Goal: Task Accomplishment & Management: Use online tool/utility

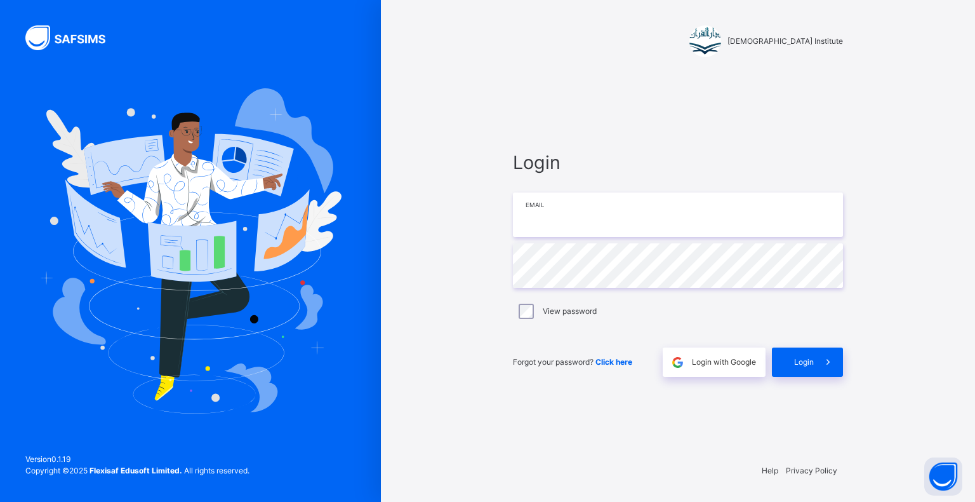
drag, startPoint x: 0, startPoint y: 0, endPoint x: 602, endPoint y: 227, distance: 643.4
click at [604, 228] on input "email" at bounding box center [678, 214] width 330 height 44
click at [601, 227] on input "email" at bounding box center [678, 214] width 330 height 44
type input "**********"
click at [812, 370] on div "Login" at bounding box center [807, 361] width 71 height 29
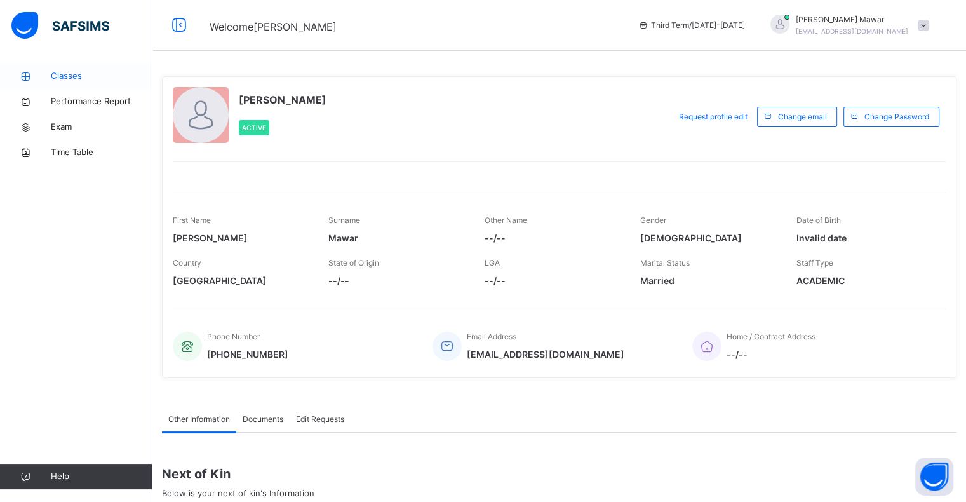
click at [54, 83] on link "Classes" at bounding box center [76, 75] width 152 height 25
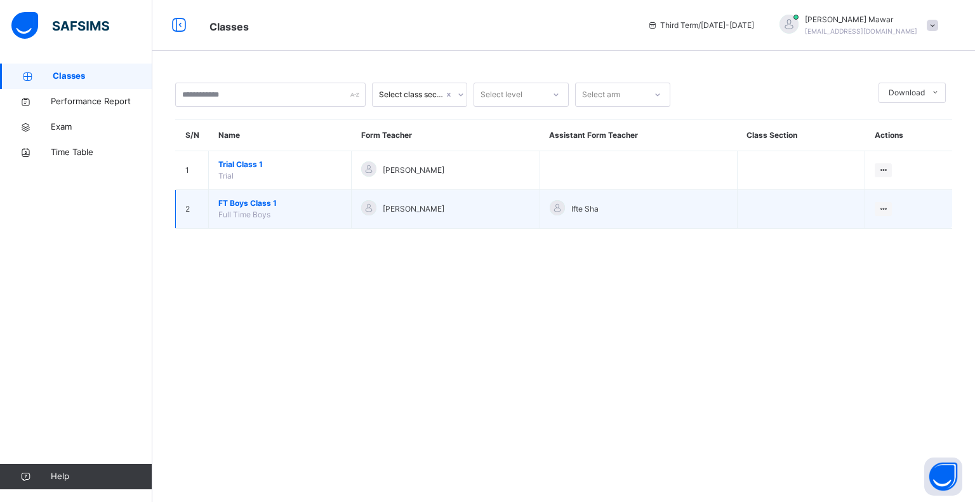
click at [264, 201] on span "FT Boys Class 1" at bounding box center [279, 202] width 123 height 11
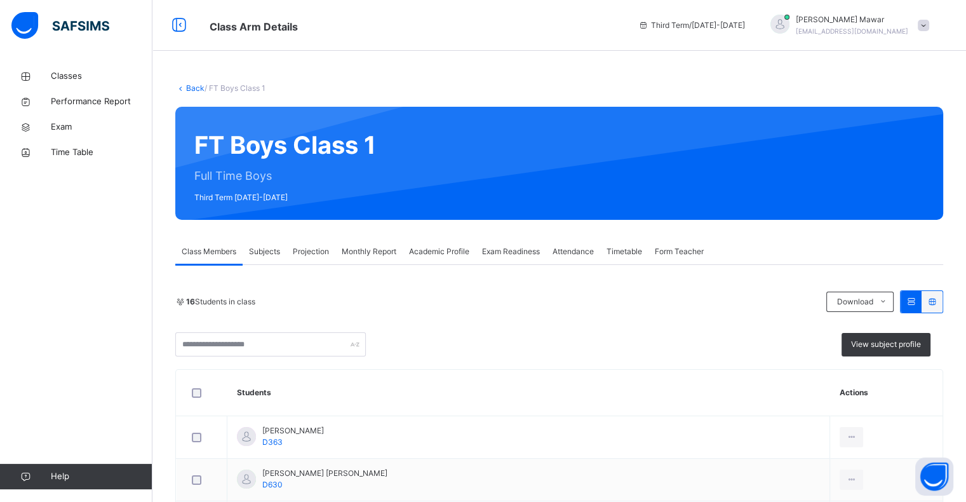
drag, startPoint x: 349, startPoint y: 236, endPoint x: 337, endPoint y: 251, distance: 18.9
drag, startPoint x: 333, startPoint y: 253, endPoint x: 317, endPoint y: 268, distance: 21.6
click at [331, 253] on div "Projection" at bounding box center [310, 251] width 49 height 25
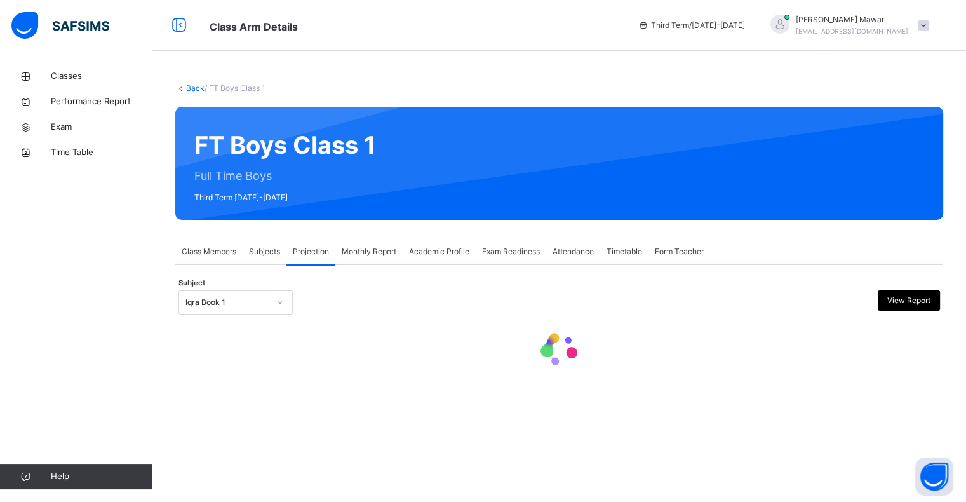
click at [262, 318] on div "Subject Iqra Book 1 View Report" at bounding box center [558, 302] width 761 height 37
click at [268, 307] on div at bounding box center [280, 302] width 24 height 23
click at [277, 340] on div "**********" at bounding box center [559, 332] width 768 height 97
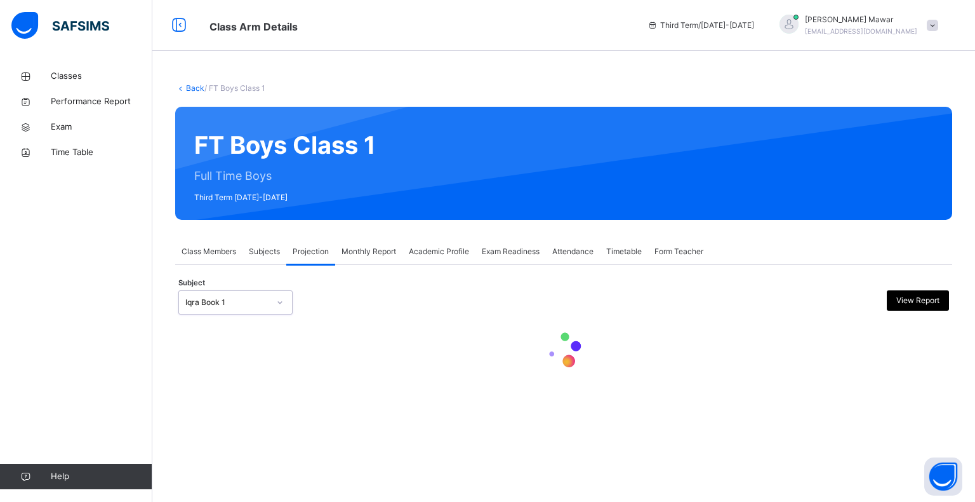
click at [253, 296] on div "Subject 0 results available. Select is focused ,type to refine list, press Down…" at bounding box center [563, 302] width 771 height 37
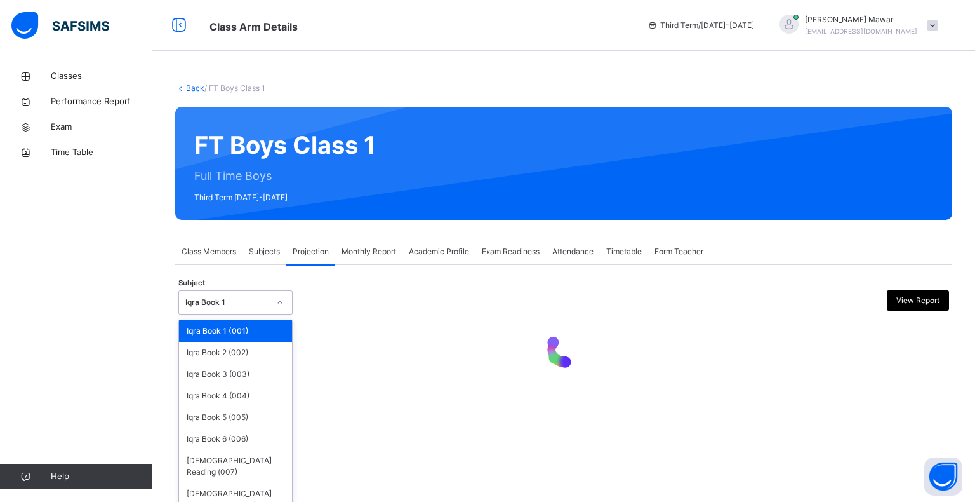
click at [253, 300] on div "Iqra Book 1" at bounding box center [227, 302] width 84 height 11
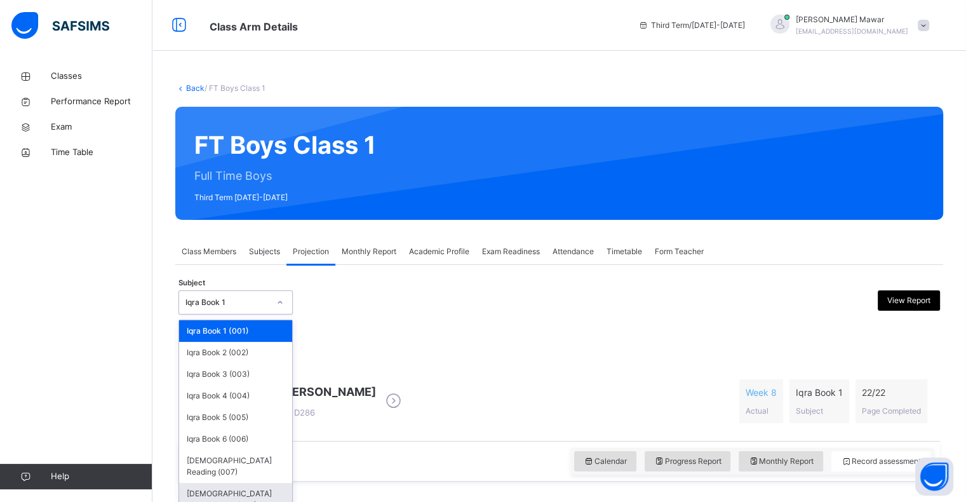
click at [272, 483] on div "[DEMOGRAPHIC_DATA] Memorisation (008)" at bounding box center [235, 499] width 113 height 33
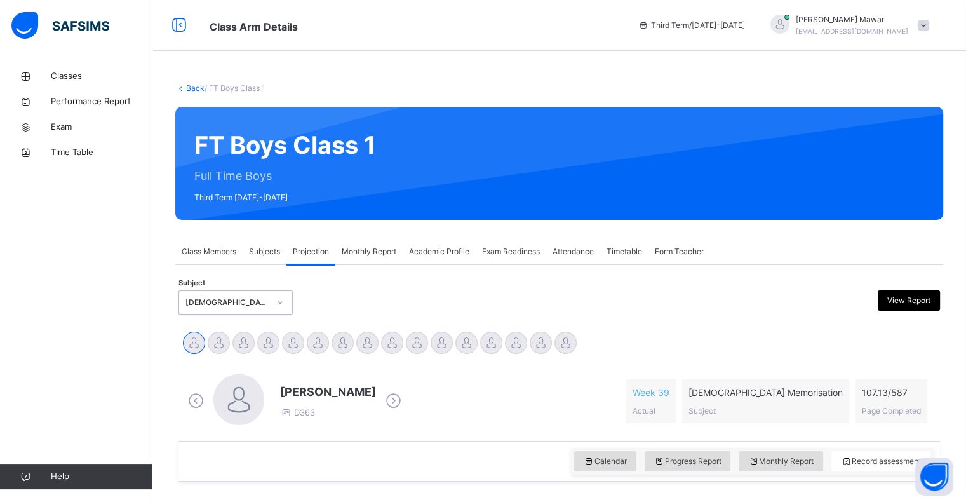
click at [474, 371] on div "[PERSON_NAME] D363 Week 39 Actual [DEMOGRAPHIC_DATA] Memorisation Subject 107.1…" at bounding box center [559, 400] width 755 height 73
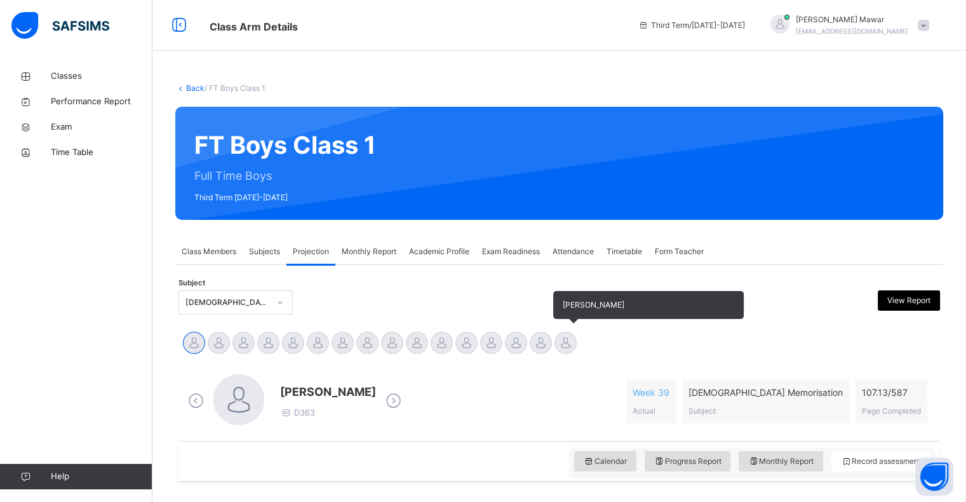
click at [571, 344] on div at bounding box center [565, 342] width 22 height 22
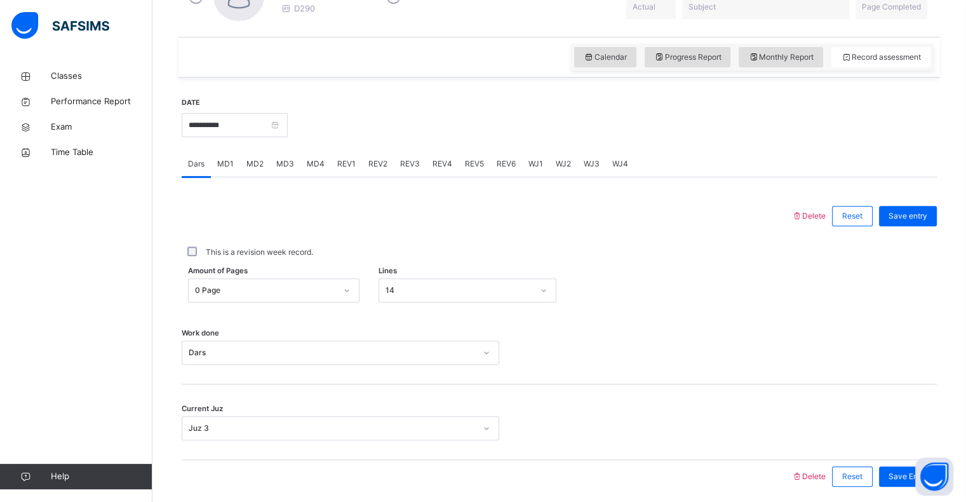
scroll to position [451, 0]
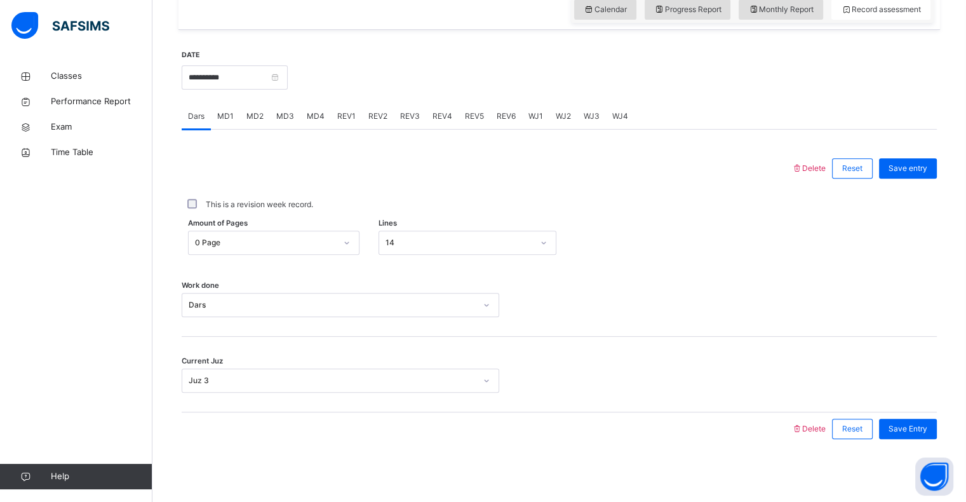
click at [345, 122] on div "REV1" at bounding box center [346, 115] width 31 height 25
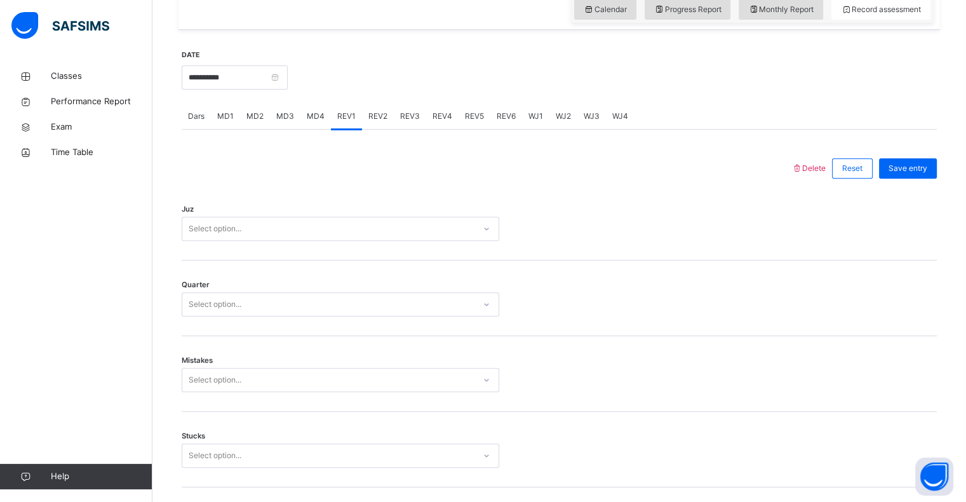
click at [312, 113] on span "MD4" at bounding box center [316, 115] width 18 height 11
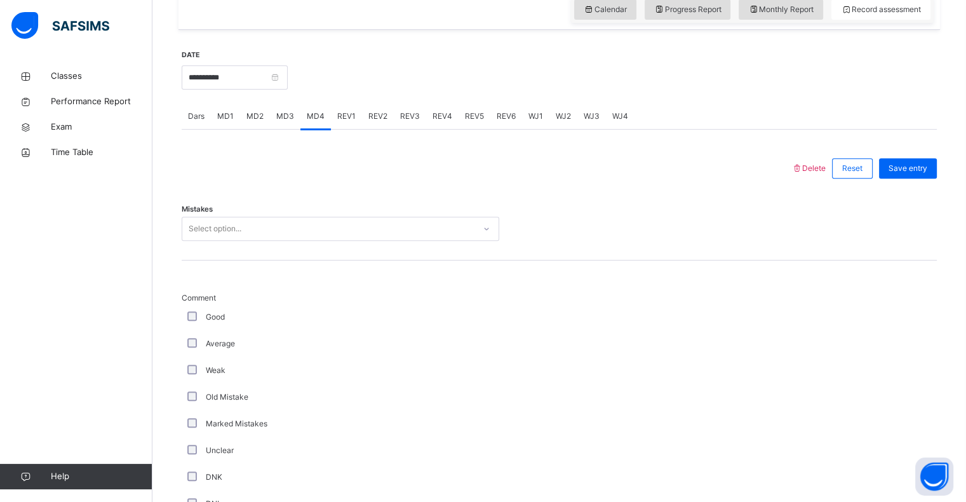
click at [229, 113] on span "MD1" at bounding box center [225, 115] width 17 height 11
click at [197, 105] on div "Dars" at bounding box center [196, 115] width 29 height 25
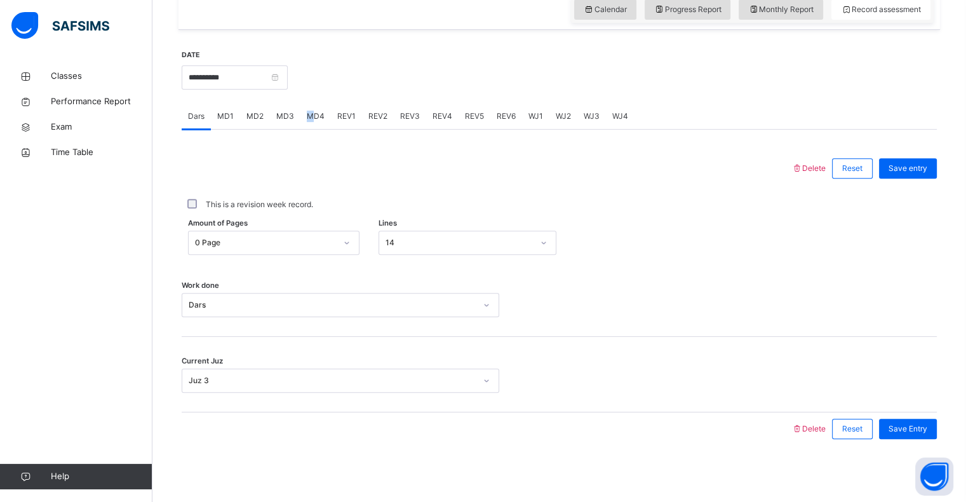
click at [309, 110] on span "MD4" at bounding box center [316, 115] width 18 height 11
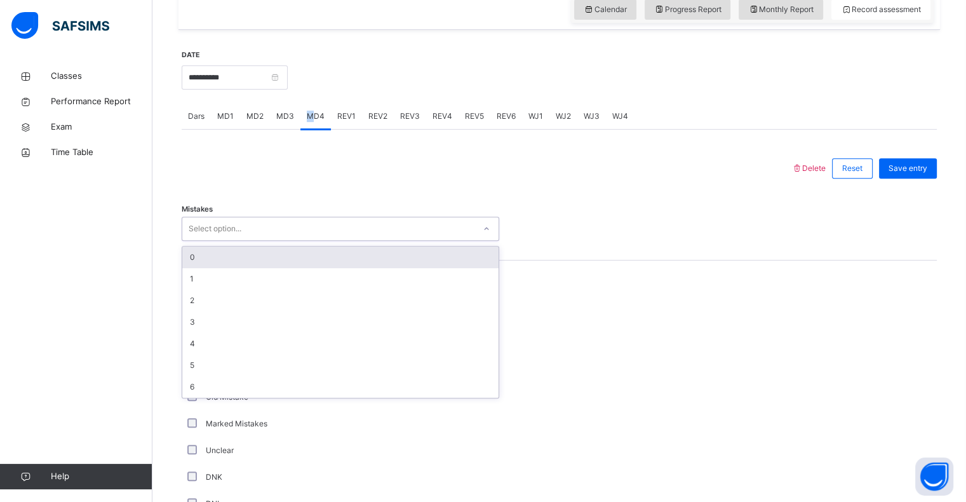
drag, startPoint x: 245, startPoint y: 231, endPoint x: 245, endPoint y: 223, distance: 7.6
click at [245, 225] on div "Select option..." at bounding box center [340, 229] width 317 height 24
drag, startPoint x: 193, startPoint y: 264, endPoint x: 194, endPoint y: 258, distance: 6.5
click at [193, 260] on div "0" at bounding box center [340, 257] width 316 height 22
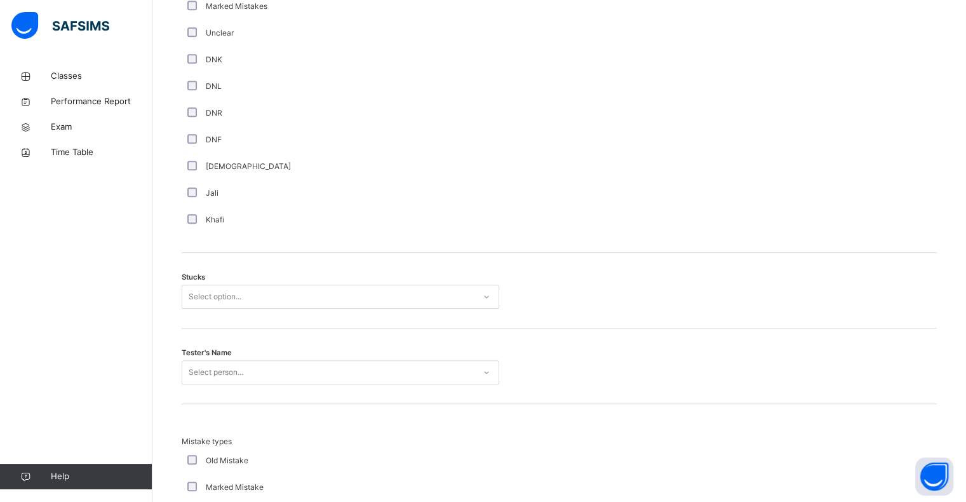
scroll to position [883, 0]
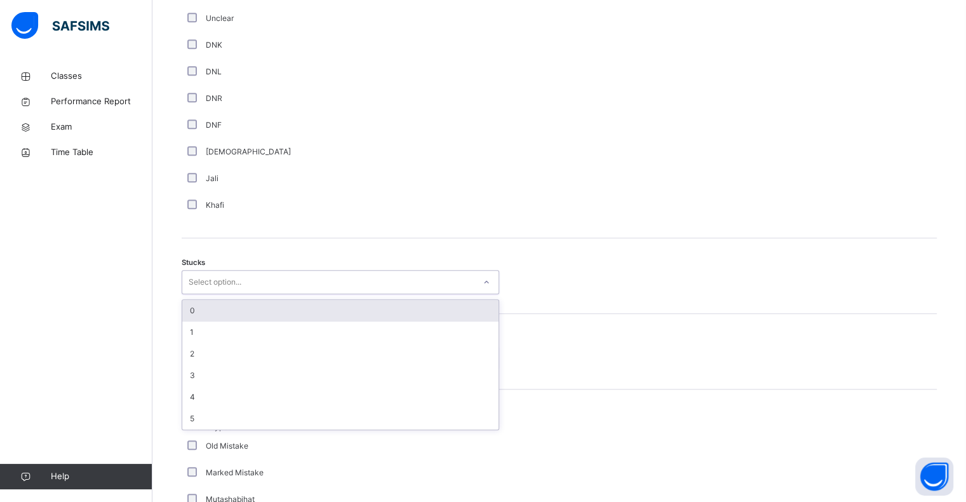
click at [186, 314] on div "0" at bounding box center [340, 311] width 316 height 22
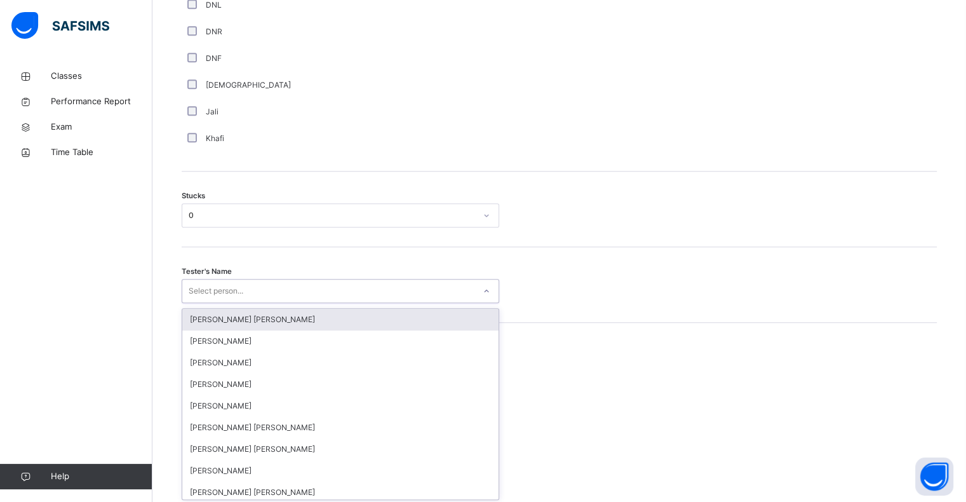
scroll to position [952, 0]
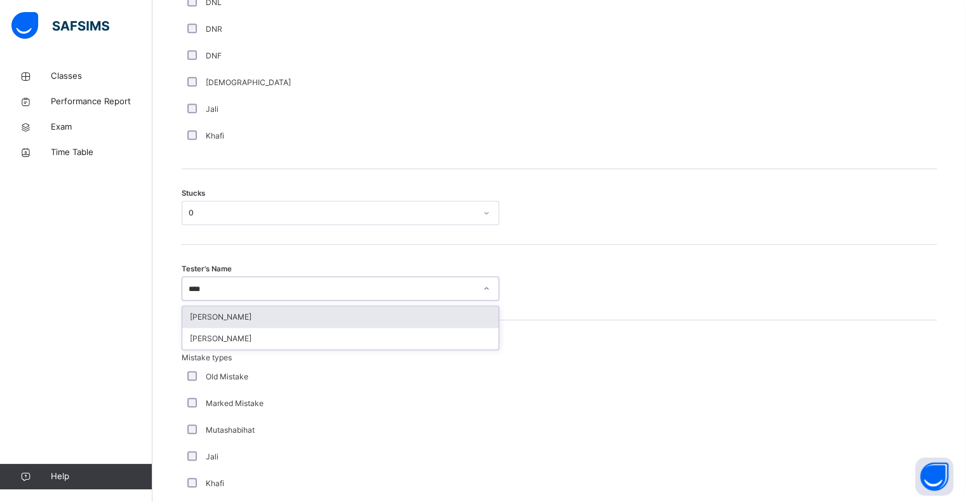
type input "*****"
click at [213, 318] on div "[PERSON_NAME]" at bounding box center [340, 317] width 316 height 22
click at [213, 318] on div "Tester's Name option [PERSON_NAME] focused, 34 of 90. 1 result available for se…" at bounding box center [559, 282] width 755 height 76
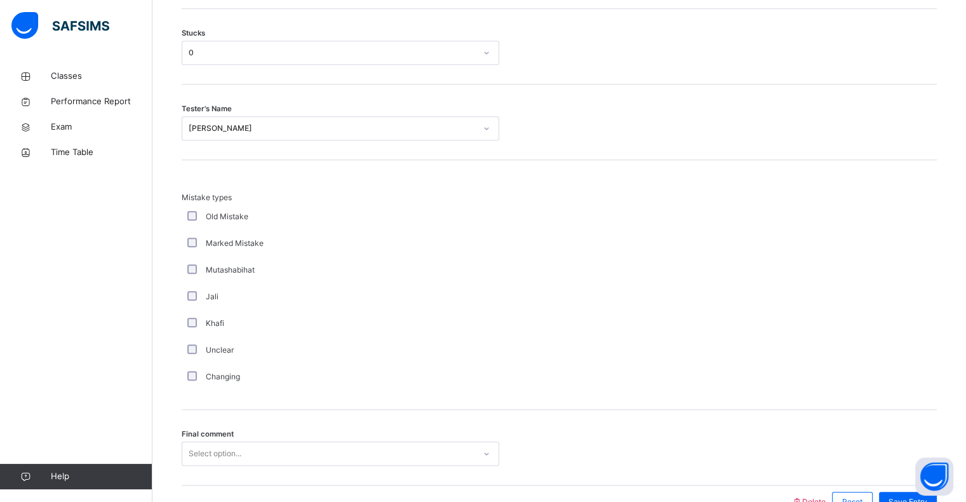
scroll to position [1185, 0]
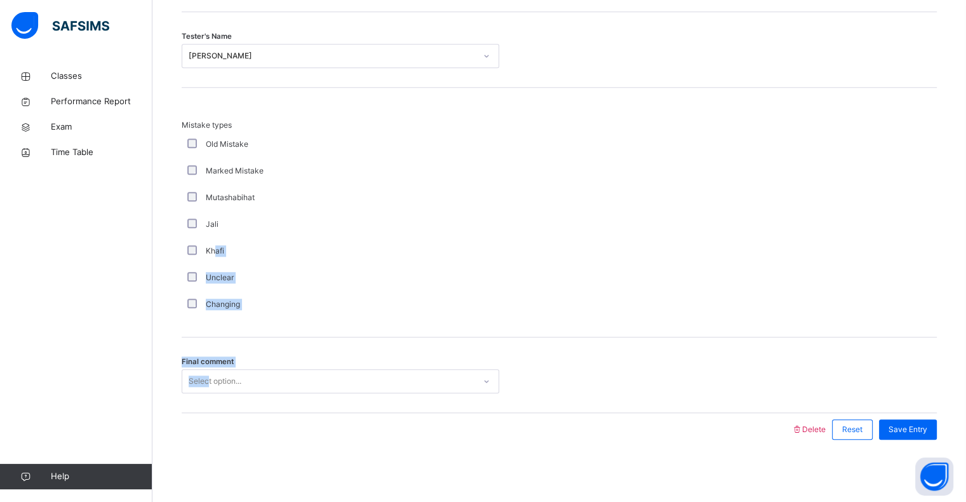
drag, startPoint x: 213, startPoint y: 318, endPoint x: 210, endPoint y: 382, distance: 63.6
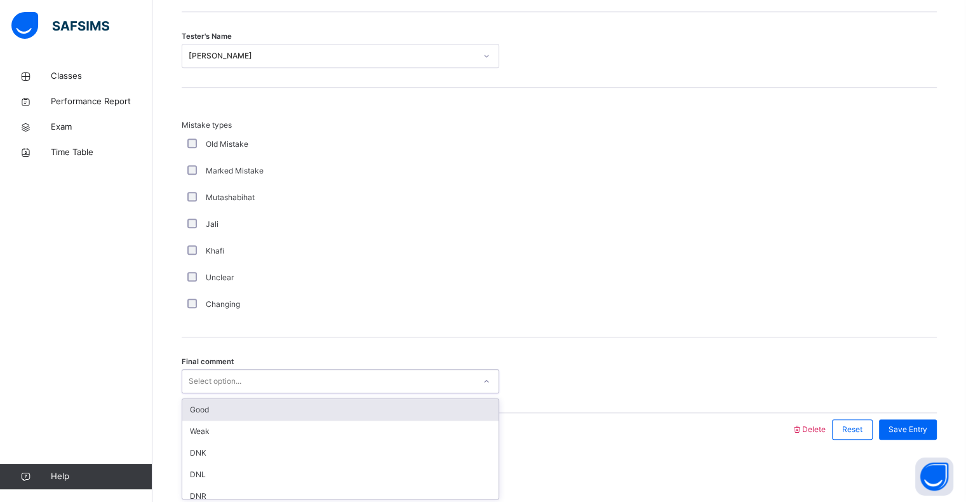
click at [223, 377] on div "Select option..." at bounding box center [215, 381] width 53 height 24
click at [222, 412] on div "Good" at bounding box center [340, 410] width 316 height 22
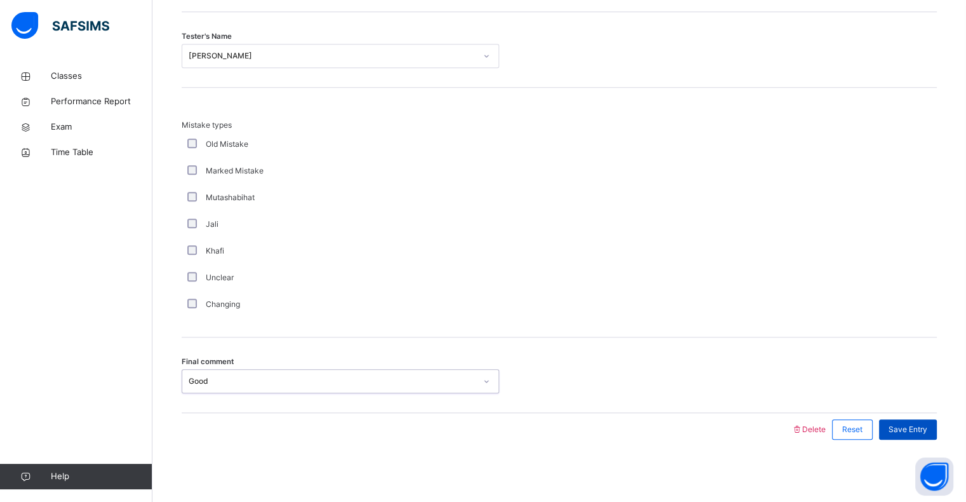
click at [921, 427] on span "Save Entry" at bounding box center [907, 429] width 39 height 11
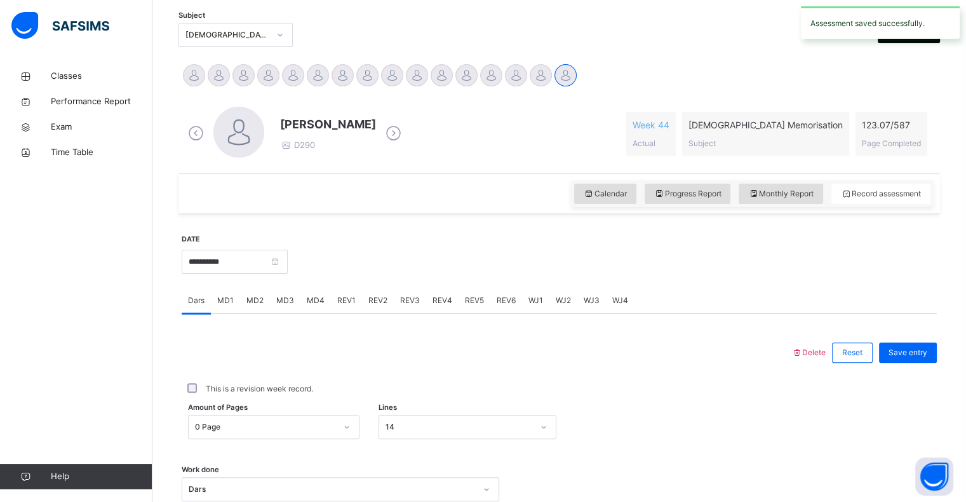
scroll to position [429, 0]
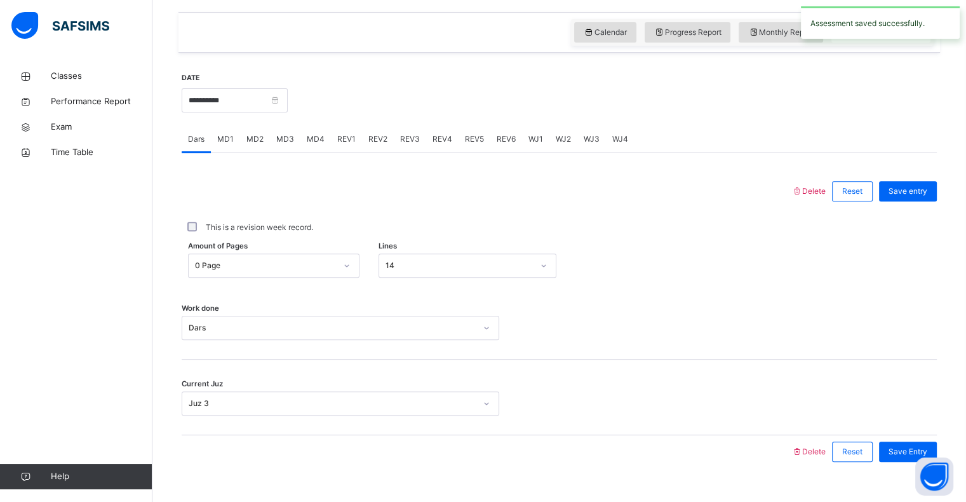
click at [310, 136] on span "MD4" at bounding box center [316, 138] width 18 height 11
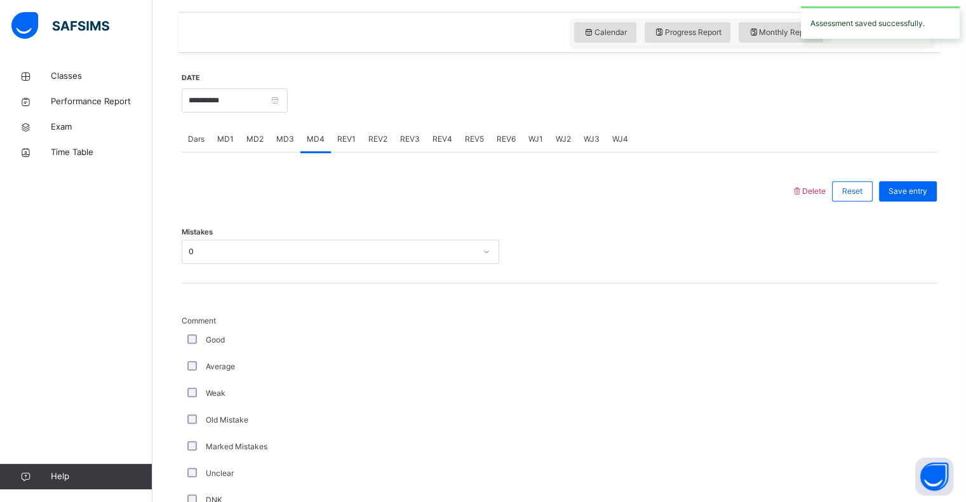
click at [220, 141] on span "MD1" at bounding box center [225, 138] width 17 height 11
click at [284, 142] on span "MD3" at bounding box center [285, 138] width 18 height 11
drag, startPoint x: 249, startPoint y: 253, endPoint x: 244, endPoint y: 258, distance: 6.7
click at [246, 255] on div "Select option..." at bounding box center [328, 252] width 292 height 20
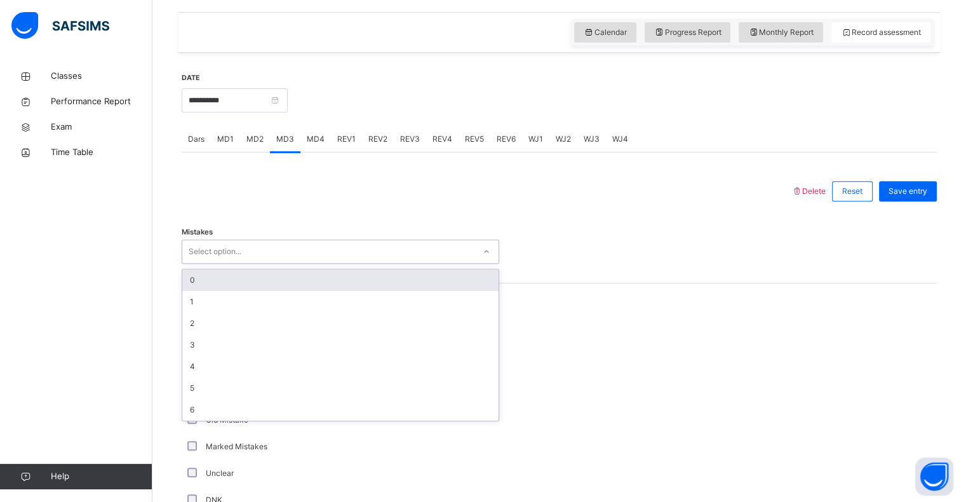
drag, startPoint x: 227, startPoint y: 284, endPoint x: 217, endPoint y: 280, distance: 11.7
click at [218, 281] on div "0" at bounding box center [340, 280] width 316 height 22
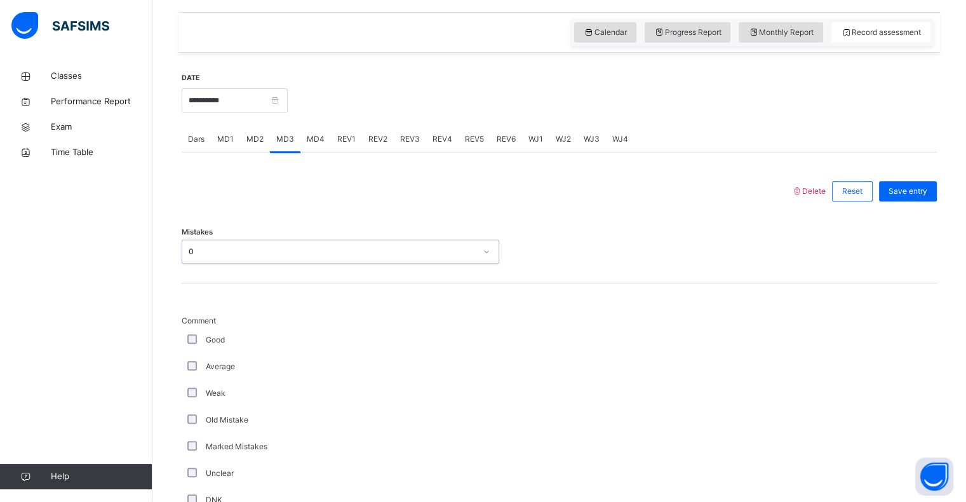
click at [190, 339] on div "Good" at bounding box center [340, 339] width 317 height 27
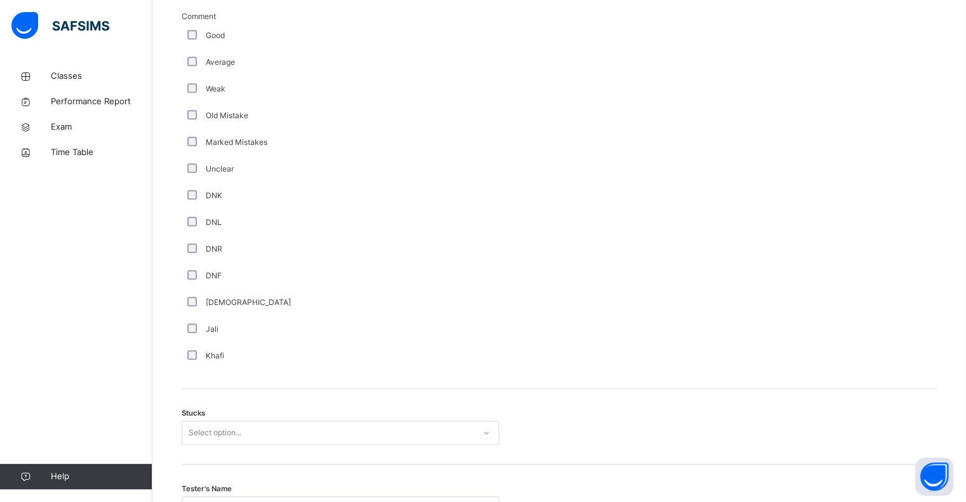
click at [186, 410] on span "Stucks" at bounding box center [193, 413] width 23 height 11
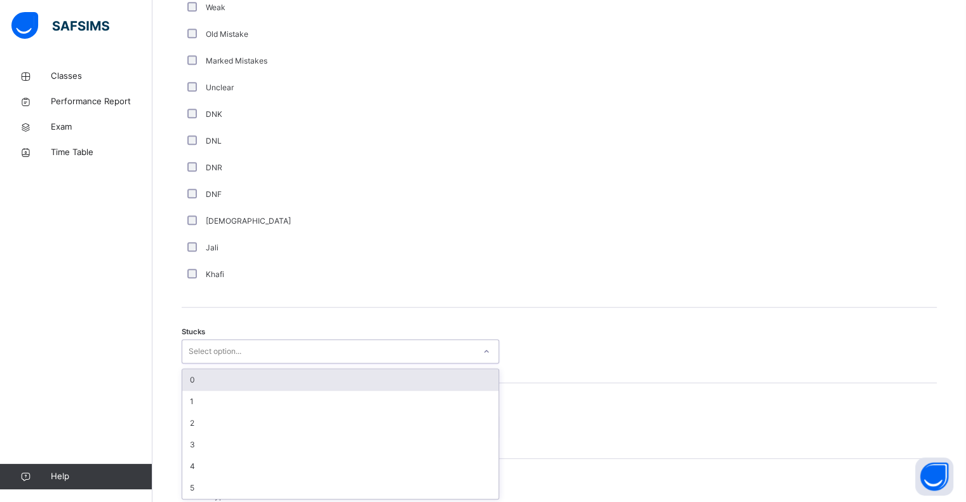
scroll to position [815, 0]
click at [190, 373] on div "0" at bounding box center [340, 379] width 316 height 22
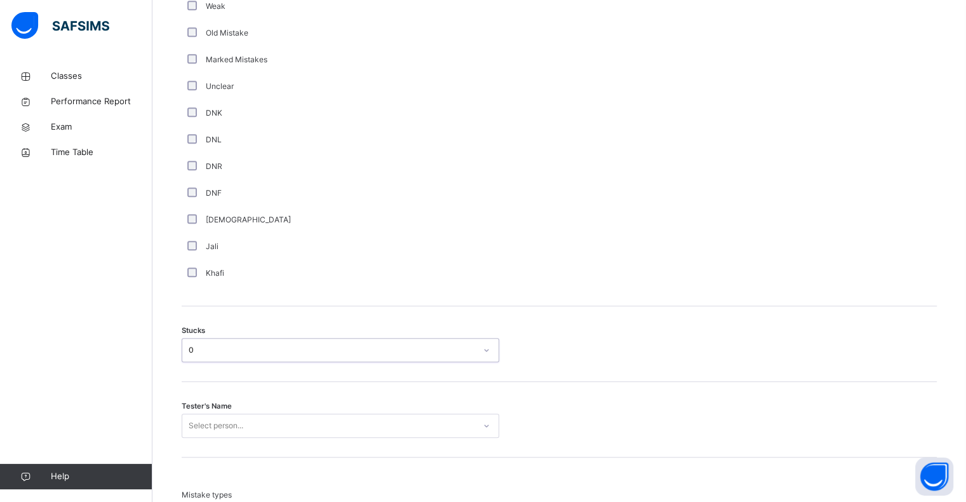
click at [185, 449] on div "Tester's Name Select person..." at bounding box center [559, 420] width 755 height 76
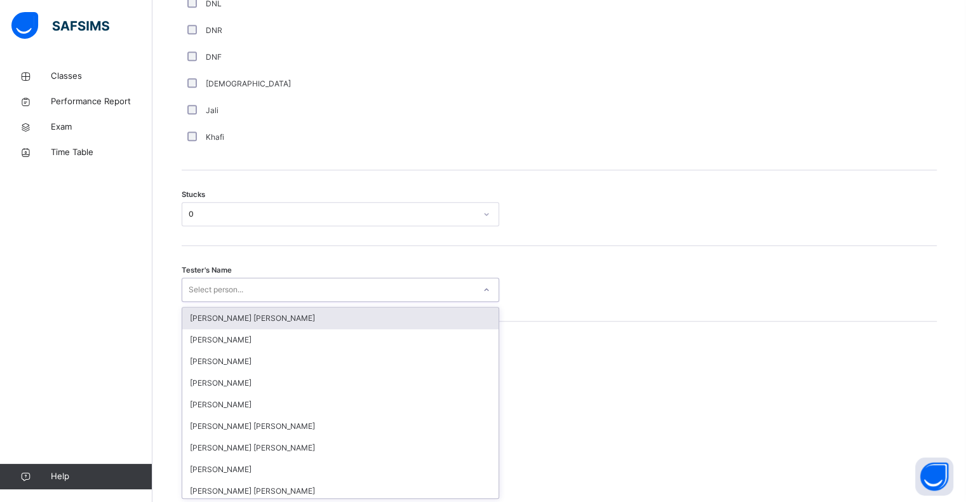
scroll to position [952, 0]
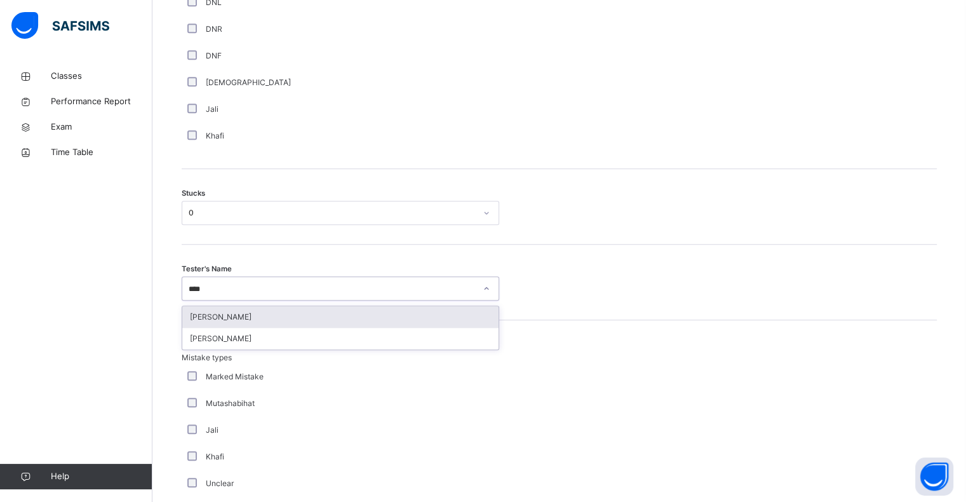
type input "*****"
click at [206, 316] on div "[PERSON_NAME]" at bounding box center [340, 317] width 316 height 22
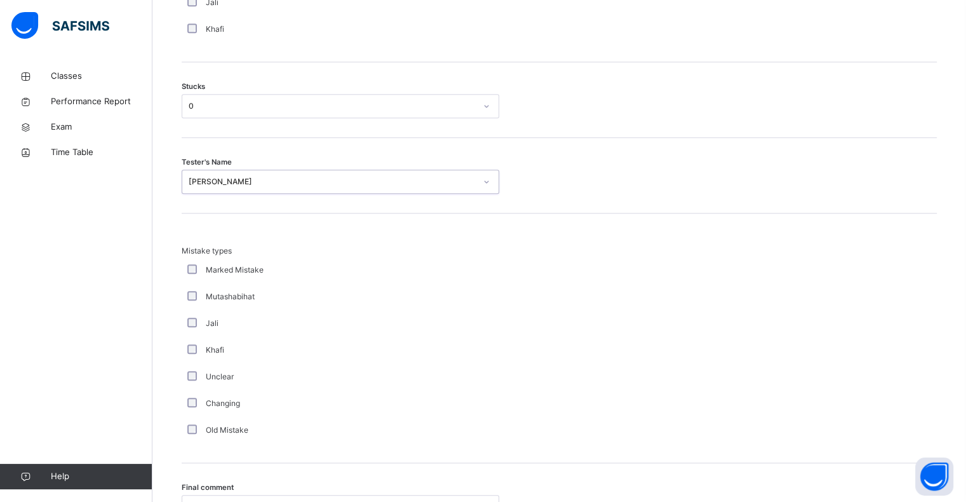
scroll to position [1185, 0]
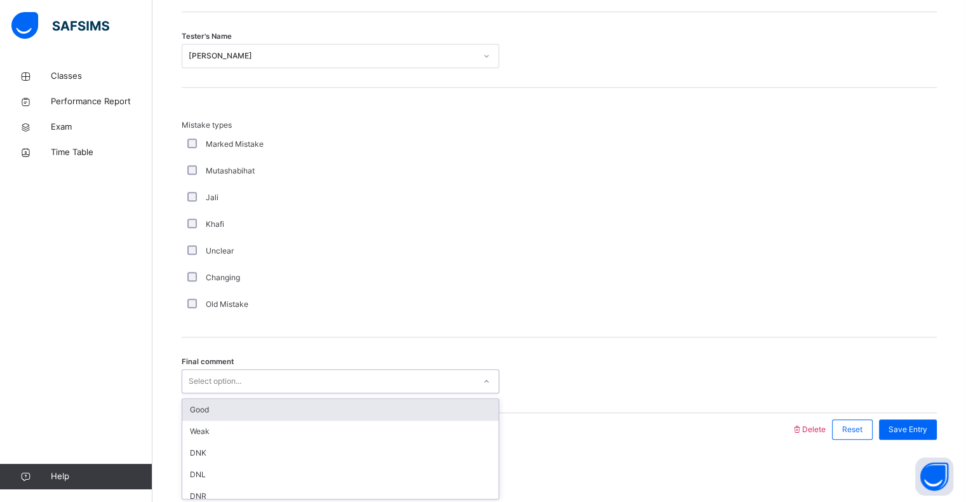
click at [192, 416] on div "Good" at bounding box center [340, 410] width 316 height 22
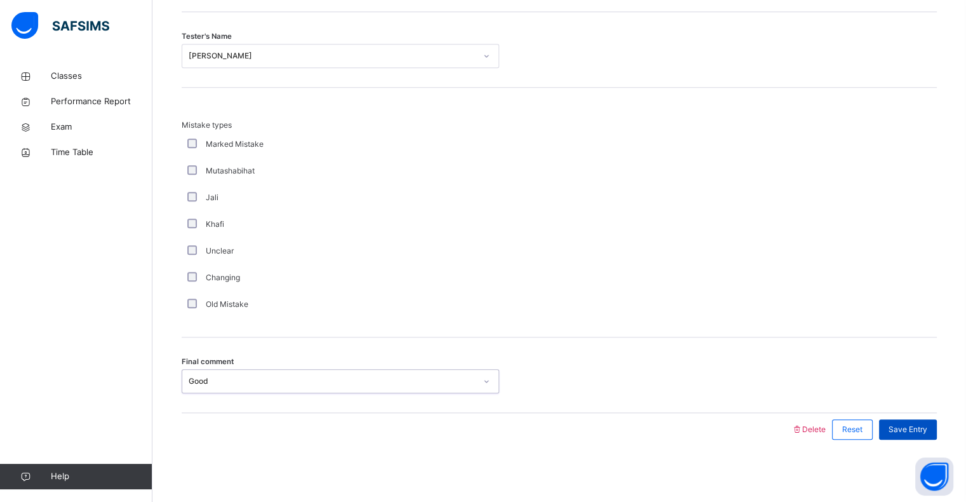
click at [937, 430] on div "Save Entry" at bounding box center [908, 429] width 58 height 20
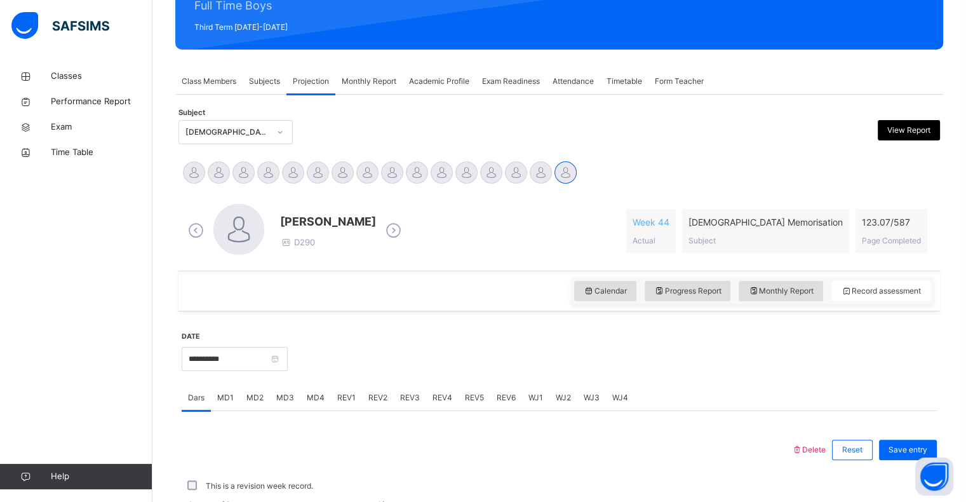
scroll to position [145, 0]
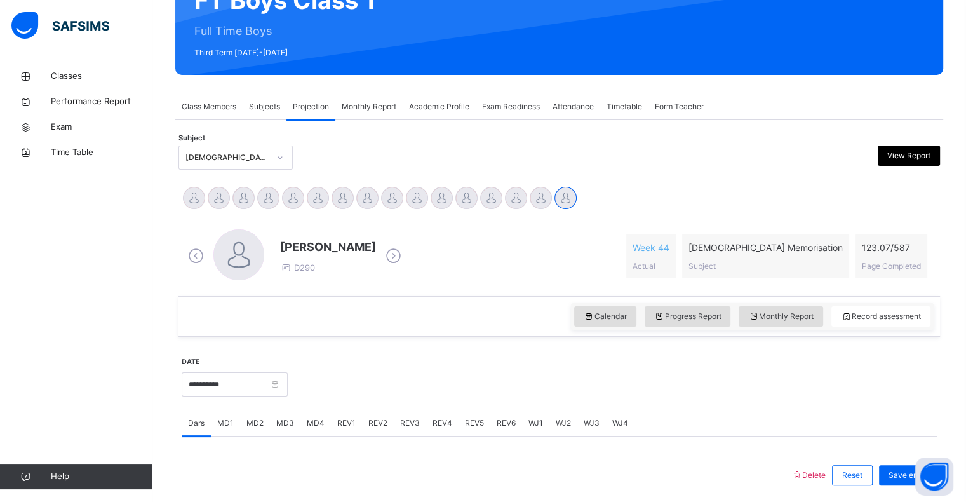
click at [350, 425] on div "REV1" at bounding box center [346, 422] width 31 height 25
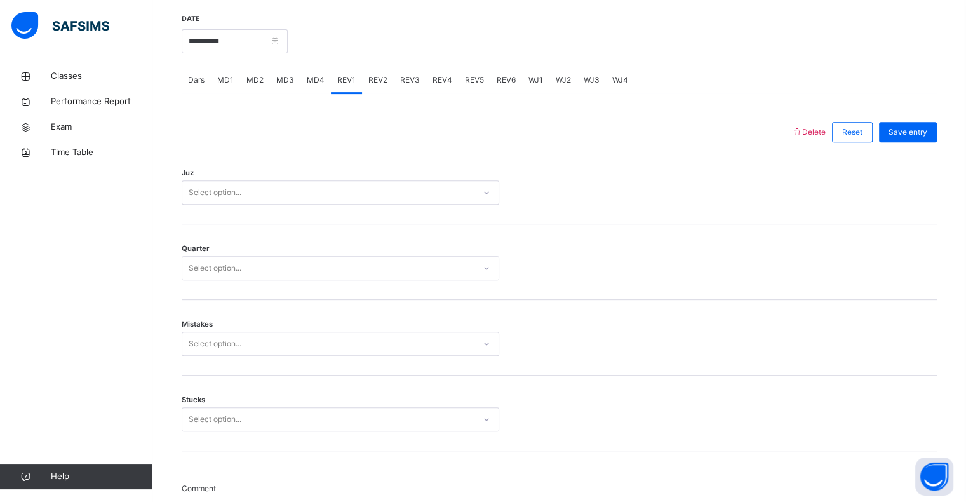
scroll to position [526, 0]
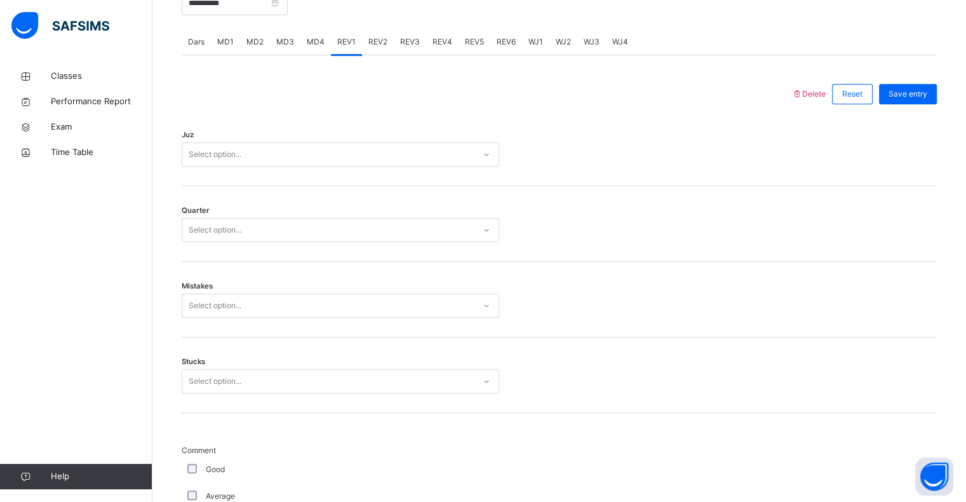
click at [288, 164] on div "Select option..." at bounding box center [340, 154] width 317 height 24
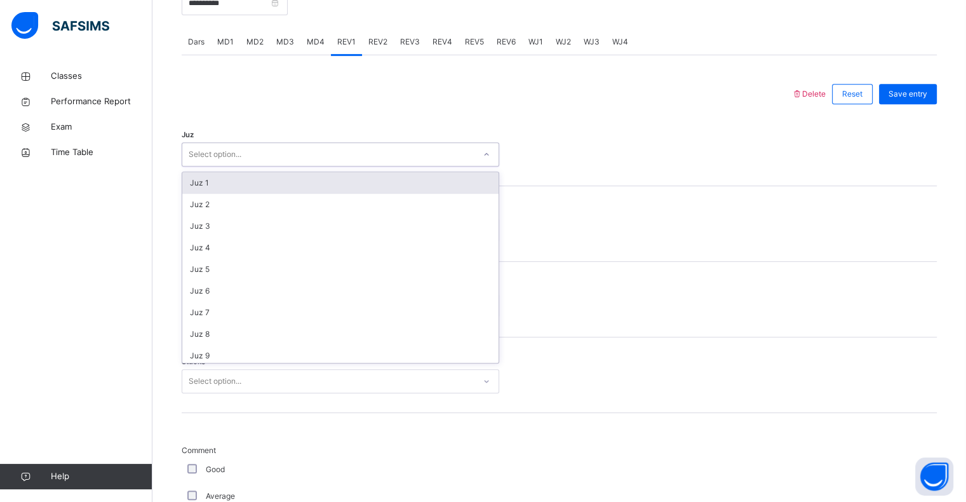
drag, startPoint x: 212, startPoint y: 185, endPoint x: 213, endPoint y: 202, distance: 17.2
click at [212, 184] on div "Juz 1" at bounding box center [340, 183] width 316 height 22
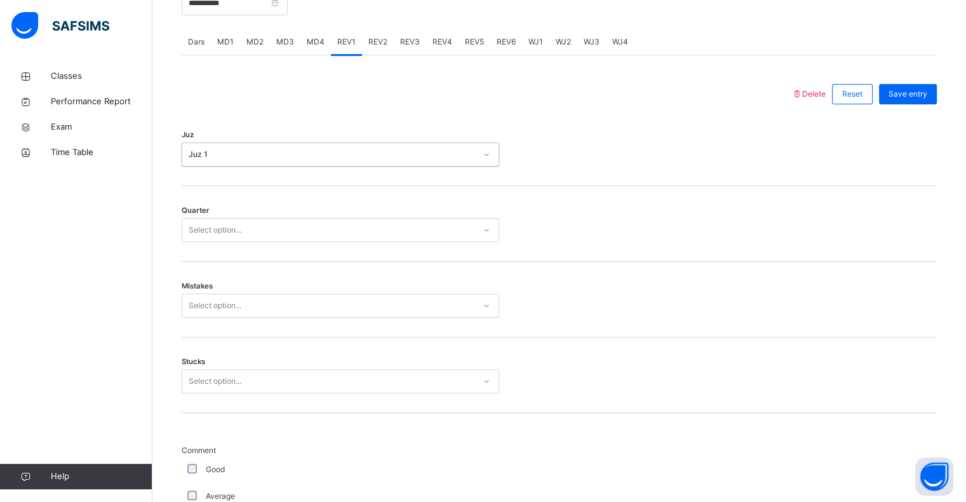
click at [224, 231] on div "Select option..." at bounding box center [215, 230] width 53 height 24
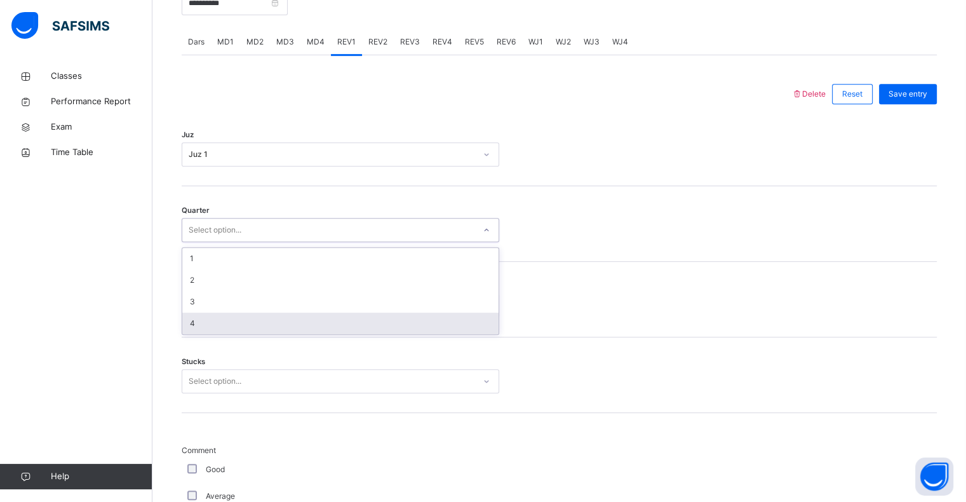
click at [222, 323] on div "4" at bounding box center [340, 323] width 316 height 22
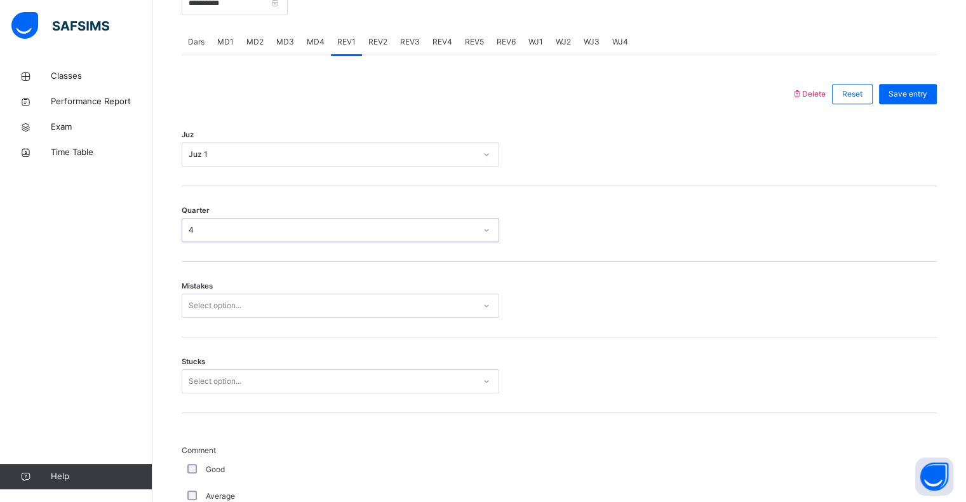
drag, startPoint x: 218, startPoint y: 288, endPoint x: 207, endPoint y: 321, distance: 35.3
click at [218, 287] on div "Mistakes Select option..." at bounding box center [559, 300] width 755 height 76
click at [204, 298] on div "Select option..." at bounding box center [215, 305] width 53 height 24
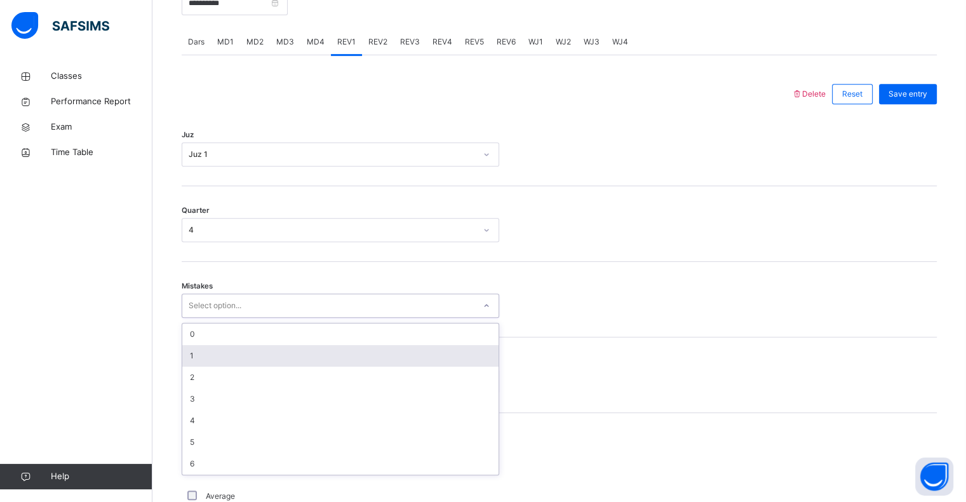
click at [201, 357] on div "1" at bounding box center [340, 356] width 316 height 22
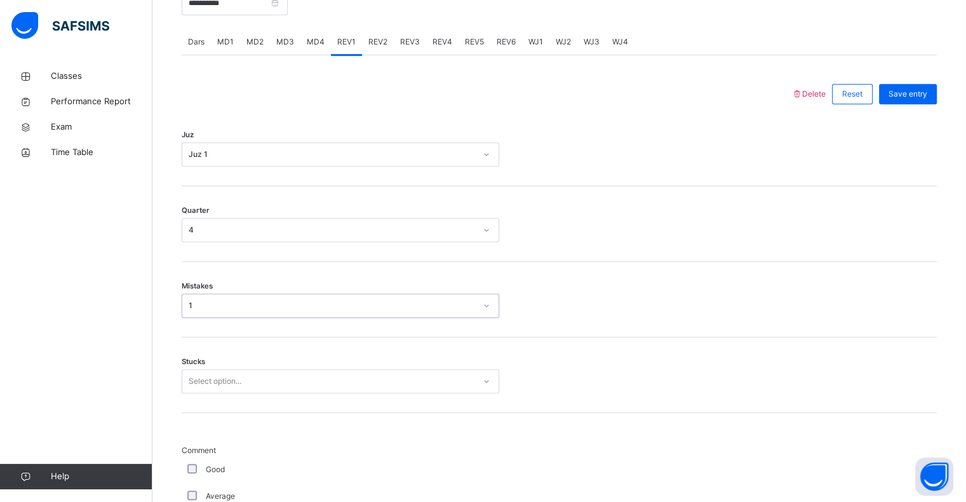
drag, startPoint x: 197, startPoint y: 370, endPoint x: 190, endPoint y: 390, distance: 22.1
click at [194, 376] on div "Stucks Select option..." at bounding box center [340, 381] width 317 height 24
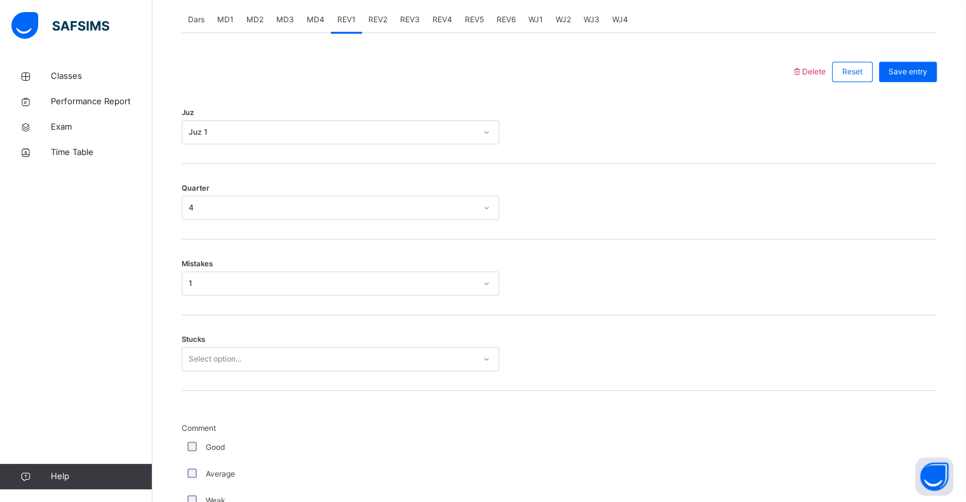
click at [190, 371] on div "Select option..." at bounding box center [340, 359] width 317 height 24
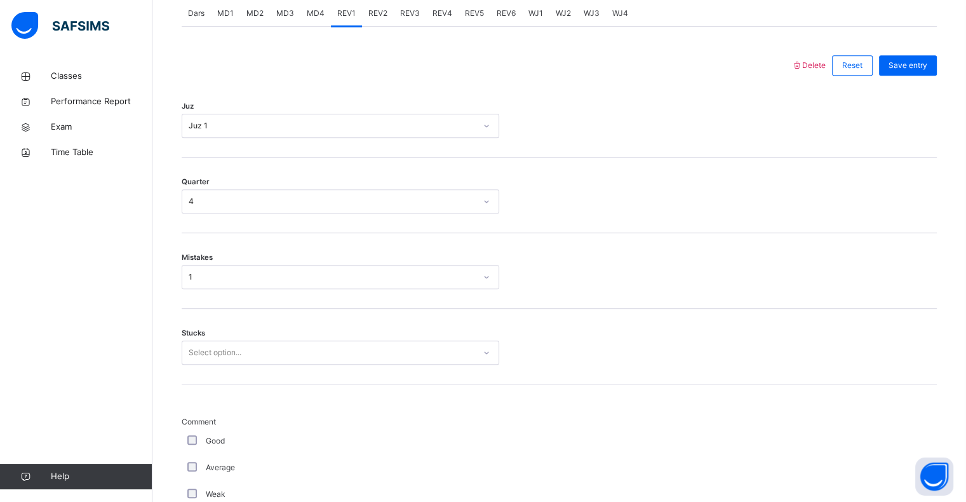
scroll to position [557, 0]
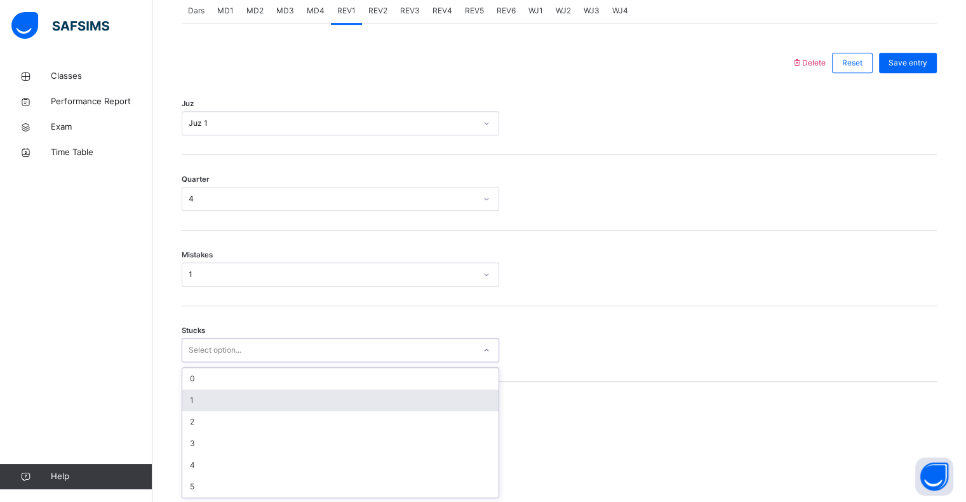
click at [195, 396] on div "1" at bounding box center [340, 400] width 316 height 22
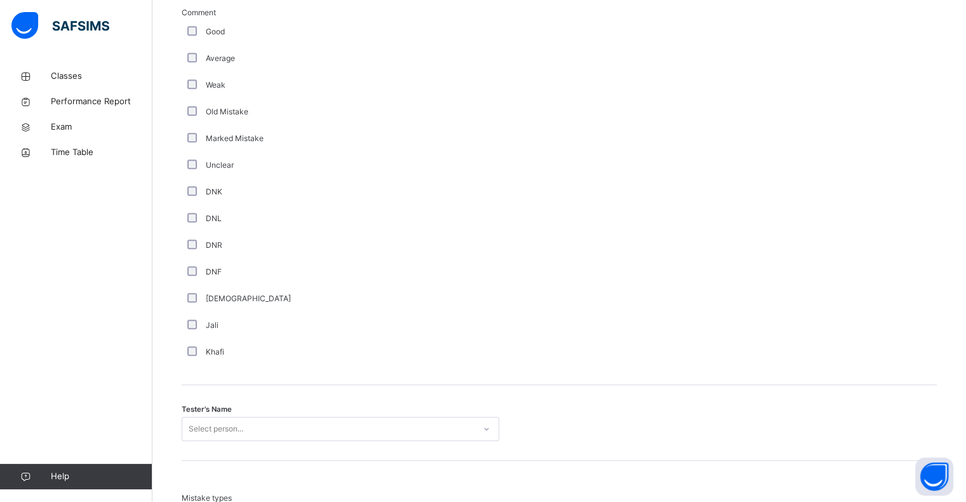
click at [202, 419] on div "Select person..." at bounding box center [340, 429] width 317 height 24
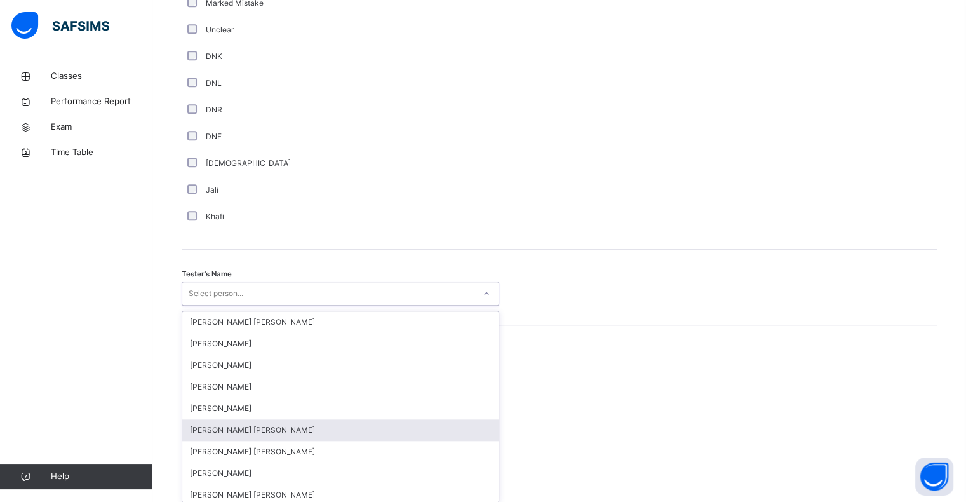
scroll to position [1103, 0]
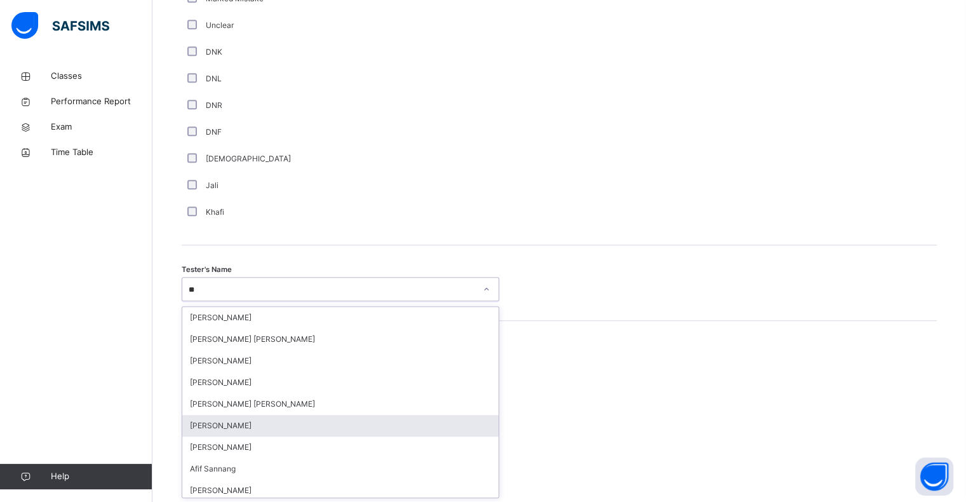
type input "*"
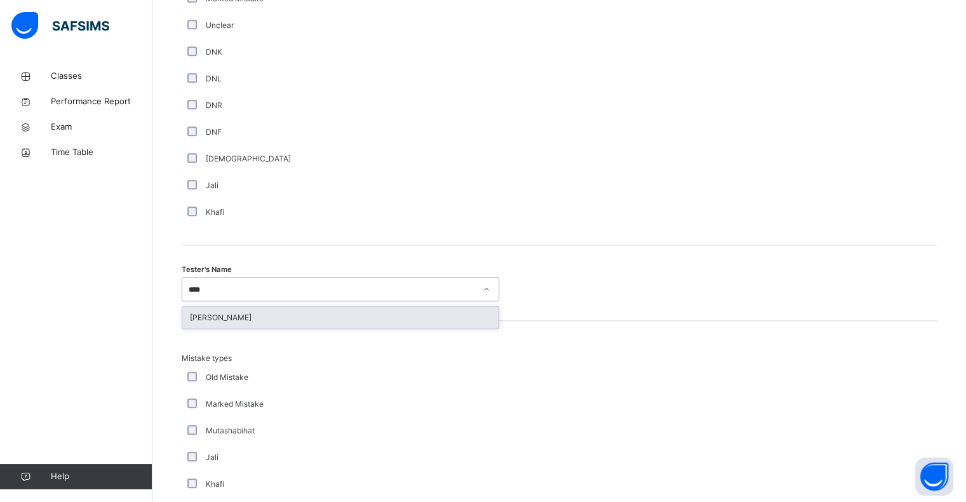
type input "*****"
click at [206, 309] on div "[PERSON_NAME]" at bounding box center [340, 318] width 316 height 22
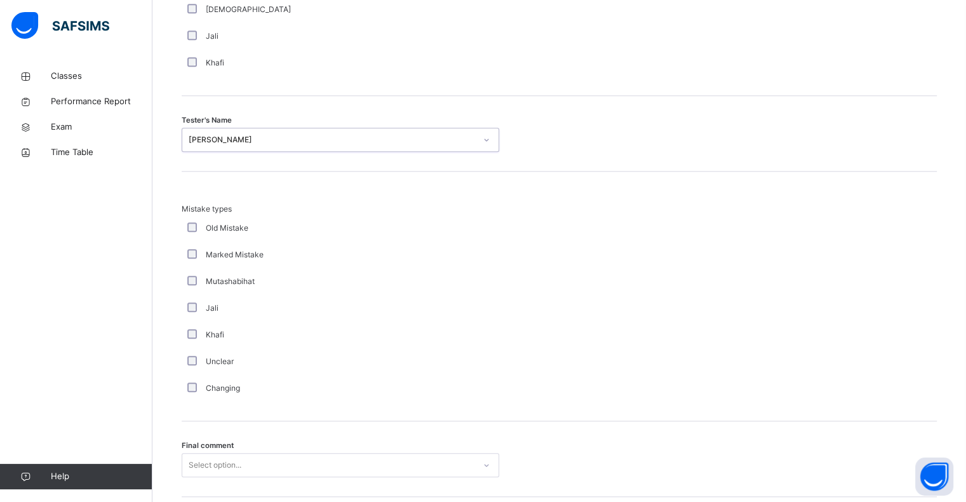
scroll to position [1336, 0]
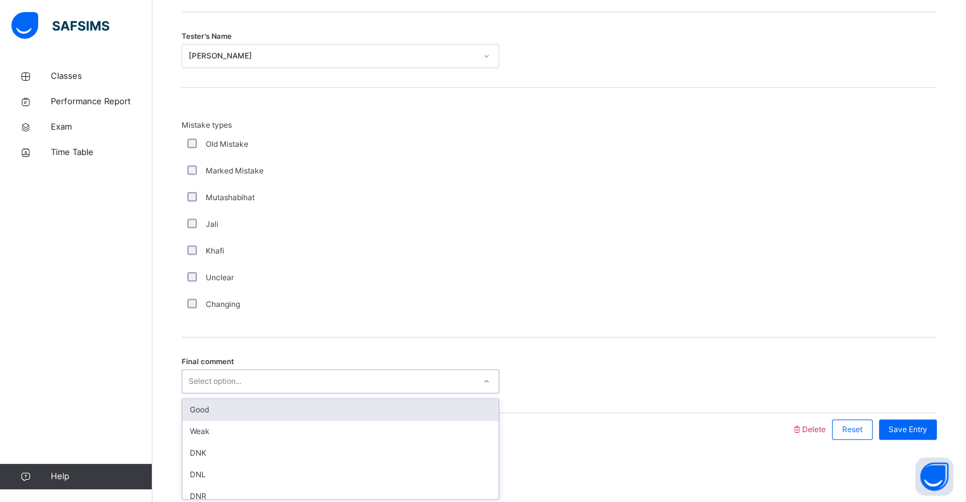
click at [193, 416] on div "Good" at bounding box center [340, 410] width 316 height 22
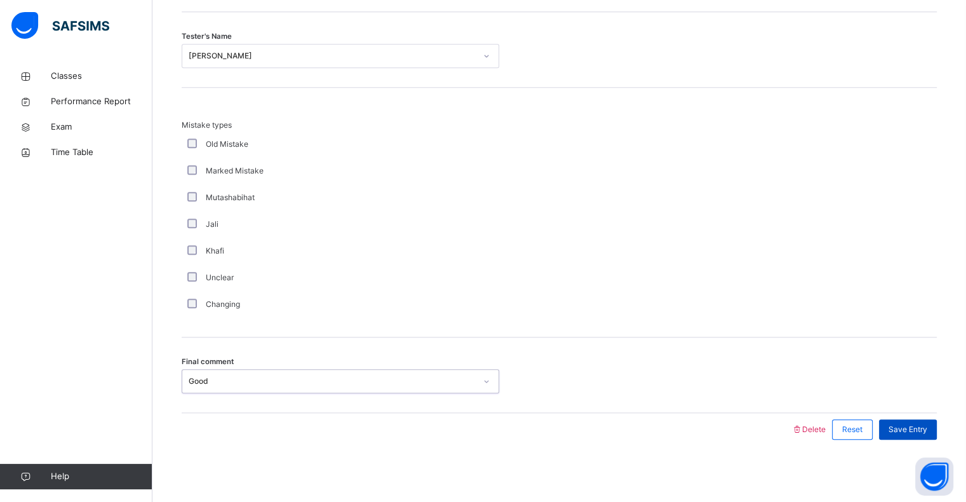
click at [928, 434] on div "Save Entry" at bounding box center [908, 429] width 58 height 20
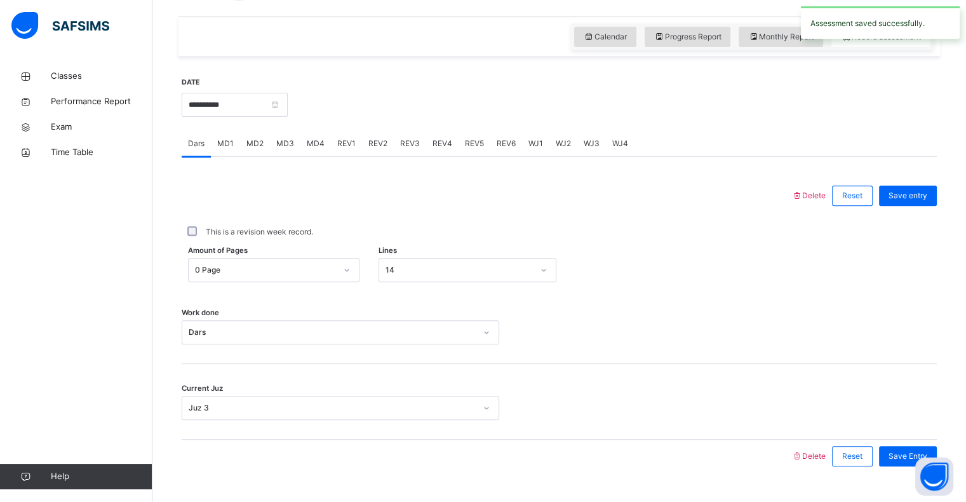
scroll to position [425, 0]
click at [373, 137] on span "REV2" at bounding box center [377, 142] width 19 height 11
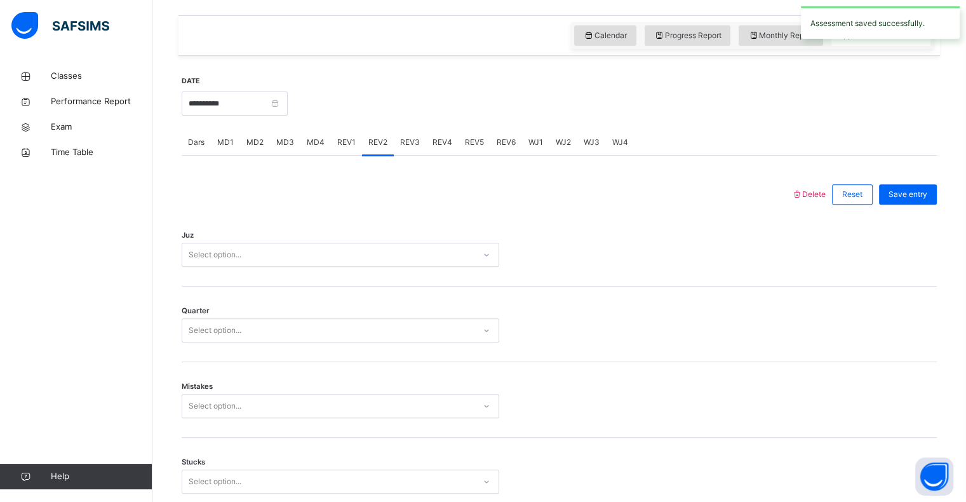
click at [343, 147] on span "REV1" at bounding box center [346, 142] width 18 height 11
click at [373, 149] on div "REV2" at bounding box center [378, 142] width 32 height 25
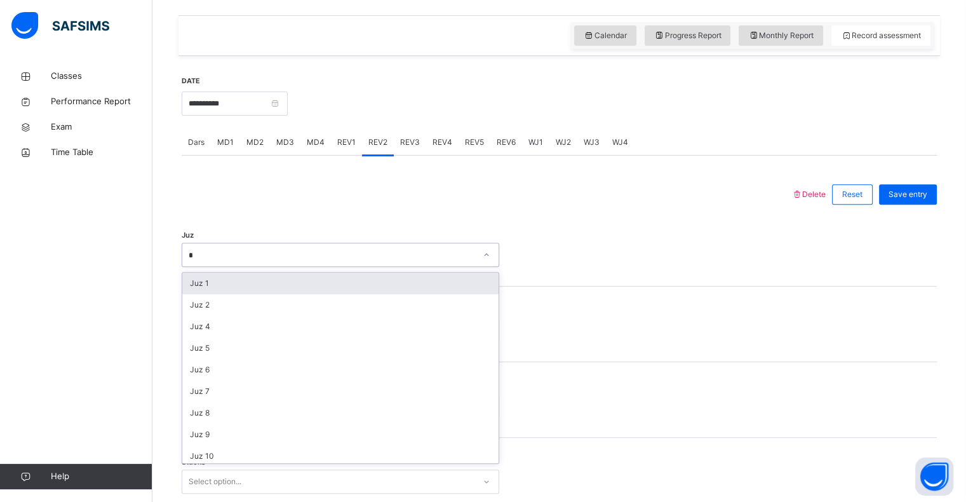
type input "**"
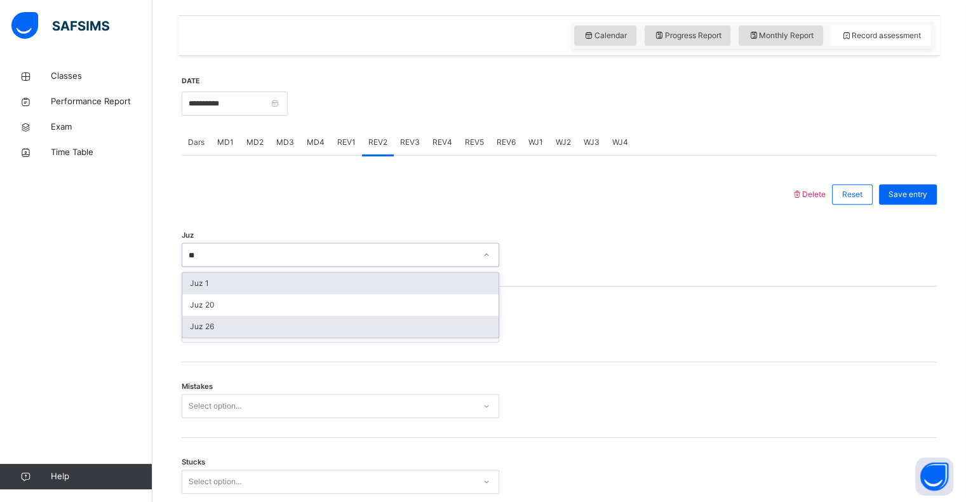
click at [192, 331] on div "Juz 26" at bounding box center [340, 327] width 316 height 22
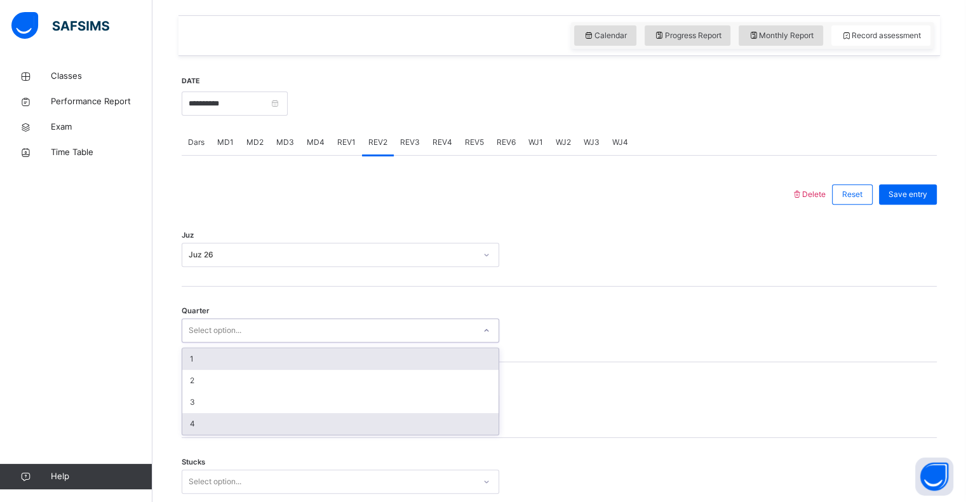
click at [187, 422] on div "4" at bounding box center [340, 424] width 316 height 22
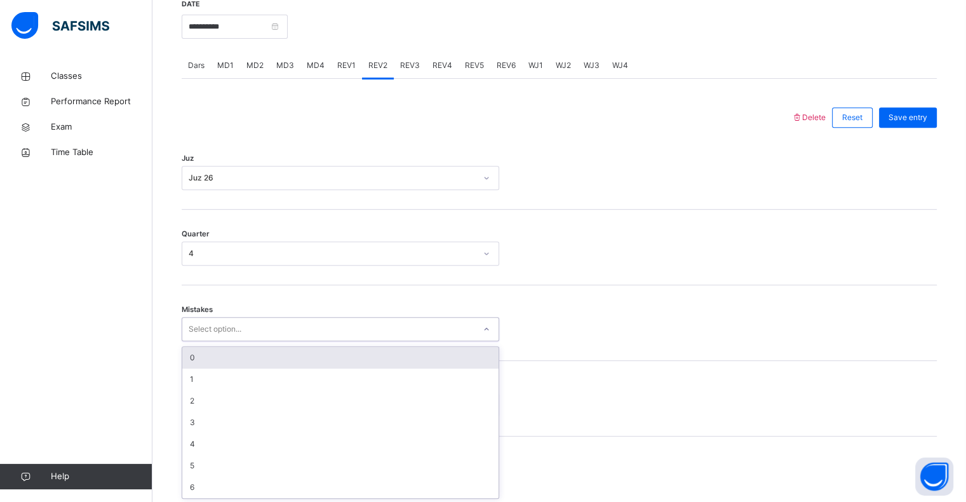
scroll to position [503, 0]
click at [189, 363] on div "0" at bounding box center [340, 357] width 316 height 22
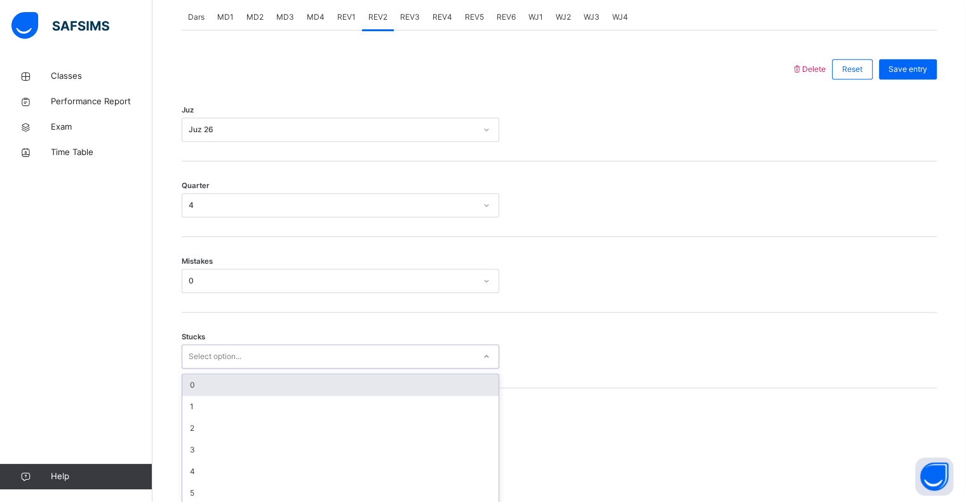
scroll to position [557, 0]
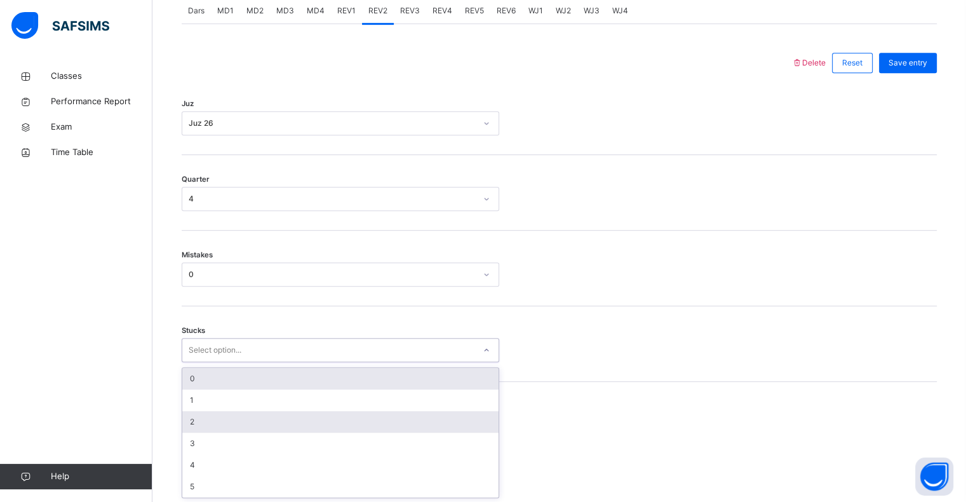
click at [182, 418] on div "2" at bounding box center [340, 422] width 316 height 22
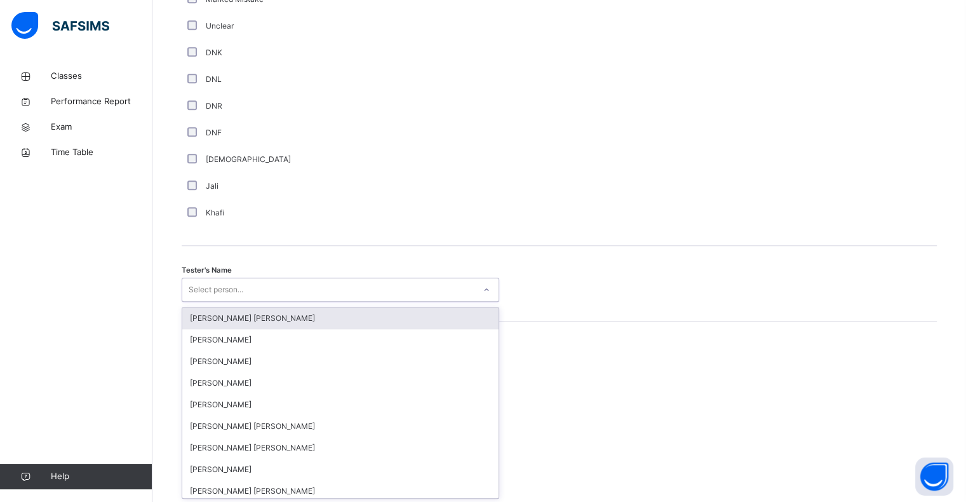
scroll to position [1103, 0]
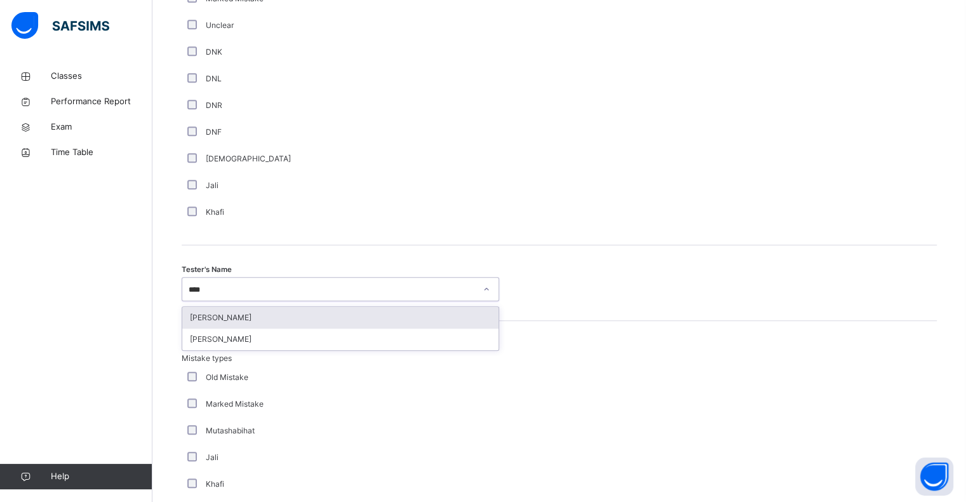
type input "*****"
click at [197, 342] on div "[PERSON_NAME]" at bounding box center [340, 339] width 316 height 22
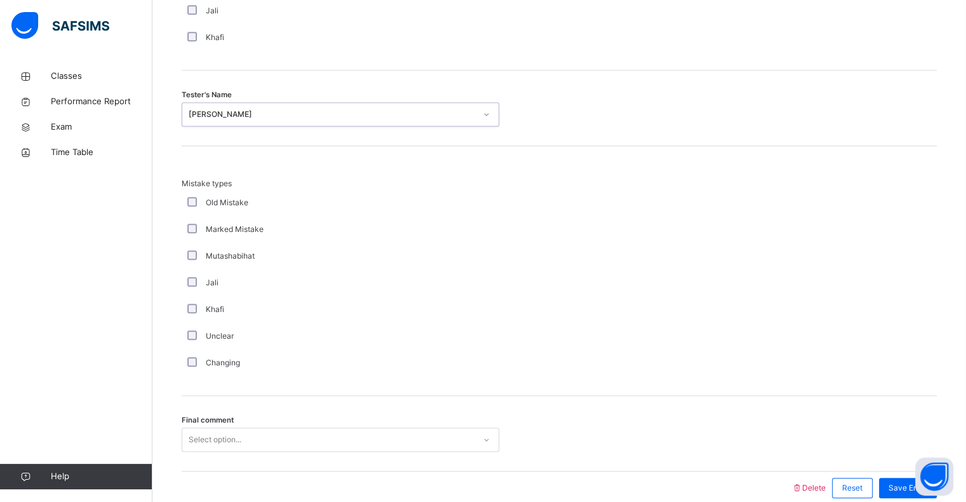
scroll to position [1336, 0]
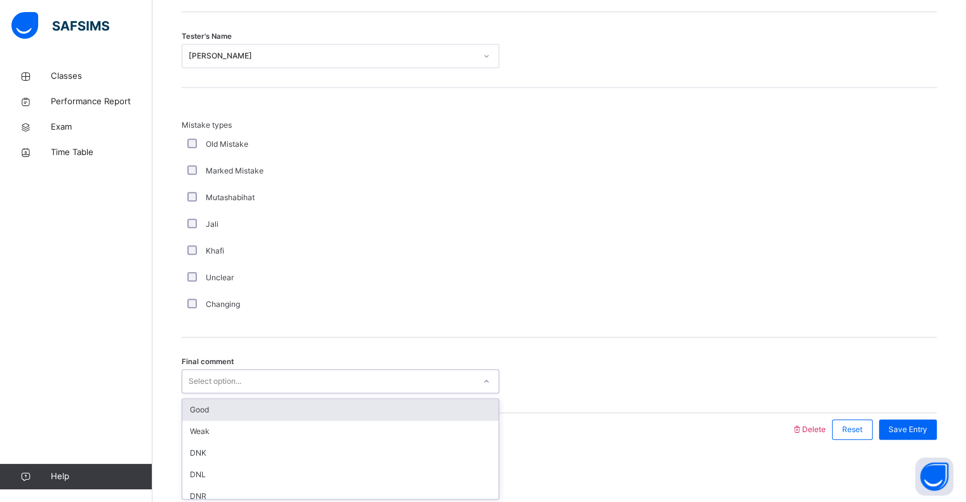
click at [193, 399] on div "Good" at bounding box center [340, 410] width 316 height 22
click at [927, 424] on span "Save Entry" at bounding box center [907, 429] width 39 height 11
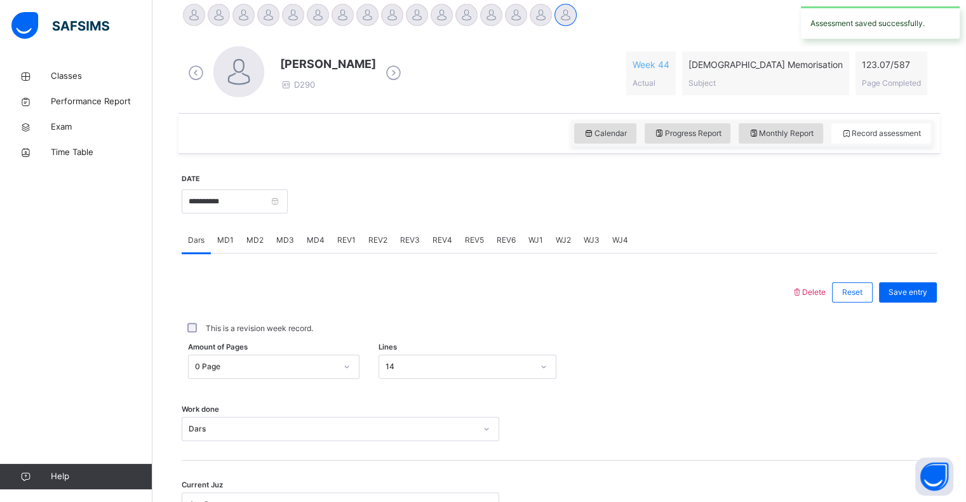
scroll to position [338, 0]
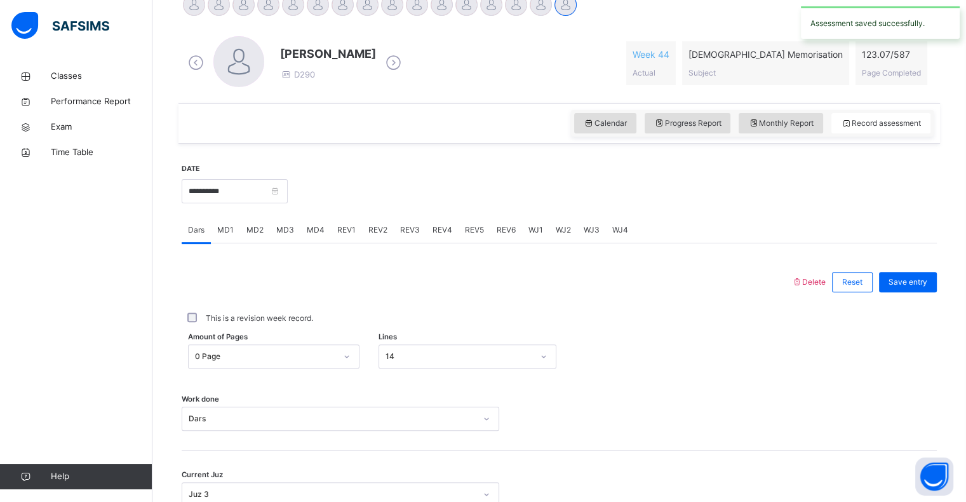
click at [394, 234] on div "REV3" at bounding box center [410, 229] width 32 height 25
click at [409, 236] on div "REV3" at bounding box center [410, 229] width 32 height 25
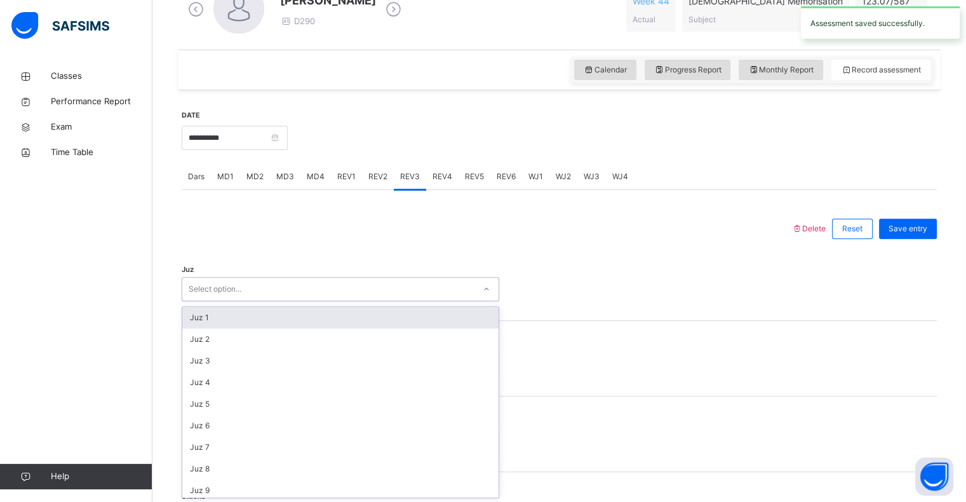
scroll to position [392, 0]
type input "**"
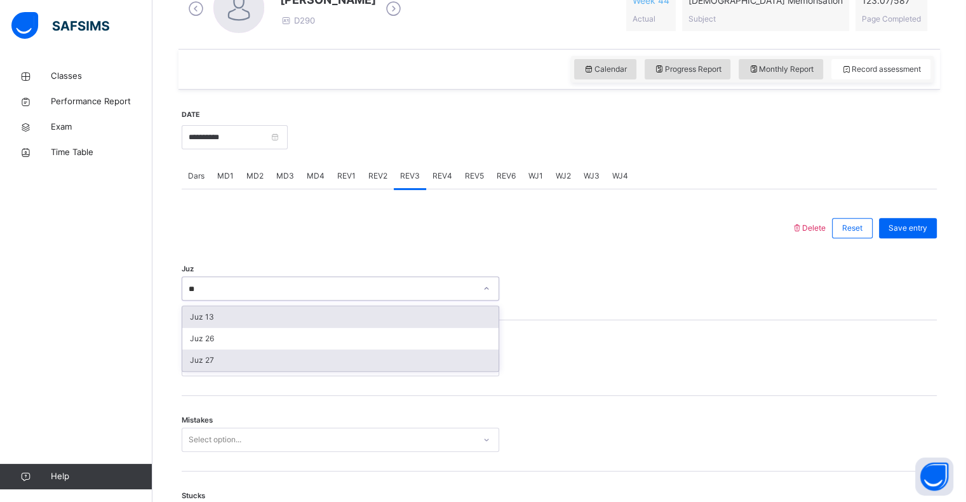
click at [191, 363] on div "Juz 27" at bounding box center [340, 360] width 316 height 22
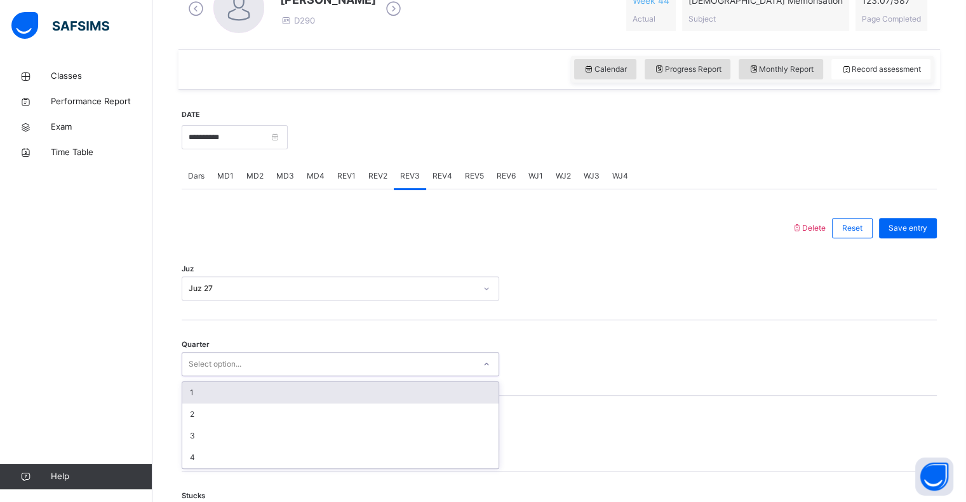
click at [183, 386] on div "1" at bounding box center [340, 393] width 316 height 22
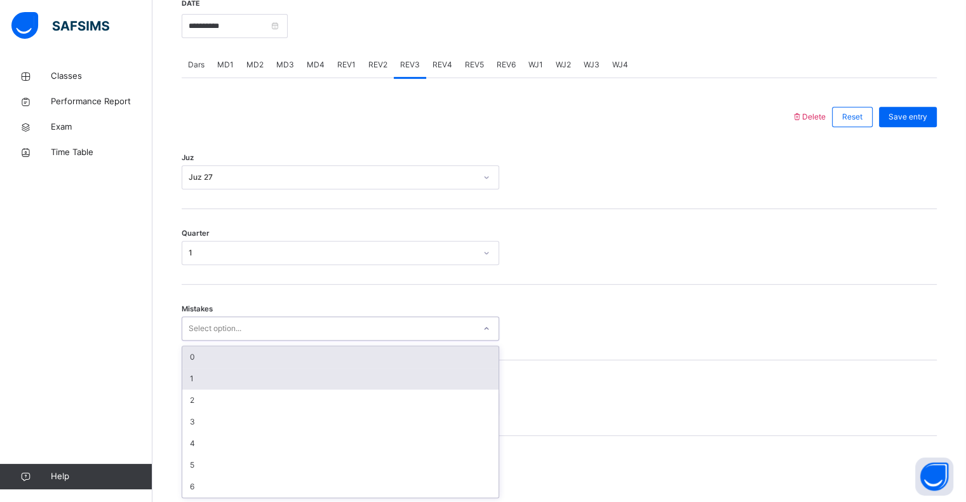
click at [184, 377] on div "1" at bounding box center [340, 379] width 316 height 22
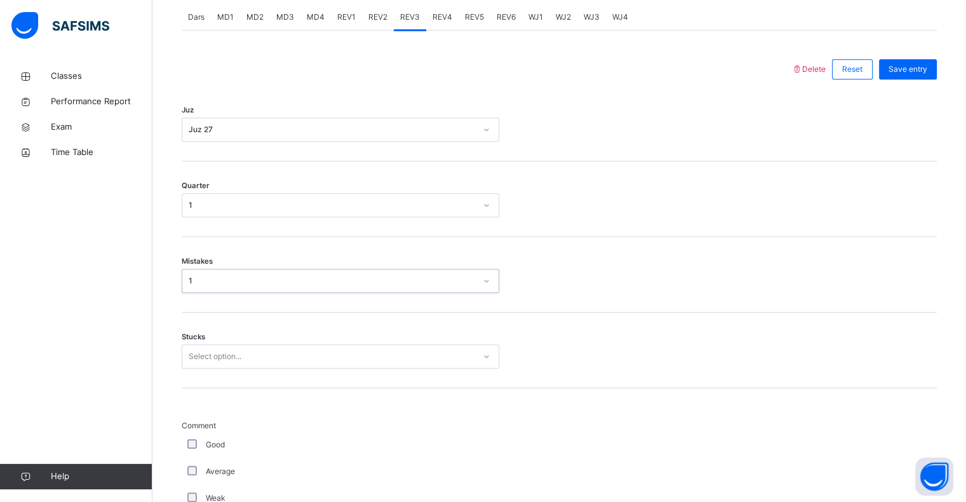
scroll to position [557, 0]
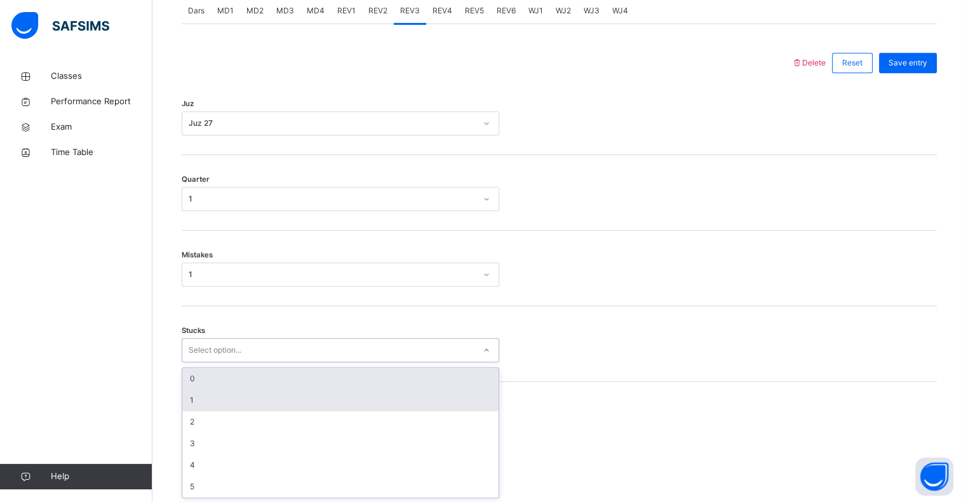
click at [184, 395] on div "1" at bounding box center [340, 400] width 316 height 22
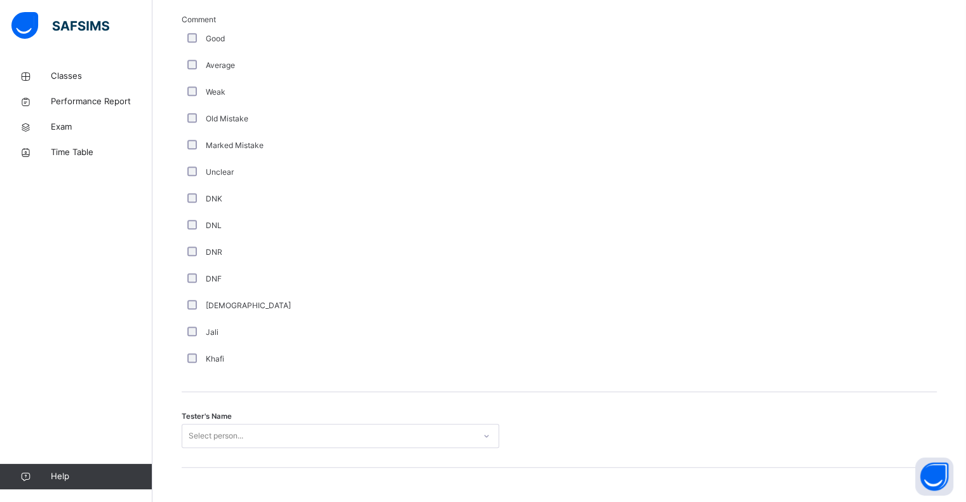
scroll to position [1122, 0]
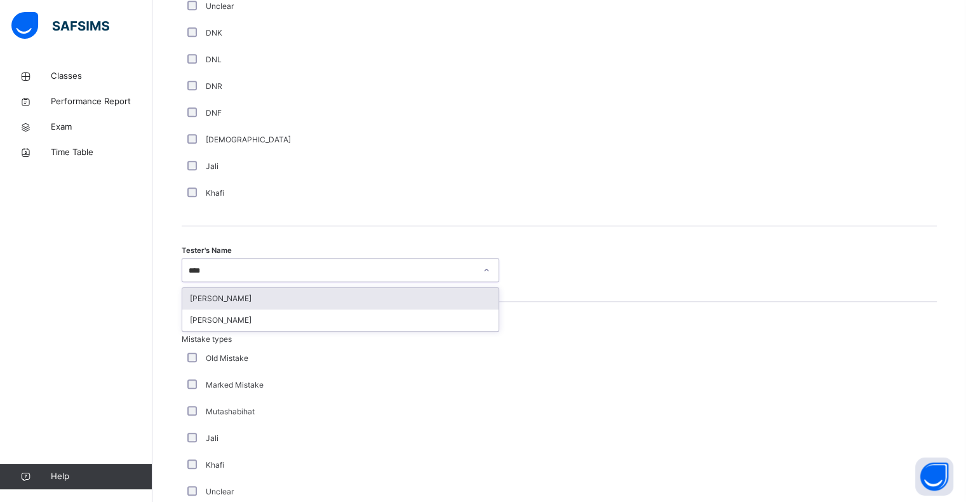
type input "*****"
click at [201, 319] on div "[PERSON_NAME]" at bounding box center [340, 320] width 316 height 22
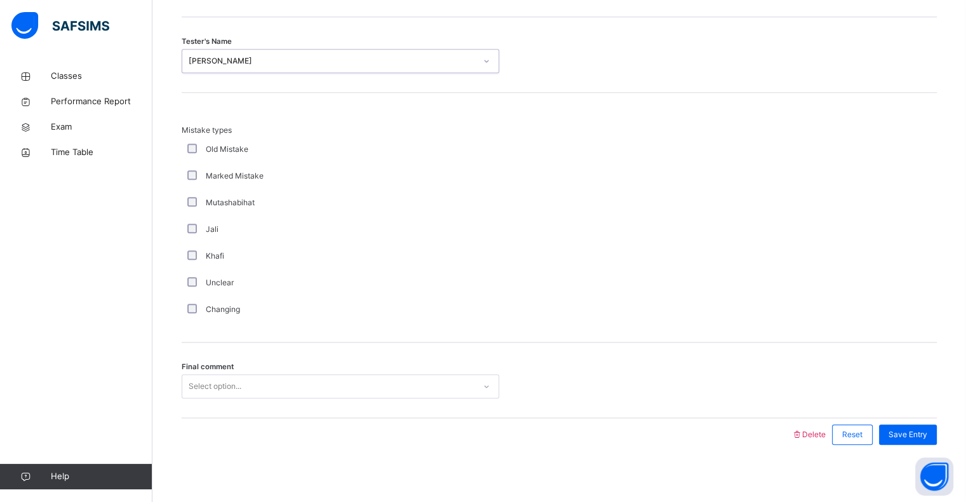
scroll to position [1336, 0]
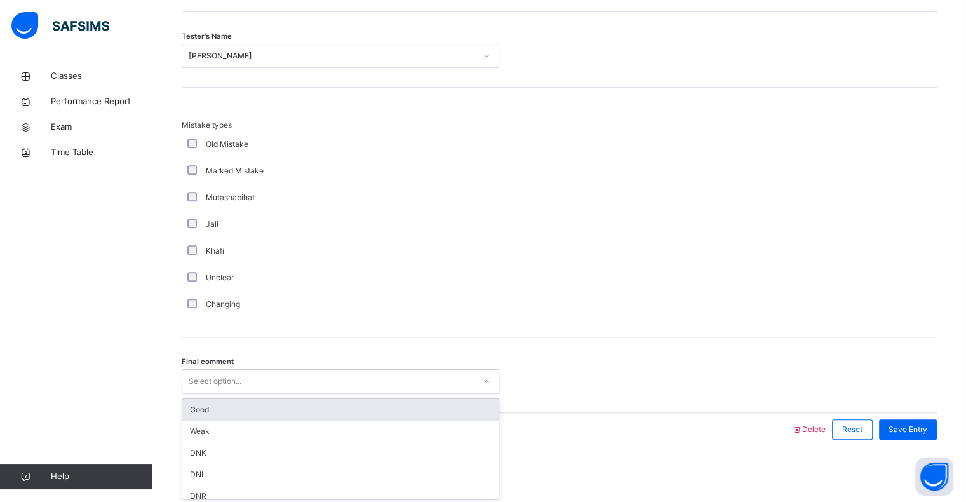
click at [194, 399] on div "Good" at bounding box center [340, 410] width 316 height 22
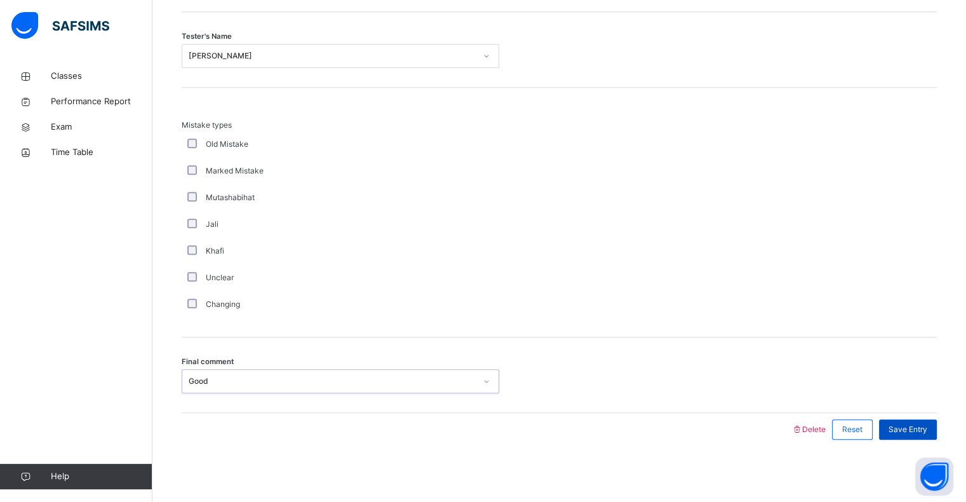
click at [922, 437] on div "Save Entry" at bounding box center [908, 429] width 58 height 20
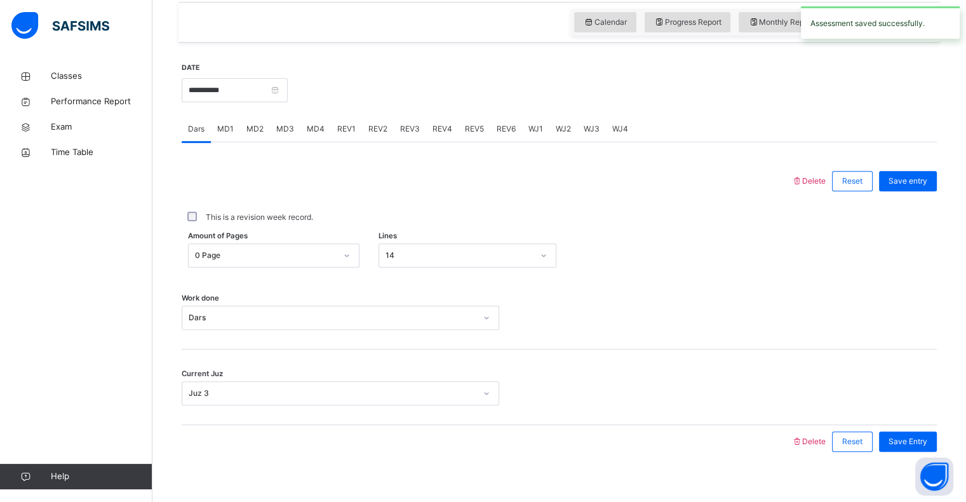
scroll to position [438, 0]
click at [414, 128] on span "REV3" at bounding box center [410, 129] width 20 height 11
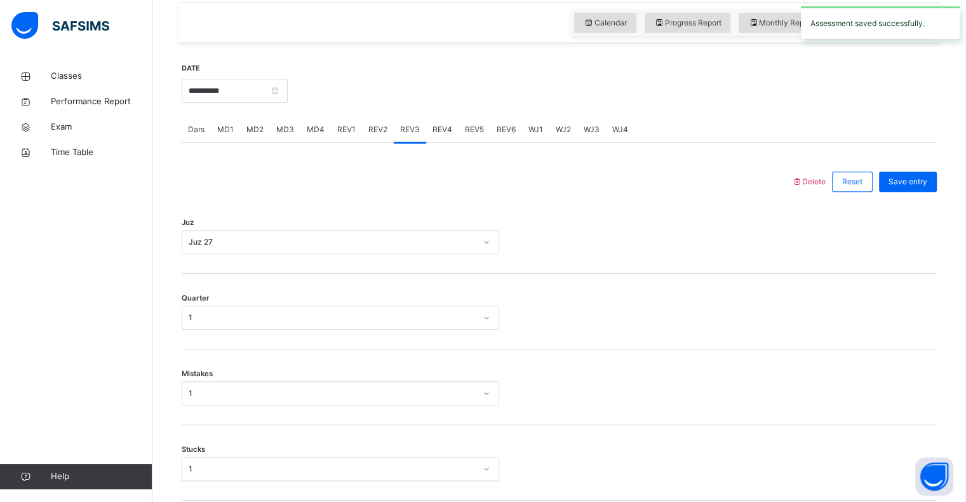
click at [437, 122] on div "REV4" at bounding box center [442, 129] width 32 height 25
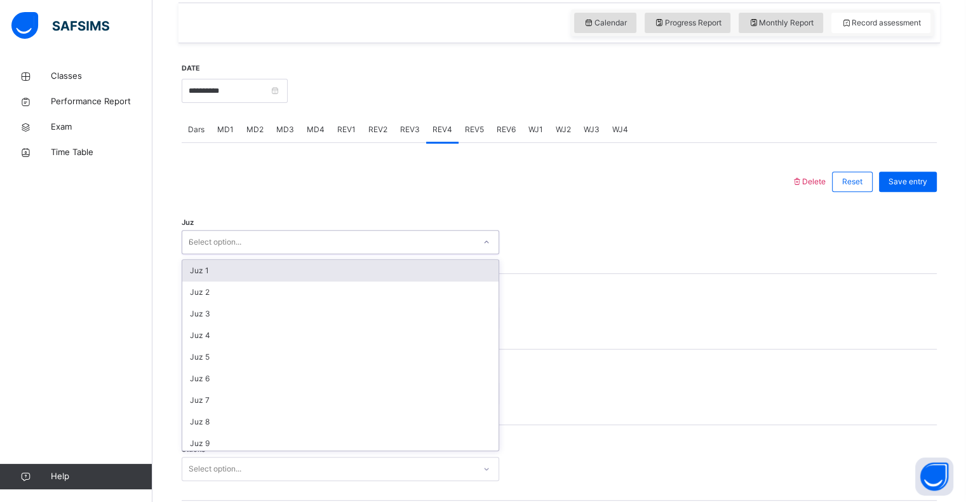
type input "**"
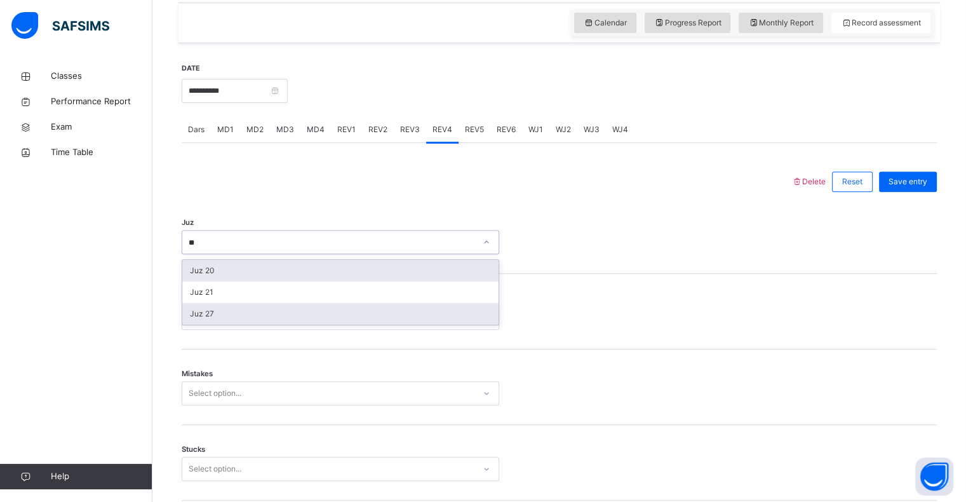
click at [190, 315] on div "Juz 27" at bounding box center [340, 314] width 316 height 22
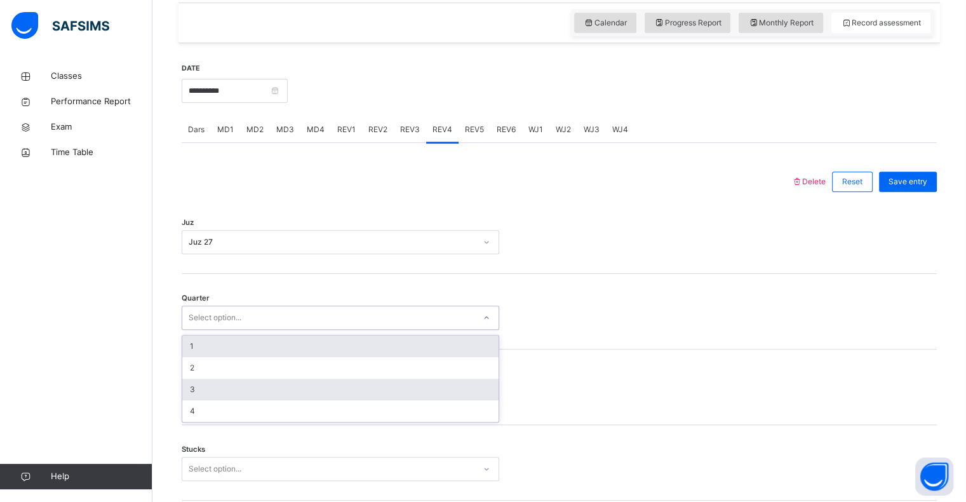
click at [183, 382] on div "3" at bounding box center [340, 389] width 316 height 22
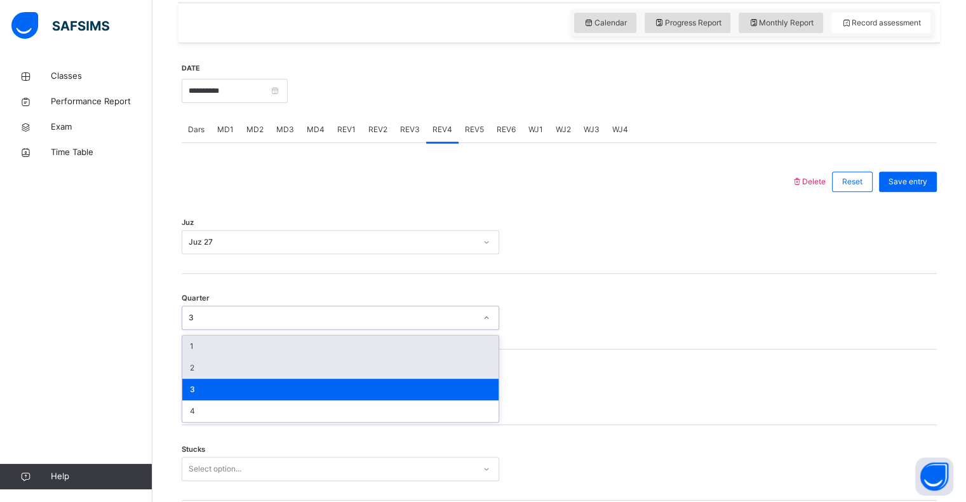
click at [187, 372] on div "2" at bounding box center [340, 368] width 316 height 22
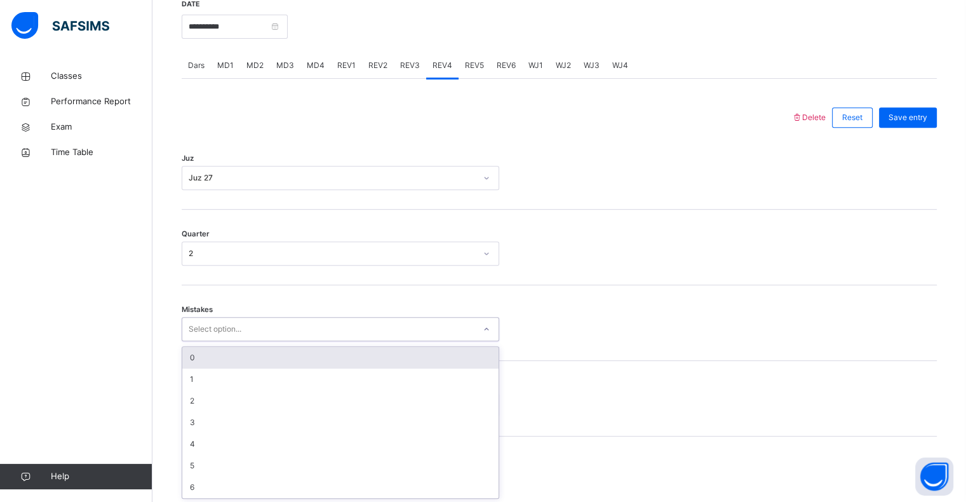
scroll to position [503, 0]
click at [185, 356] on div "0" at bounding box center [340, 357] width 316 height 22
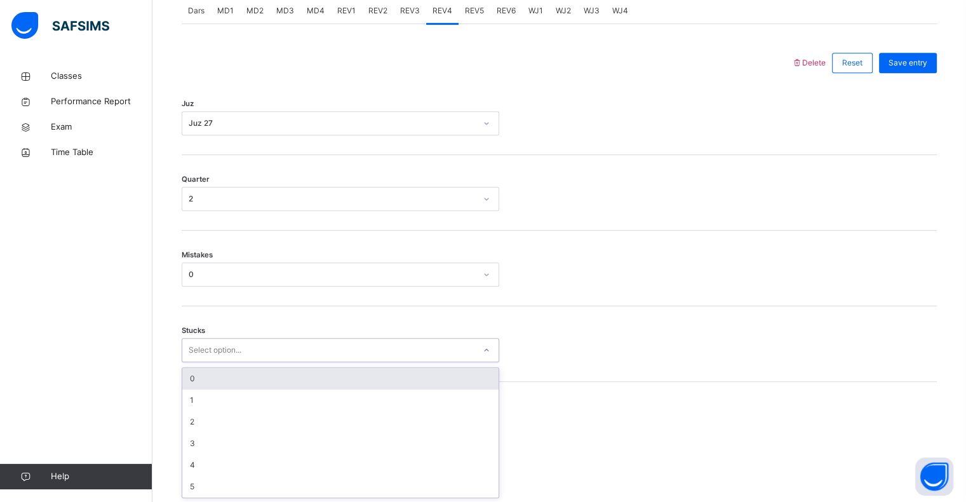
click at [190, 368] on div "0" at bounding box center [340, 379] width 316 height 22
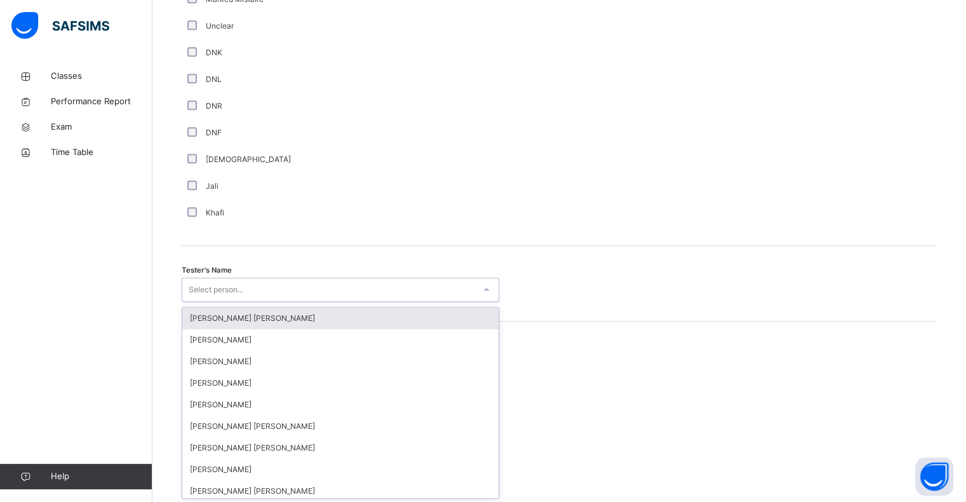
scroll to position [1103, 0]
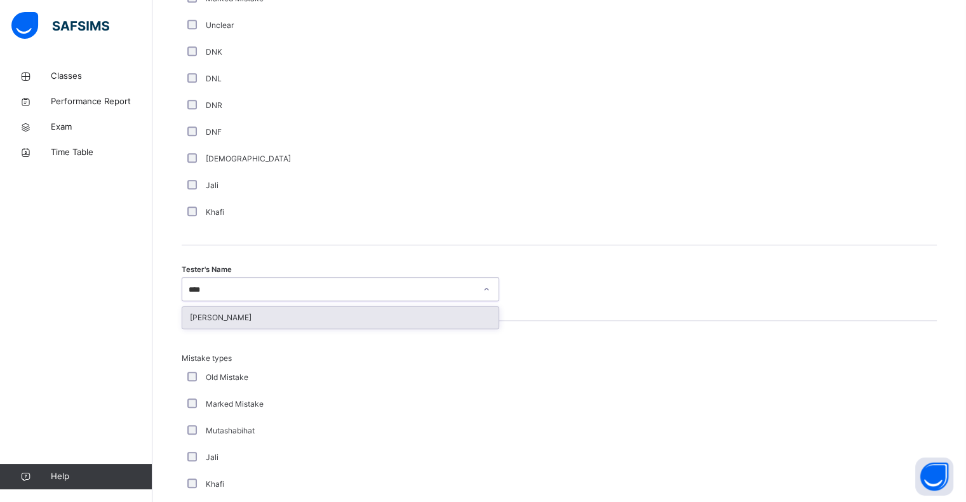
type input "*****"
click at [204, 310] on div "[PERSON_NAME]" at bounding box center [340, 318] width 316 height 22
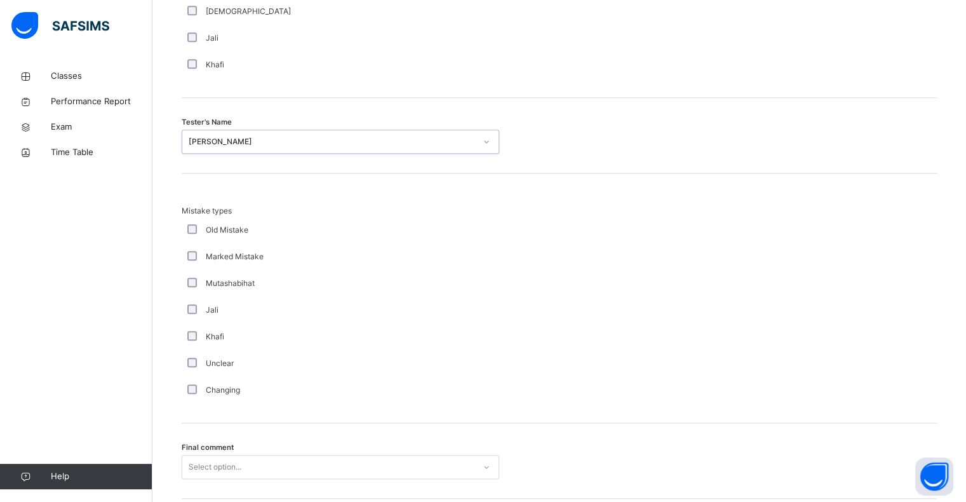
scroll to position [1336, 0]
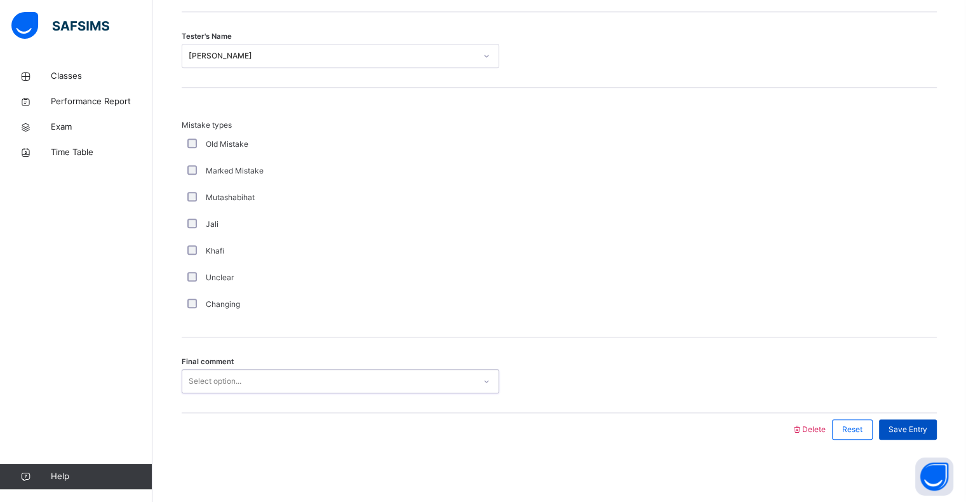
click at [927, 433] on span "Save Entry" at bounding box center [907, 429] width 39 height 11
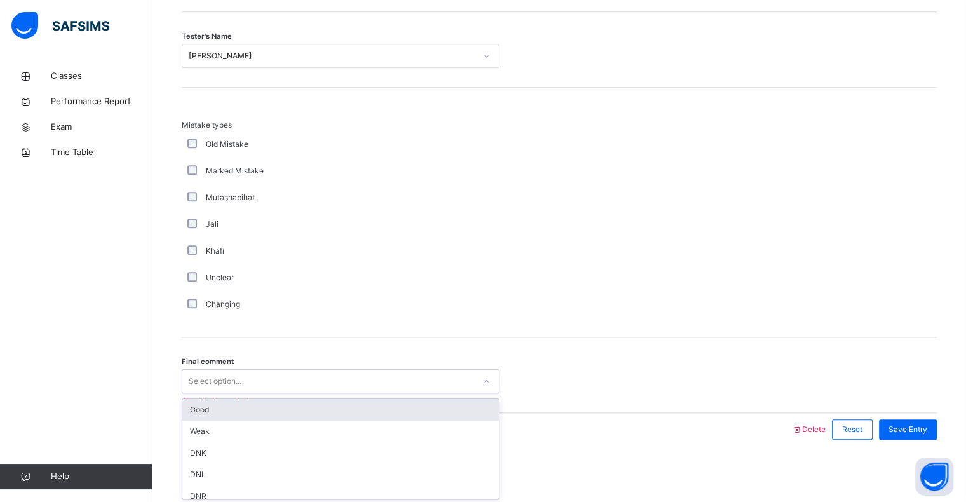
click at [191, 403] on div "Good" at bounding box center [340, 410] width 316 height 22
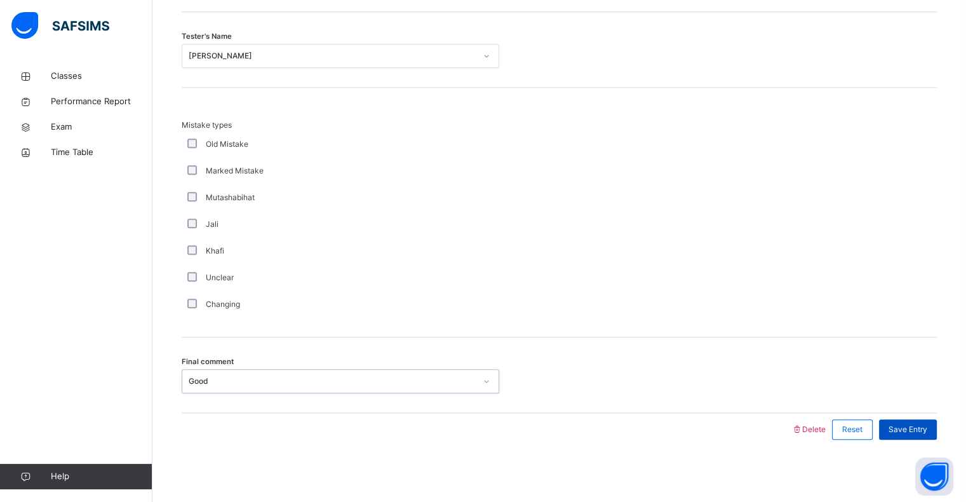
click at [934, 436] on div "Save Entry" at bounding box center [908, 429] width 58 height 20
click at [137, 288] on div "Classes Performance Report Exam Time Table Help" at bounding box center [76, 276] width 152 height 451
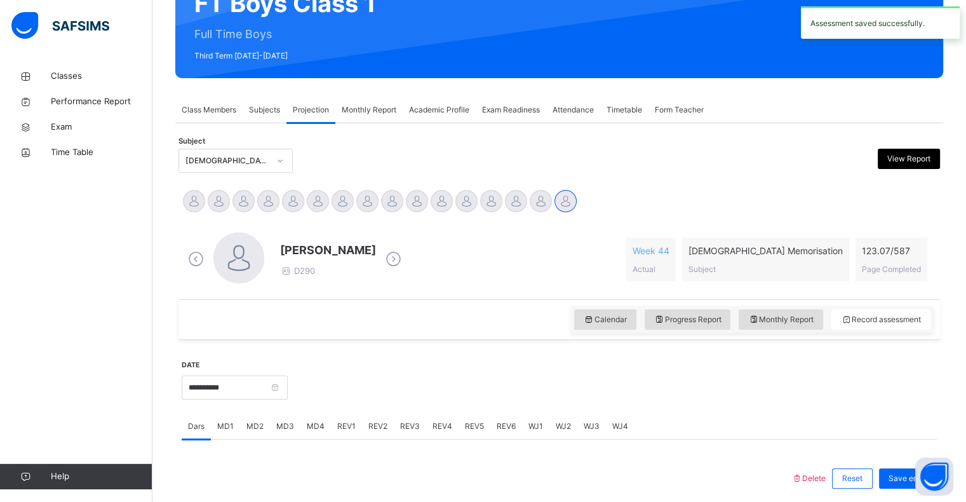
scroll to position [133, 0]
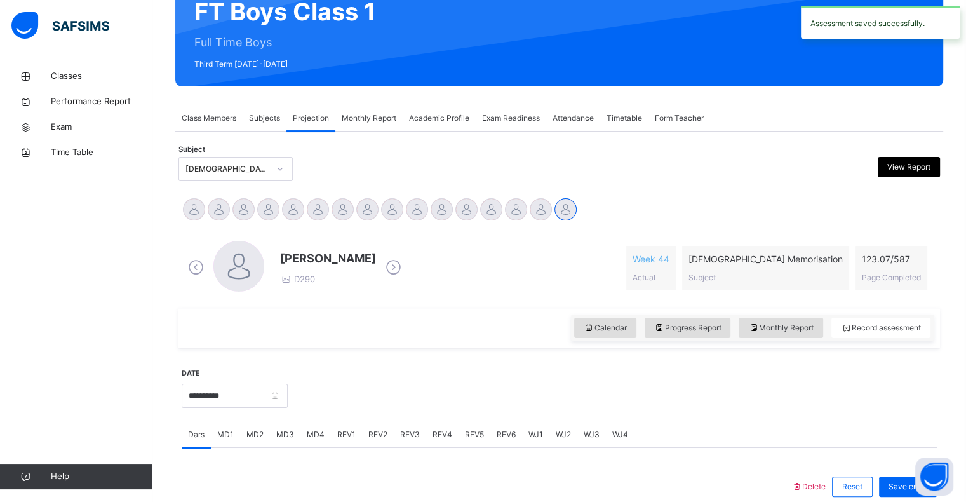
click at [218, 115] on span "Class Members" at bounding box center [209, 117] width 55 height 11
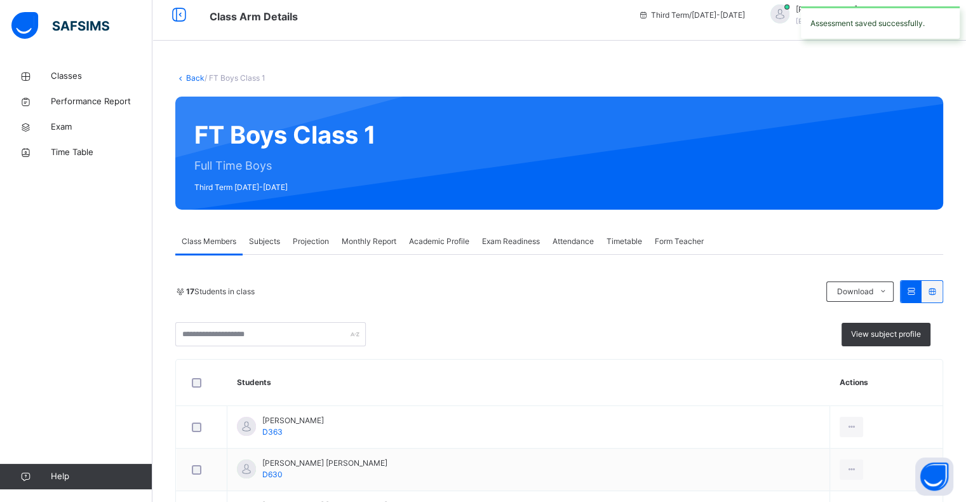
scroll to position [11, 0]
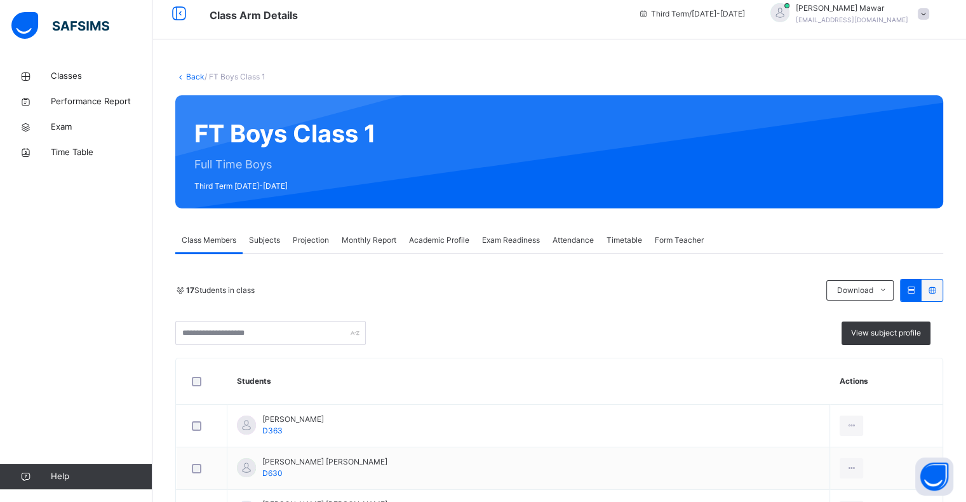
click at [318, 227] on div "Projection" at bounding box center [310, 239] width 49 height 25
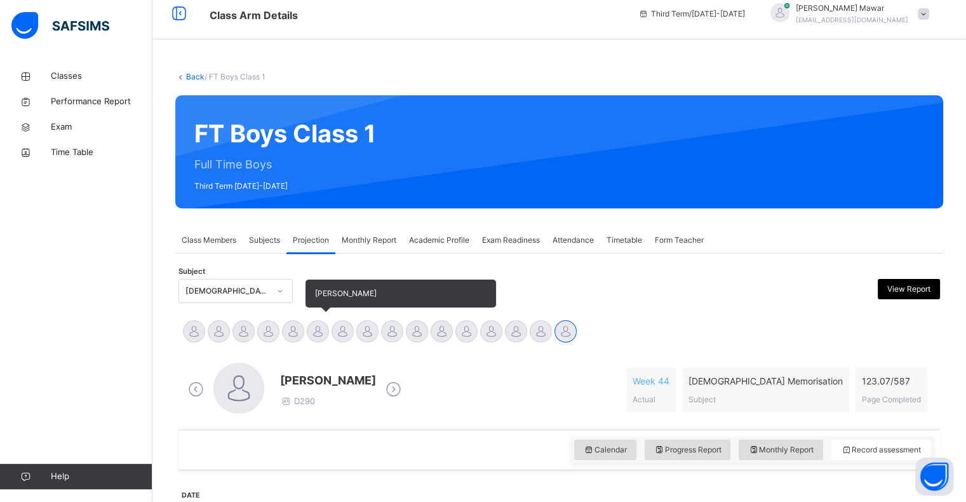
click at [317, 340] on div at bounding box center [318, 331] width 22 height 22
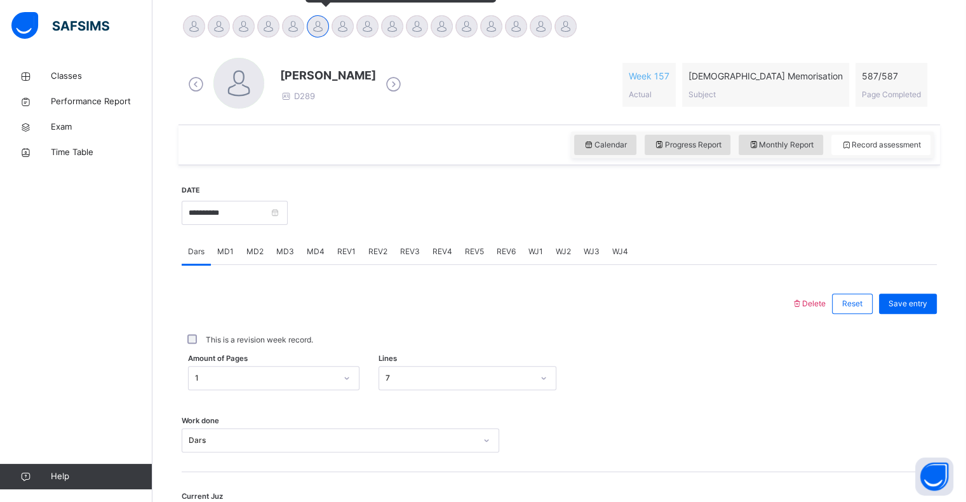
scroll to position [324, 0]
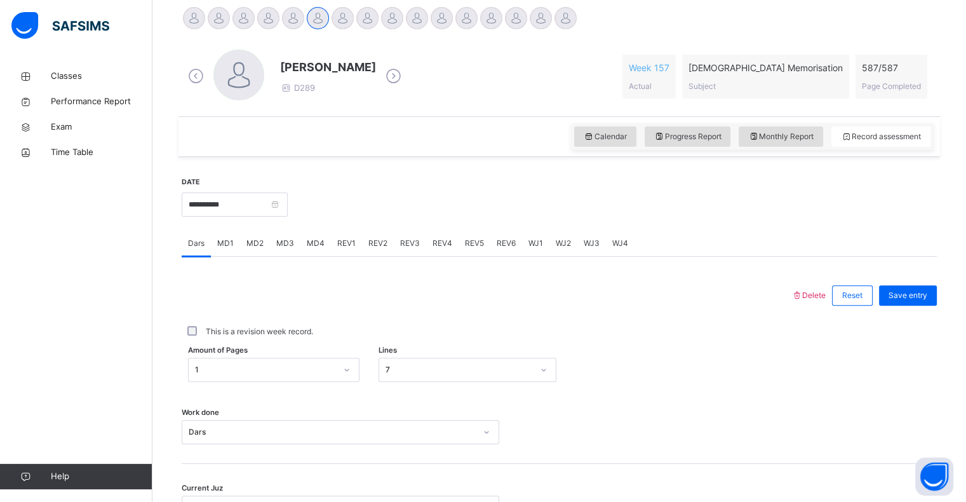
click at [229, 247] on span "MD1" at bounding box center [225, 242] width 17 height 11
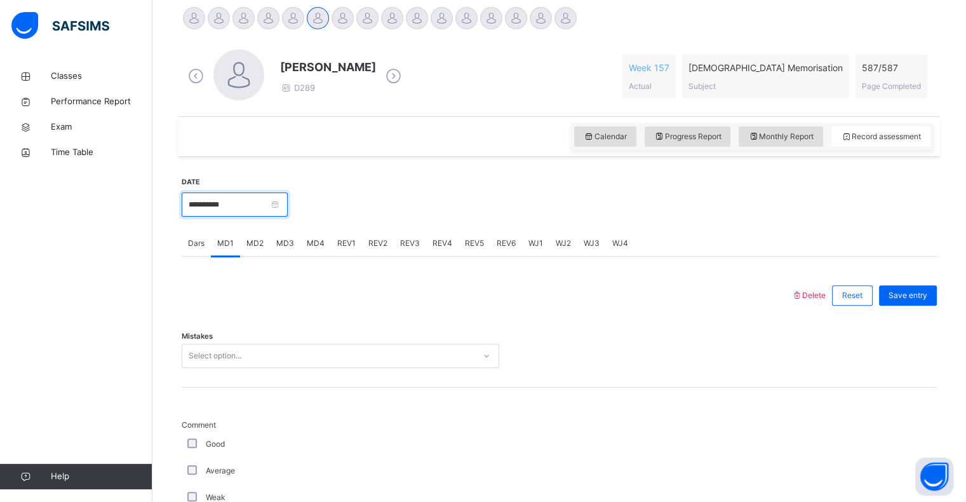
click at [221, 202] on input "**********" at bounding box center [235, 204] width 106 height 24
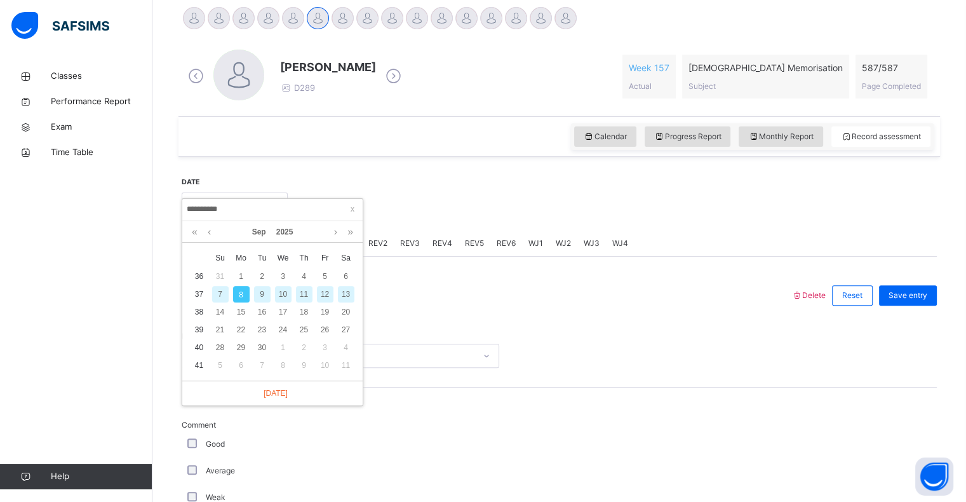
click at [815, 382] on div "Mistakes Select option..." at bounding box center [559, 350] width 755 height 76
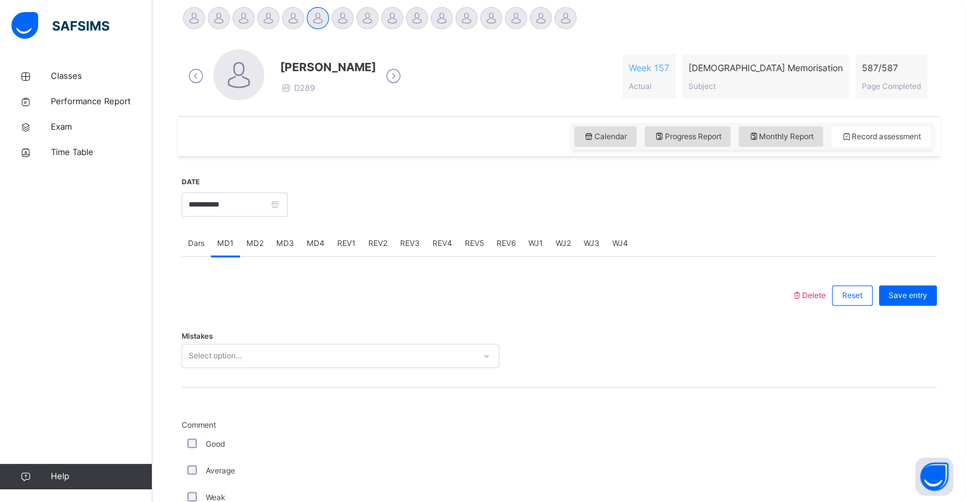
click at [276, 242] on span "MD3" at bounding box center [285, 242] width 18 height 11
click at [314, 234] on div "MD4" at bounding box center [315, 242] width 30 height 25
click at [347, 245] on span "REV1" at bounding box center [346, 242] width 18 height 11
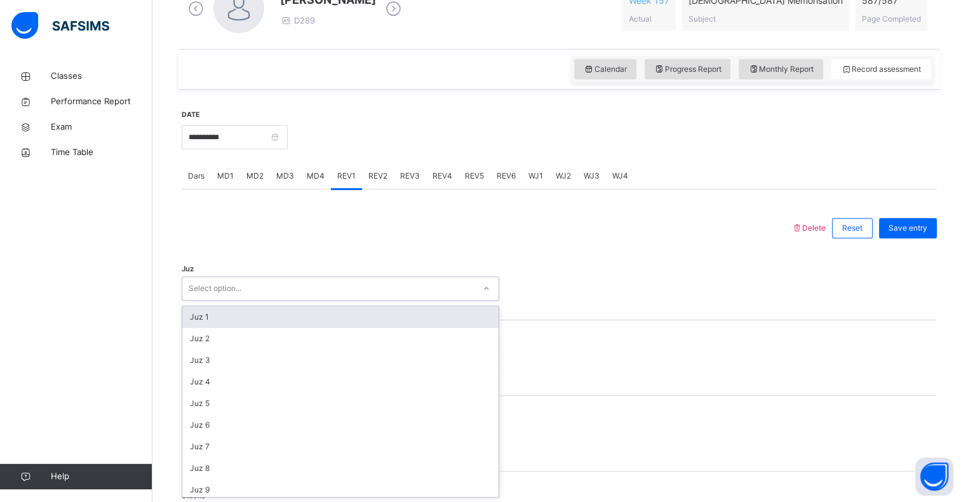
scroll to position [457, 0]
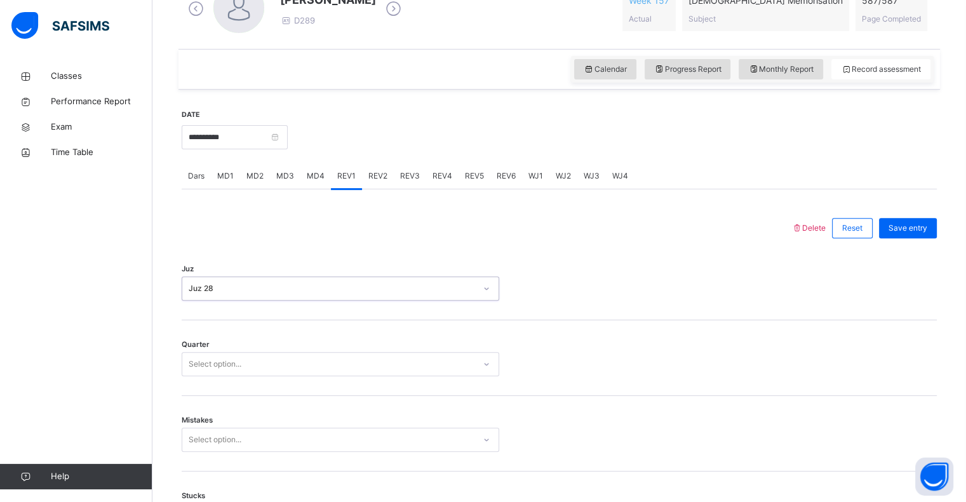
click at [343, 382] on div "Quarter Select option..." at bounding box center [559, 358] width 755 height 76
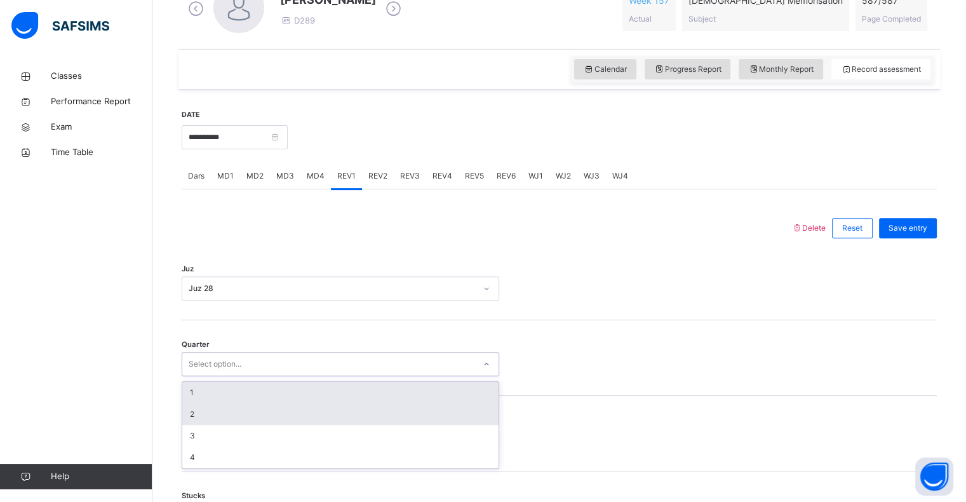
click at [279, 417] on div "2" at bounding box center [340, 414] width 316 height 22
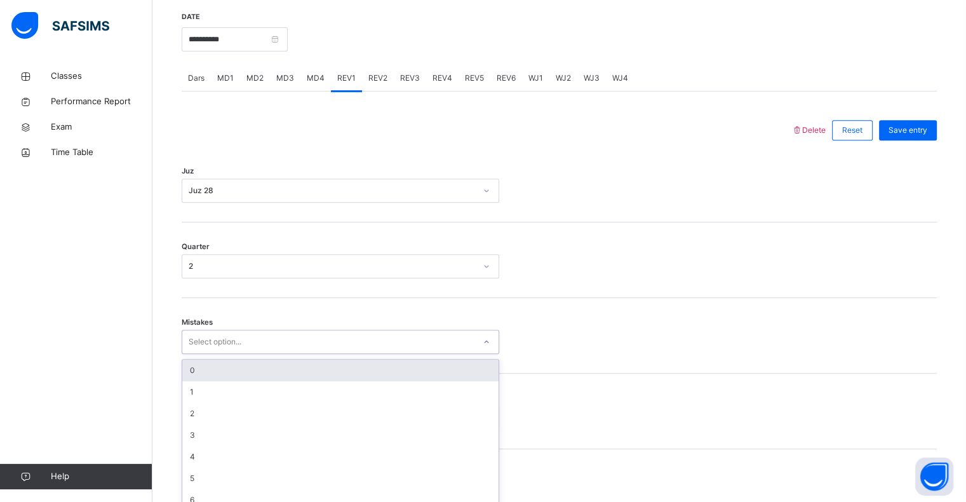
scroll to position [503, 0]
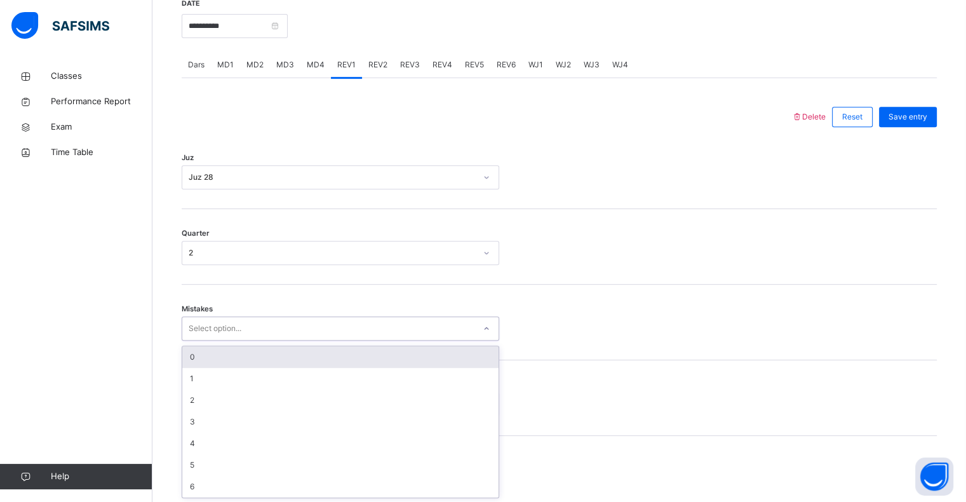
click at [358, 354] on div "0" at bounding box center [340, 357] width 316 height 22
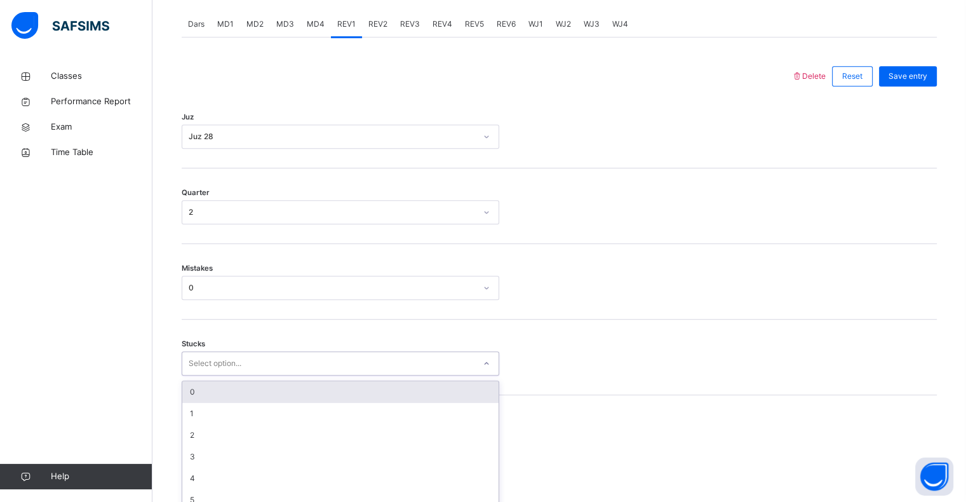
scroll to position [557, 0]
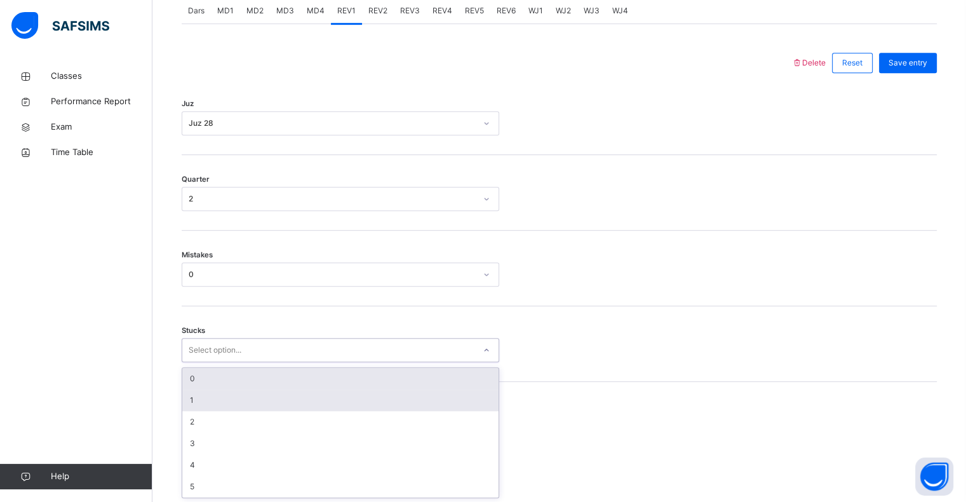
click at [240, 397] on div "1" at bounding box center [340, 400] width 316 height 22
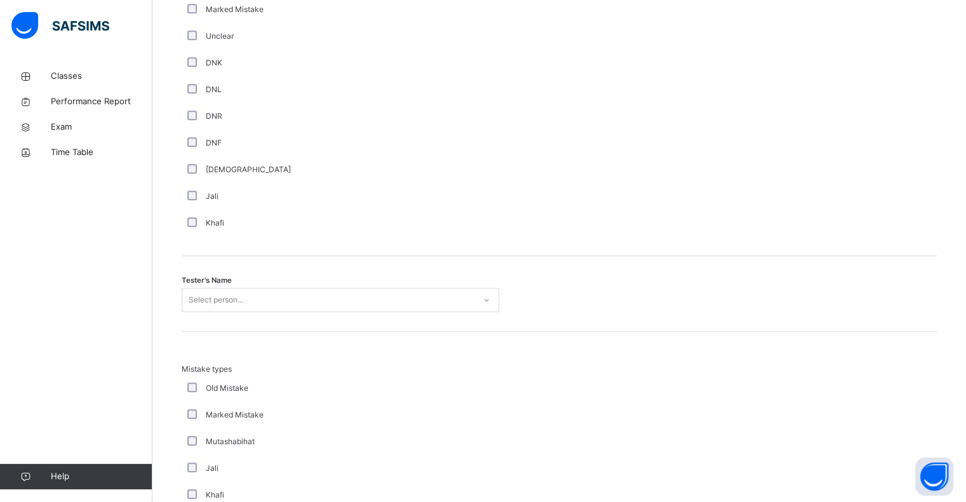
scroll to position [1098, 0]
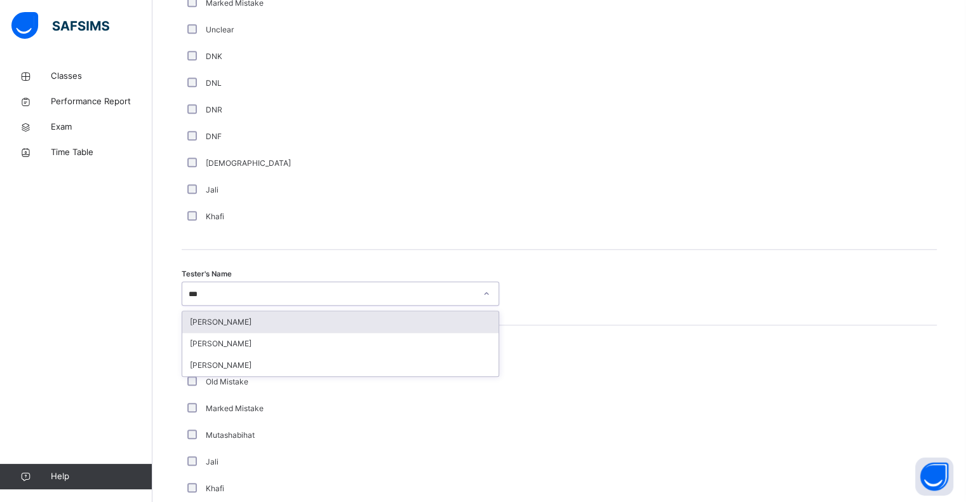
type input "****"
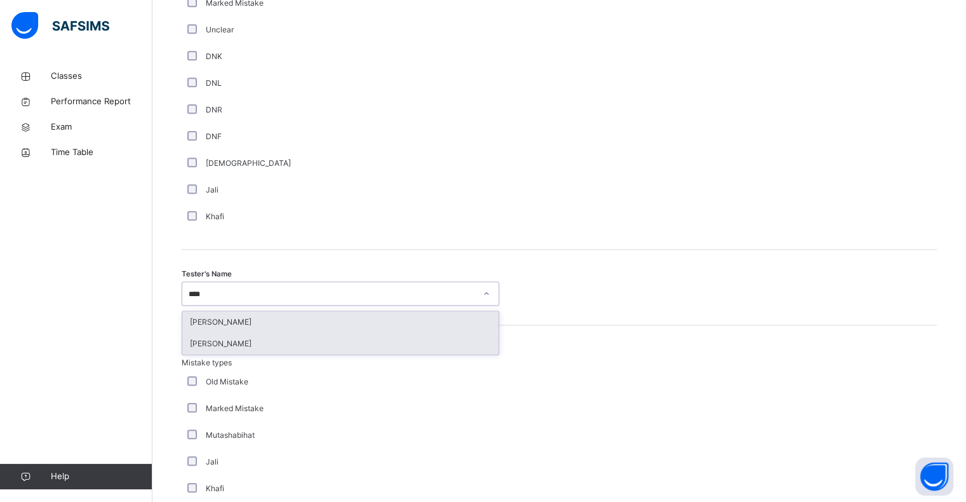
click at [313, 338] on div "[PERSON_NAME]" at bounding box center [340, 344] width 316 height 22
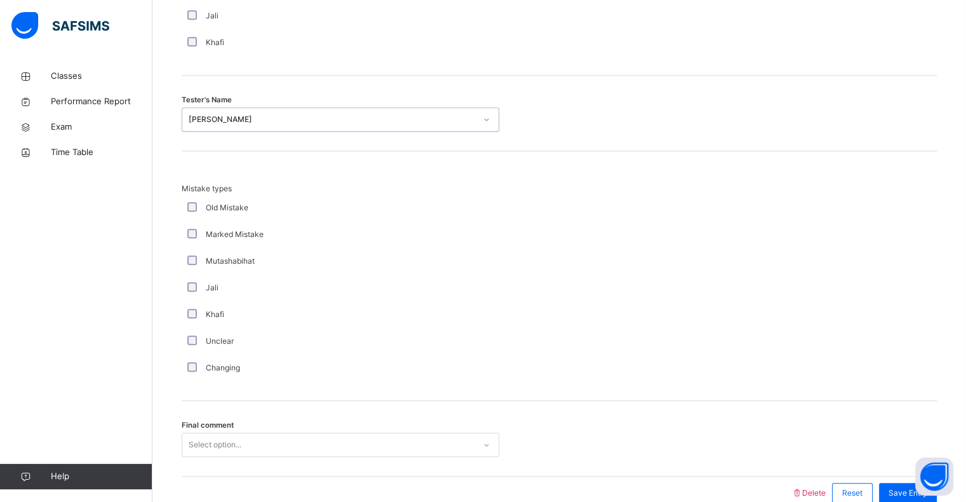
scroll to position [1336, 0]
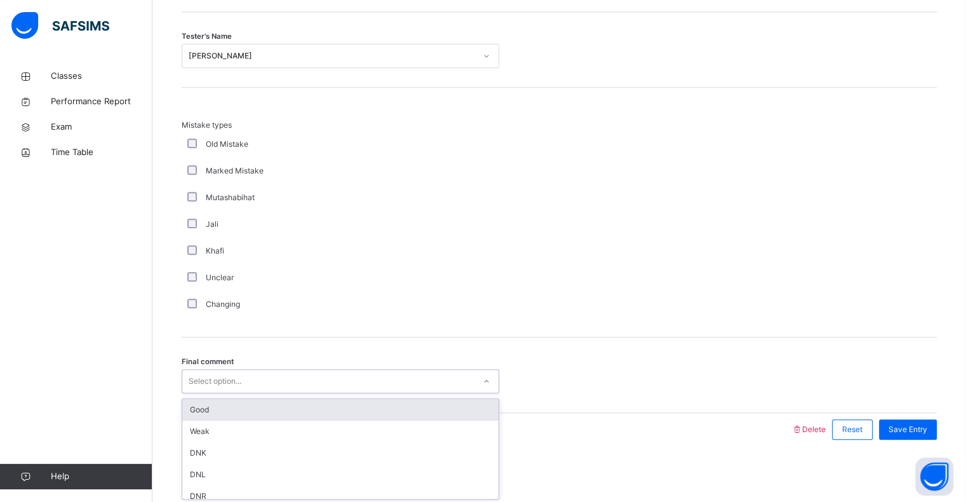
click at [361, 404] on div "Good" at bounding box center [340, 410] width 316 height 22
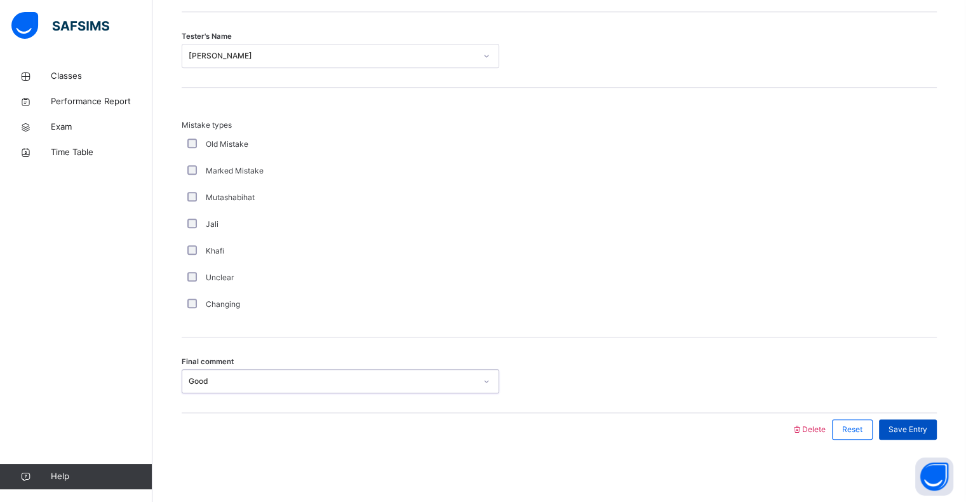
click at [916, 437] on div "Save Entry" at bounding box center [908, 429] width 58 height 20
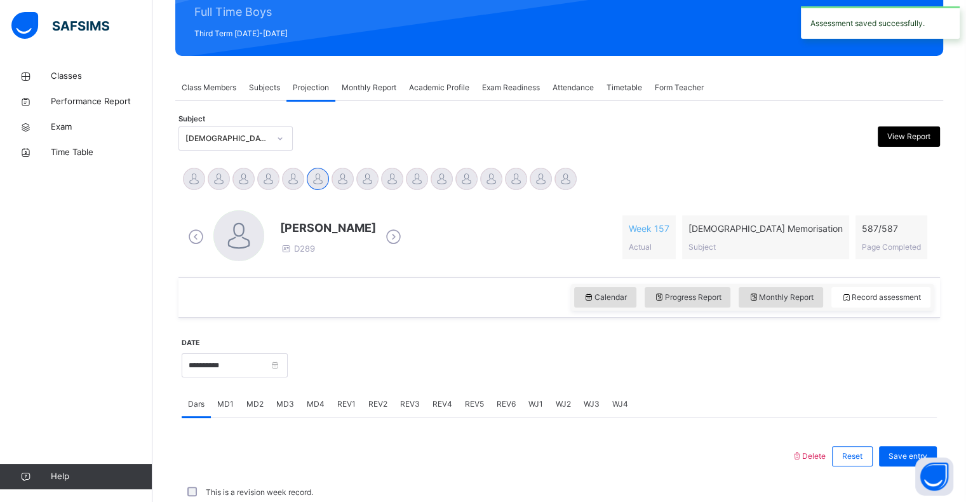
scroll to position [451, 0]
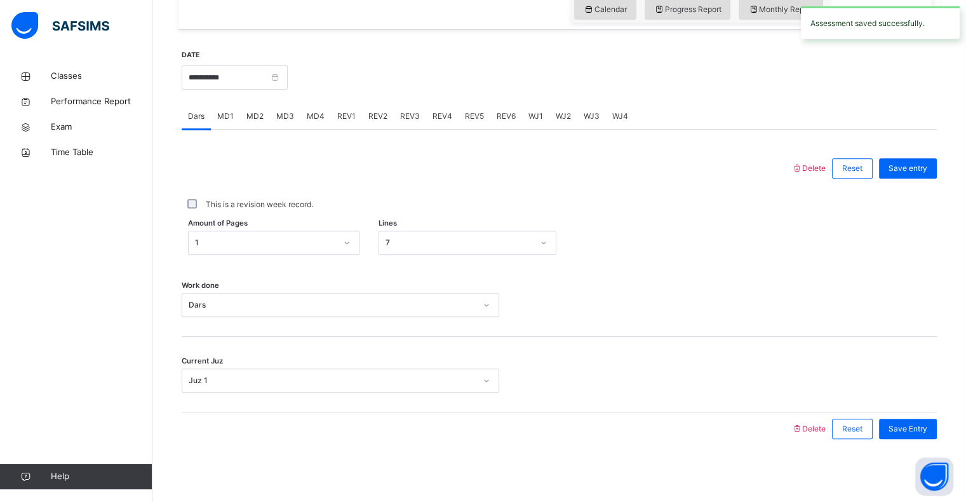
click at [354, 125] on div "REV1" at bounding box center [346, 115] width 31 height 25
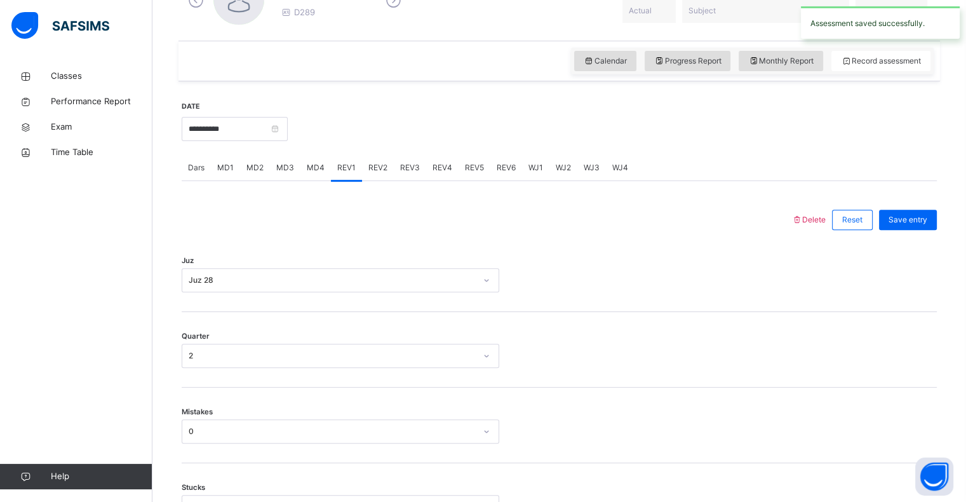
scroll to position [353, 0]
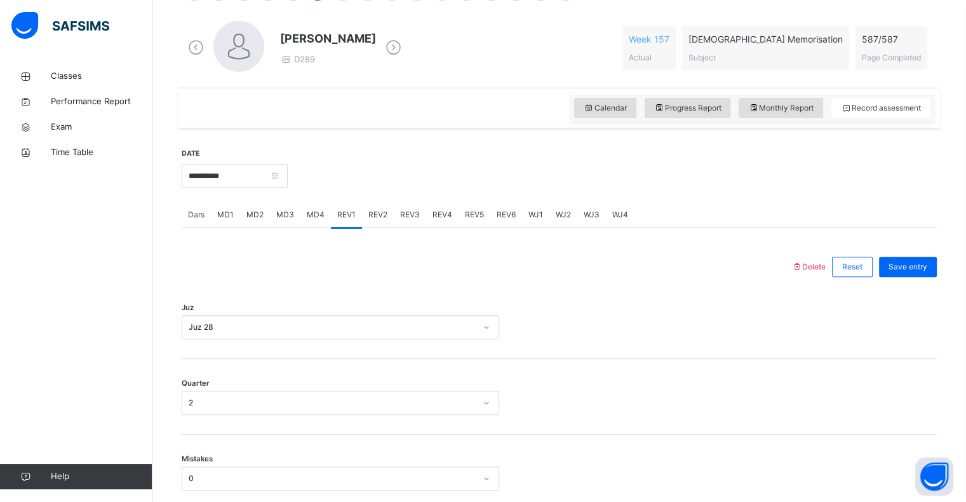
click at [378, 222] on div "REV2" at bounding box center [378, 214] width 32 height 25
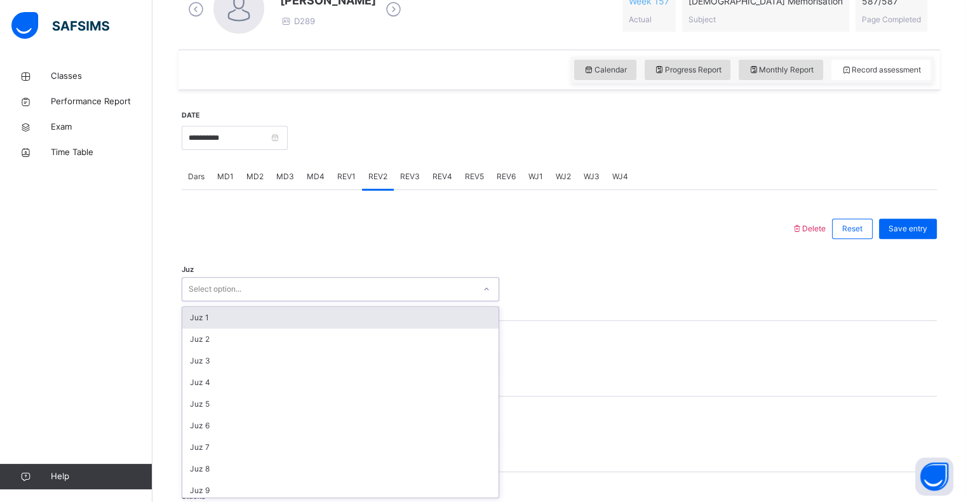
scroll to position [457, 0]
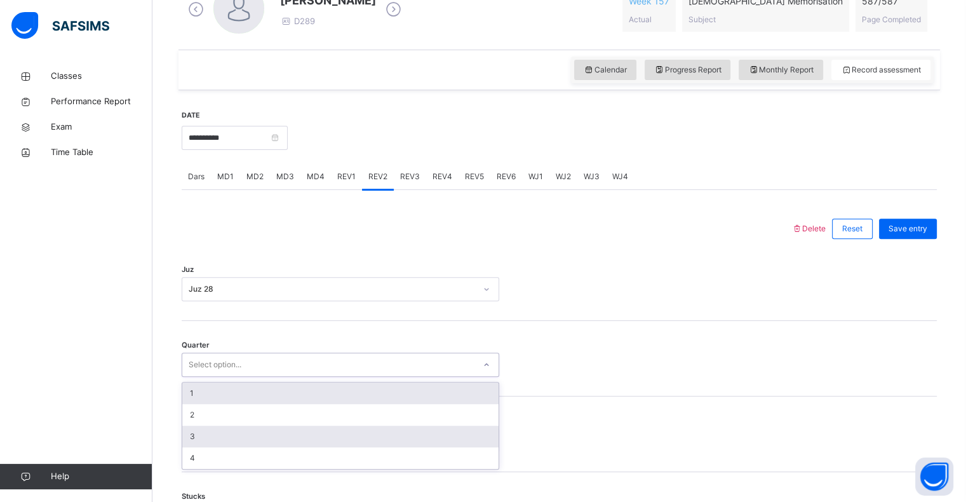
click at [246, 436] on div "3" at bounding box center [340, 436] width 316 height 22
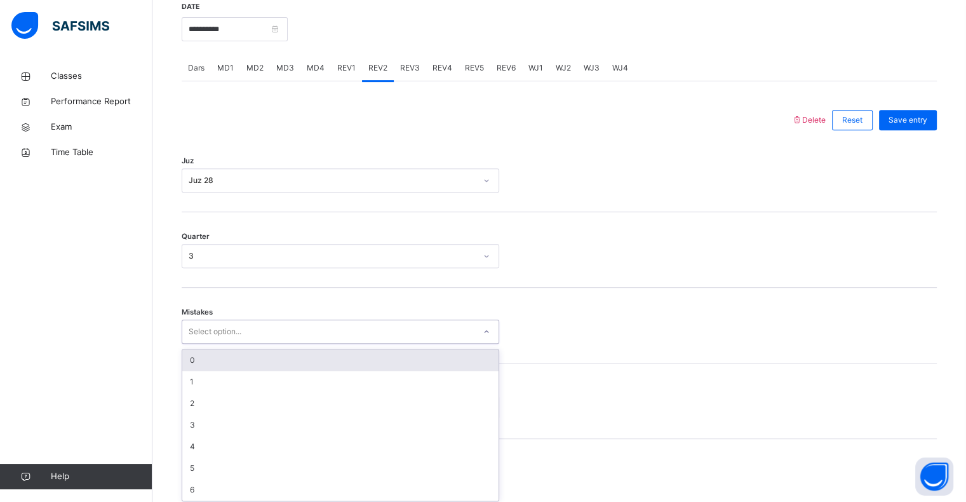
scroll to position [503, 0]
click at [335, 356] on div "0" at bounding box center [340, 357] width 316 height 22
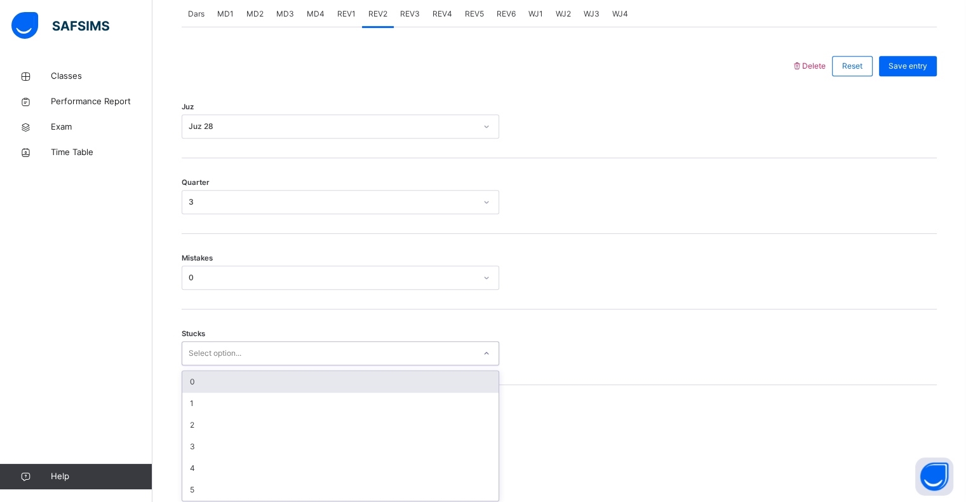
scroll to position [557, 0]
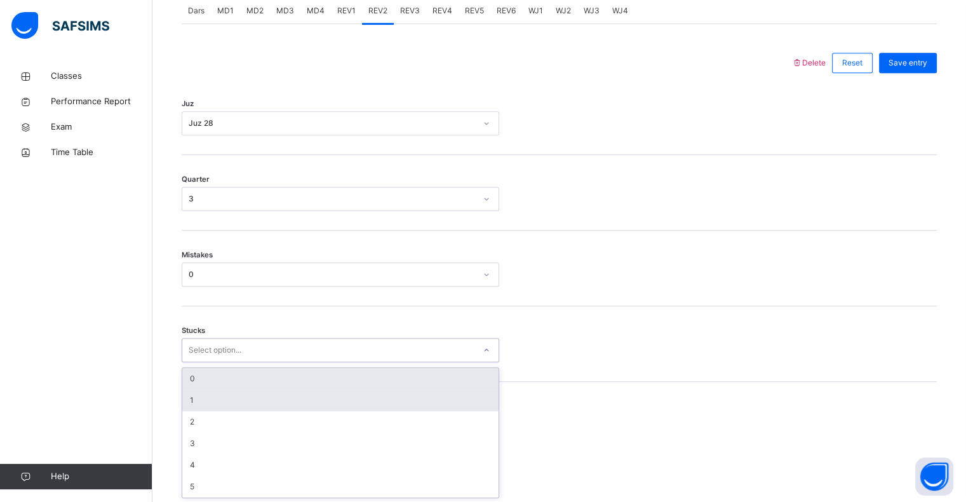
click at [297, 408] on div "1" at bounding box center [340, 400] width 316 height 22
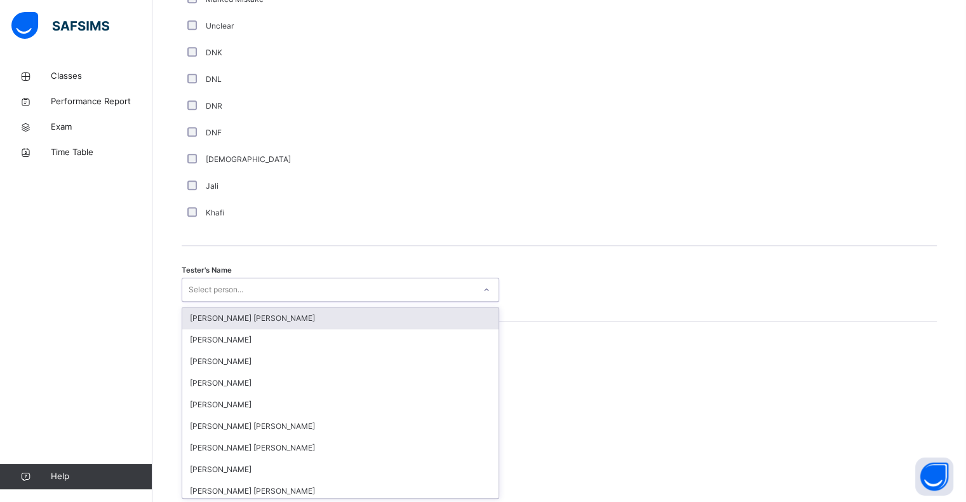
scroll to position [1103, 0]
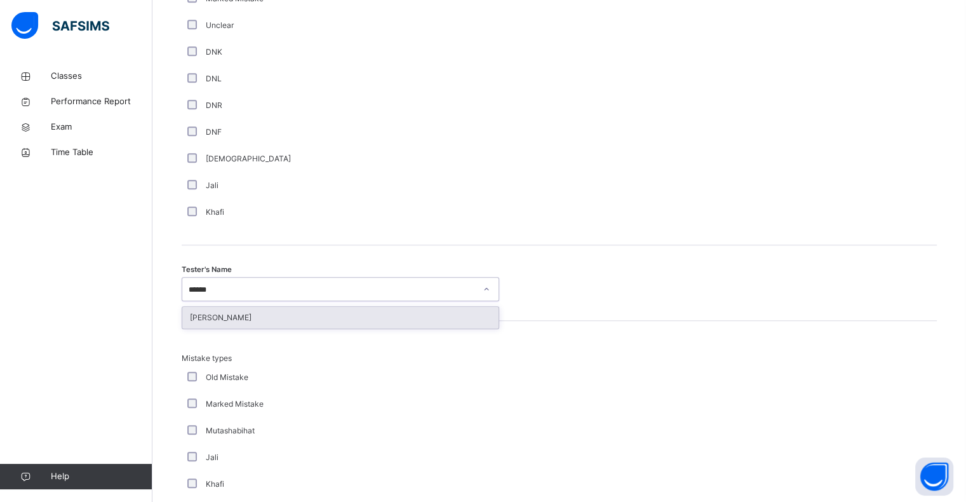
type input "*******"
click at [308, 317] on div "[PERSON_NAME]" at bounding box center [340, 318] width 316 height 22
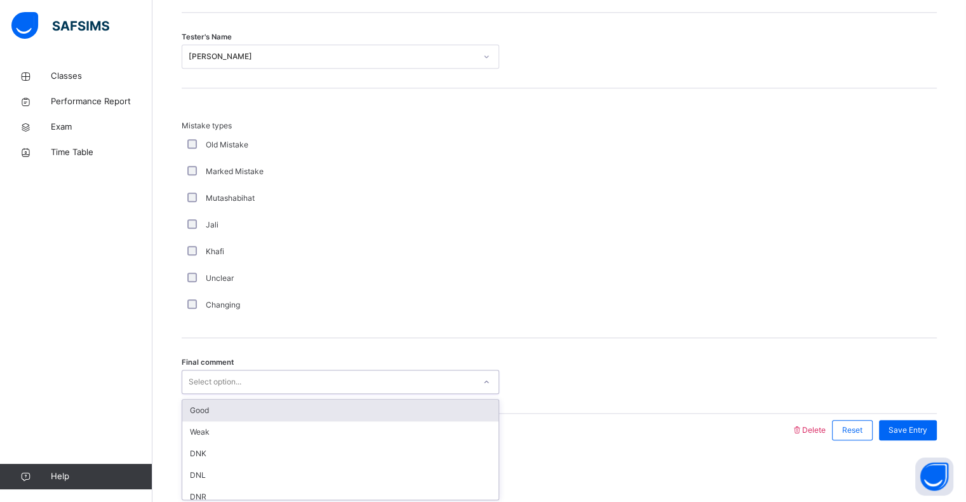
scroll to position [1336, 0]
click at [302, 407] on div "Good" at bounding box center [340, 410] width 316 height 22
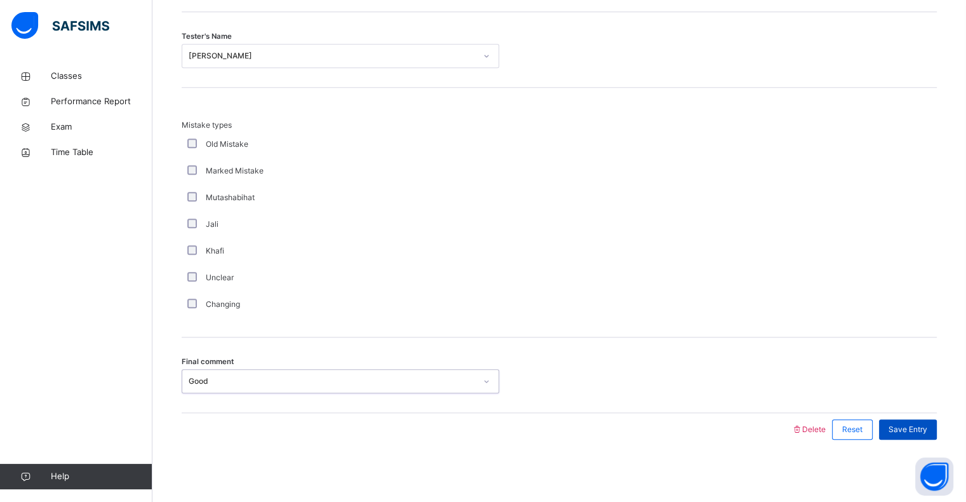
click at [913, 429] on span "Save Entry" at bounding box center [907, 429] width 39 height 11
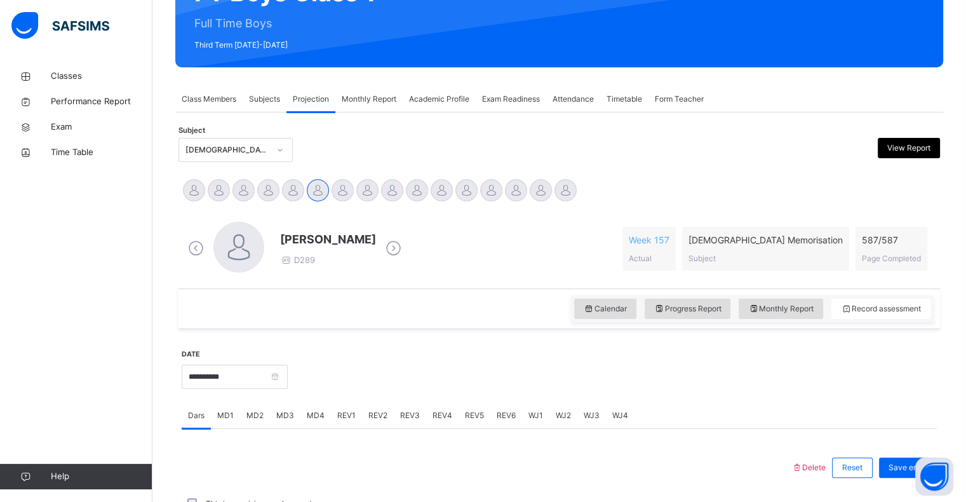
scroll to position [137, 0]
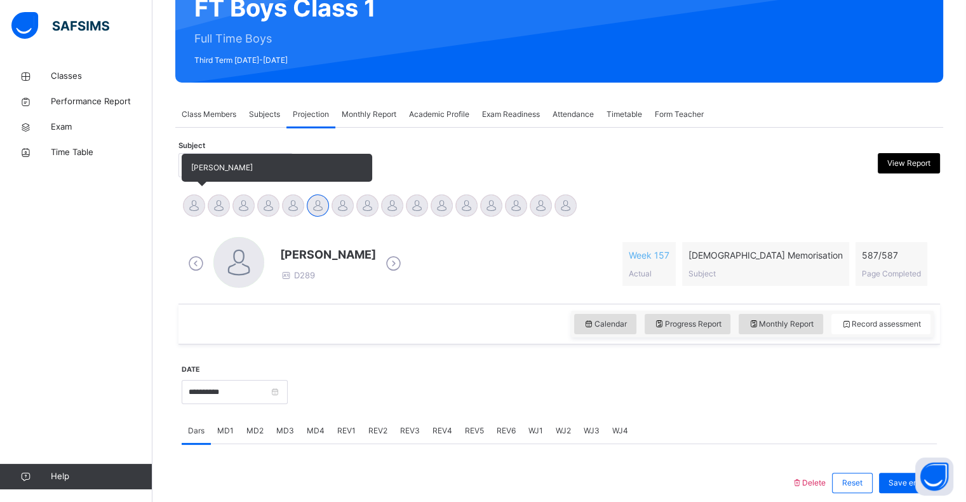
click at [187, 201] on div at bounding box center [194, 205] width 22 height 22
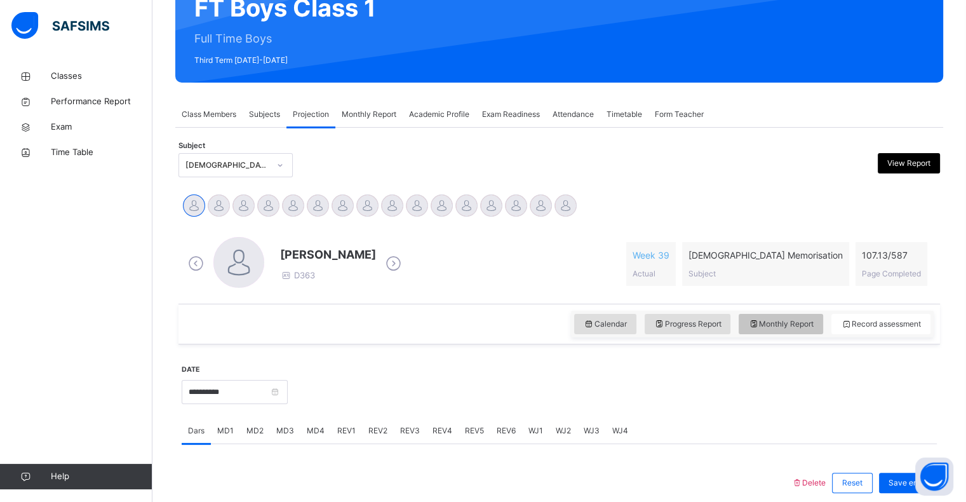
click at [797, 330] on div "Monthly Report" at bounding box center [780, 324] width 84 height 20
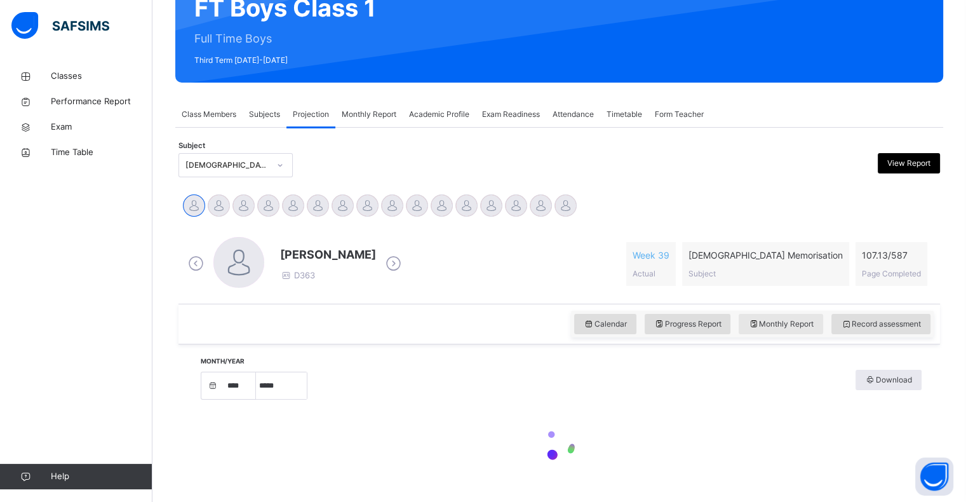
select select "****"
select select "*"
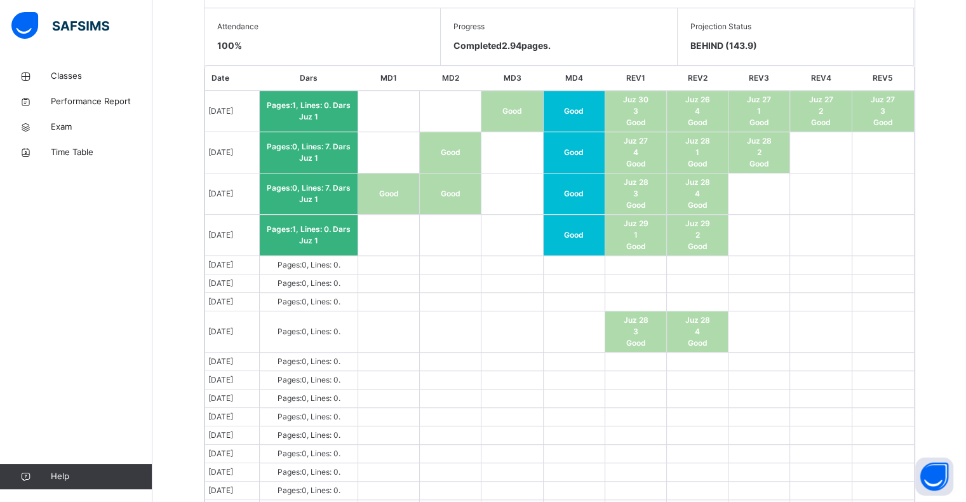
scroll to position [731, 0]
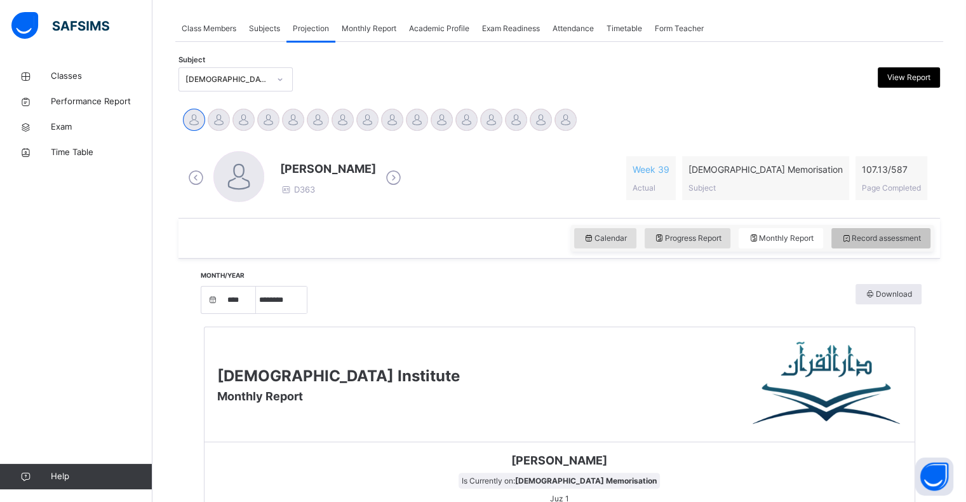
click at [907, 239] on span "Record assessment" at bounding box center [881, 237] width 80 height 11
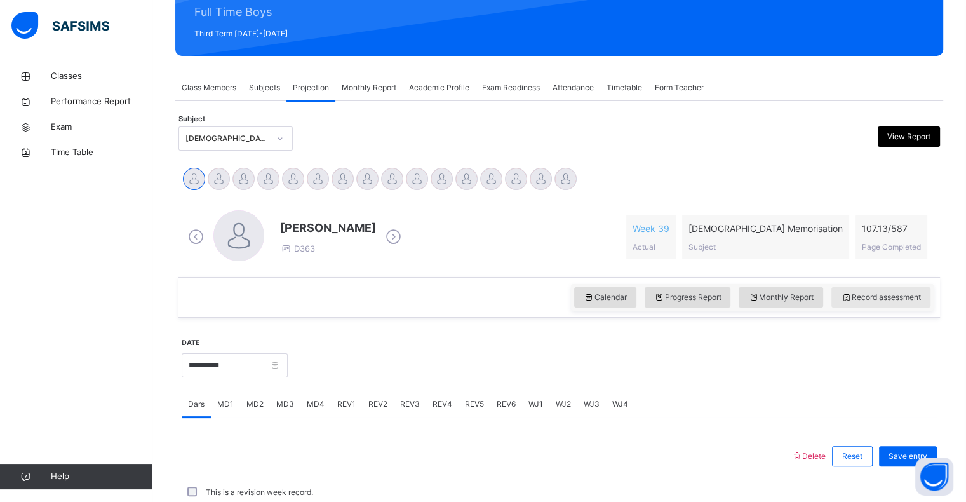
scroll to position [223, 0]
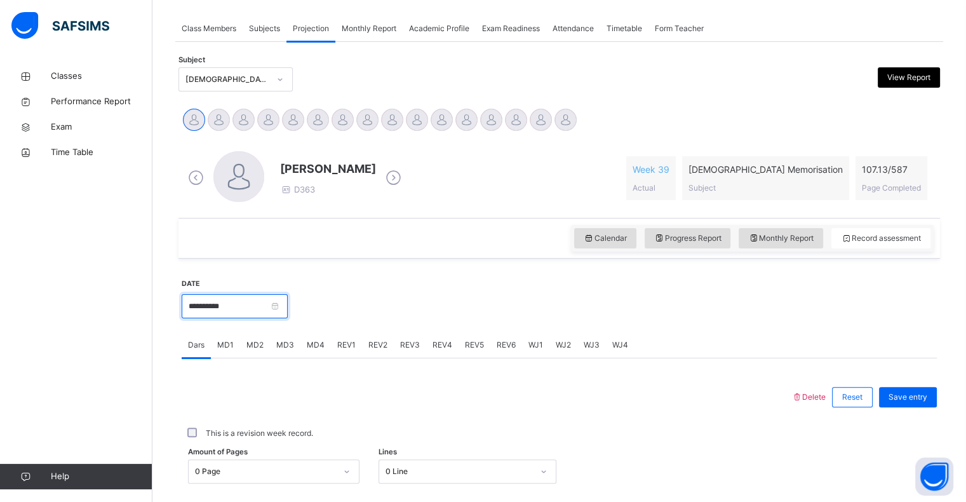
click at [232, 317] on input "**********" at bounding box center [235, 306] width 106 height 24
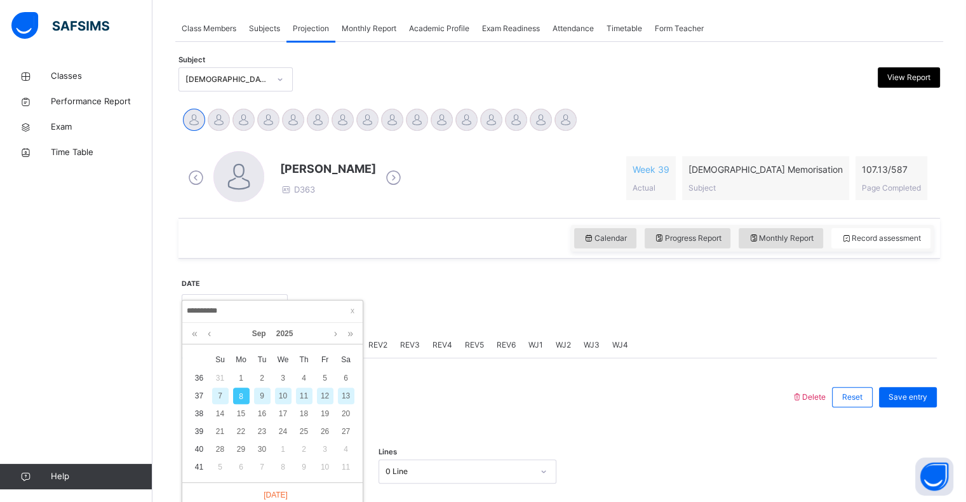
click at [255, 394] on div "9" at bounding box center [262, 395] width 17 height 17
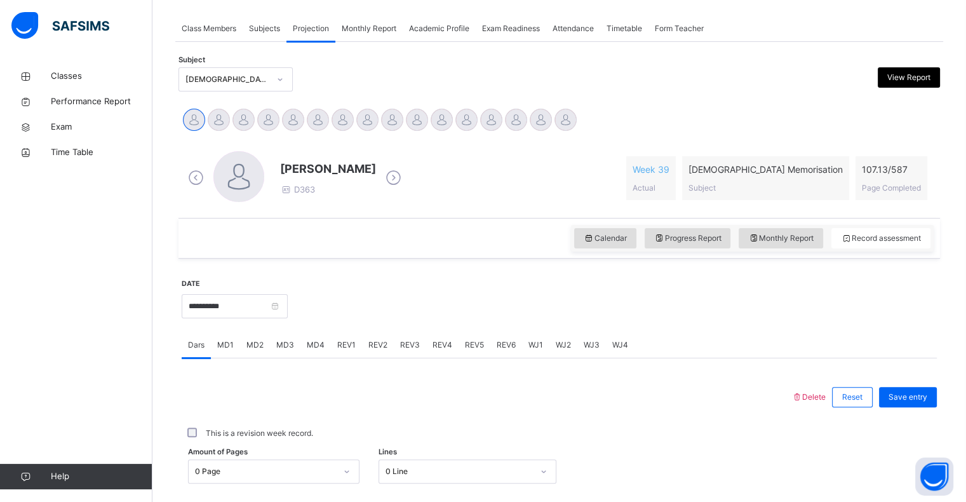
click at [817, 397] on span "Delete" at bounding box center [808, 397] width 34 height 10
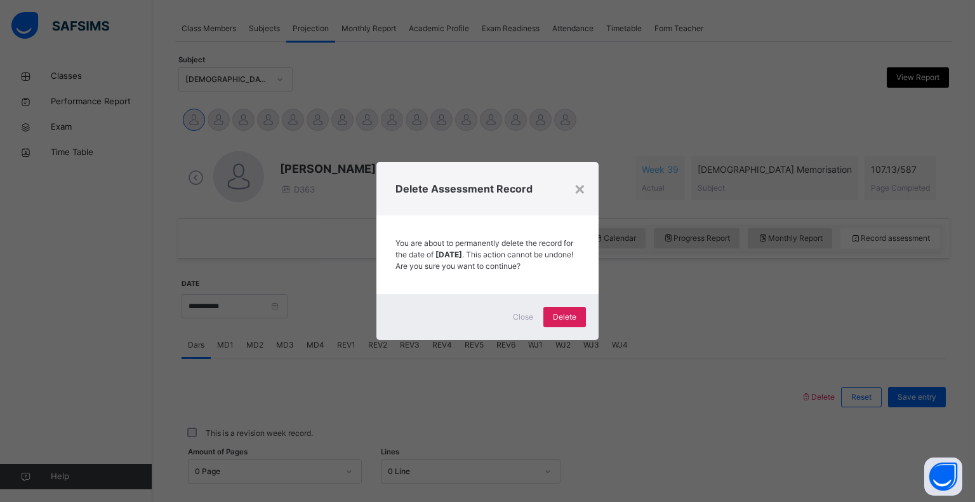
click at [582, 340] on div "Close Delete" at bounding box center [488, 317] width 222 height 46
click at [571, 316] on div "Delete" at bounding box center [565, 317] width 43 height 20
click at [559, 327] on div "Delete" at bounding box center [565, 317] width 43 height 20
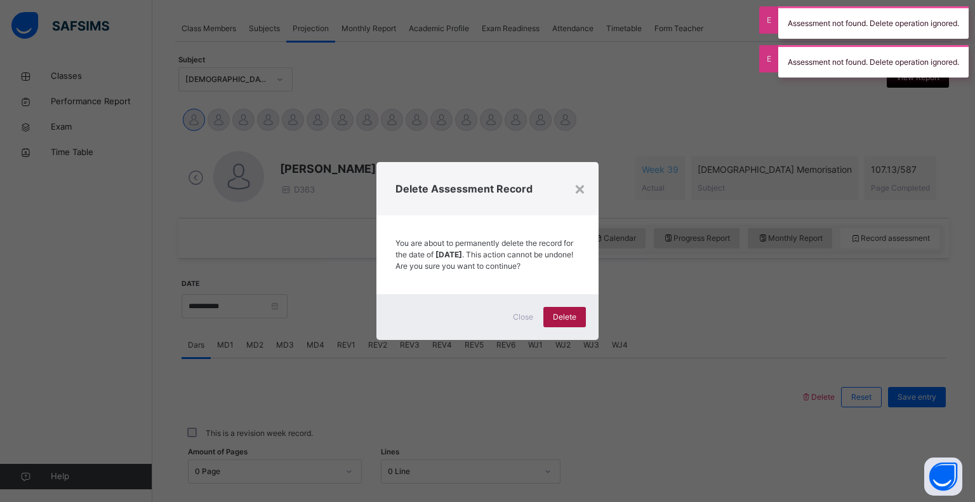
click at [578, 323] on div "Delete" at bounding box center [565, 317] width 43 height 20
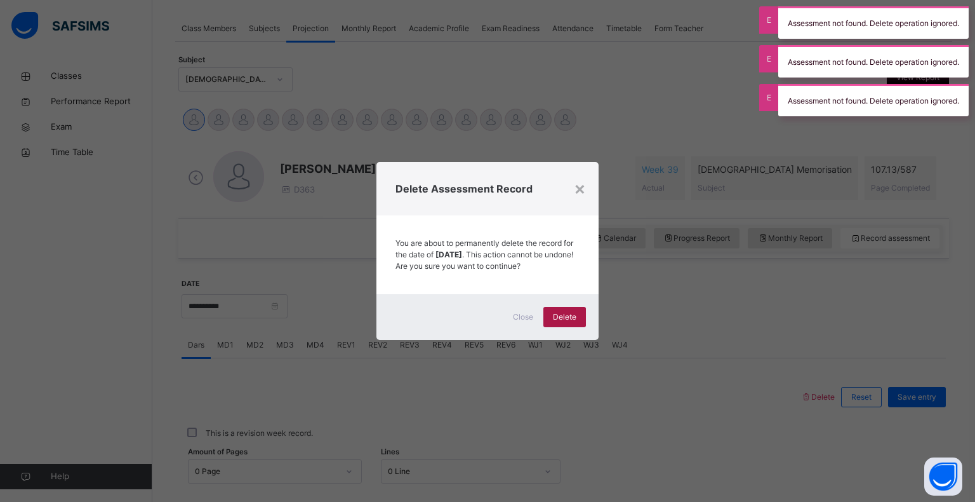
click at [575, 321] on span "Delete" at bounding box center [564, 316] width 23 height 11
click at [574, 323] on span "Delete" at bounding box center [564, 316] width 23 height 11
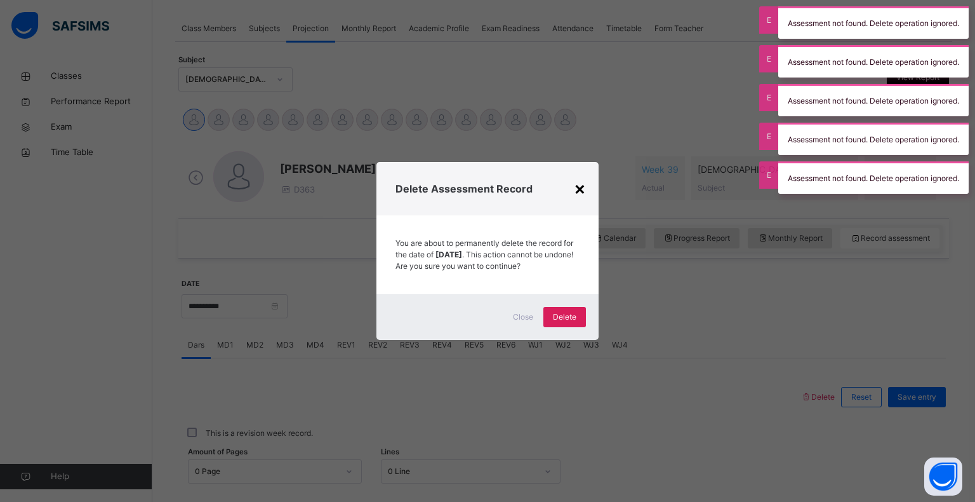
click at [585, 175] on div "×" at bounding box center [580, 188] width 12 height 27
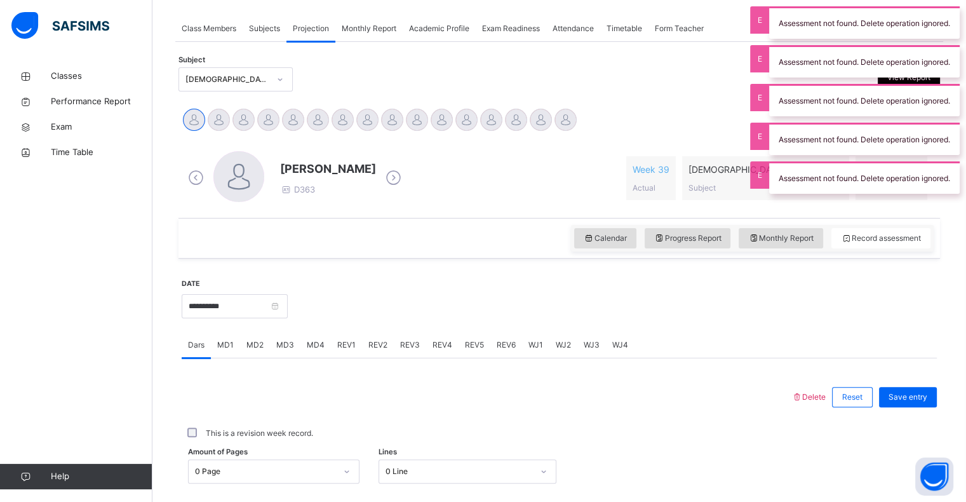
click at [347, 345] on span "REV1" at bounding box center [346, 344] width 18 height 11
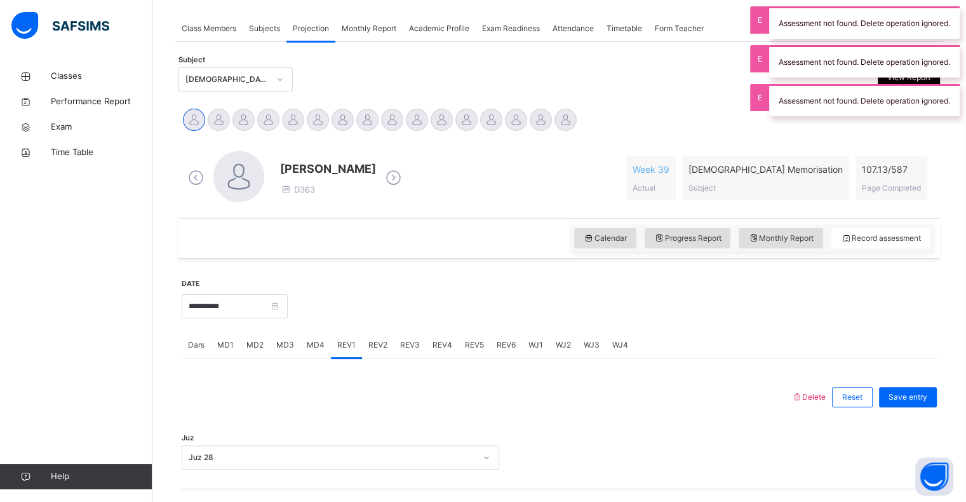
click at [802, 396] on icon at bounding box center [796, 397] width 11 height 10
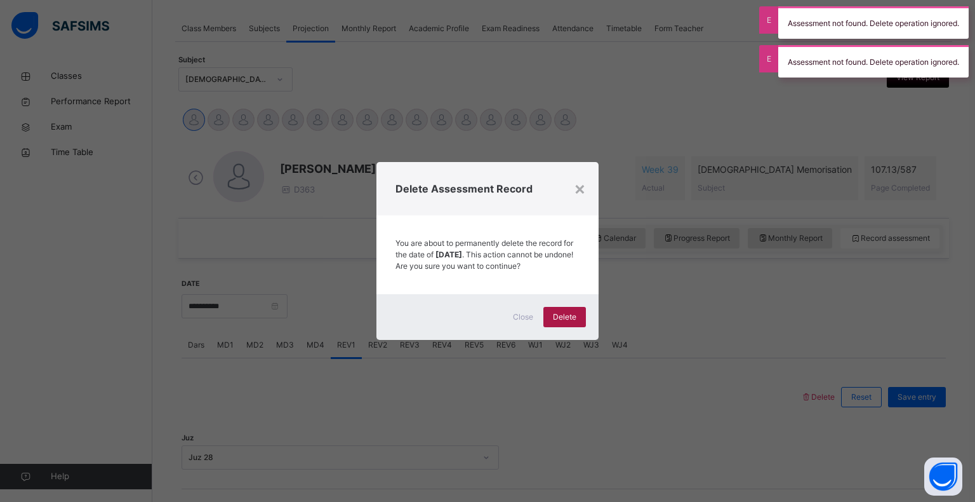
click at [580, 319] on div "Delete" at bounding box center [565, 317] width 43 height 20
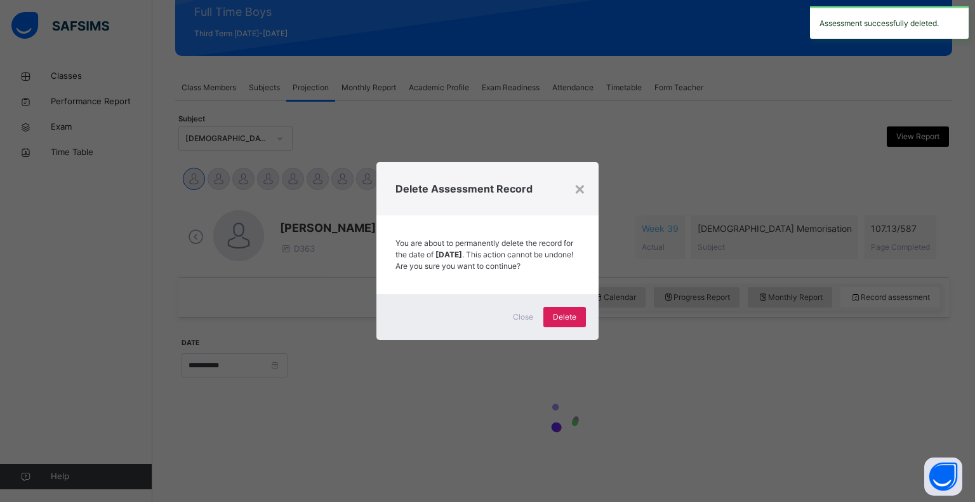
click at [662, 269] on div "× Delete Assessment Record You are about to permanently delete the record for t…" at bounding box center [487, 251] width 975 height 502
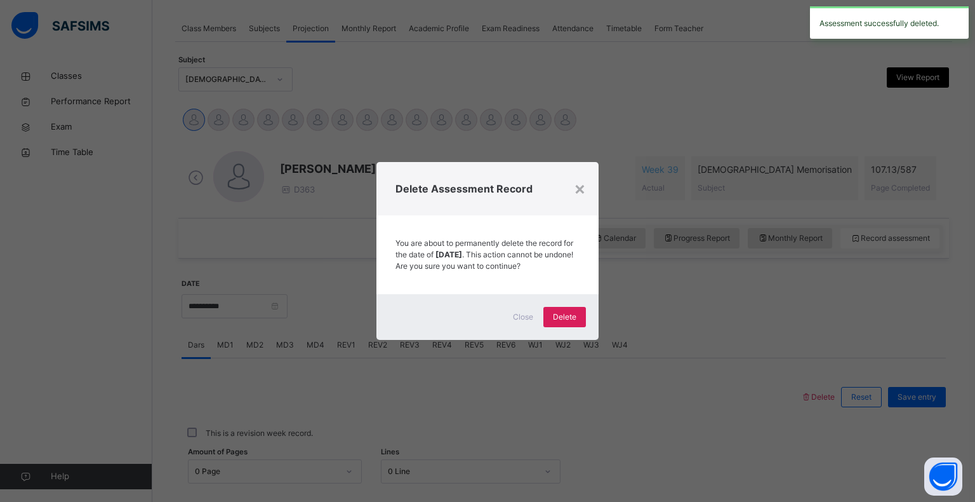
click at [592, 180] on div "Delete Assessment Record" at bounding box center [488, 188] width 222 height 53
click at [577, 185] on div "×" at bounding box center [580, 188] width 12 height 27
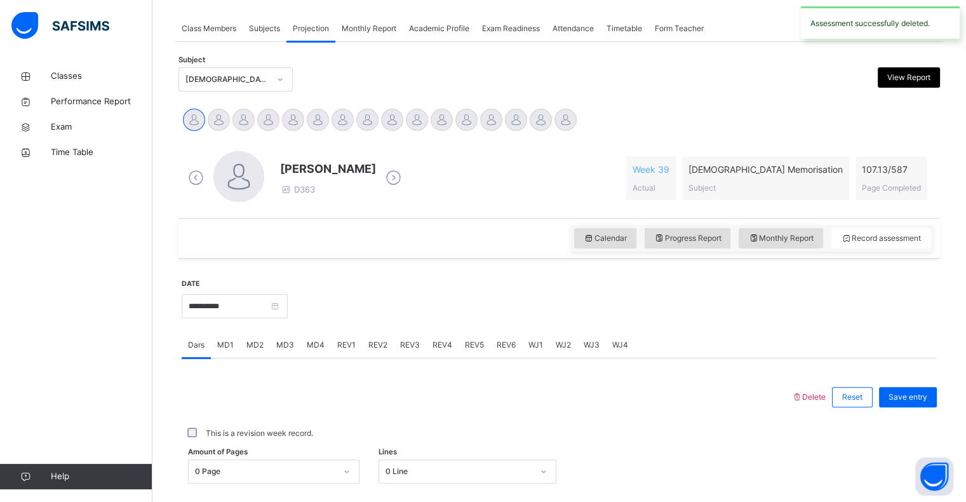
click at [379, 349] on span "REV2" at bounding box center [377, 344] width 19 height 11
click at [820, 399] on span "Delete" at bounding box center [808, 397] width 34 height 10
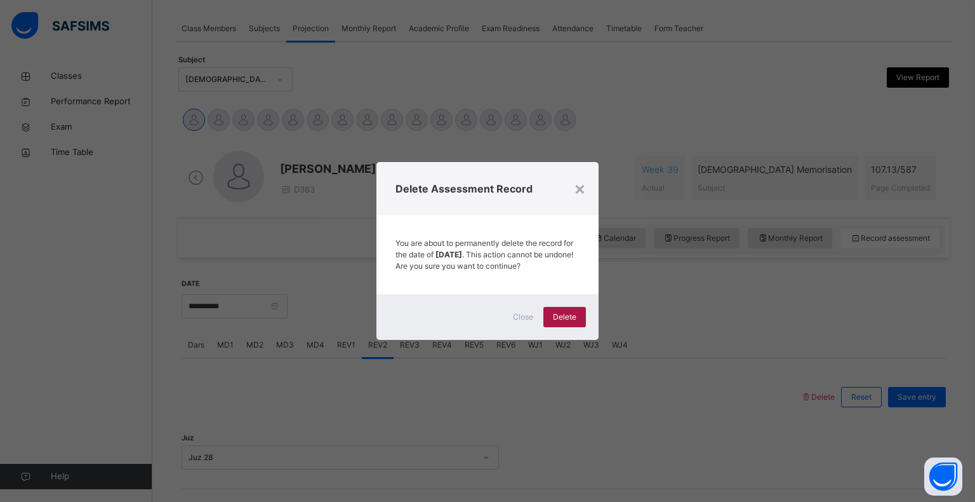
click at [577, 318] on div "Delete" at bounding box center [565, 317] width 43 height 20
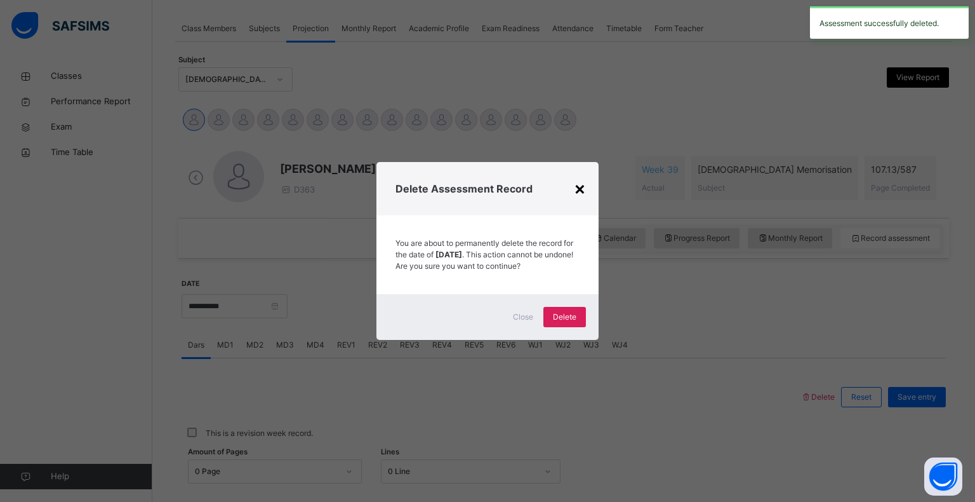
click at [582, 188] on div "×" at bounding box center [580, 188] width 12 height 27
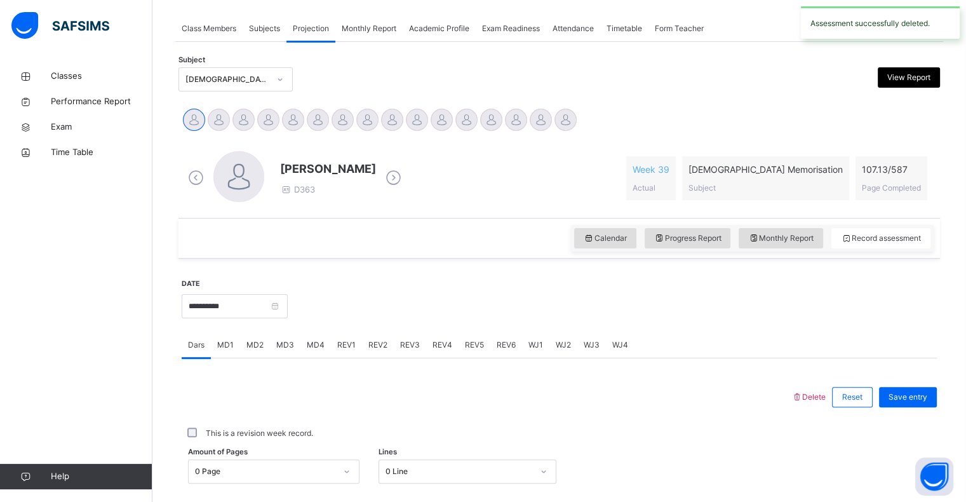
click at [343, 350] on div "REV1" at bounding box center [346, 344] width 31 height 25
click at [371, 345] on span "REV2" at bounding box center [377, 344] width 19 height 11
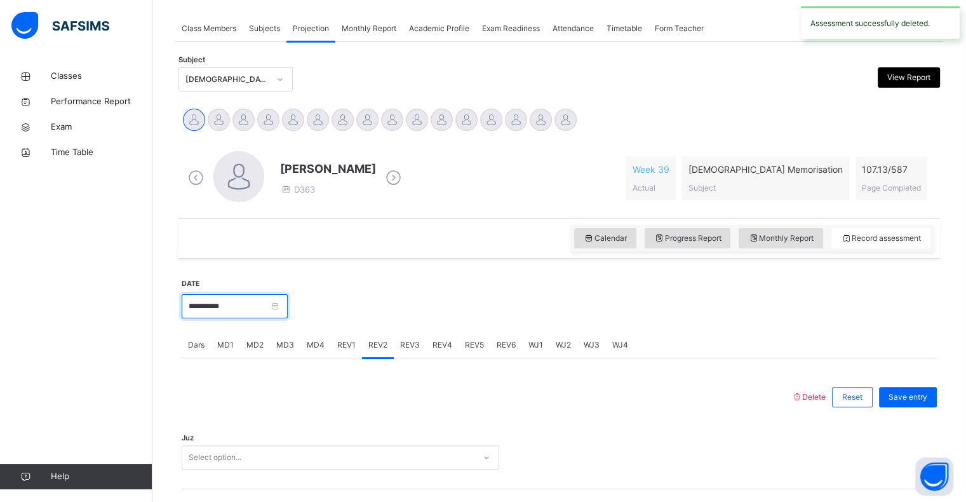
click at [227, 305] on input "**********" at bounding box center [235, 306] width 106 height 24
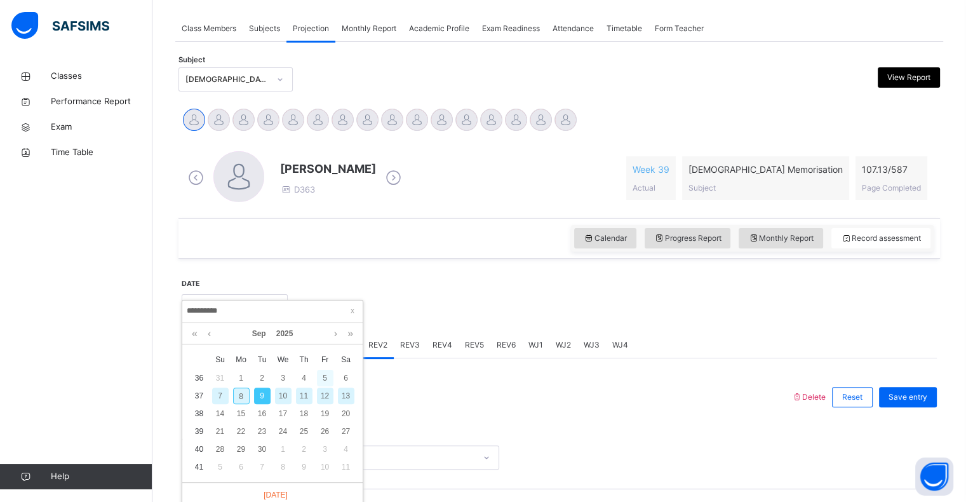
click at [323, 380] on div "5" at bounding box center [325, 378] width 17 height 17
type input "**********"
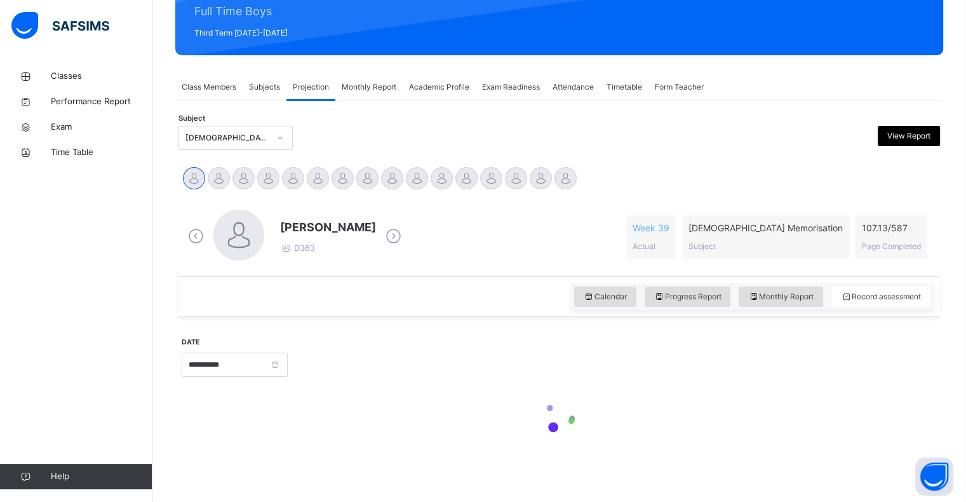
scroll to position [164, 0]
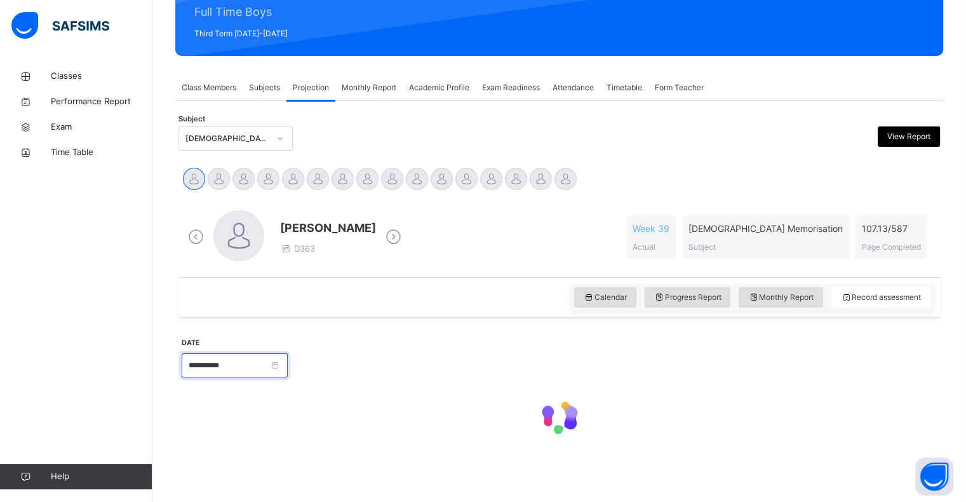
click at [224, 364] on input "**********" at bounding box center [235, 365] width 106 height 24
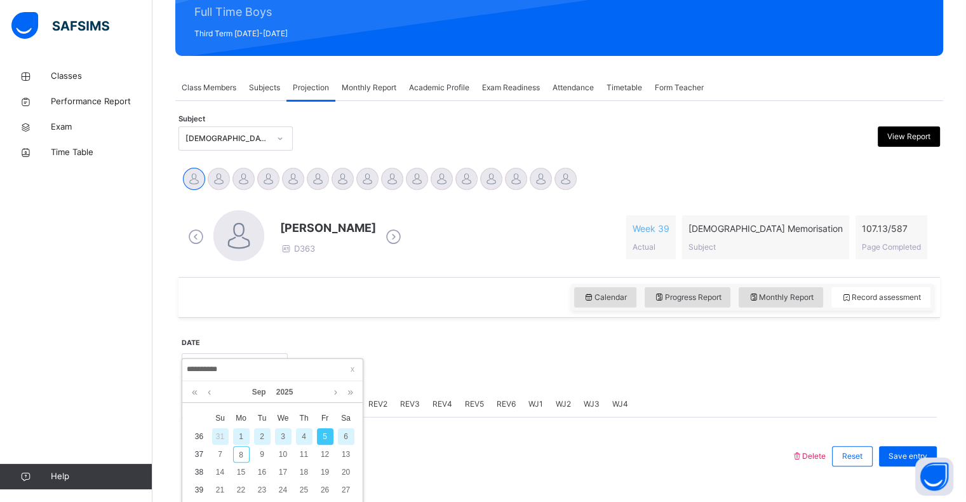
click at [748, 361] on div at bounding box center [612, 364] width 636 height 55
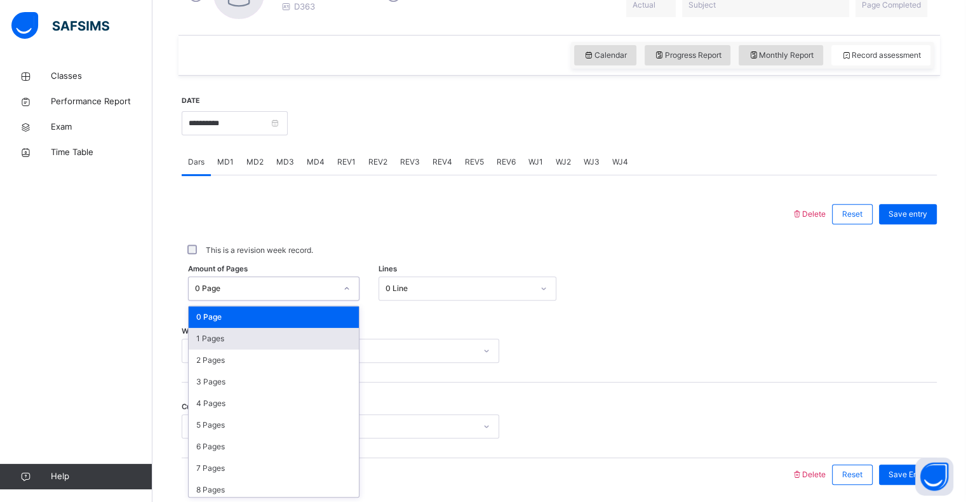
click at [204, 342] on div "1 Pages" at bounding box center [274, 339] width 170 height 22
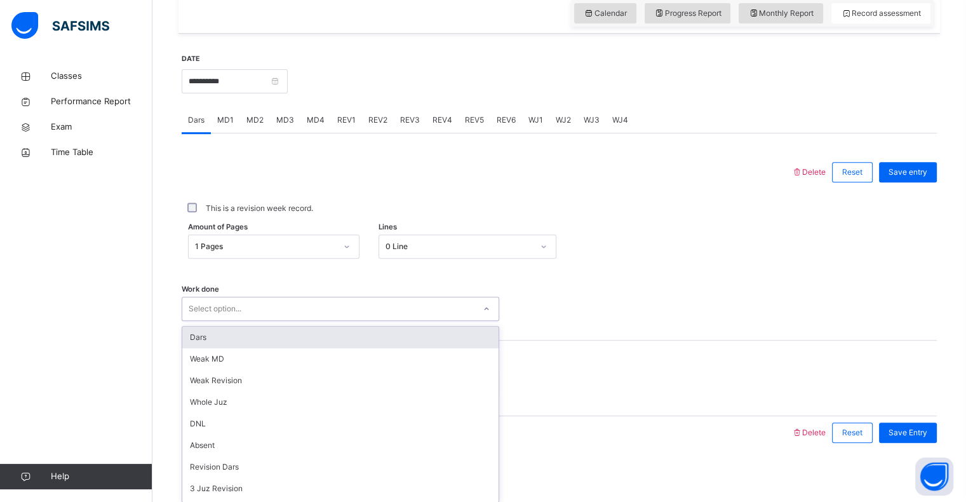
scroll to position [451, 0]
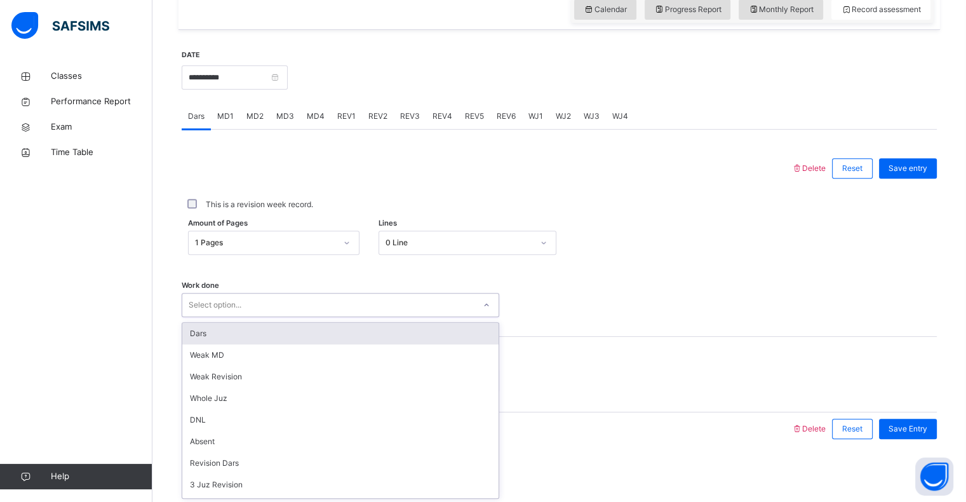
click at [198, 336] on div "Dars" at bounding box center [340, 334] width 316 height 22
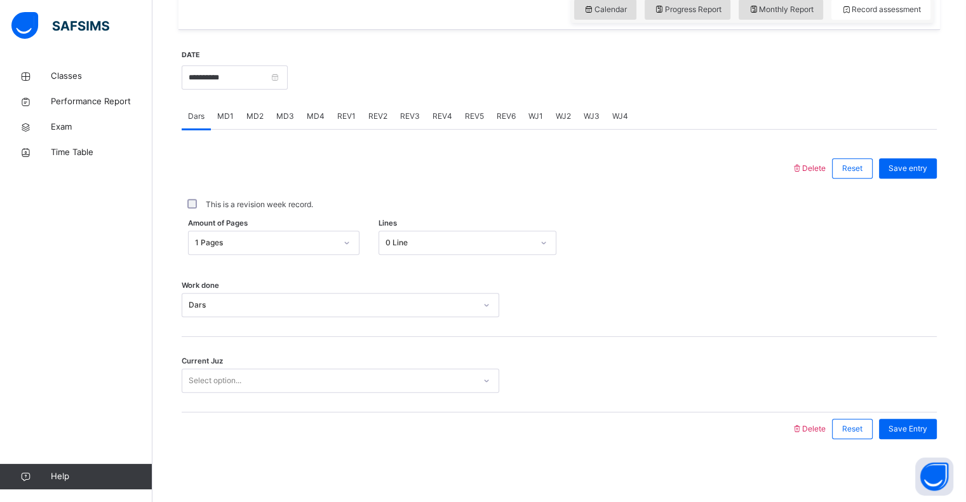
click at [0, 376] on div "Classes Performance Report Exam Time Table Help" at bounding box center [76, 276] width 152 height 451
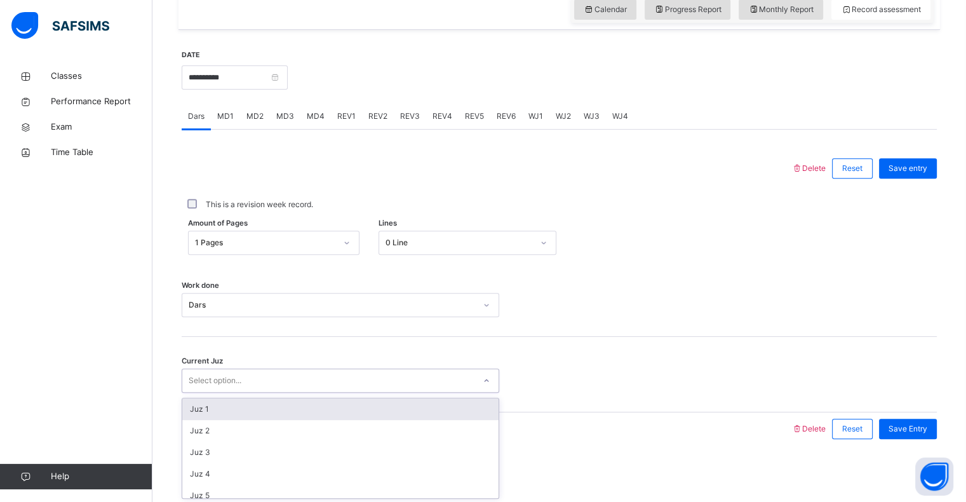
click at [204, 408] on div "Juz 1" at bounding box center [340, 409] width 316 height 22
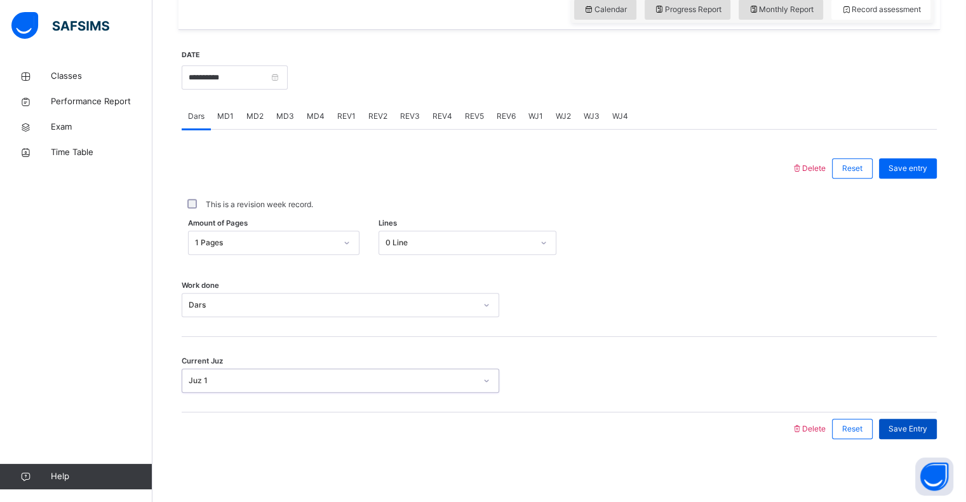
click at [923, 427] on span "Save Entry" at bounding box center [907, 428] width 39 height 11
click at [254, 114] on span "MD2" at bounding box center [254, 115] width 17 height 11
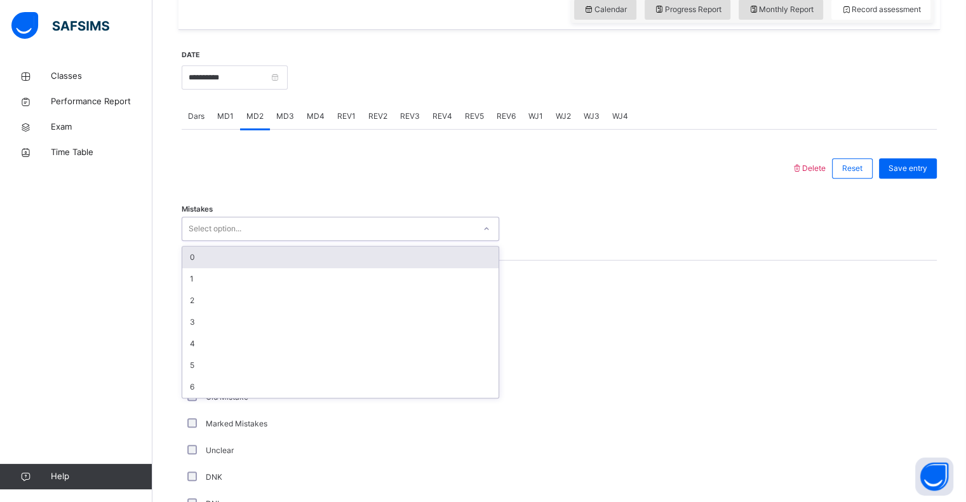
click at [218, 220] on div "Select option..." at bounding box center [215, 229] width 53 height 24
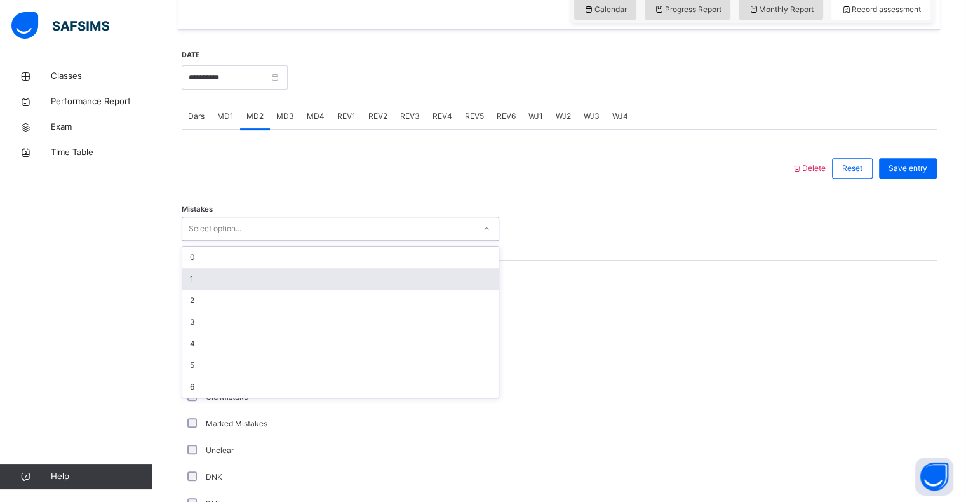
click at [218, 276] on div "1" at bounding box center [340, 279] width 316 height 22
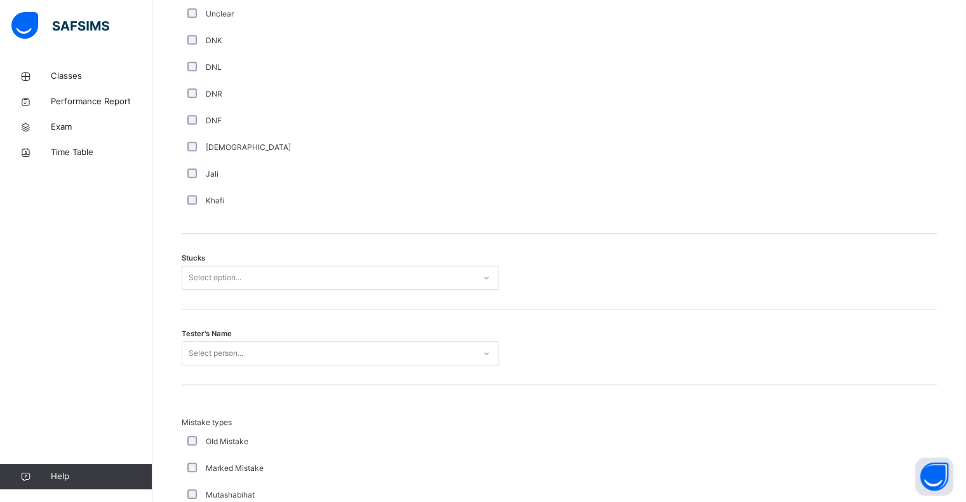
scroll to position [881, 0]
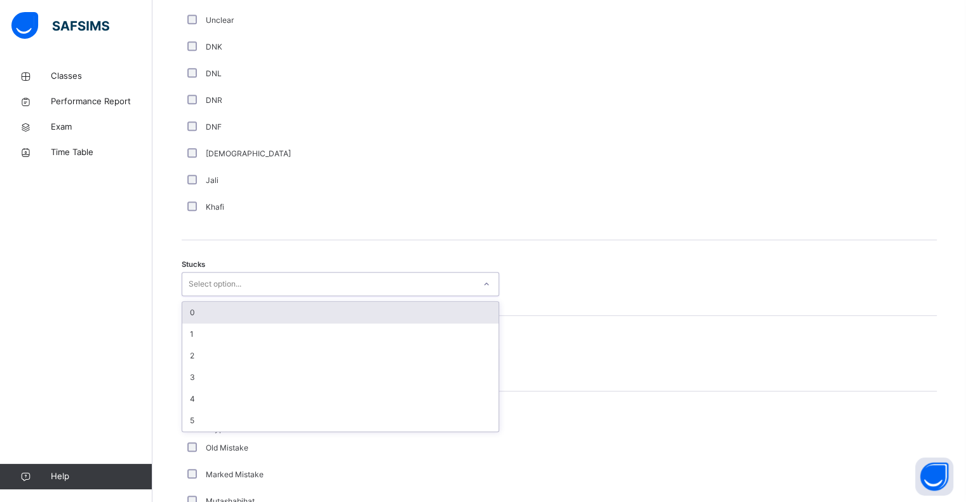
click at [207, 286] on div "Select option..." at bounding box center [215, 284] width 53 height 24
click at [210, 312] on div "0" at bounding box center [340, 313] width 316 height 22
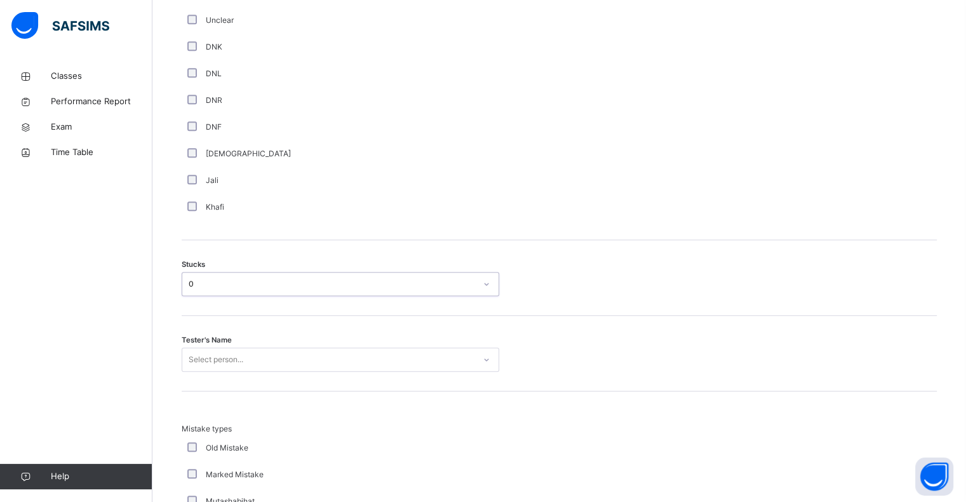
click at [221, 354] on div "Select person..." at bounding box center [340, 359] width 317 height 24
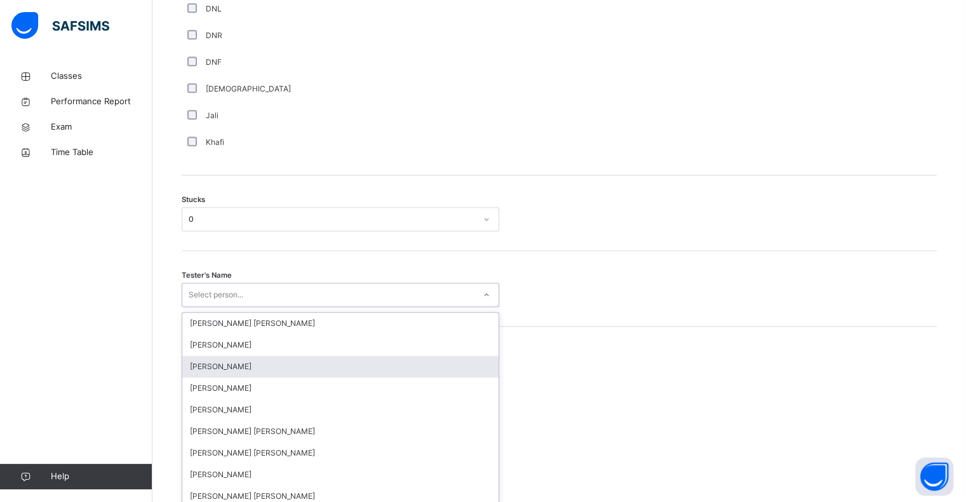
scroll to position [952, 0]
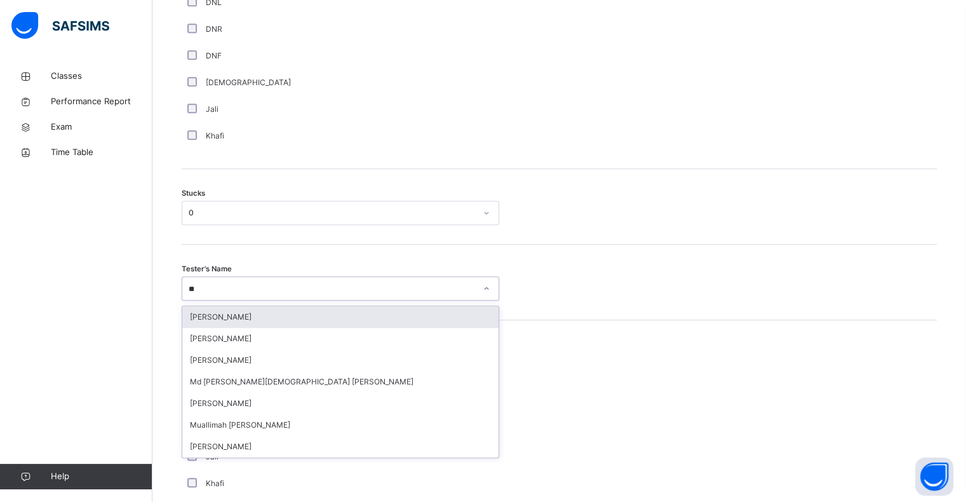
type input "***"
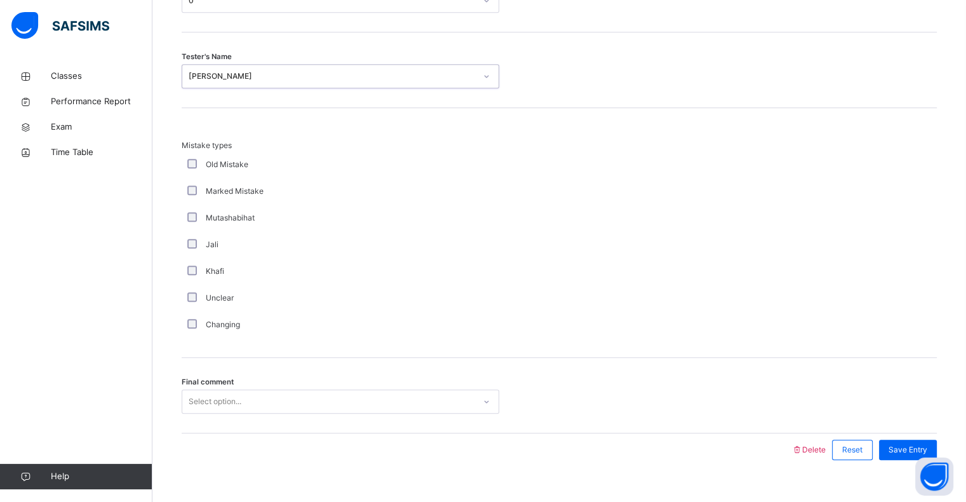
scroll to position [1185, 0]
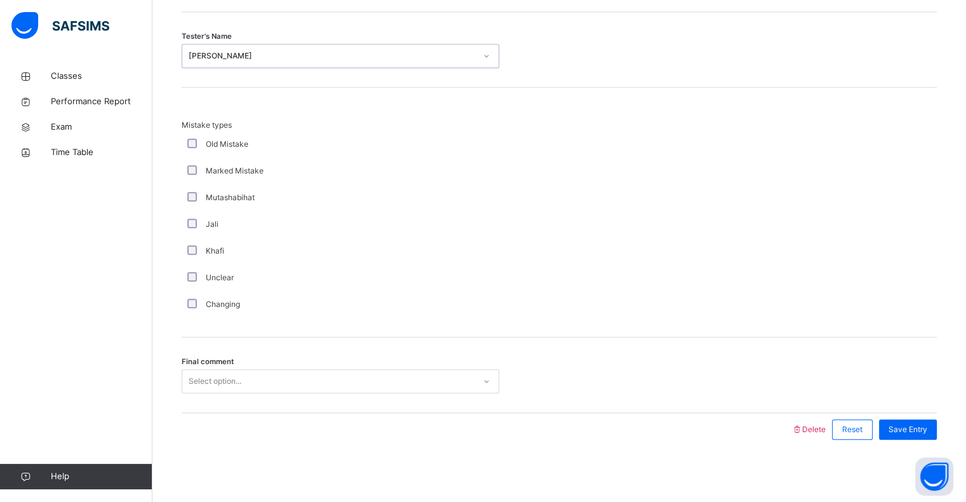
click at [226, 377] on div "Select option..." at bounding box center [215, 381] width 53 height 24
click at [922, 429] on span "Save Entry" at bounding box center [907, 429] width 39 height 11
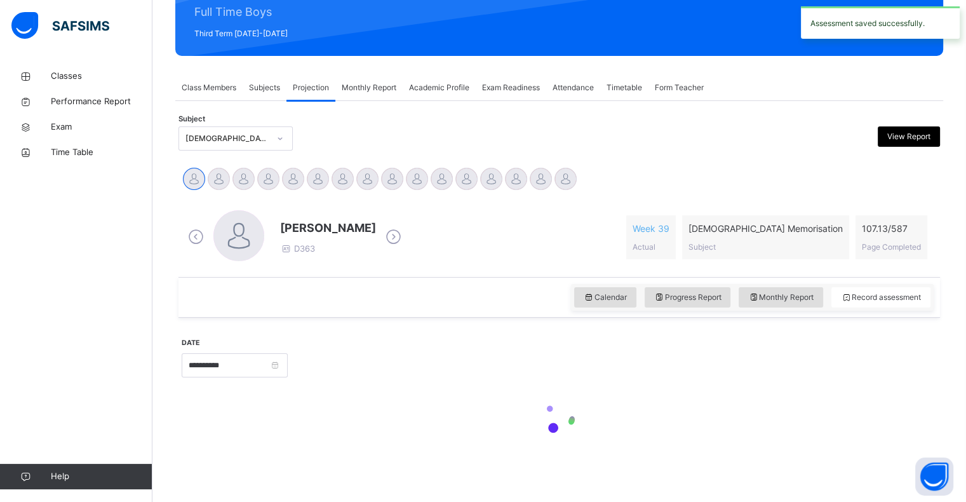
scroll to position [451, 0]
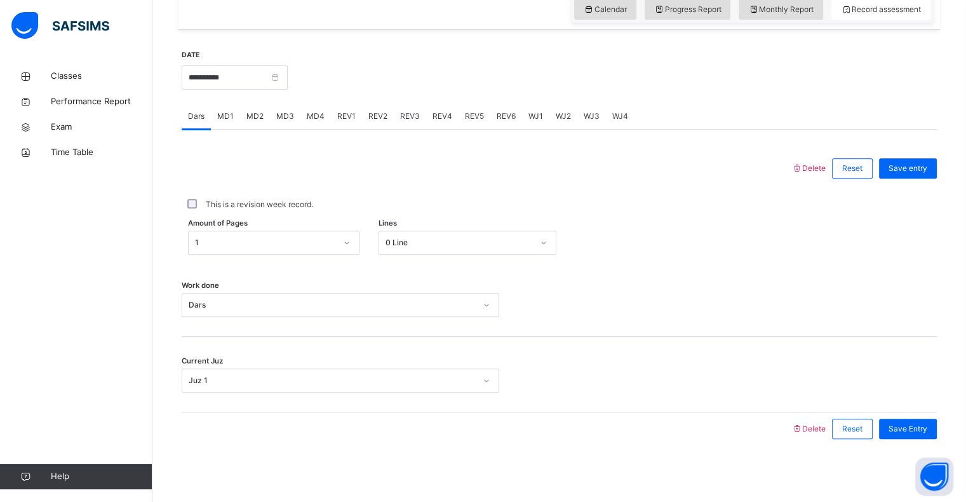
click at [307, 118] on span "MD4" at bounding box center [316, 115] width 18 height 11
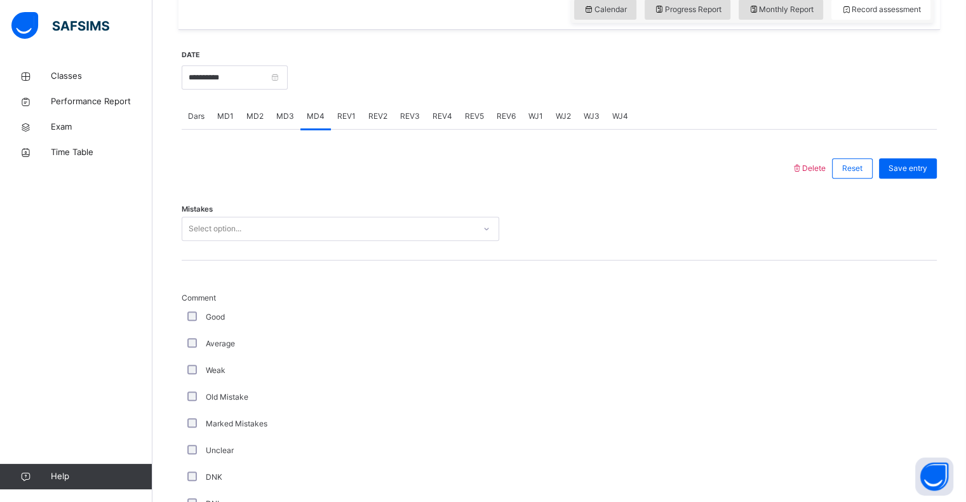
scroll to position [1185, 0]
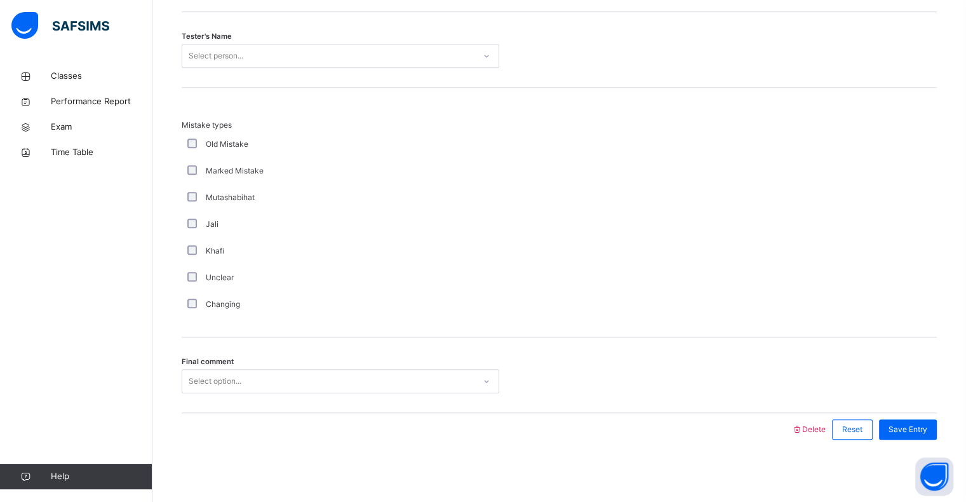
click at [282, 392] on div "Final comment Select option..." at bounding box center [559, 375] width 755 height 76
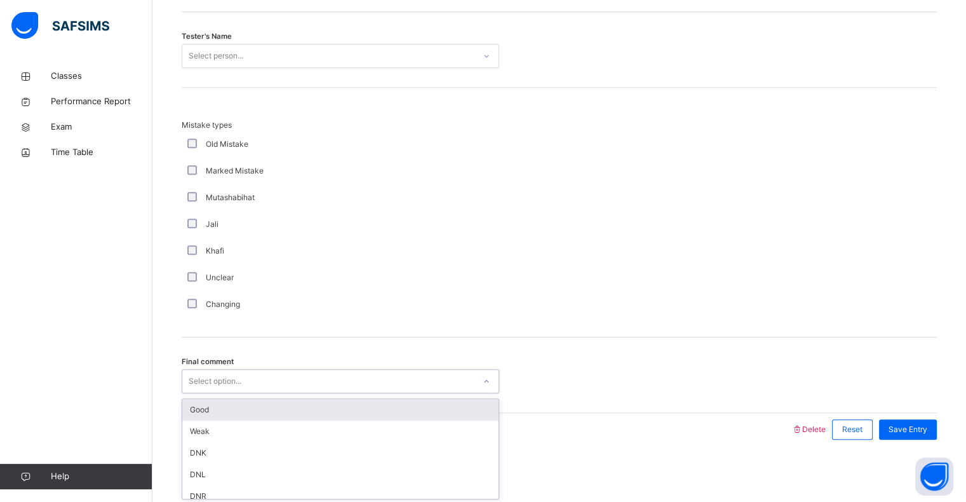
drag, startPoint x: 279, startPoint y: 380, endPoint x: 278, endPoint y: 415, distance: 35.6
click at [278, 393] on div "option Good focused, 1 of 6. 6 results available. Use Up and Down to choose opt…" at bounding box center [340, 381] width 317 height 24
drag, startPoint x: 278, startPoint y: 415, endPoint x: 284, endPoint y: 358, distance: 57.5
click at [284, 358] on div "Final comment option Good focused, 1 of 6. 6 results available. Use Up and Down…" at bounding box center [559, 375] width 755 height 76
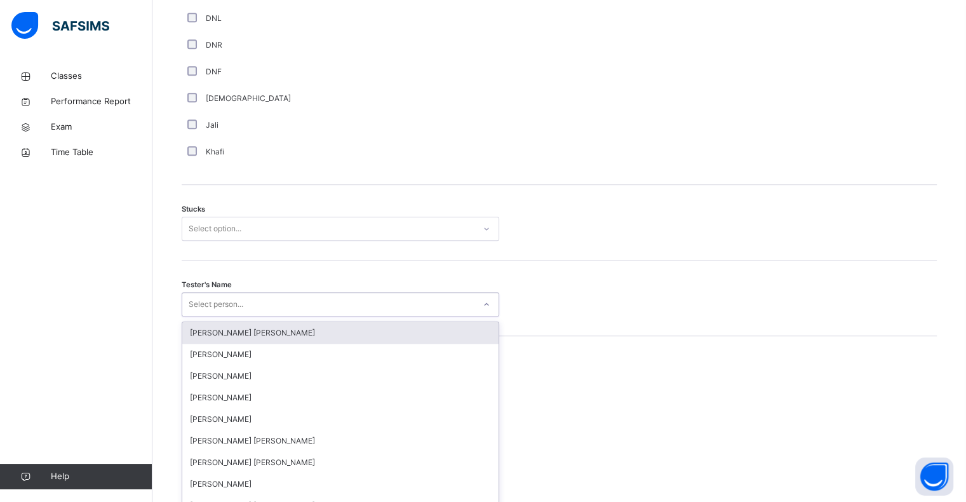
click at [284, 316] on div "option Ryan Punit Purshotam focused, 1 of 90. 90 results available. Use Up and …" at bounding box center [340, 304] width 317 height 24
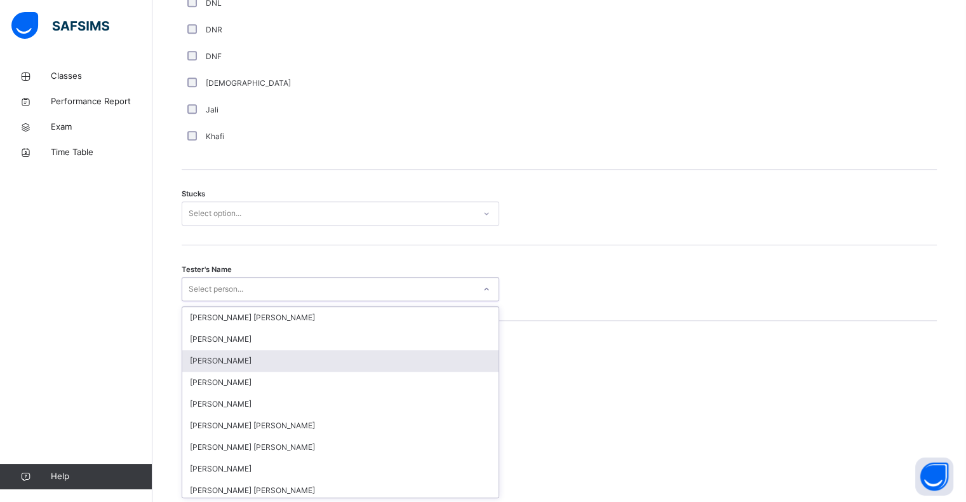
scroll to position [952, 0]
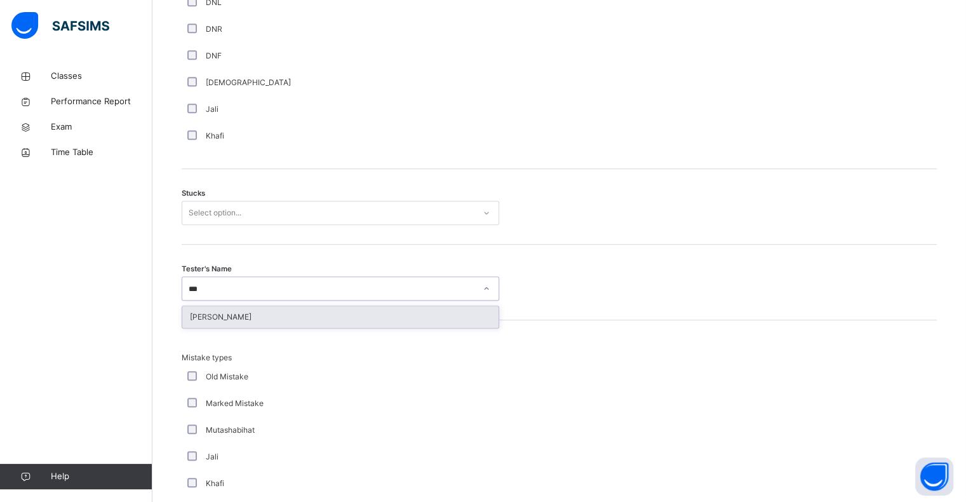
type input "****"
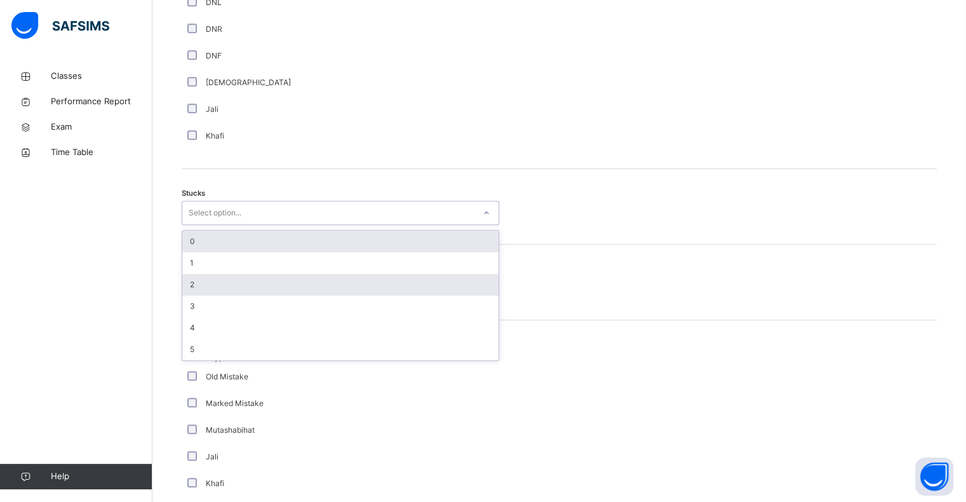
click at [194, 275] on div "2" at bounding box center [340, 285] width 316 height 22
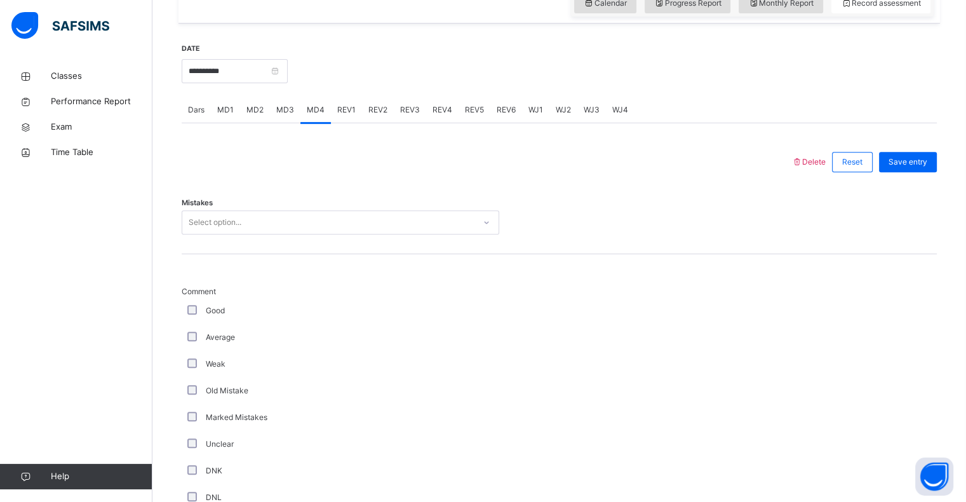
scroll to position [394, 0]
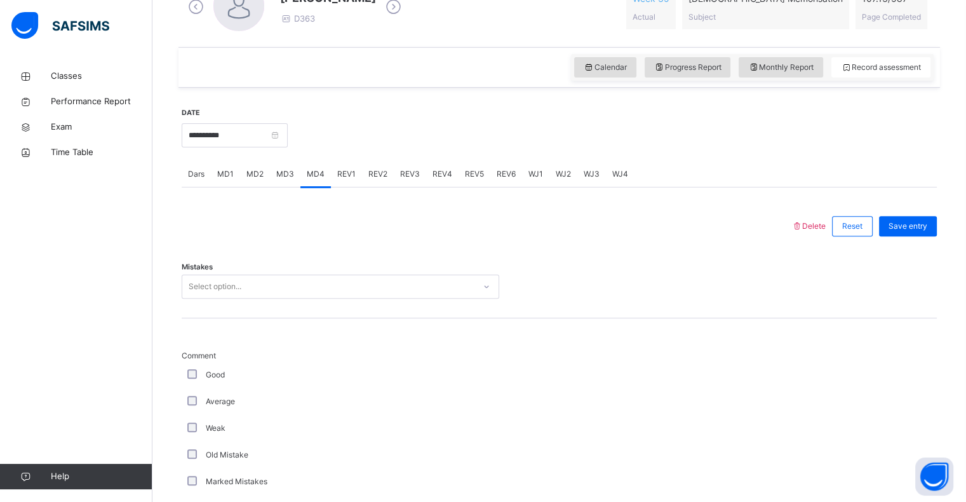
click at [830, 246] on div "Mistakes Select option..." at bounding box center [559, 281] width 755 height 76
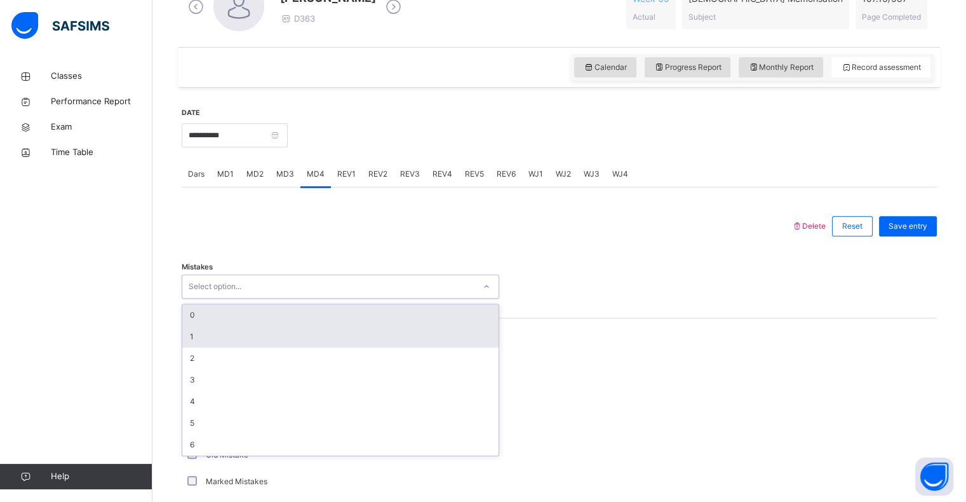
click at [199, 340] on div "1" at bounding box center [340, 337] width 316 height 22
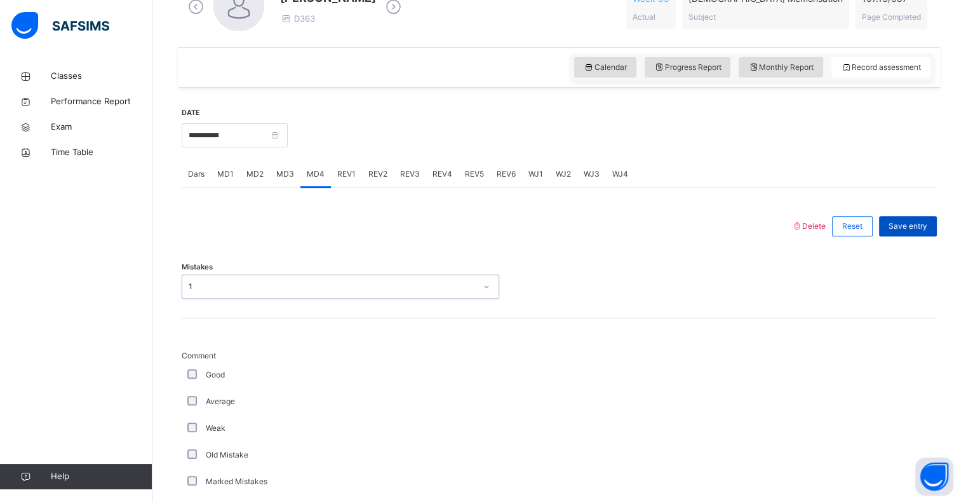
click at [921, 217] on div "Save entry" at bounding box center [908, 226] width 58 height 20
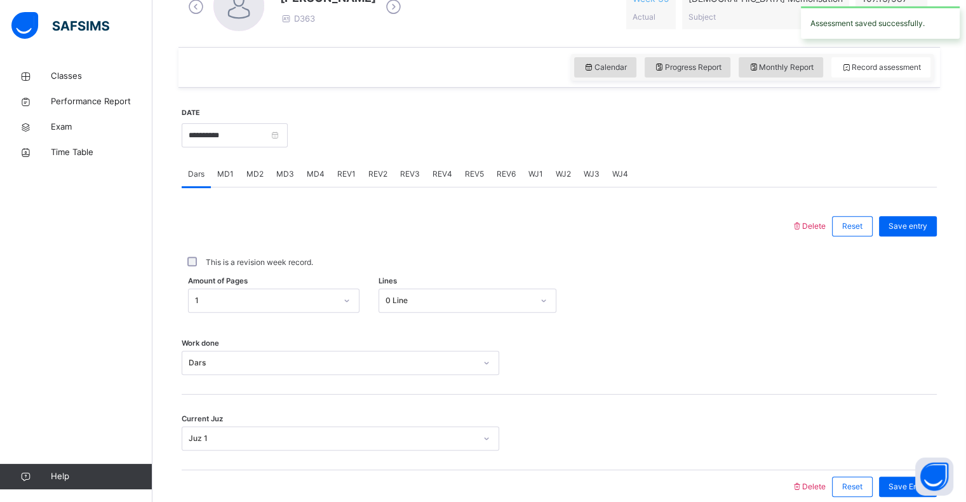
click at [342, 175] on span "REV1" at bounding box center [346, 173] width 18 height 11
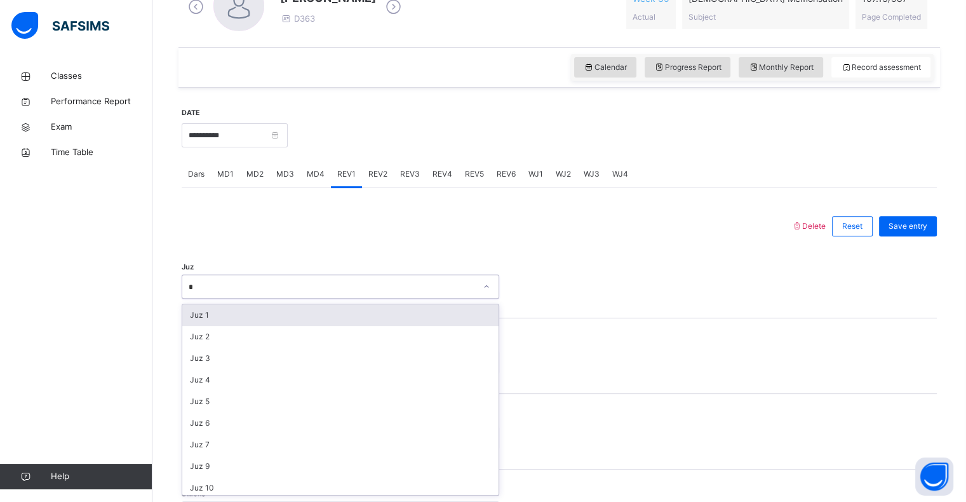
type input "**"
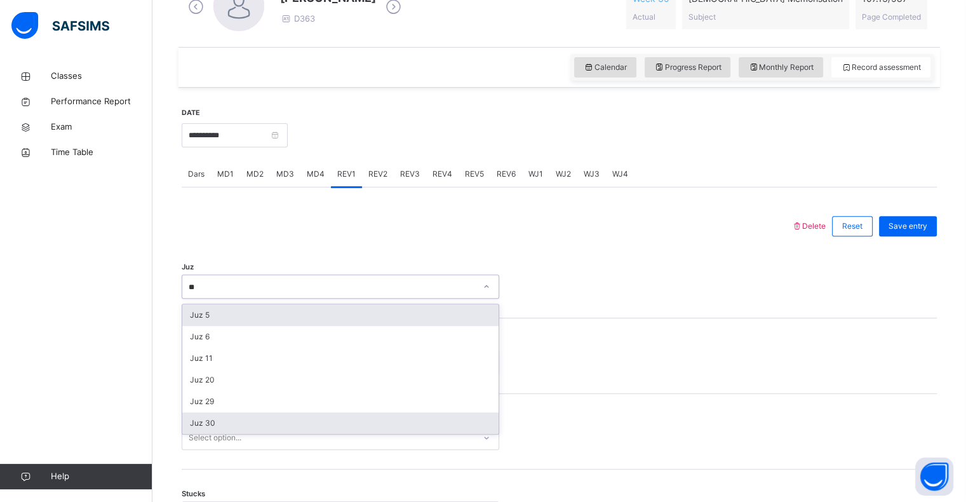
click at [206, 424] on div "Juz 30" at bounding box center [340, 423] width 316 height 22
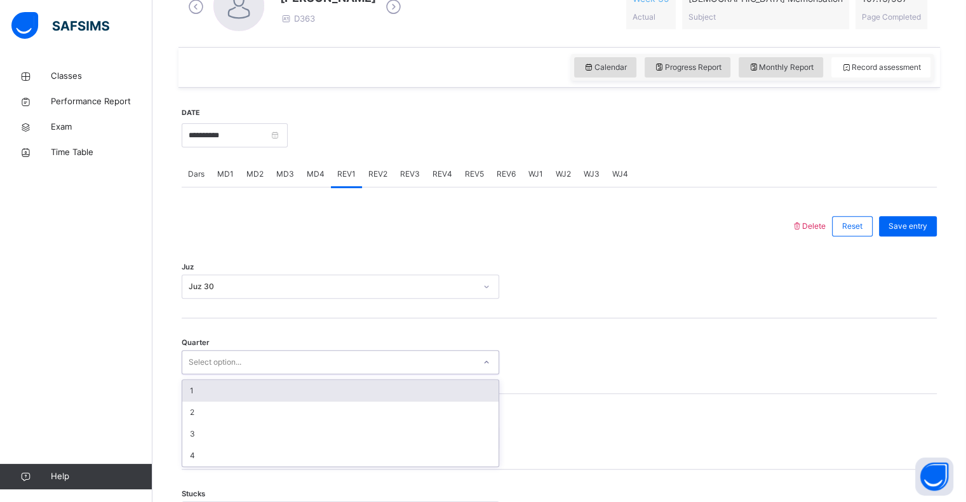
click at [192, 394] on div "1" at bounding box center [340, 391] width 316 height 22
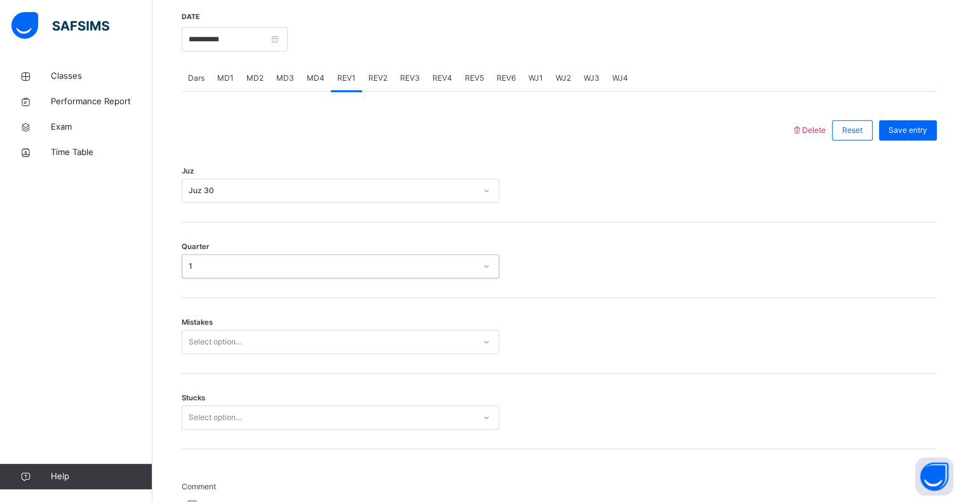
scroll to position [503, 0]
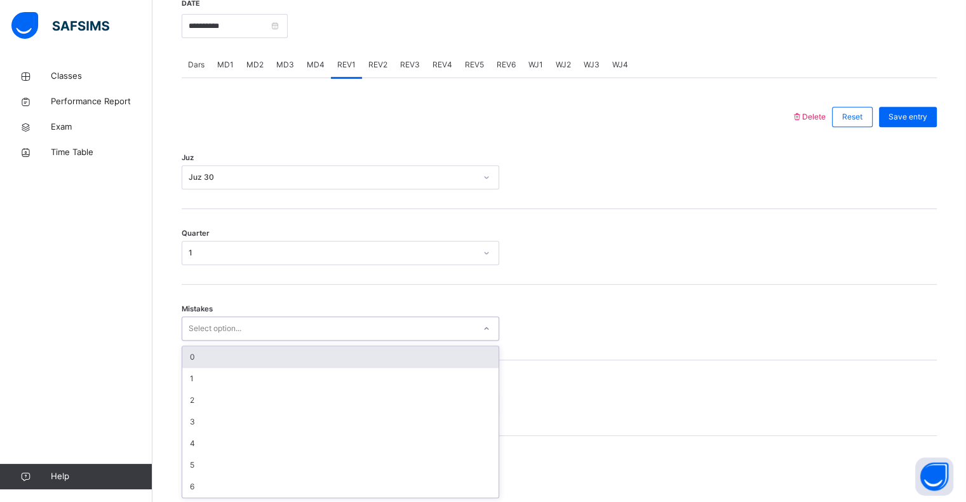
click at [190, 356] on div "0" at bounding box center [340, 357] width 316 height 22
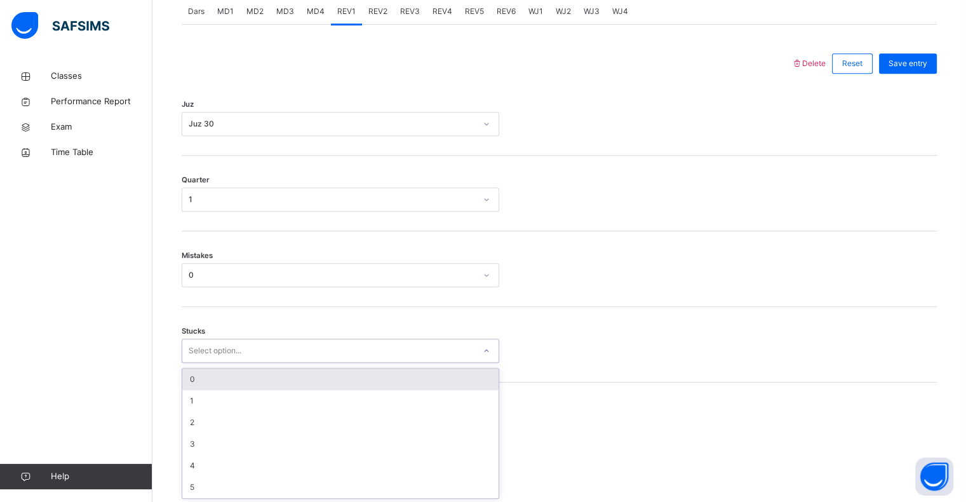
scroll to position [557, 0]
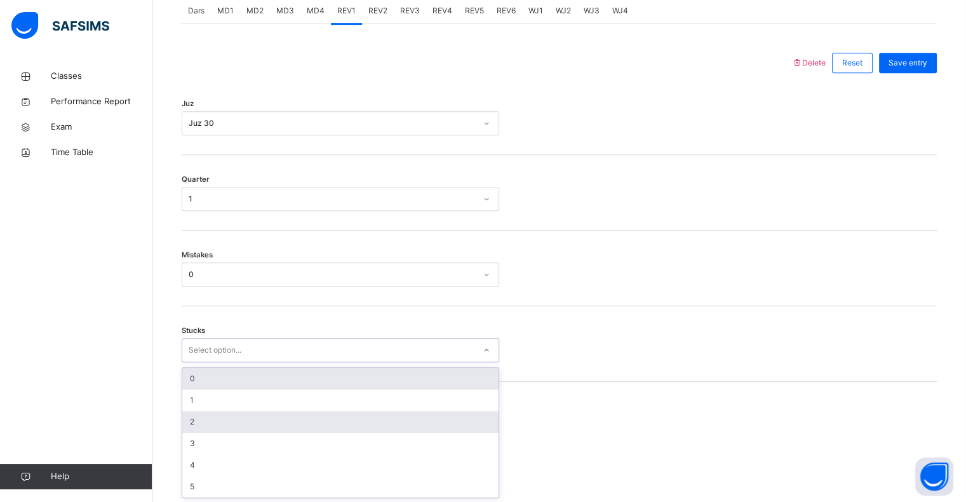
click at [194, 429] on div "2" at bounding box center [340, 422] width 316 height 22
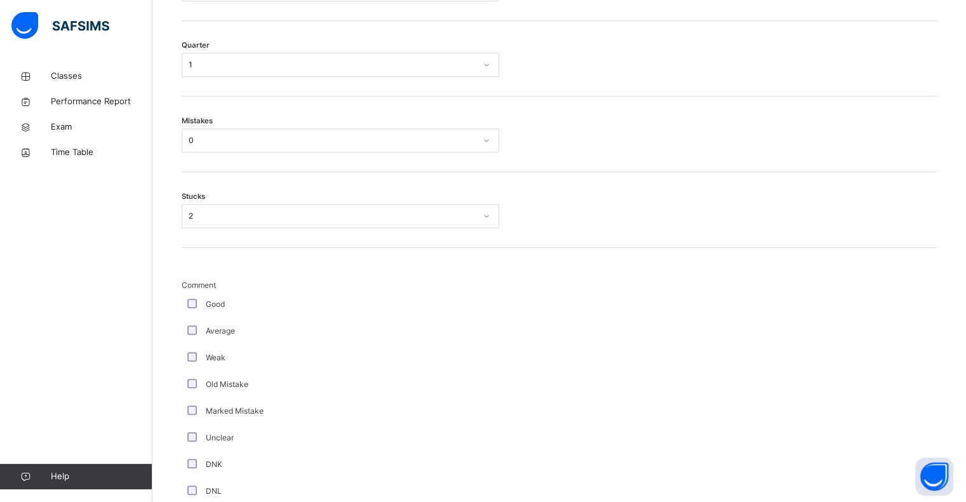
scroll to position [1171, 0]
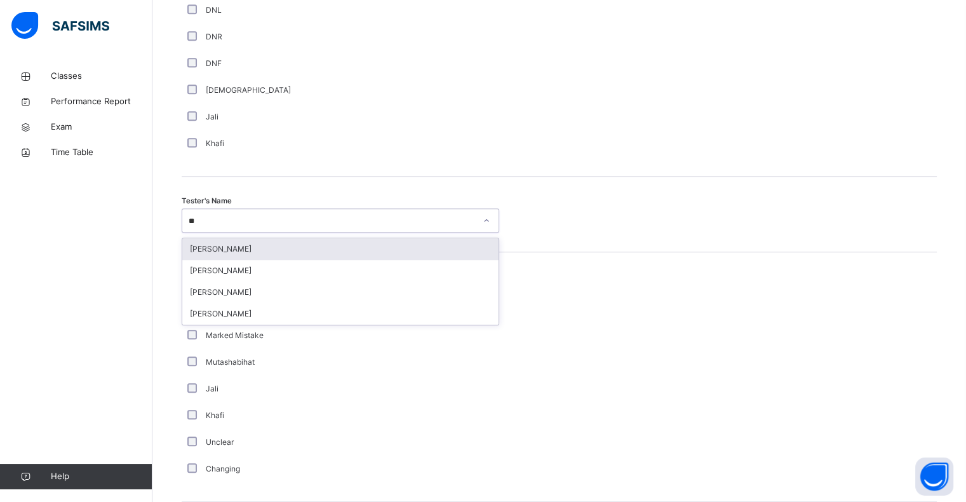
type input "***"
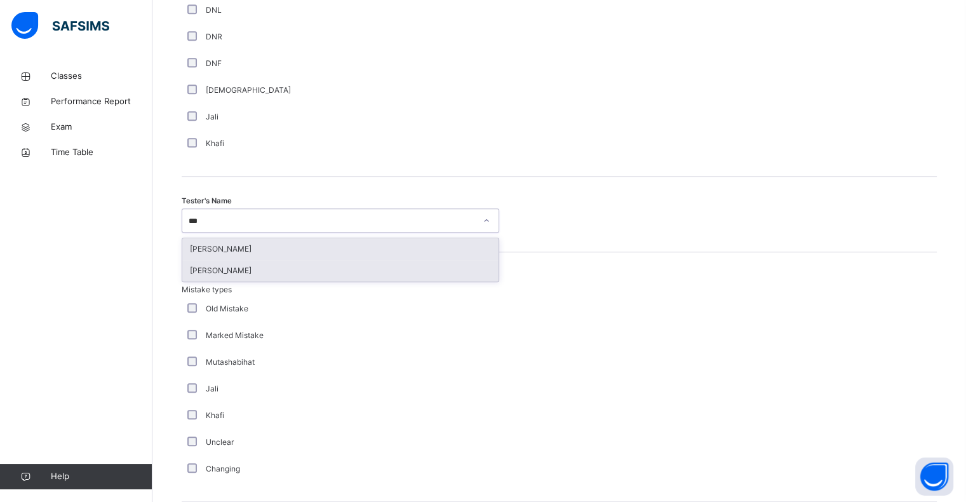
click at [187, 275] on div "Bilal Ahmed" at bounding box center [340, 271] width 316 height 22
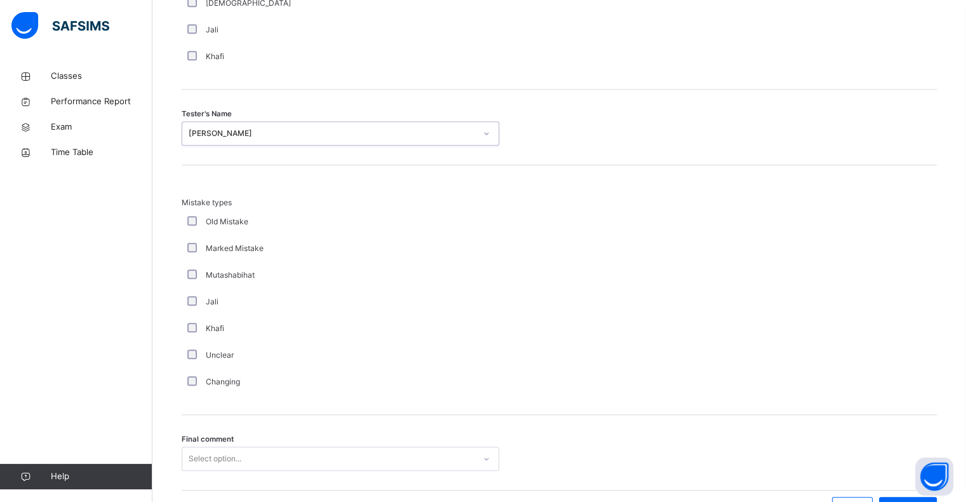
scroll to position [1336, 0]
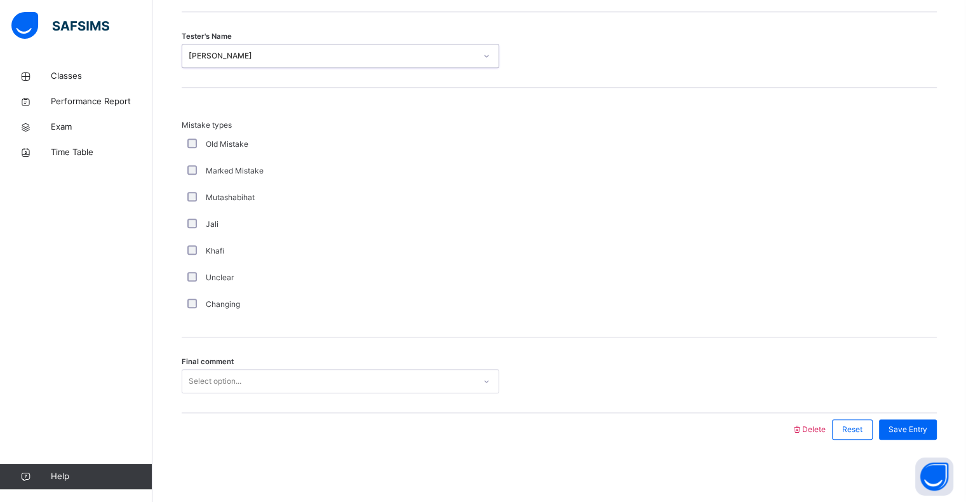
click at [858, 313] on div "Mistake types Old Mistake Marked Mistake Mutashabihat Jali Khafi Unclear Changi…" at bounding box center [559, 218] width 755 height 198
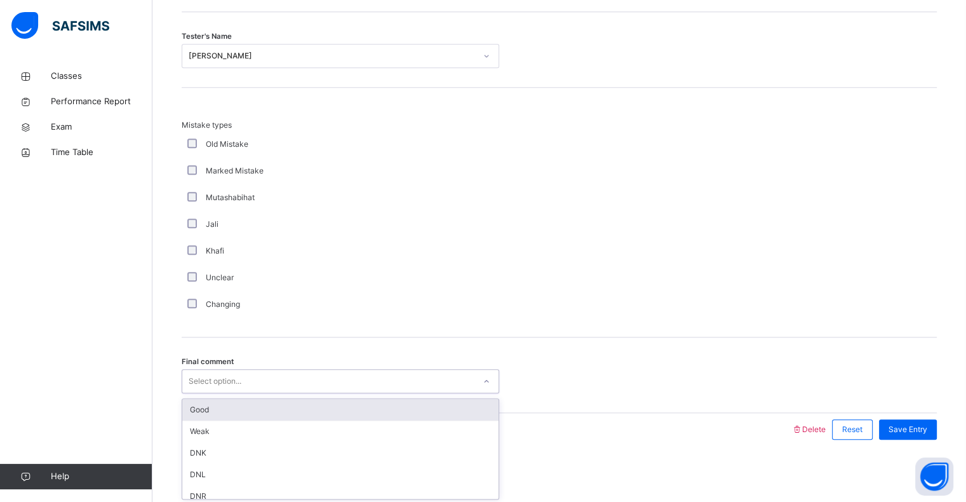
click at [212, 410] on div "Good" at bounding box center [340, 410] width 316 height 22
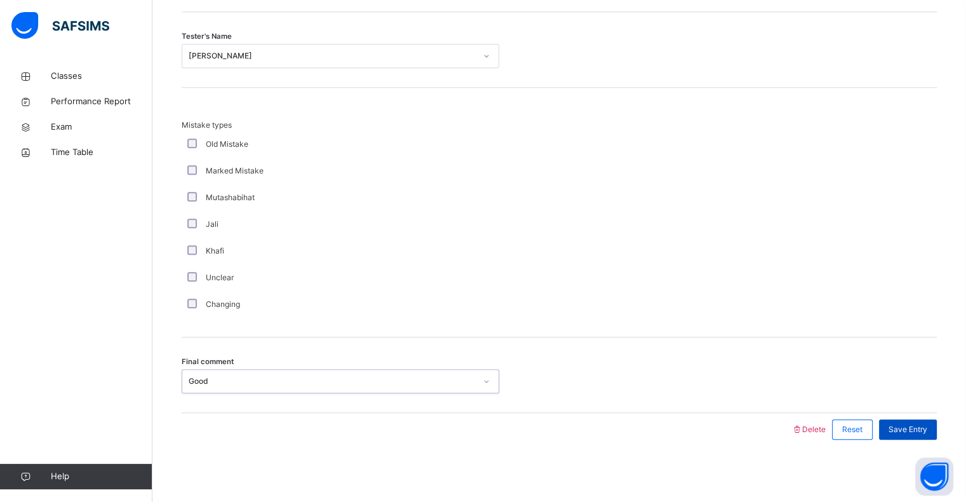
click at [914, 429] on span "Save Entry" at bounding box center [907, 429] width 39 height 11
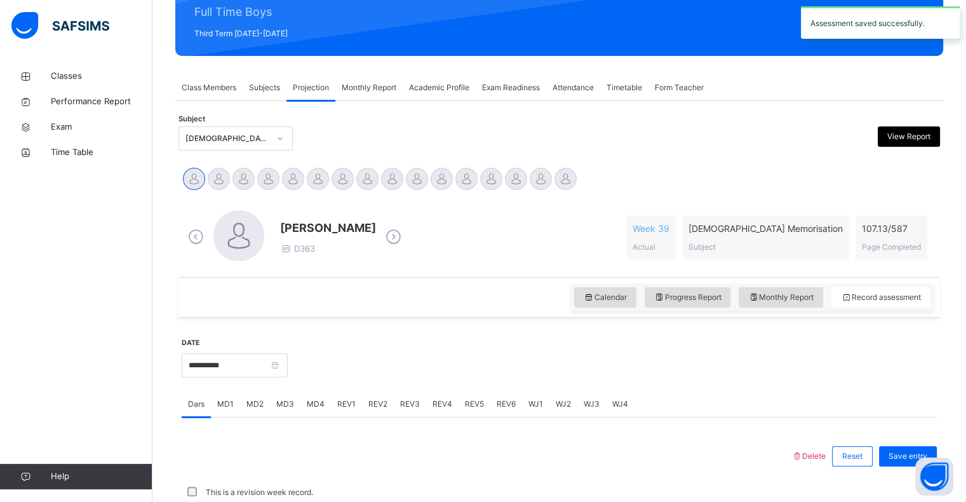
scroll to position [451, 0]
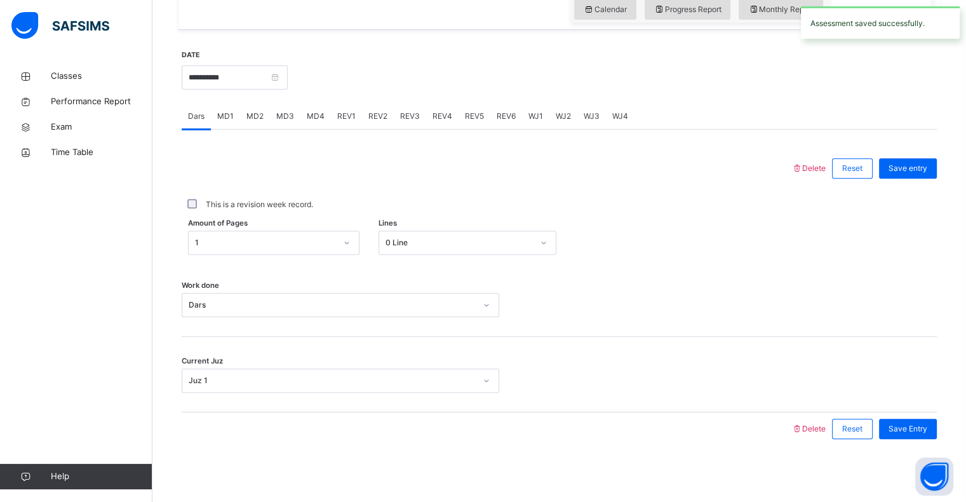
click at [371, 122] on div "REV2" at bounding box center [378, 115] width 32 height 25
click at [27, 227] on div "Classes Performance Report Exam Time Table Help" at bounding box center [76, 276] width 152 height 451
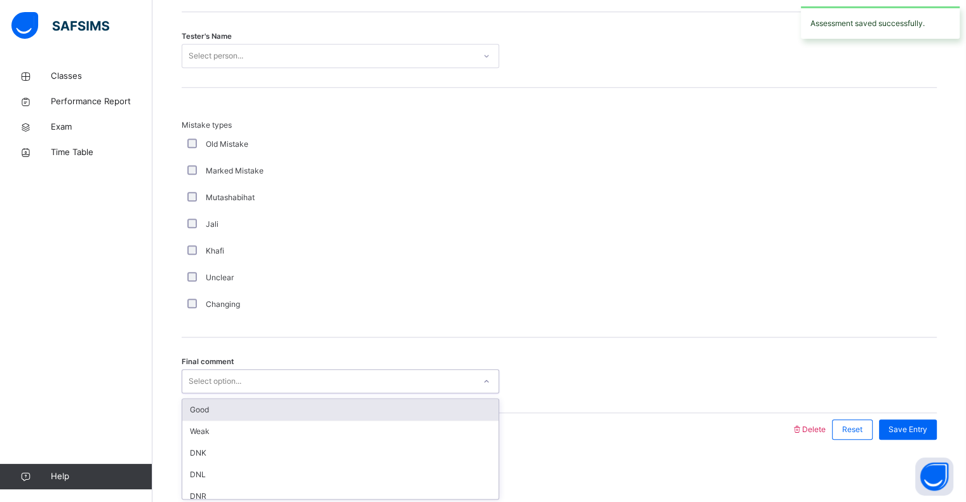
click at [221, 416] on div "Good" at bounding box center [340, 410] width 316 height 22
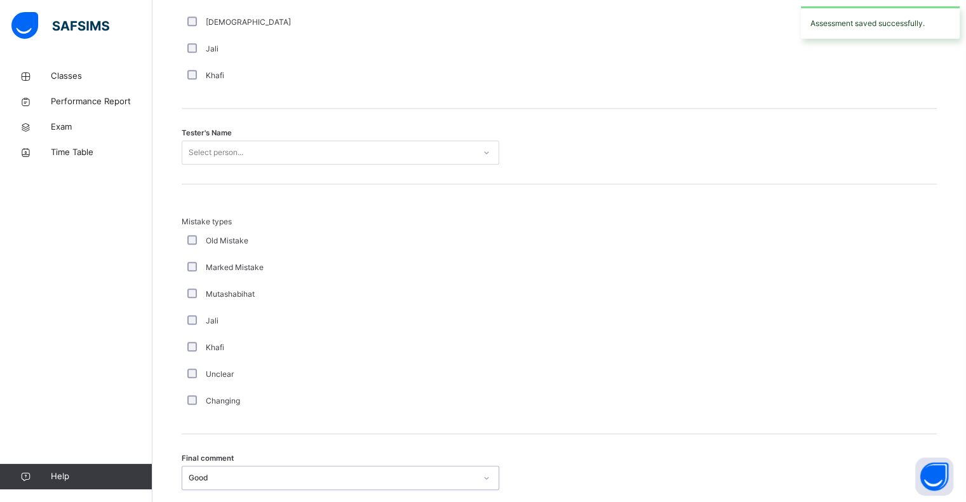
scroll to position [1238, 0]
click at [219, 171] on div "Tester's Name Select person..." at bounding box center [559, 148] width 755 height 76
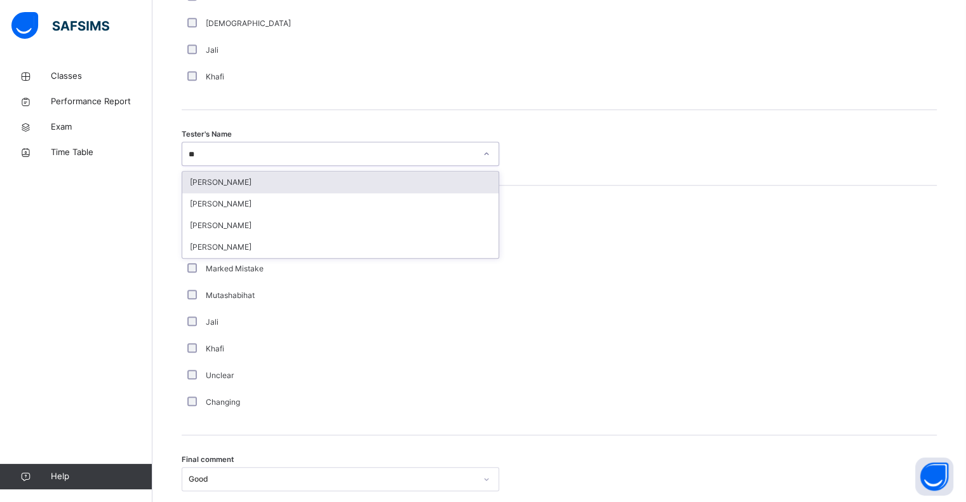
type input "***"
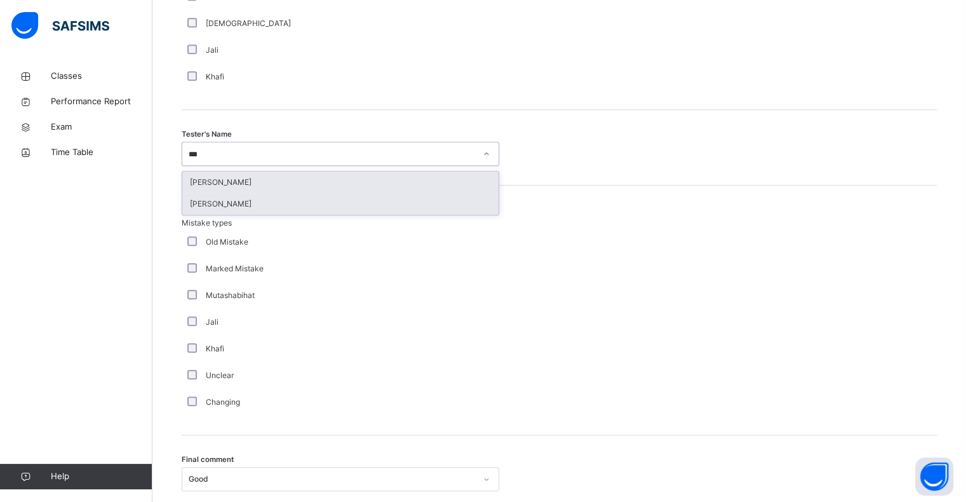
click at [208, 210] on div "Bilal Ahmed" at bounding box center [340, 204] width 316 height 22
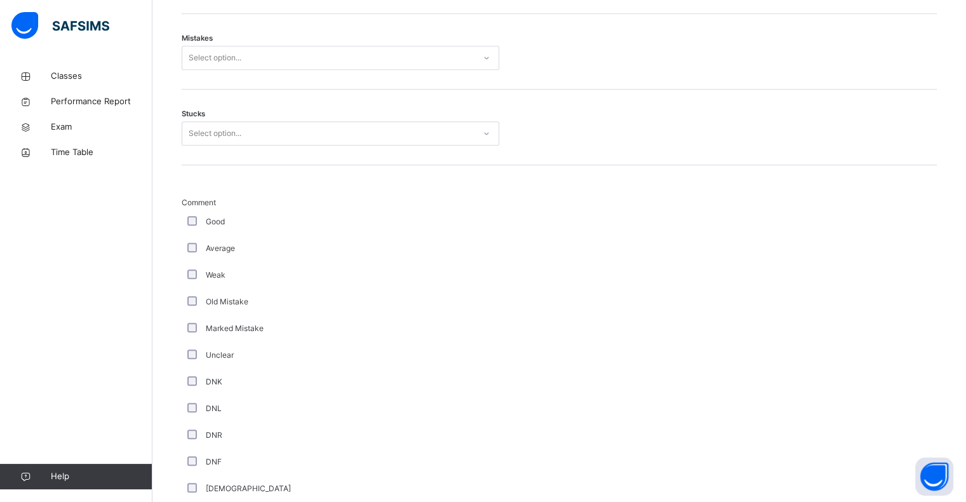
scroll to position [774, 0]
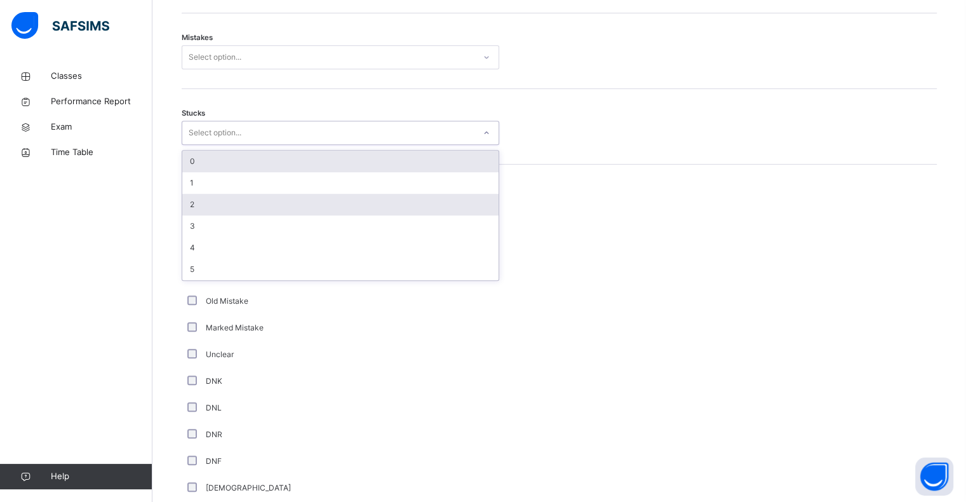
click at [197, 199] on div "2" at bounding box center [340, 205] width 316 height 22
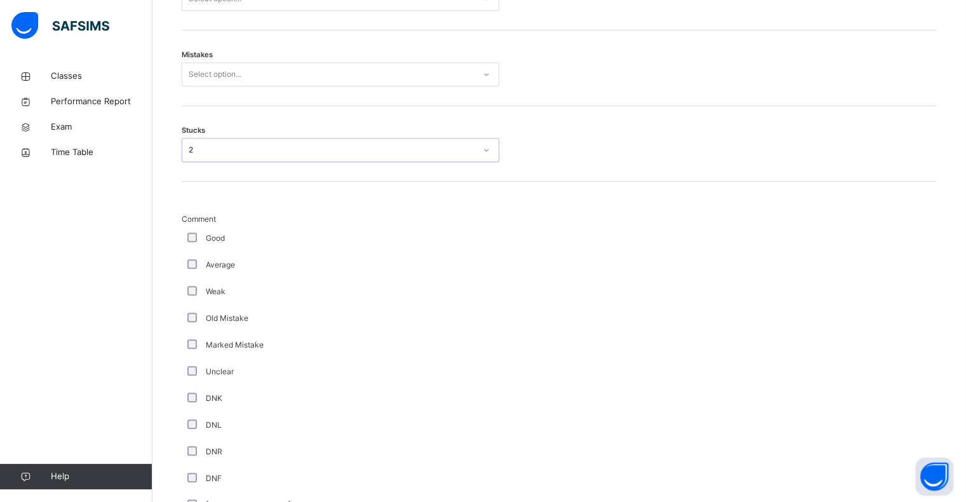
scroll to position [751, 0]
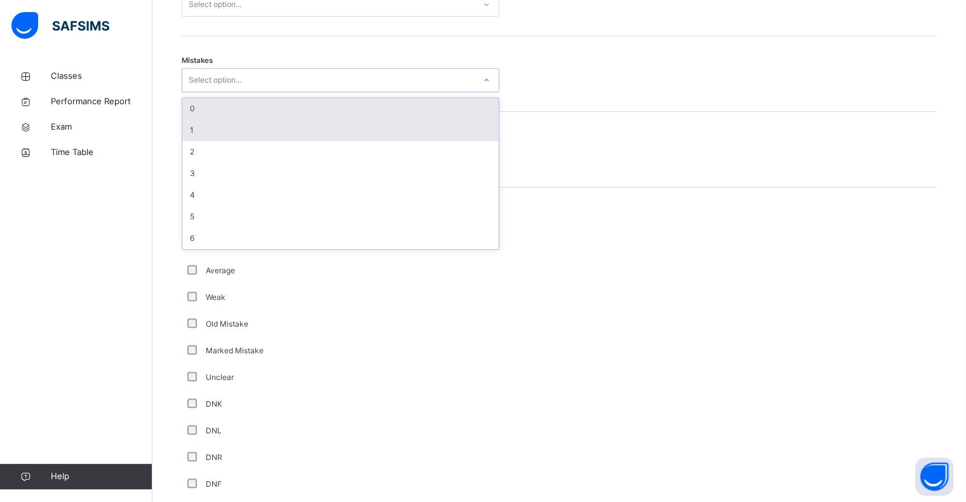
click at [198, 126] on div "1" at bounding box center [340, 130] width 316 height 22
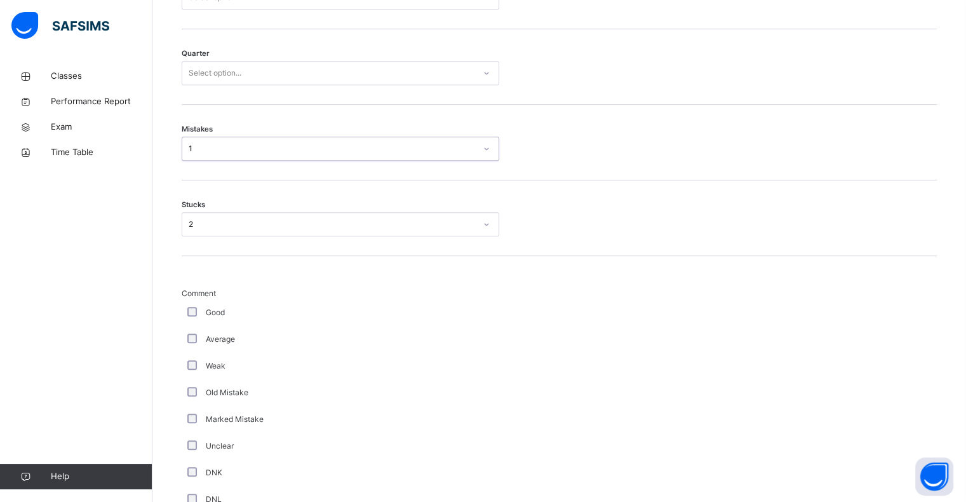
scroll to position [682, 0]
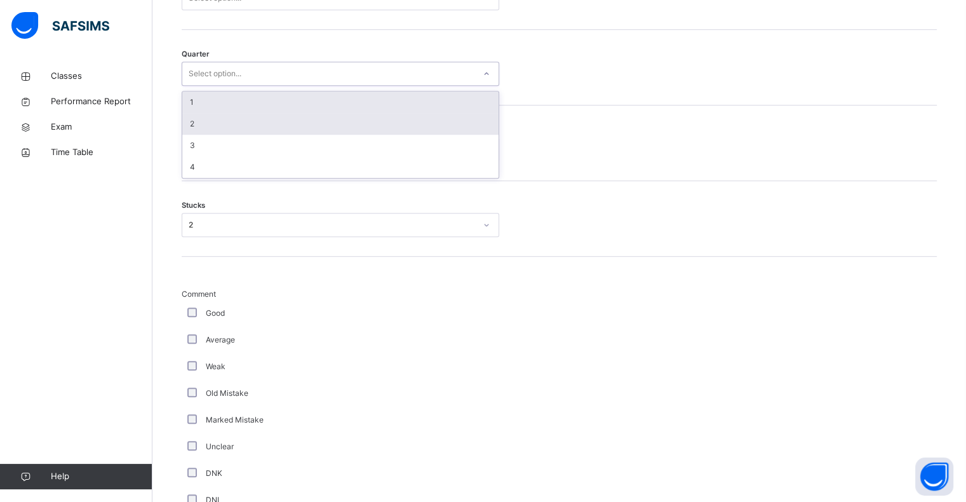
click at [201, 123] on div "2" at bounding box center [340, 124] width 316 height 22
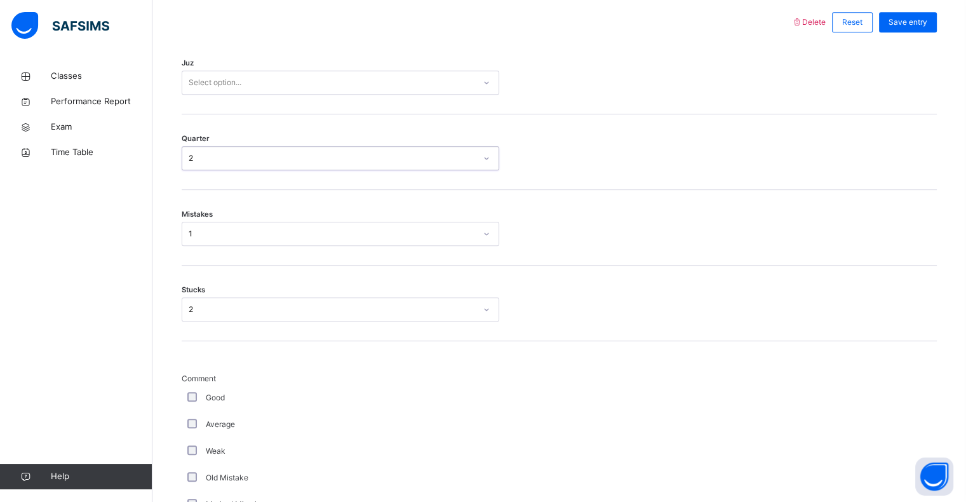
scroll to position [596, 0]
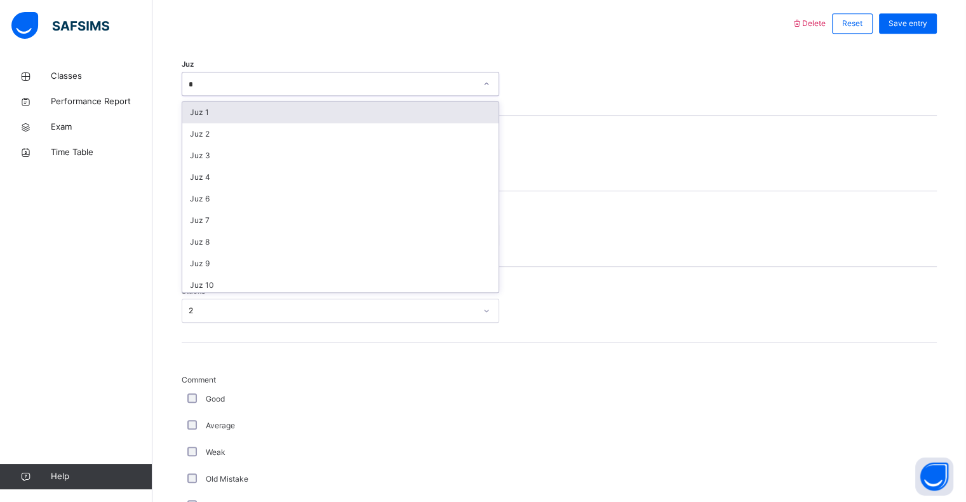
type input "**"
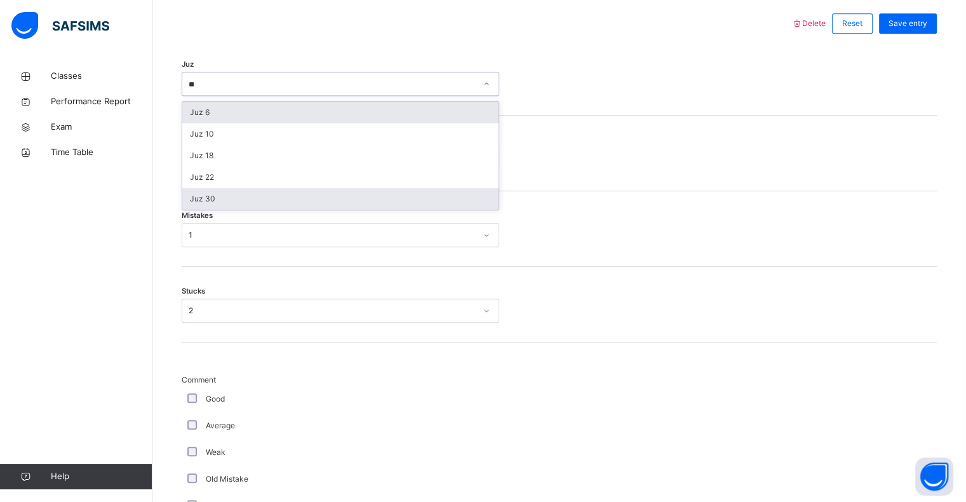
click at [210, 202] on div "Juz 30" at bounding box center [340, 199] width 316 height 22
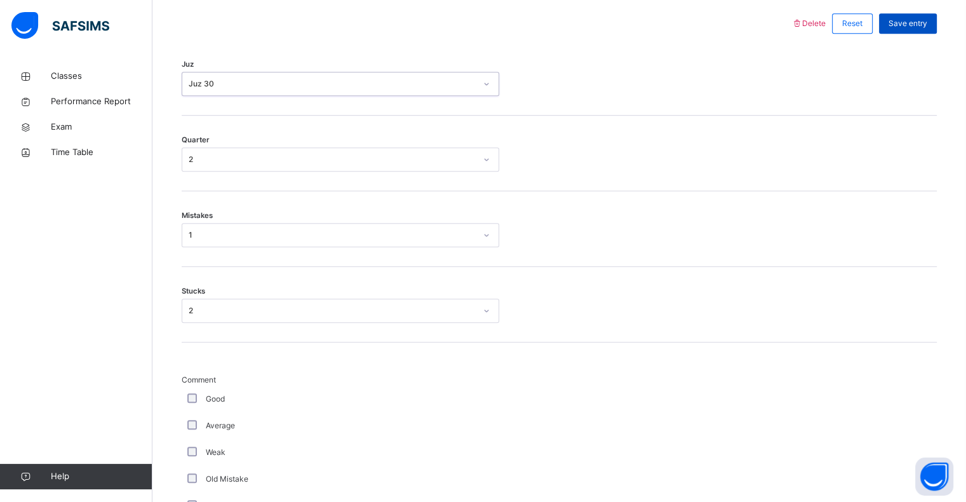
click at [924, 20] on span "Save entry" at bounding box center [907, 23] width 39 height 11
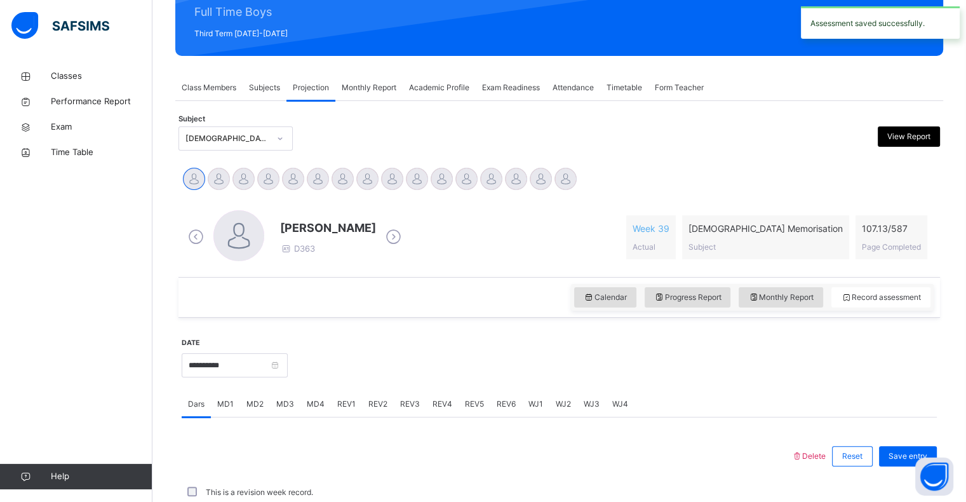
scroll to position [451, 0]
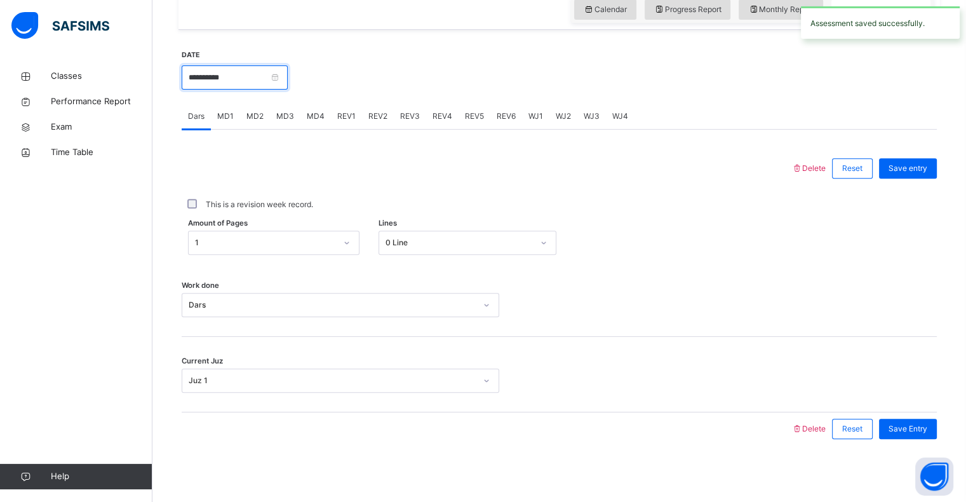
click at [247, 84] on input "**********" at bounding box center [235, 77] width 106 height 24
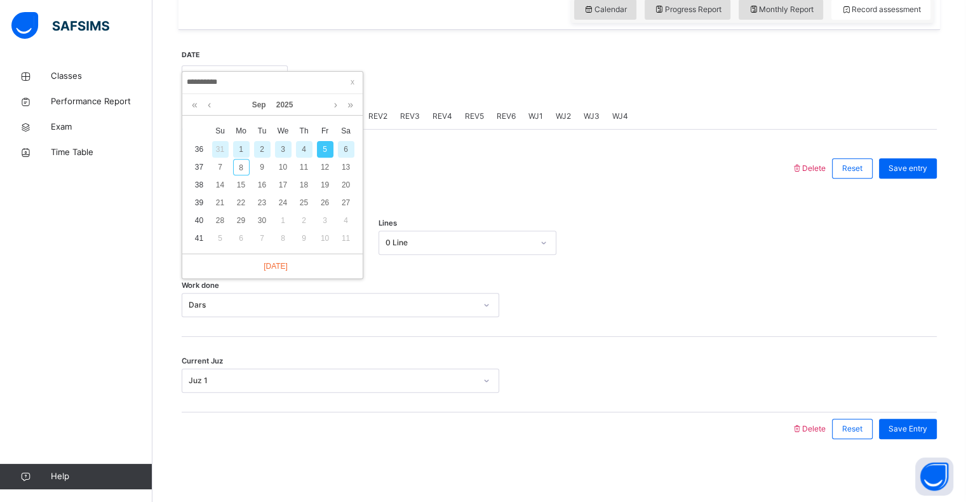
click at [345, 147] on div "6" at bounding box center [346, 149] width 17 height 17
type input "**********"
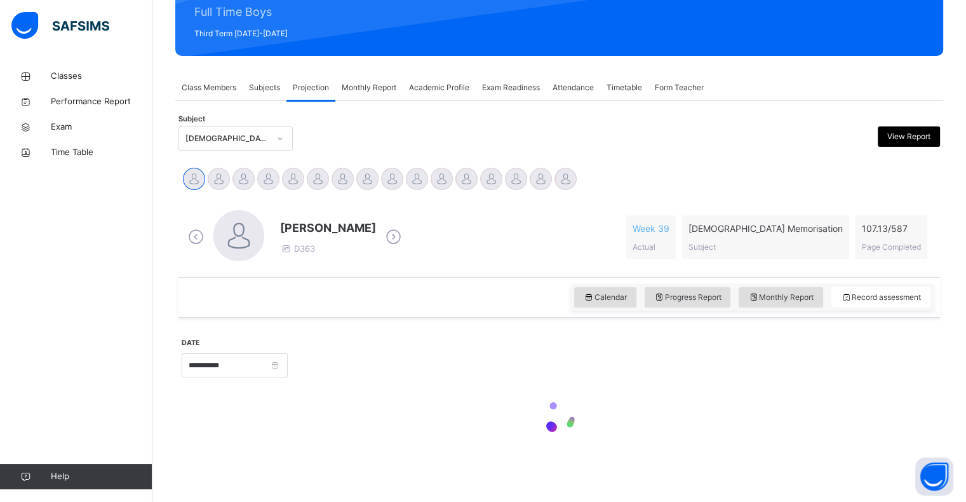
click at [16, 224] on div "Classes Performance Report Exam Time Table Help" at bounding box center [76, 276] width 152 height 451
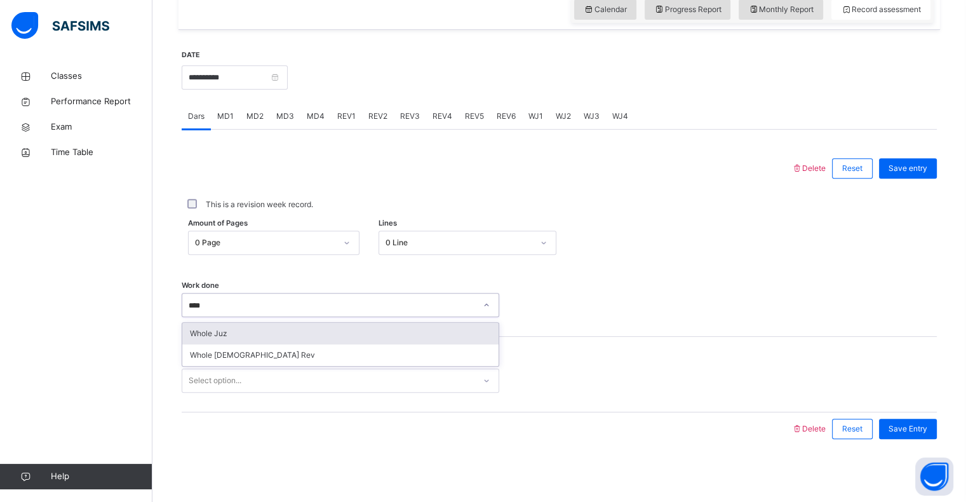
type input "*****"
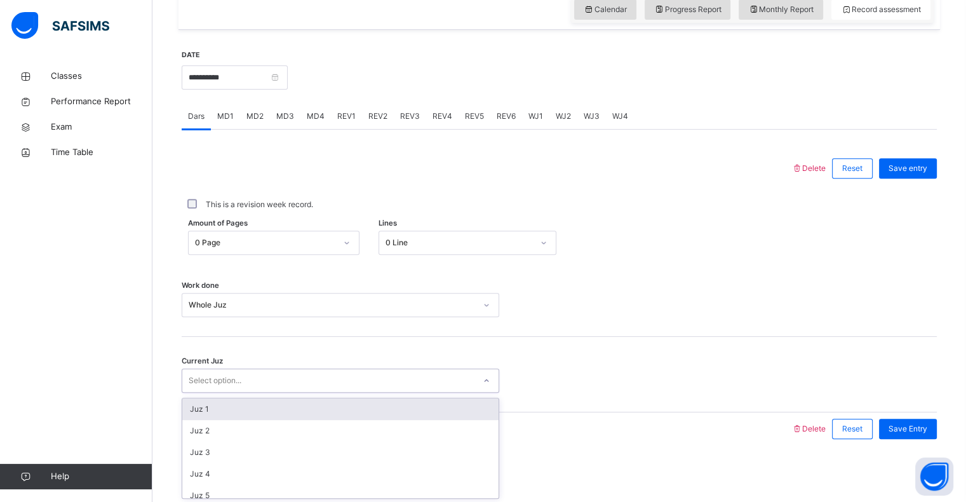
click at [201, 414] on div "Juz 1" at bounding box center [340, 409] width 316 height 22
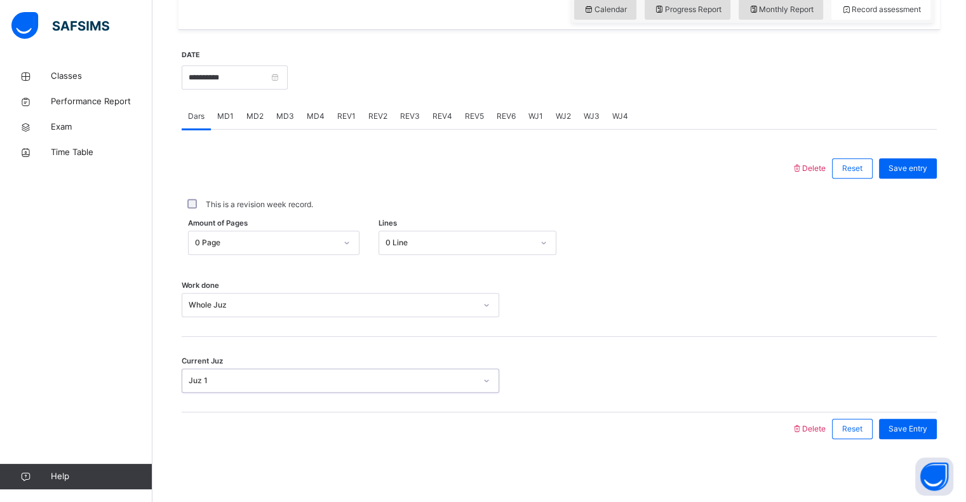
click at [935, 448] on div "**********" at bounding box center [559, 247] width 755 height 422
click at [924, 433] on span "Save Entry" at bounding box center [907, 428] width 39 height 11
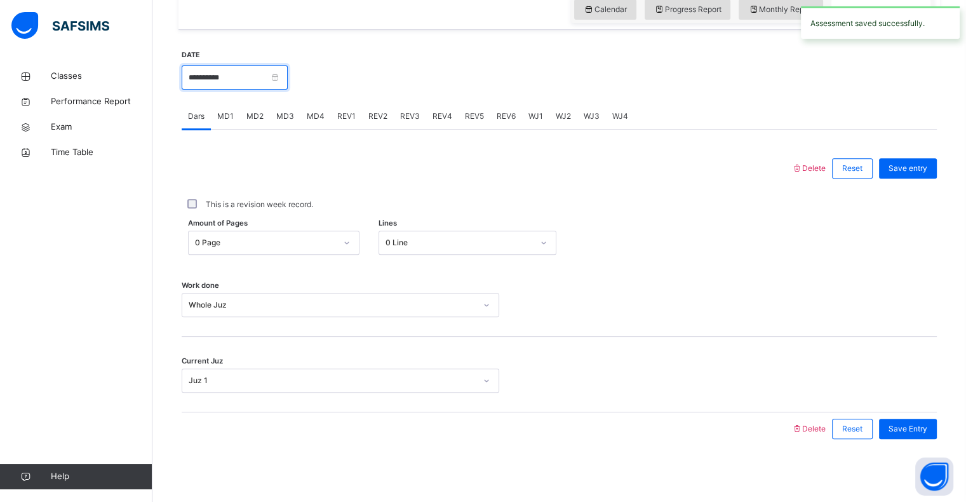
click at [247, 81] on input "**********" at bounding box center [235, 77] width 106 height 24
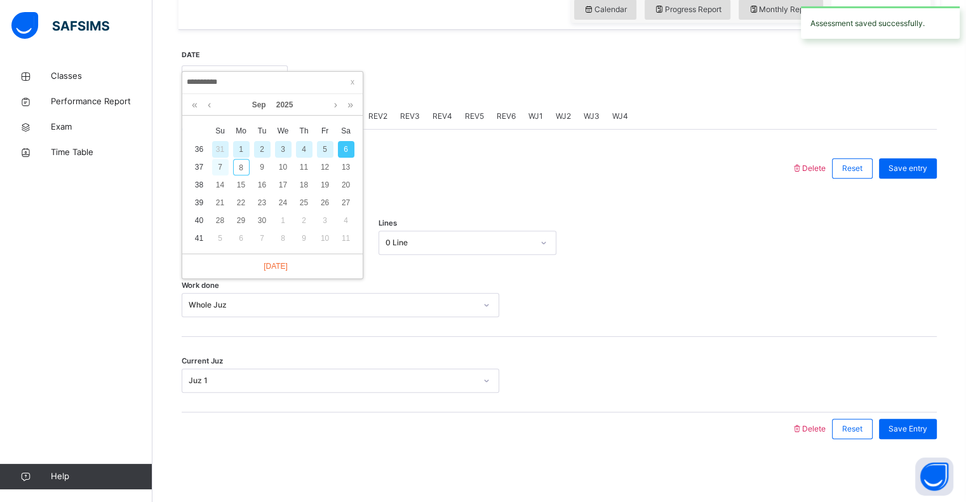
click at [220, 170] on div "7" at bounding box center [220, 167] width 17 height 17
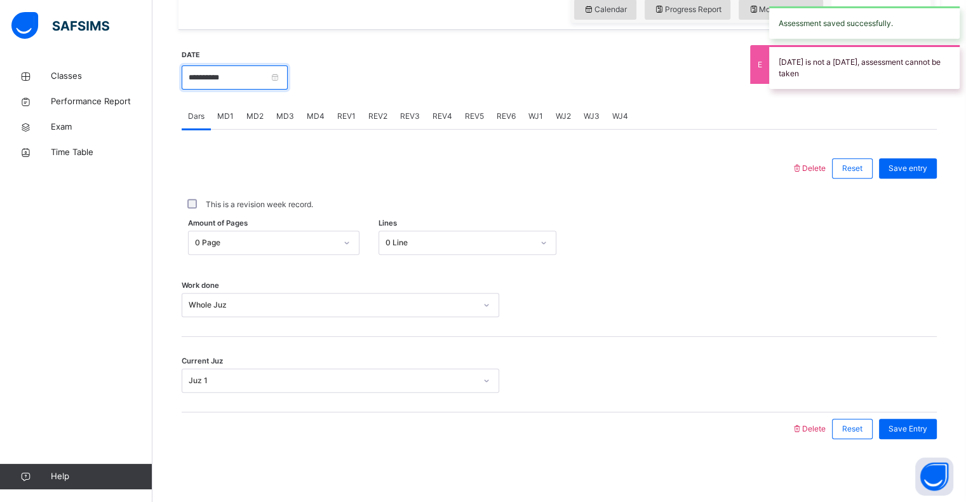
click at [229, 78] on input "**********" at bounding box center [235, 77] width 106 height 24
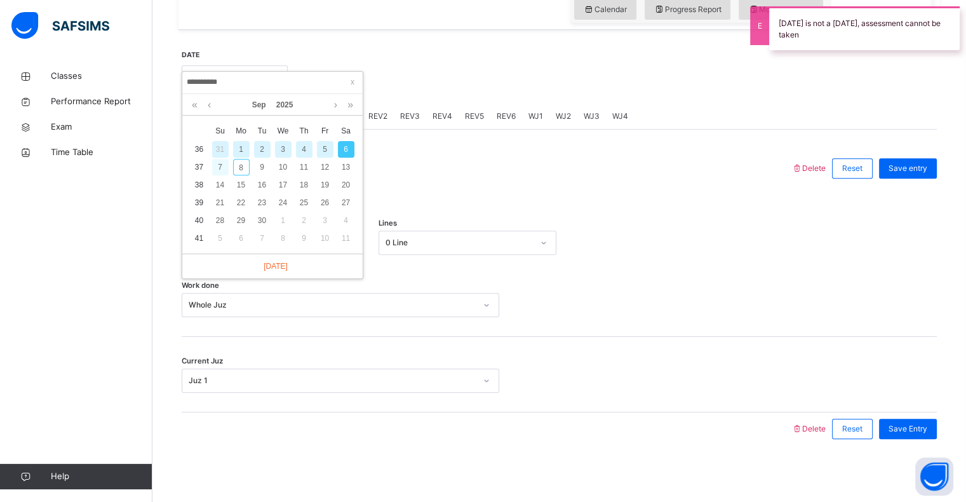
click at [220, 165] on div "7" at bounding box center [220, 167] width 17 height 17
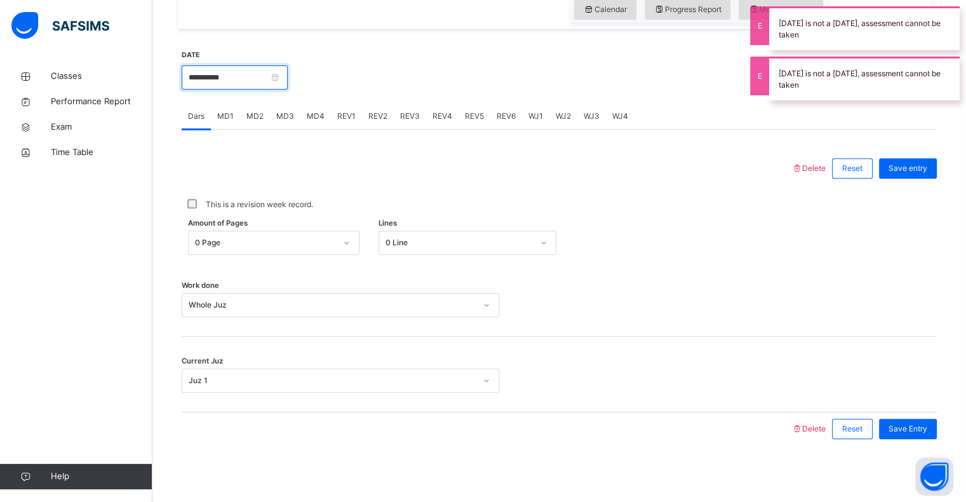
click at [211, 65] on input "**********" at bounding box center [235, 77] width 106 height 24
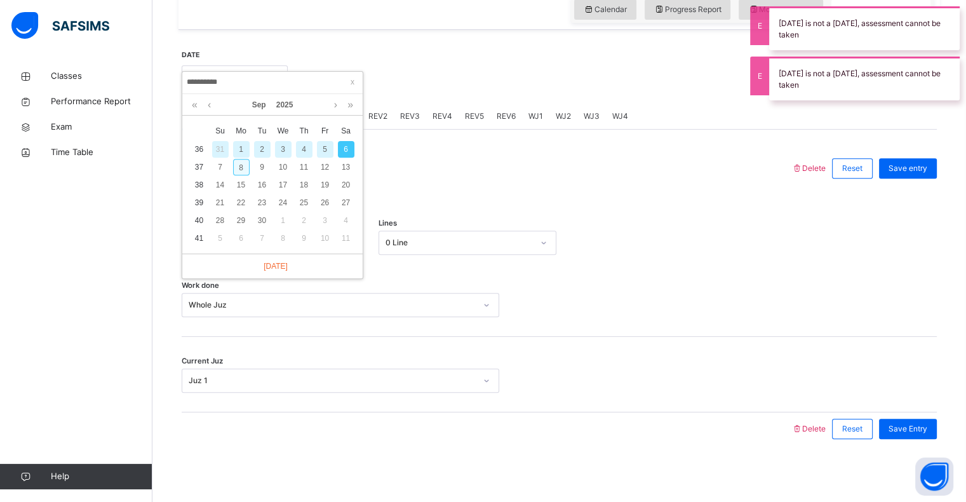
click at [239, 167] on div "8" at bounding box center [241, 167] width 17 height 17
type input "**********"
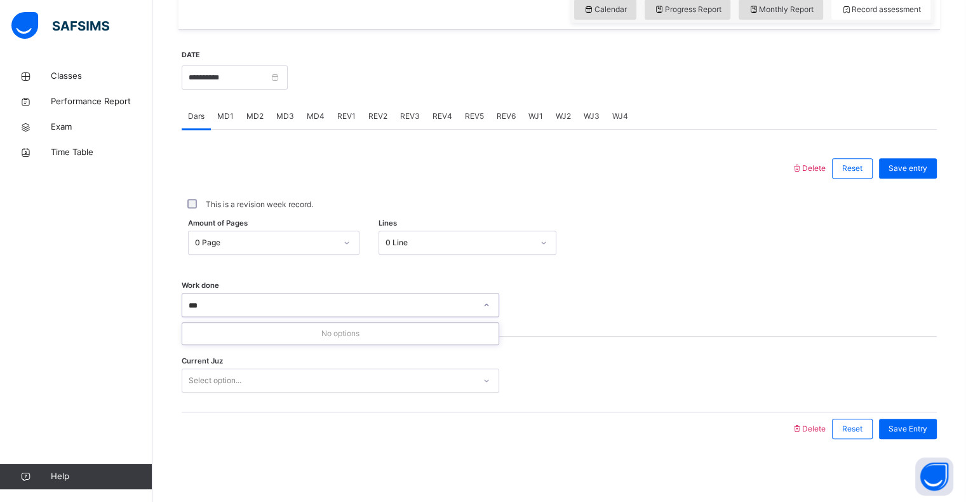
type input "**"
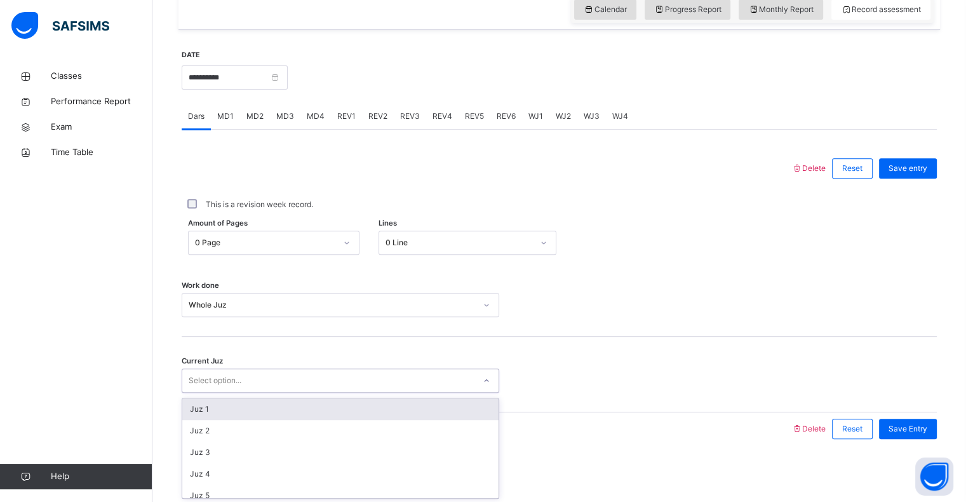
click at [198, 411] on div "Juz 1" at bounding box center [340, 409] width 316 height 22
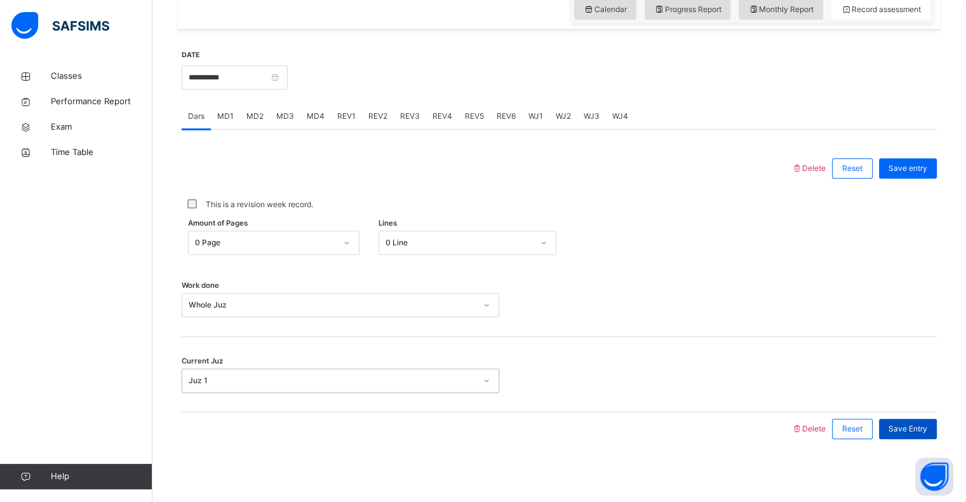
click at [915, 419] on div "Save Entry" at bounding box center [908, 428] width 58 height 20
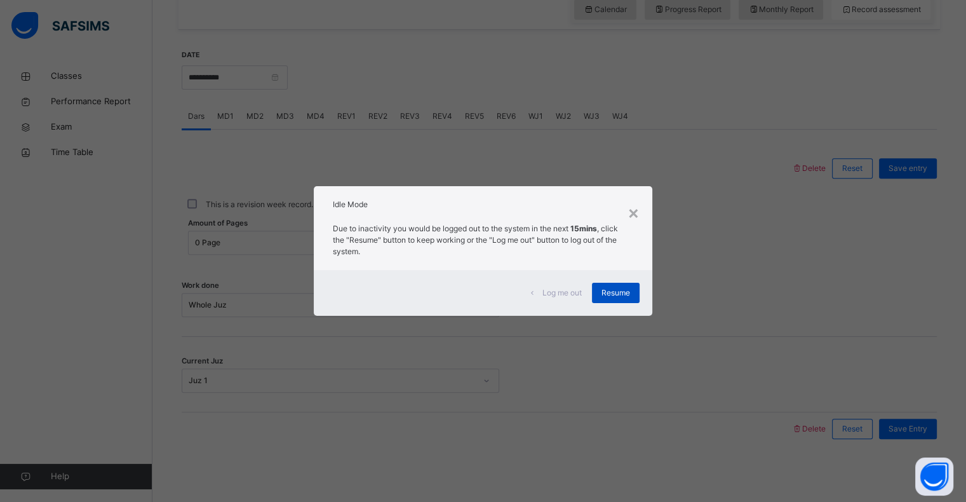
click at [620, 284] on div "Resume" at bounding box center [616, 293] width 48 height 20
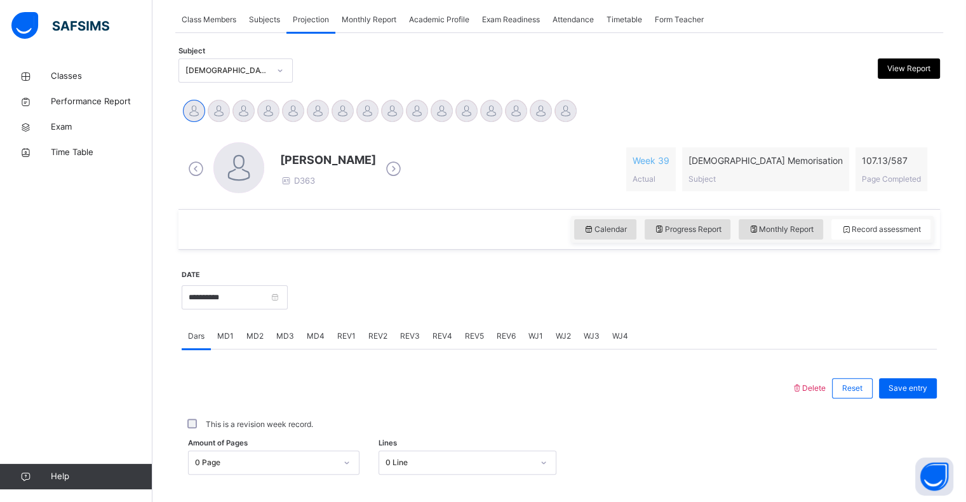
scroll to position [230, 0]
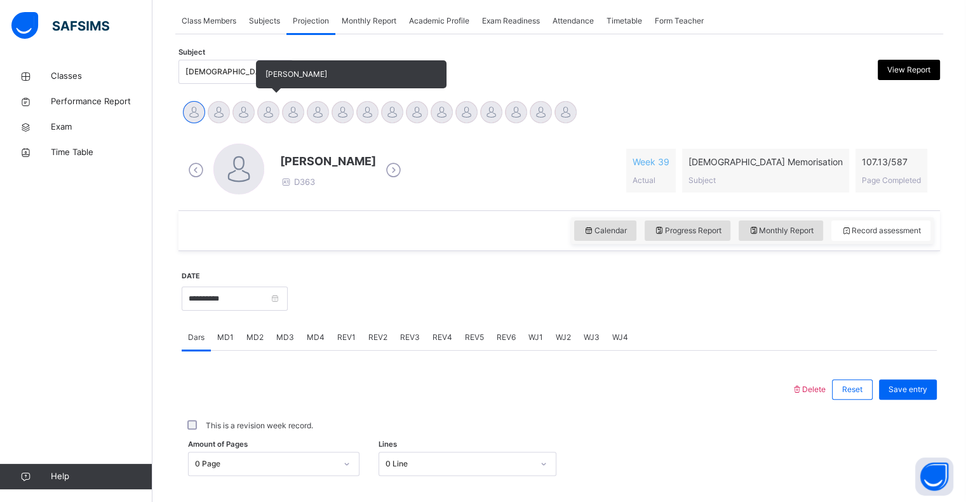
click at [262, 115] on div at bounding box center [268, 112] width 22 height 22
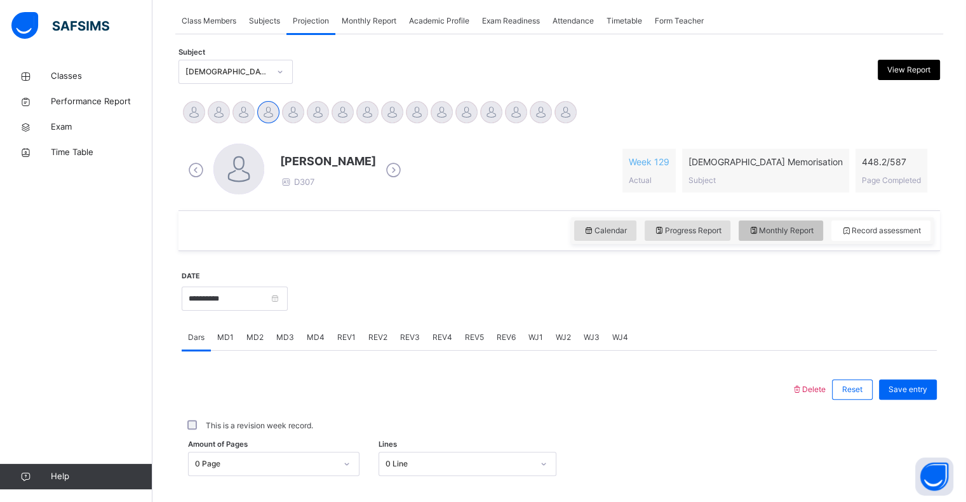
click at [798, 229] on span "Monthly Report" at bounding box center [780, 230] width 65 height 11
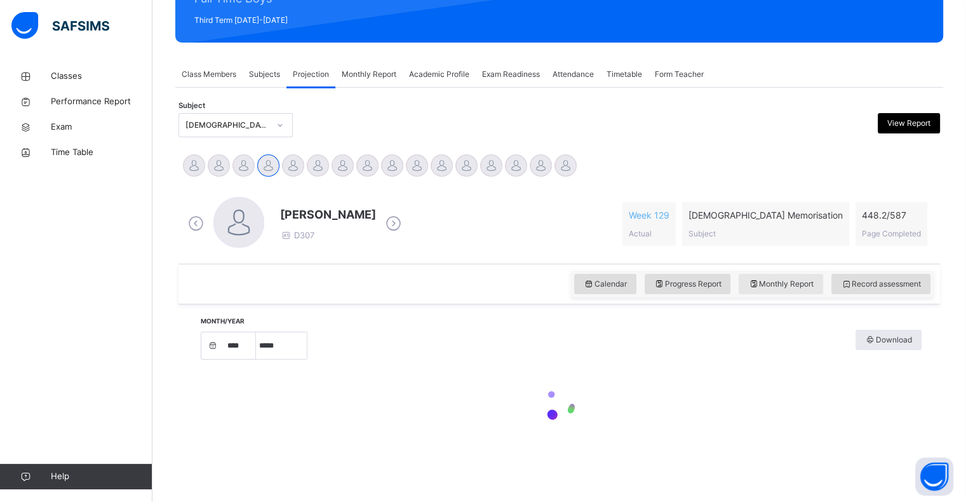
select select "****"
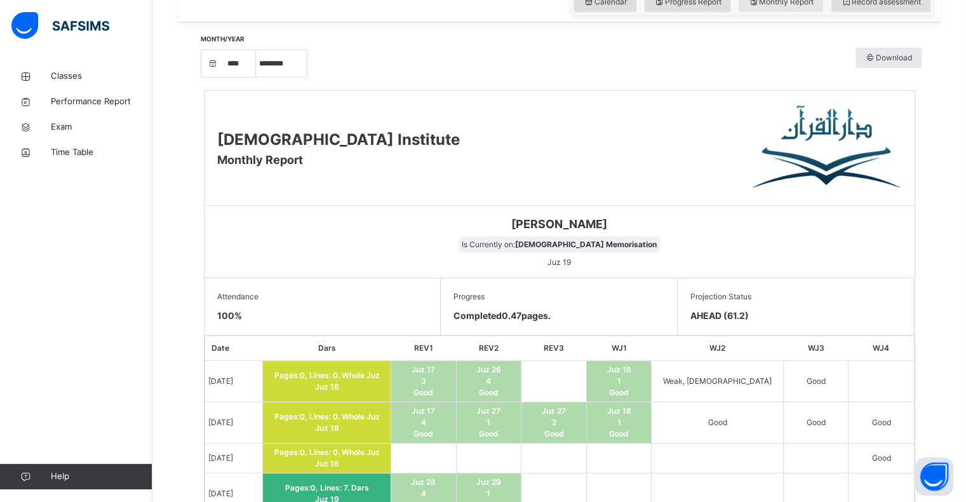
scroll to position [458, 0]
click at [280, 51] on select "***** ******** ***** ***** *** **** **** ****** ********* ******* ******** ****…" at bounding box center [281, 64] width 51 height 27
click at [260, 77] on select "***** ******** ***** ***** *** **** **** ****** ********* ******* ******** ****…" at bounding box center [281, 64] width 51 height 27
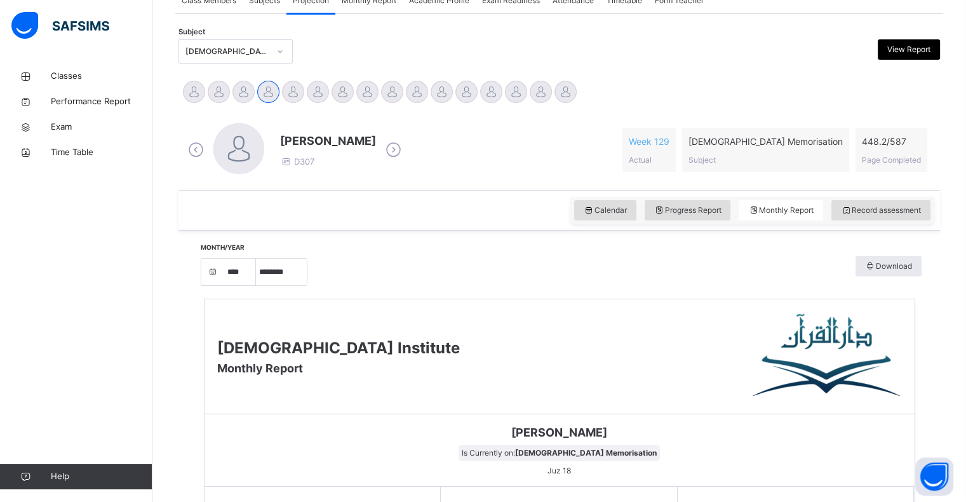
scroll to position [251, 0]
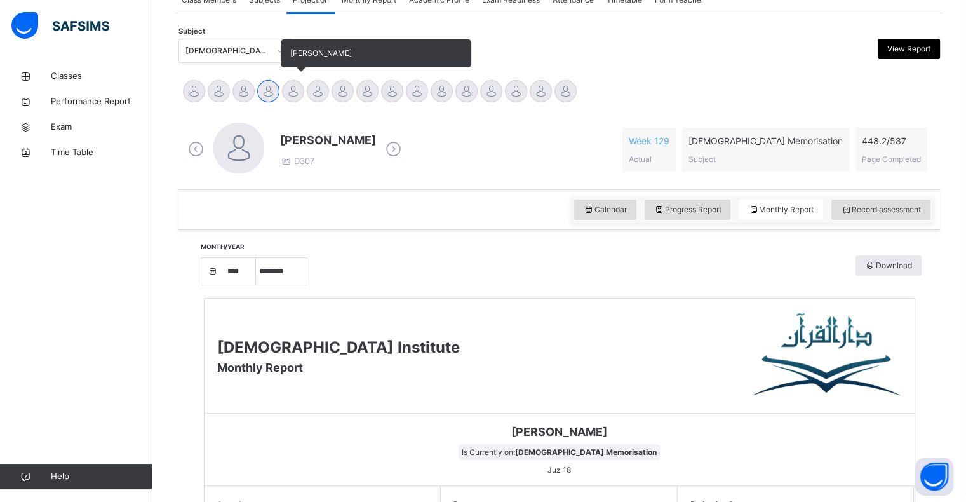
click at [290, 90] on div at bounding box center [293, 91] width 22 height 22
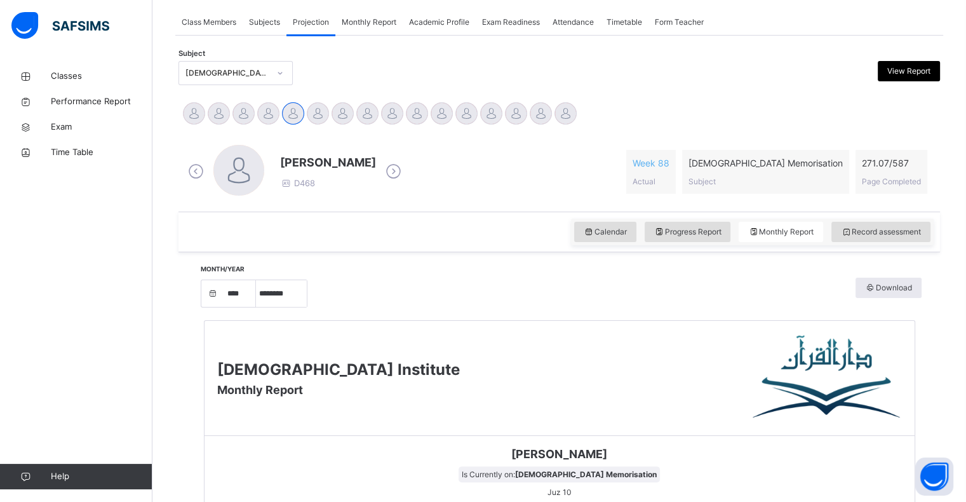
scroll to position [176, 0]
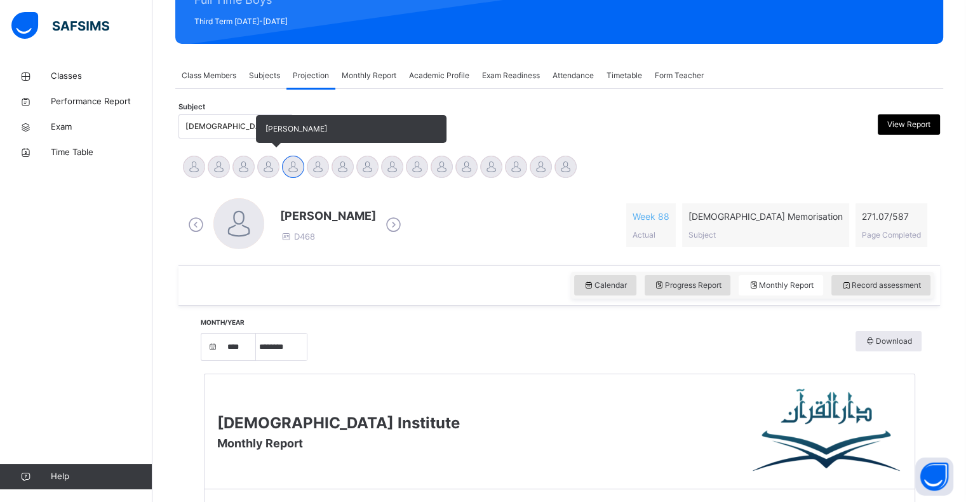
click at [271, 165] on div at bounding box center [268, 167] width 22 height 22
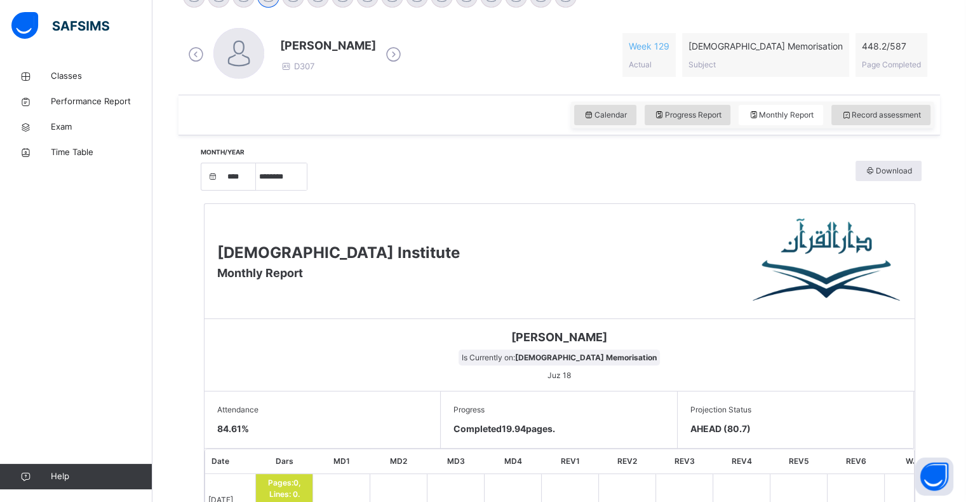
scroll to position [324, 0]
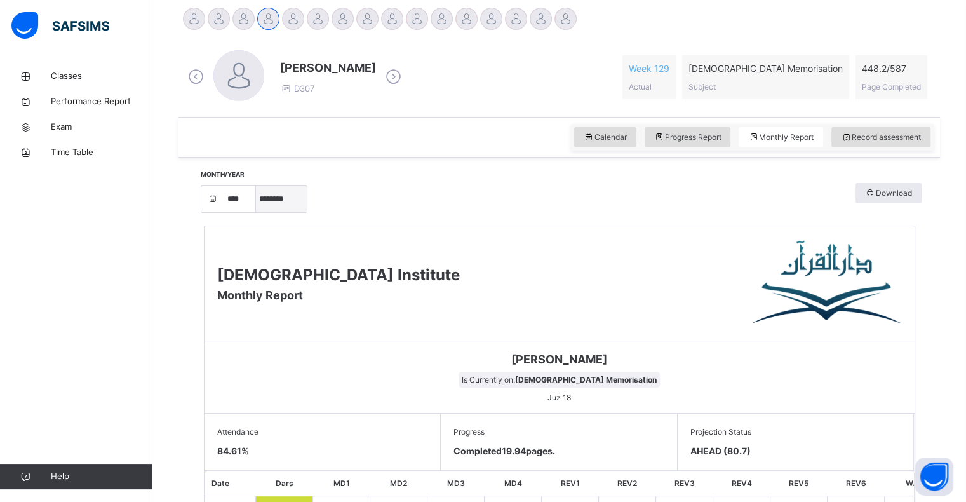
click at [302, 206] on select "***** ******** ***** ***** *** **** **** ****** ********* ******* ******** ****…" at bounding box center [281, 198] width 51 height 27
select select "*"
click at [260, 212] on select "***** ******** ***** ***** *** **** **** ****** ********* ******* ******** ****…" at bounding box center [281, 198] width 51 height 27
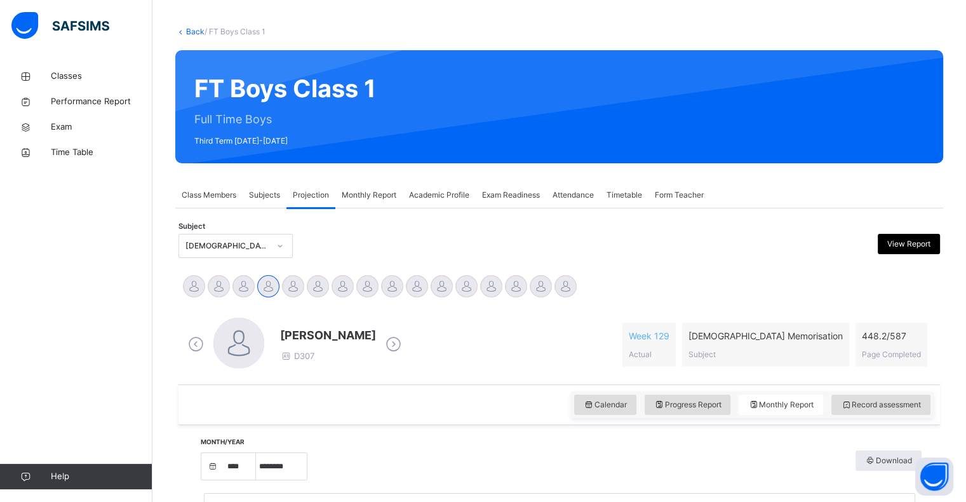
scroll to position [0, 0]
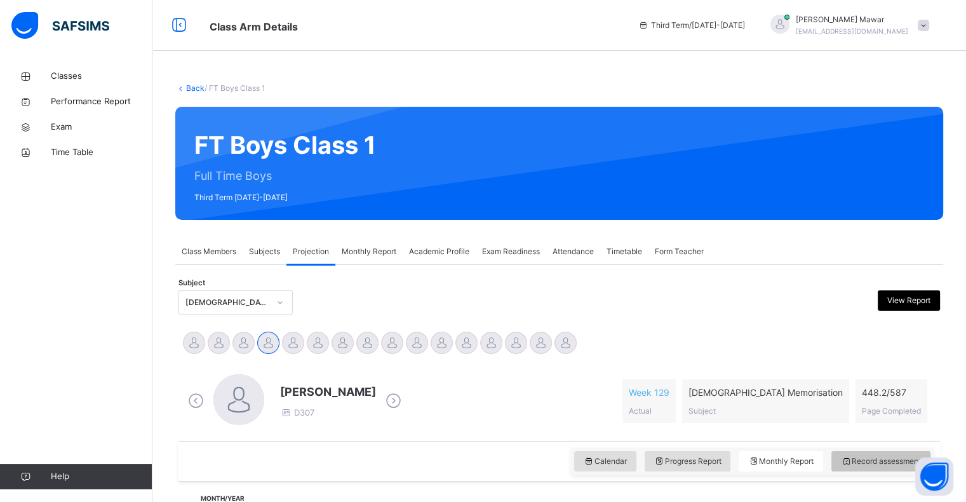
click at [851, 460] on icon at bounding box center [846, 460] width 11 height 11
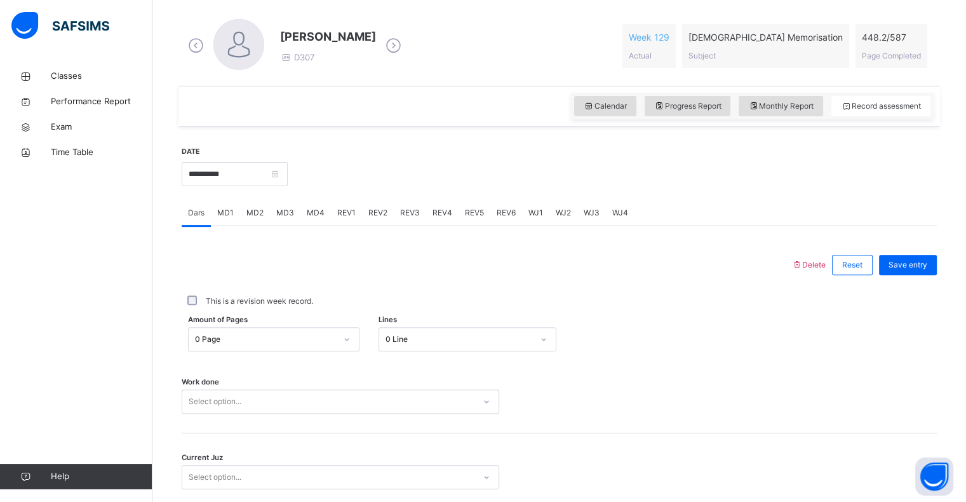
scroll to position [356, 0]
click at [223, 162] on input "**********" at bounding box center [235, 173] width 106 height 24
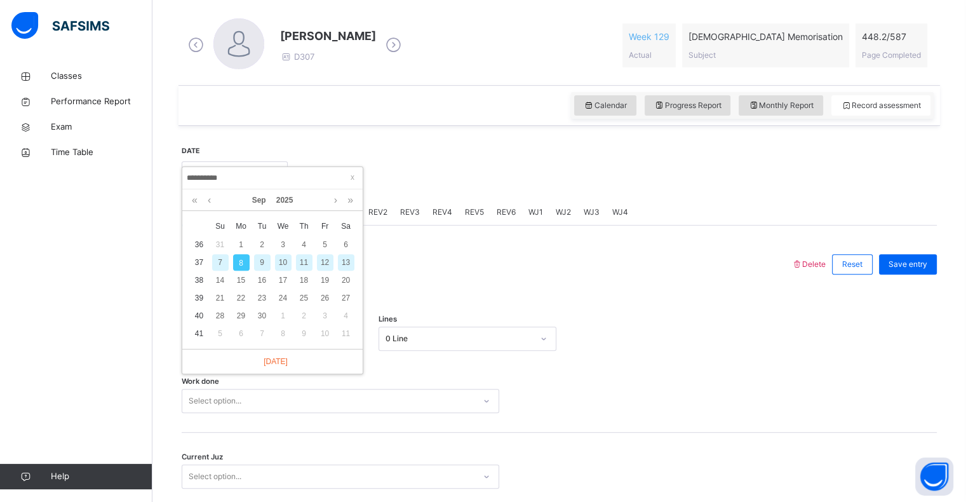
scroll to position [316, 0]
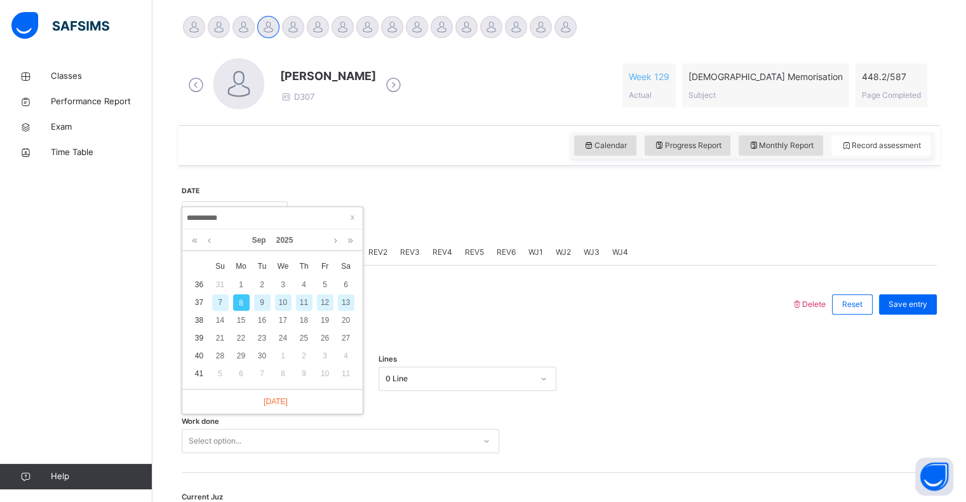
click at [407, 273] on div "Delete Reset Save entry This is a revision week record. Amount of Pages 0 Page …" at bounding box center [559, 423] width 755 height 316
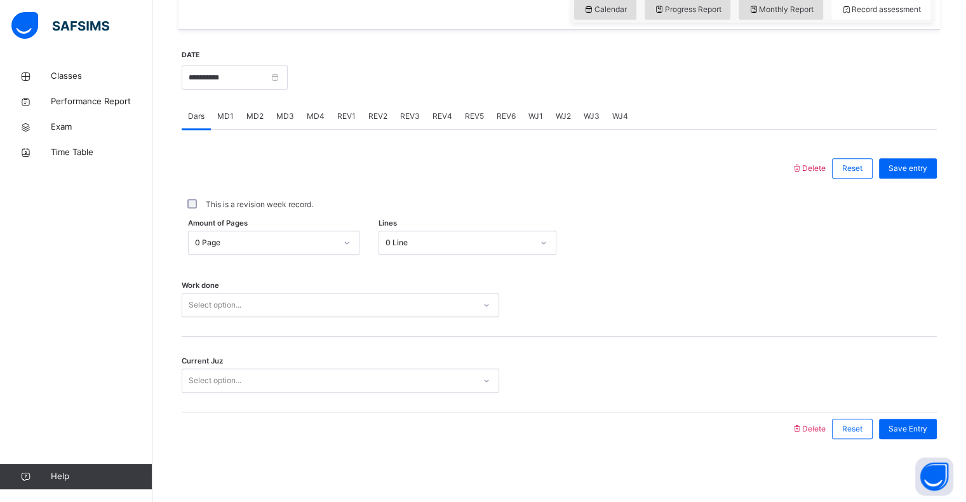
scroll to position [450, 0]
click at [326, 300] on div "Select option..." at bounding box center [328, 307] width 292 height 20
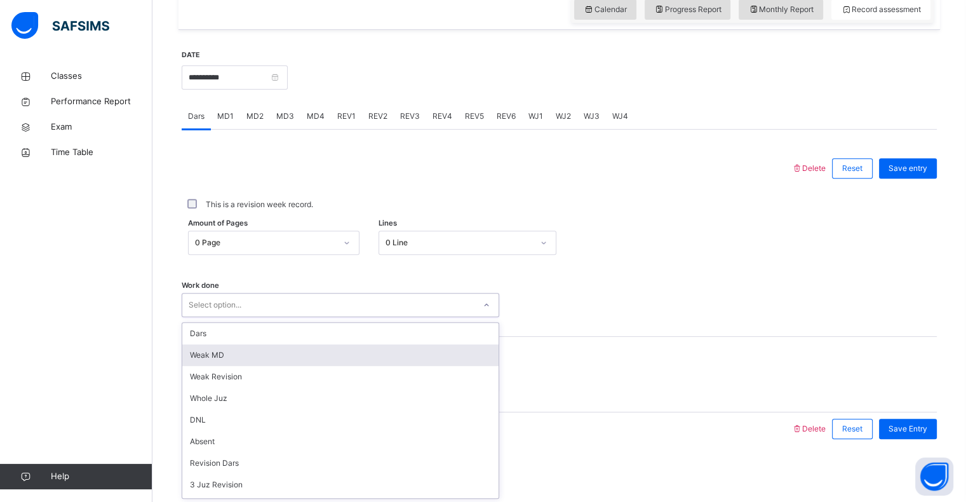
click at [283, 349] on div "Weak MD" at bounding box center [340, 355] width 316 height 22
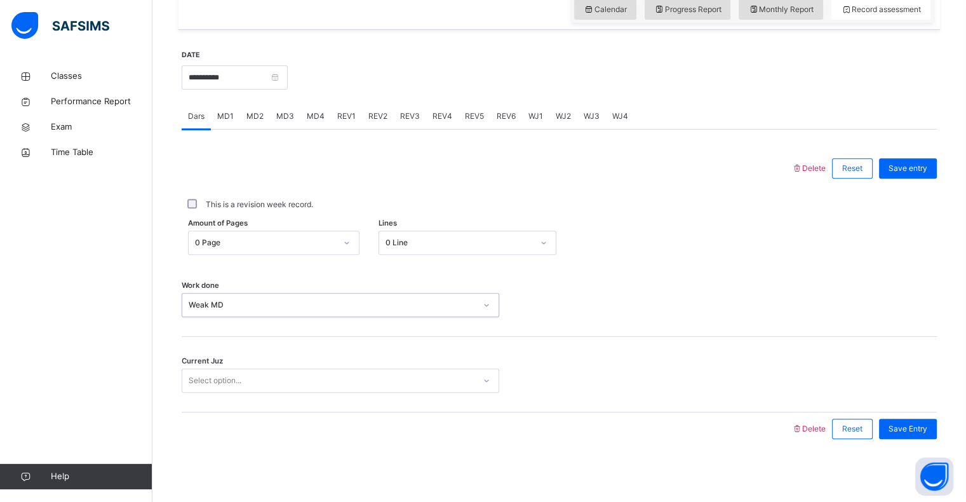
click at [289, 377] on div "Select option..." at bounding box center [328, 381] width 292 height 20
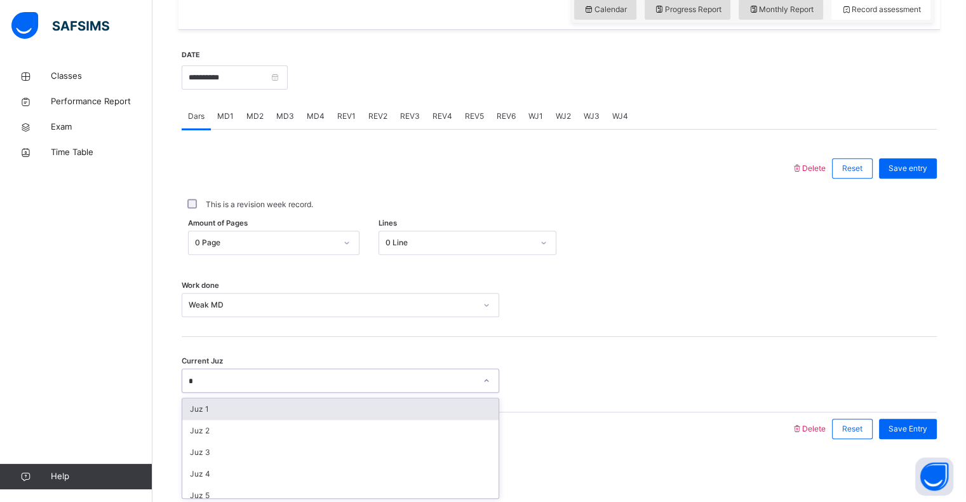
type input "**"
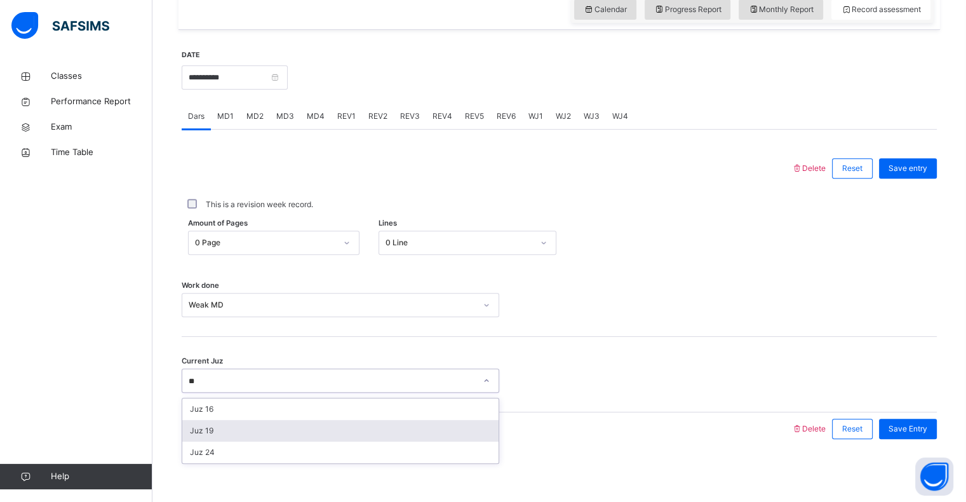
click at [280, 425] on div "Juz 19" at bounding box center [340, 431] width 316 height 22
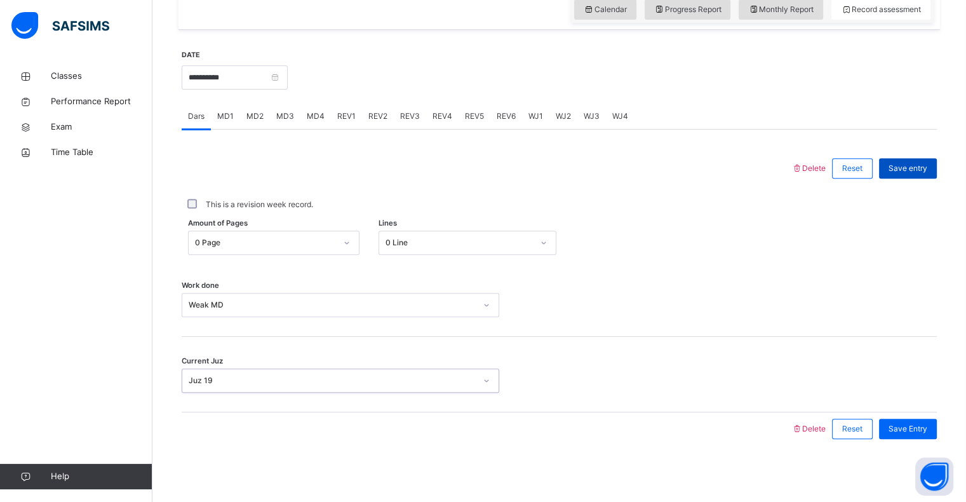
click at [930, 161] on div "Save entry" at bounding box center [908, 168] width 58 height 20
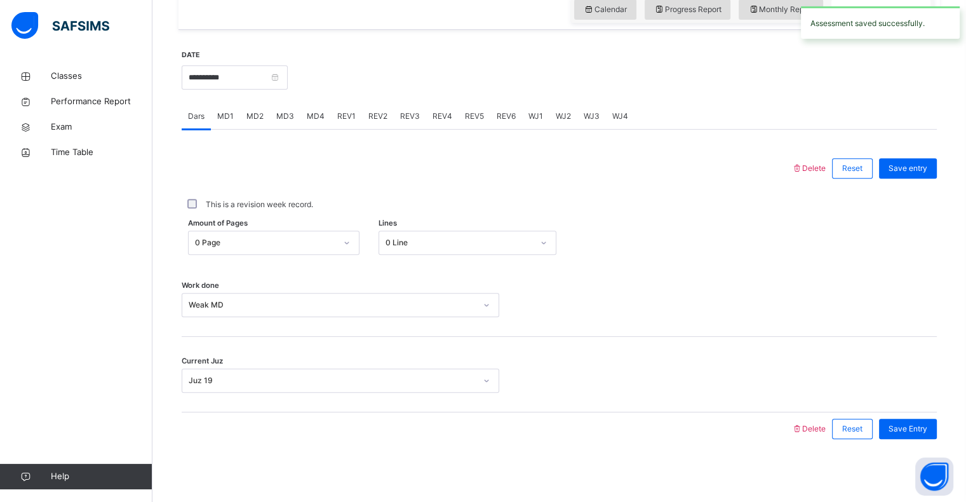
click at [229, 118] on span "MD1" at bounding box center [225, 115] width 17 height 11
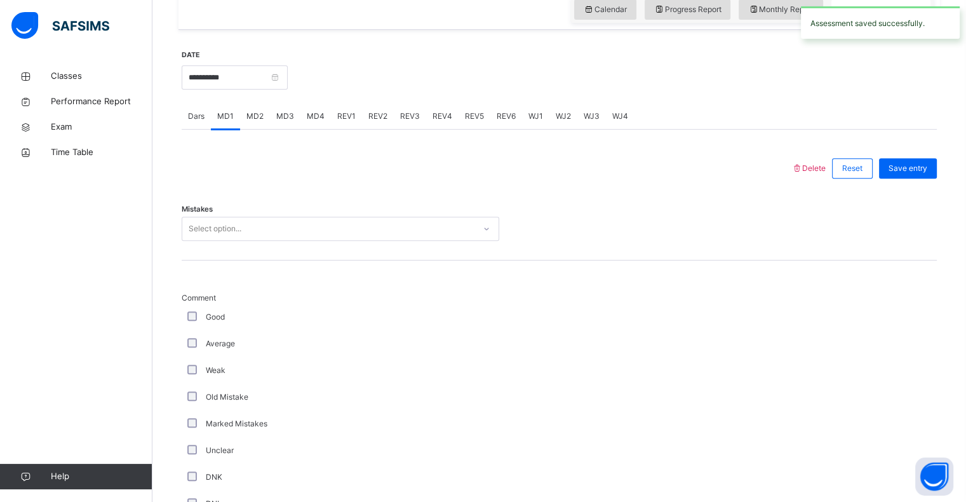
click at [237, 237] on div "Select option..." at bounding box center [215, 229] width 53 height 24
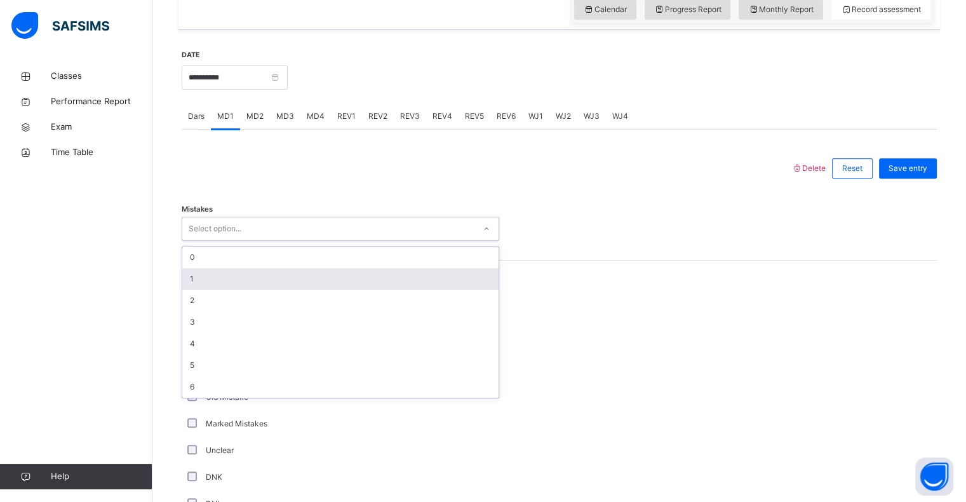
click at [235, 281] on div "1" at bounding box center [340, 279] width 316 height 22
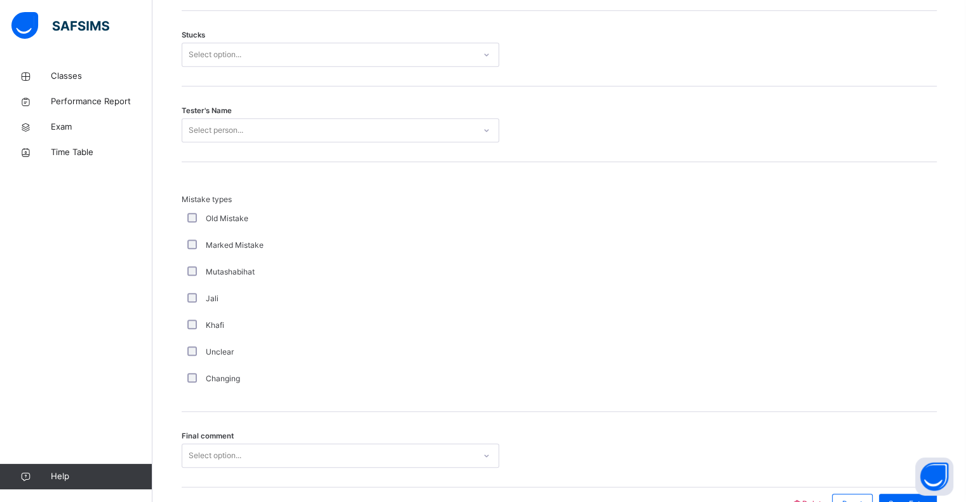
scroll to position [1110, 0]
click at [247, 46] on div "Select option..." at bounding box center [328, 56] width 292 height 20
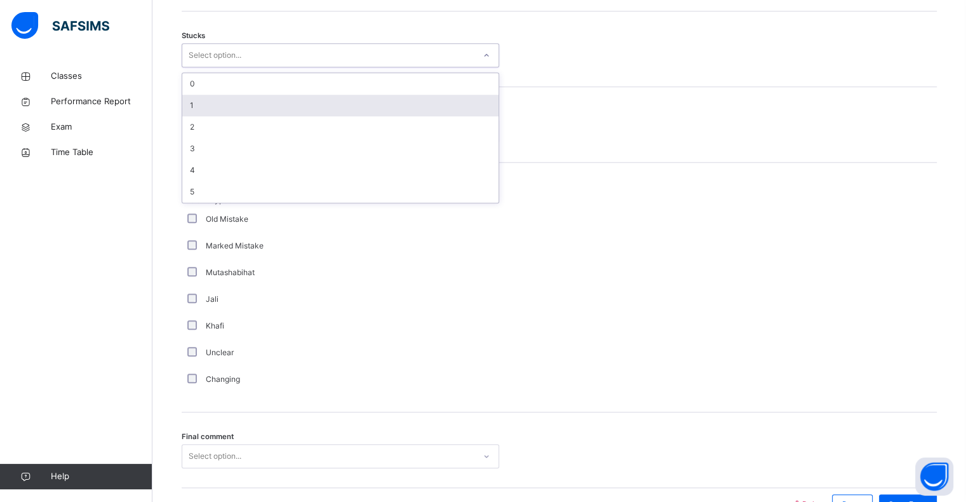
click at [227, 100] on div "1" at bounding box center [340, 106] width 316 height 22
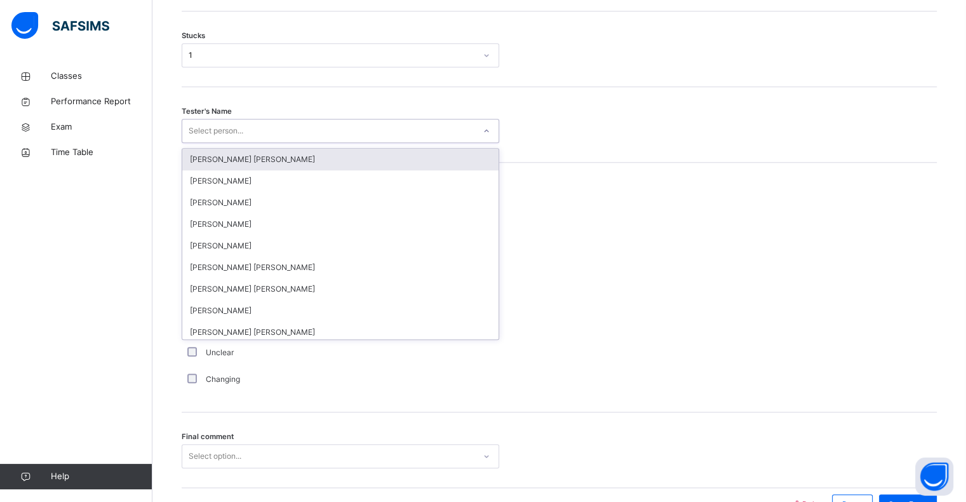
click at [226, 119] on div "Select person..." at bounding box center [340, 131] width 317 height 24
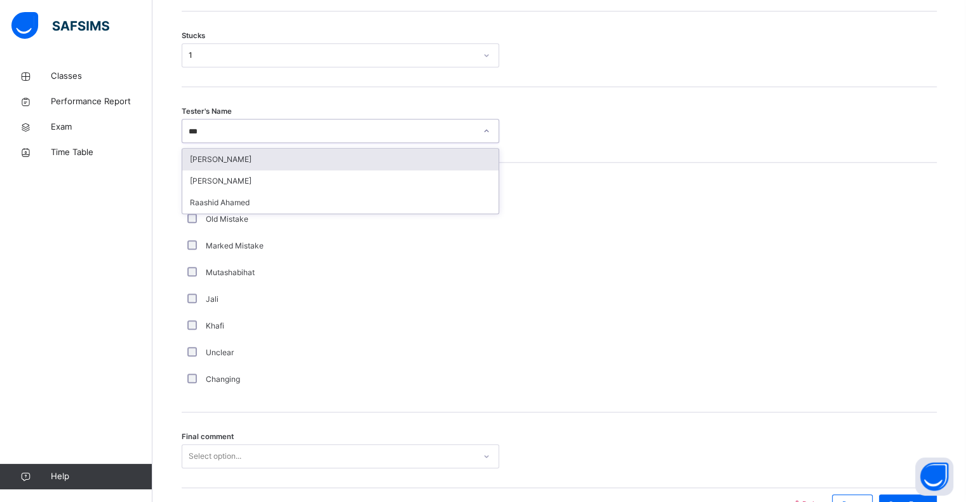
type input "****"
click at [227, 162] on div "Raashid Ahamed" at bounding box center [340, 160] width 316 height 22
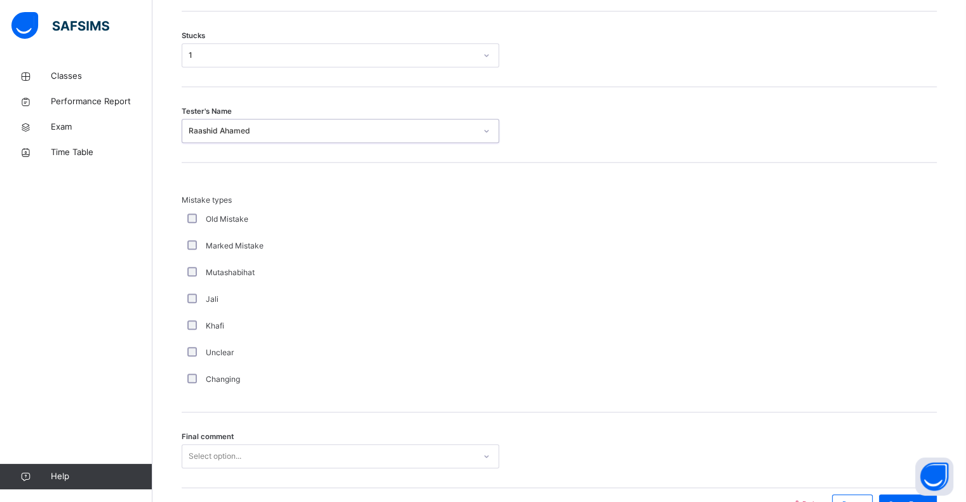
click at [225, 448] on div "Select option..." at bounding box center [340, 456] width 317 height 24
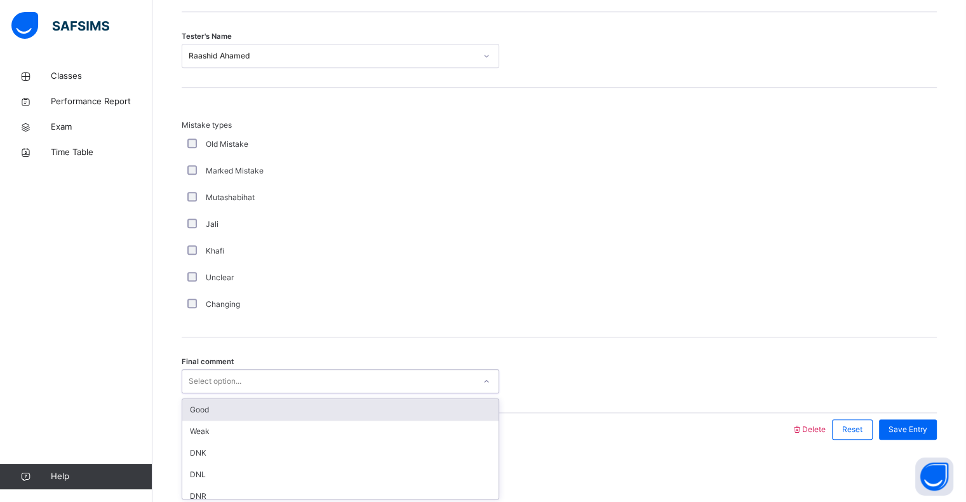
click at [260, 401] on div "Good" at bounding box center [340, 410] width 316 height 22
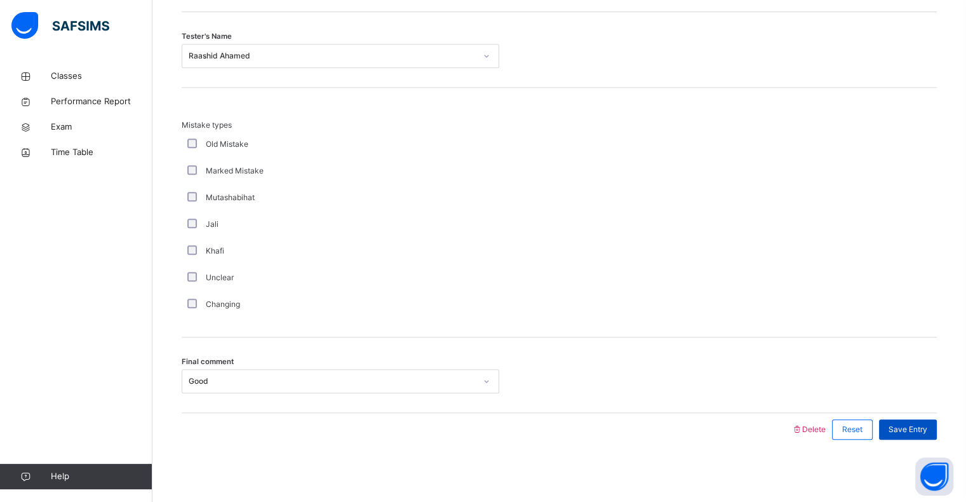
click at [914, 424] on span "Save Entry" at bounding box center [907, 429] width 39 height 11
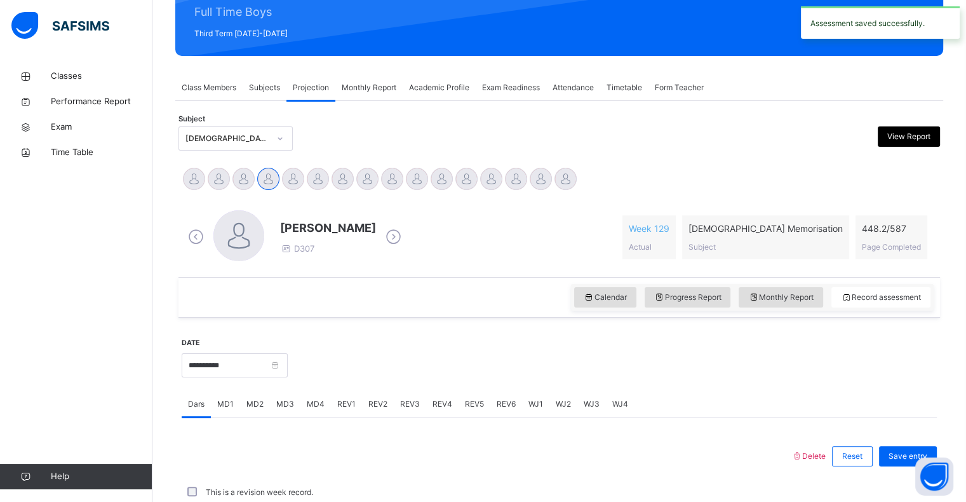
scroll to position [451, 0]
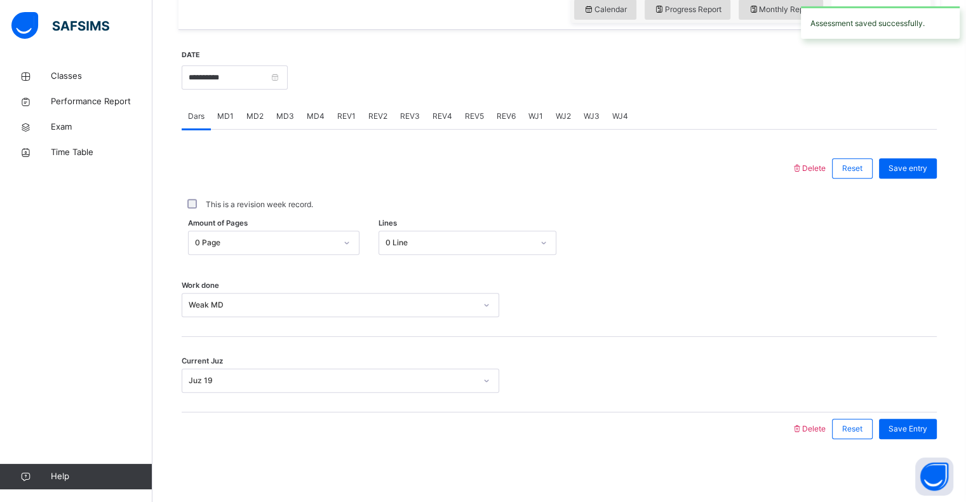
click at [307, 115] on span "MD4" at bounding box center [316, 115] width 18 height 11
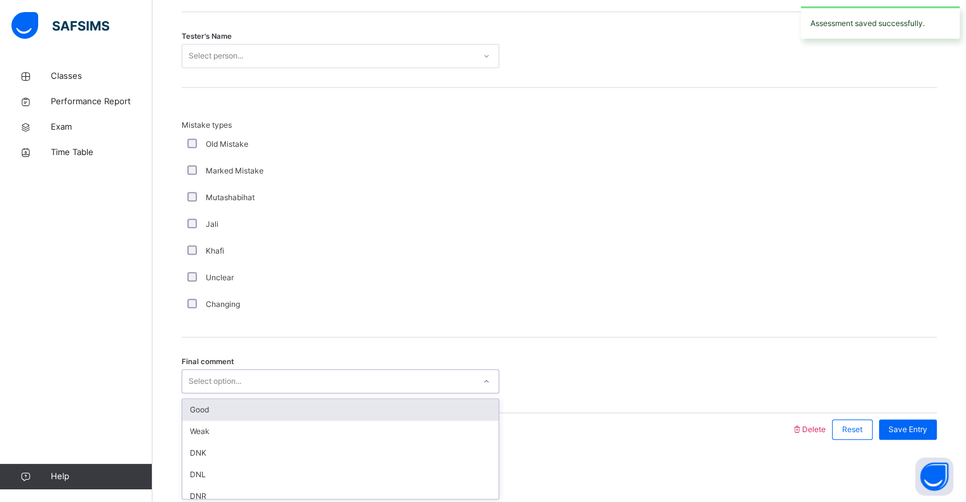
click at [262, 380] on div "Select option..." at bounding box center [328, 381] width 292 height 20
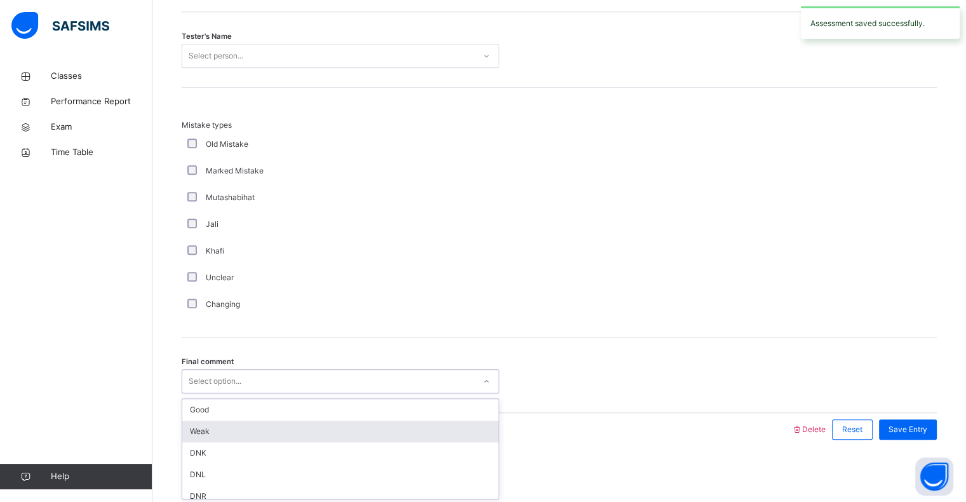
click at [245, 428] on div "Weak" at bounding box center [340, 431] width 316 height 22
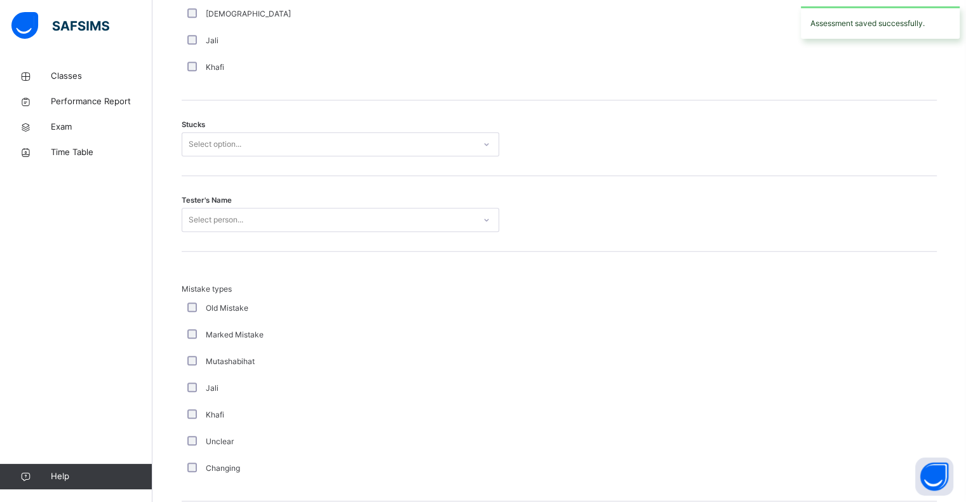
scroll to position [1015, 0]
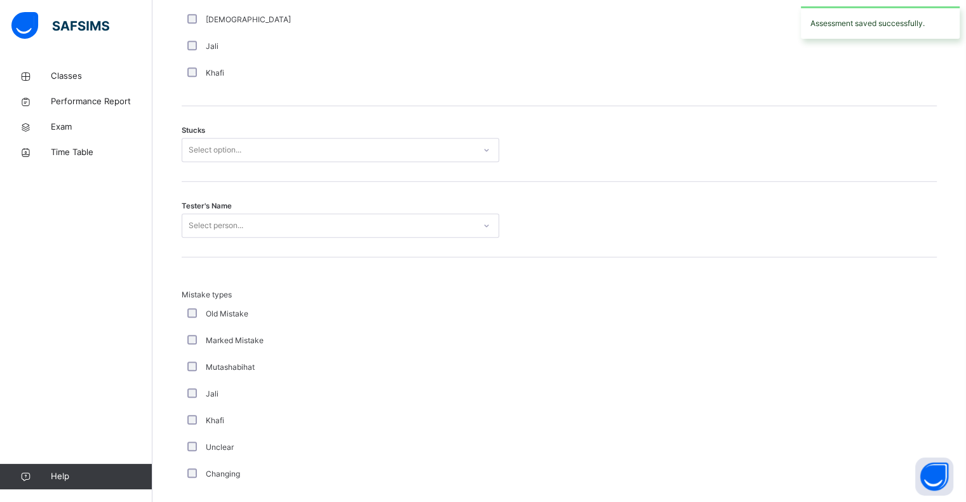
click at [252, 226] on div "Select person..." at bounding box center [328, 226] width 292 height 20
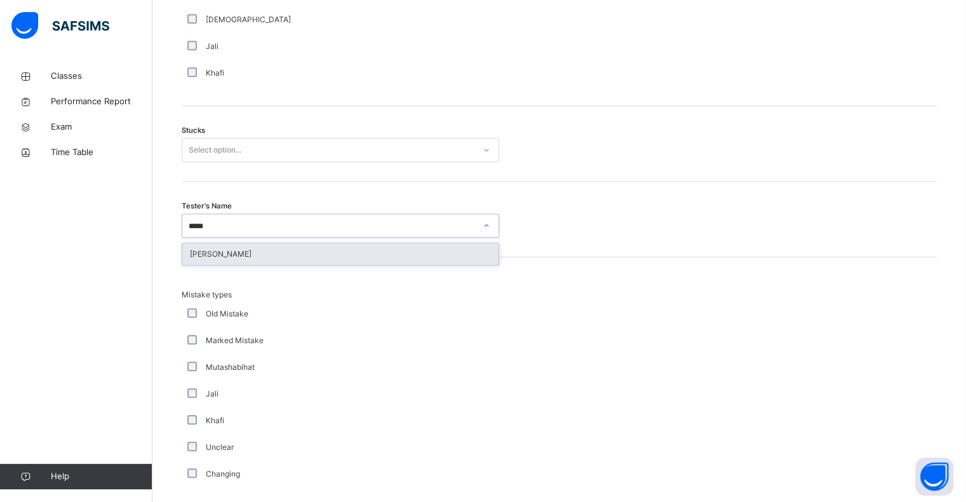
type input "******"
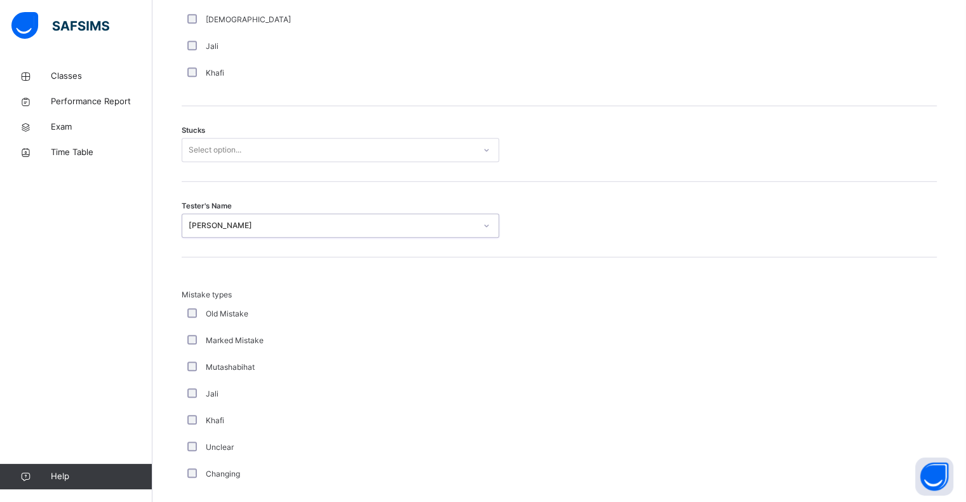
click at [235, 157] on div "Select option..." at bounding box center [215, 150] width 53 height 24
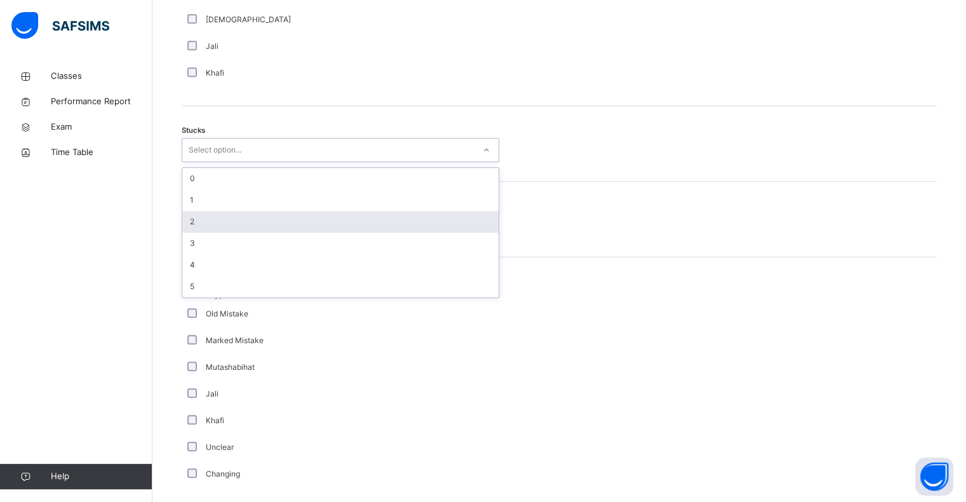
click at [234, 224] on div "2" at bounding box center [340, 222] width 316 height 22
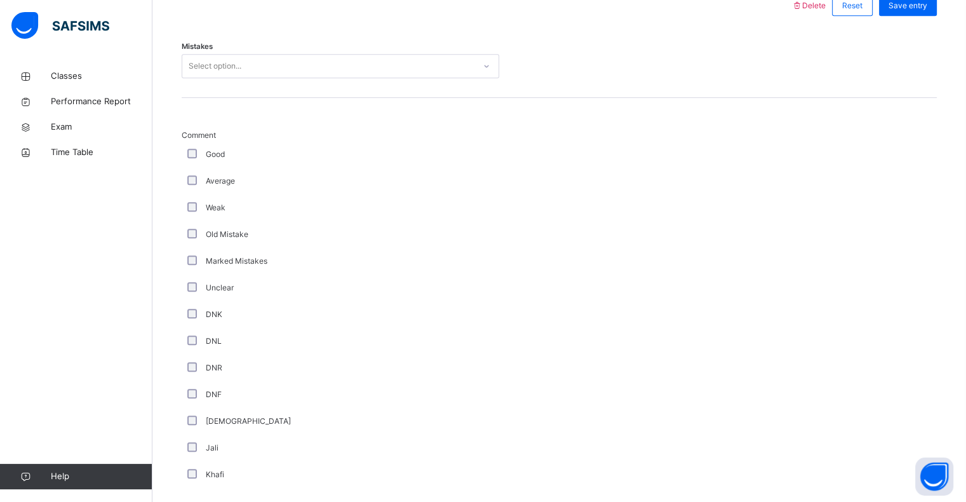
scroll to position [568, 0]
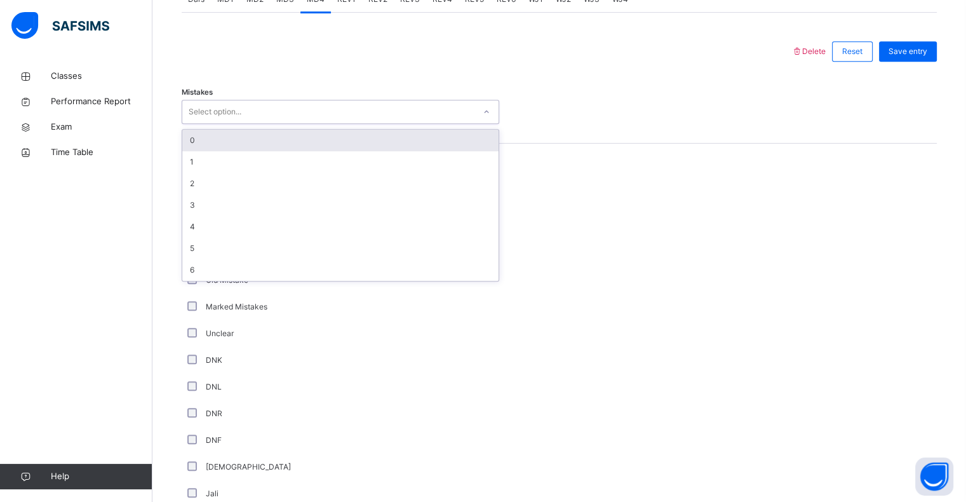
click at [314, 112] on div "Select option..." at bounding box center [328, 112] width 292 height 20
type input "*"
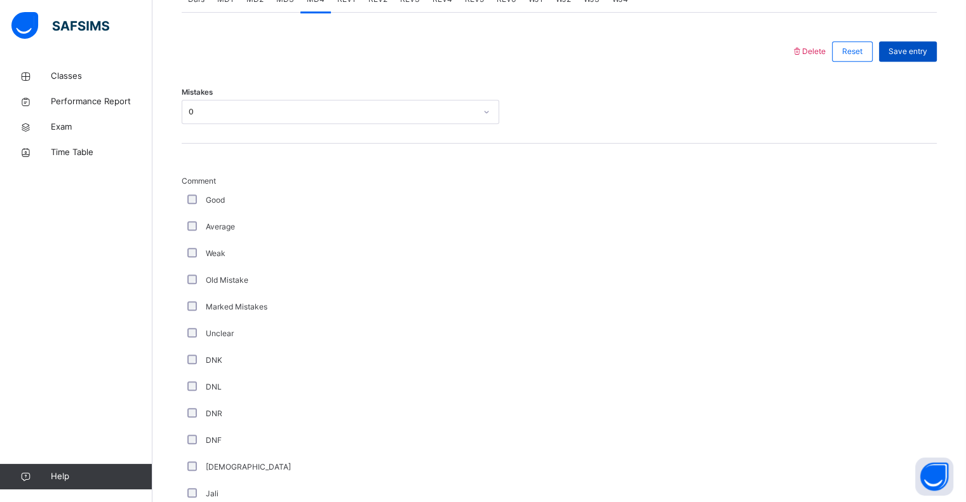
click at [921, 43] on div "Save entry" at bounding box center [908, 51] width 58 height 20
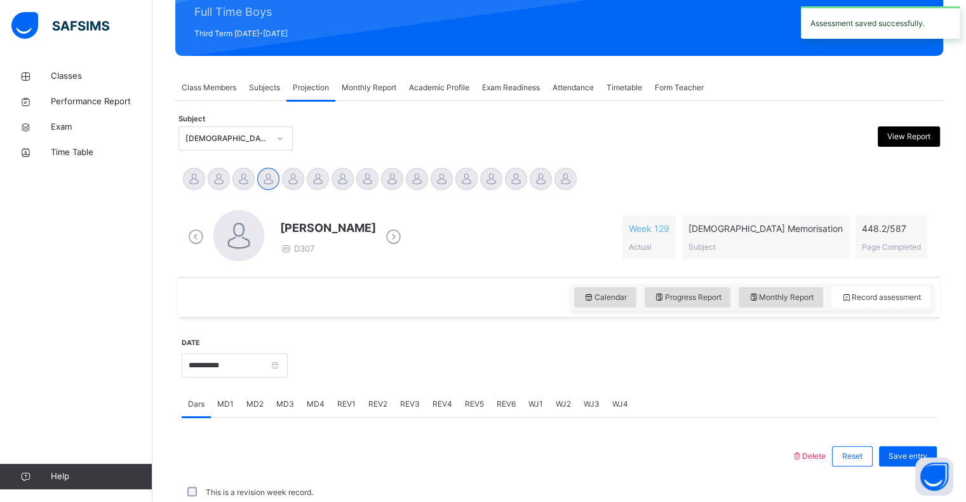
scroll to position [451, 0]
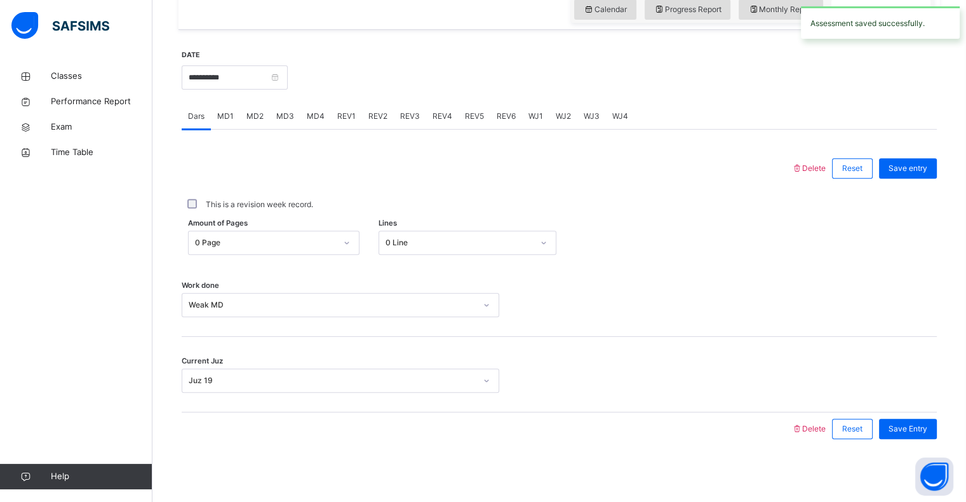
click at [347, 121] on span "REV1" at bounding box center [346, 115] width 18 height 11
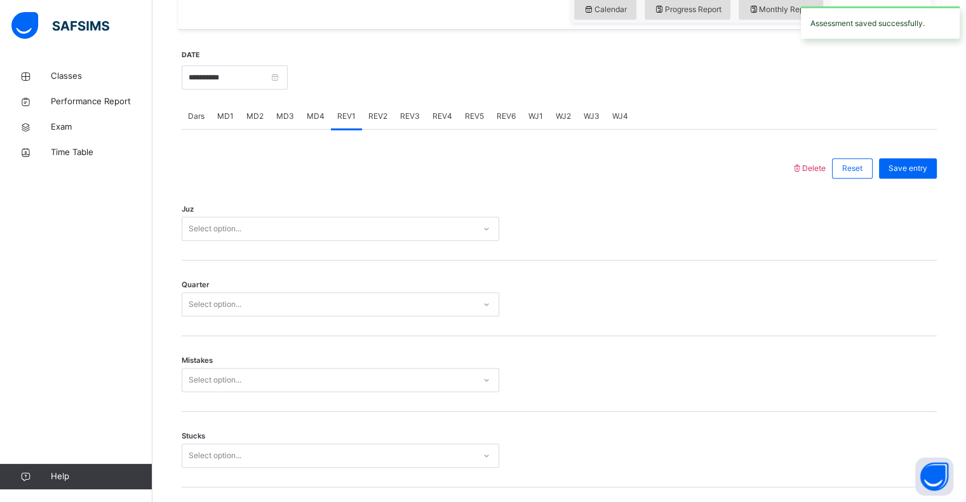
scroll to position [568, 0]
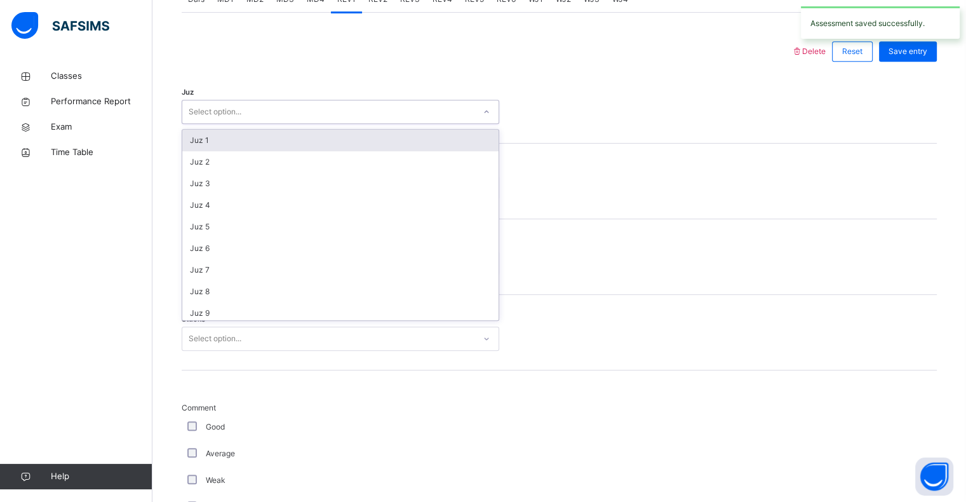
click at [315, 120] on div "Select option..." at bounding box center [328, 112] width 292 height 20
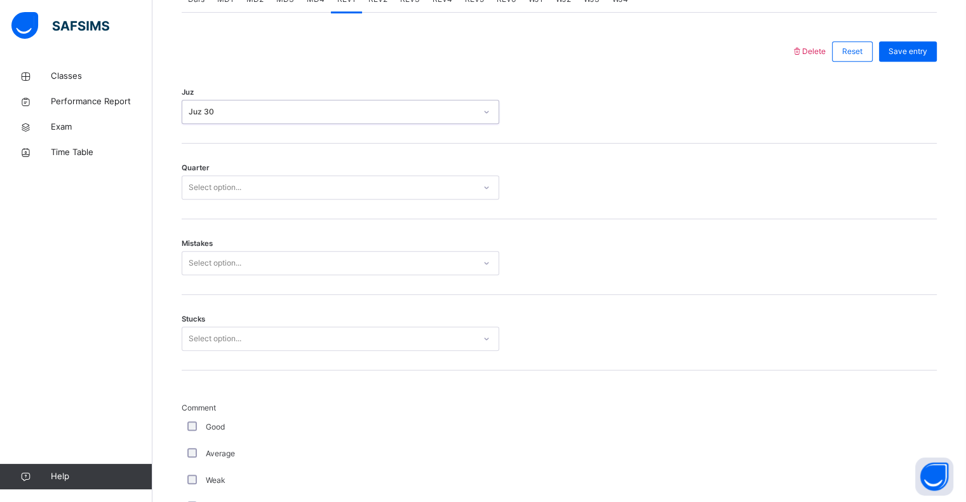
click at [323, 189] on div "Select option..." at bounding box center [328, 188] width 292 height 20
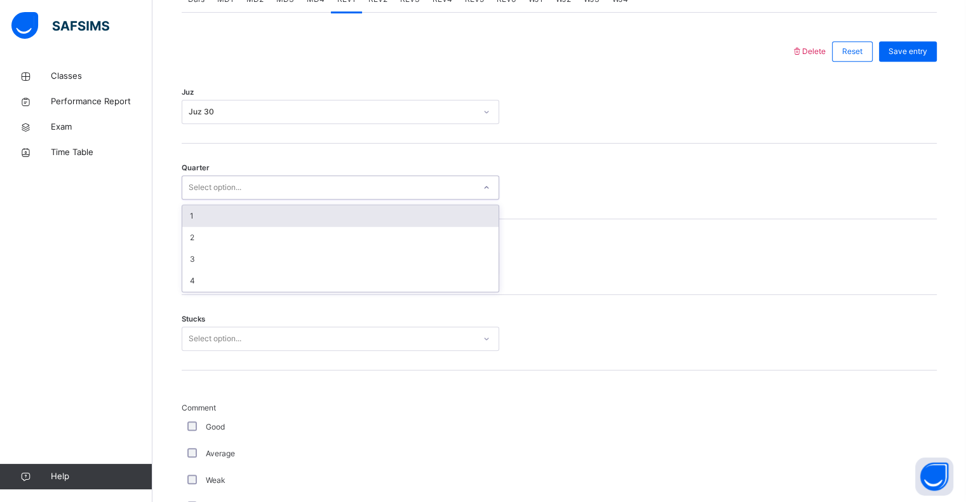
click at [325, 213] on div "1" at bounding box center [340, 216] width 316 height 22
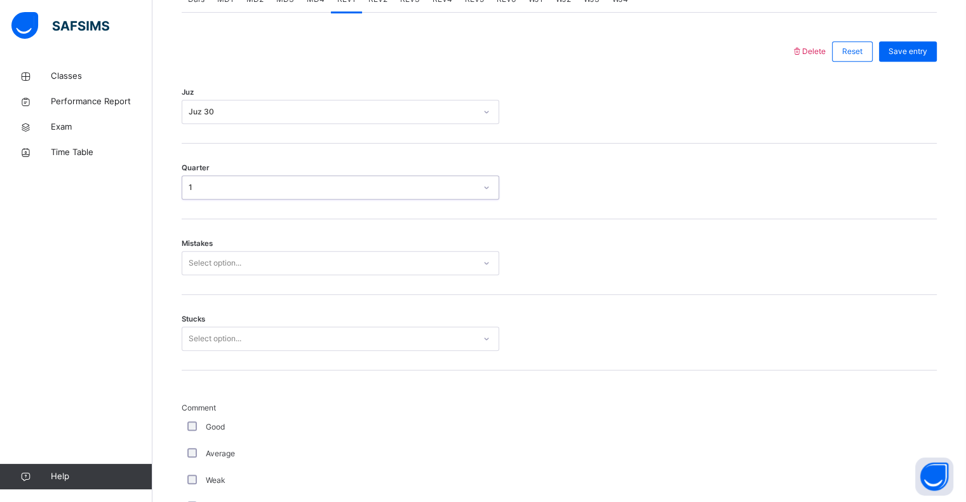
click at [326, 262] on div "Select option..." at bounding box center [328, 263] width 292 height 20
click at [331, 326] on div "Select option..." at bounding box center [340, 338] width 317 height 24
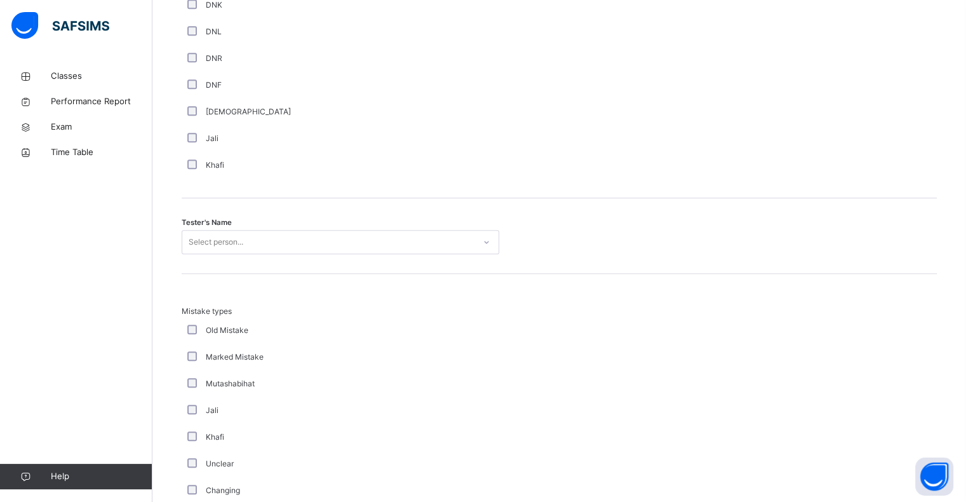
scroll to position [1192, 0]
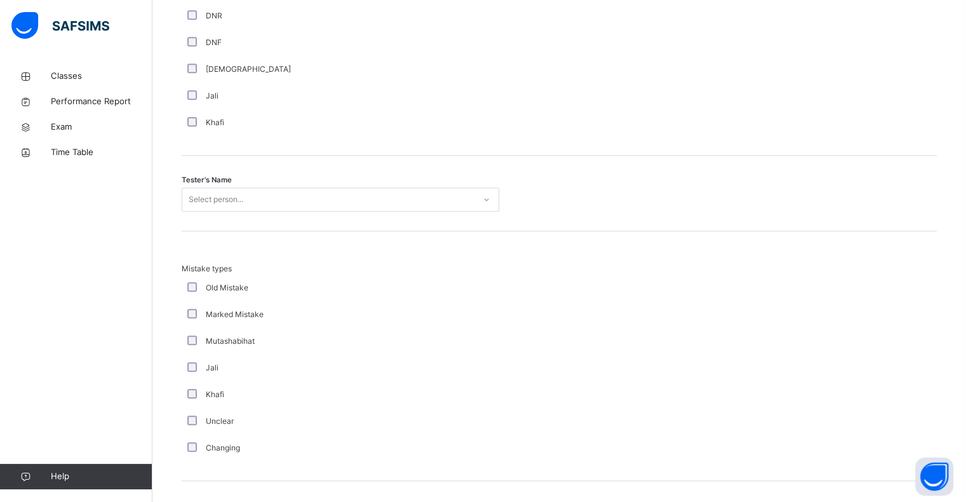
click at [302, 196] on div "Select person..." at bounding box center [328, 200] width 292 height 20
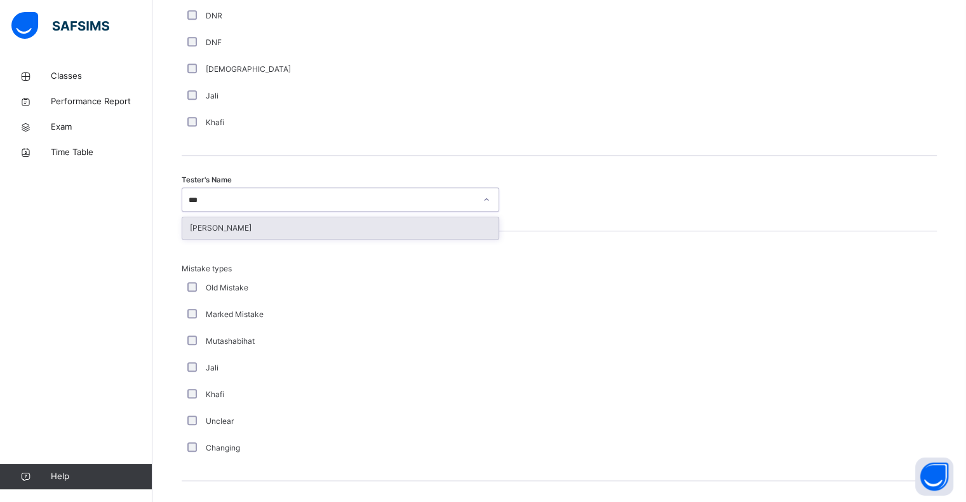
type input "****"
click at [305, 220] on div "Saifudeen Rashwan" at bounding box center [340, 228] width 316 height 22
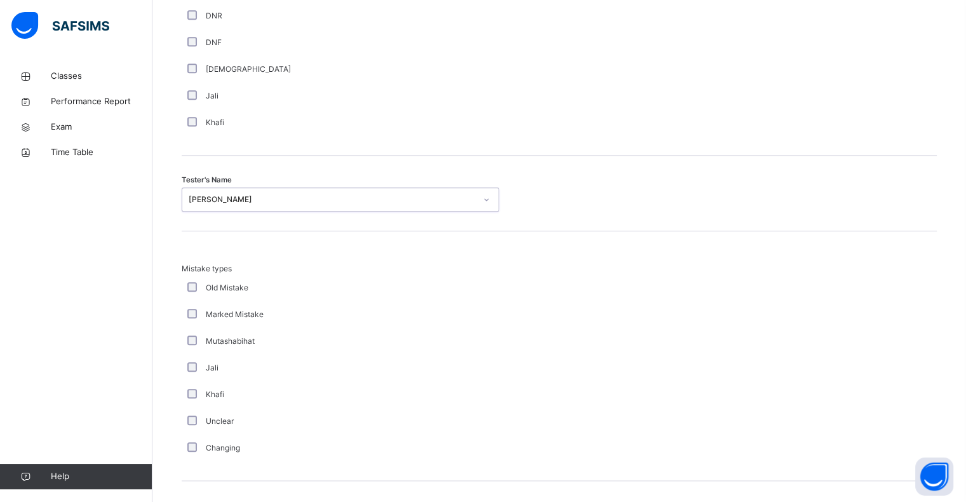
scroll to position [1336, 0]
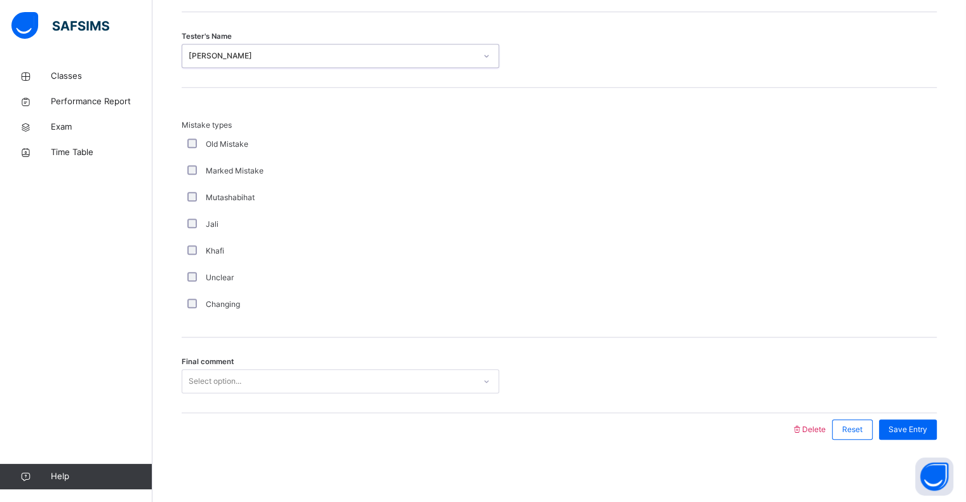
click at [309, 377] on div "Select option..." at bounding box center [328, 381] width 292 height 20
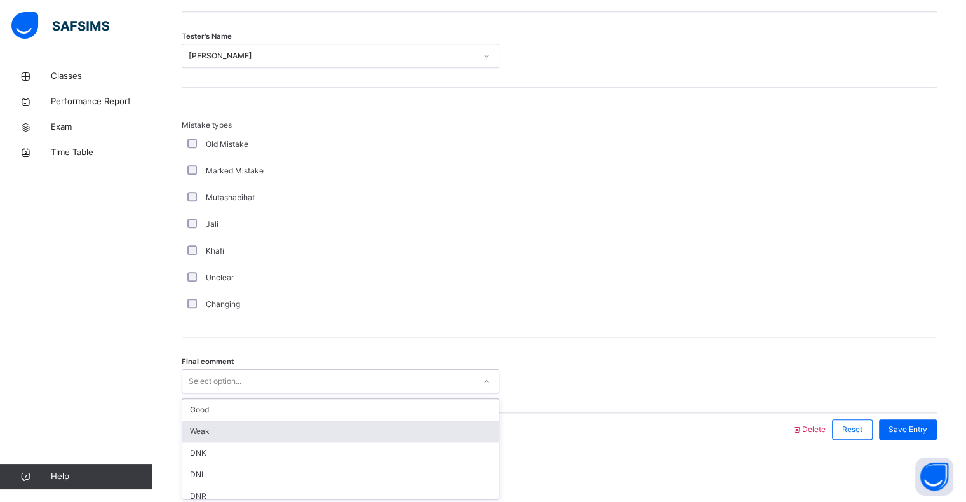
click at [310, 427] on div "Weak" at bounding box center [340, 431] width 316 height 22
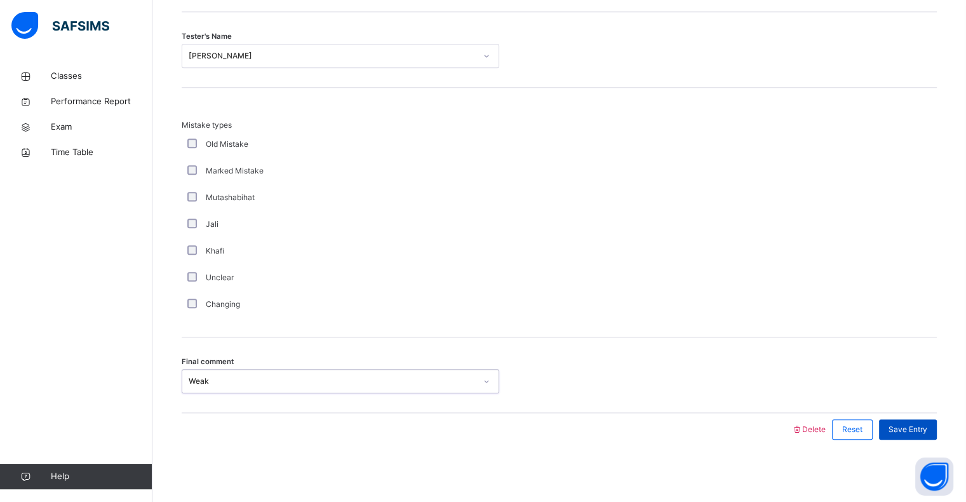
click at [888, 425] on div "Save Entry" at bounding box center [908, 429] width 58 height 20
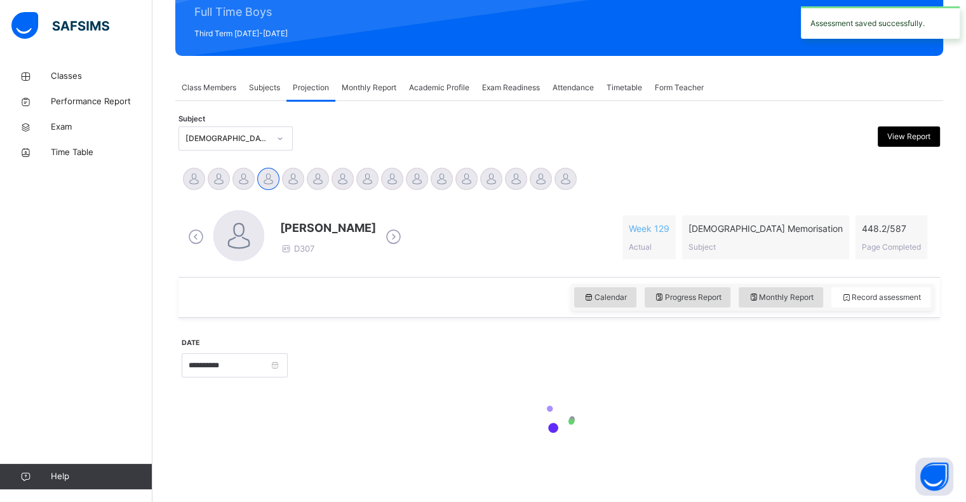
scroll to position [451, 0]
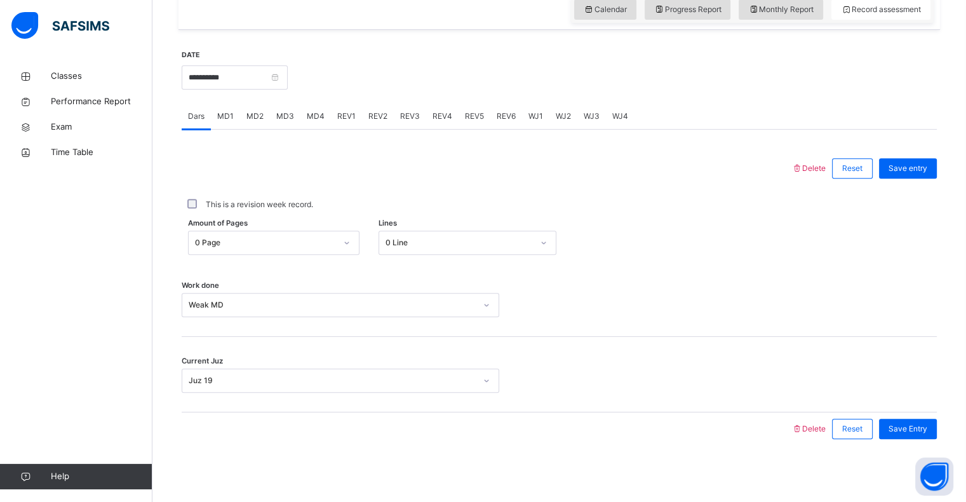
click at [372, 119] on span "REV2" at bounding box center [377, 115] width 19 height 11
click at [0, 0] on span "Mistake types" at bounding box center [0, 0] width 0 height 0
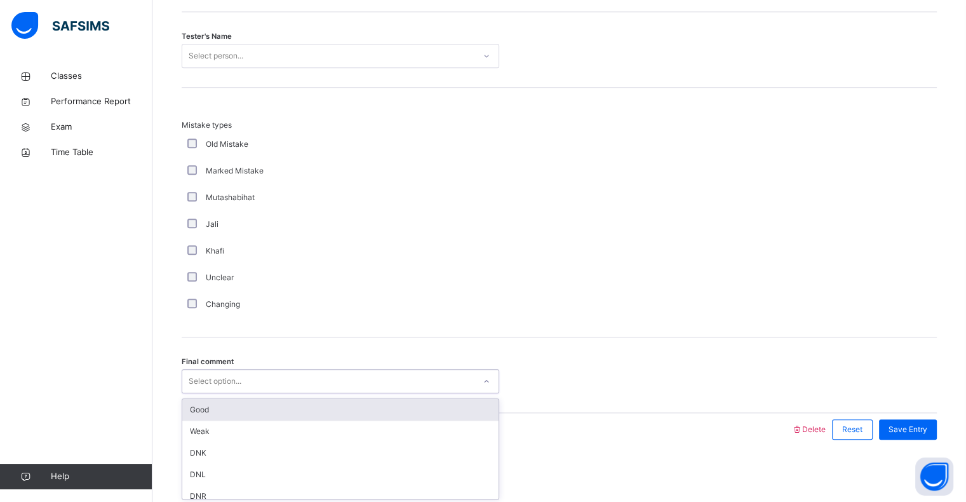
click at [227, 383] on div "Select option..." at bounding box center [215, 381] width 53 height 24
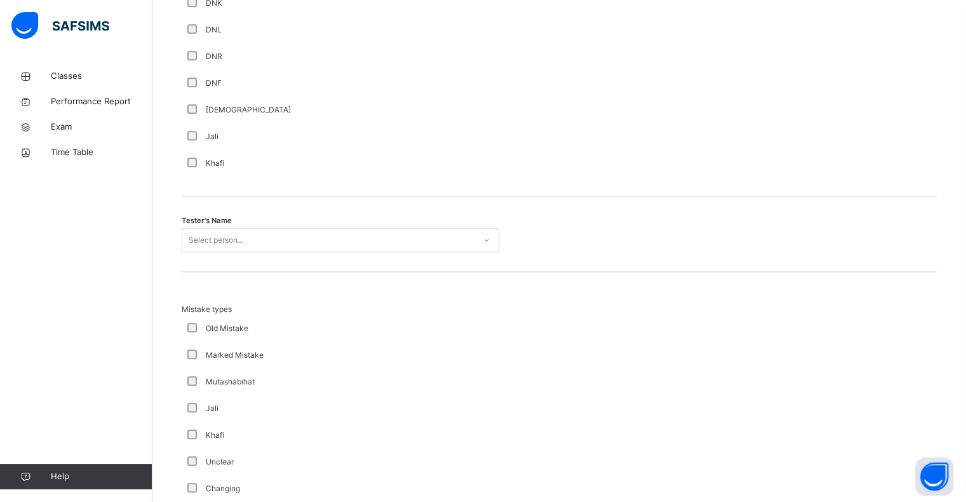
scroll to position [1151, 0]
click at [317, 237] on div "Select person..." at bounding box center [328, 242] width 292 height 20
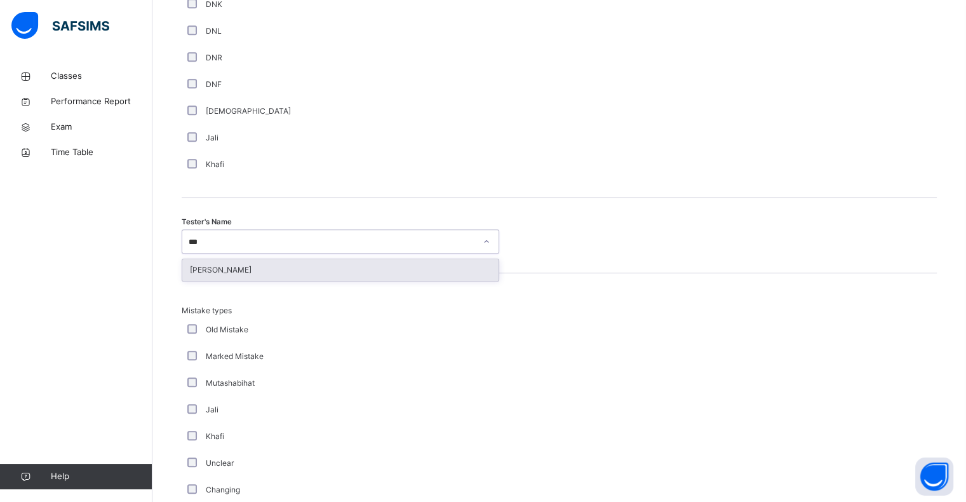
type input "****"
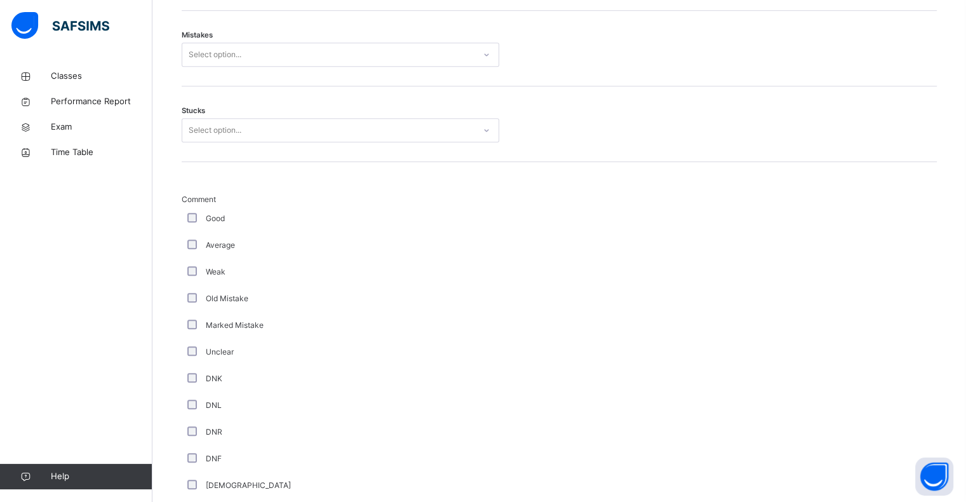
scroll to position [776, 0]
click at [265, 136] on div "Select option..." at bounding box center [328, 131] width 292 height 20
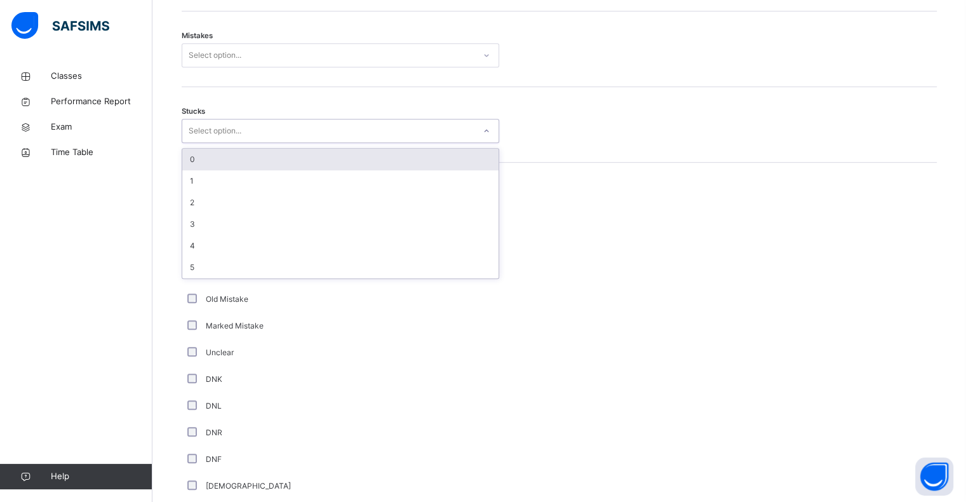
click at [237, 159] on div "0" at bounding box center [340, 160] width 316 height 22
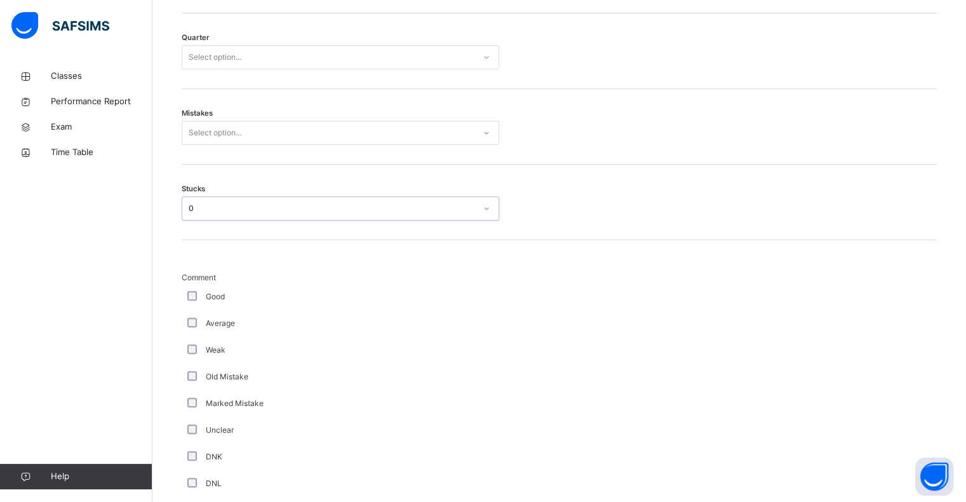
scroll to position [696, 0]
click at [234, 140] on div "Select option..." at bounding box center [215, 135] width 53 height 24
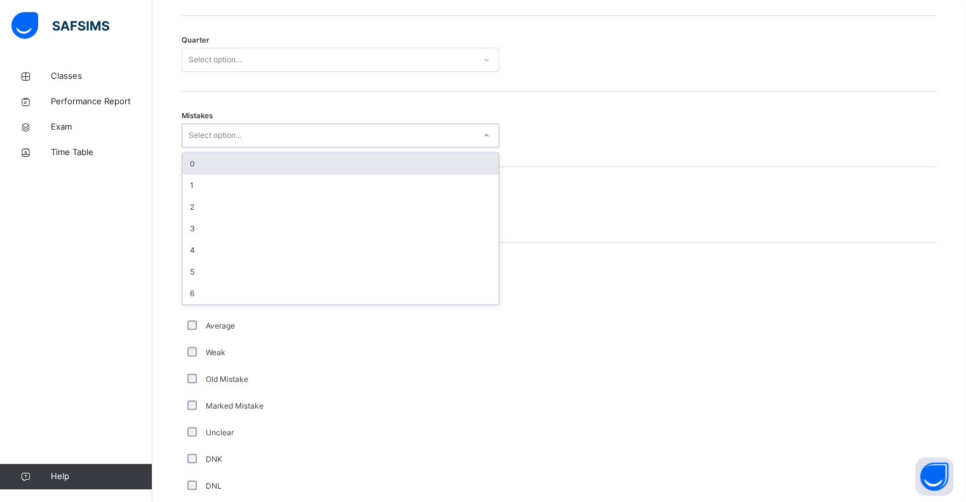
click at [234, 163] on div "0" at bounding box center [340, 164] width 316 height 22
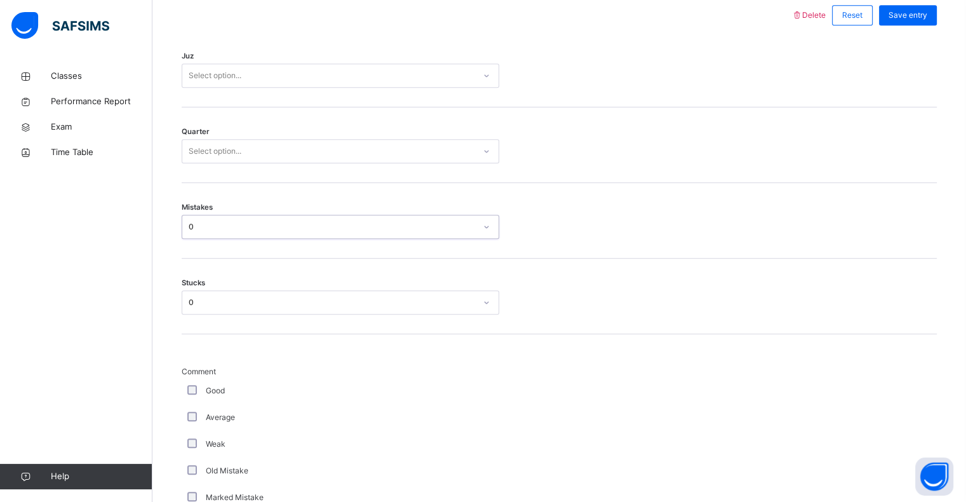
scroll to position [582, 0]
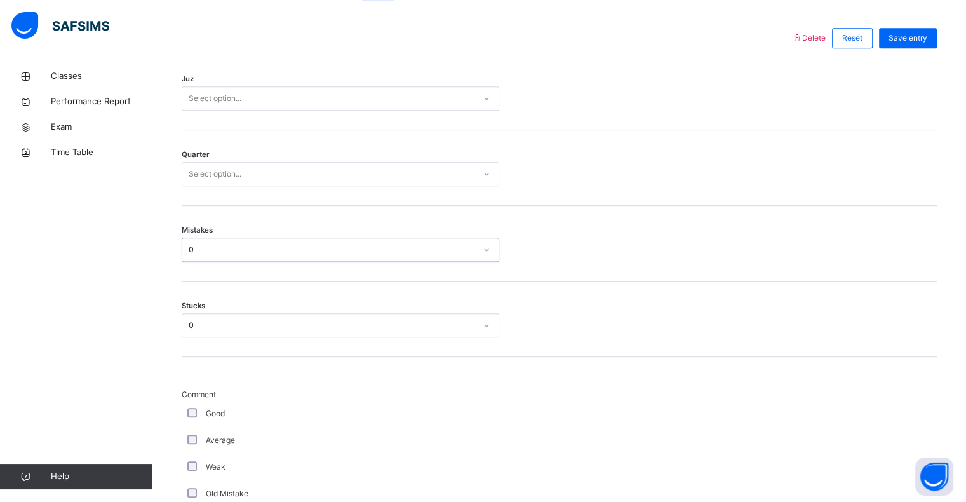
click at [234, 168] on div "Select option..." at bounding box center [215, 174] width 53 height 24
click at [242, 197] on div "Quarter option 4, selected. 0 results available. Select is focused ,type to ref…" at bounding box center [559, 168] width 755 height 76
click at [237, 182] on div "4" at bounding box center [328, 174] width 292 height 20
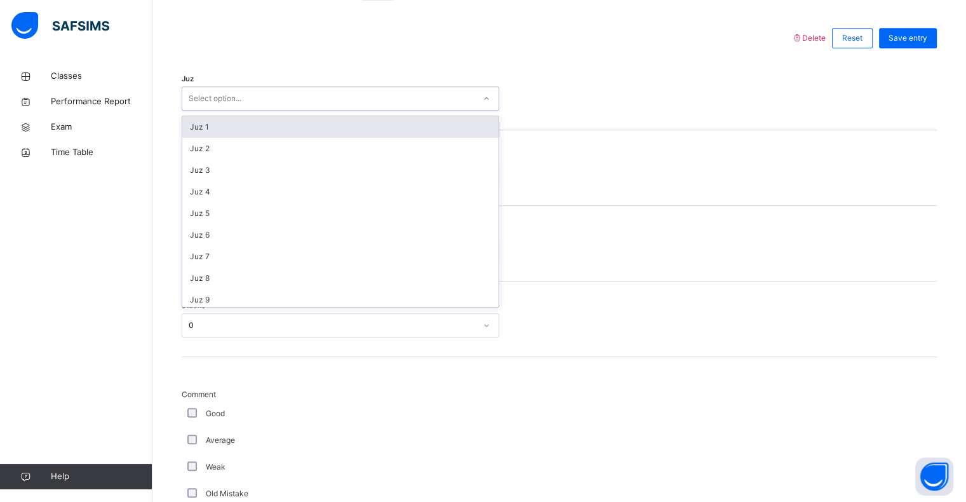
click at [363, 95] on div "Select option..." at bounding box center [328, 99] width 292 height 20
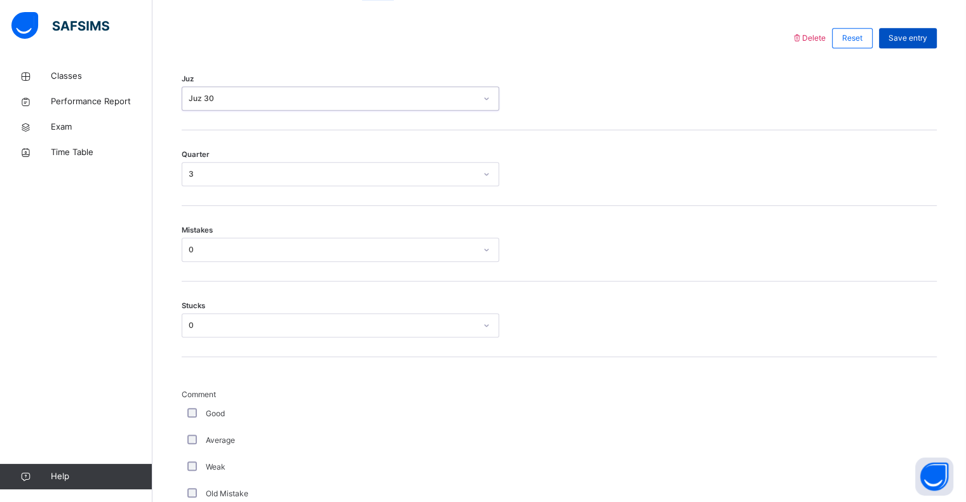
click at [910, 33] on span "Save entry" at bounding box center [907, 37] width 39 height 11
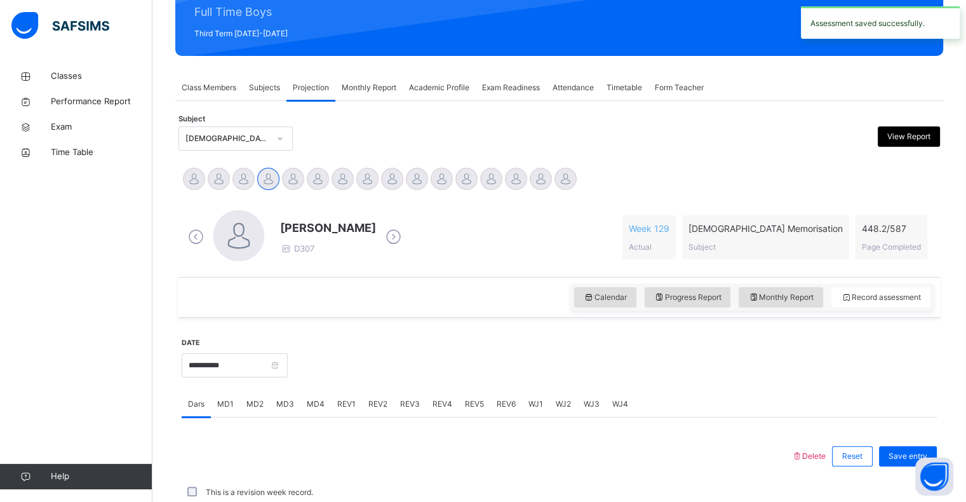
scroll to position [451, 0]
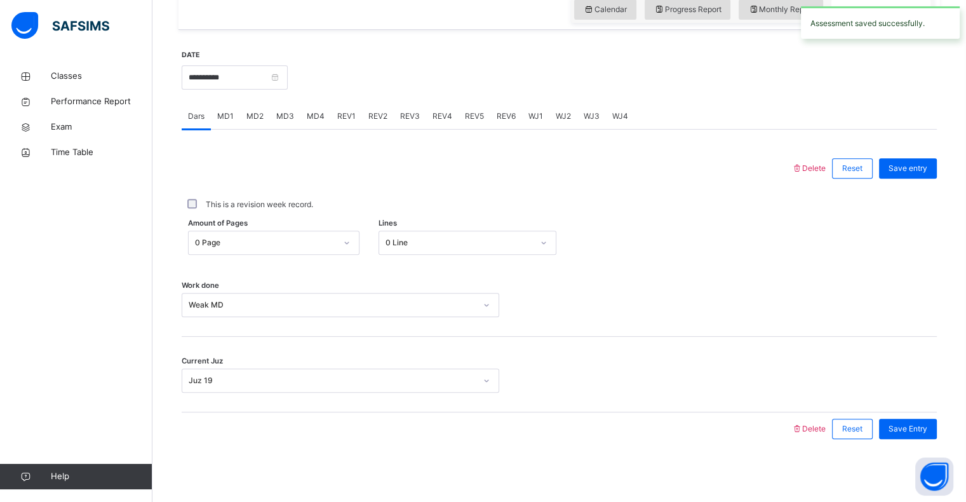
click at [411, 110] on span "REV3" at bounding box center [410, 115] width 20 height 11
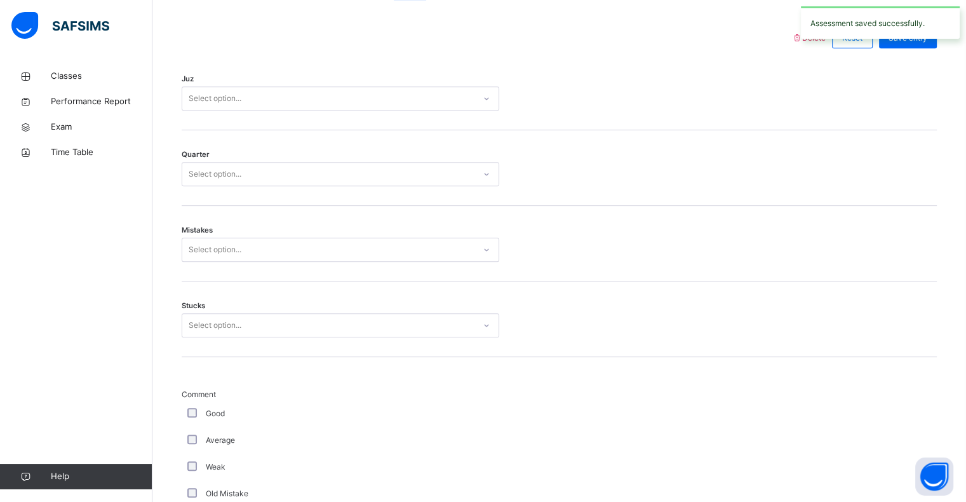
click at [343, 100] on div "Select option..." at bounding box center [328, 99] width 292 height 20
click at [352, 182] on div "Select option..." at bounding box center [328, 174] width 292 height 20
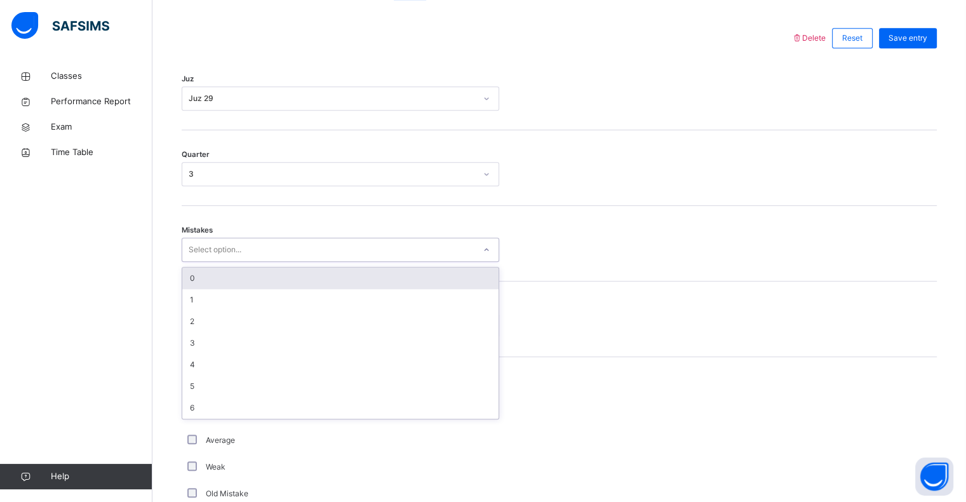
click at [359, 248] on div "Select option..." at bounding box center [328, 250] width 292 height 20
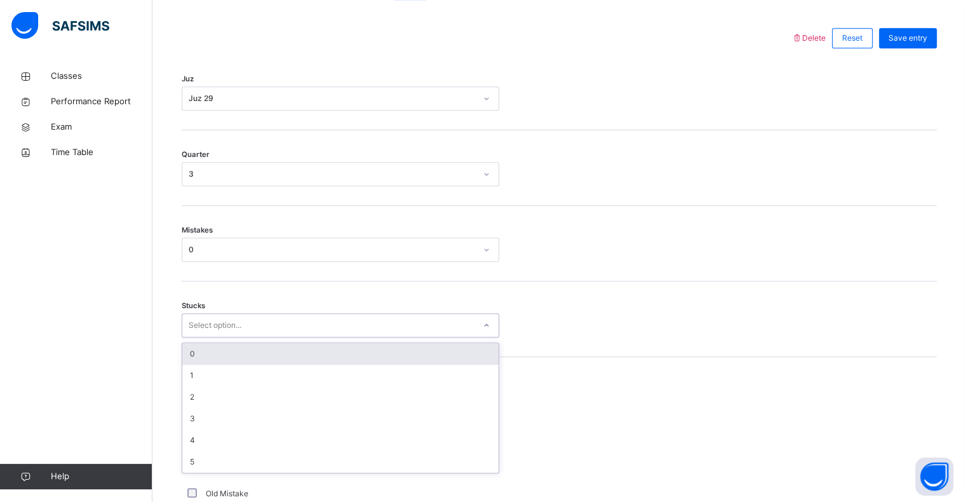
click at [389, 335] on div "Select option..." at bounding box center [340, 325] width 317 height 24
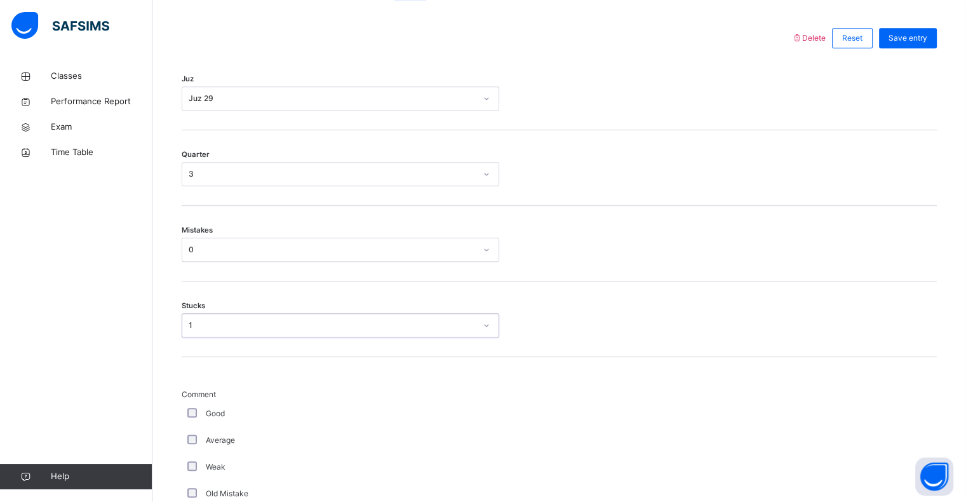
scroll to position [651, 0]
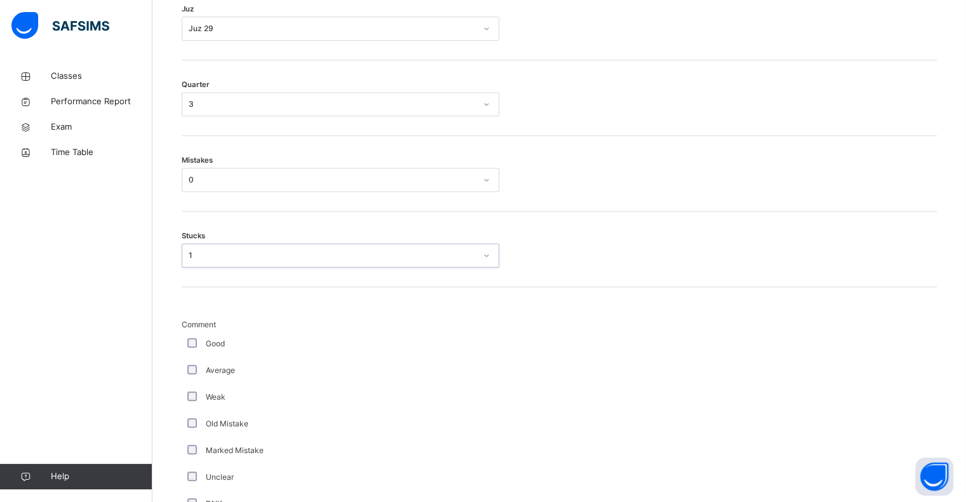
click at [185, 340] on div "Good" at bounding box center [340, 343] width 311 height 11
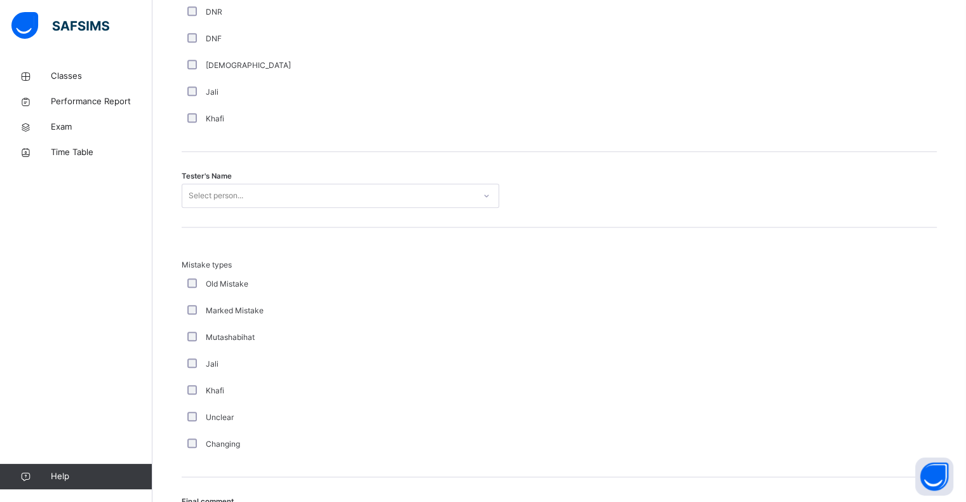
scroll to position [1197, 0]
click at [369, 194] on div "Select person..." at bounding box center [328, 195] width 292 height 20
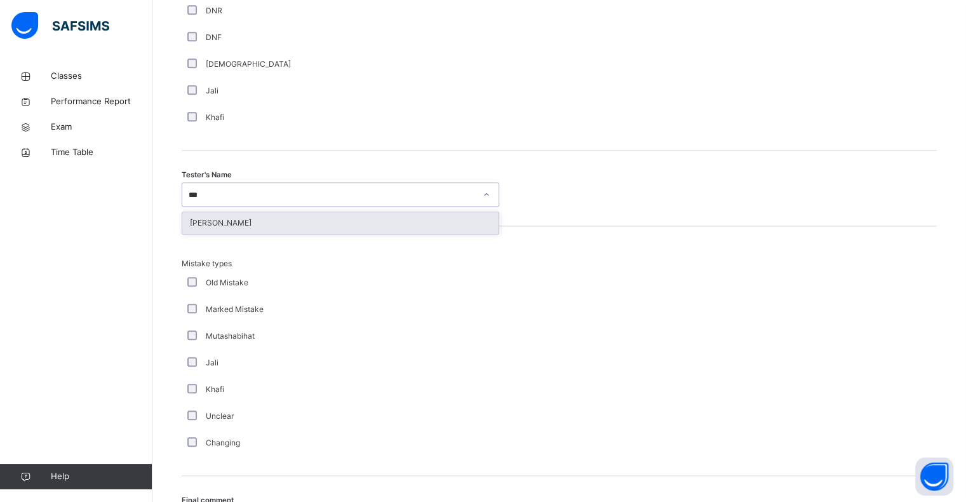
type input "****"
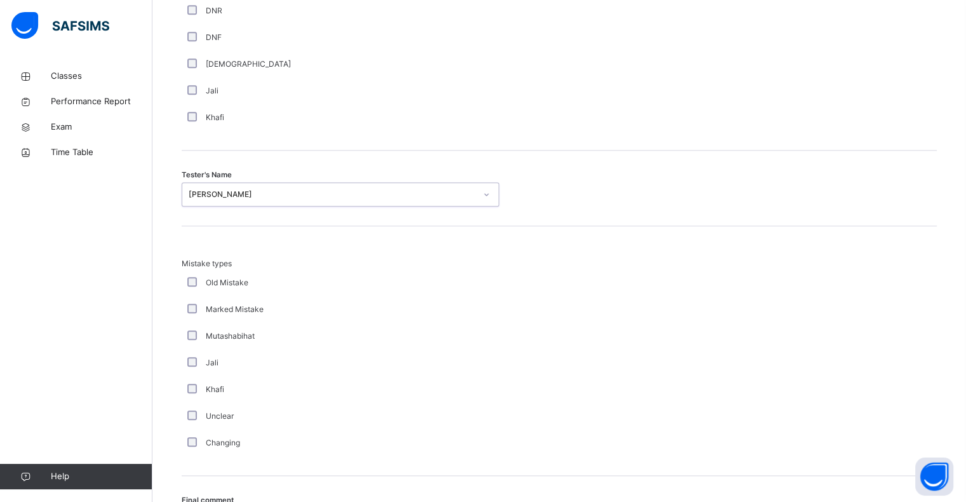
scroll to position [1311, 0]
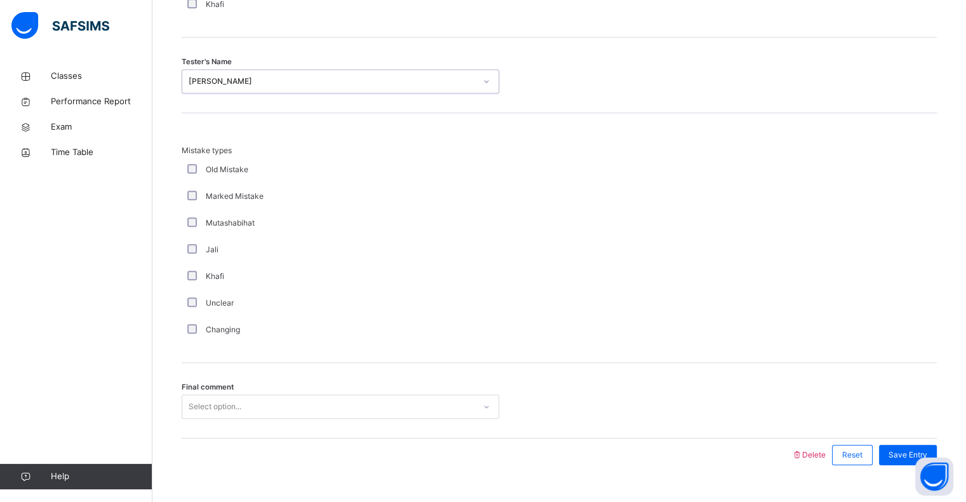
click at [323, 394] on div "Select option..." at bounding box center [340, 406] width 317 height 24
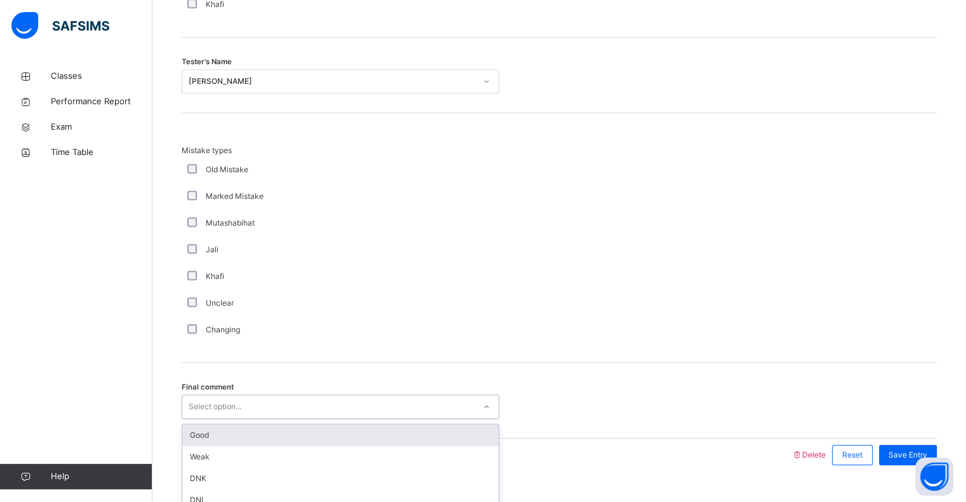
scroll to position [1336, 0]
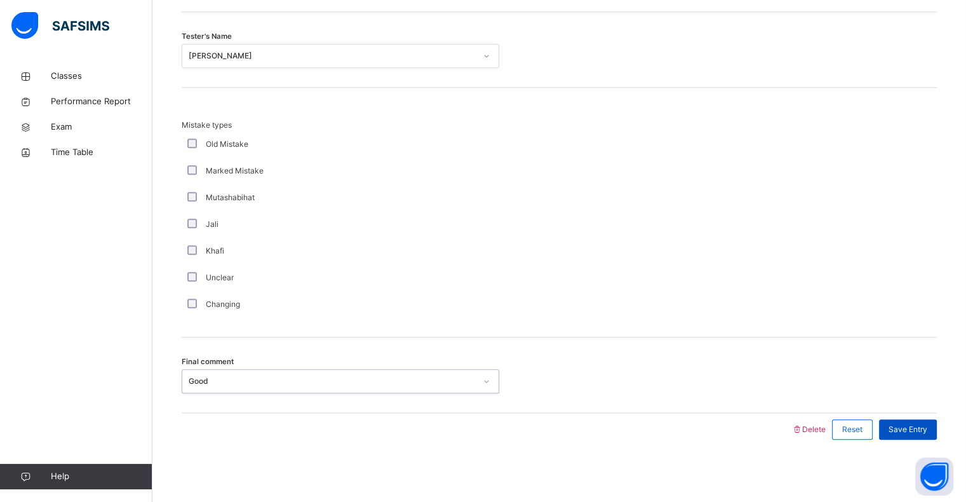
click at [927, 433] on span "Save Entry" at bounding box center [907, 429] width 39 height 11
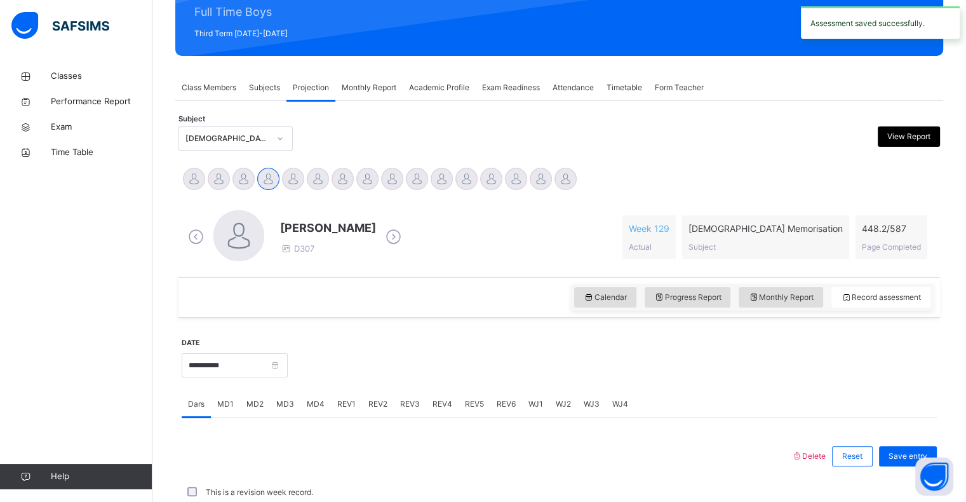
scroll to position [451, 0]
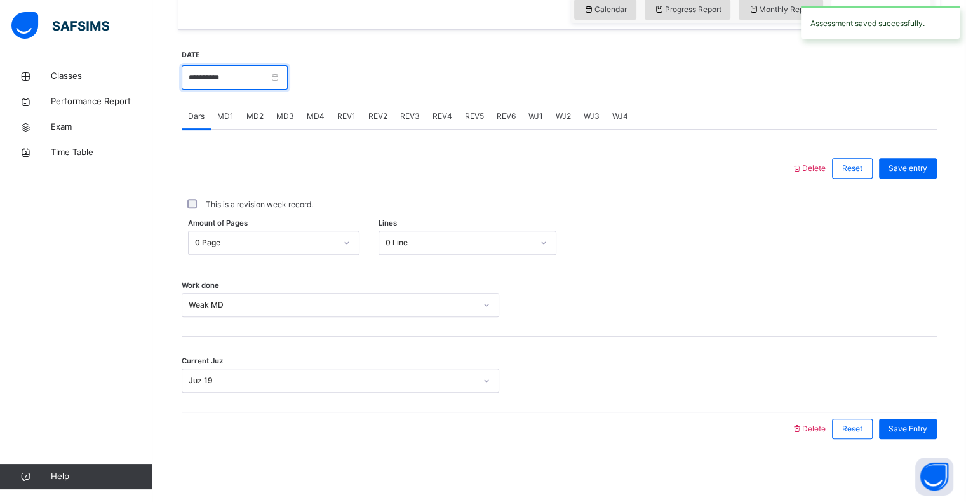
click at [279, 83] on input "**********" at bounding box center [235, 77] width 106 height 24
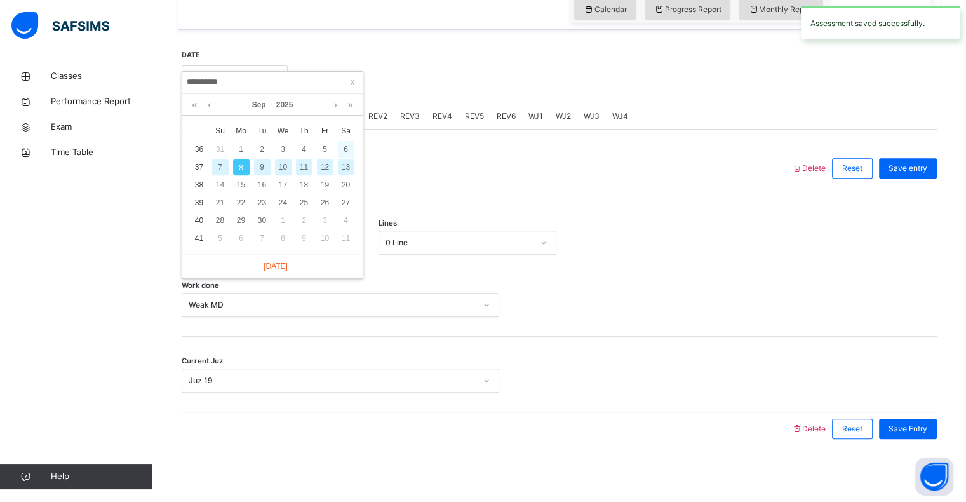
click at [347, 149] on div "6" at bounding box center [346, 149] width 17 height 17
type input "**********"
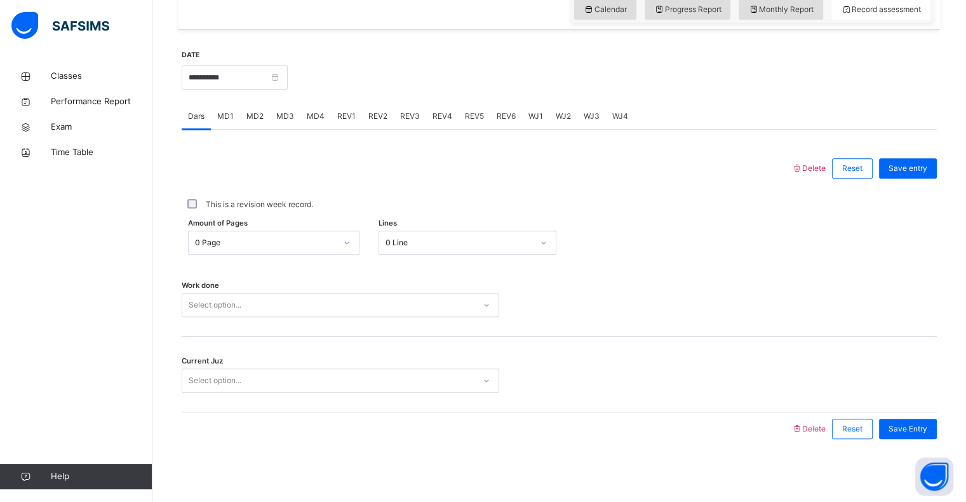
click at [290, 303] on div "Select option..." at bounding box center [328, 305] width 292 height 20
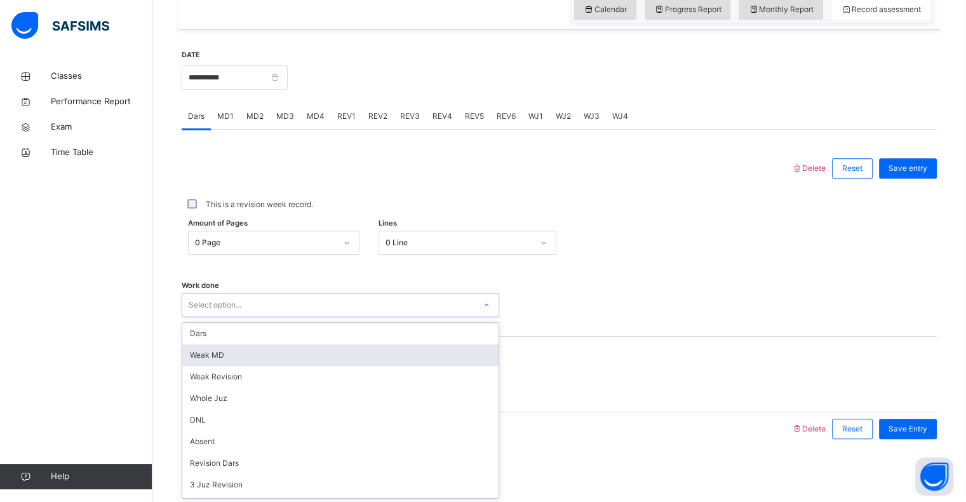
click at [279, 350] on div "Weak MD" at bounding box center [340, 355] width 316 height 22
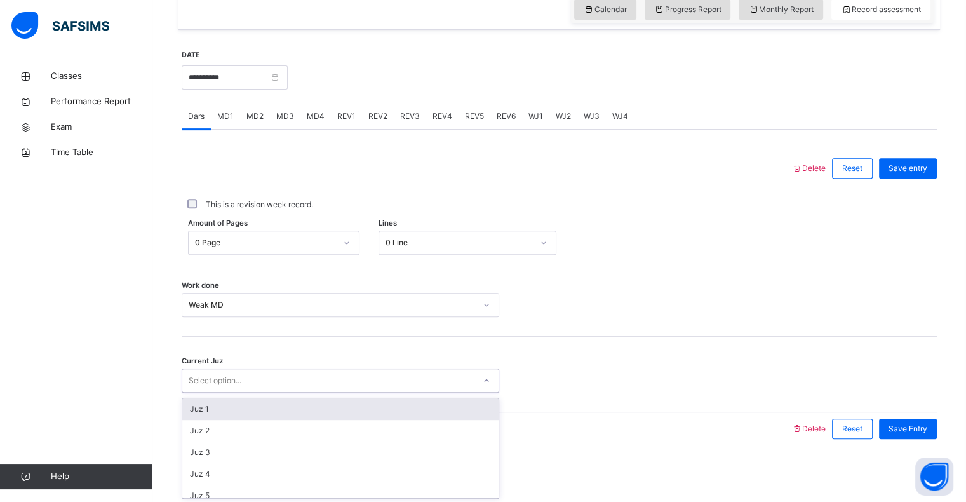
click at [265, 371] on div "Select option..." at bounding box center [328, 381] width 292 height 20
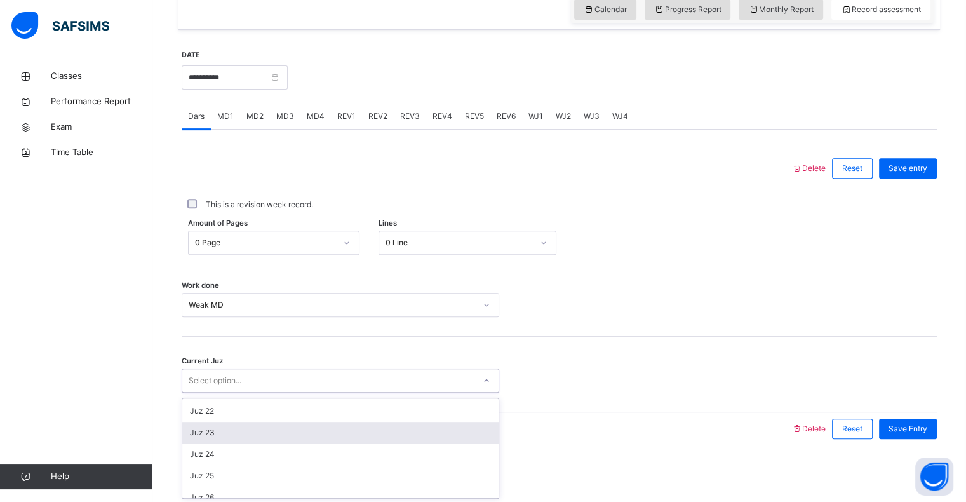
scroll to position [344, 0]
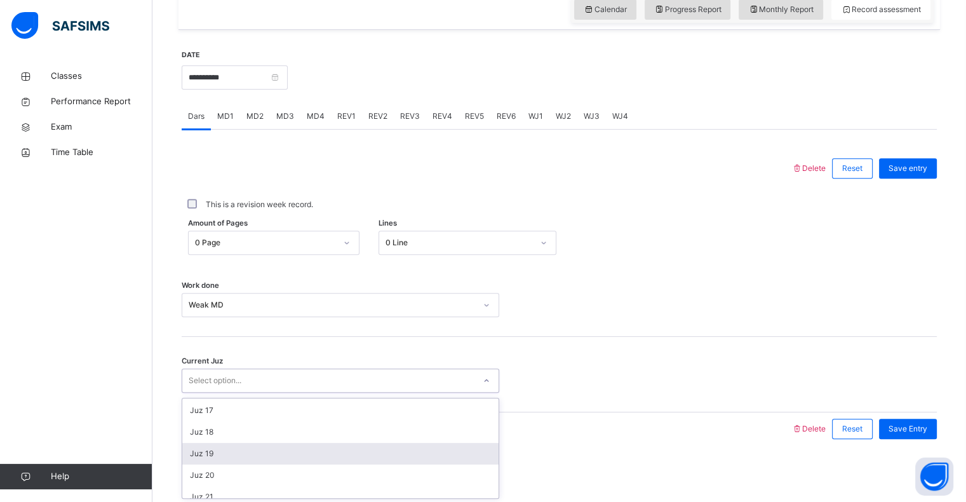
click at [222, 456] on div "Juz 19" at bounding box center [340, 454] width 316 height 22
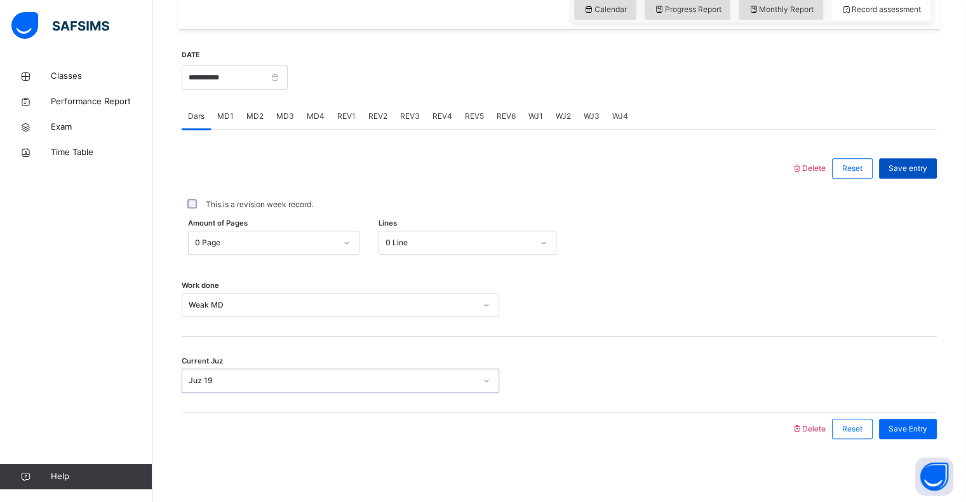
click at [897, 163] on div "Save entry" at bounding box center [908, 168] width 58 height 20
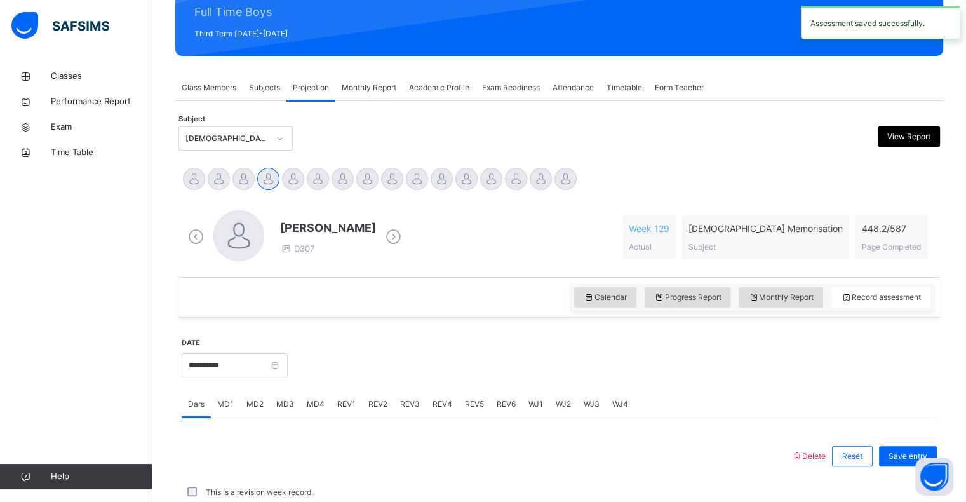
scroll to position [451, 0]
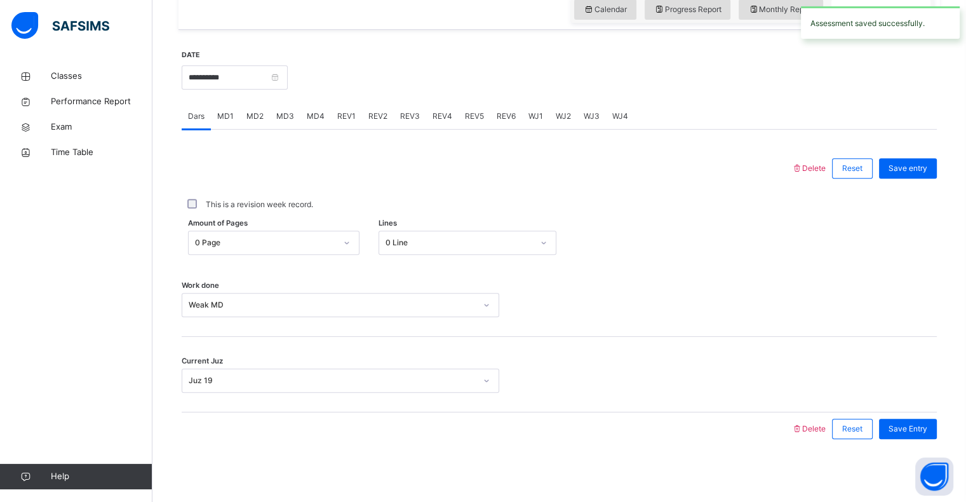
click at [230, 112] on span "MD1" at bounding box center [225, 115] width 17 height 11
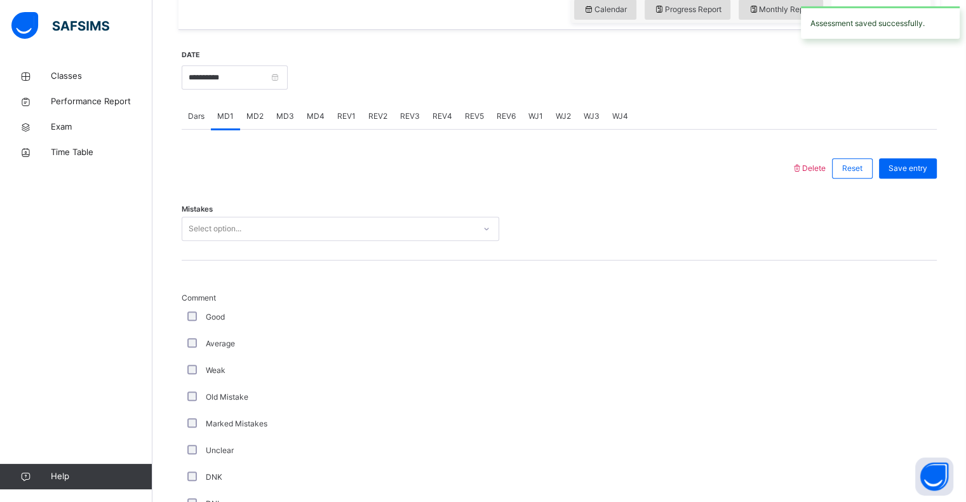
click at [229, 217] on div "Select option..." at bounding box center [340, 229] width 317 height 24
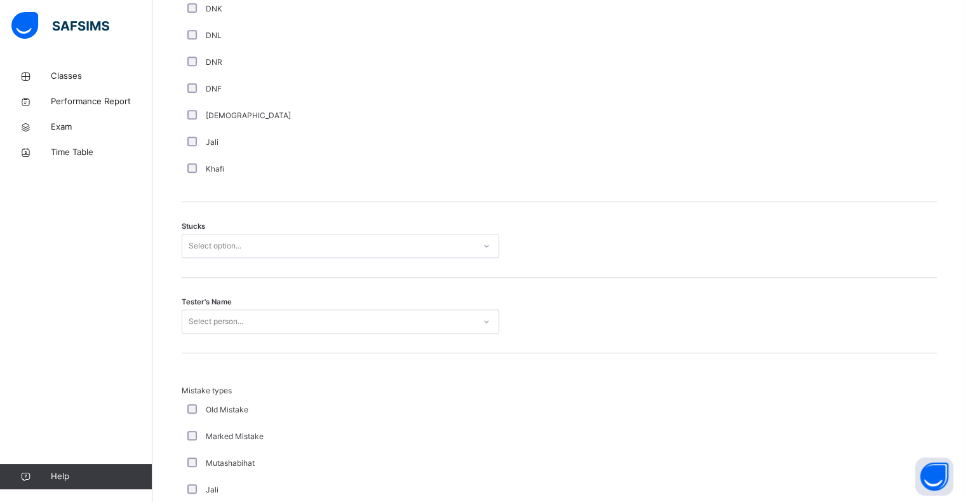
scroll to position [922, 0]
click at [347, 246] on div "Select option..." at bounding box center [328, 244] width 292 height 20
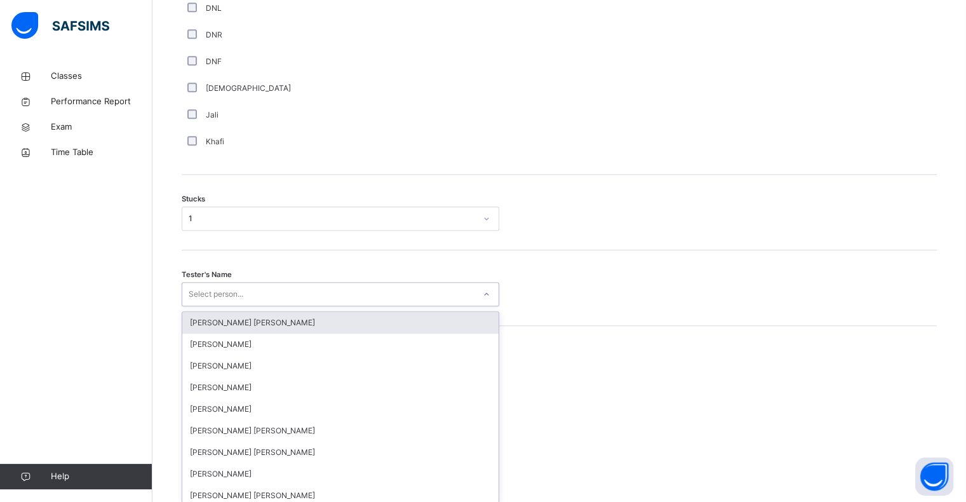
click at [336, 306] on div "option Ryan Punit Purshotam focused, 1 of 90. 90 results available. Use Up and …" at bounding box center [340, 294] width 317 height 24
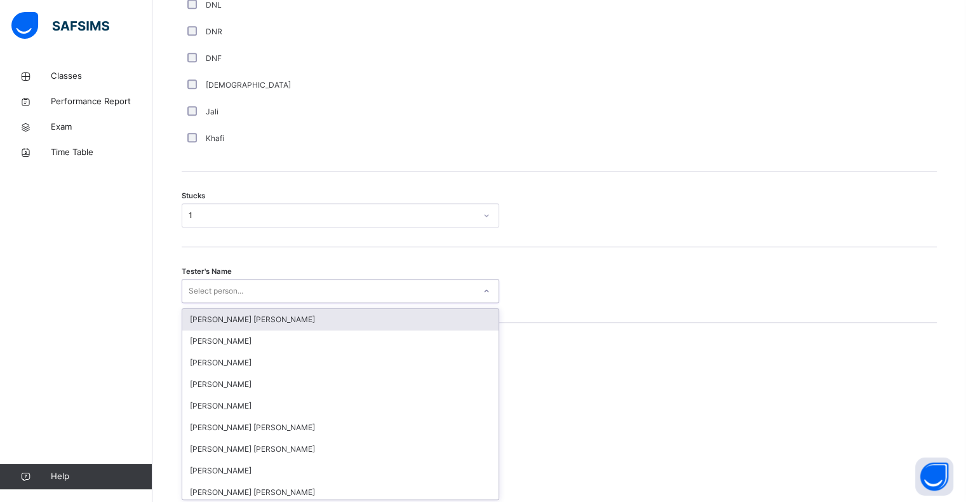
scroll to position [952, 0]
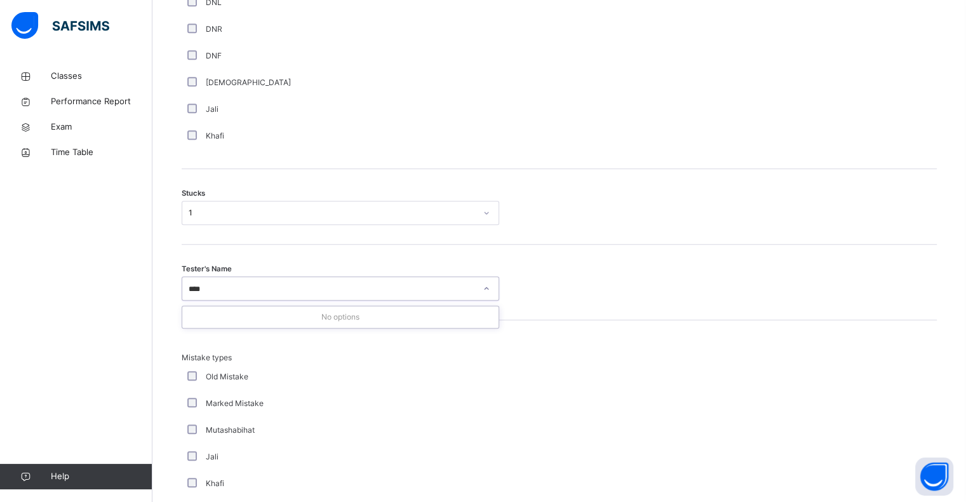
type input "***"
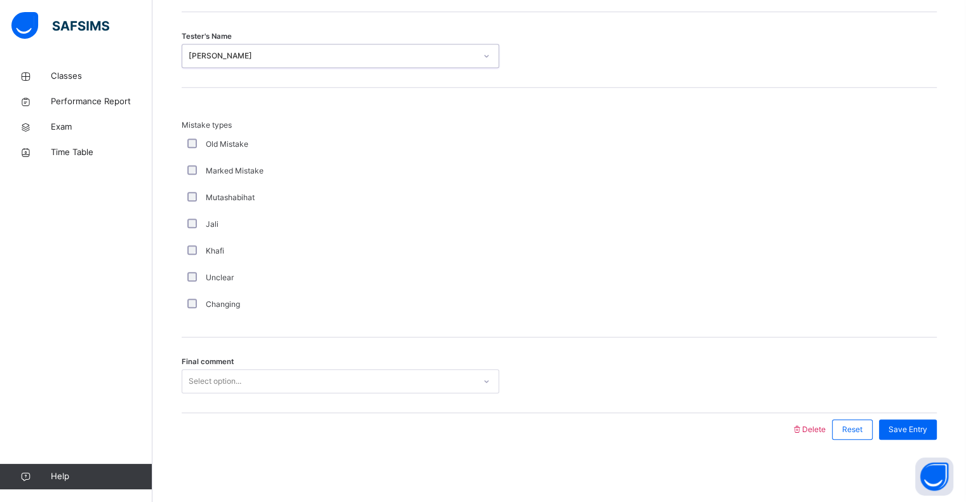
click at [309, 382] on div "Select option..." at bounding box center [328, 381] width 292 height 20
click at [923, 429] on span "Save Entry" at bounding box center [907, 429] width 39 height 11
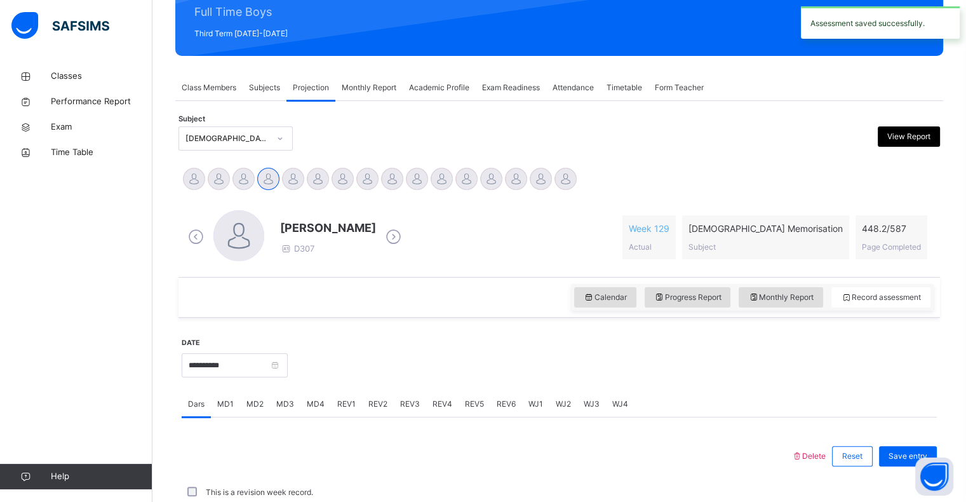
scroll to position [451, 0]
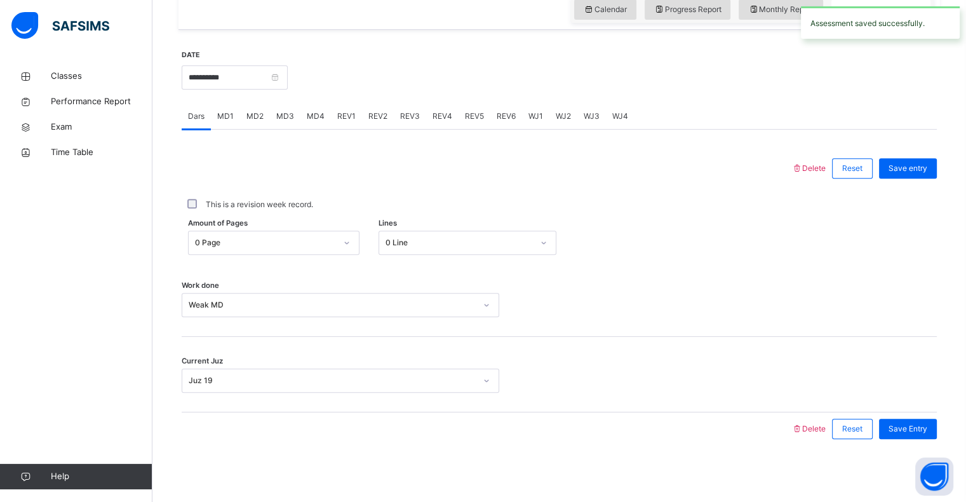
click at [350, 121] on span "REV1" at bounding box center [346, 115] width 18 height 11
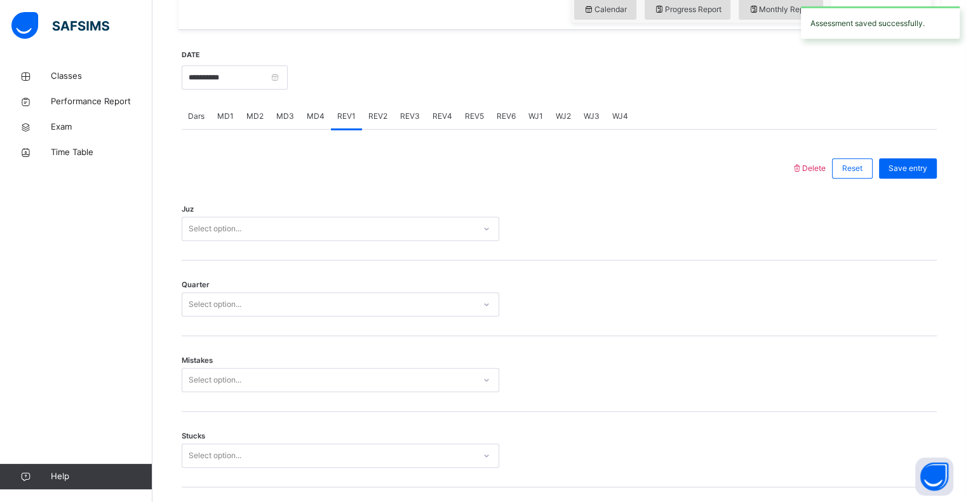
scroll to position [1185, 0]
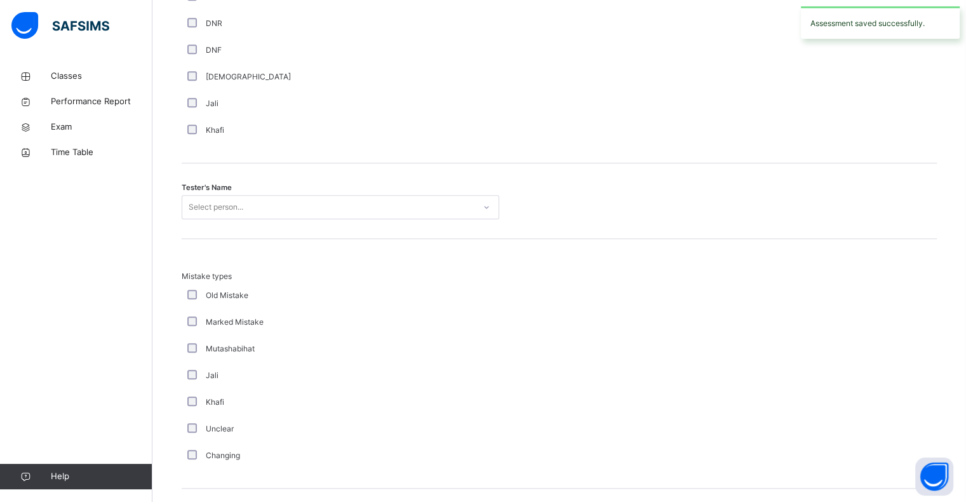
click at [251, 205] on div "Select person..." at bounding box center [328, 207] width 292 height 20
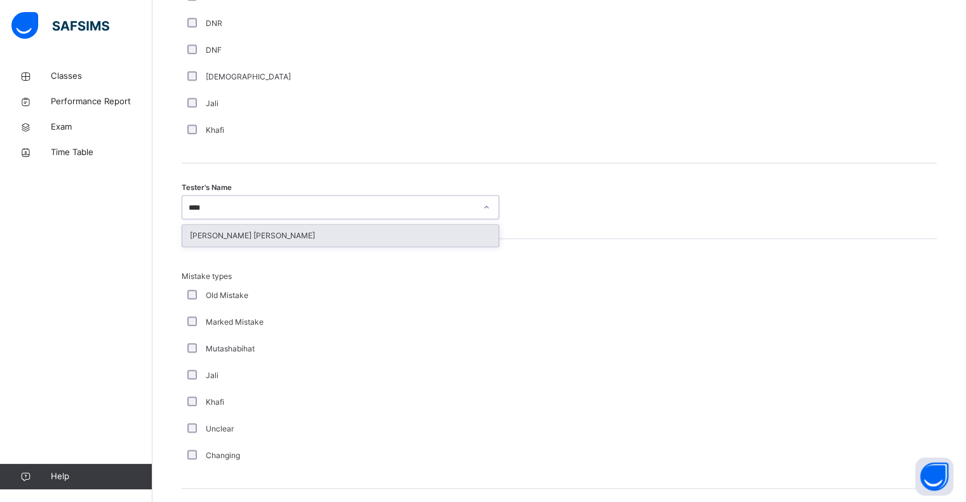
type input "*****"
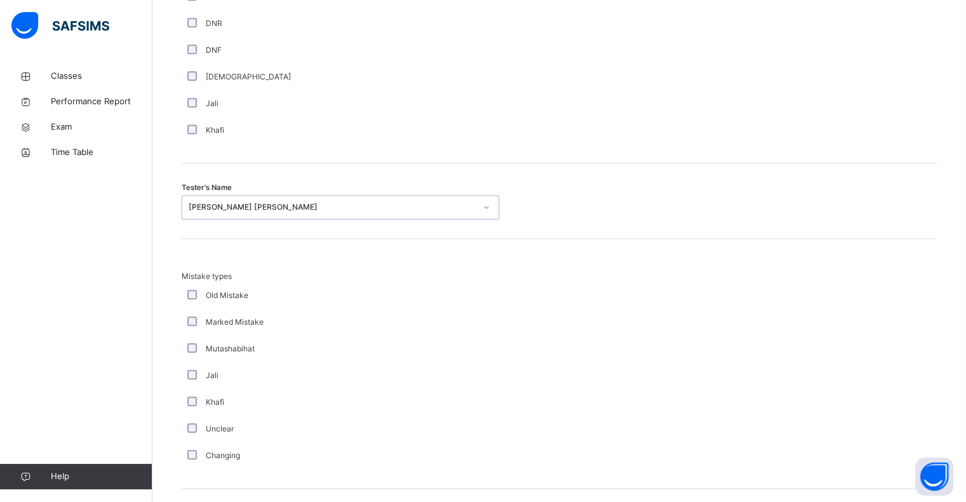
scroll to position [1336, 0]
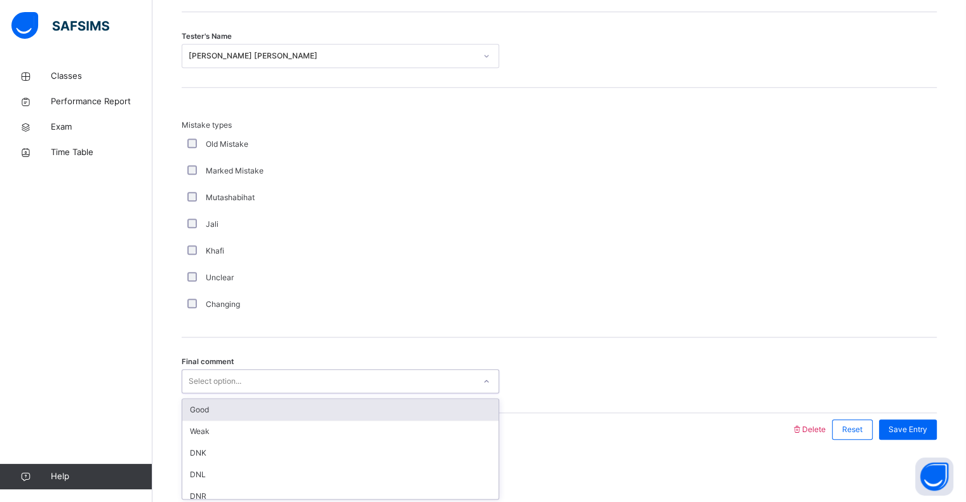
click at [251, 384] on div "Select option..." at bounding box center [328, 381] width 292 height 20
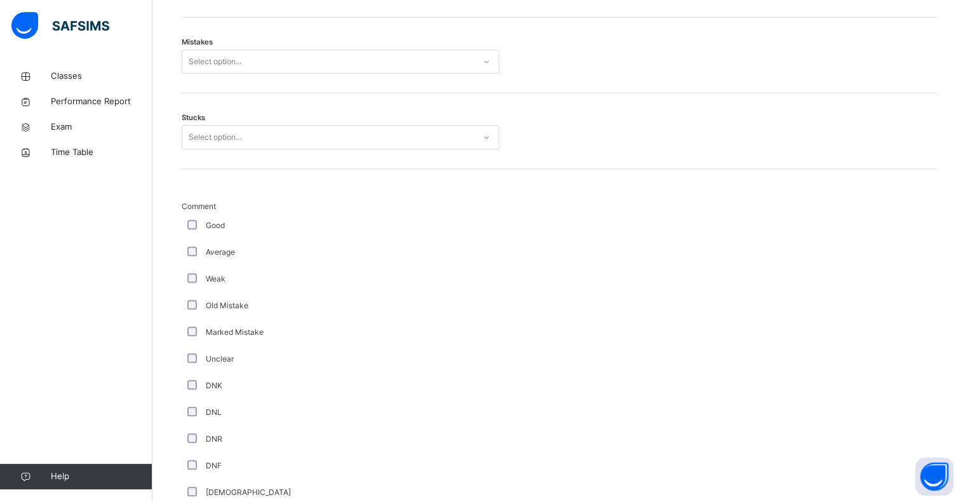
scroll to position [768, 0]
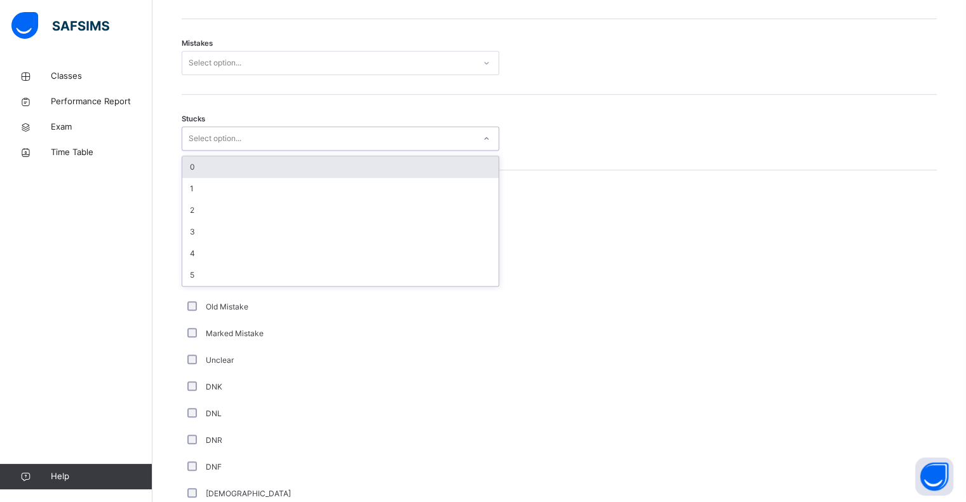
click at [296, 135] on div "Select option..." at bounding box center [328, 139] width 292 height 20
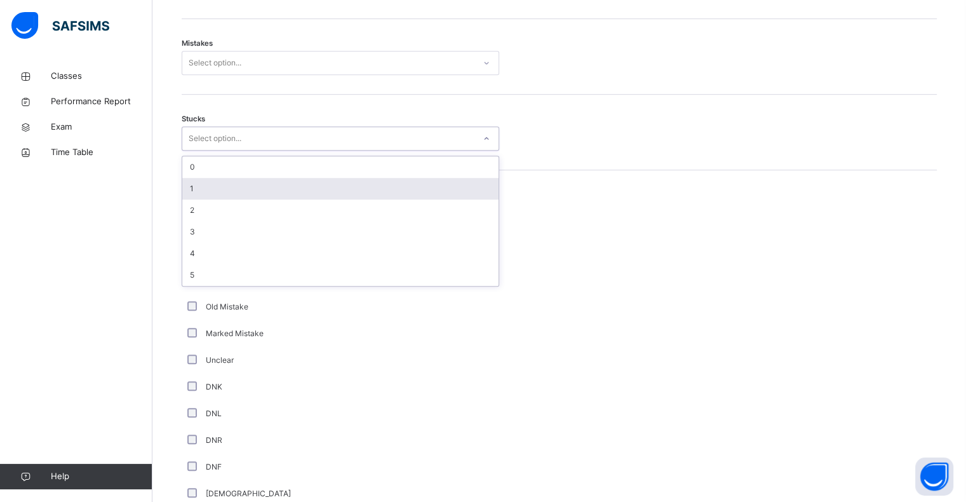
click at [251, 190] on div "1" at bounding box center [340, 189] width 316 height 22
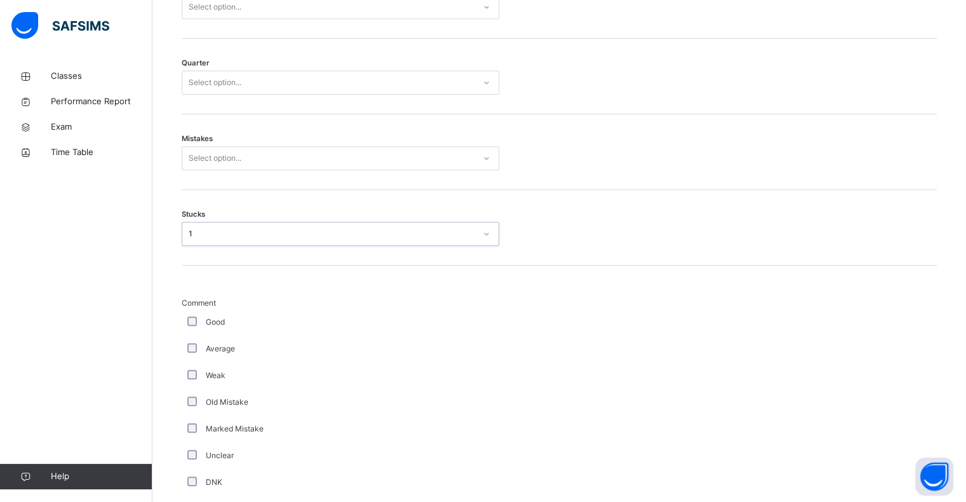
scroll to position [653, 0]
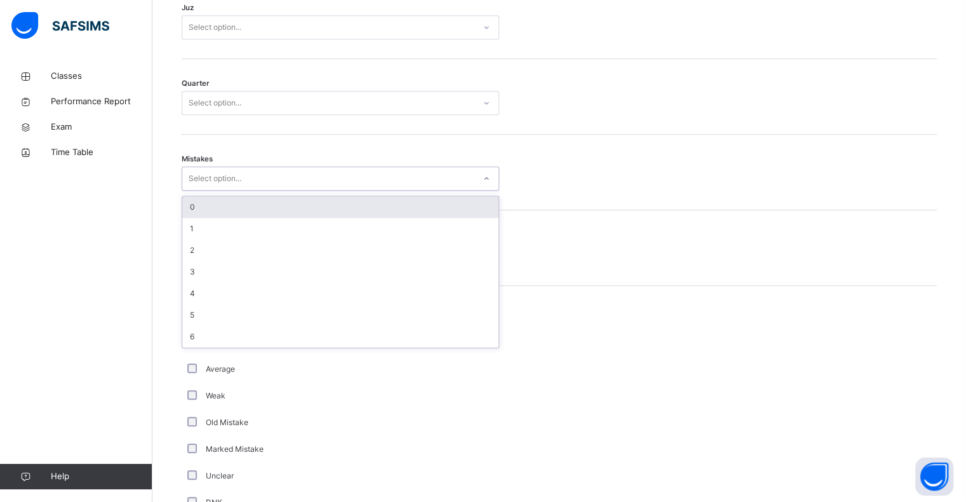
click at [249, 185] on div "Select option..." at bounding box center [328, 179] width 292 height 20
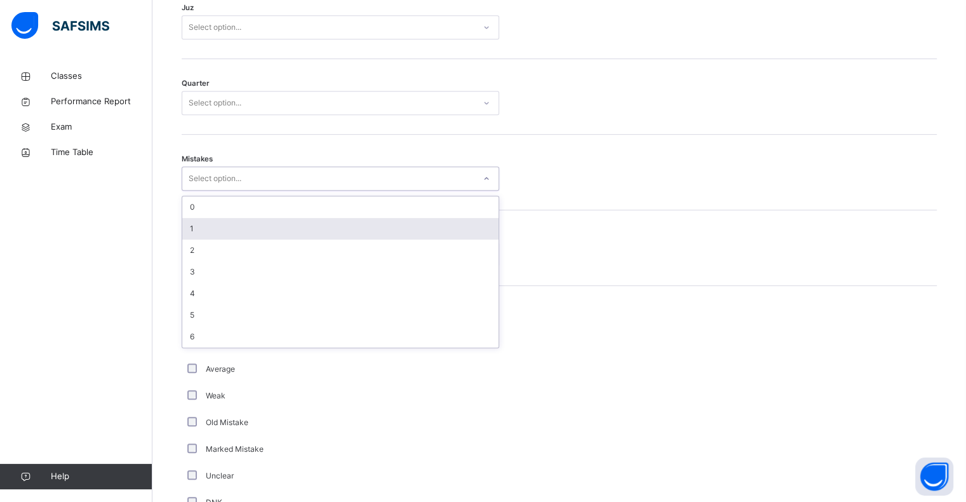
click at [243, 222] on div "1" at bounding box center [340, 229] width 316 height 22
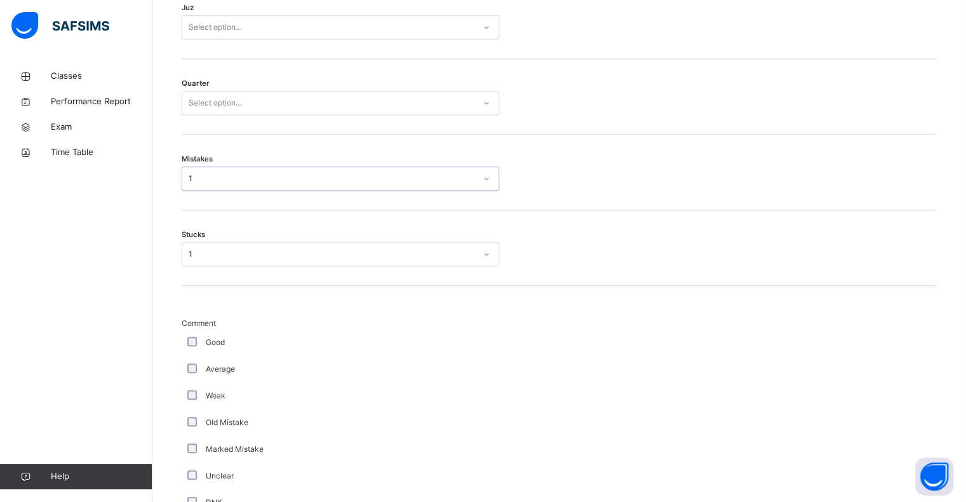
click at [245, 253] on div "1" at bounding box center [332, 253] width 287 height 11
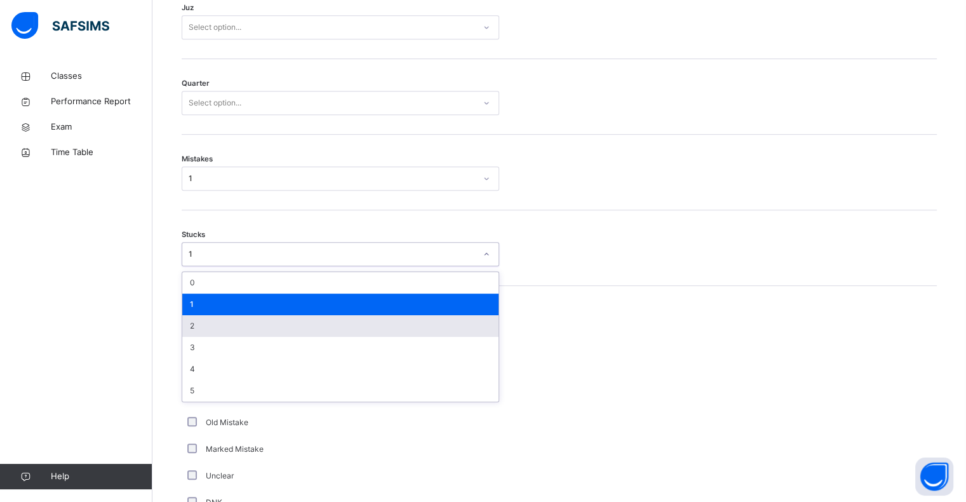
drag, startPoint x: 246, startPoint y: 335, endPoint x: 234, endPoint y: 325, distance: 15.8
click at [234, 325] on div "0 1 2 3 4 5" at bounding box center [340, 337] width 316 height 130
click at [234, 325] on div "2" at bounding box center [340, 326] width 316 height 22
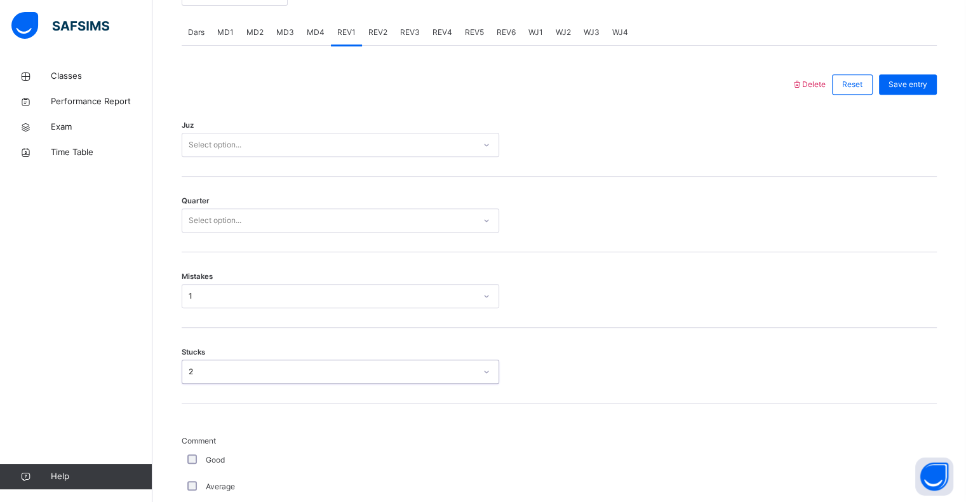
scroll to position [535, 0]
click at [254, 225] on div "Select option..." at bounding box center [328, 221] width 292 height 20
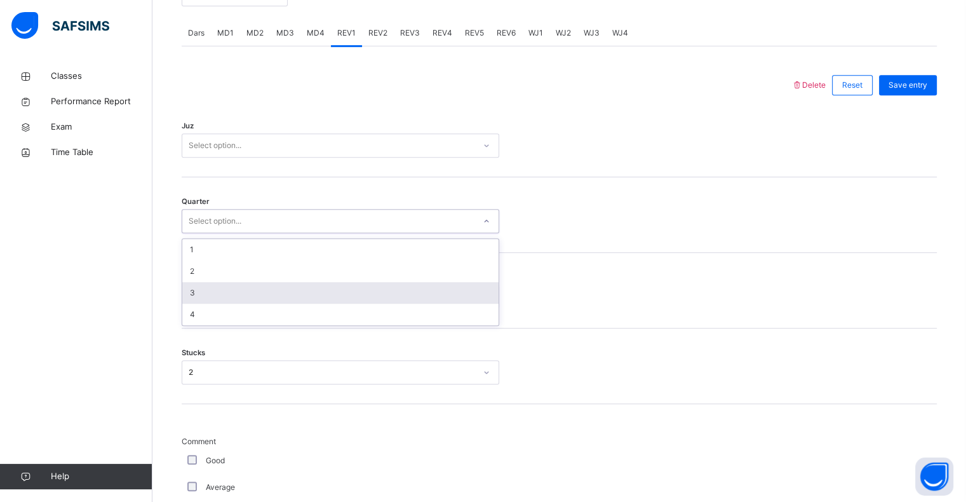
click at [245, 301] on div "3" at bounding box center [340, 293] width 316 height 22
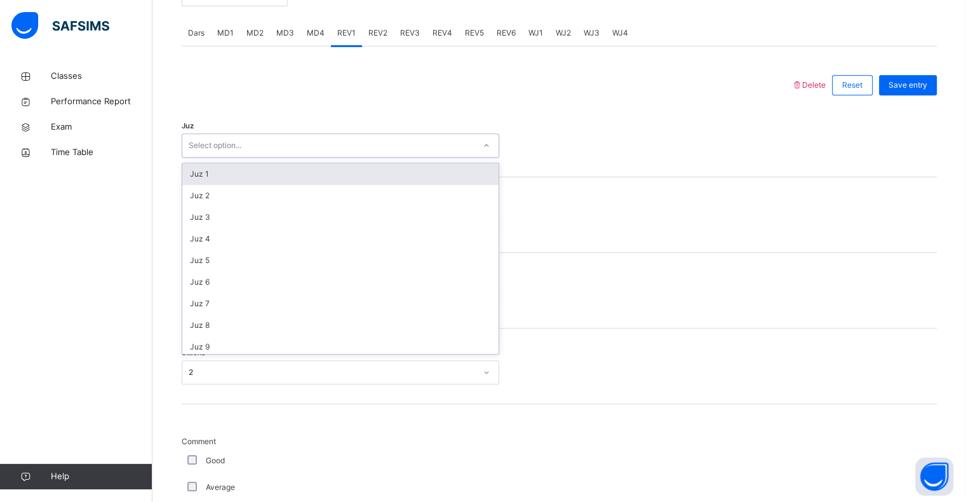
click at [330, 151] on div "Select option..." at bounding box center [328, 146] width 292 height 20
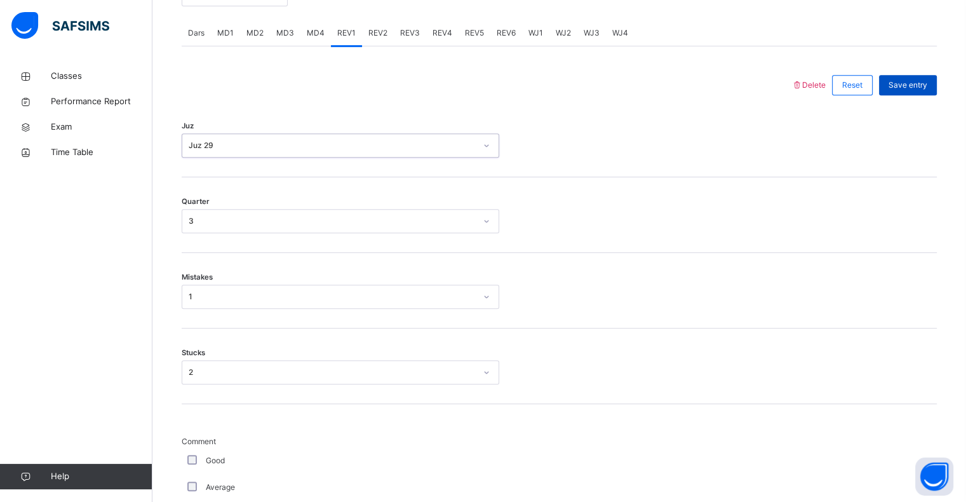
click at [909, 88] on span "Save entry" at bounding box center [907, 84] width 39 height 11
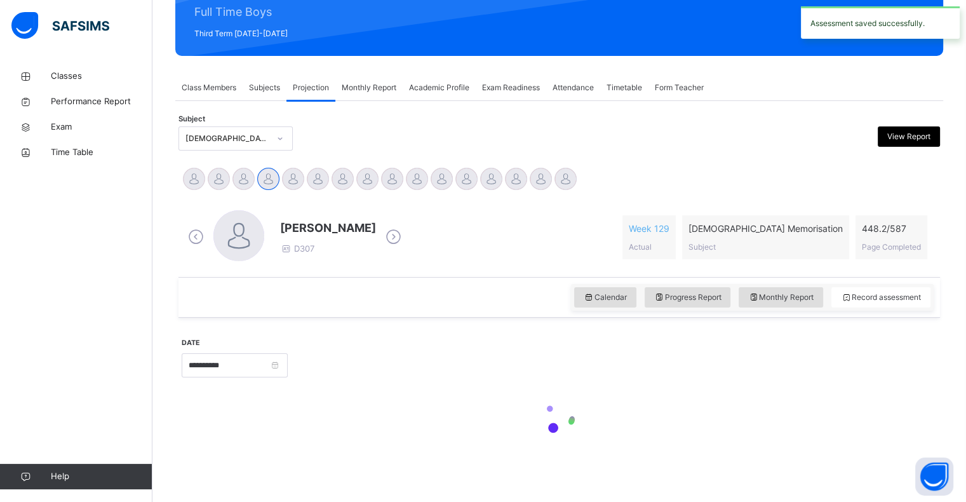
scroll to position [451, 0]
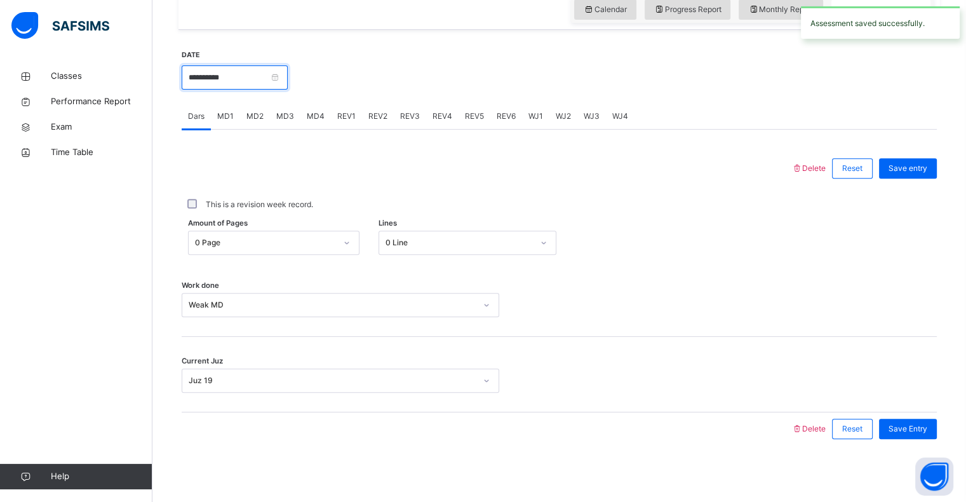
click at [269, 73] on input "**********" at bounding box center [235, 77] width 106 height 24
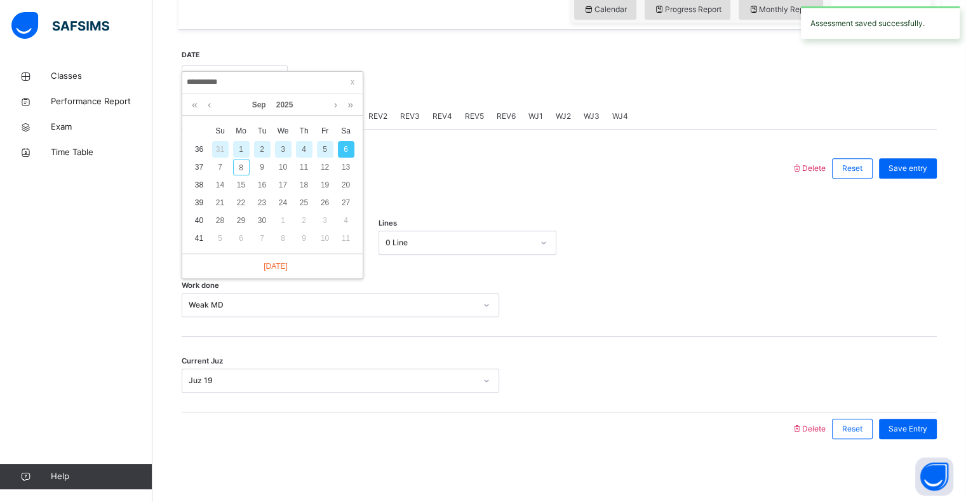
click at [325, 149] on div "5" at bounding box center [325, 149] width 17 height 17
type input "**********"
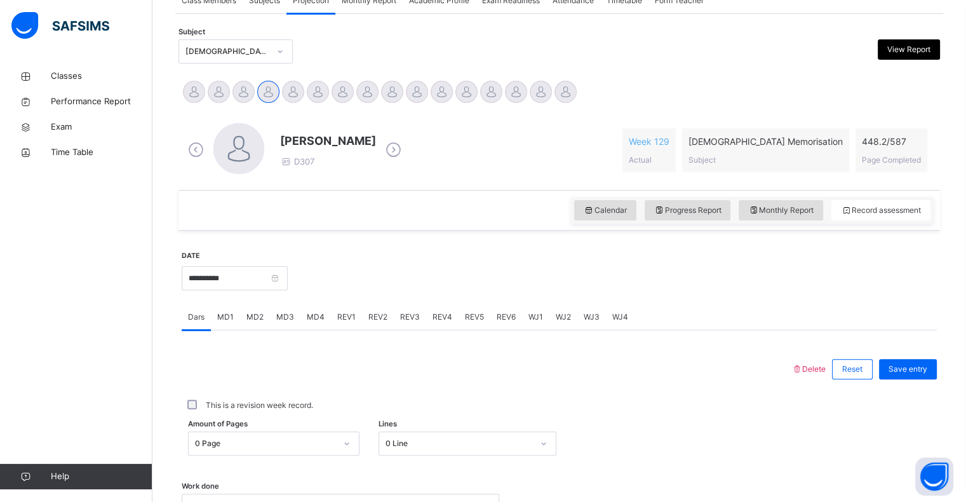
scroll to position [249, 0]
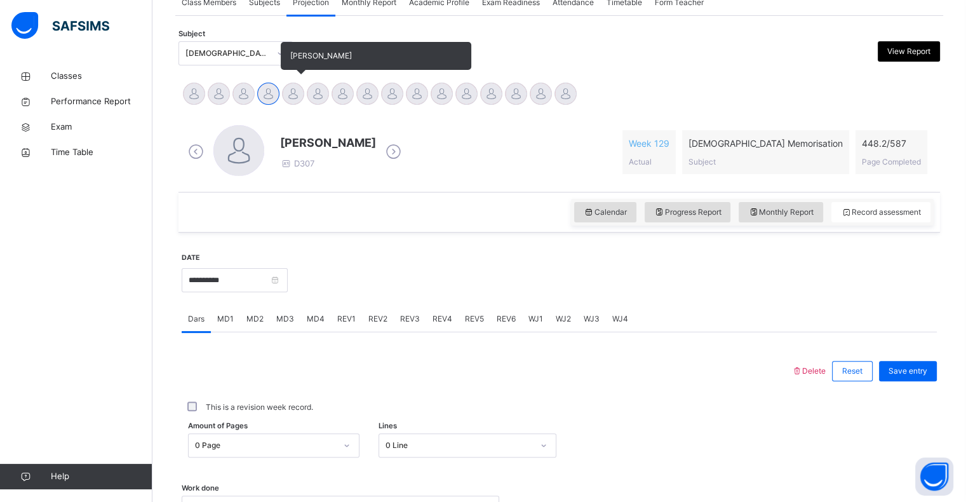
click at [298, 95] on div at bounding box center [293, 94] width 22 height 22
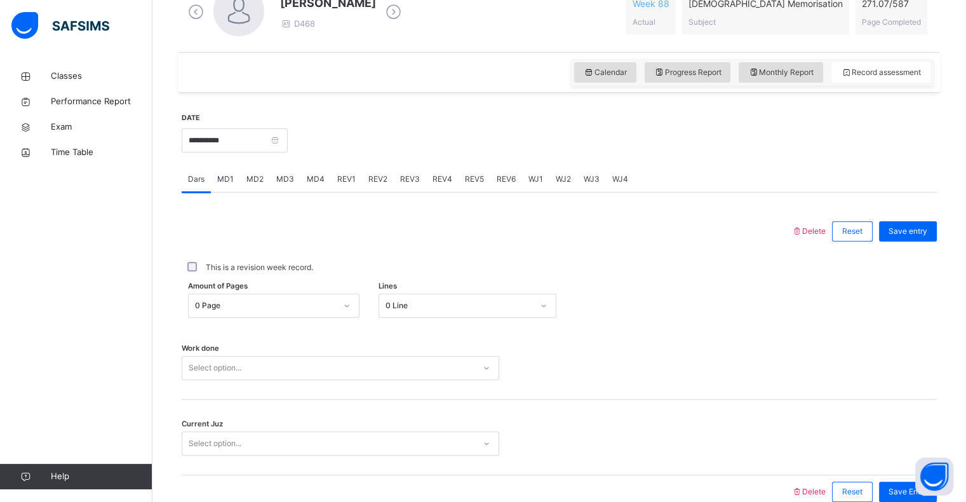
scroll to position [394, 0]
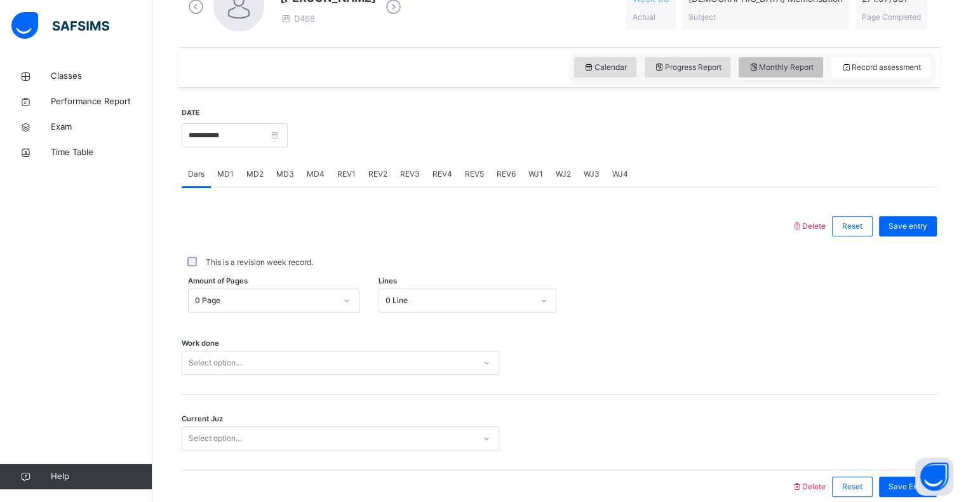
click at [775, 67] on span "Monthly Report" at bounding box center [780, 67] width 65 height 11
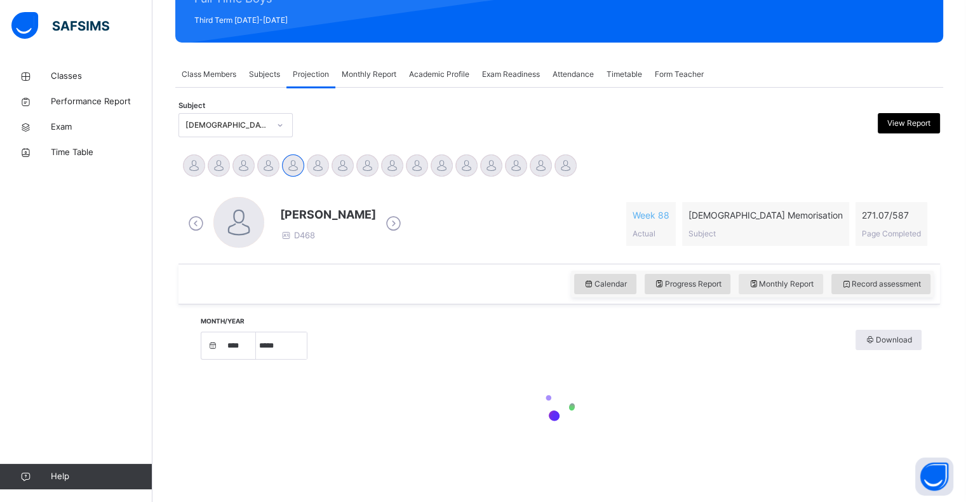
select select "****"
select select "*"
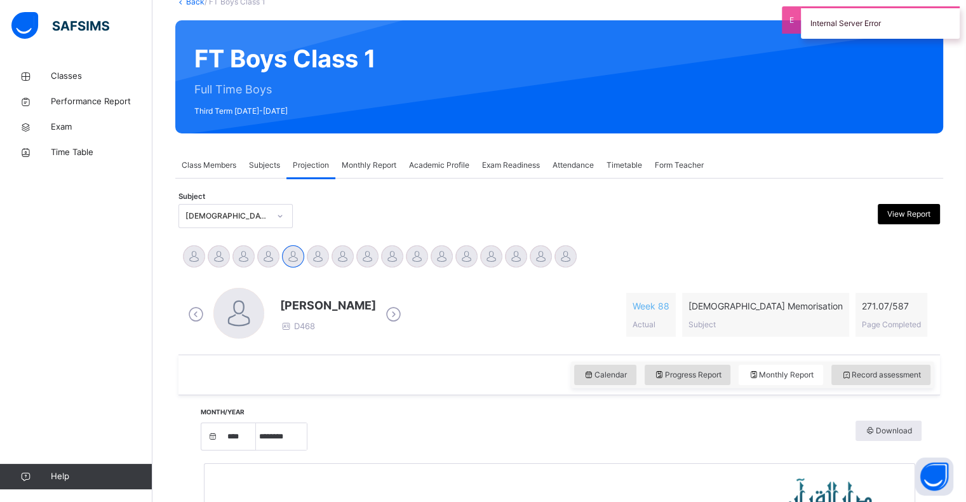
scroll to position [0, 0]
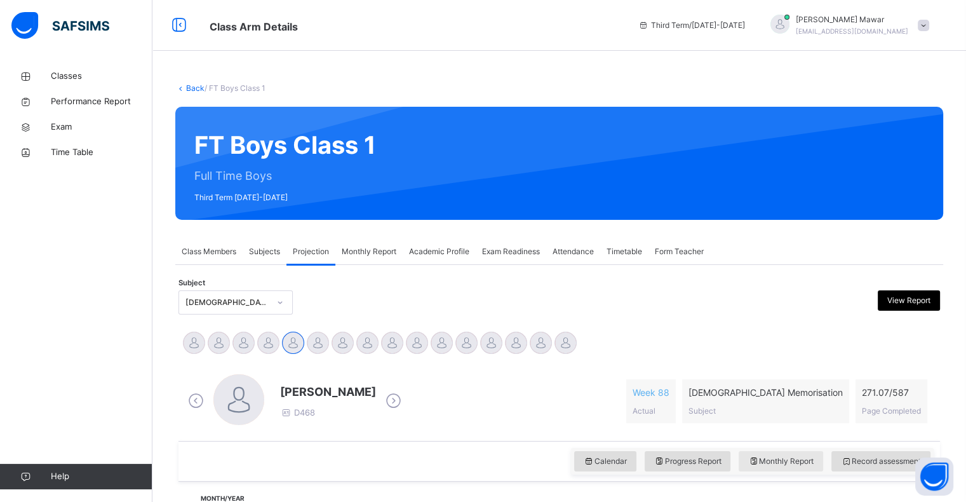
click at [772, 467] on div "Monthly Report" at bounding box center [780, 461] width 84 height 20
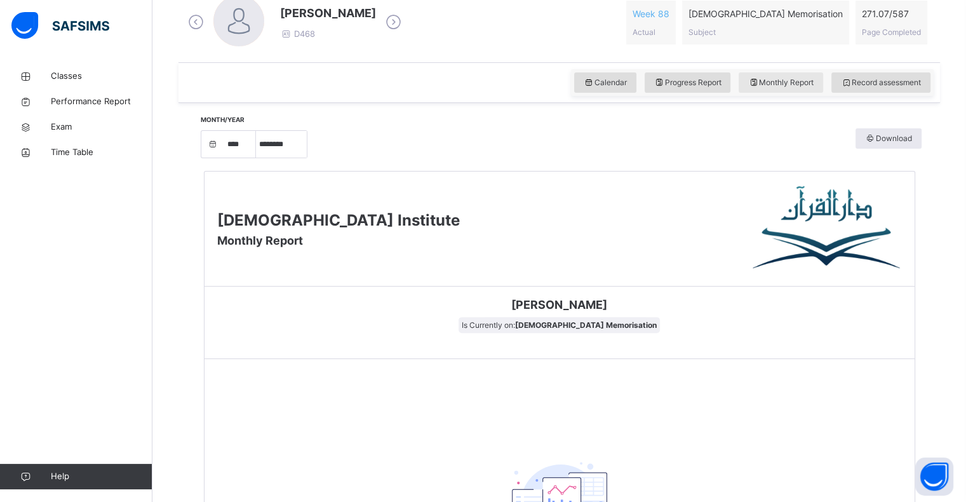
scroll to position [377, 0]
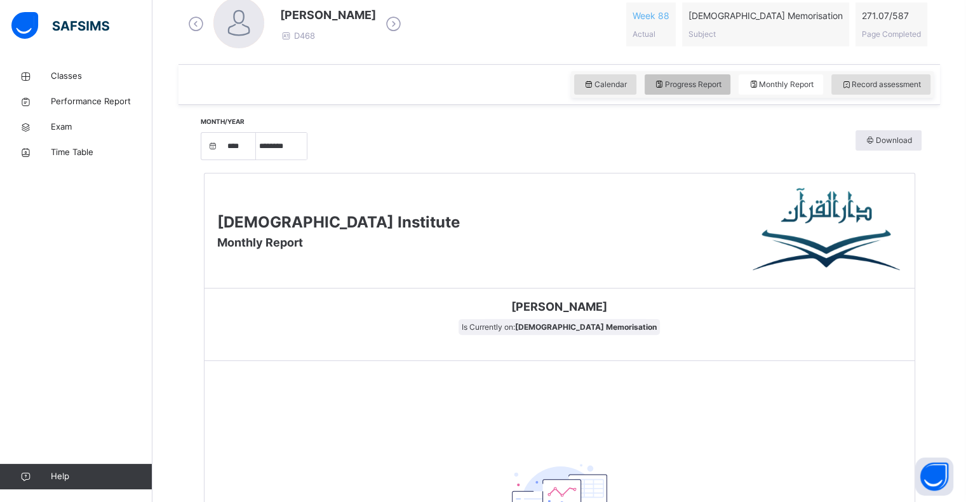
click at [716, 74] on div "Progress Report" at bounding box center [687, 84] width 86 height 20
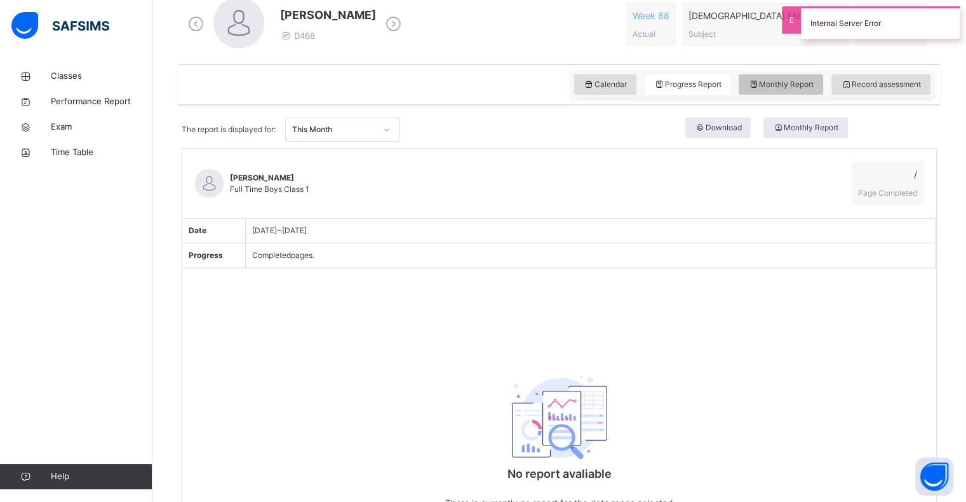
click at [787, 79] on span "Monthly Report" at bounding box center [780, 84] width 65 height 11
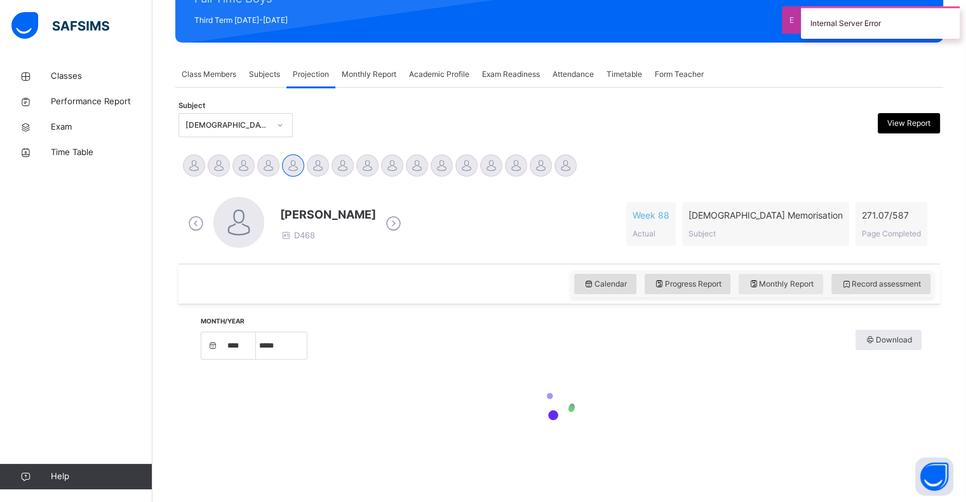
select select "****"
select select "*"
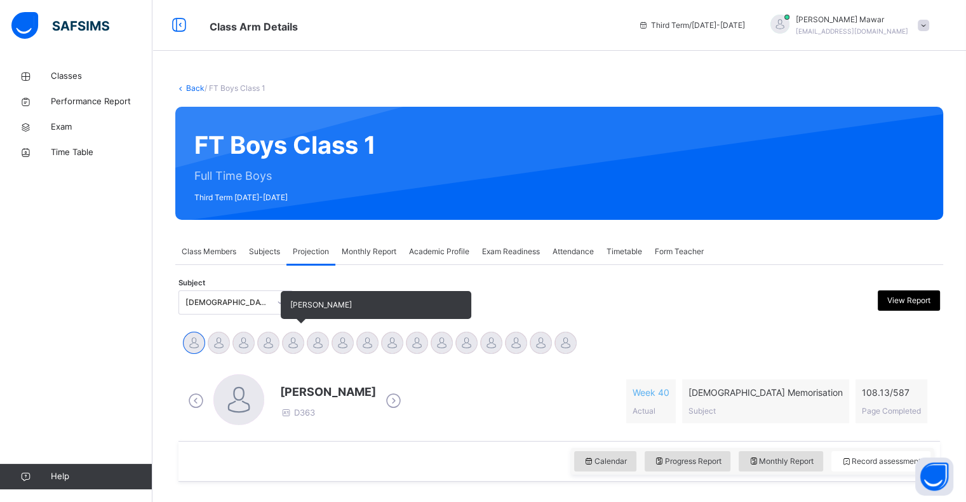
click at [285, 345] on div at bounding box center [293, 342] width 22 height 22
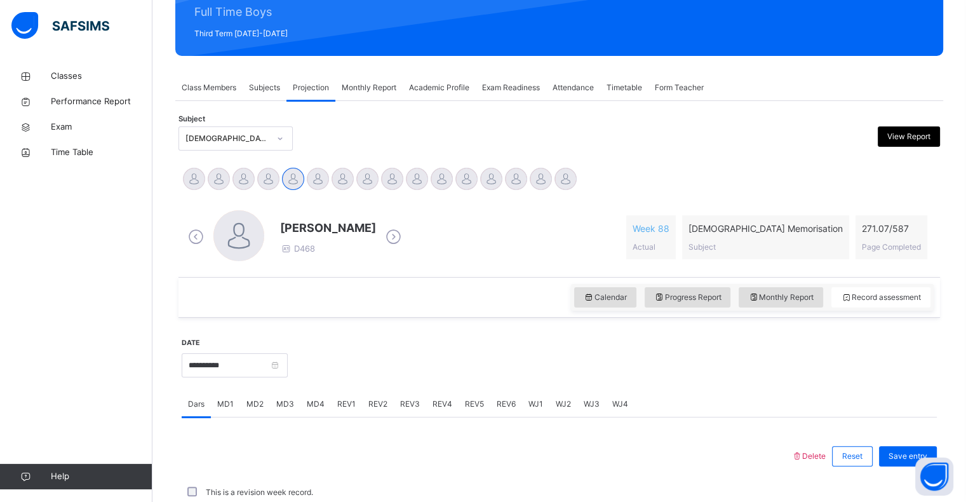
click at [744, 306] on div "Calendar Progress Report Monthly Report Record assessment" at bounding box center [752, 297] width 363 height 27
click at [757, 300] on icon at bounding box center [753, 296] width 11 height 11
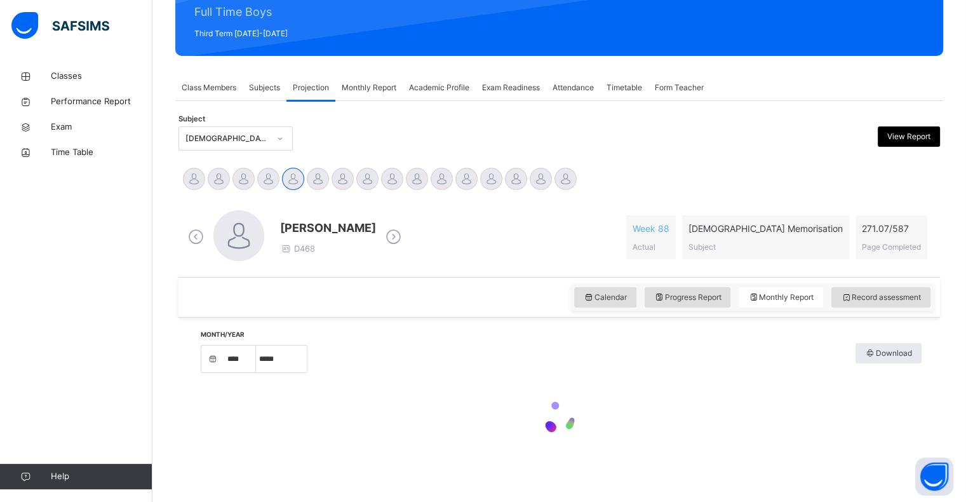
select select "****"
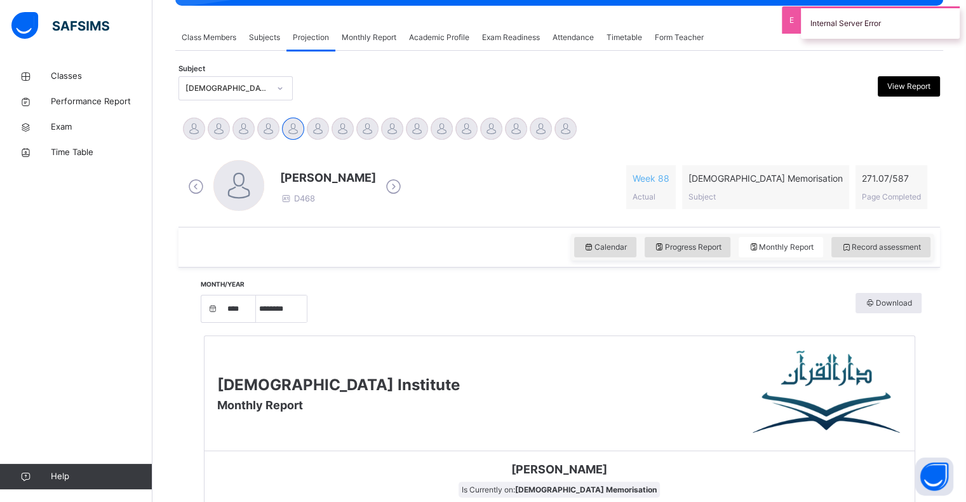
scroll to position [213, 0]
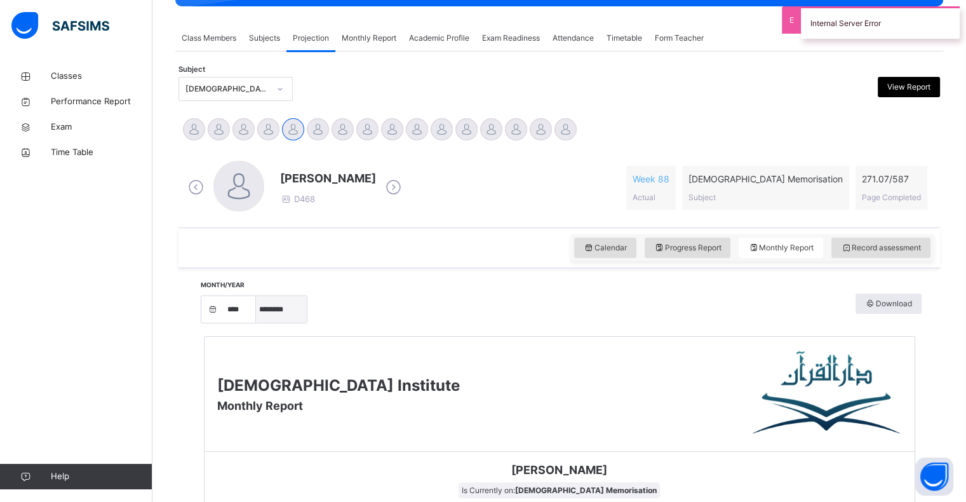
click at [295, 306] on select "***** ******** ***** ***** *** **** **** ****** ********* ******* ******** ****…" at bounding box center [281, 309] width 51 height 27
select select "*"
click at [260, 323] on select "***** ******** ***** ***** *** **** **** ****** ********* ******* ******** ****…" at bounding box center [281, 309] width 51 height 27
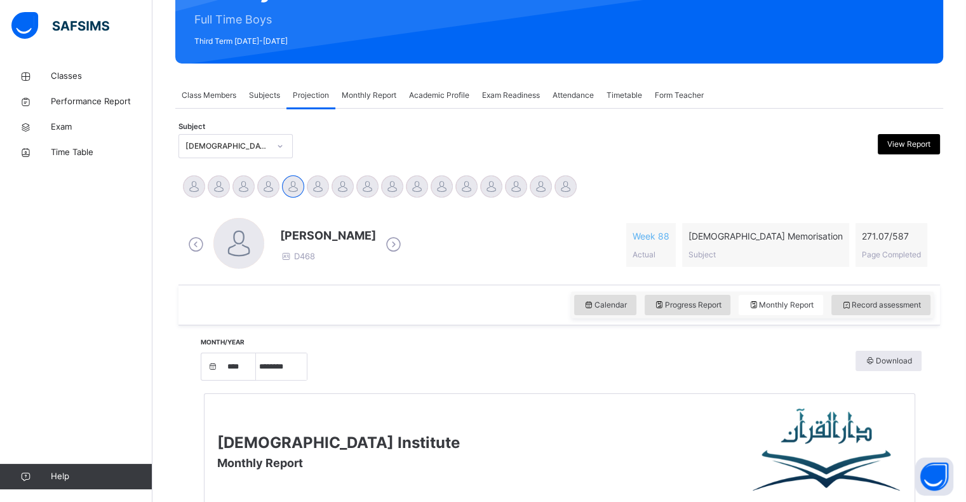
scroll to position [156, 0]
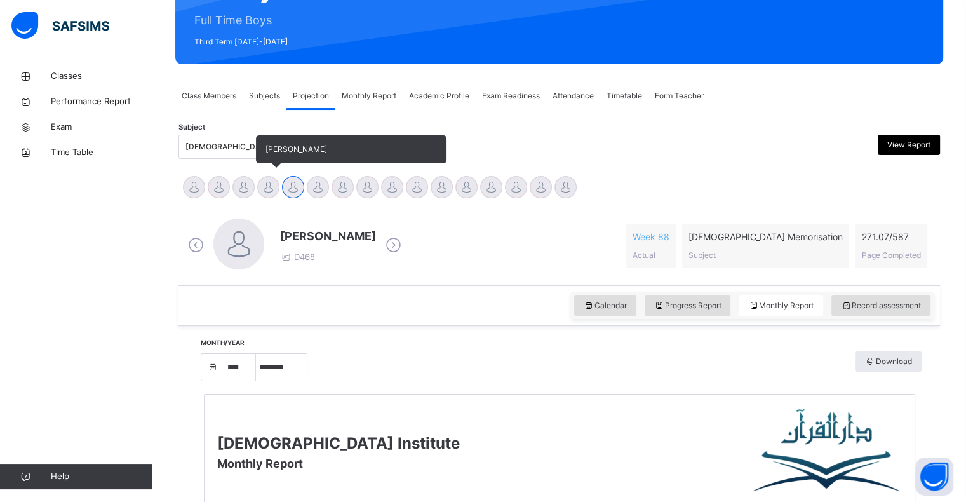
click at [270, 190] on div at bounding box center [268, 187] width 22 height 22
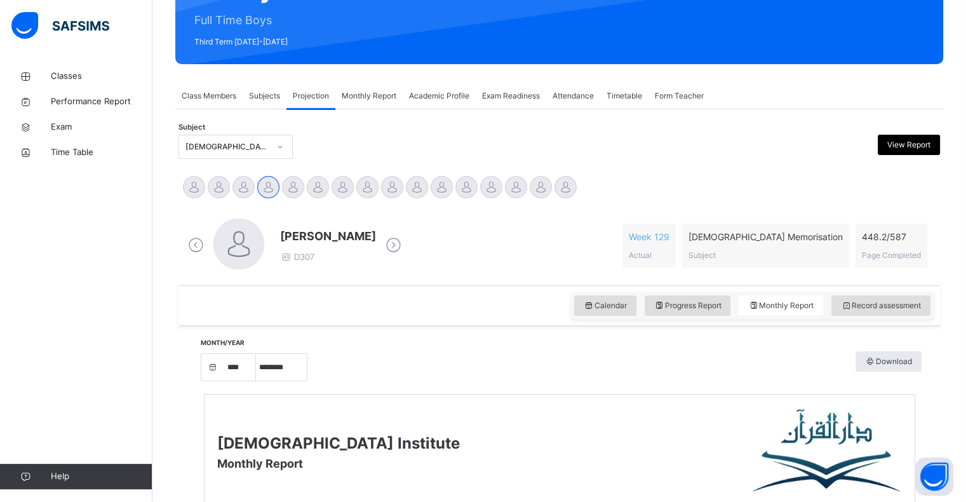
click at [902, 300] on span "Record assessment" at bounding box center [881, 305] width 80 height 11
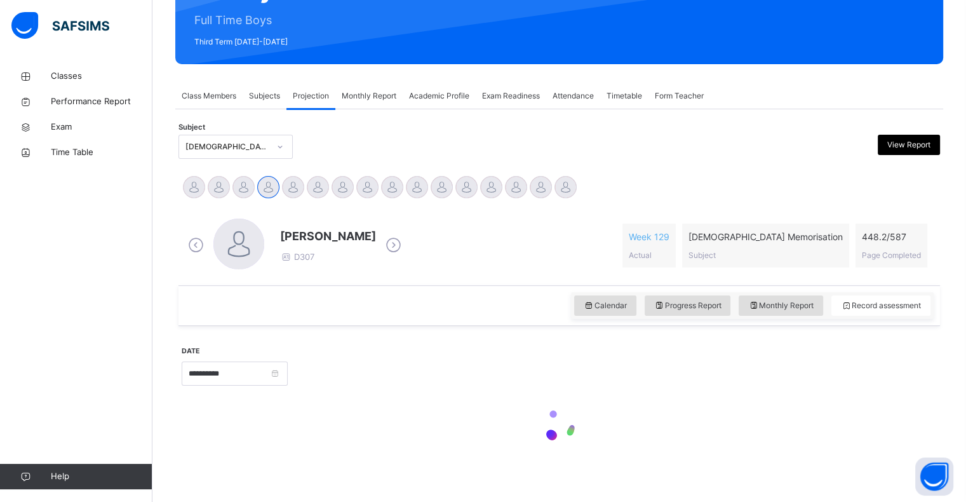
scroll to position [164, 0]
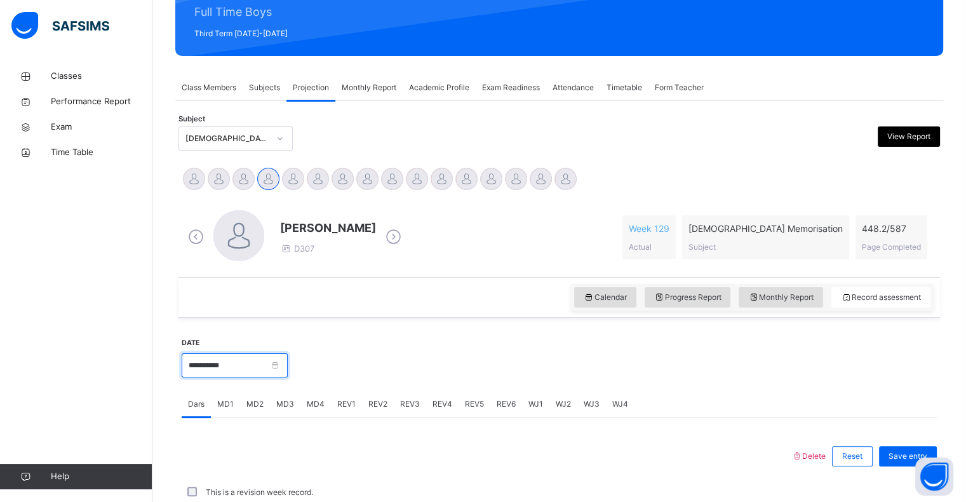
click at [288, 359] on input "**********" at bounding box center [235, 365] width 106 height 24
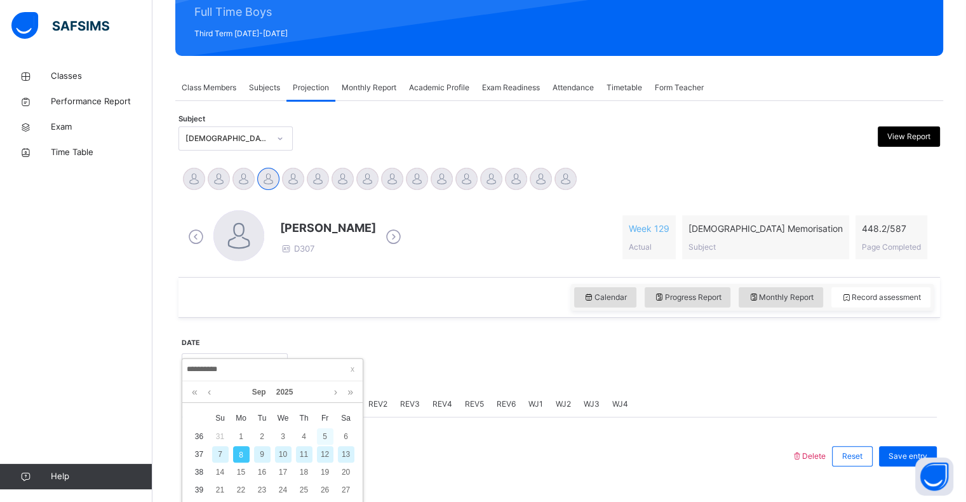
click at [329, 434] on div "5" at bounding box center [325, 436] width 17 height 17
type input "**********"
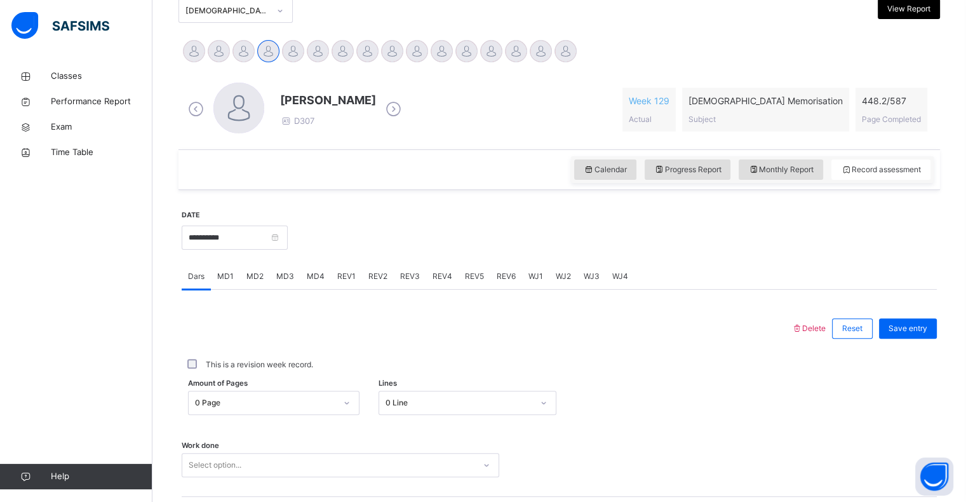
click at [316, 403] on div "0 Page" at bounding box center [273, 402] width 171 height 24
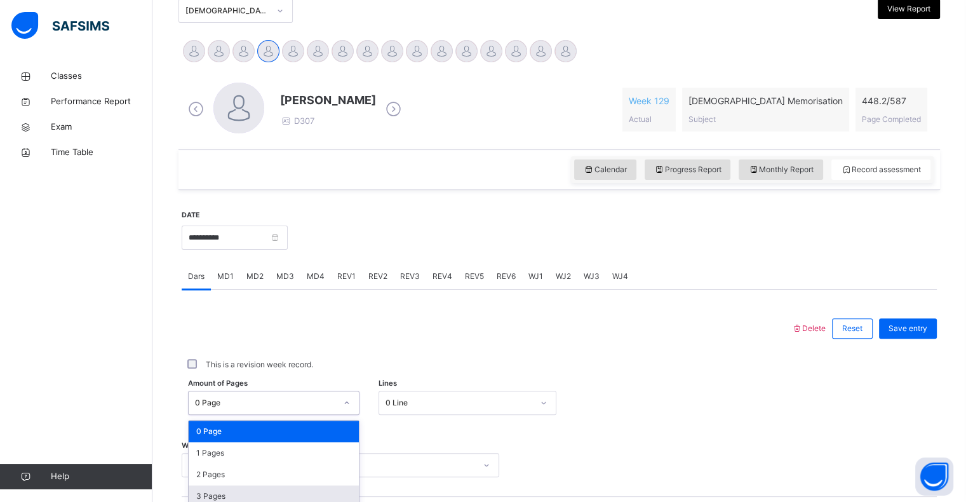
scroll to position [406, 0]
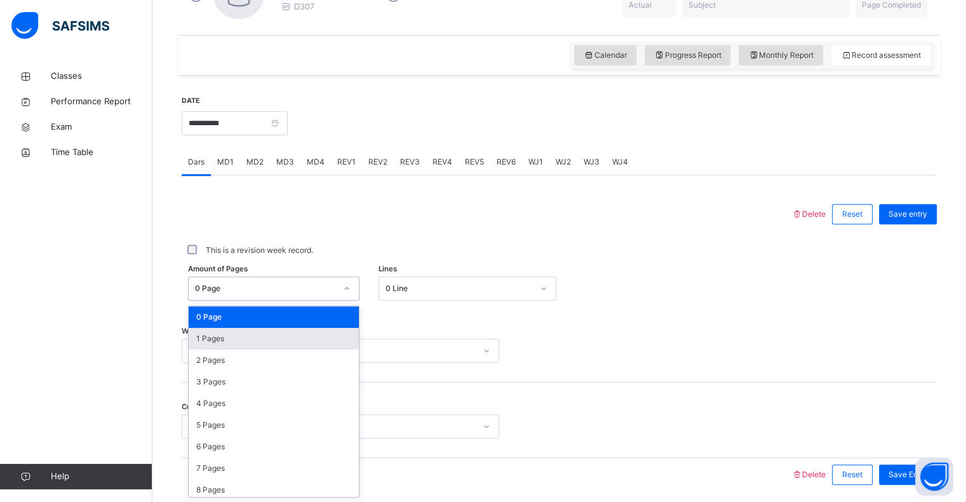
click at [295, 335] on div "1 Pages" at bounding box center [274, 339] width 170 height 22
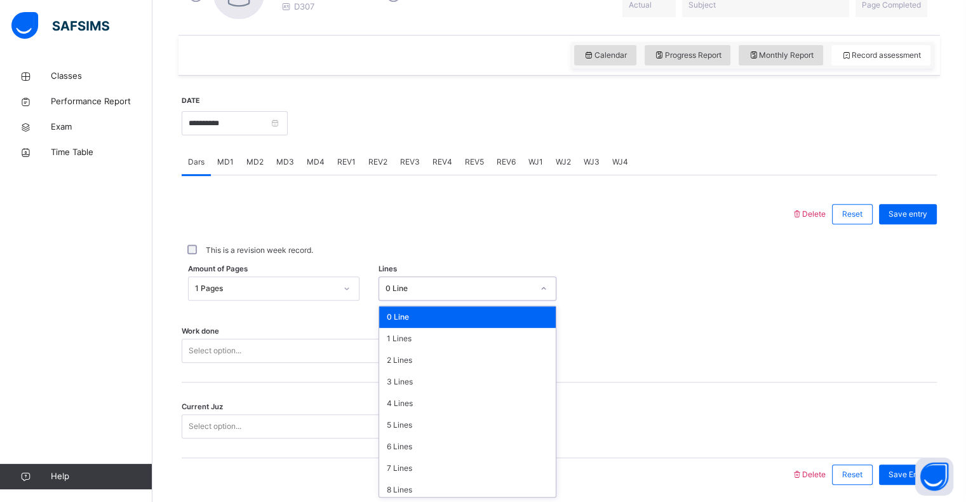
click at [414, 291] on div "0 Line" at bounding box center [455, 289] width 152 height 20
click at [391, 471] on div "7 Lines" at bounding box center [467, 468] width 177 height 22
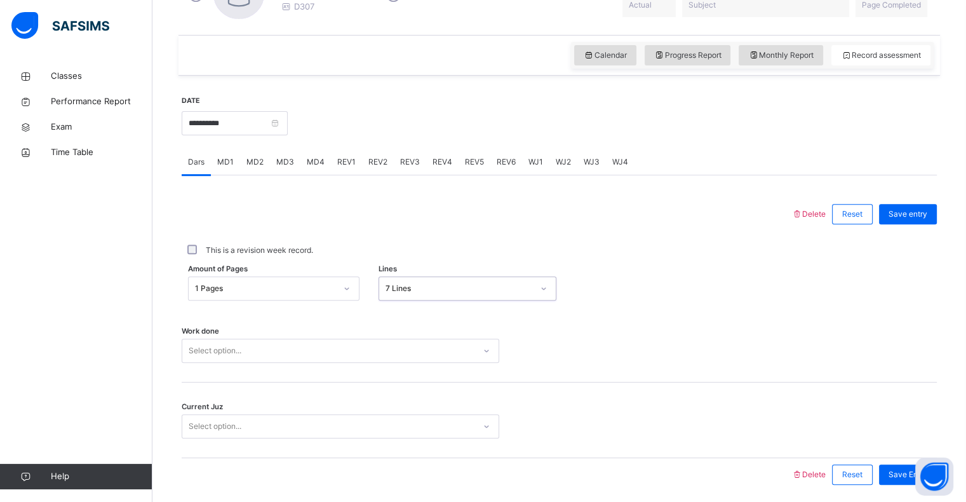
click at [216, 342] on div "Select option..." at bounding box center [340, 350] width 317 height 24
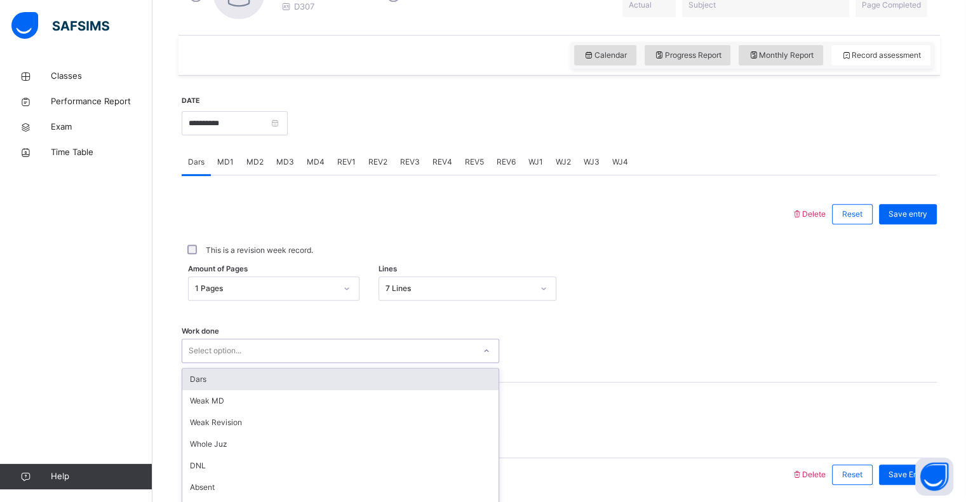
scroll to position [451, 0]
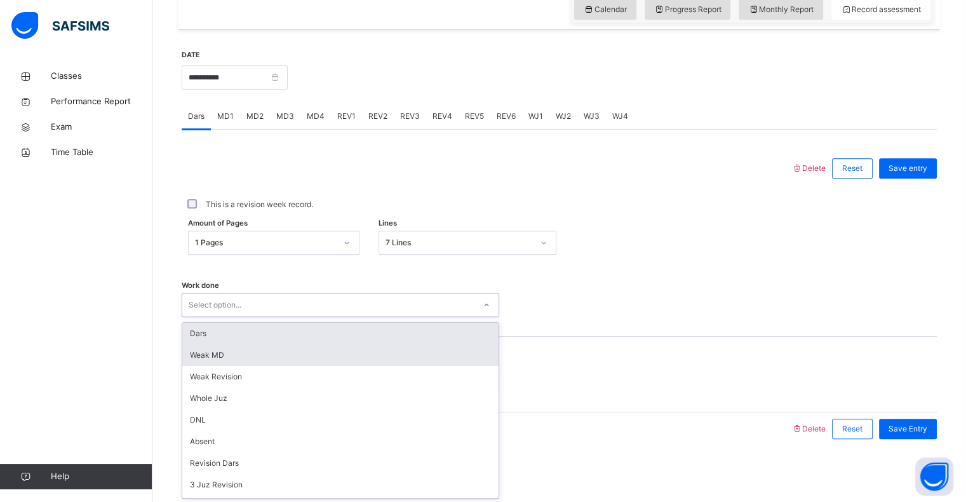
click at [217, 343] on div "Dars Weak MD Weak Revision Whole Juz DNL Absent Revision Dars 3 Juz Revision 5 …" at bounding box center [340, 410] width 316 height 175
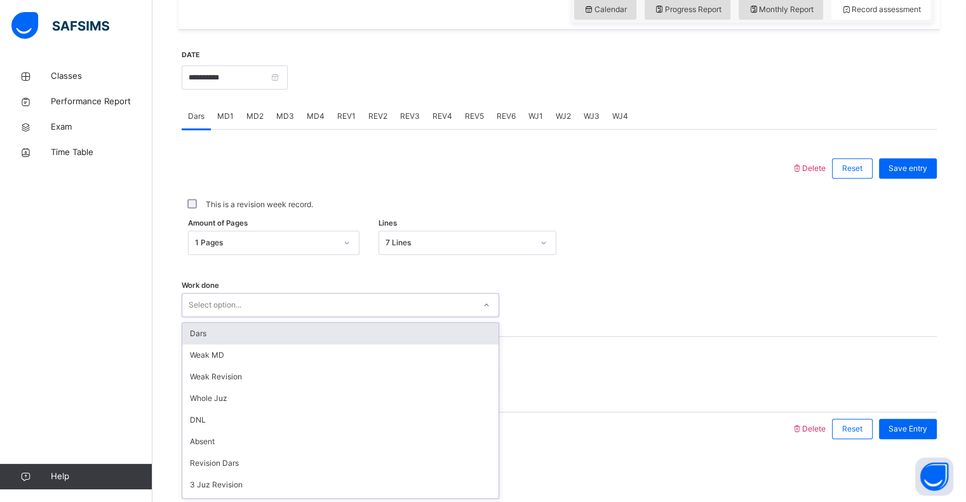
click at [218, 338] on div "Dars" at bounding box center [340, 334] width 316 height 22
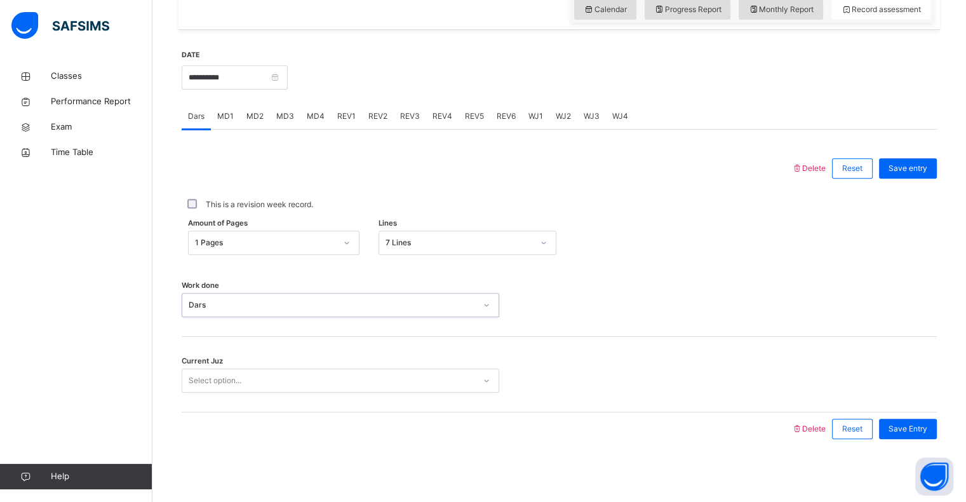
click at [220, 378] on div "Select option..." at bounding box center [215, 380] width 53 height 24
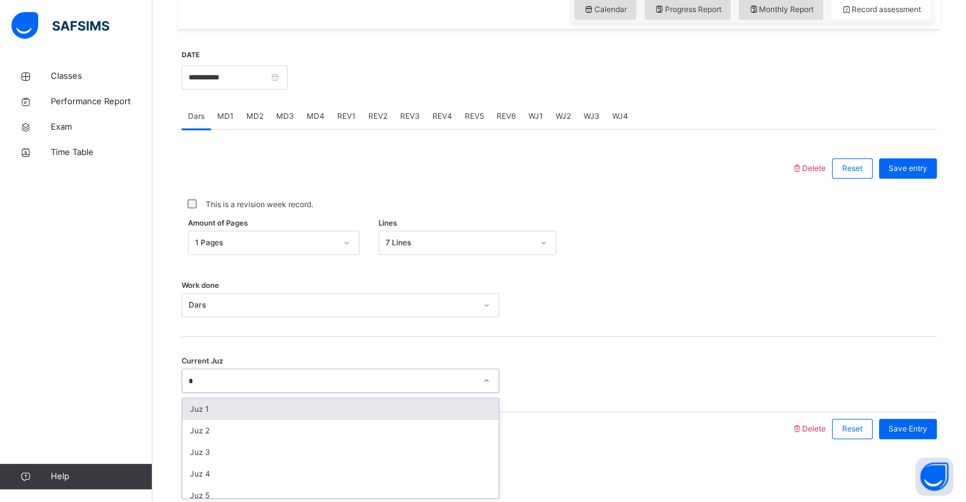
type input "**"
click at [220, 377] on div "Juz 16" at bounding box center [332, 380] width 287 height 11
type input "**"
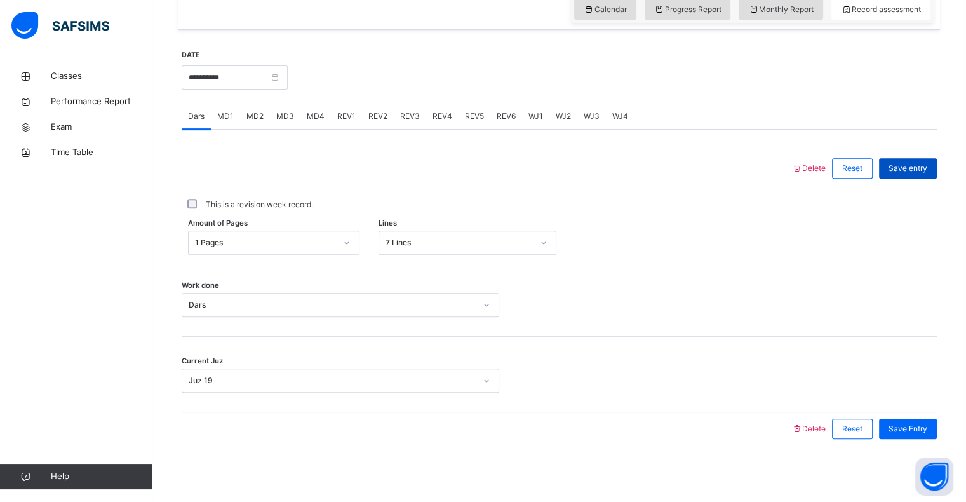
click at [899, 170] on span "Save entry" at bounding box center [907, 168] width 39 height 11
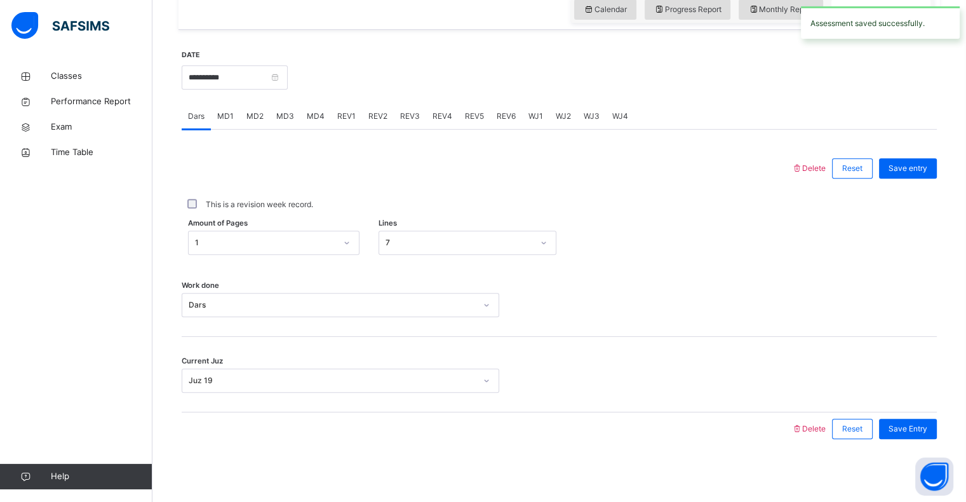
click at [264, 114] on div "MD2" at bounding box center [255, 115] width 30 height 25
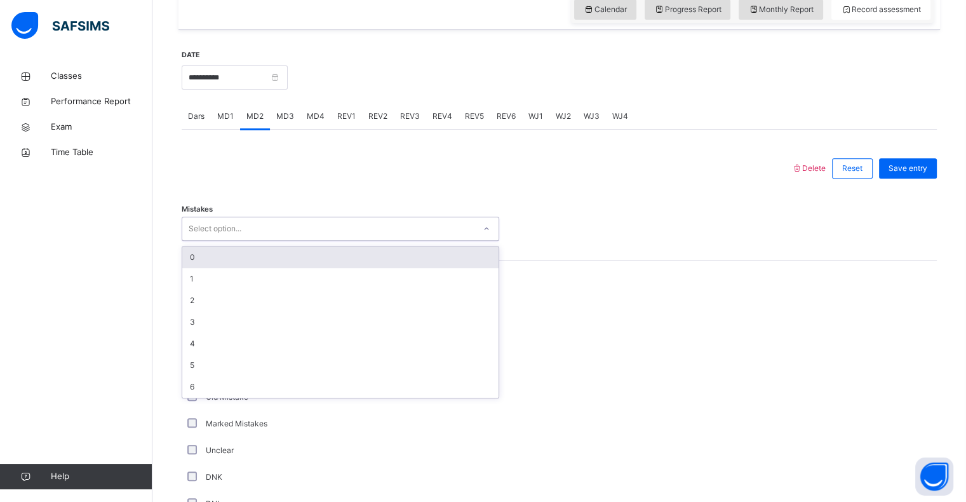
click at [317, 227] on div "Select option..." at bounding box center [328, 229] width 292 height 20
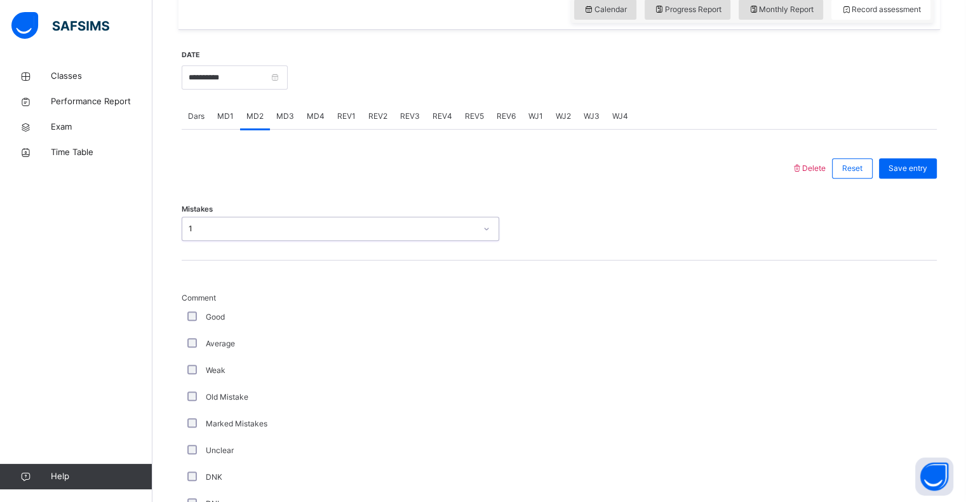
drag, startPoint x: 205, startPoint y: 312, endPoint x: 198, endPoint y: 312, distance: 7.0
click at [201, 312] on div "Good" at bounding box center [340, 316] width 311 height 11
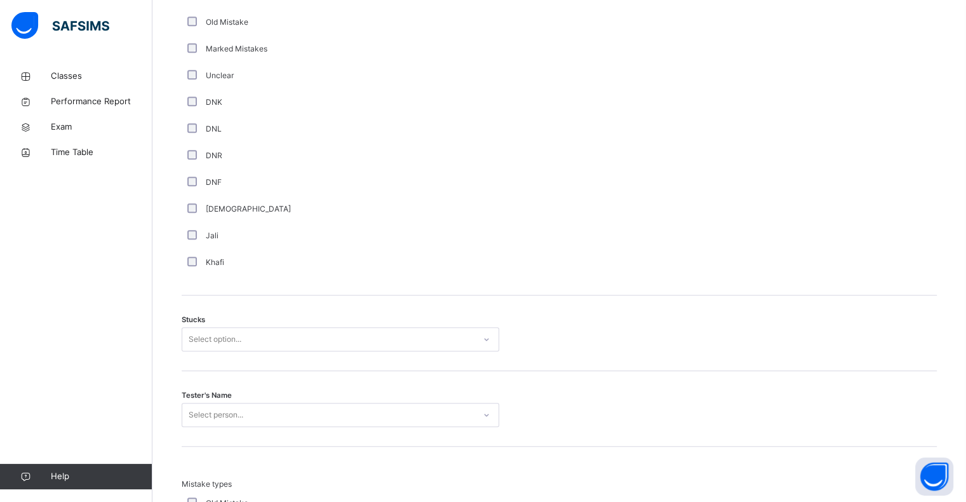
scroll to position [855, 0]
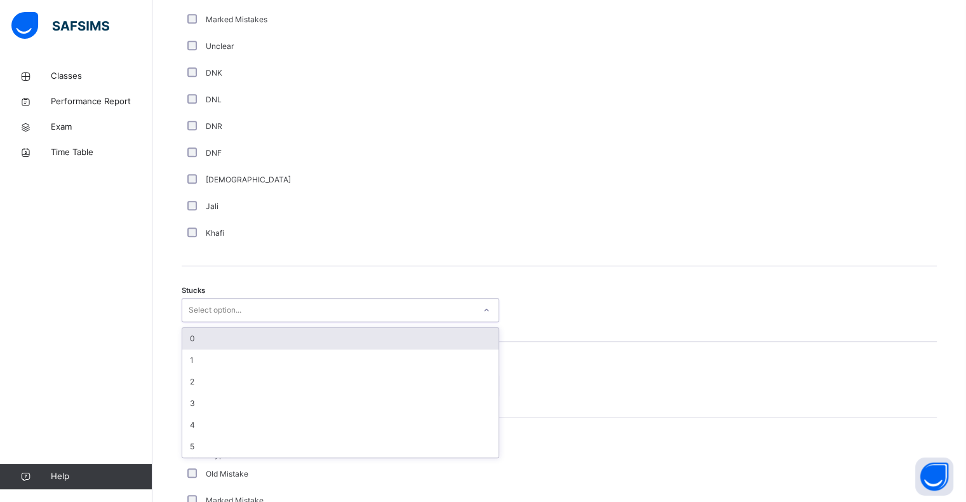
click at [262, 311] on div "Select option..." at bounding box center [328, 310] width 292 height 20
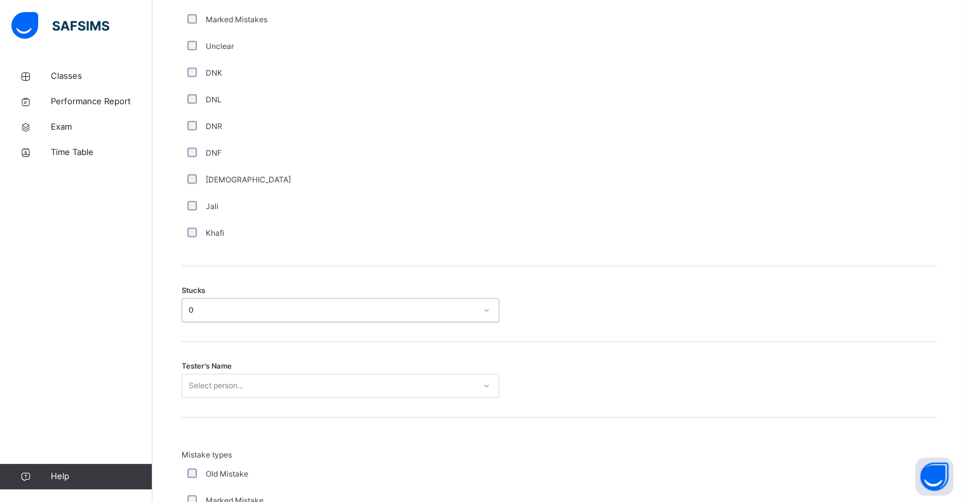
click at [281, 385] on div "Select person..." at bounding box center [340, 385] width 317 height 24
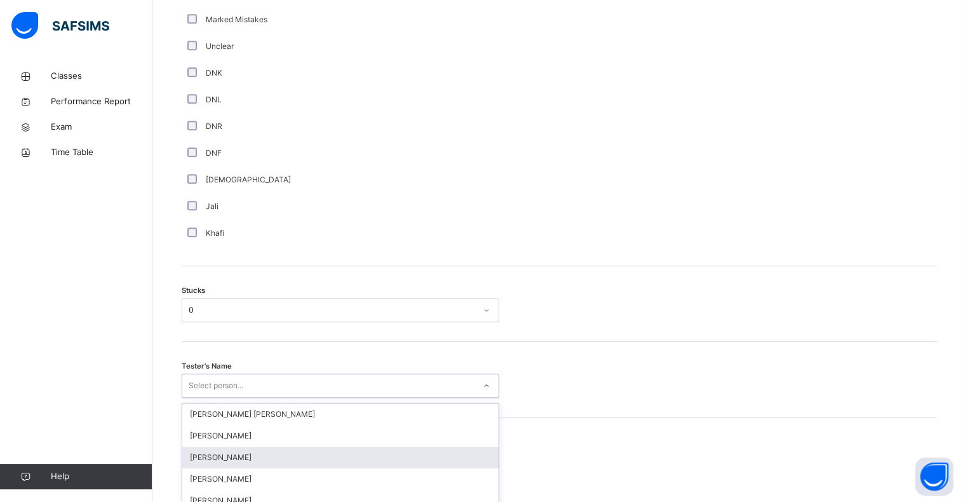
scroll to position [952, 0]
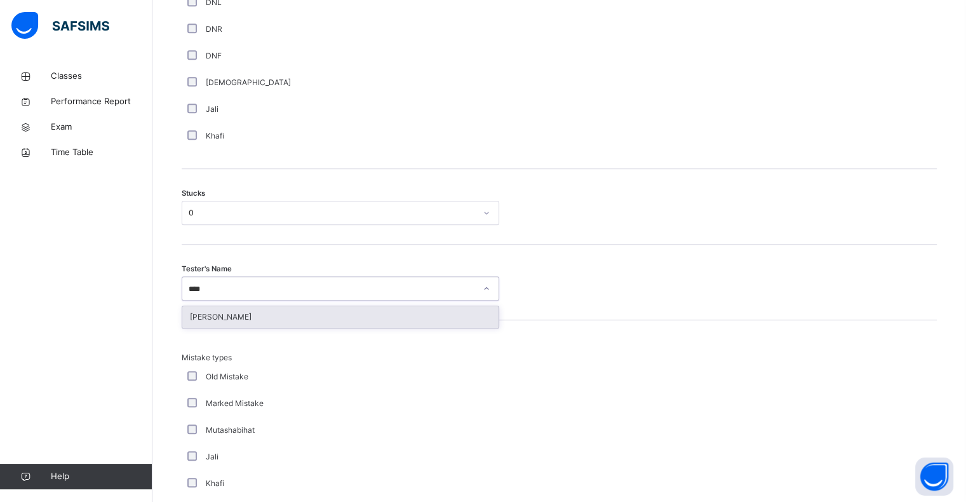
type input "*****"
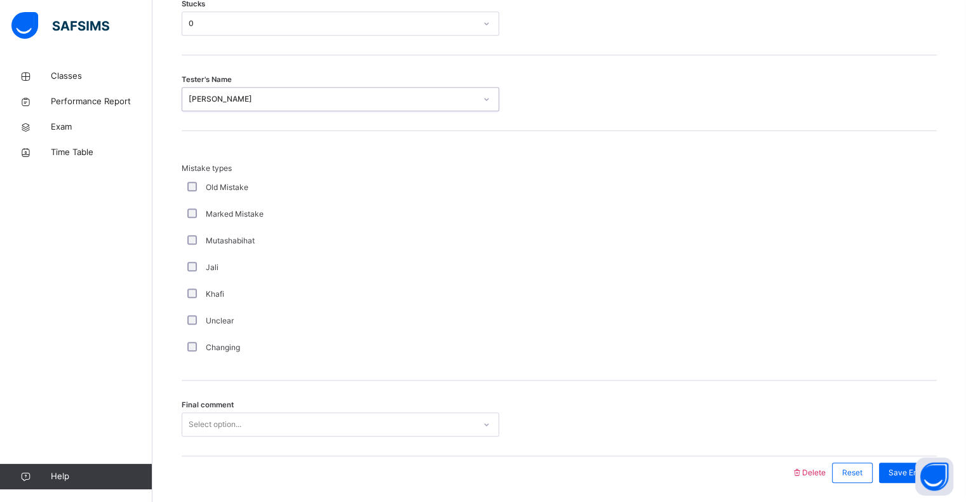
scroll to position [1185, 0]
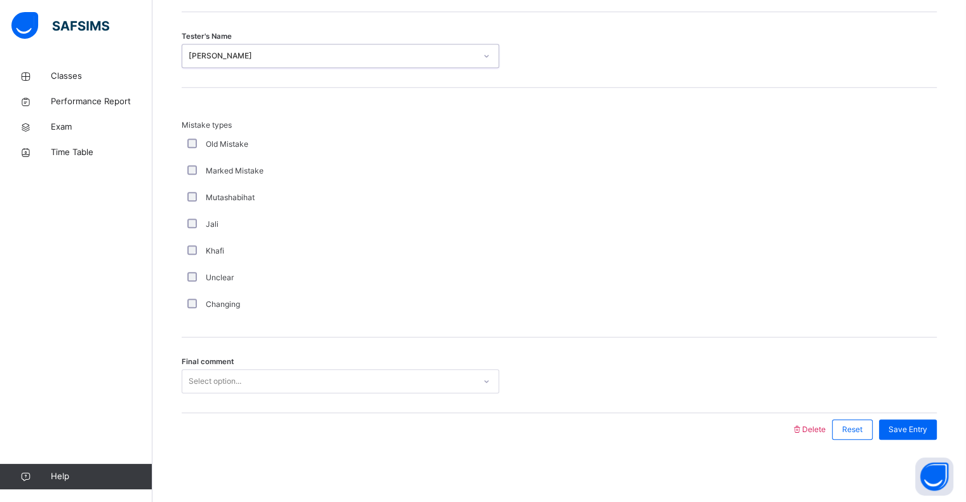
click at [281, 385] on div "Select option..." at bounding box center [328, 381] width 292 height 20
drag, startPoint x: 921, startPoint y: 417, endPoint x: 921, endPoint y: 424, distance: 7.6
click at [921, 418] on div "Save Entry" at bounding box center [904, 429] width 64 height 33
click at [921, 426] on span "Save Entry" at bounding box center [907, 429] width 39 height 11
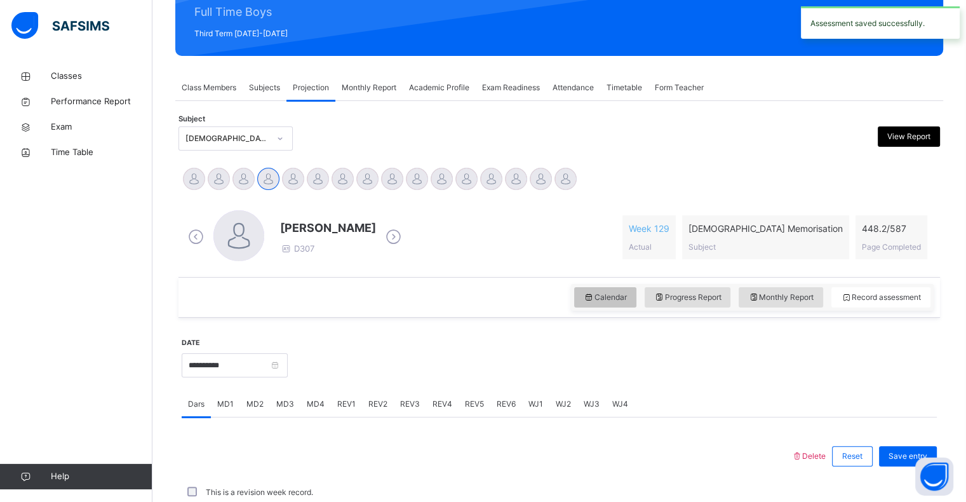
scroll to position [451, 0]
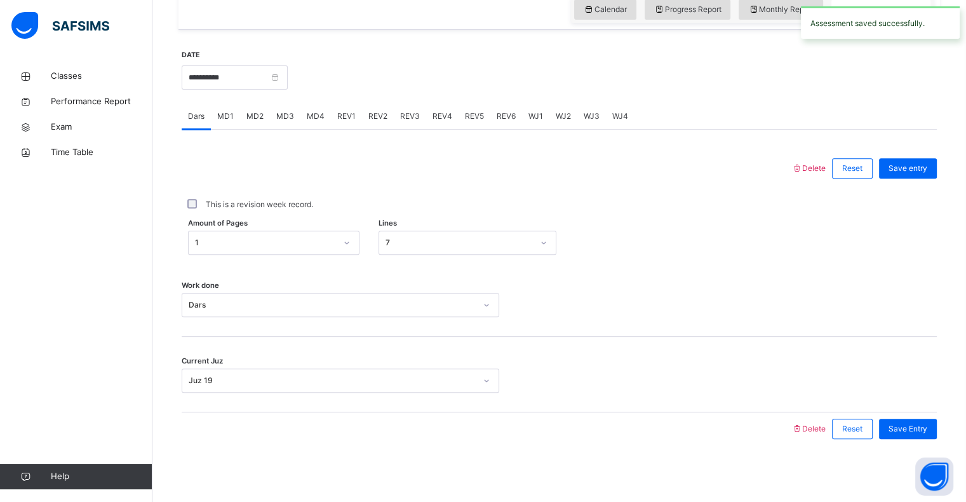
click at [303, 123] on div "MD4" at bounding box center [315, 115] width 30 height 25
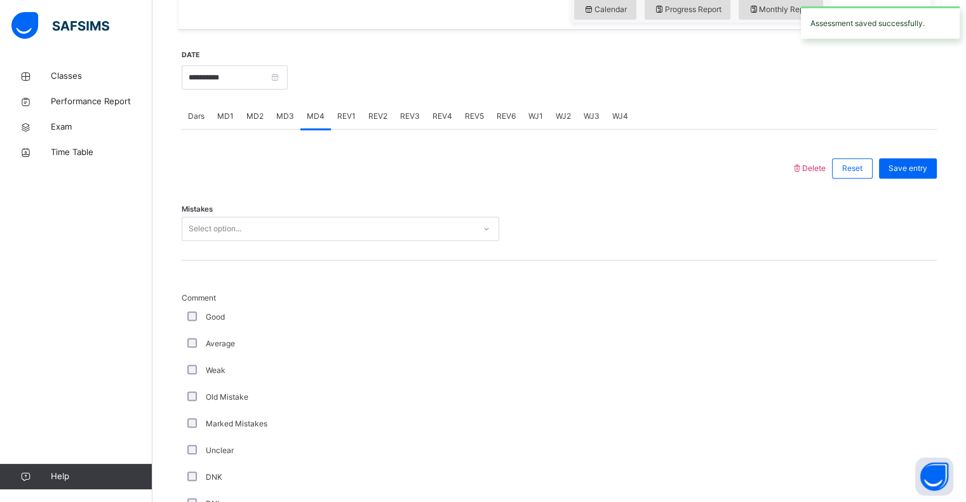
scroll to position [1185, 0]
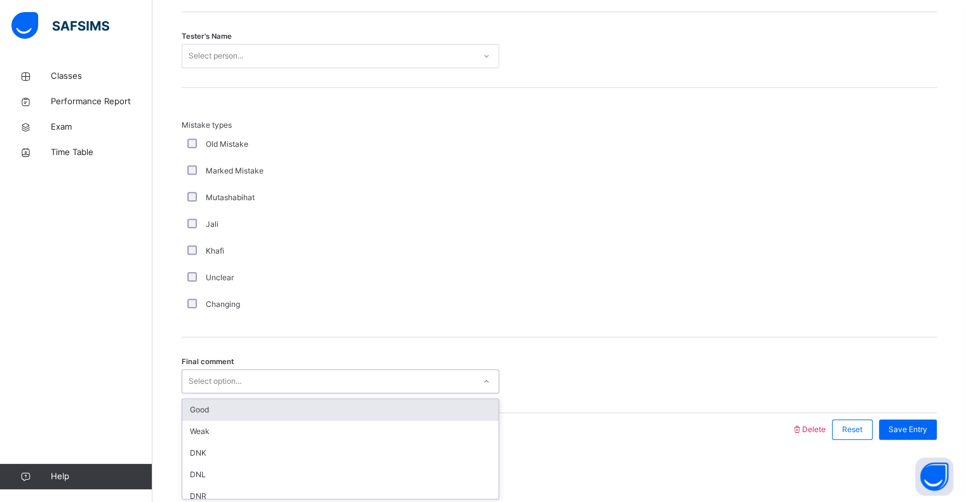
click at [251, 371] on div "Select option..." at bounding box center [328, 381] width 292 height 20
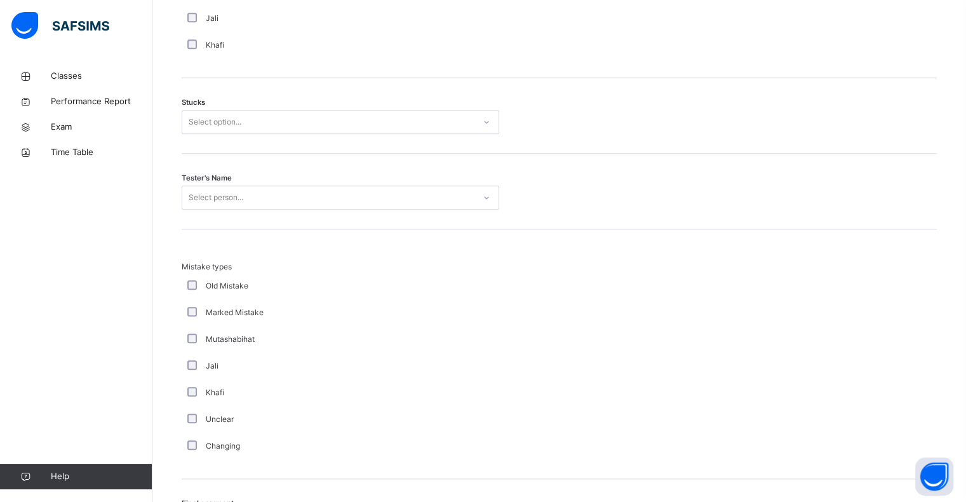
scroll to position [1032, 0]
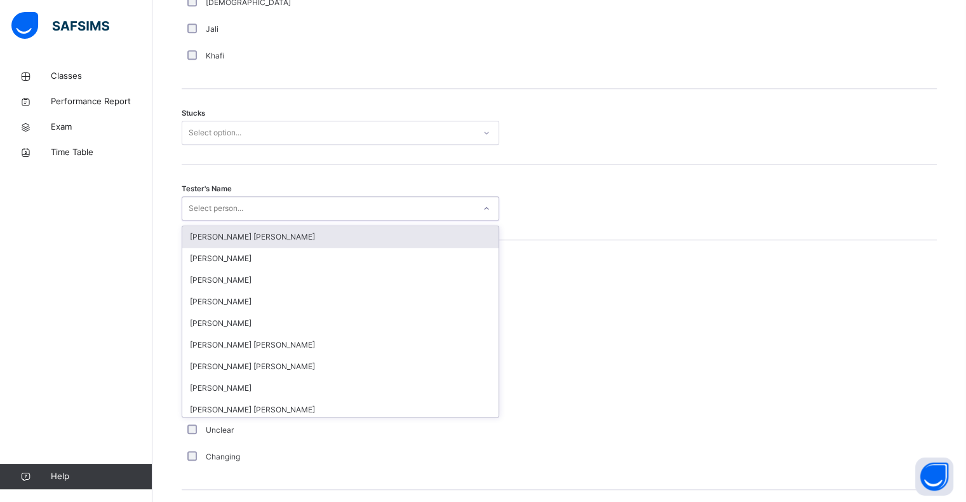
click at [360, 208] on div "Select person..." at bounding box center [328, 209] width 292 height 20
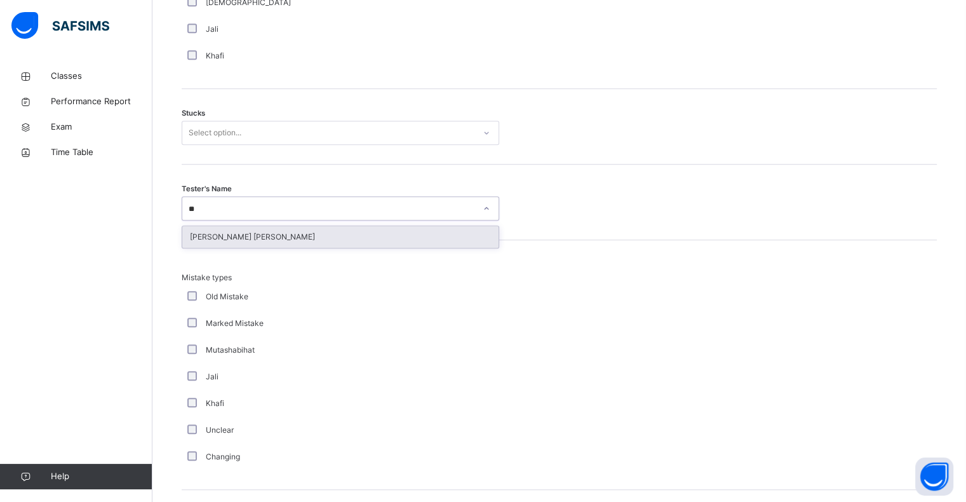
type input "*"
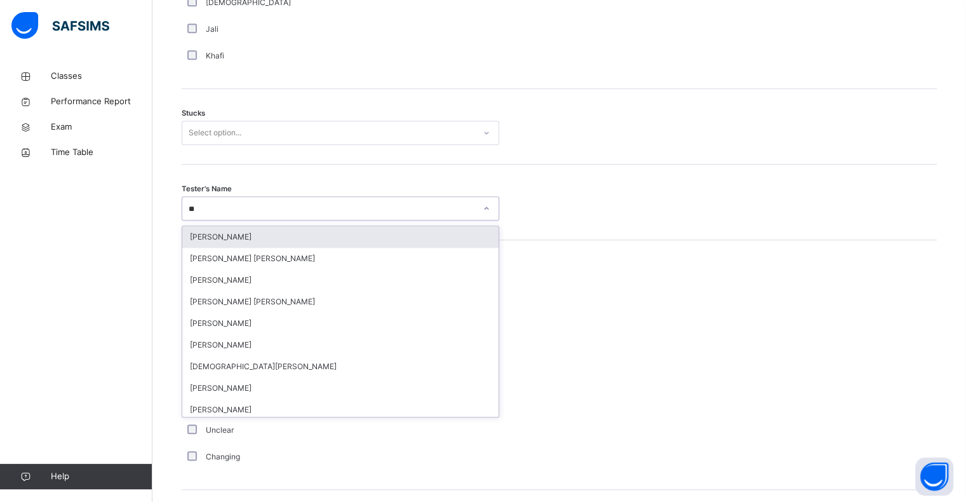
type input "*"
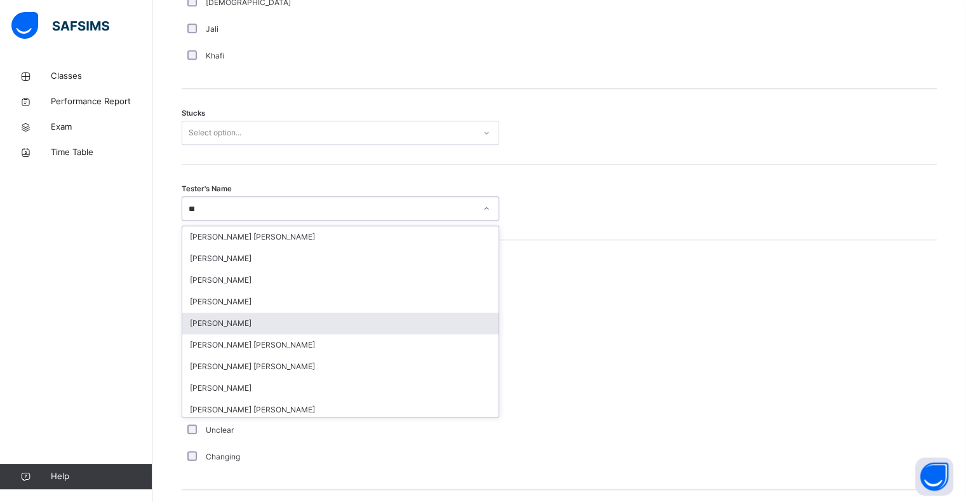
type input "****"
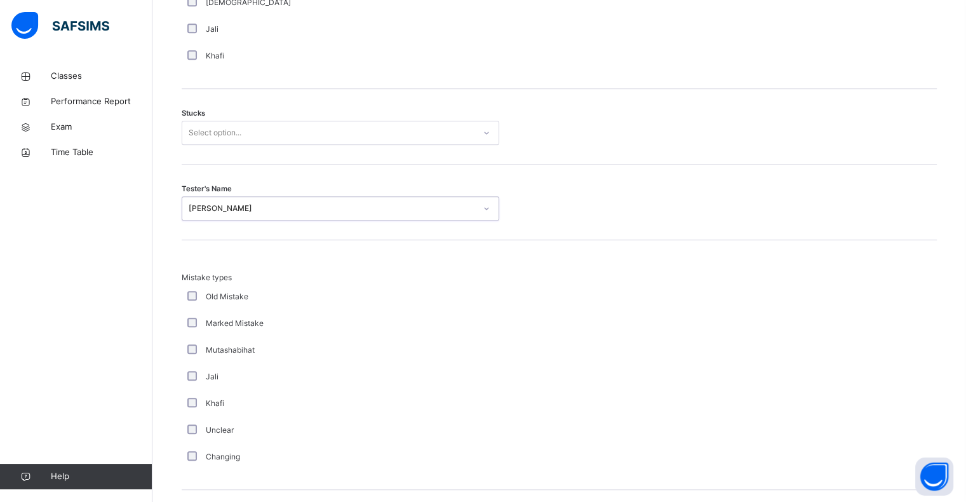
click at [373, 134] on div "Select option..." at bounding box center [328, 133] width 292 height 20
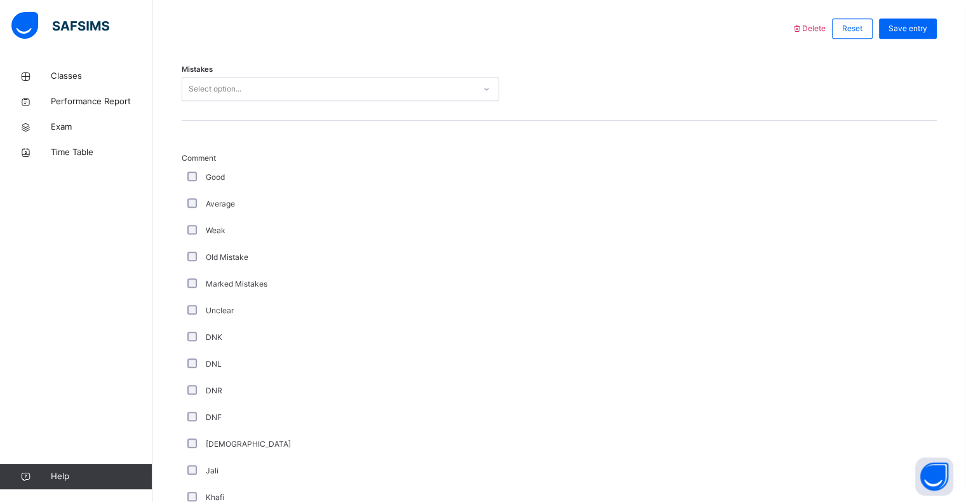
scroll to position [588, 0]
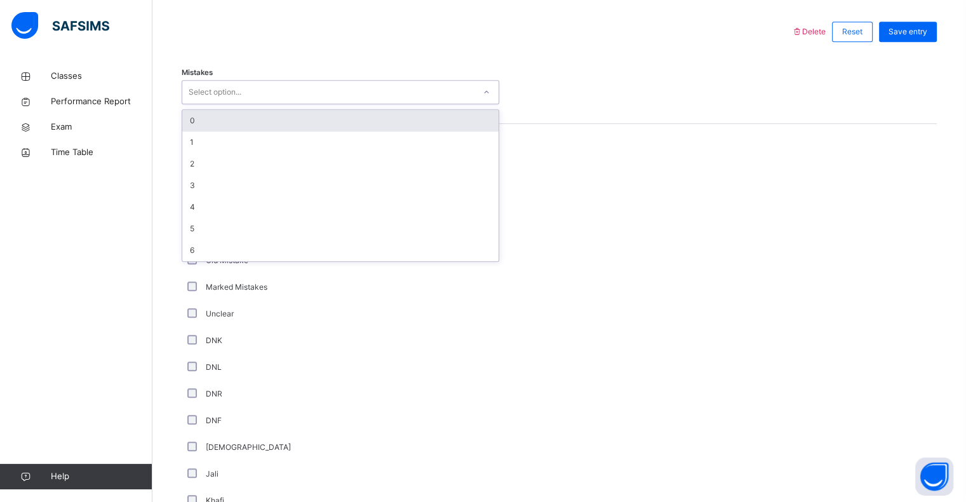
click at [236, 96] on div "Select option..." at bounding box center [215, 92] width 53 height 24
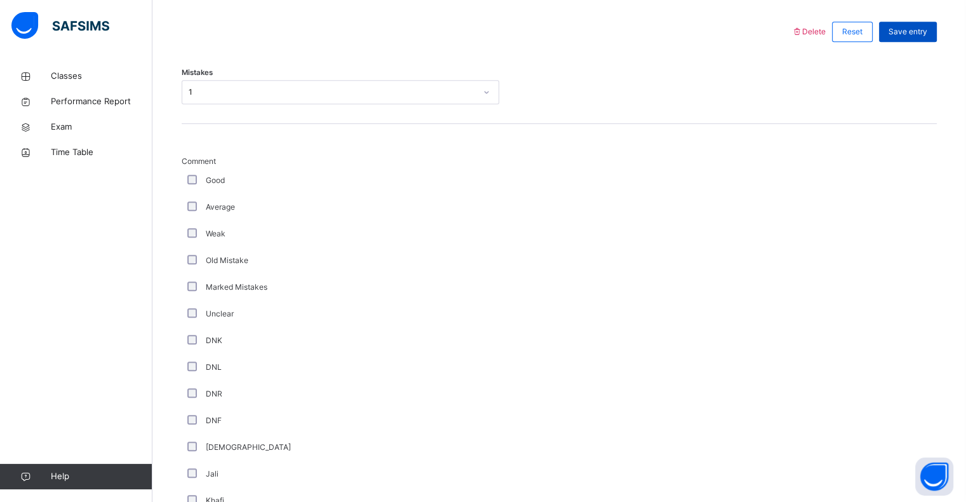
click at [926, 34] on span "Save entry" at bounding box center [907, 31] width 39 height 11
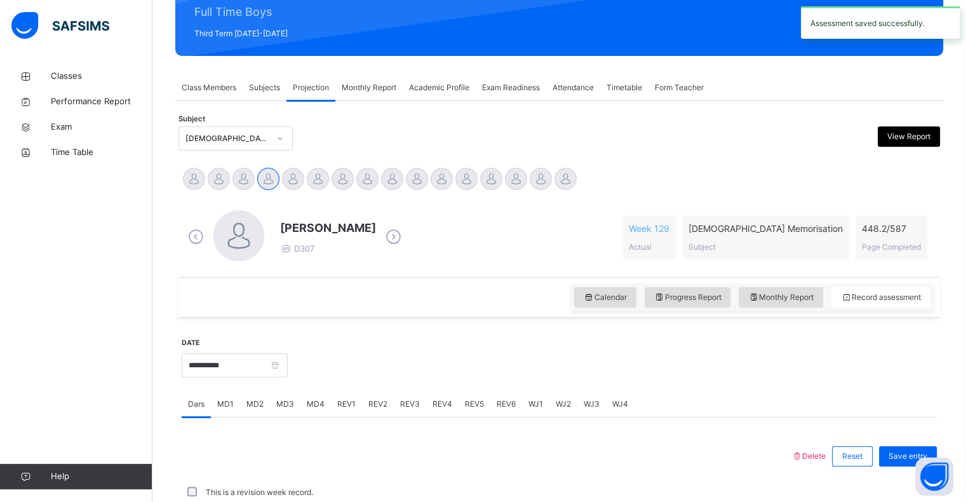
scroll to position [451, 0]
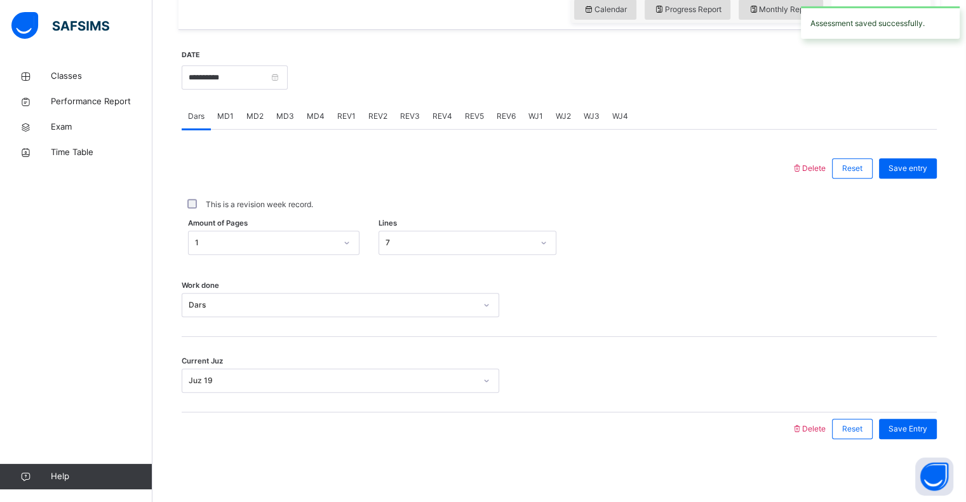
click at [341, 106] on div "REV1" at bounding box center [346, 115] width 31 height 25
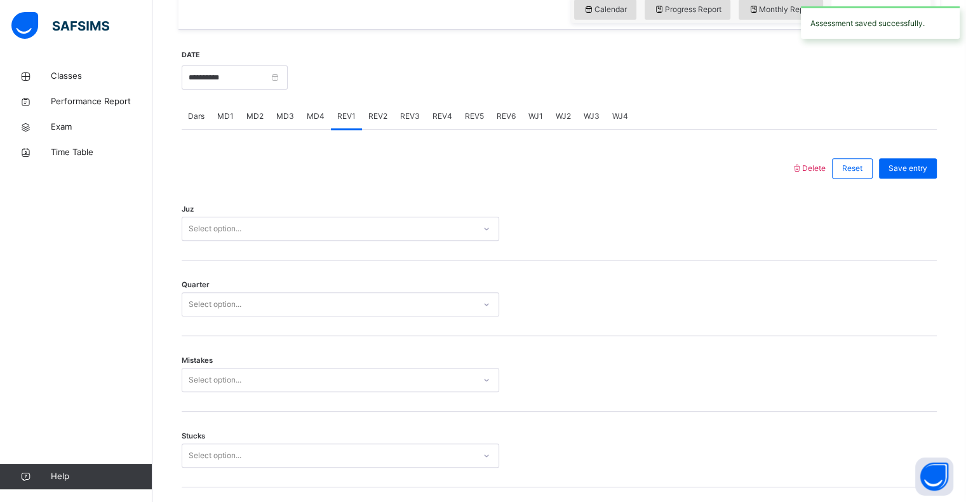
scroll to position [588, 0]
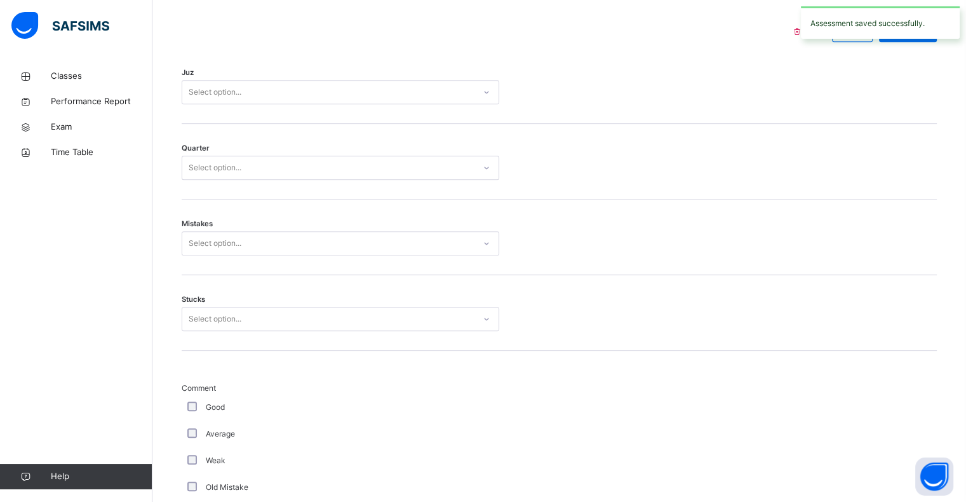
click at [241, 97] on div "Select option..." at bounding box center [215, 92] width 53 height 24
click at [274, 170] on div "Select option..." at bounding box center [328, 168] width 292 height 20
click at [288, 244] on div "Select option..." at bounding box center [328, 244] width 292 height 20
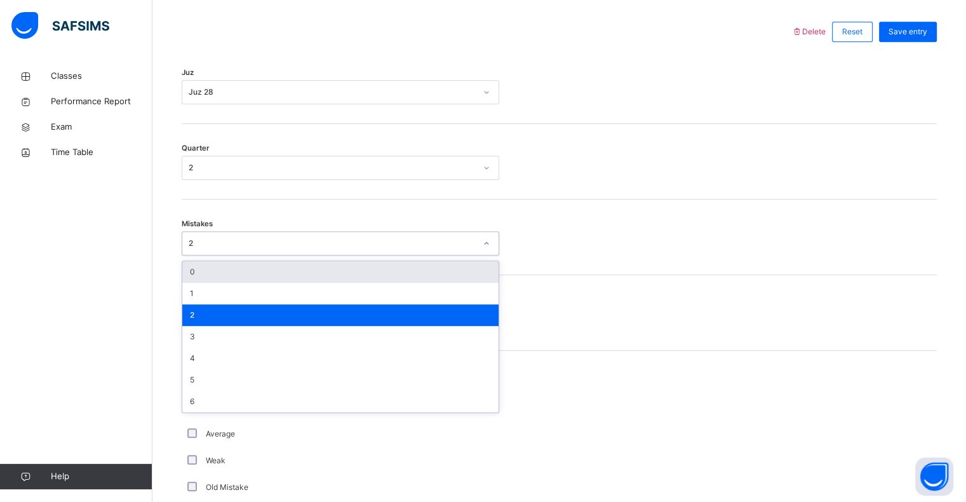
click at [280, 245] on div "2" at bounding box center [332, 242] width 287 height 11
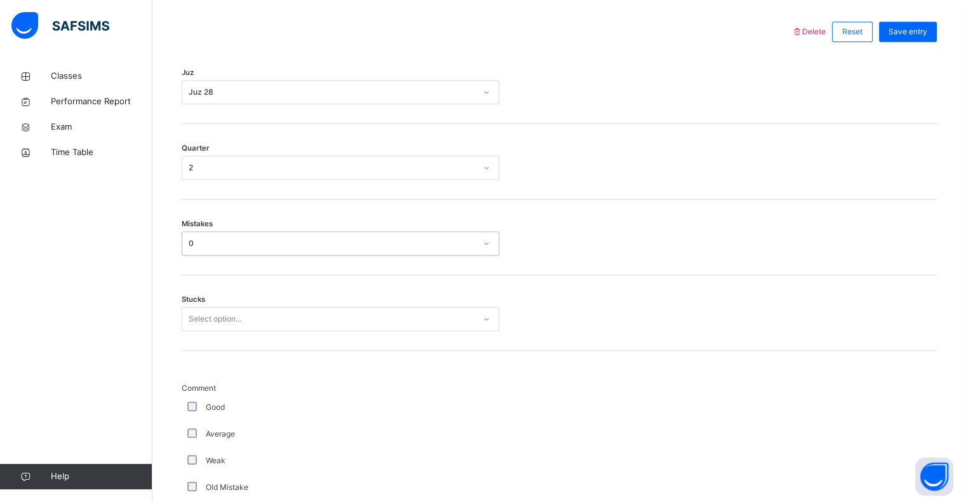
click at [300, 326] on div "Select option..." at bounding box center [340, 319] width 317 height 24
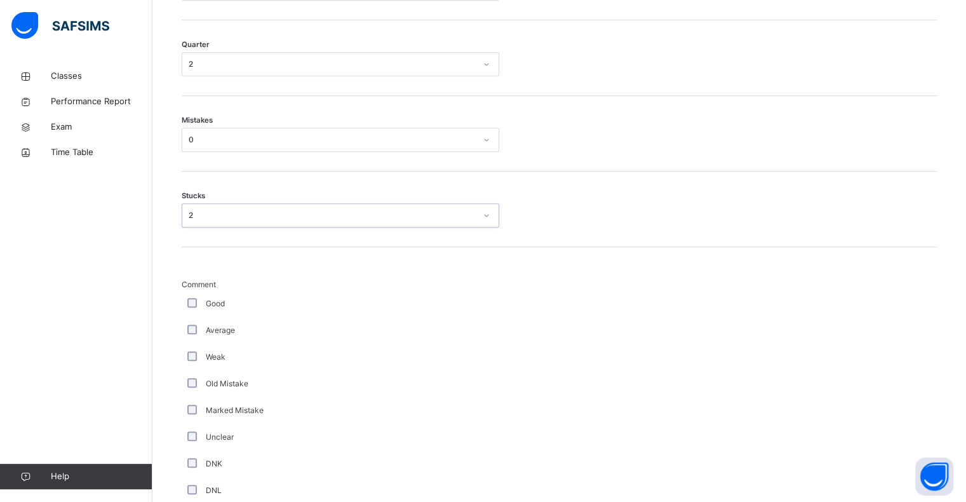
scroll to position [696, 0]
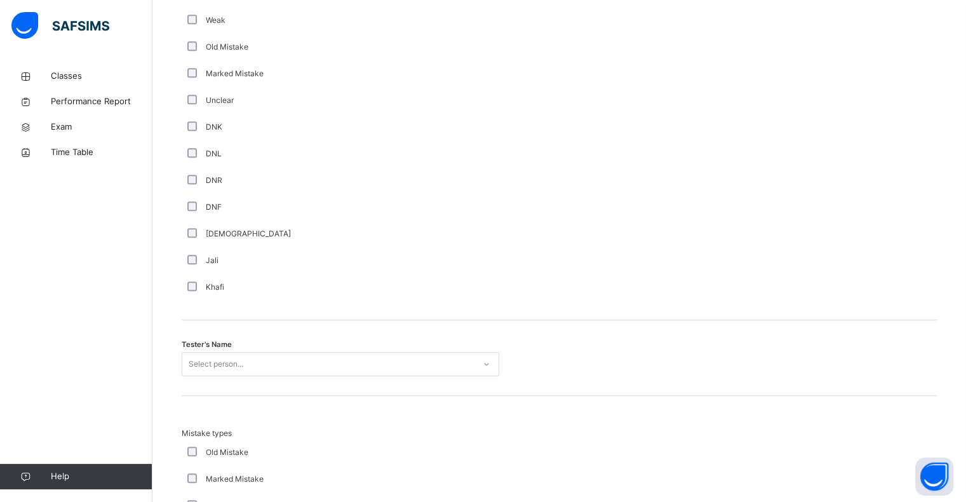
click at [298, 368] on div "Select person..." at bounding box center [340, 364] width 317 height 24
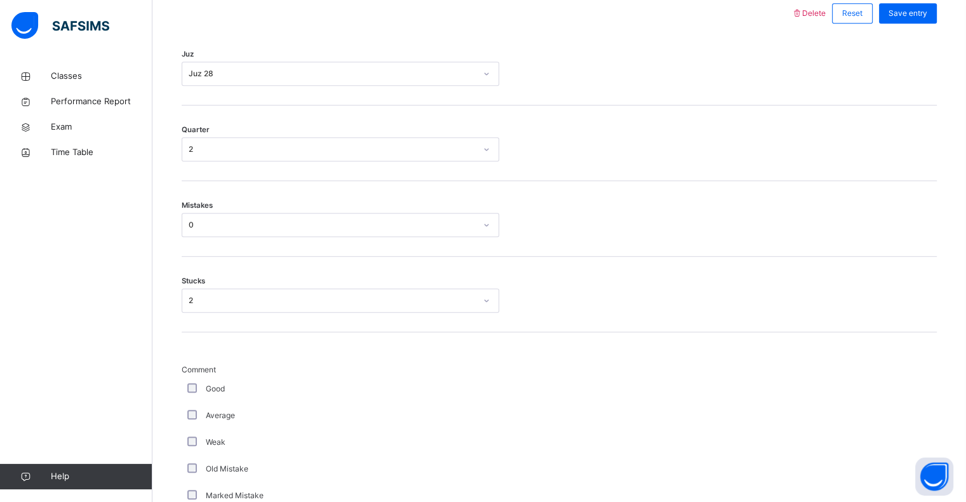
scroll to position [571, 0]
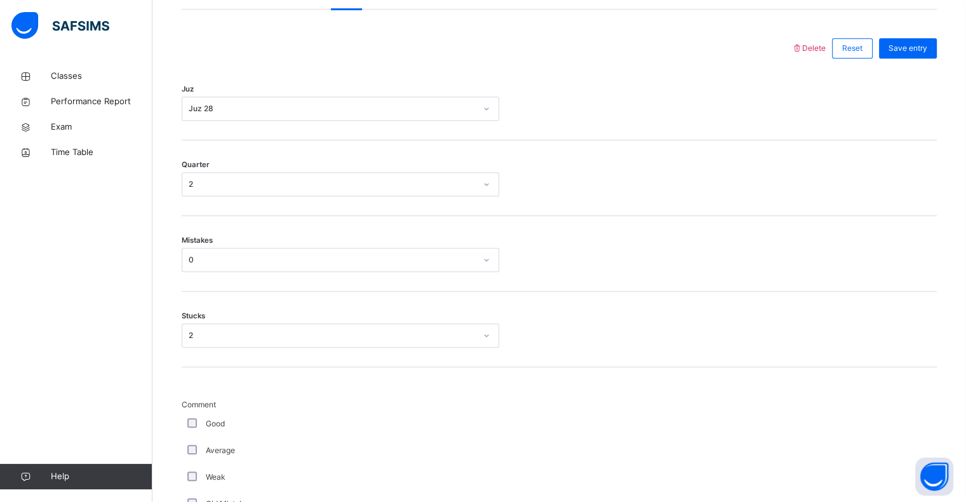
click at [260, 179] on div "2" at bounding box center [332, 183] width 287 height 11
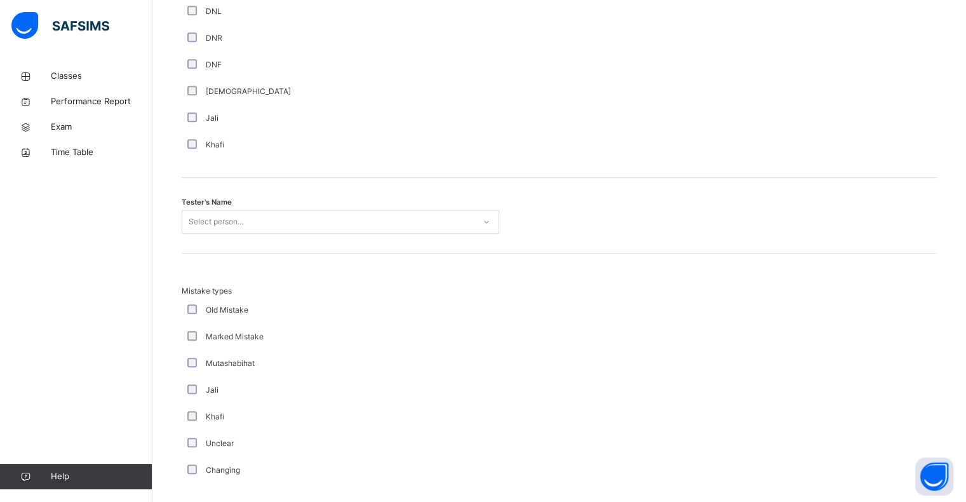
scroll to position [1171, 0]
click at [264, 221] on div "Select person..." at bounding box center [328, 221] width 292 height 20
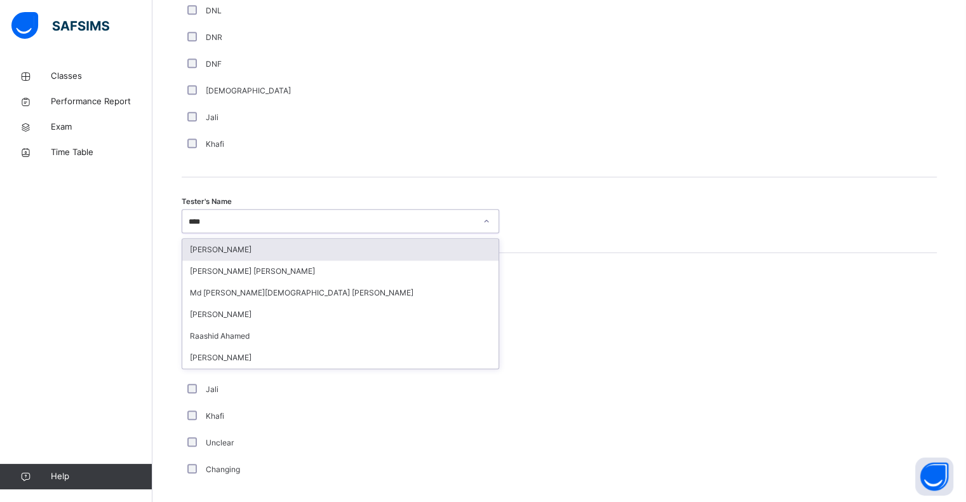
type input "*****"
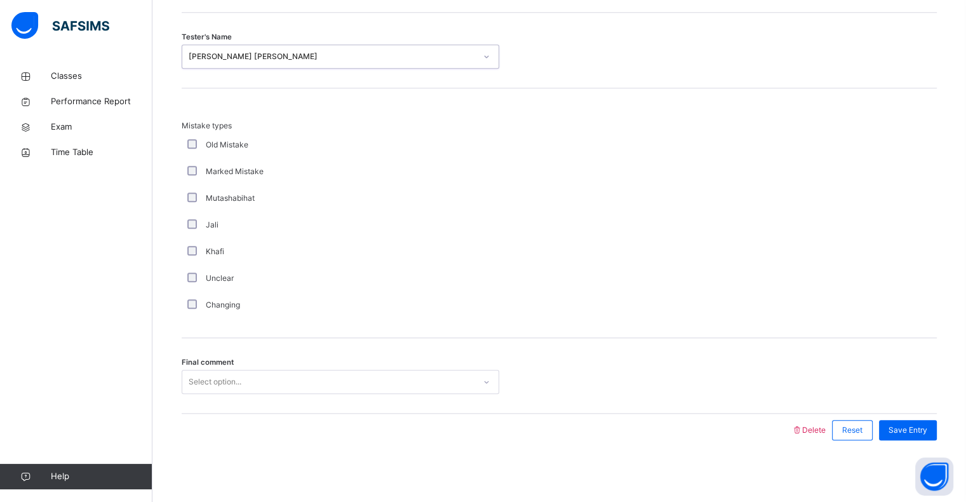
scroll to position [1336, 0]
click at [297, 382] on div "Select option..." at bounding box center [328, 381] width 292 height 20
click at [901, 420] on div "Save Entry" at bounding box center [908, 429] width 58 height 20
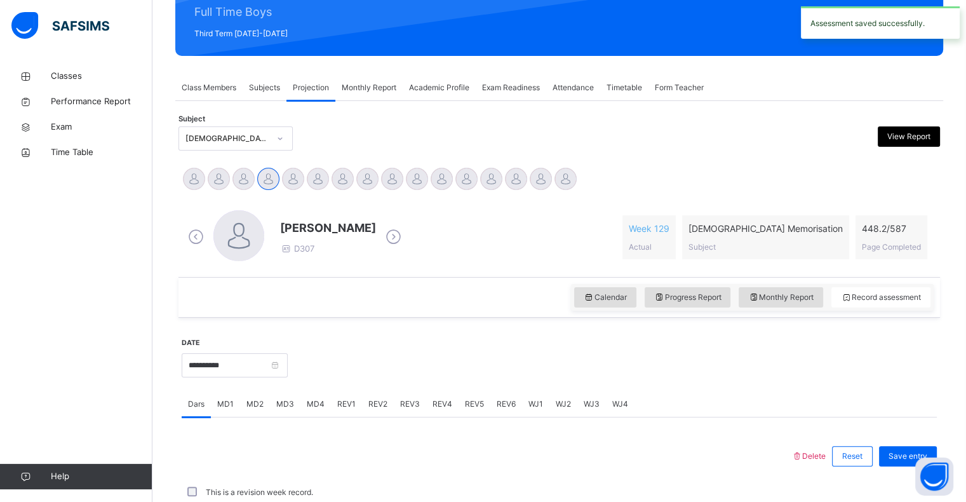
scroll to position [451, 0]
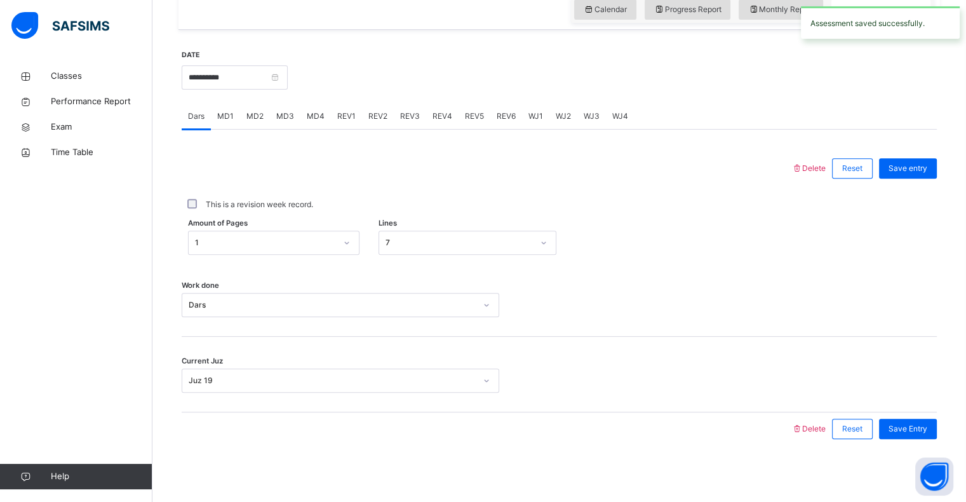
click at [375, 115] on span "REV2" at bounding box center [377, 115] width 19 height 11
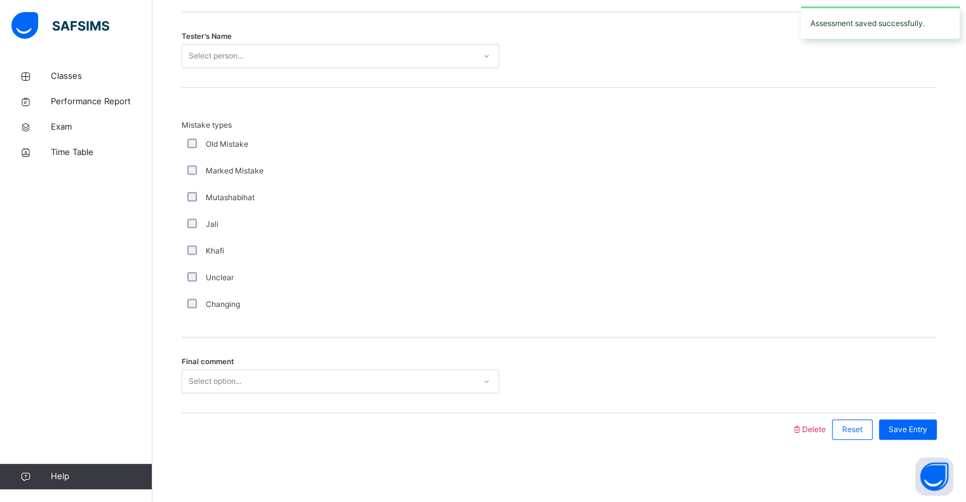
click at [258, 380] on div "Select option..." at bounding box center [328, 381] width 292 height 20
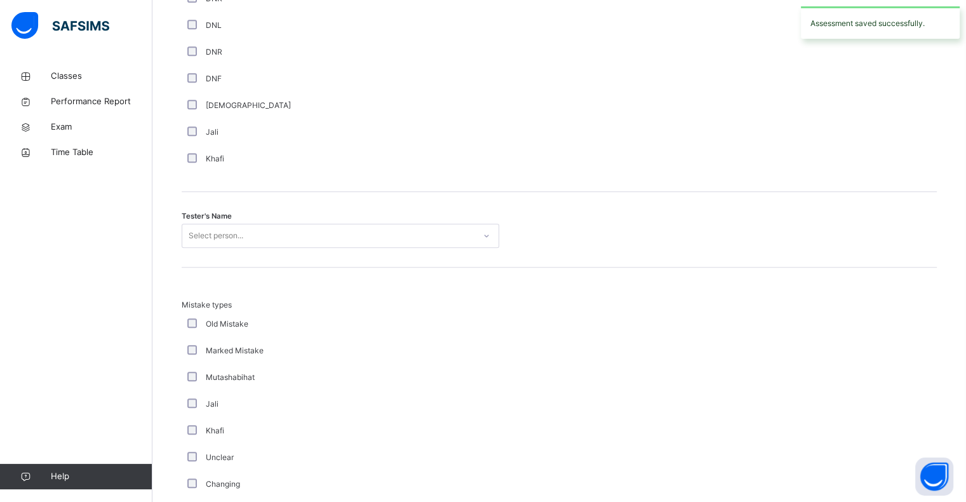
scroll to position [1154, 0]
click at [366, 232] on div "Select person..." at bounding box center [328, 239] width 292 height 20
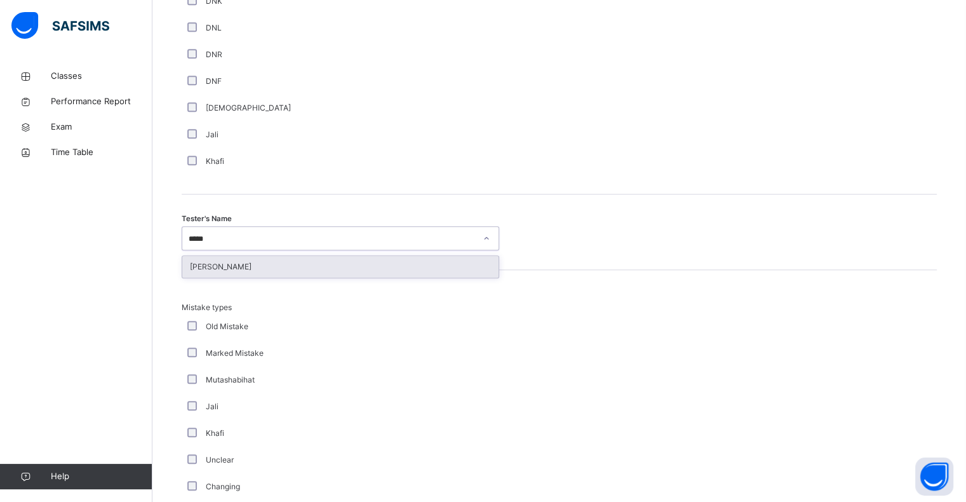
type input "******"
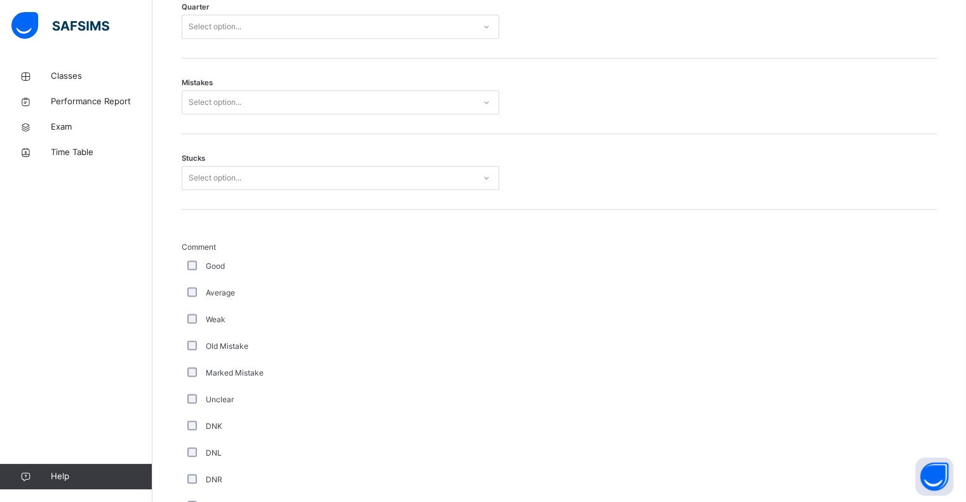
scroll to position [723, 0]
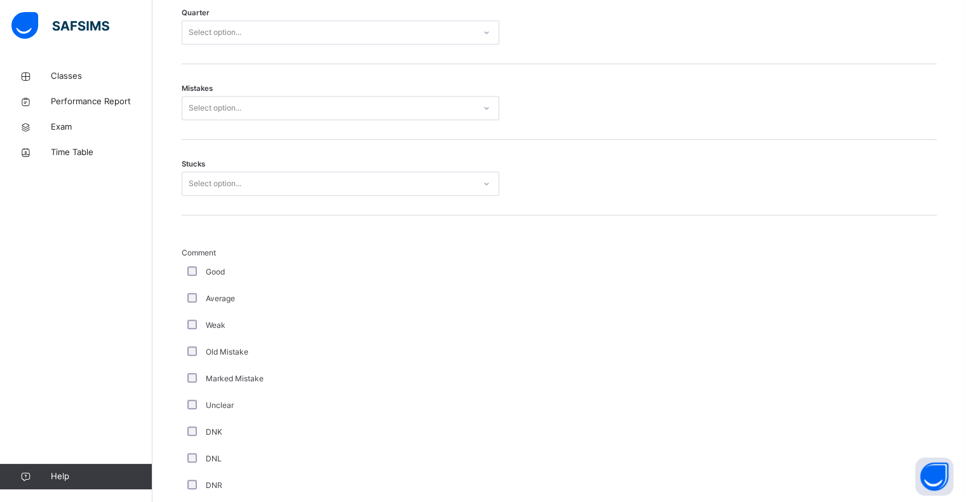
click at [344, 187] on div "Select option..." at bounding box center [328, 184] width 292 height 20
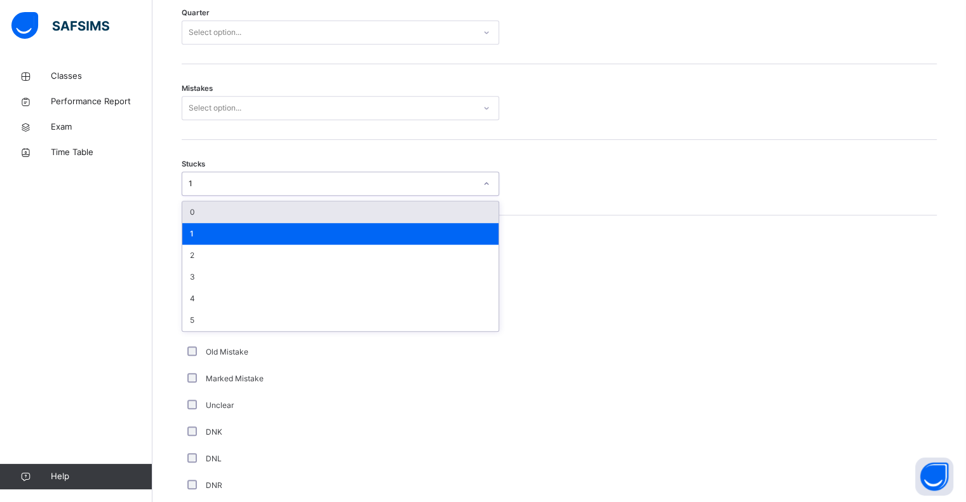
click at [346, 188] on div "1" at bounding box center [332, 183] width 287 height 11
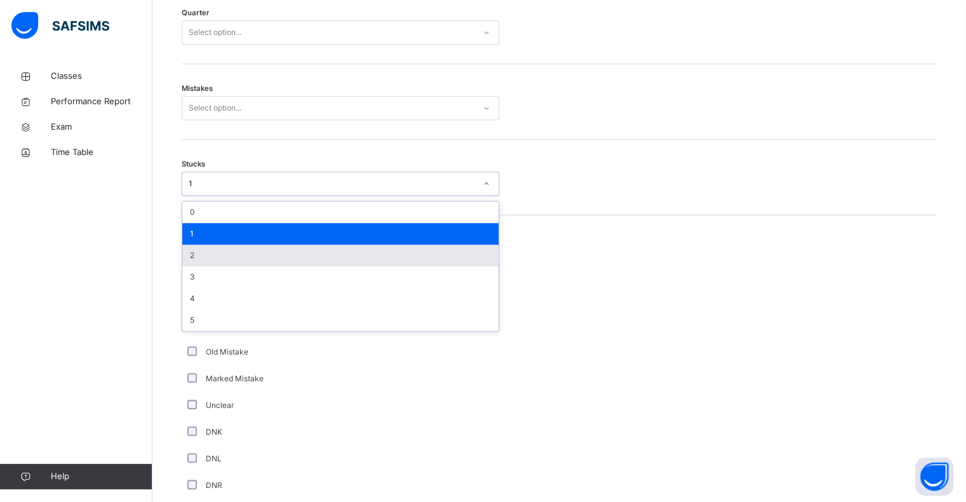
type input "*"
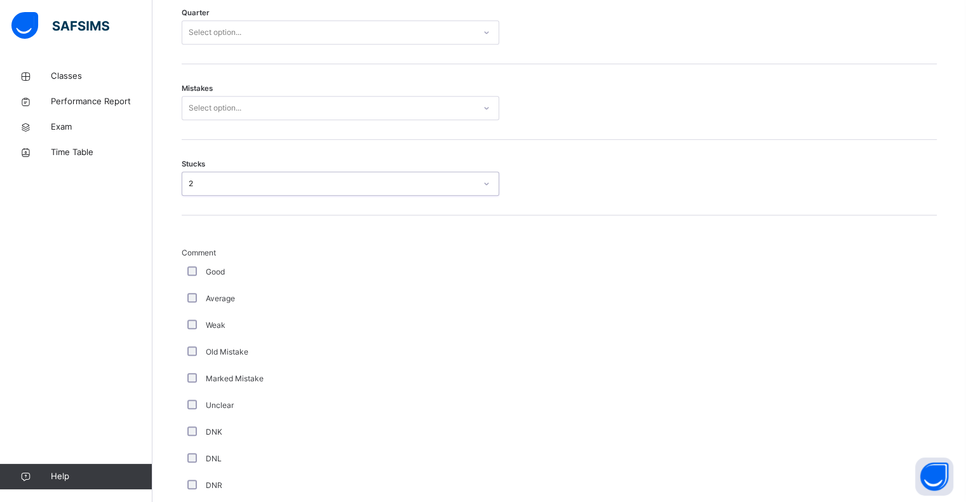
click at [430, 110] on div "Select option..." at bounding box center [328, 108] width 292 height 20
click at [386, 22] on div "Select option..." at bounding box center [340, 32] width 317 height 24
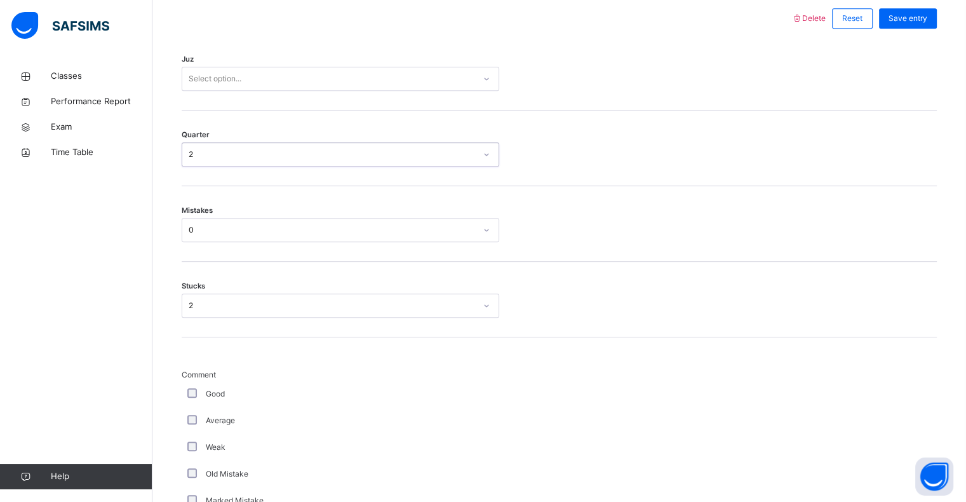
scroll to position [582, 0]
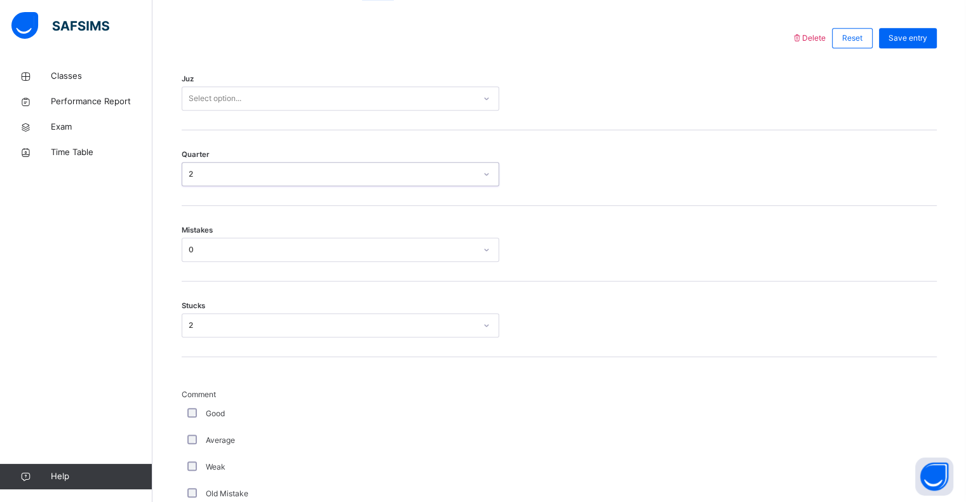
click at [392, 93] on div "Select option..." at bounding box center [328, 99] width 292 height 20
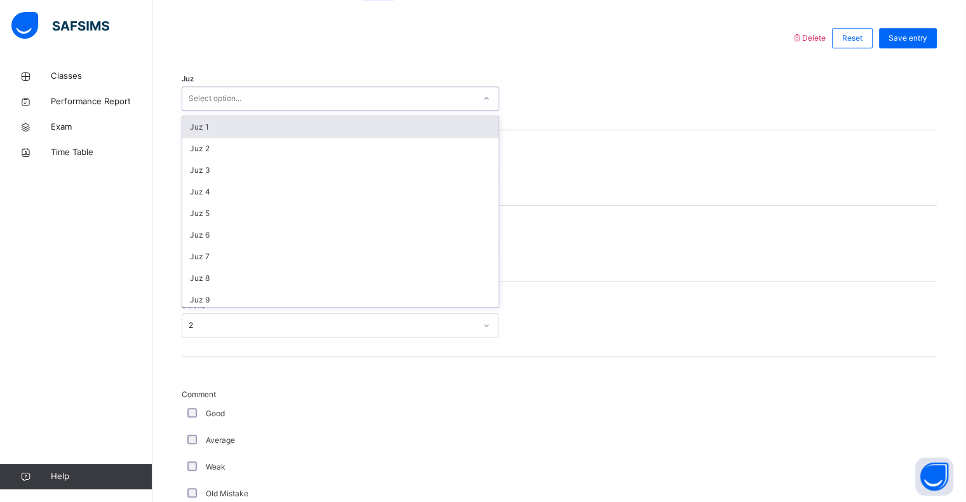
scroll to position [457, 0]
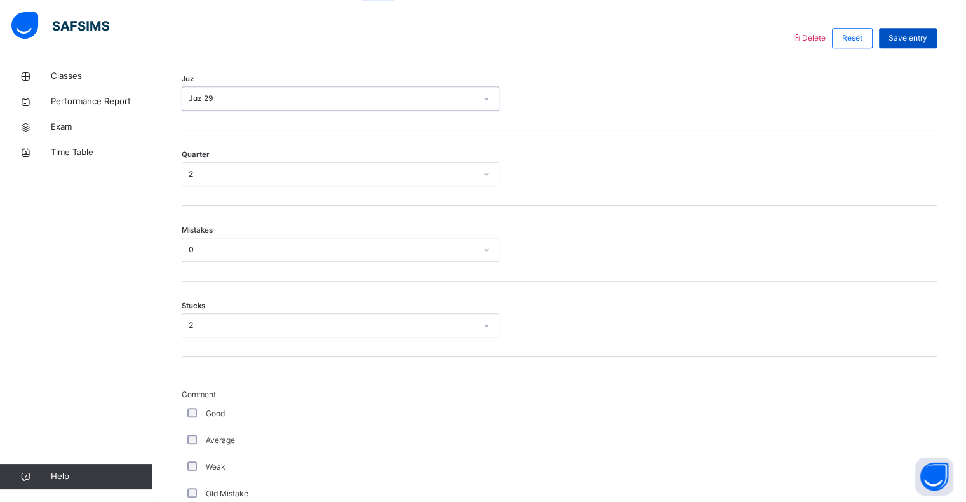
click at [922, 29] on div "Save entry" at bounding box center [908, 38] width 58 height 20
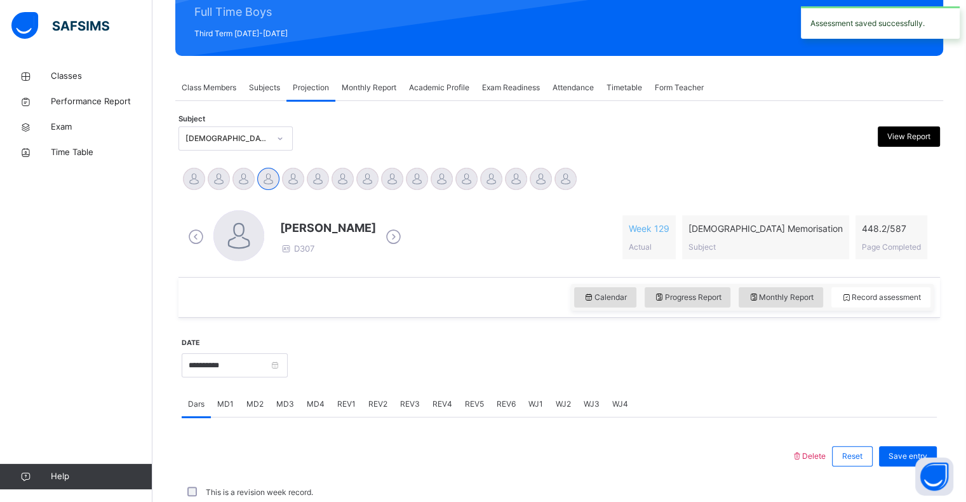
scroll to position [451, 0]
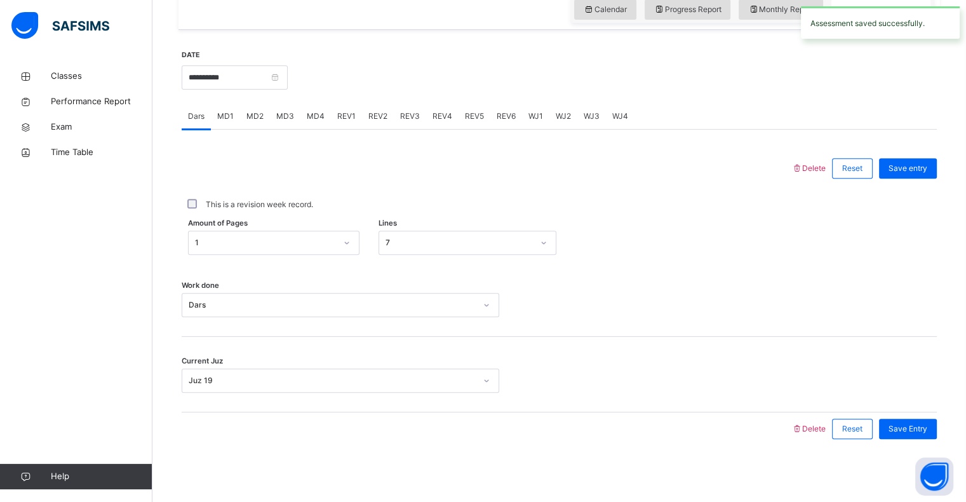
click at [269, 58] on div "**********" at bounding box center [235, 76] width 106 height 55
click at [288, 82] on input "**********" at bounding box center [235, 77] width 106 height 24
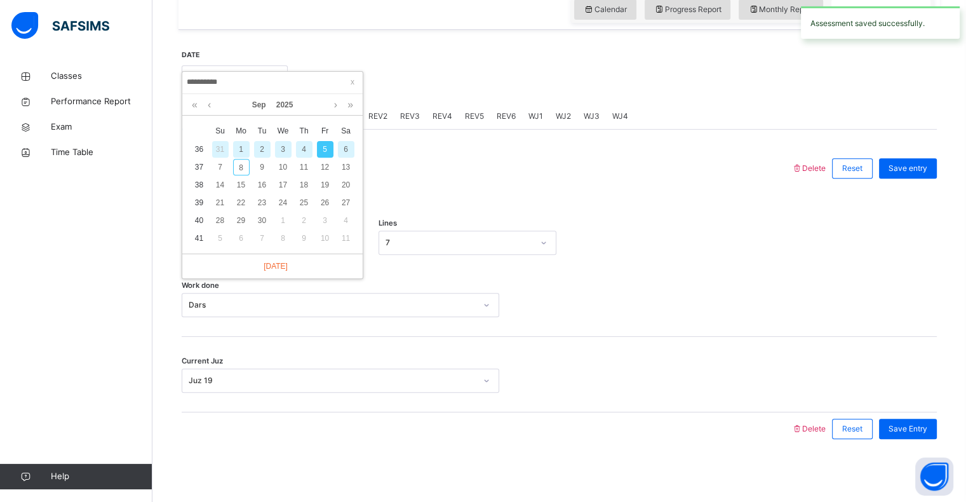
click at [305, 147] on div "4" at bounding box center [304, 149] width 17 height 17
type input "**********"
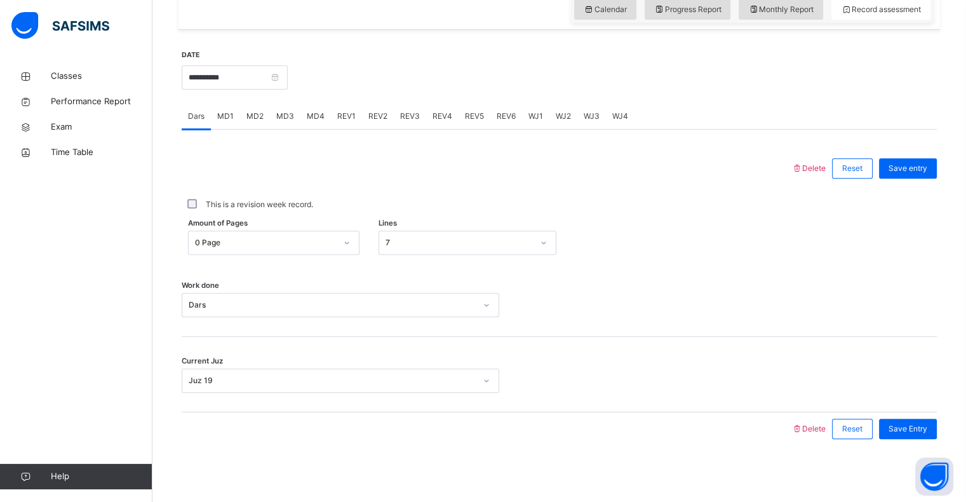
click at [247, 115] on span "MD2" at bounding box center [254, 115] width 17 height 11
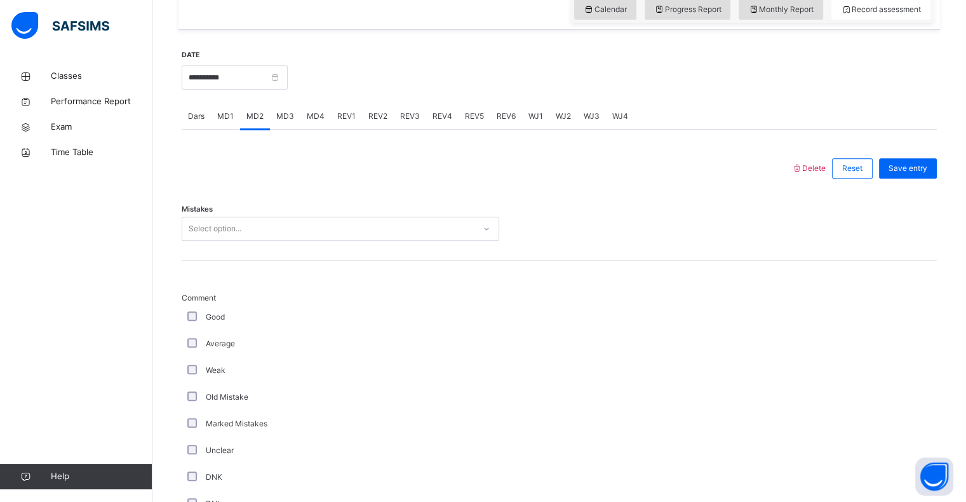
click at [270, 114] on div "MD3" at bounding box center [285, 115] width 30 height 25
click at [223, 126] on div "MD1" at bounding box center [225, 115] width 29 height 25
click at [199, 125] on div "Dars" at bounding box center [196, 115] width 29 height 25
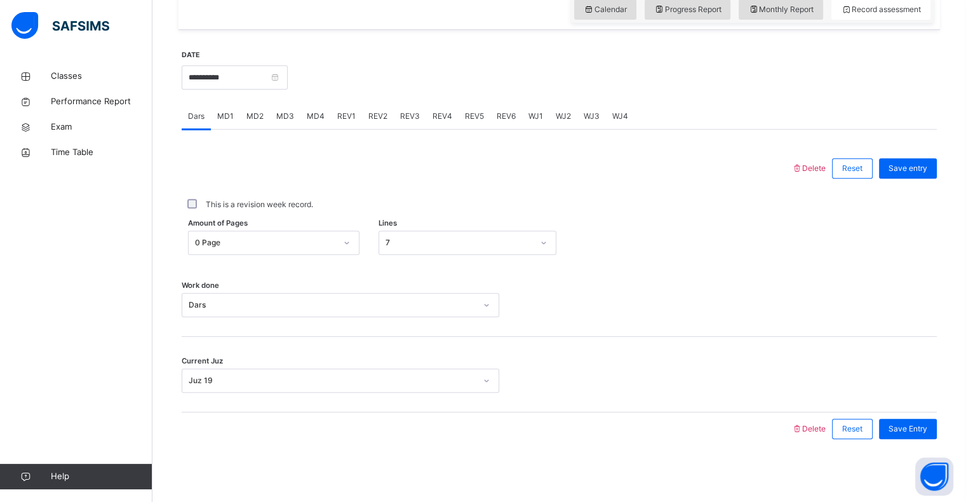
click at [300, 120] on div "MD4" at bounding box center [315, 115] width 30 height 25
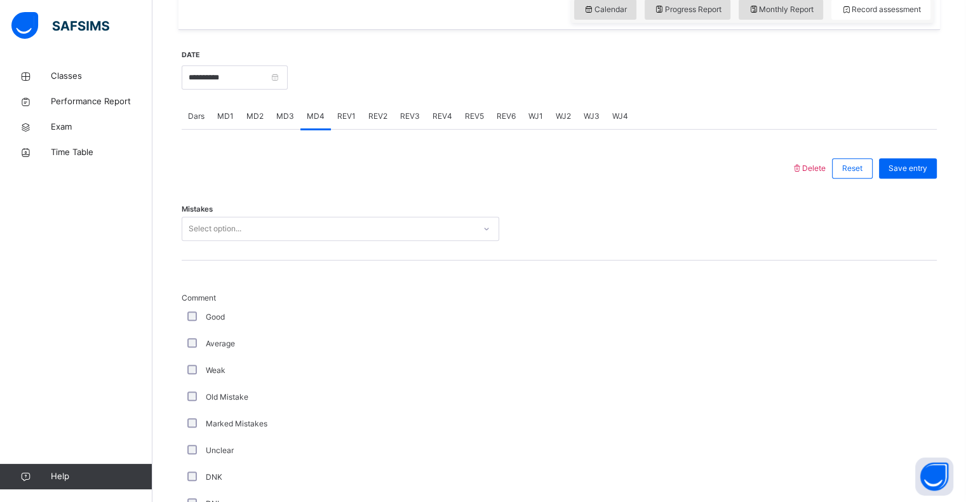
click at [283, 124] on div "MD3" at bounding box center [285, 115] width 30 height 25
click at [210, 117] on div "Dars" at bounding box center [196, 115] width 29 height 25
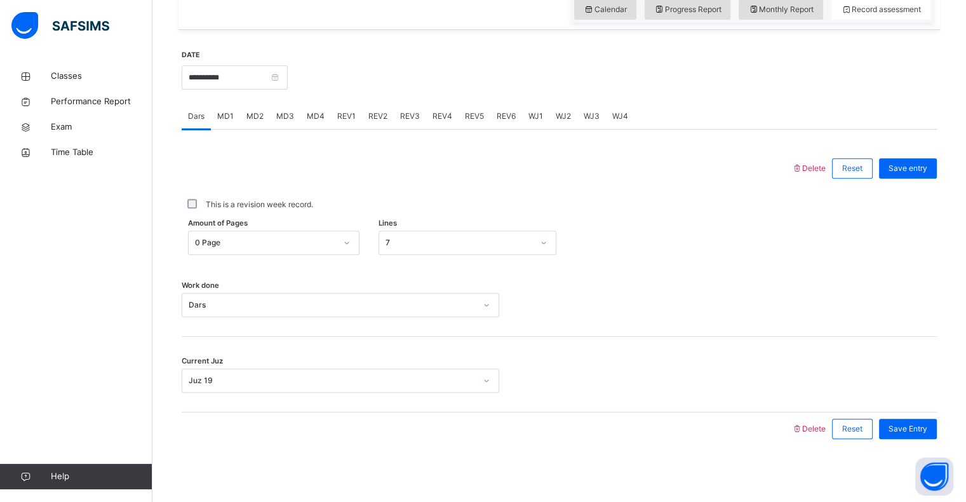
click at [230, 127] on div "MD1" at bounding box center [225, 115] width 29 height 25
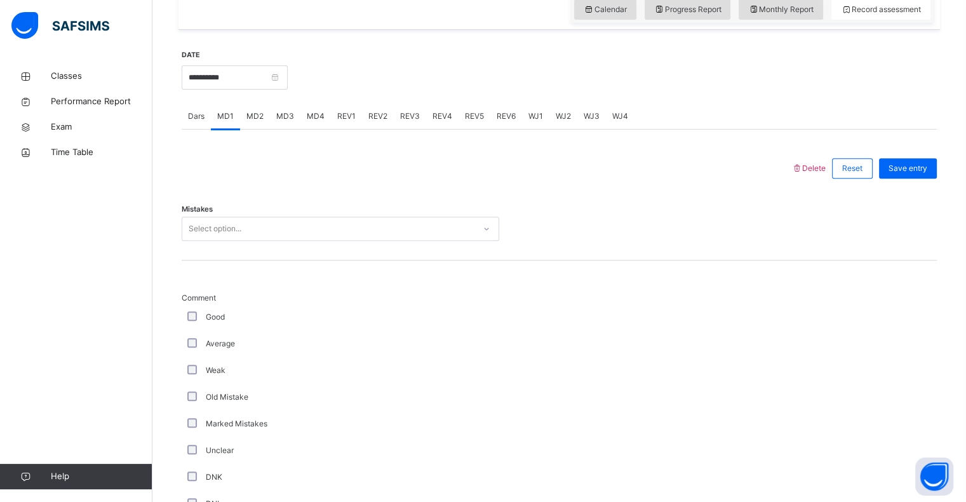
click at [314, 119] on span "MD4" at bounding box center [316, 115] width 18 height 11
click at [362, 119] on div "REV2" at bounding box center [378, 115] width 32 height 25
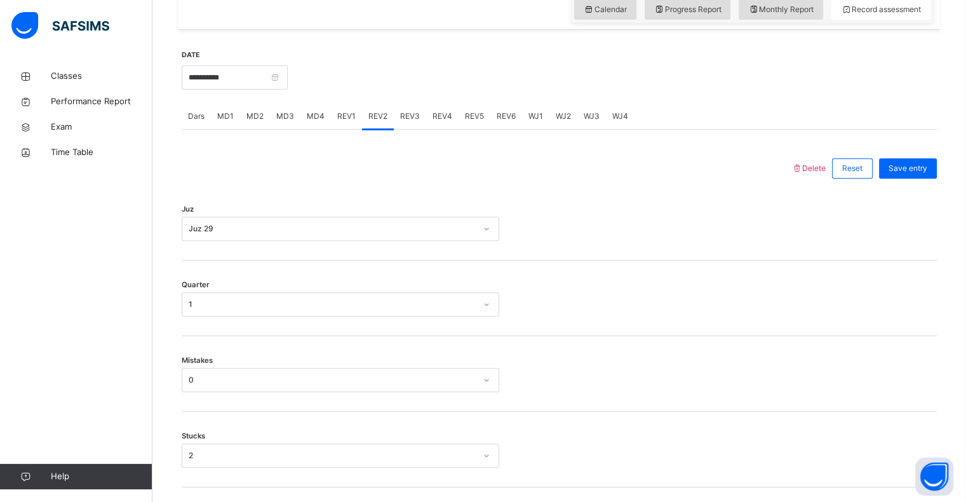
click at [384, 119] on span "REV2" at bounding box center [377, 115] width 19 height 11
click at [410, 122] on div "REV3" at bounding box center [410, 115] width 32 height 25
click at [427, 114] on div "REV4" at bounding box center [442, 115] width 32 height 25
click at [458, 121] on div "REV5" at bounding box center [474, 115] width 32 height 25
click at [401, 126] on div "REV3" at bounding box center [410, 115] width 32 height 25
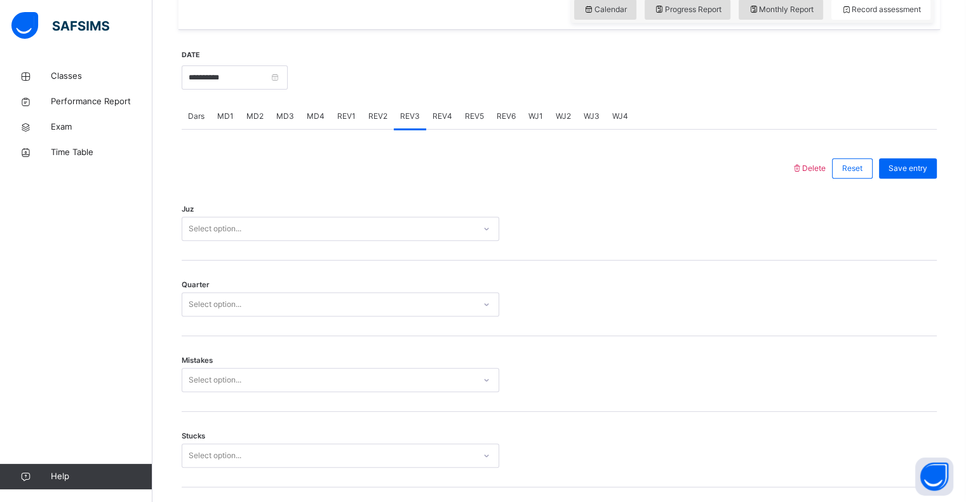
click at [377, 112] on span "REV2" at bounding box center [377, 115] width 19 height 11
click at [344, 114] on span "REV1" at bounding box center [346, 115] width 18 height 11
click at [312, 126] on div "MD4" at bounding box center [315, 115] width 30 height 25
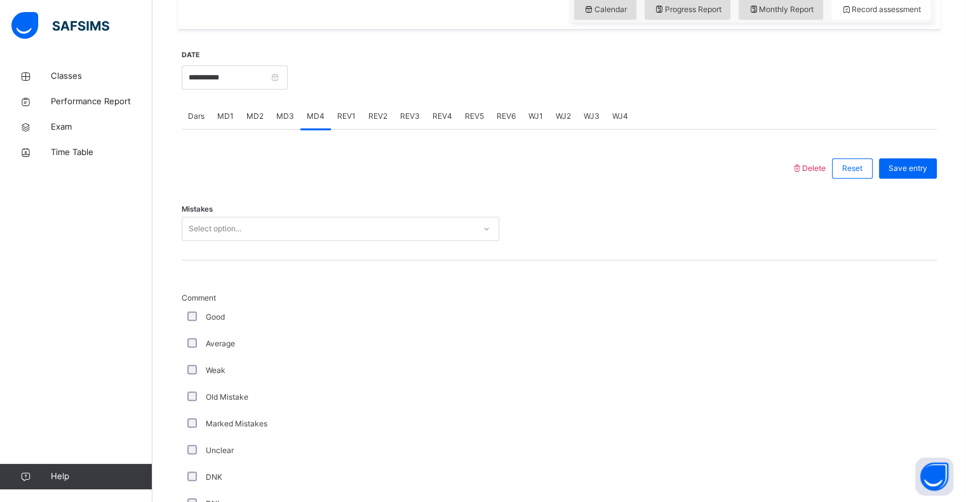
click at [286, 116] on span "MD3" at bounding box center [285, 115] width 18 height 11
click at [270, 128] on div "MD3" at bounding box center [285, 115] width 30 height 25
click at [231, 126] on div "MD1" at bounding box center [225, 115] width 29 height 25
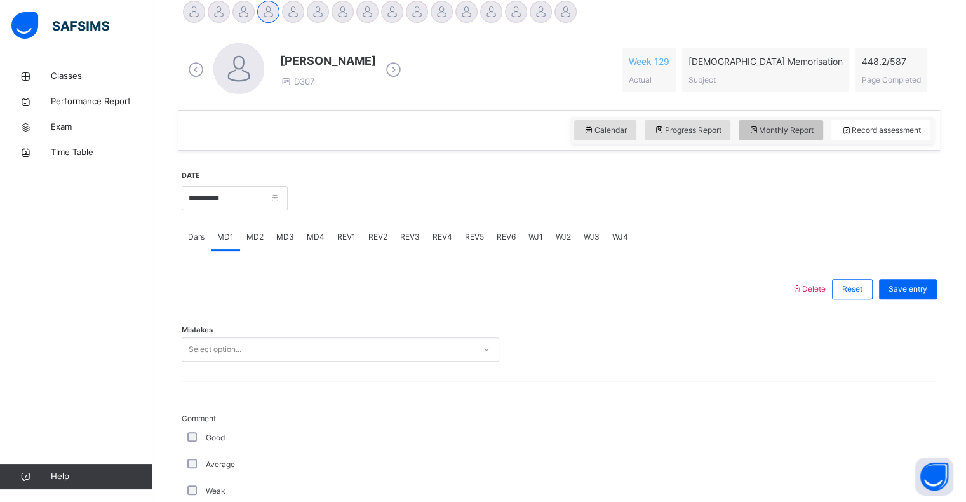
click at [815, 120] on div "Monthly Report" at bounding box center [780, 130] width 84 height 20
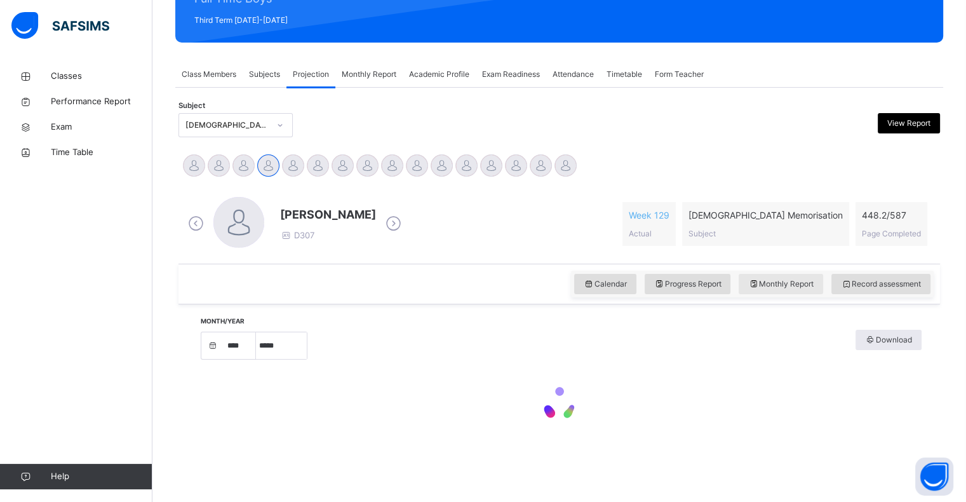
select select "****"
select select "*"
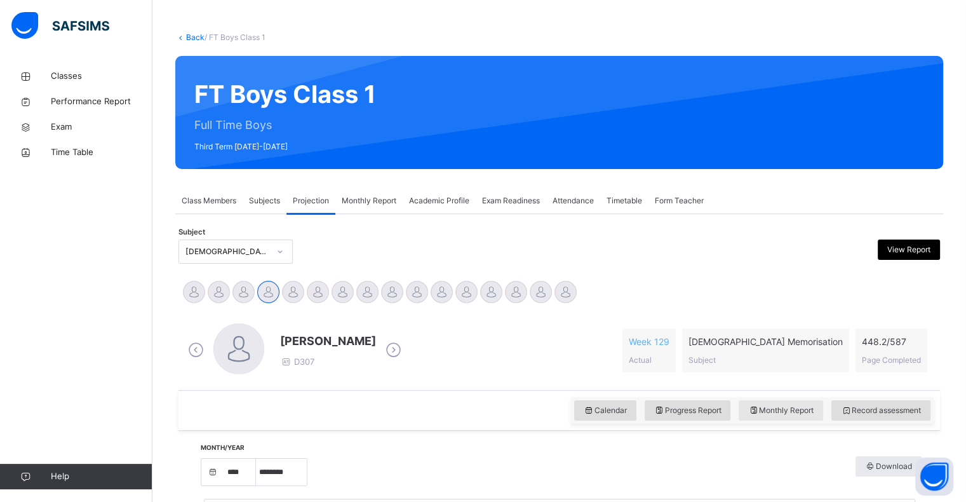
scroll to position [66, 0]
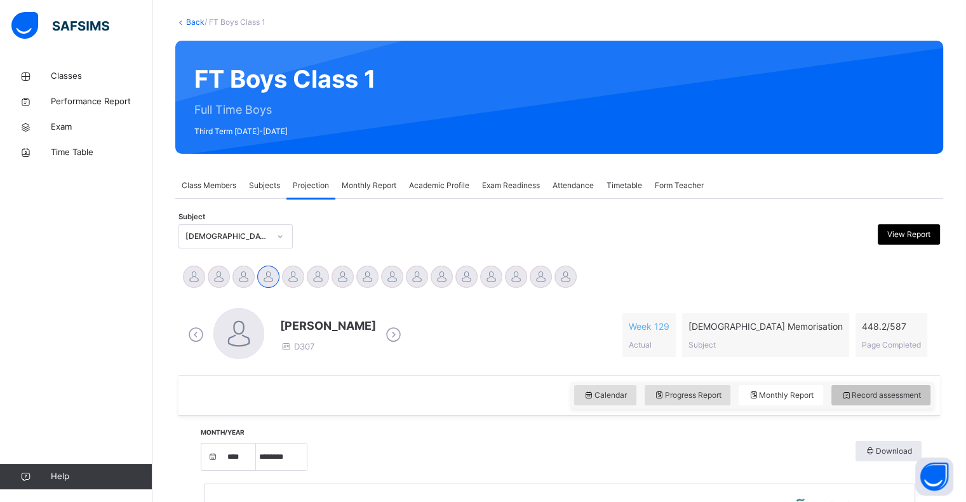
click at [914, 399] on span "Record assessment" at bounding box center [881, 394] width 80 height 11
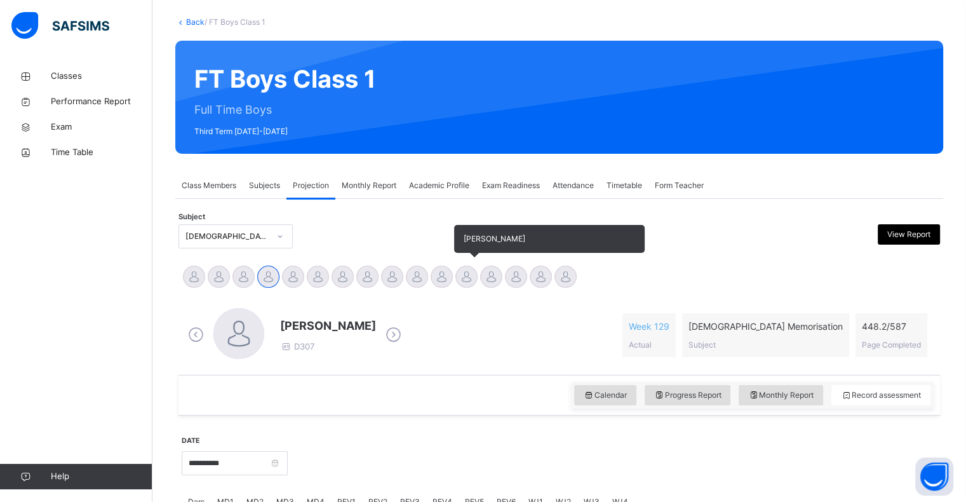
click at [467, 274] on div at bounding box center [466, 276] width 22 height 22
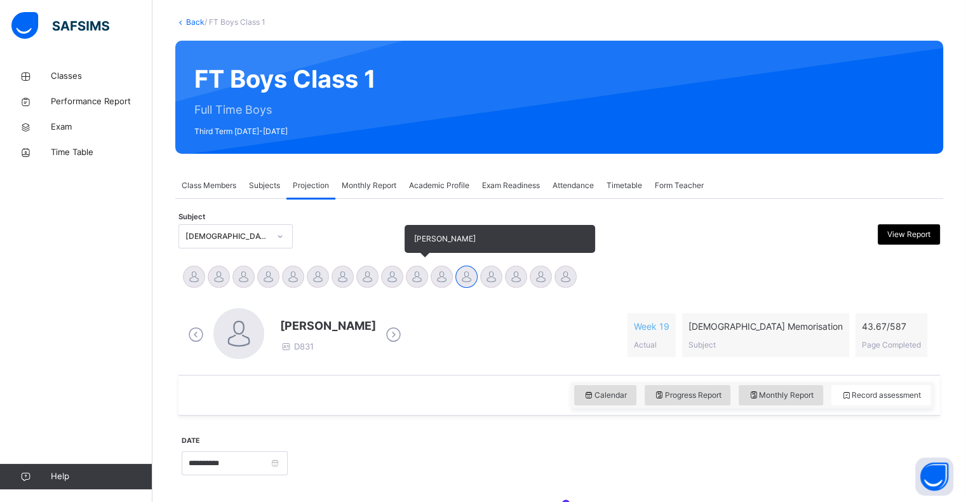
click at [424, 274] on div at bounding box center [417, 276] width 22 height 22
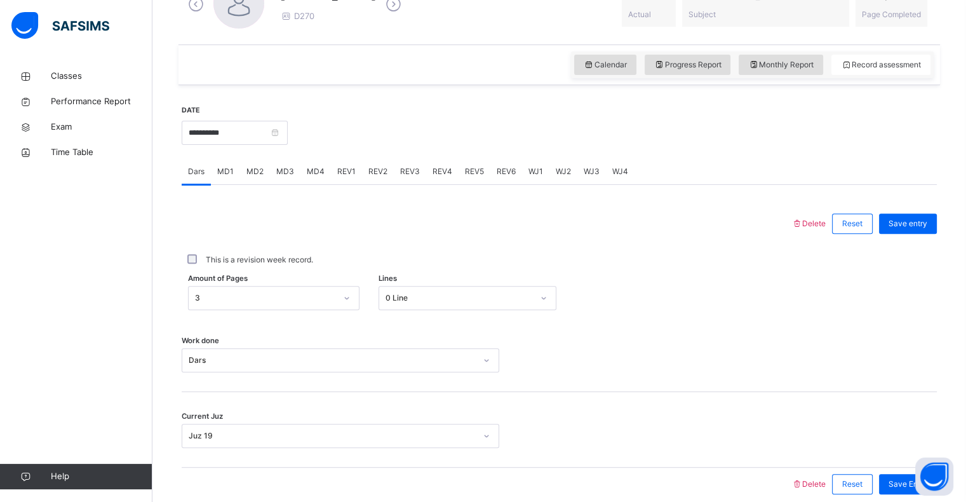
scroll to position [451, 0]
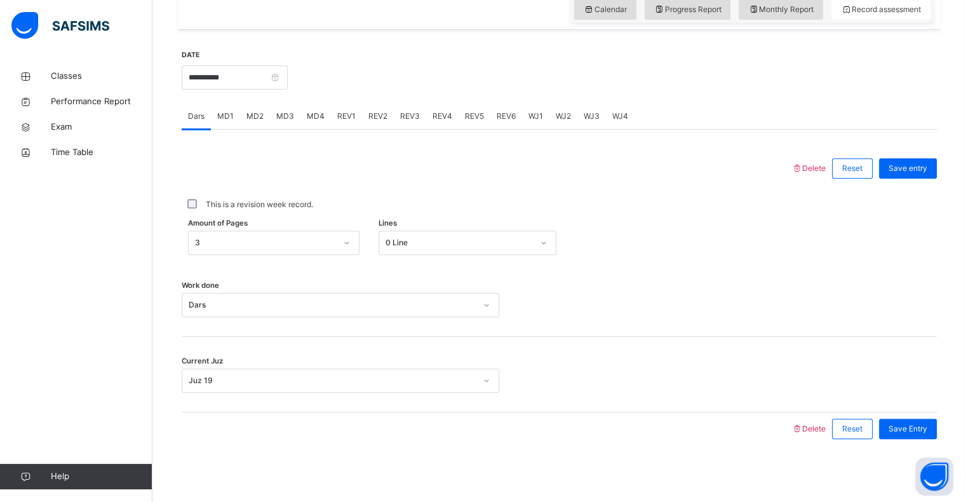
click at [288, 124] on div "MD3" at bounding box center [285, 115] width 30 height 25
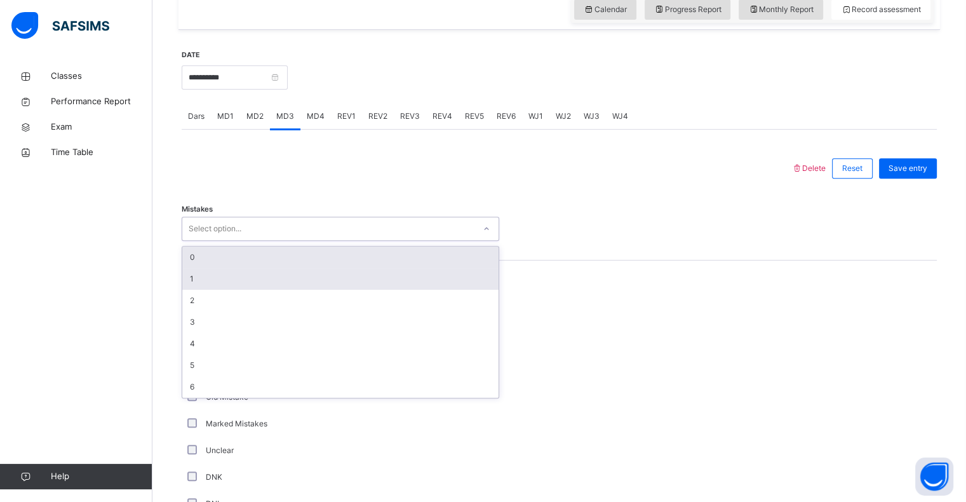
click at [217, 277] on div "1" at bounding box center [340, 279] width 316 height 22
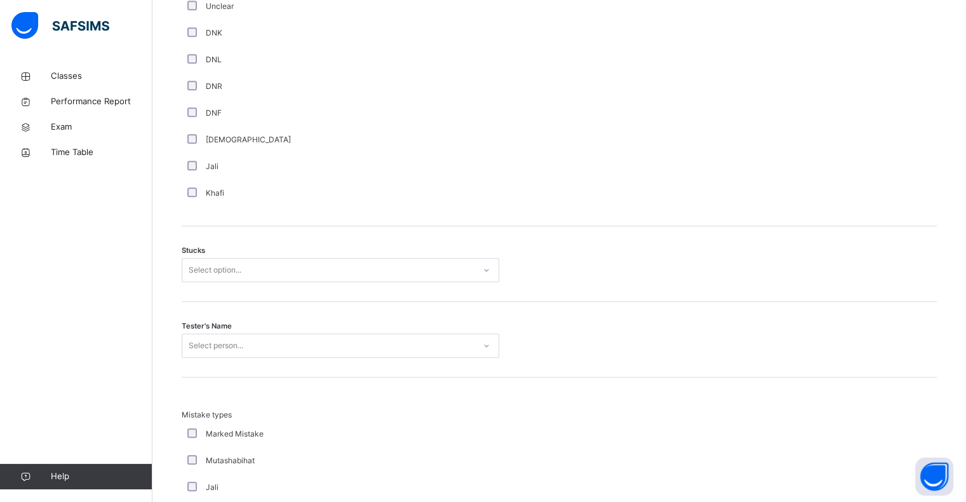
scroll to position [902, 0]
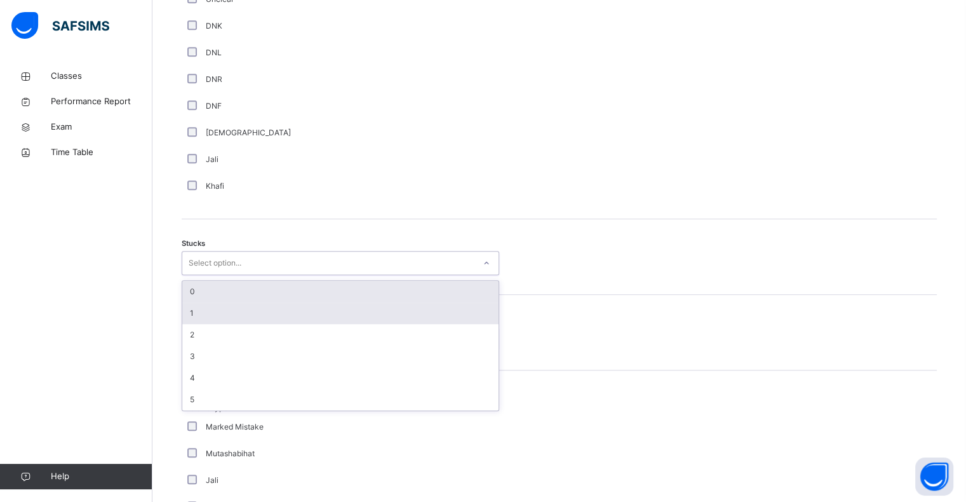
click at [205, 319] on div "1" at bounding box center [340, 313] width 316 height 22
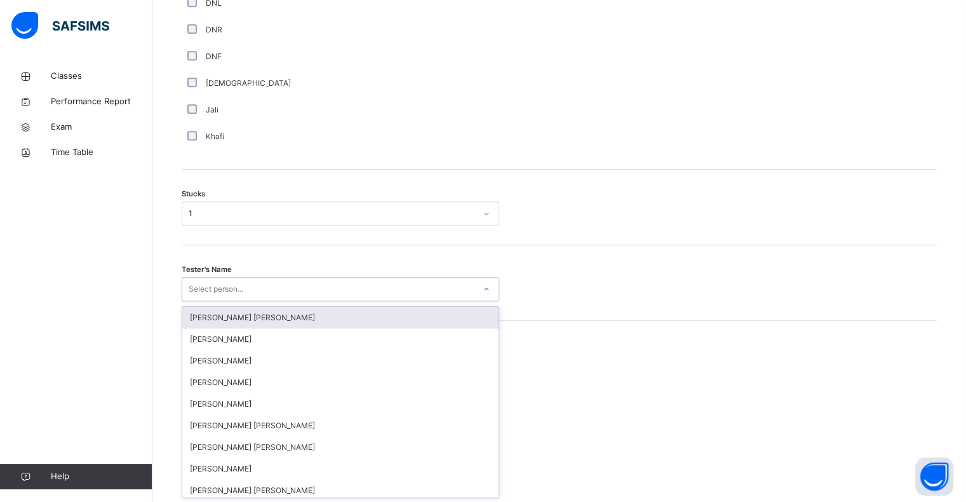
scroll to position [952, 0]
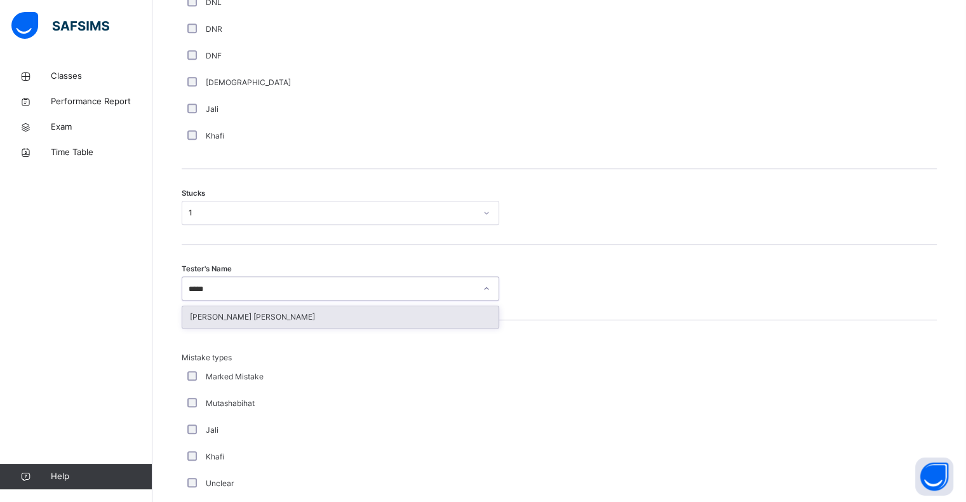
type input "******"
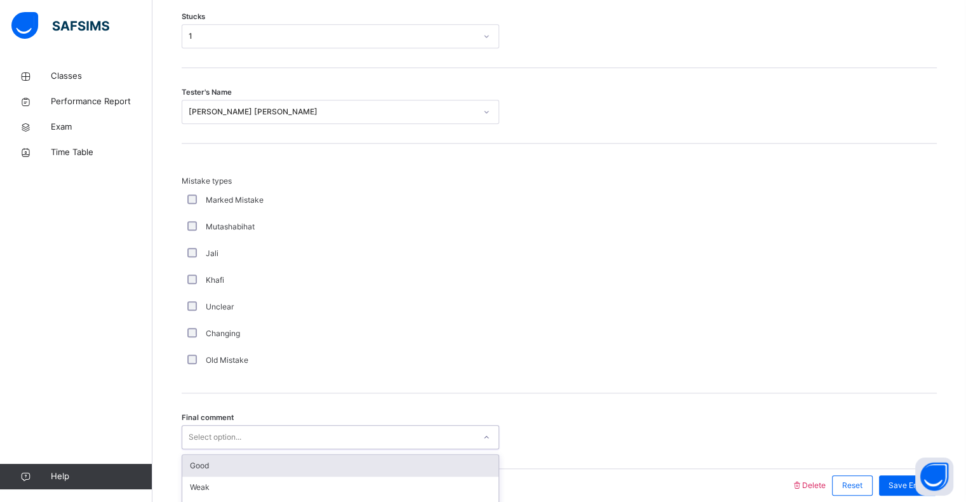
scroll to position [1185, 0]
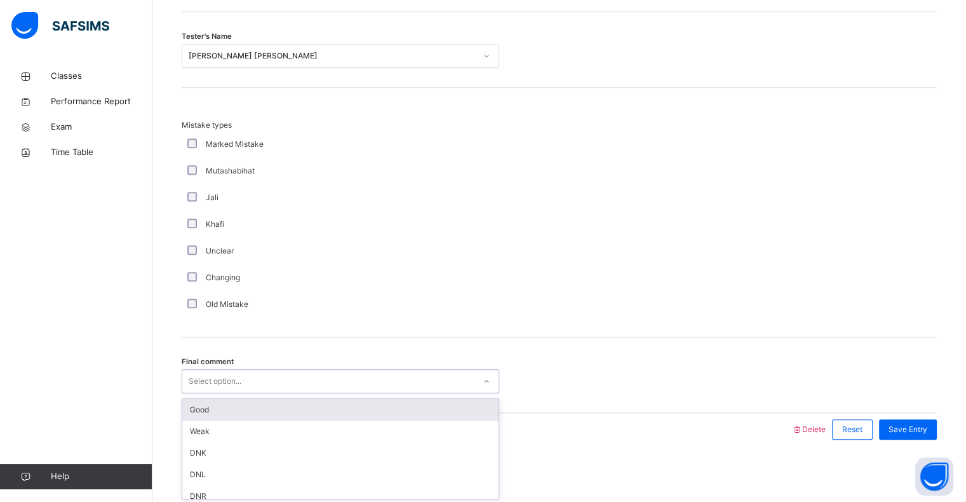
click at [192, 411] on div "Good" at bounding box center [340, 410] width 316 height 22
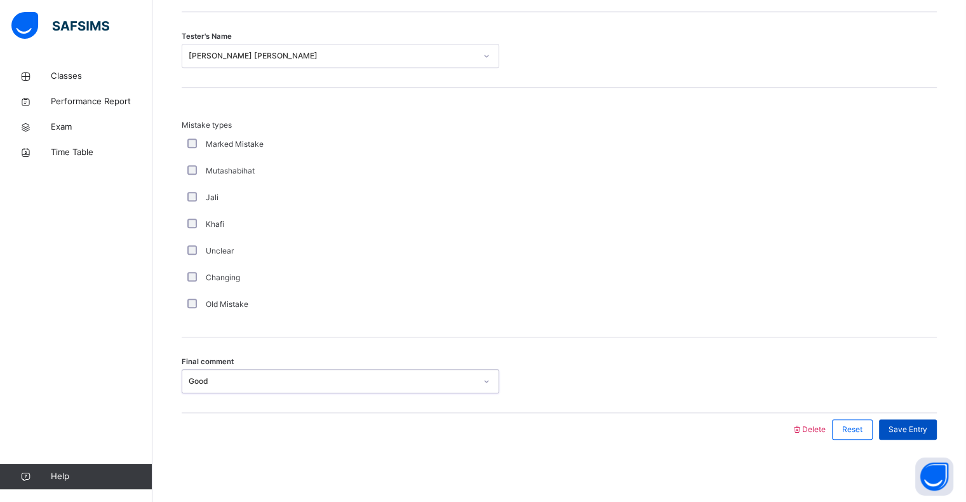
click at [912, 419] on div "Save Entry" at bounding box center [908, 429] width 58 height 20
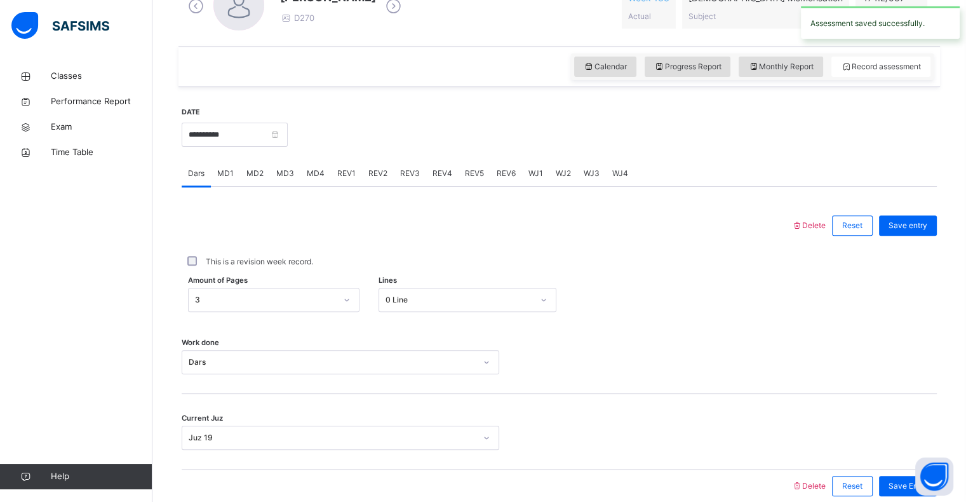
scroll to position [387, 0]
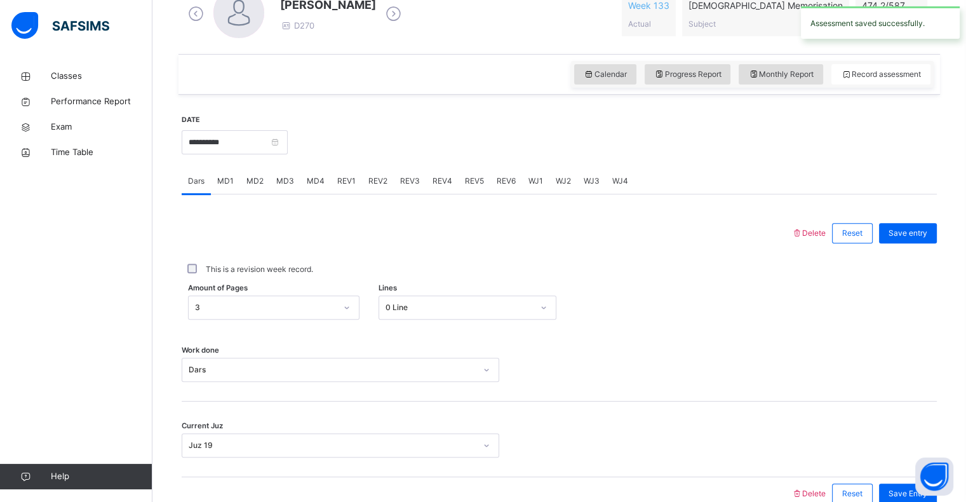
click at [308, 189] on div "MD4" at bounding box center [315, 180] width 30 height 25
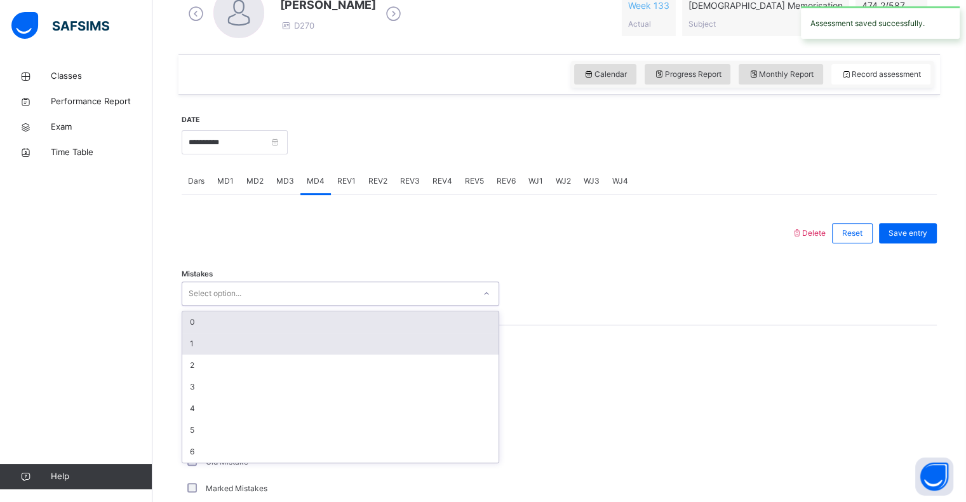
click at [208, 346] on div "1" at bounding box center [340, 344] width 316 height 22
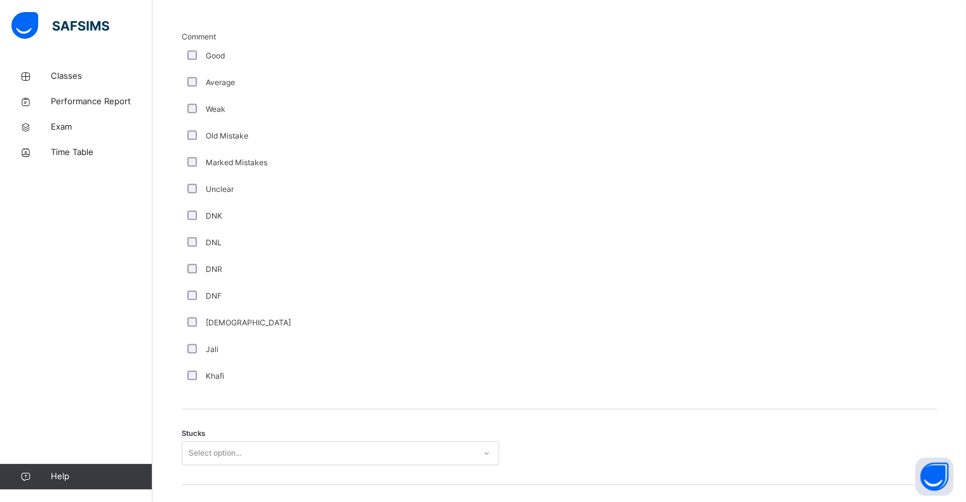
click at [260, 475] on div "Stucks Select option..." at bounding box center [559, 447] width 755 height 76
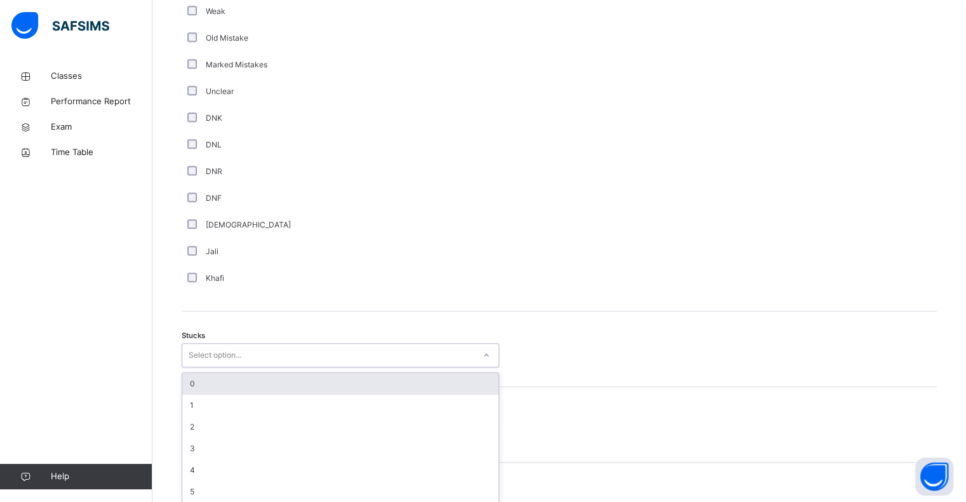
scroll to position [815, 0]
click at [234, 381] on div "0" at bounding box center [340, 379] width 316 height 22
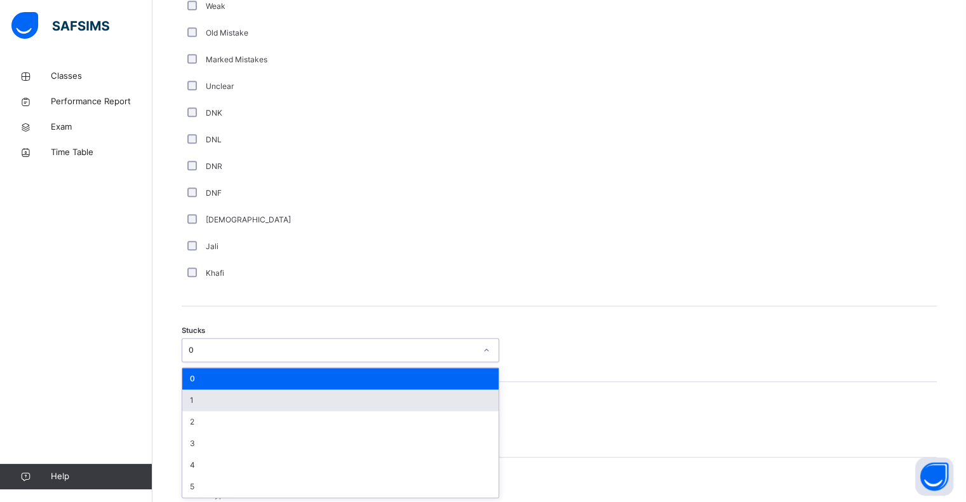
click at [223, 399] on div "1" at bounding box center [340, 400] width 316 height 22
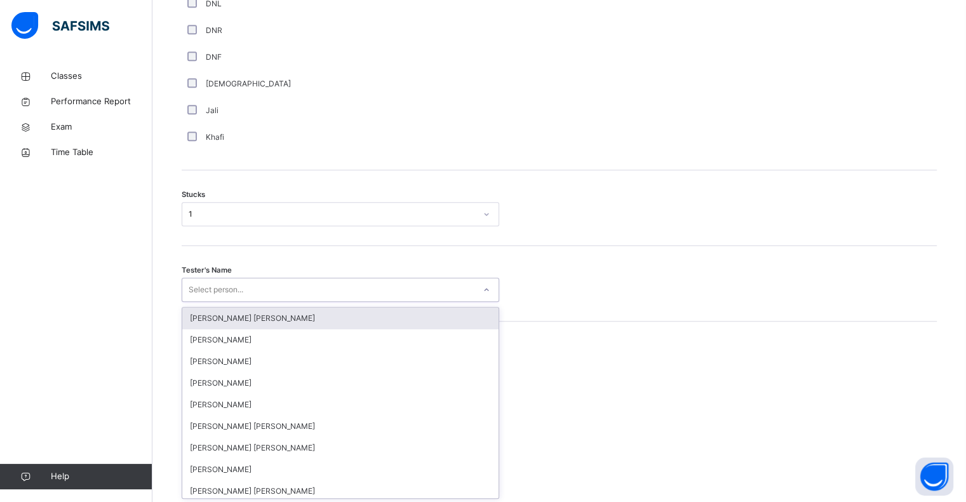
scroll to position [952, 0]
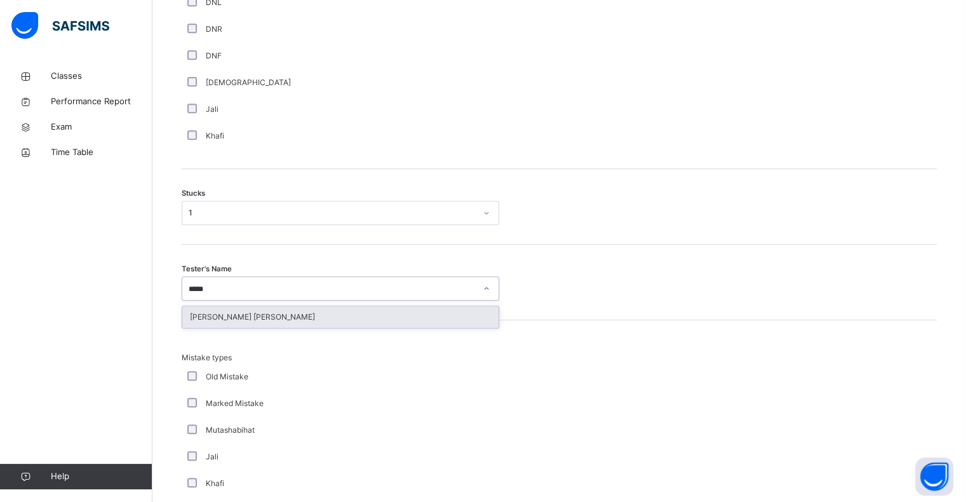
type input "******"
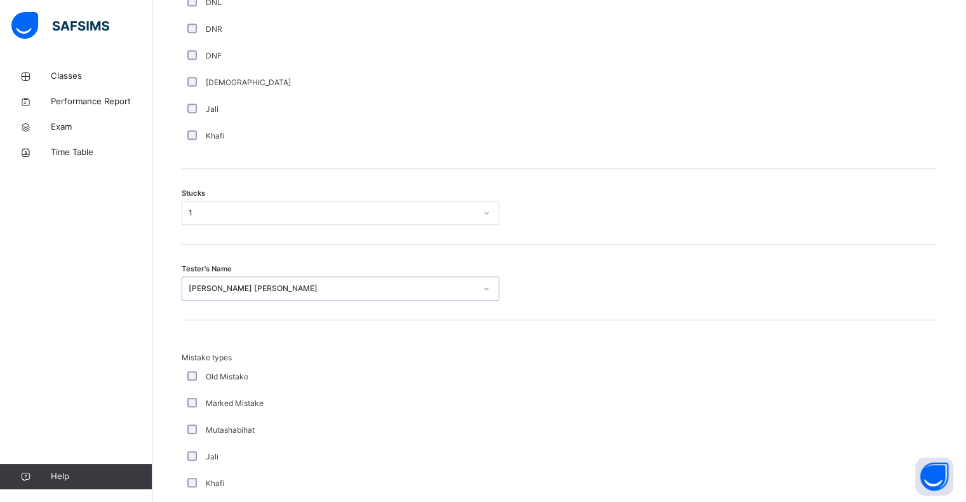
click at [632, 346] on div "Mistake types Old Mistake Marked Mistake Mutashabihat [PERSON_NAME] Unclear Cha…" at bounding box center [559, 445] width 755 height 250
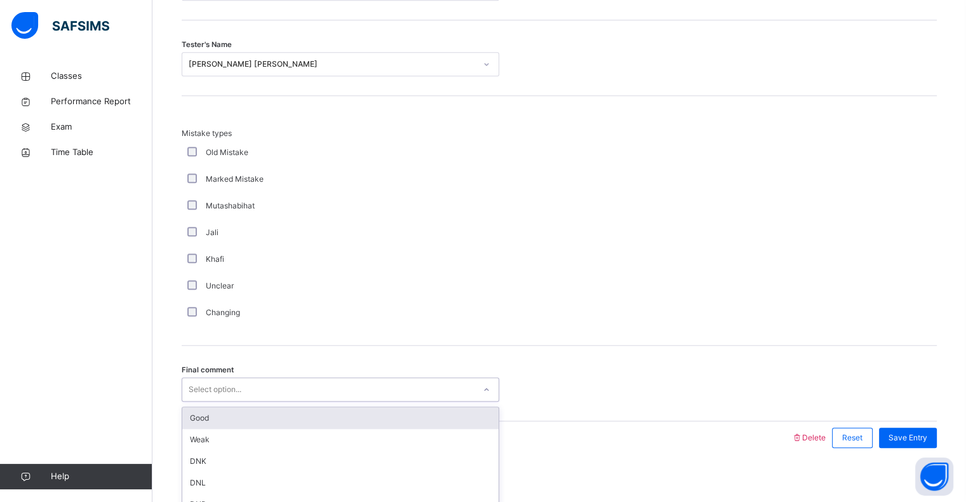
scroll to position [1185, 0]
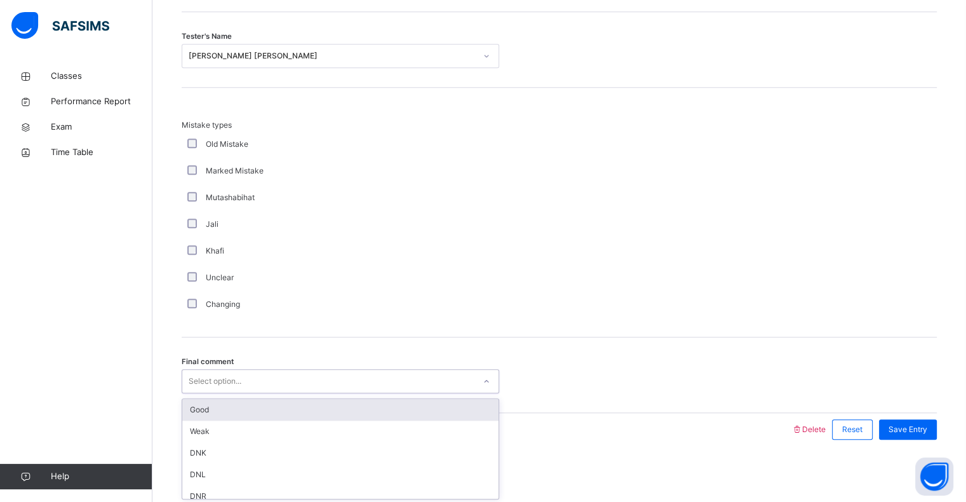
click at [201, 405] on div "Good" at bounding box center [340, 410] width 316 height 22
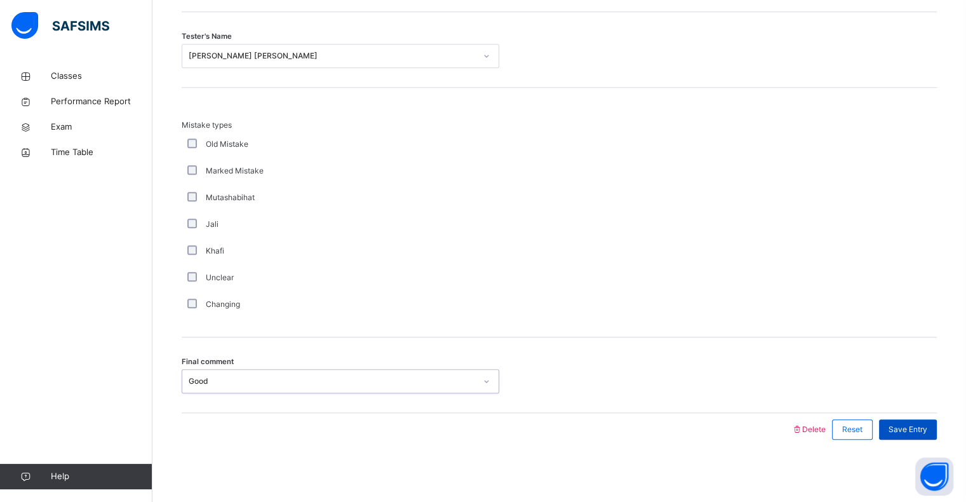
click at [912, 429] on span "Save Entry" at bounding box center [907, 429] width 39 height 11
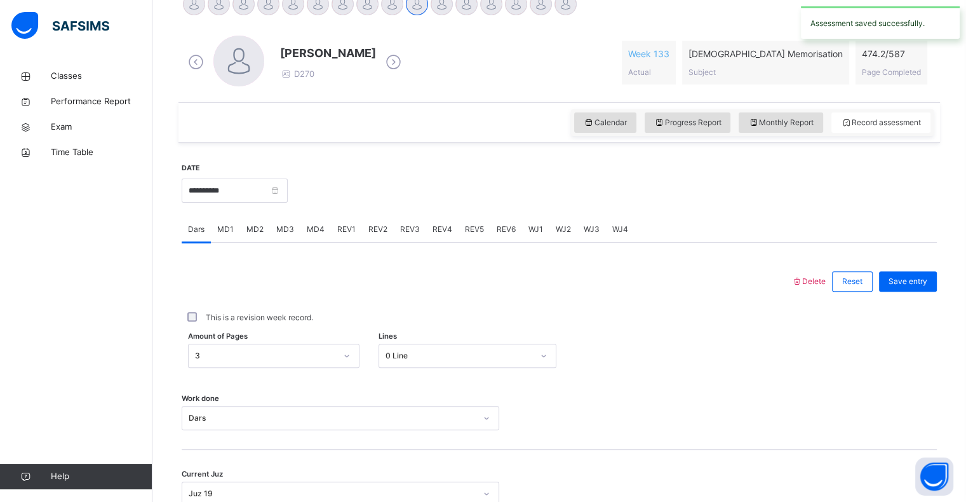
scroll to position [222, 0]
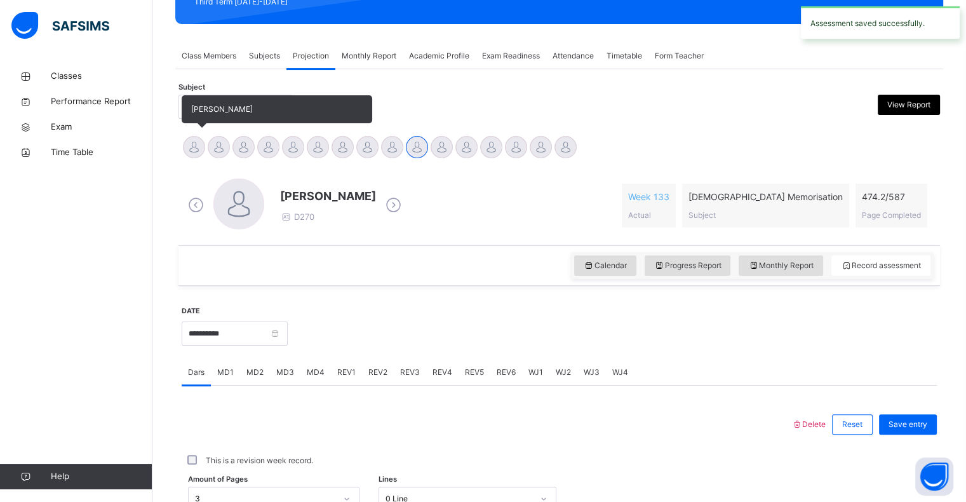
click at [193, 155] on div at bounding box center [194, 147] width 22 height 22
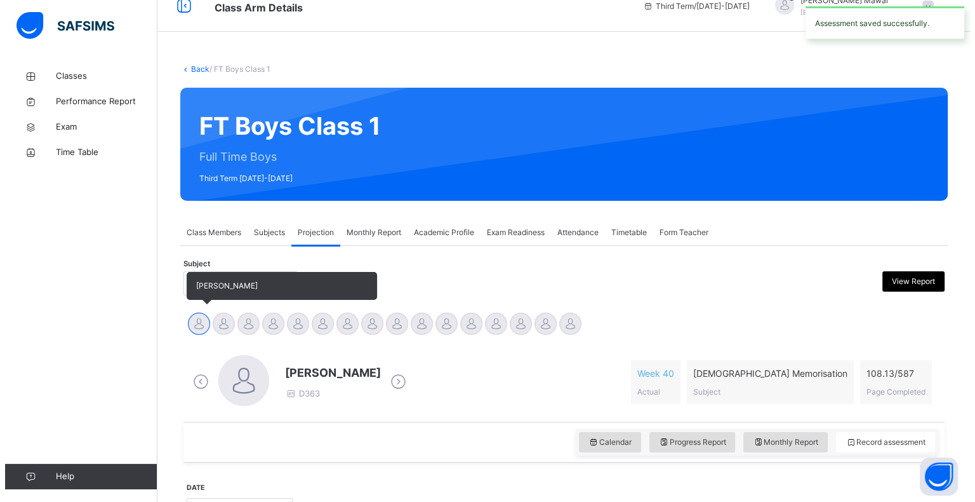
scroll to position [0, 0]
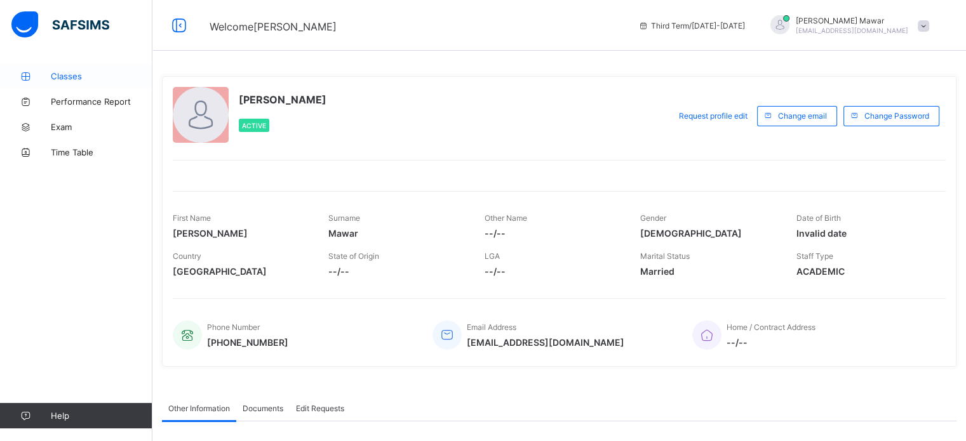
click at [81, 81] on span "Classes" at bounding box center [102, 76] width 102 height 10
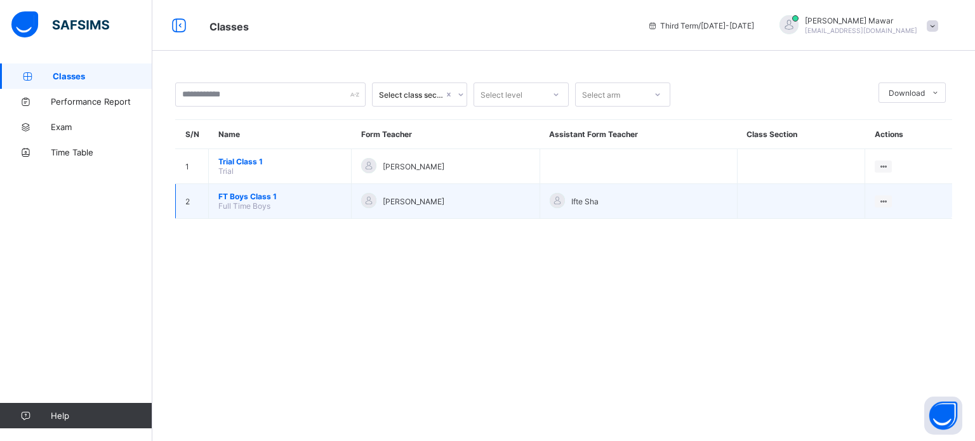
click at [232, 198] on span "FT Boys Class 1" at bounding box center [279, 197] width 123 height 10
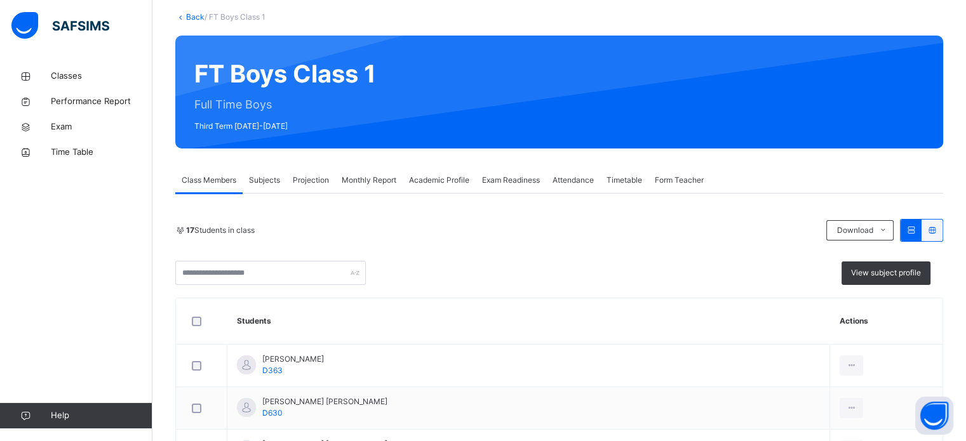
scroll to position [72, 0]
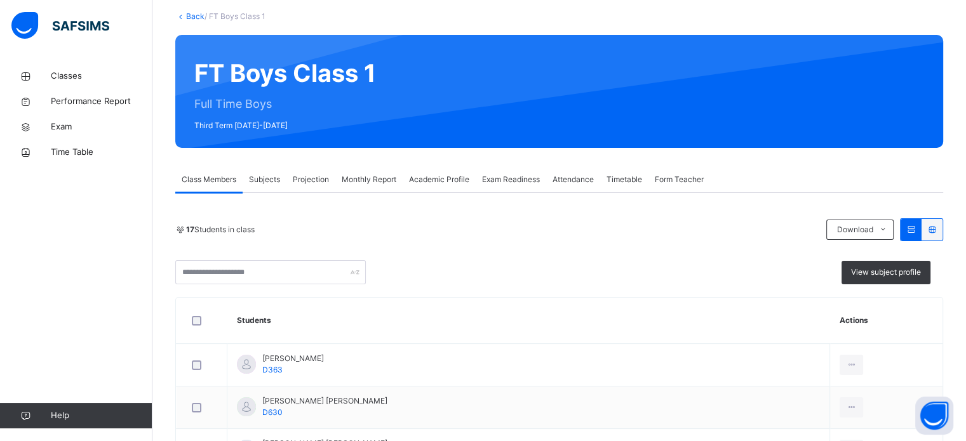
click at [305, 170] on div "Projection" at bounding box center [310, 179] width 49 height 25
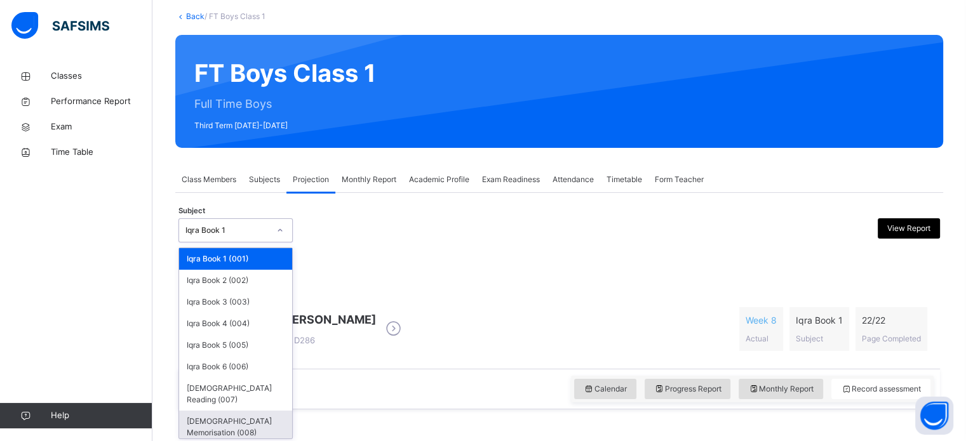
click at [213, 411] on div "[DEMOGRAPHIC_DATA] Memorisation (008)" at bounding box center [235, 427] width 113 height 33
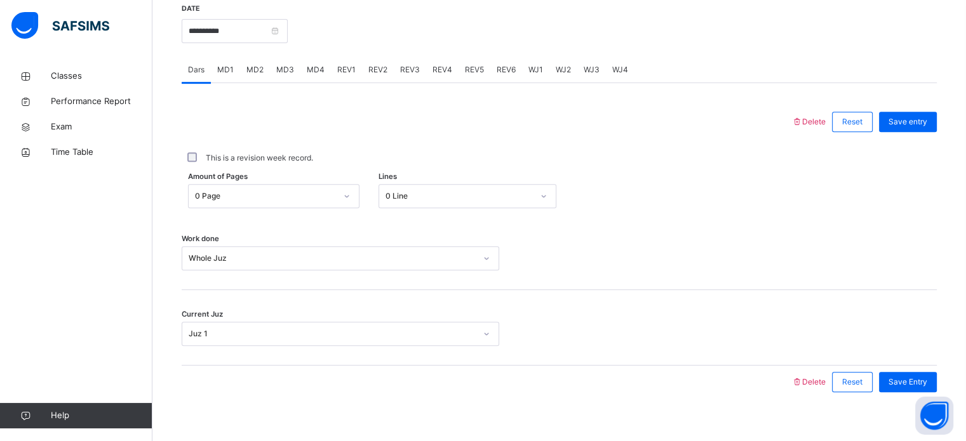
scroll to position [512, 0]
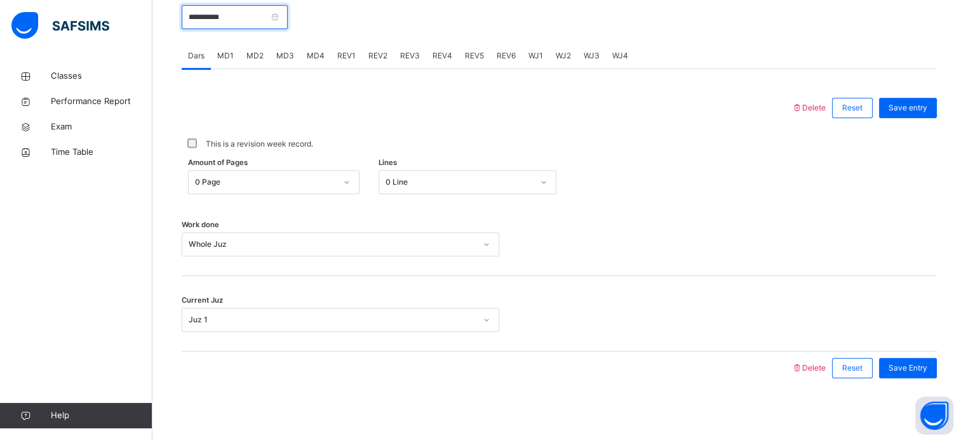
click at [201, 18] on input "**********" at bounding box center [235, 17] width 106 height 24
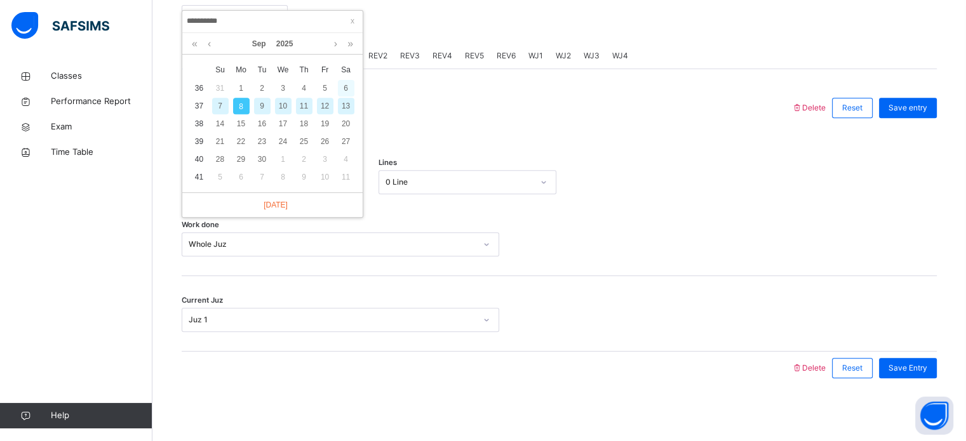
click at [345, 90] on div "6" at bounding box center [346, 88] width 17 height 17
type input "**********"
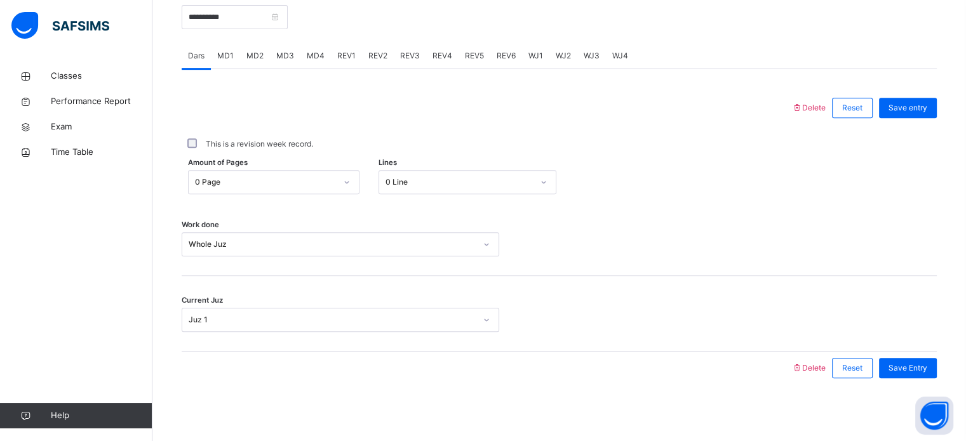
click at [533, 59] on span "WJ1" at bounding box center [535, 55] width 15 height 11
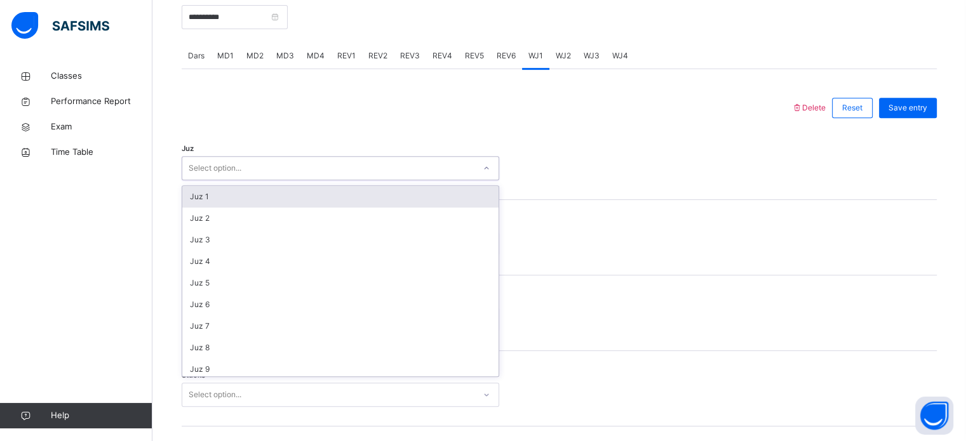
click at [208, 204] on div "Juz 1" at bounding box center [340, 197] width 316 height 22
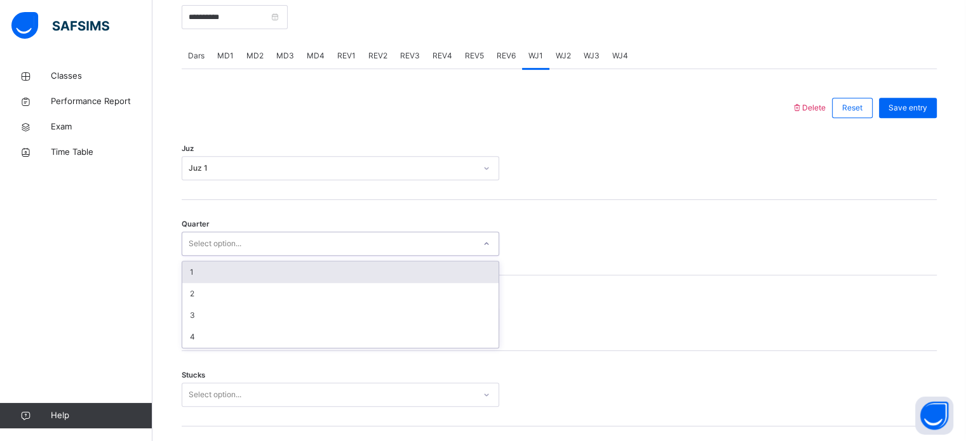
click at [196, 267] on div "1" at bounding box center [340, 273] width 316 height 22
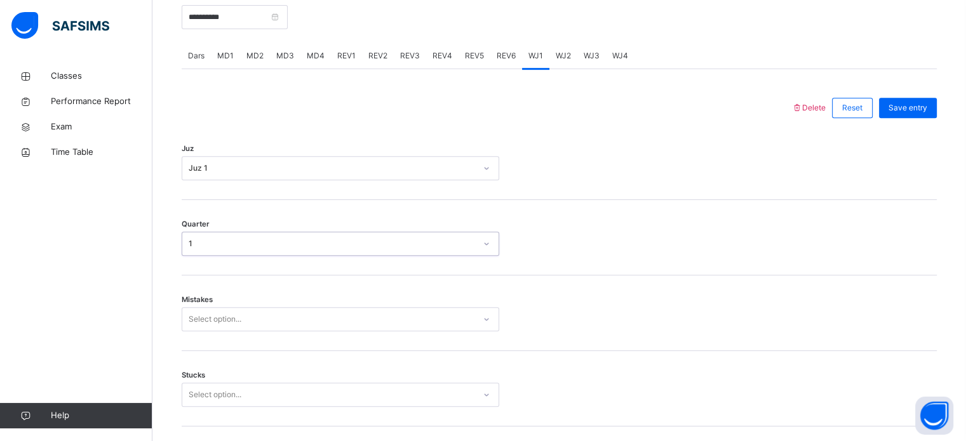
click at [208, 300] on span "Mistakes" at bounding box center [197, 300] width 31 height 11
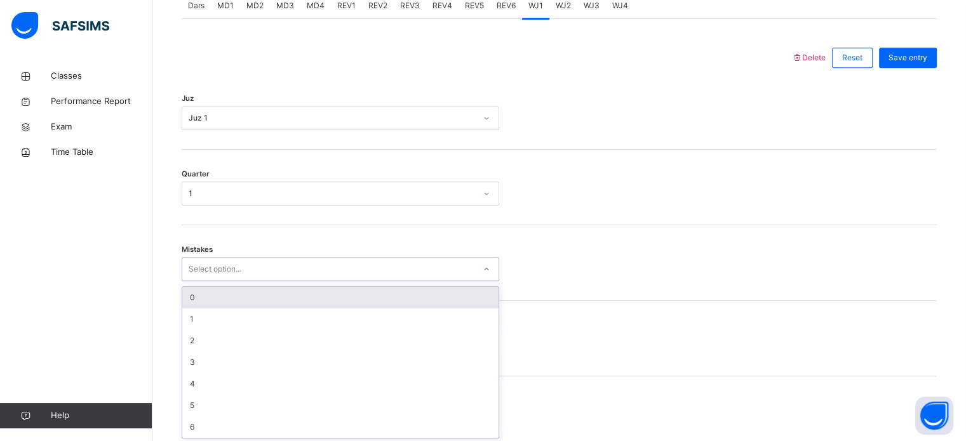
scroll to position [564, 0]
click at [196, 297] on div "0" at bounding box center [340, 296] width 316 height 22
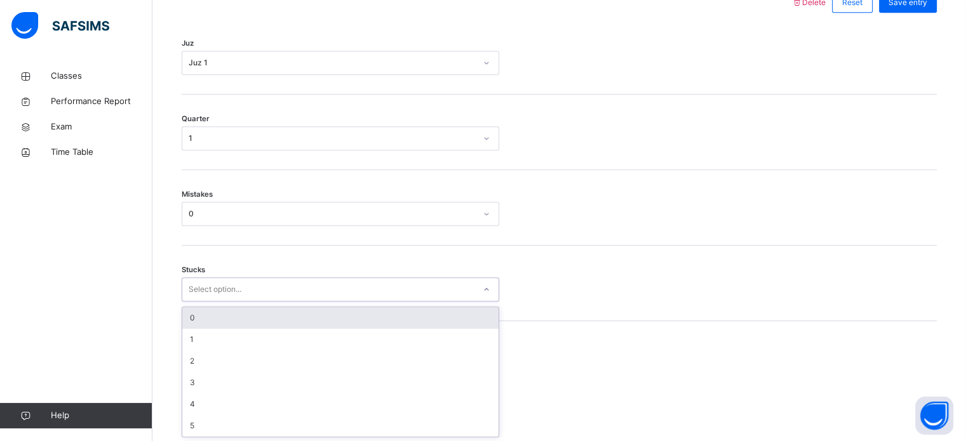
scroll to position [617, 0]
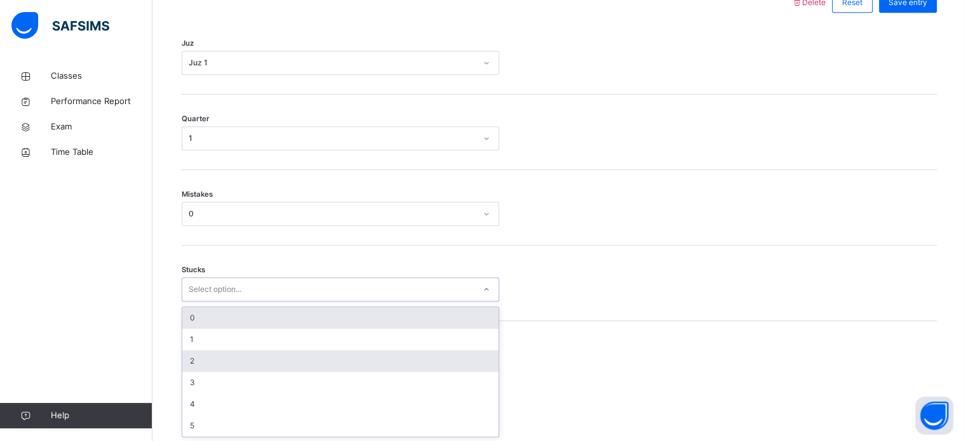
click at [189, 364] on div "2" at bounding box center [340, 361] width 316 height 22
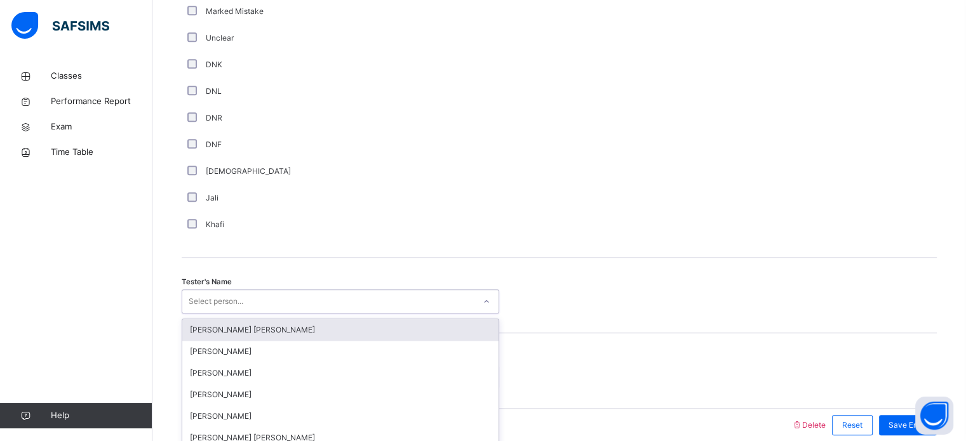
scroll to position [1147, 0]
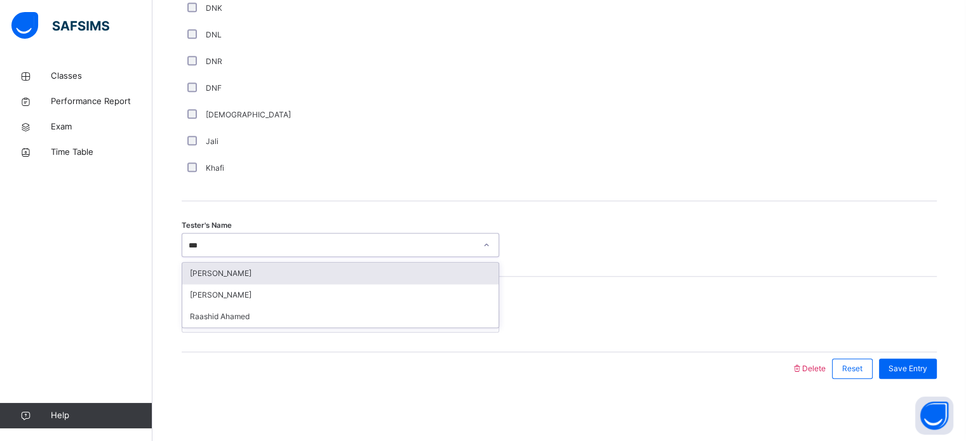
type input "****"
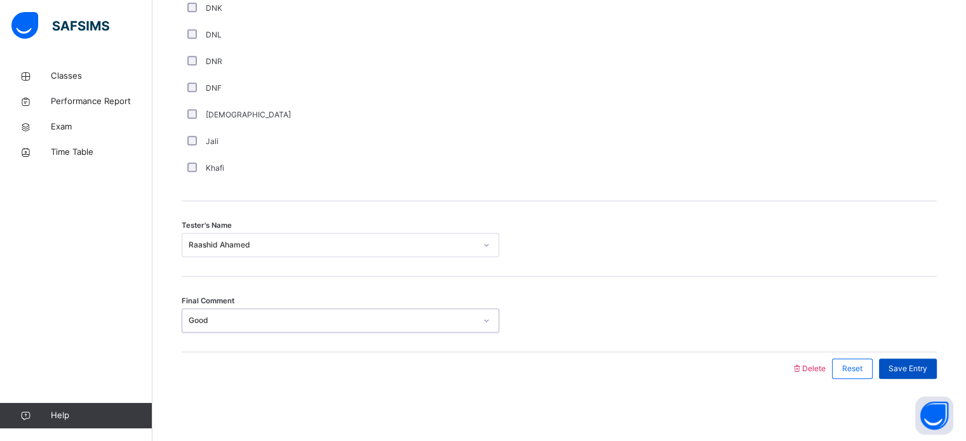
click at [909, 363] on span "Save Entry" at bounding box center [907, 368] width 39 height 11
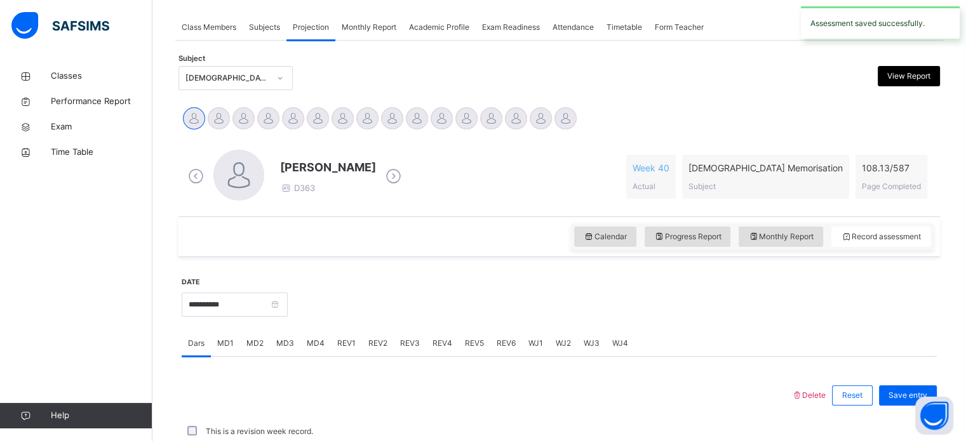
scroll to position [512, 0]
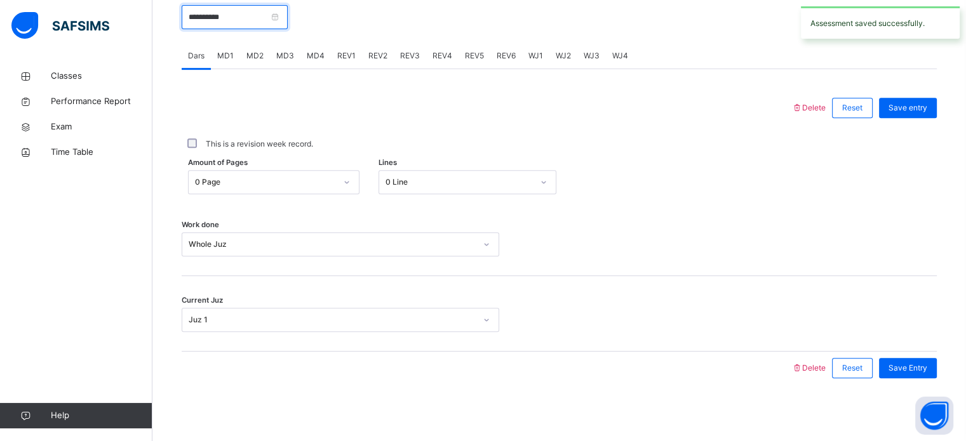
click at [250, 18] on input "**********" at bounding box center [235, 17] width 106 height 24
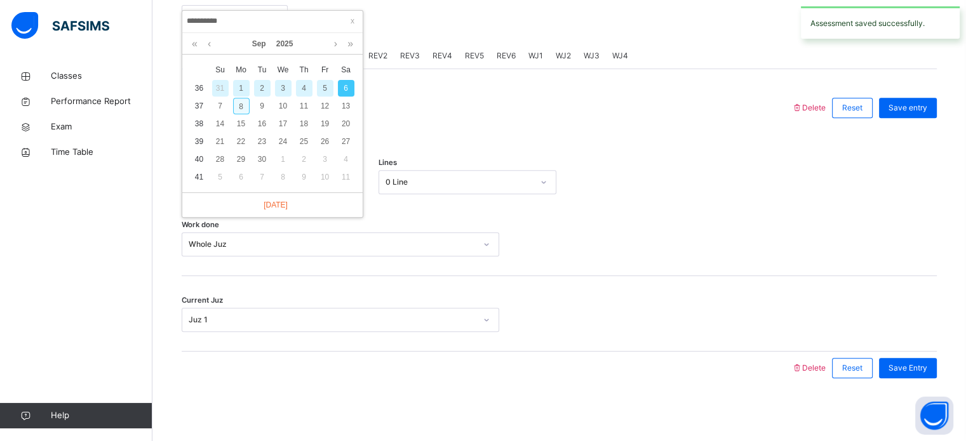
click at [241, 106] on div "8" at bounding box center [241, 106] width 17 height 17
type input "**********"
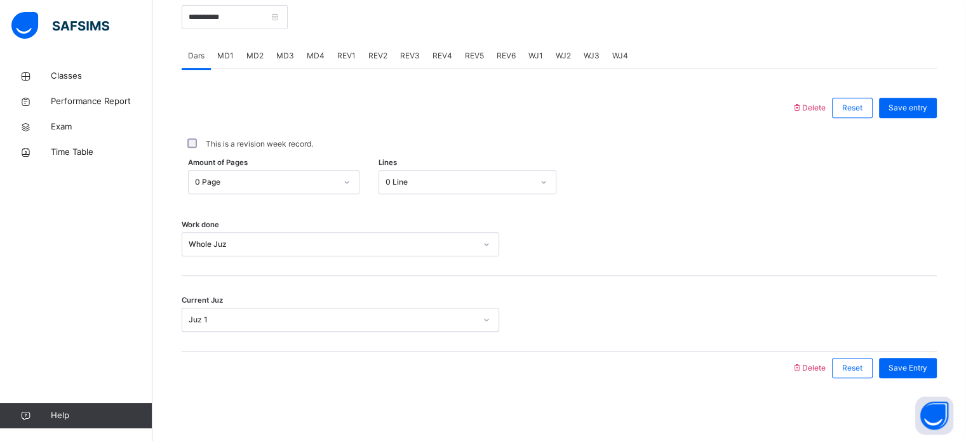
click at [503, 53] on span "REV6" at bounding box center [506, 55] width 19 height 11
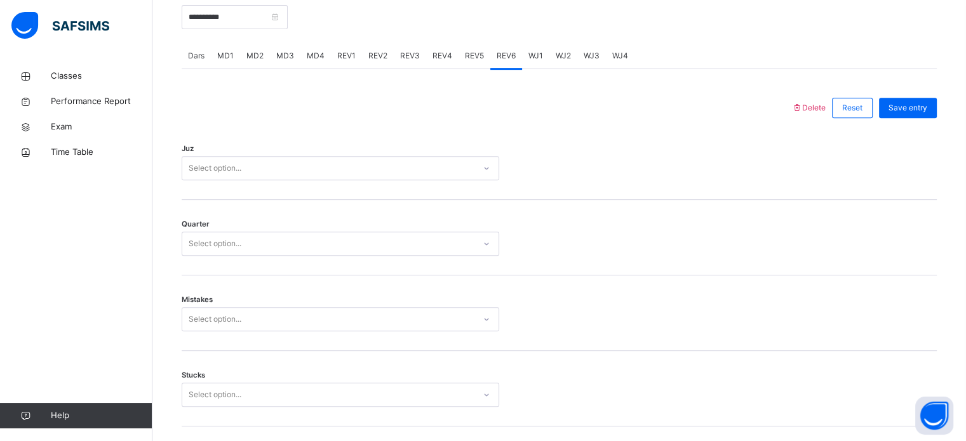
click at [522, 56] on div "WJ1" at bounding box center [535, 55] width 27 height 25
click at [351, 263] on div "Quarter Select option..." at bounding box center [559, 238] width 755 height 76
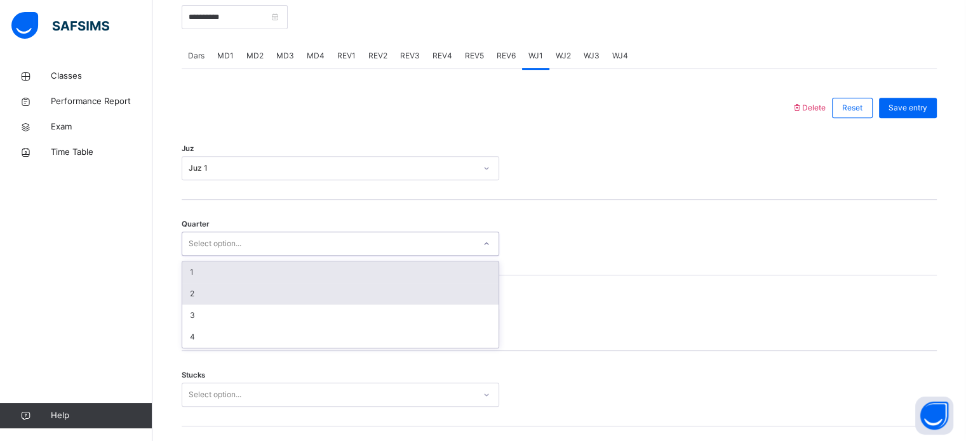
click at [269, 295] on div "2" at bounding box center [340, 294] width 316 height 22
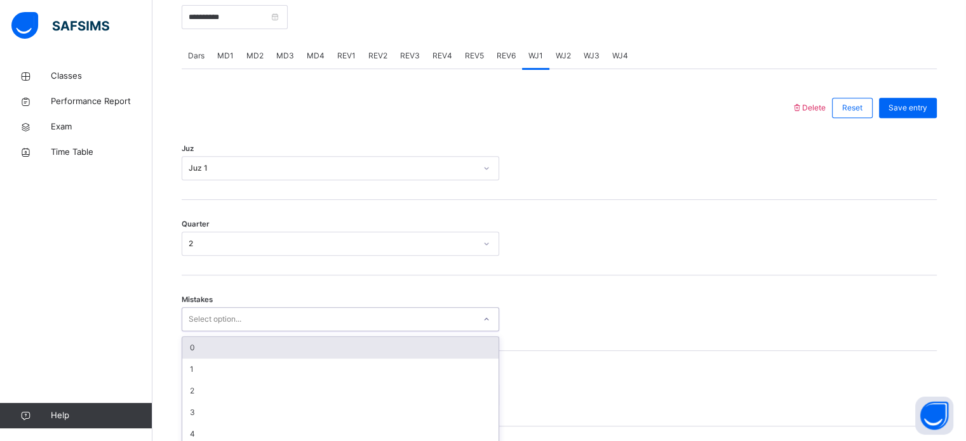
scroll to position [564, 0]
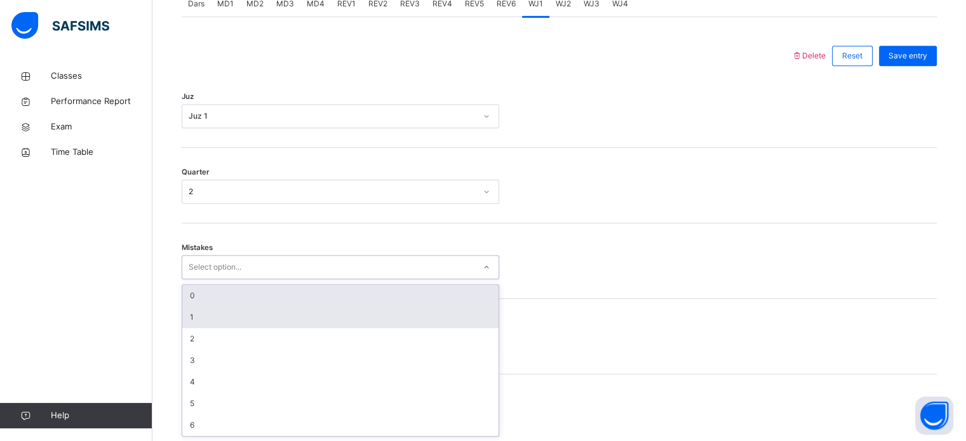
click at [292, 317] on div "1" at bounding box center [340, 318] width 316 height 22
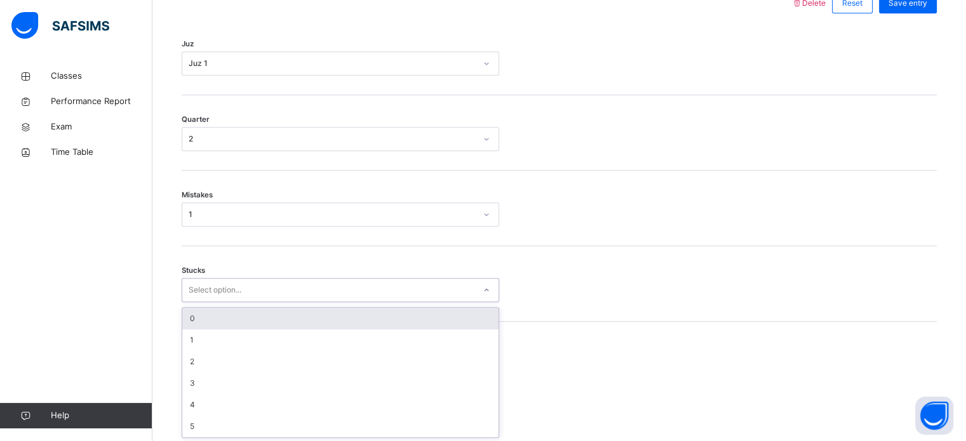
scroll to position [617, 0]
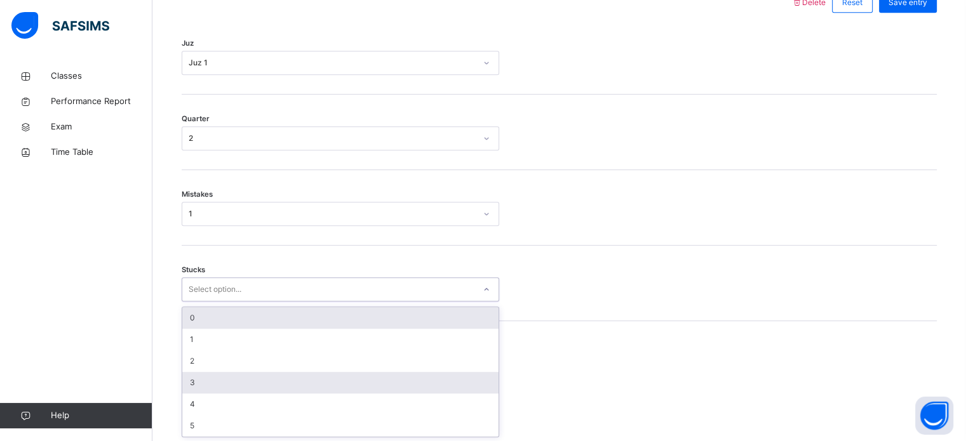
click at [251, 384] on div "3" at bounding box center [340, 383] width 316 height 22
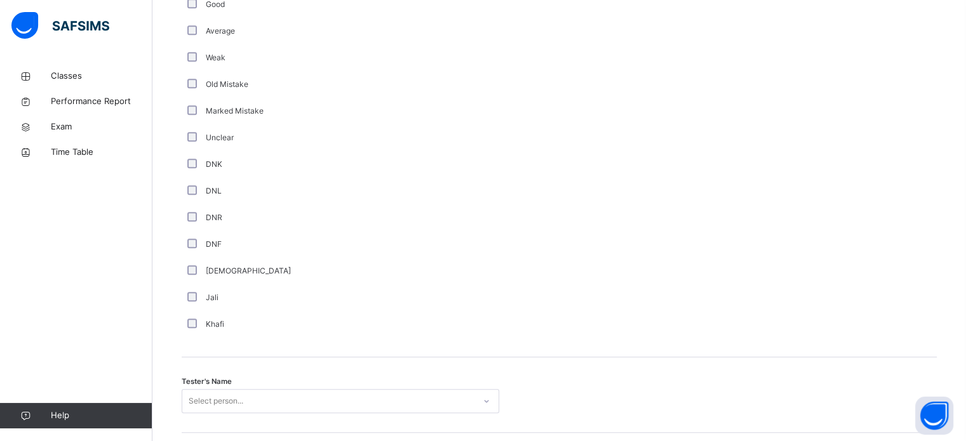
click at [324, 311] on div "Khafi" at bounding box center [340, 324] width 317 height 27
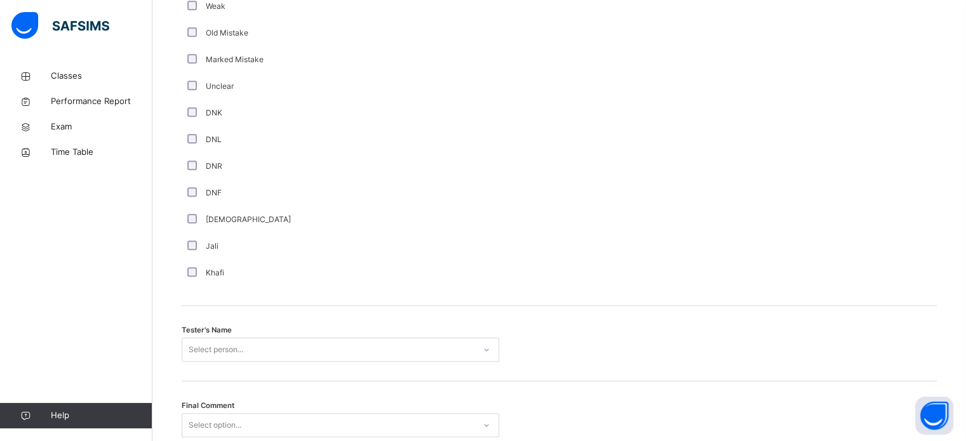
scroll to position [1147, 0]
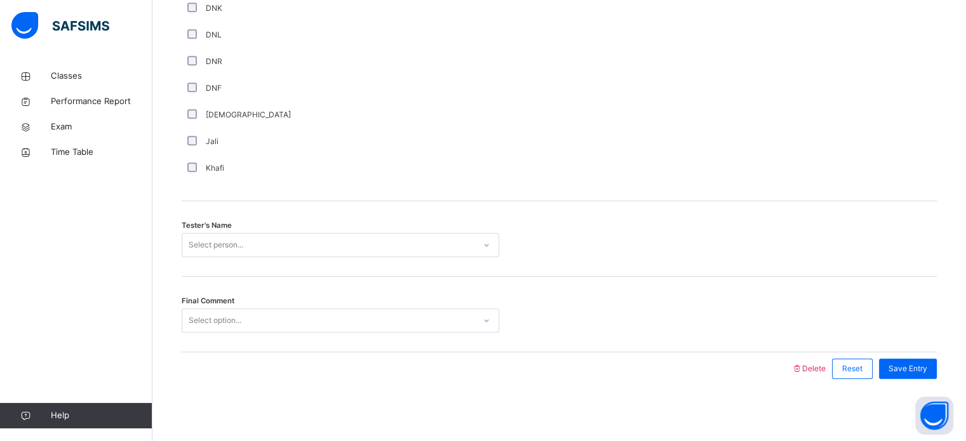
click at [825, 322] on div "Final Comment Select option..." at bounding box center [559, 321] width 755 height 24
type input "****"
type input "*******"
type input "**********"
click at [836, 267] on div "Tester's Name Select person..." at bounding box center [559, 239] width 755 height 76
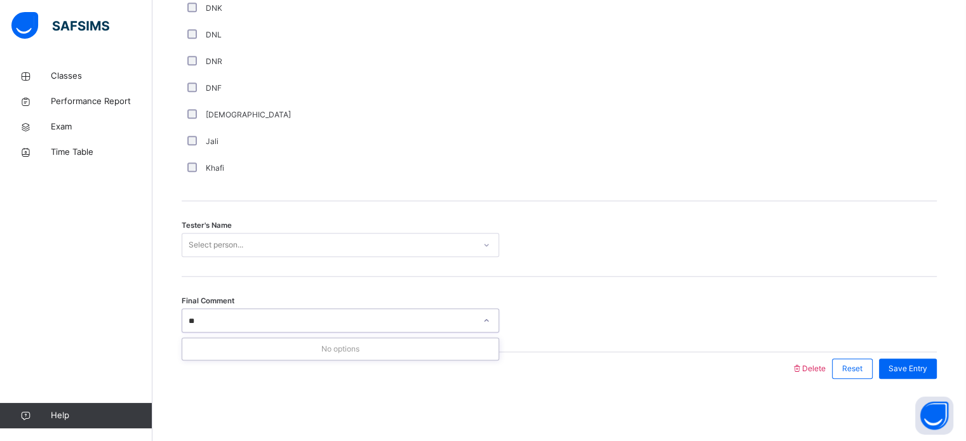
type input "*"
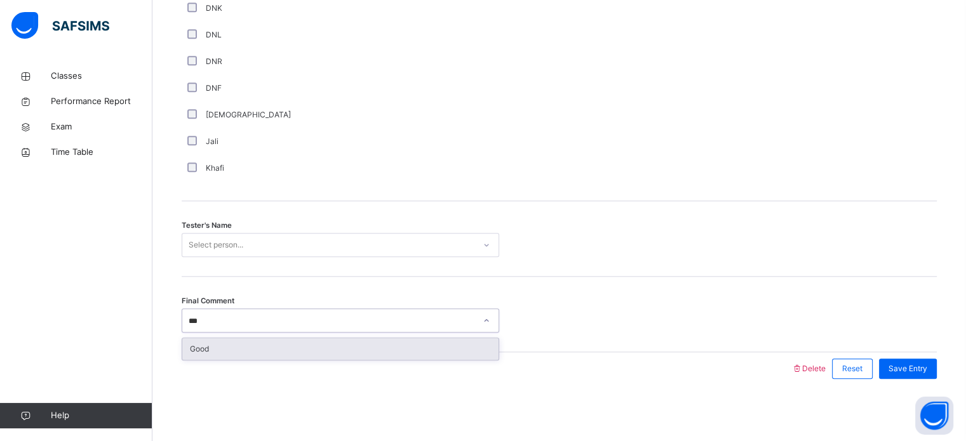
type input "****"
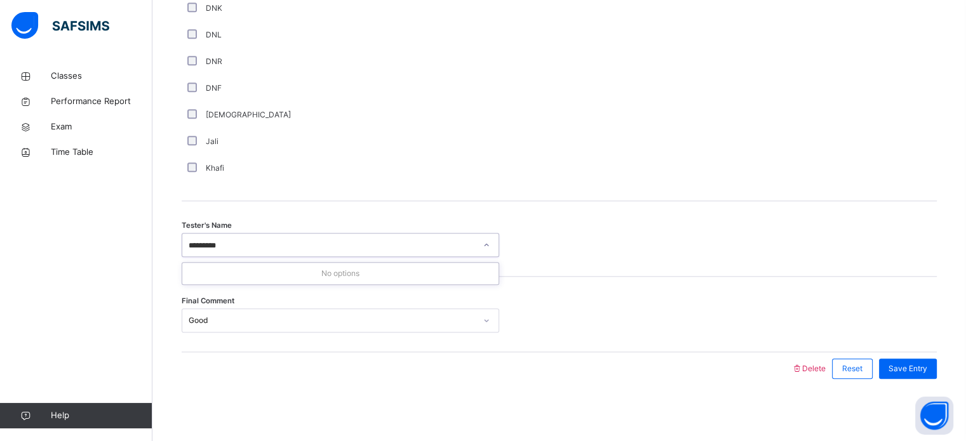
type input "*********"
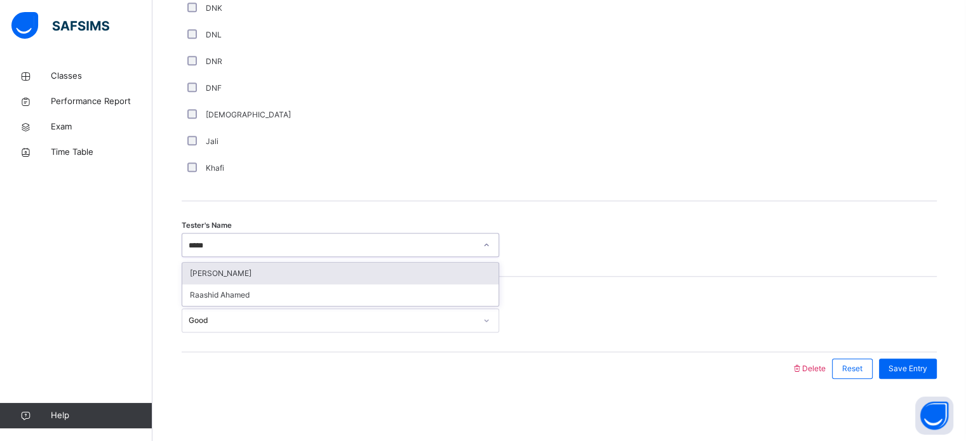
type input "******"
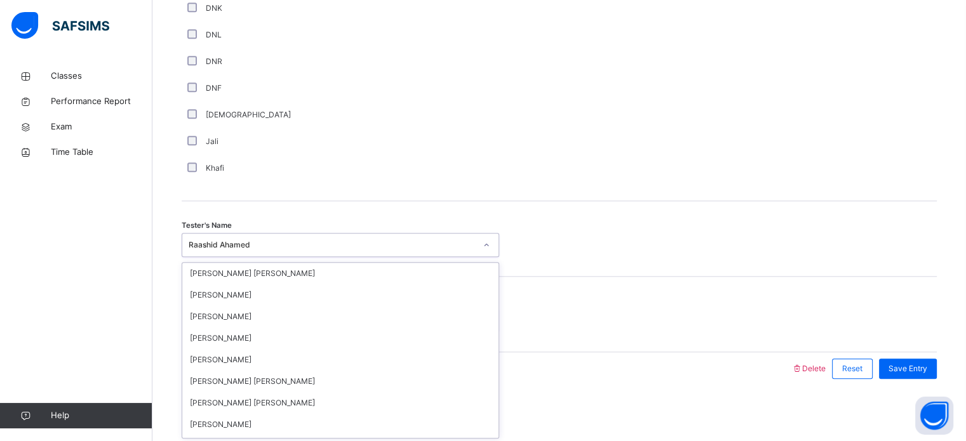
scroll to position [1436, 0]
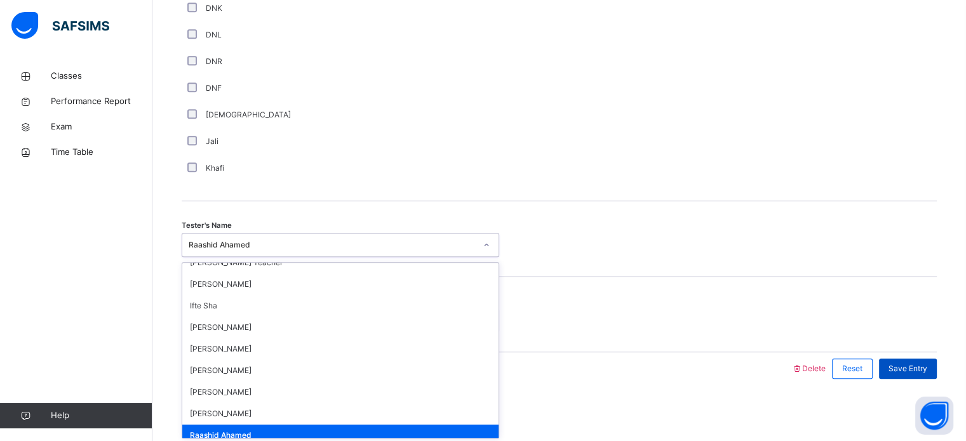
click at [909, 361] on div "Save Entry" at bounding box center [908, 369] width 58 height 20
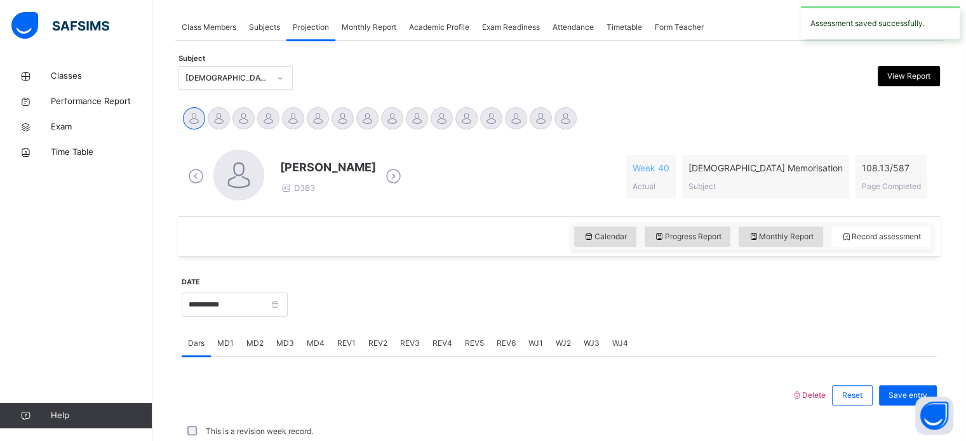
scroll to position [512, 0]
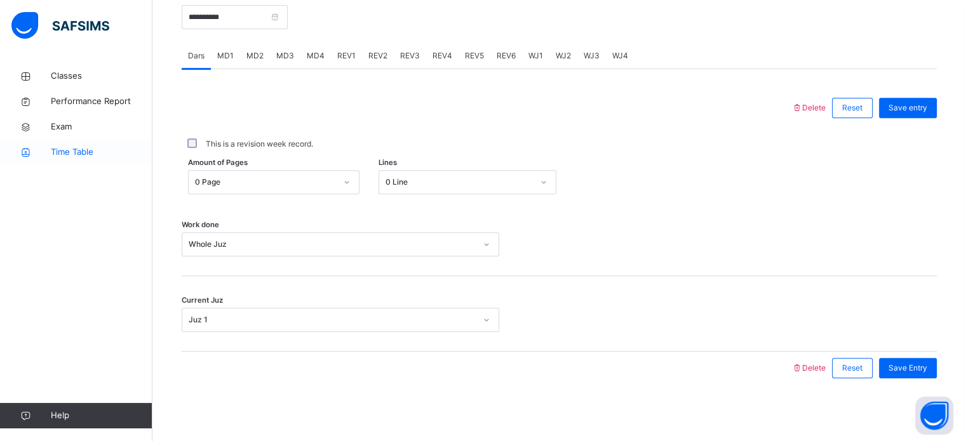
click at [76, 152] on span "Time Table" at bounding box center [102, 152] width 102 height 13
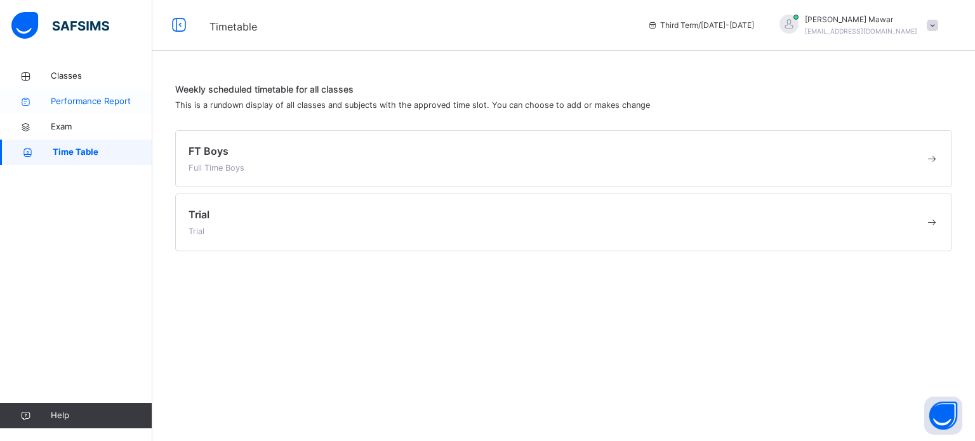
click at [109, 95] on span "Performance Report" at bounding box center [102, 101] width 102 height 13
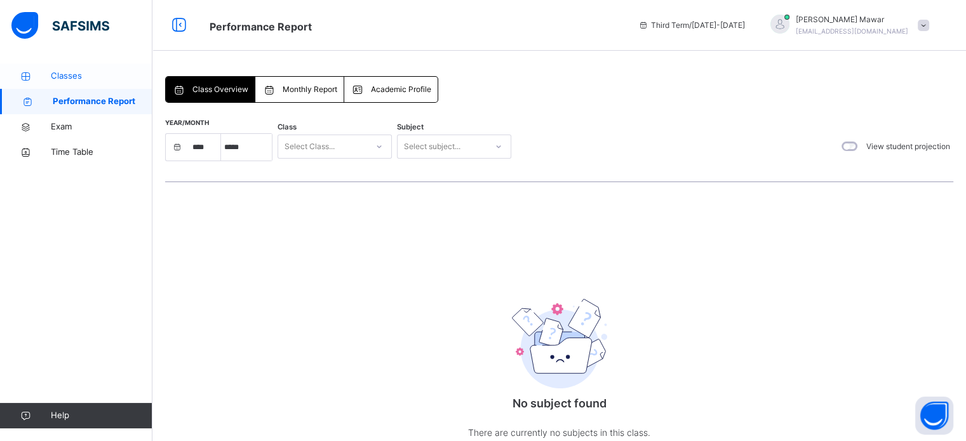
click at [112, 72] on span "Classes" at bounding box center [102, 76] width 102 height 13
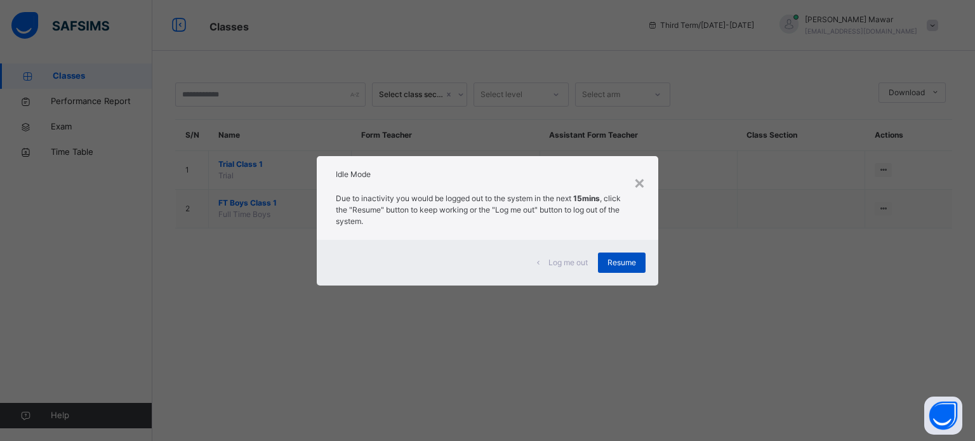
click at [629, 255] on div "Resume" at bounding box center [622, 263] width 48 height 20
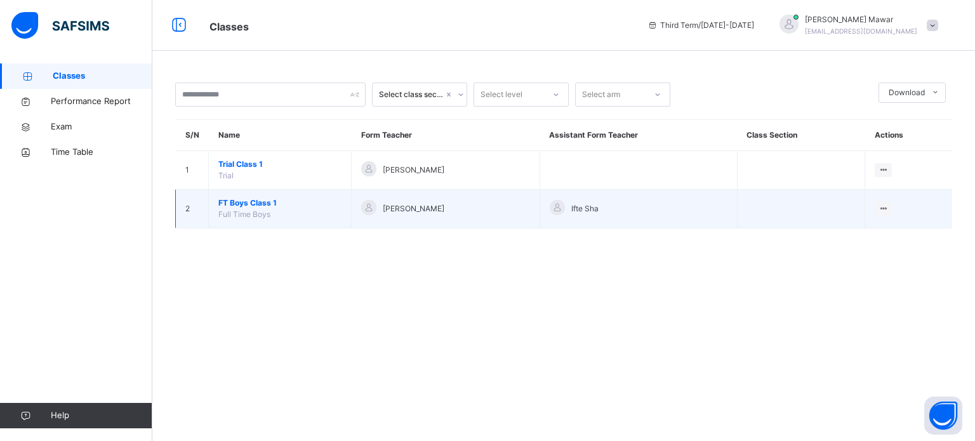
click at [260, 206] on span "FT Boys Class 1" at bounding box center [279, 202] width 123 height 11
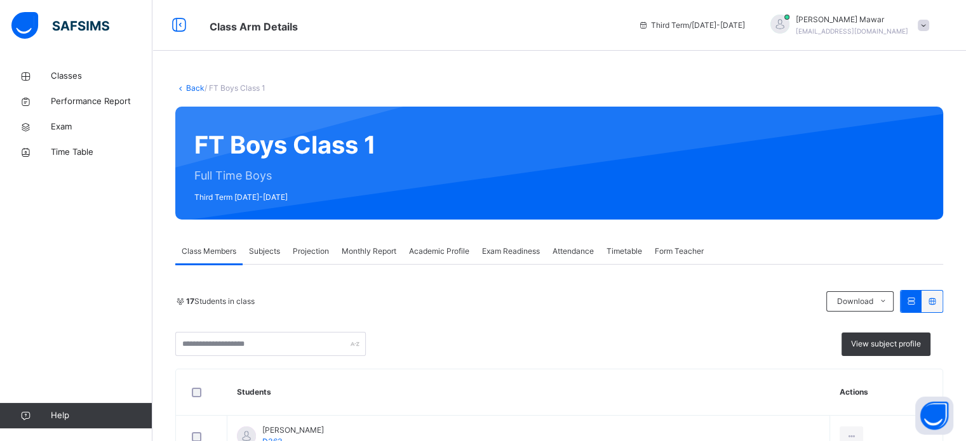
click at [315, 255] on span "Projection" at bounding box center [311, 251] width 36 height 11
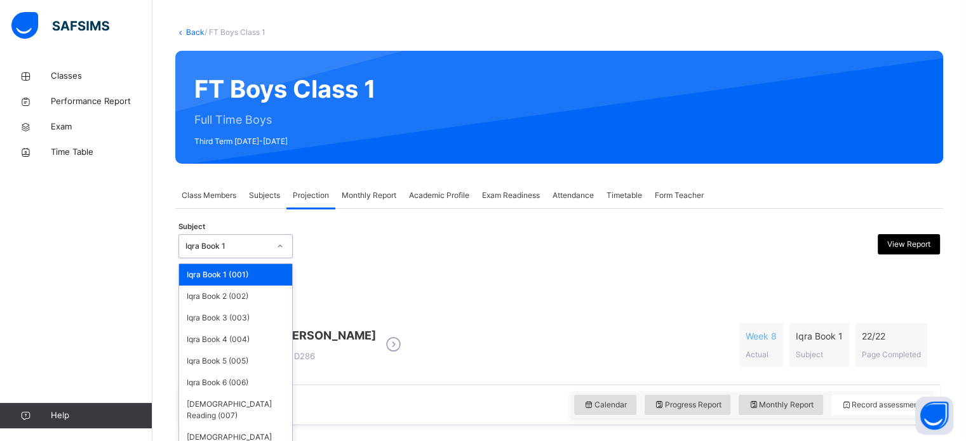
scroll to position [57, 0]
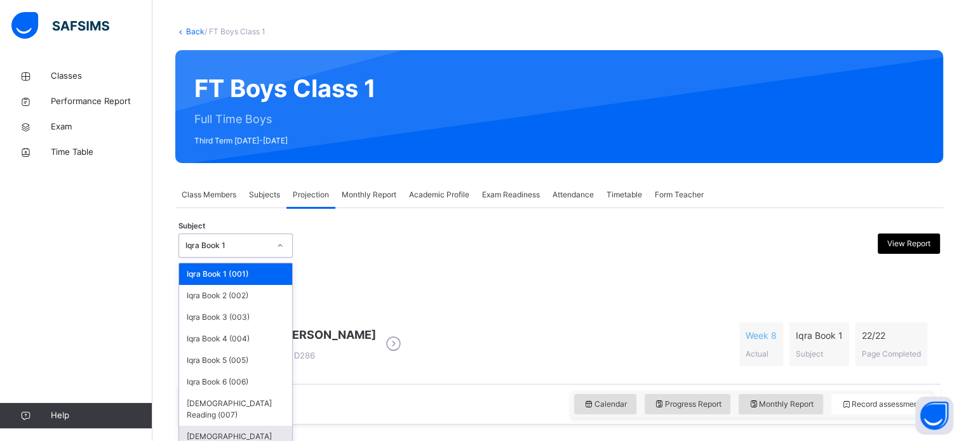
click at [277, 426] on div "[DEMOGRAPHIC_DATA] Memorisation (008)" at bounding box center [235, 442] width 113 height 33
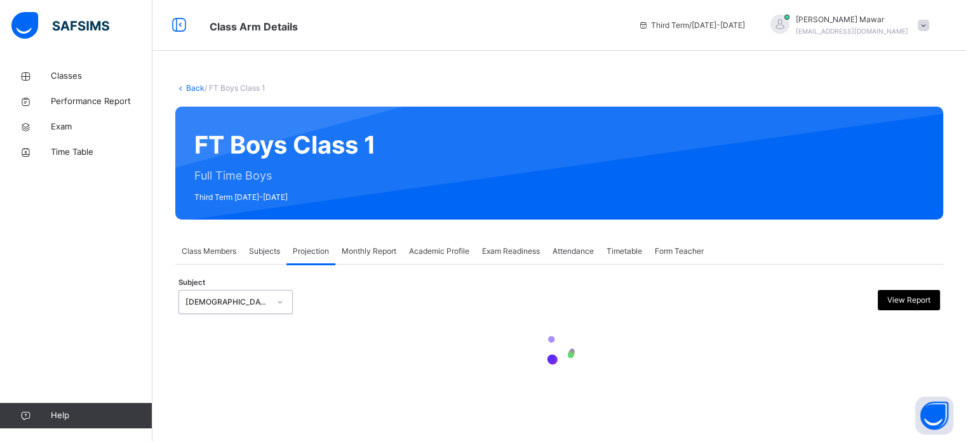
scroll to position [0, 0]
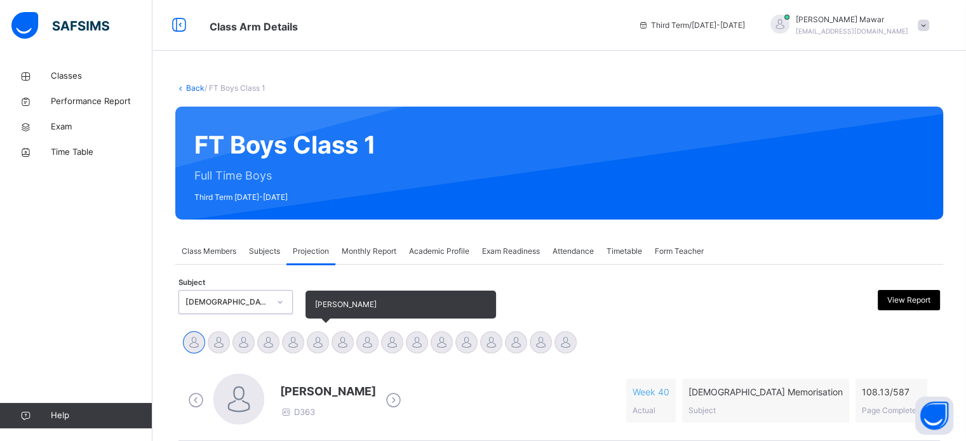
click at [319, 350] on div at bounding box center [318, 342] width 22 height 22
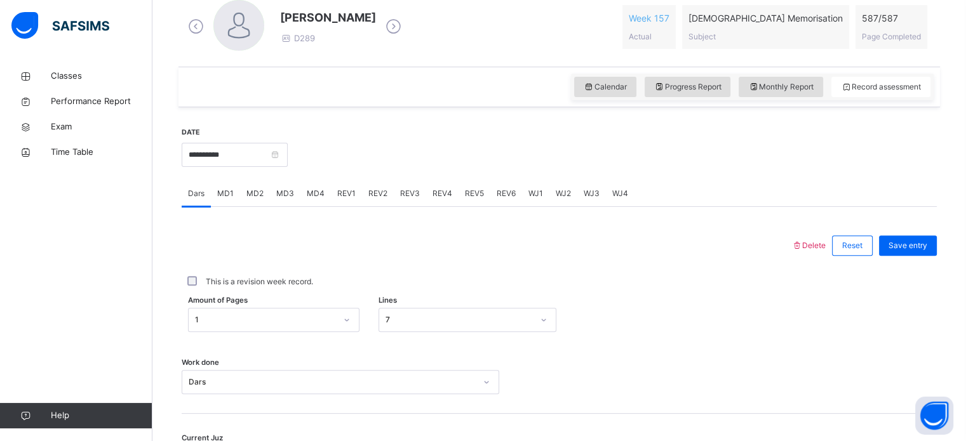
scroll to position [378, 0]
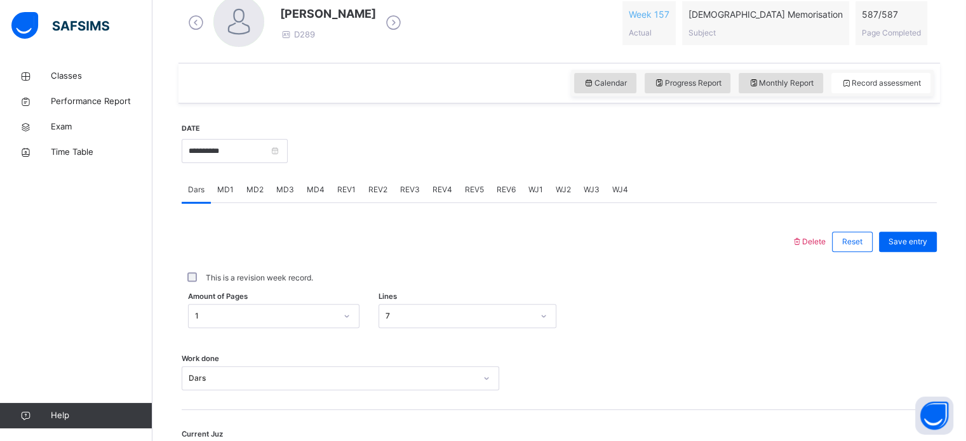
click at [357, 192] on div "REV1" at bounding box center [346, 189] width 31 height 25
click at [394, 197] on div "REV3" at bounding box center [410, 189] width 32 height 25
click at [380, 190] on span "REV2" at bounding box center [377, 189] width 19 height 11
click at [390, 196] on div "REV2" at bounding box center [378, 189] width 32 height 25
click at [406, 180] on div "REV3" at bounding box center [410, 189] width 32 height 25
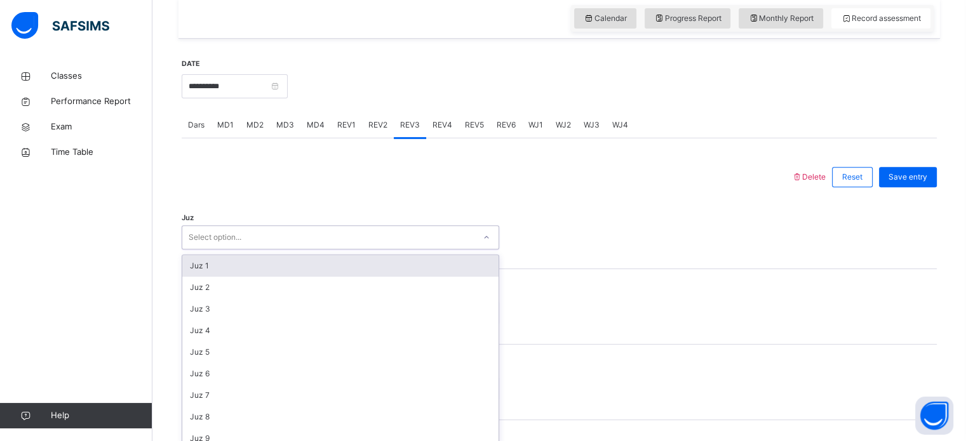
scroll to position [452, 0]
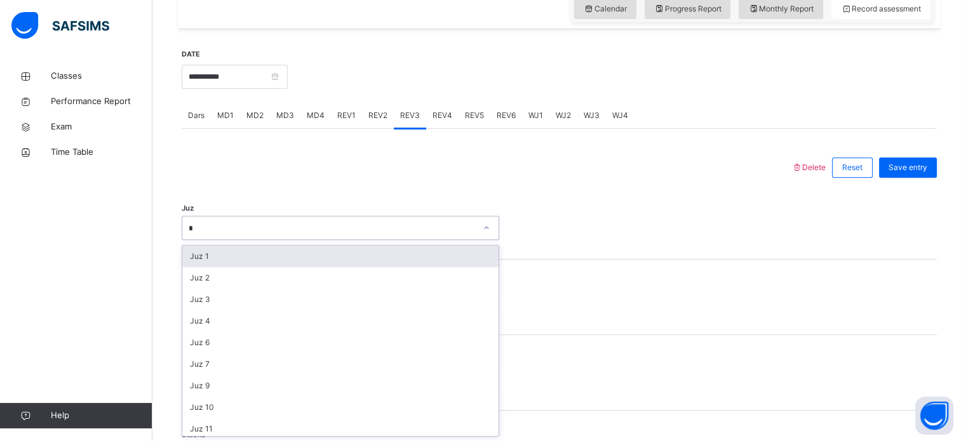
type input "**"
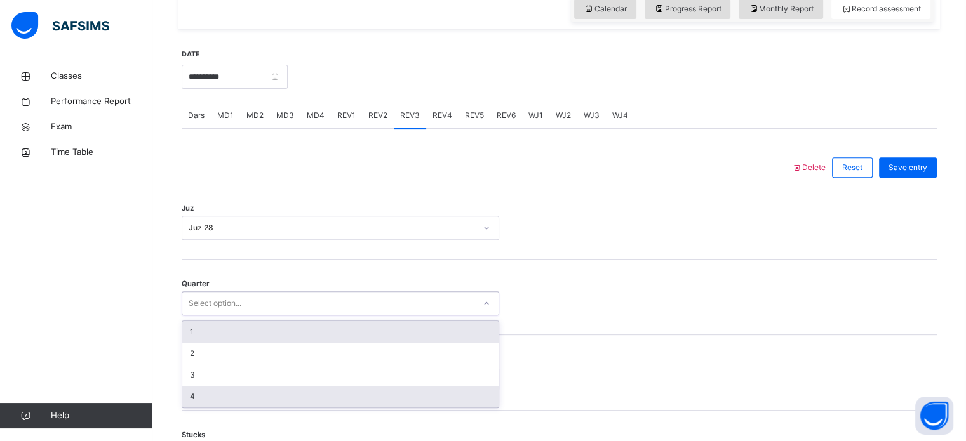
click at [317, 386] on div "4" at bounding box center [340, 397] width 316 height 22
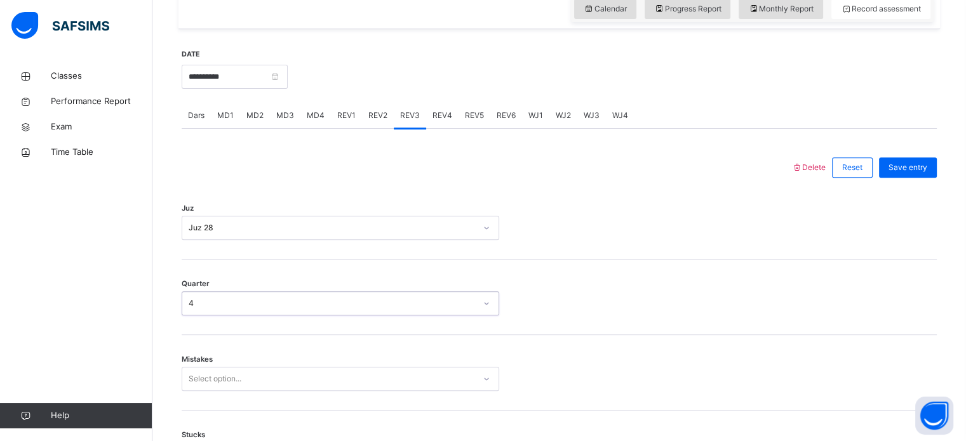
click at [370, 127] on div "REV2" at bounding box center [378, 115] width 32 height 25
click at [401, 125] on div "REV3" at bounding box center [410, 115] width 32 height 25
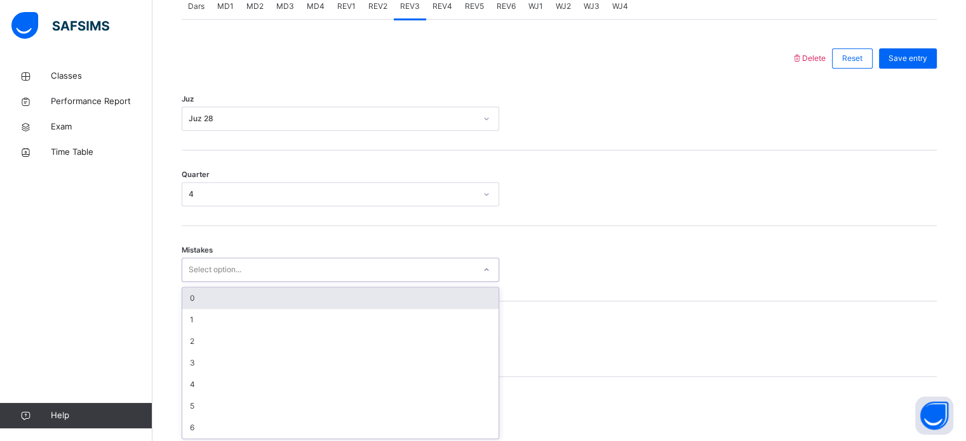
scroll to position [564, 0]
click at [342, 293] on div "0" at bounding box center [340, 296] width 316 height 22
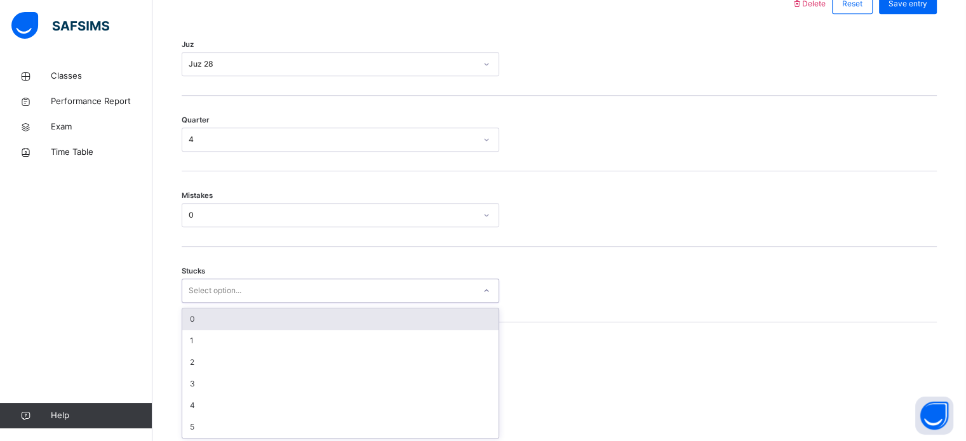
scroll to position [617, 0]
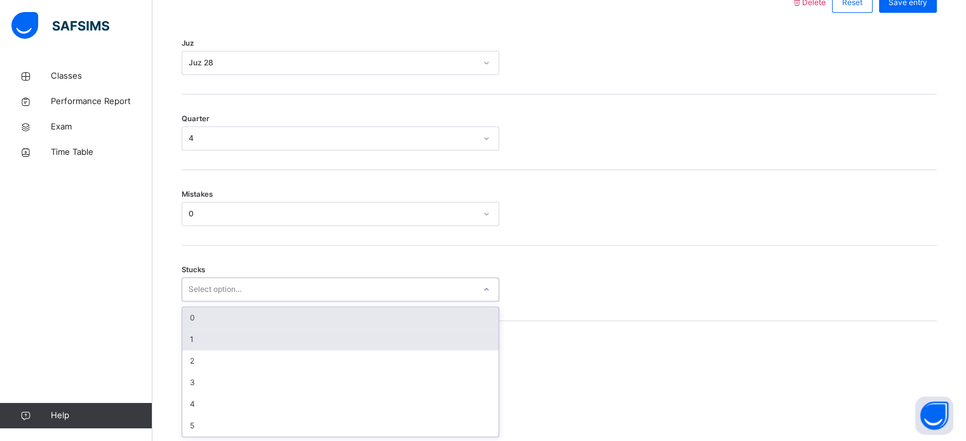
click at [309, 335] on div "1" at bounding box center [340, 340] width 316 height 22
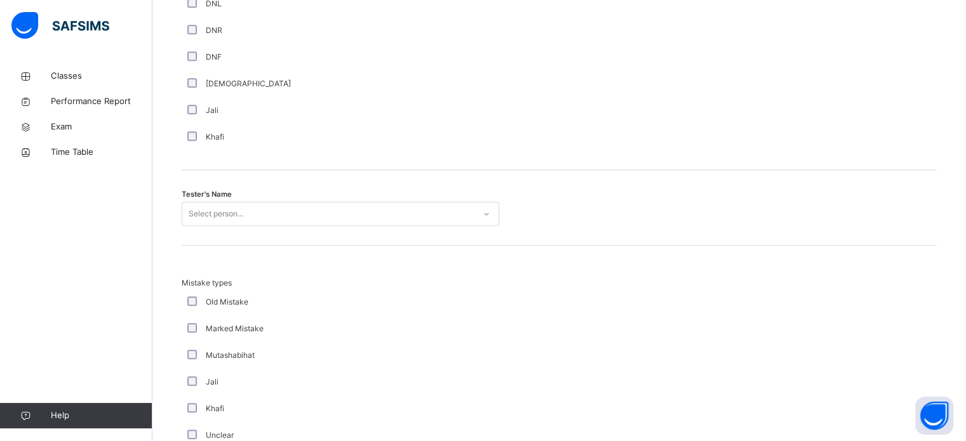
scroll to position [1195, 0]
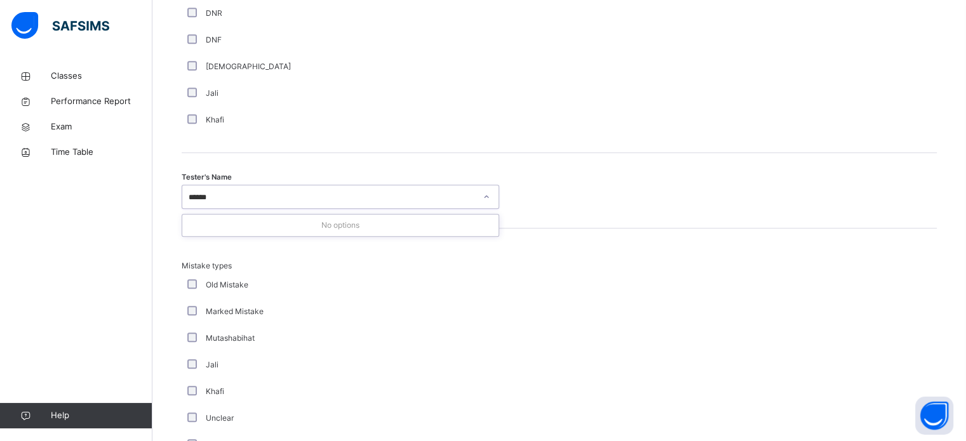
type input "*****"
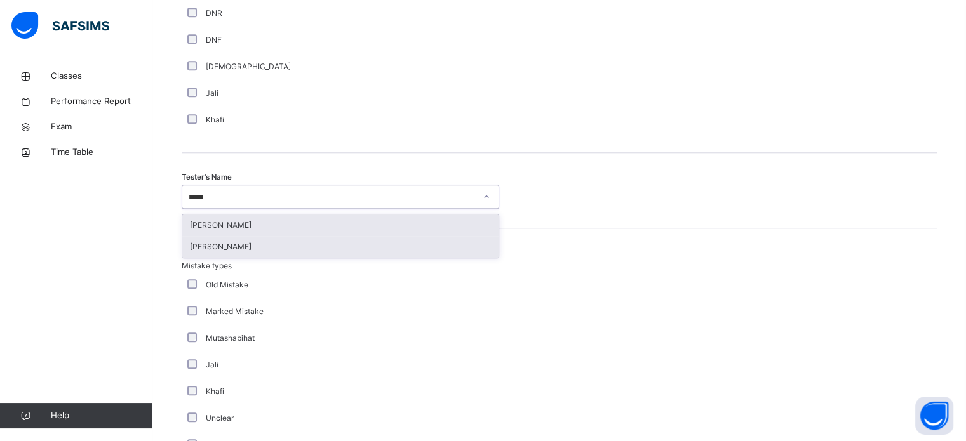
click at [450, 253] on div "[PERSON_NAME]" at bounding box center [340, 247] width 316 height 22
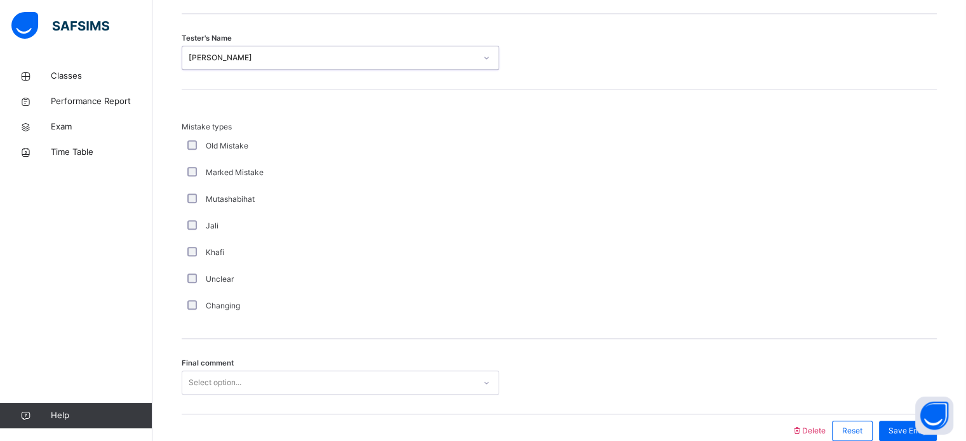
scroll to position [1396, 0]
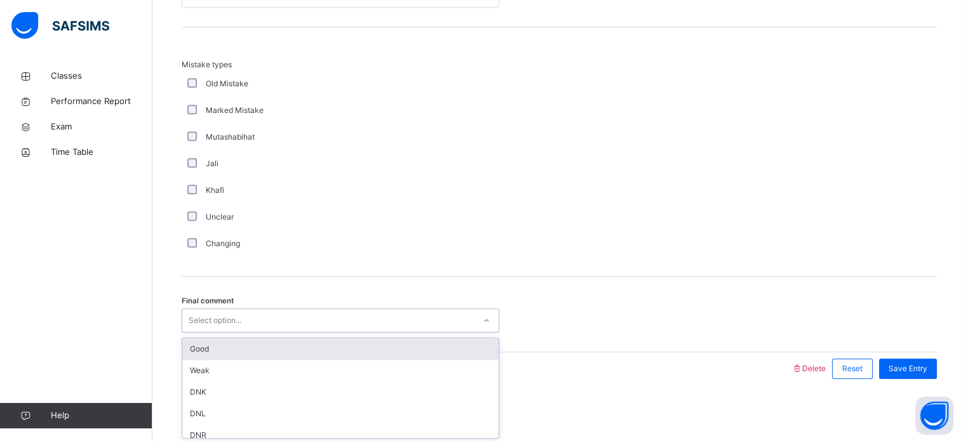
click at [406, 345] on div "Good" at bounding box center [340, 349] width 316 height 22
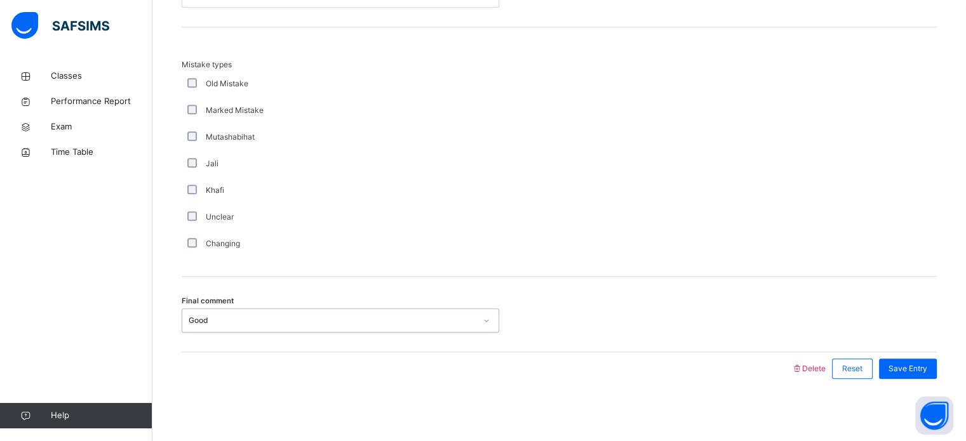
click at [925, 375] on div "Save Entry" at bounding box center [908, 369] width 58 height 20
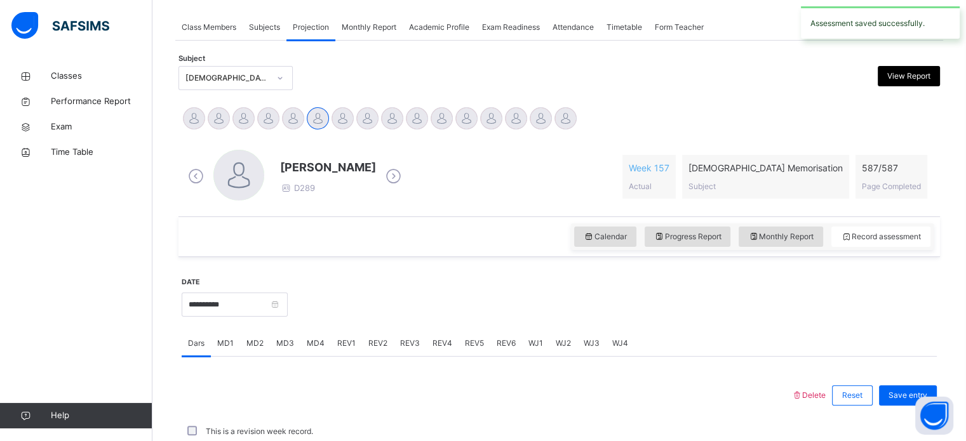
scroll to position [512, 0]
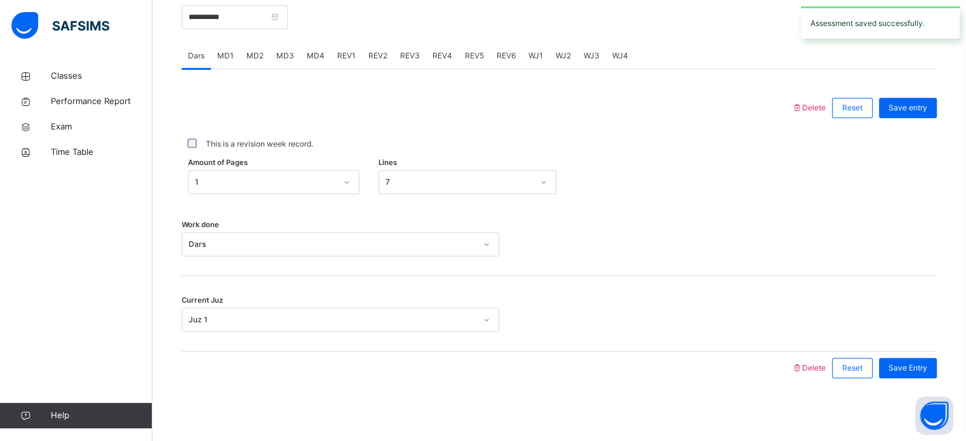
click at [368, 64] on div "REV2" at bounding box center [378, 55] width 32 height 25
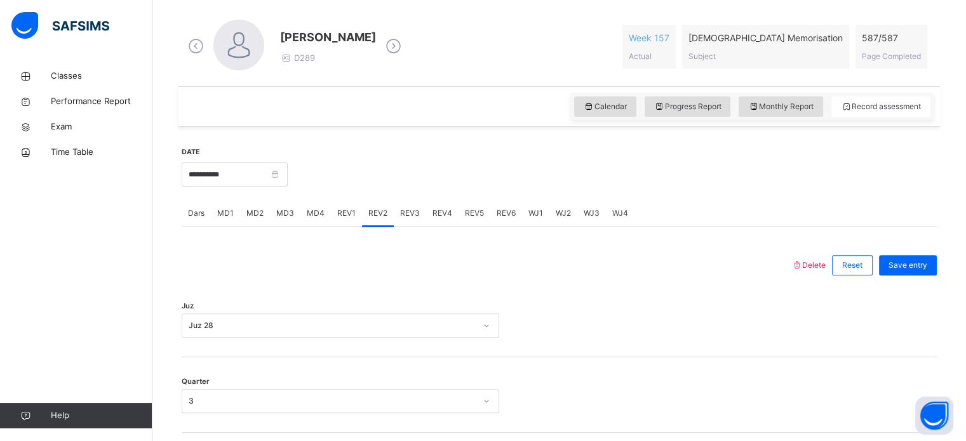
scroll to position [352, 0]
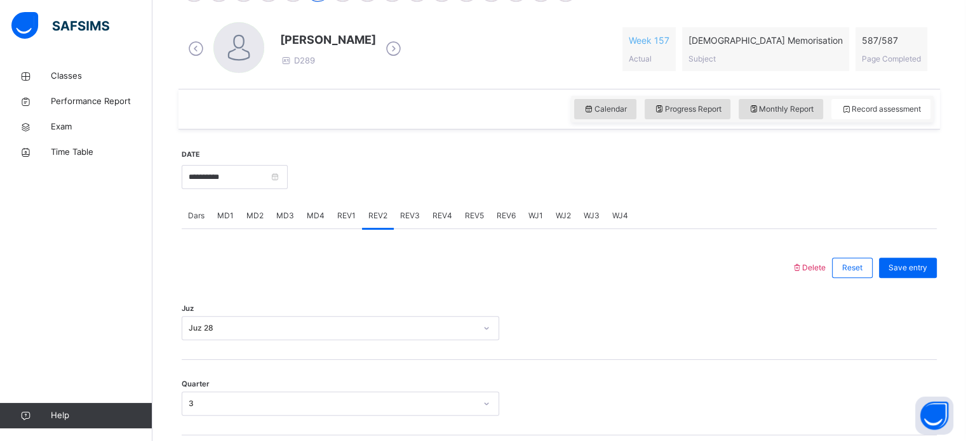
click at [421, 207] on div "REV3" at bounding box center [410, 215] width 32 height 25
click at [444, 227] on div "REV4" at bounding box center [442, 215] width 32 height 25
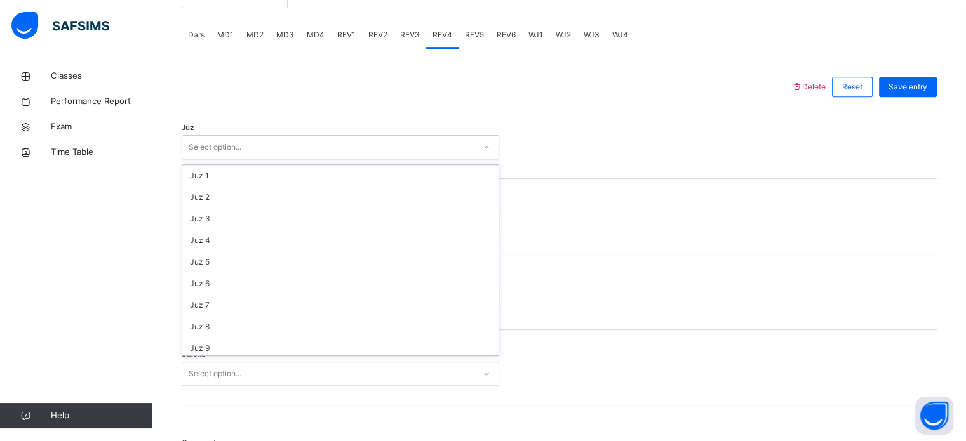
scroll to position [457, 0]
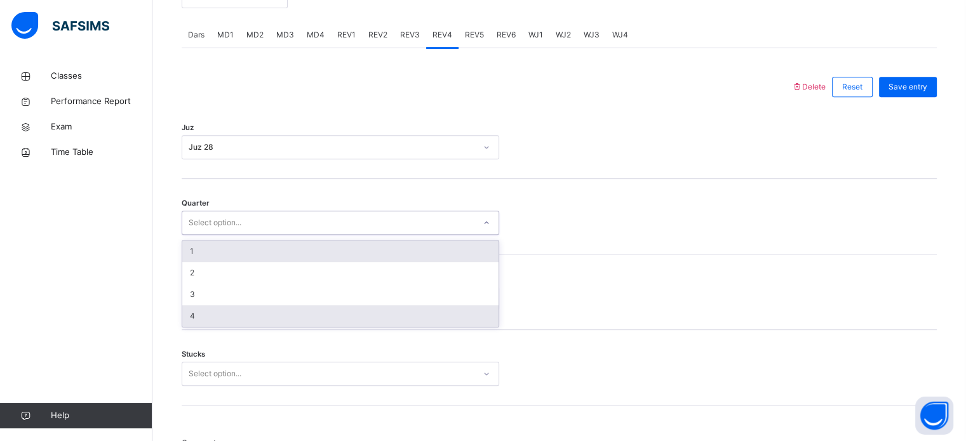
click at [325, 322] on div "4" at bounding box center [340, 316] width 316 height 22
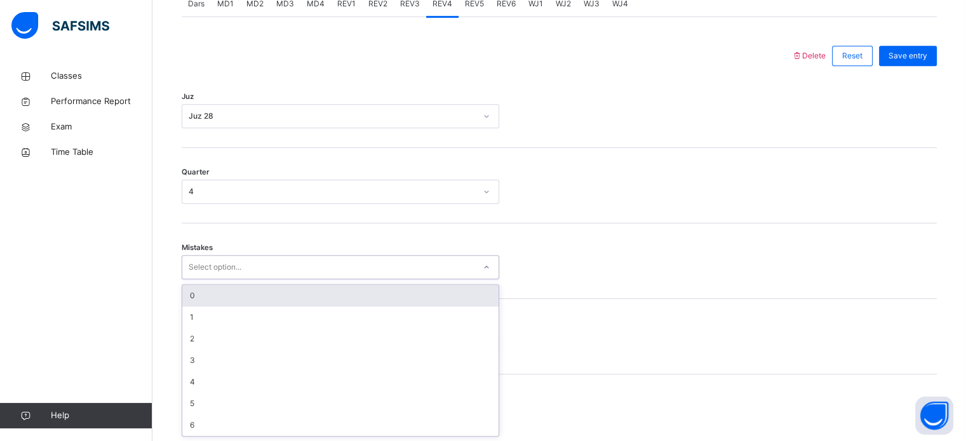
click at [348, 290] on div "0" at bounding box center [340, 296] width 316 height 22
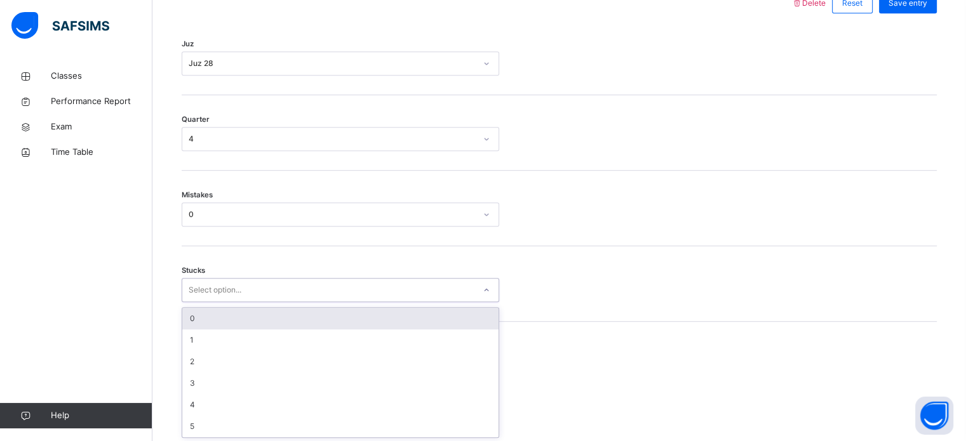
scroll to position [617, 0]
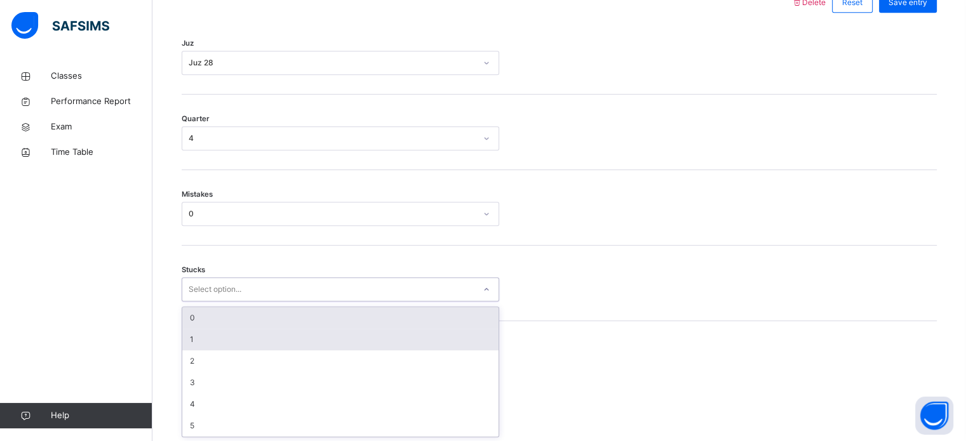
click at [321, 344] on div "1" at bounding box center [340, 340] width 316 height 22
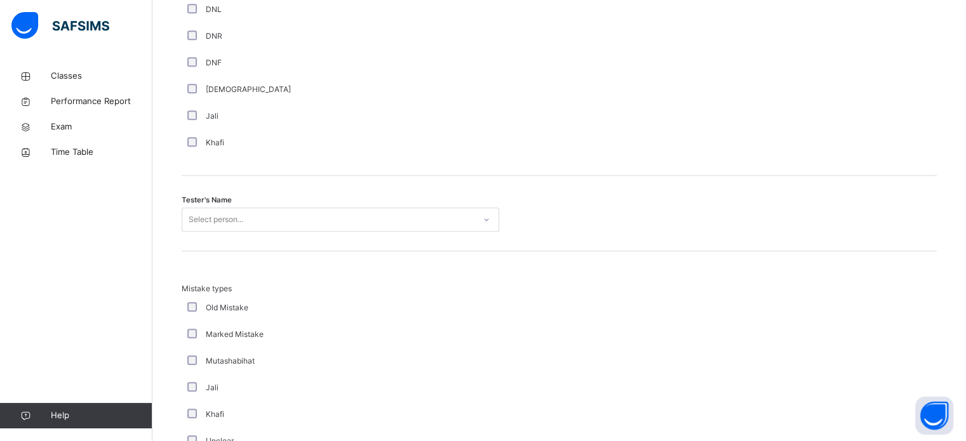
scroll to position [1183, 0]
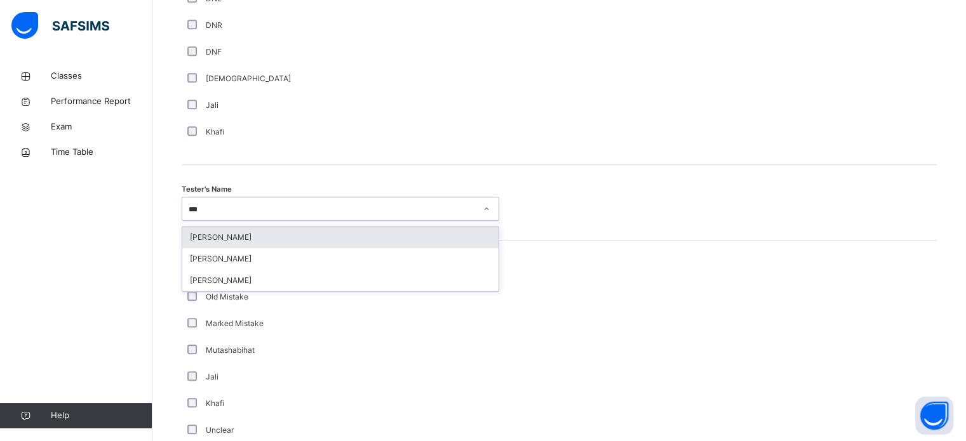
type input "****"
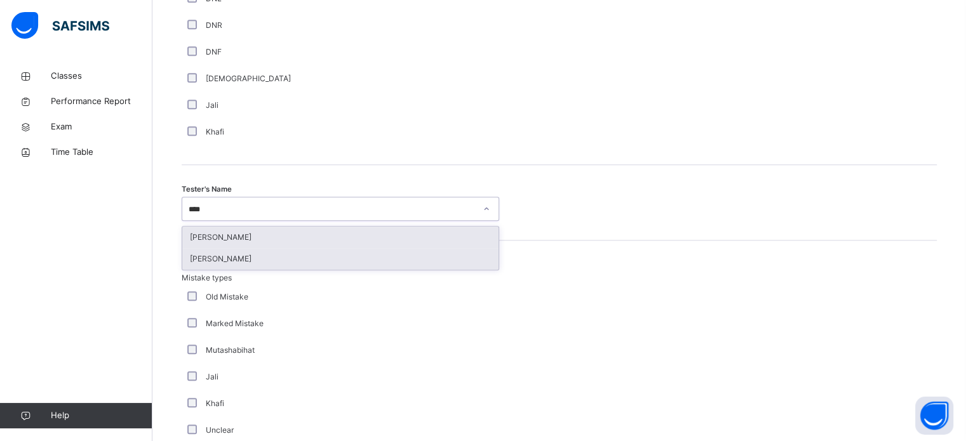
click at [331, 267] on div "[PERSON_NAME]" at bounding box center [340, 259] width 316 height 22
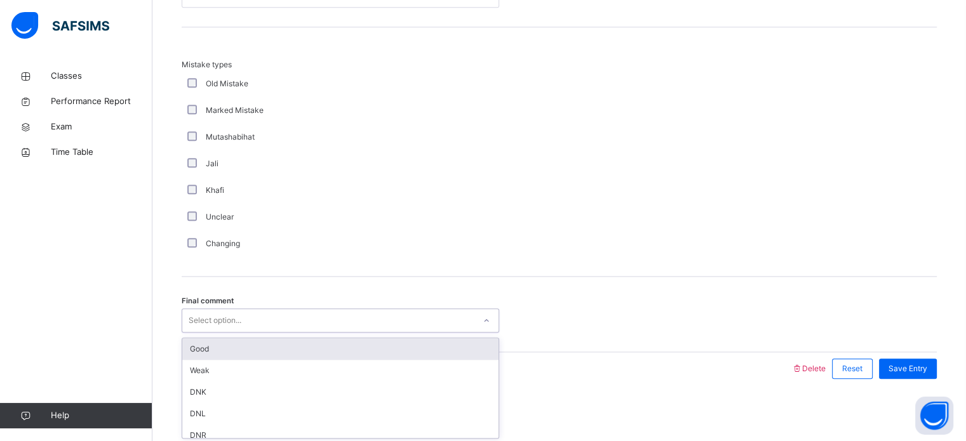
click at [306, 344] on div "Good" at bounding box center [340, 349] width 316 height 22
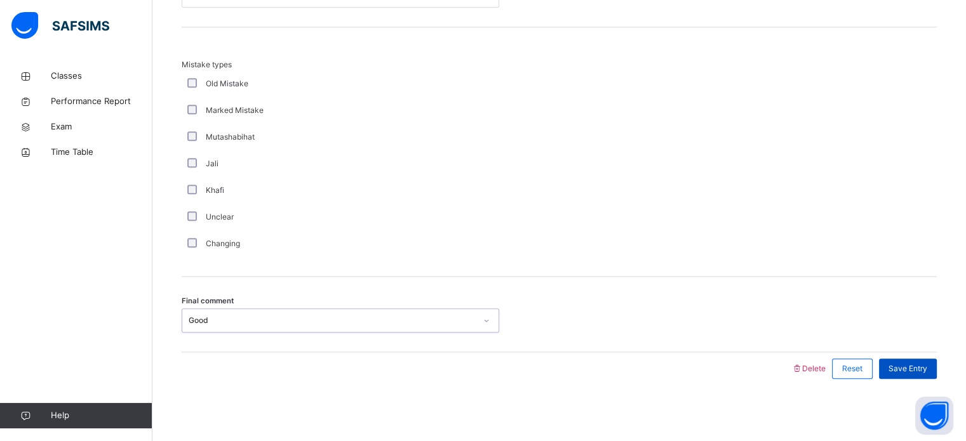
click at [920, 363] on span "Save Entry" at bounding box center [907, 368] width 39 height 11
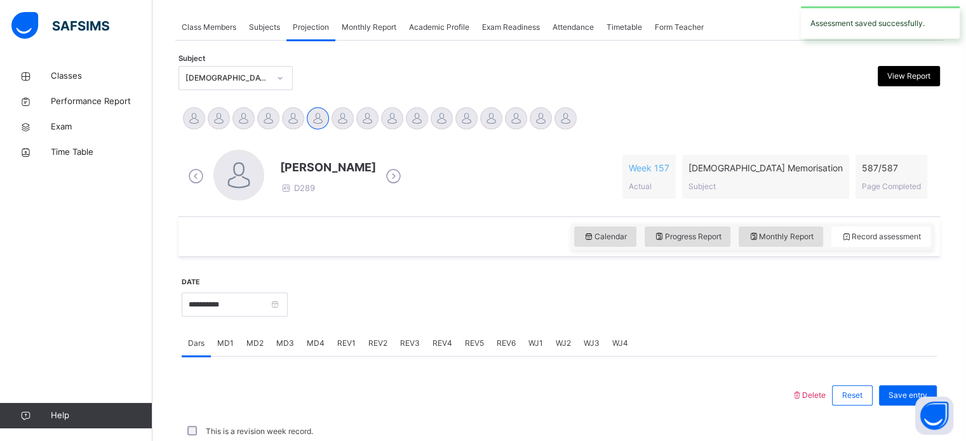
scroll to position [512, 0]
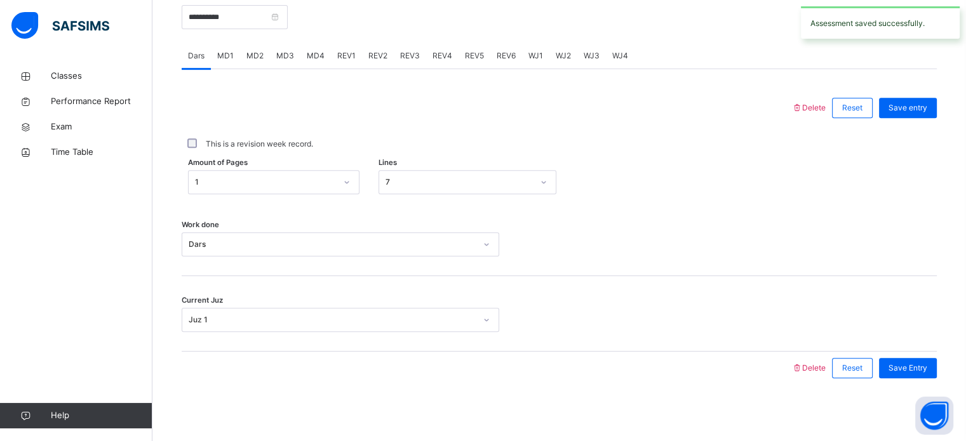
click at [286, 67] on div "MD3" at bounding box center [285, 55] width 30 height 25
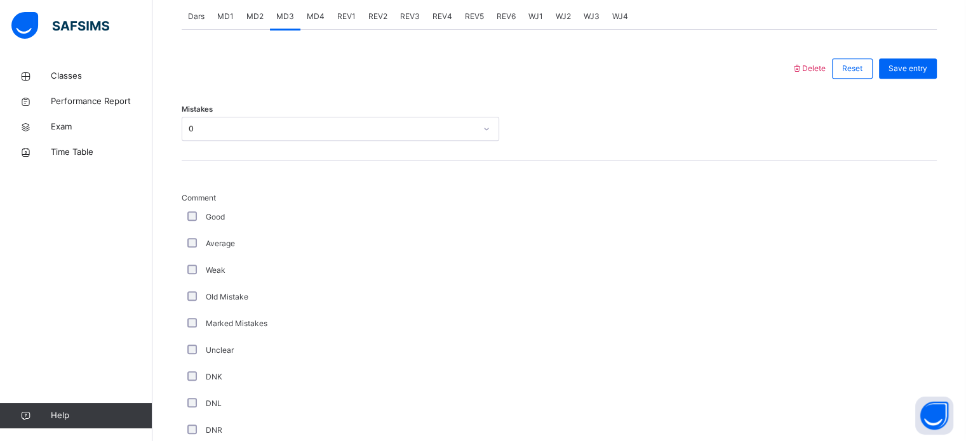
scroll to position [550, 0]
click at [312, 21] on span "MD4" at bounding box center [316, 17] width 18 height 11
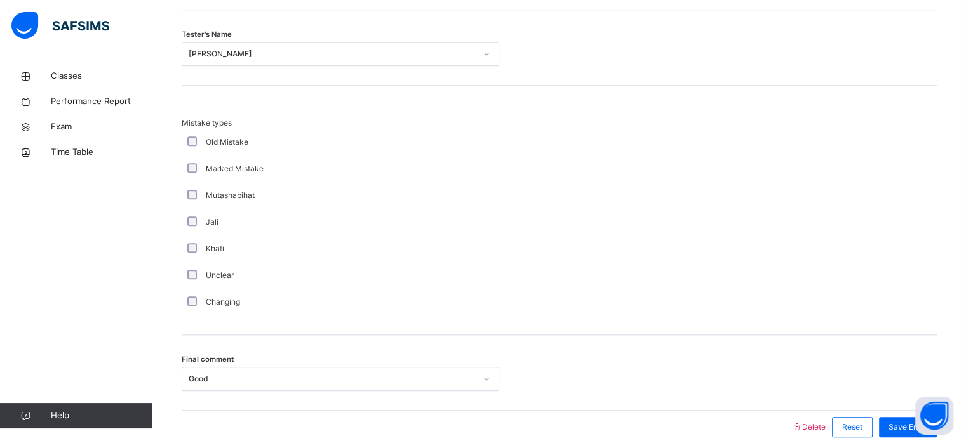
click at [472, 201] on div "Mutashabihat" at bounding box center [340, 195] width 311 height 11
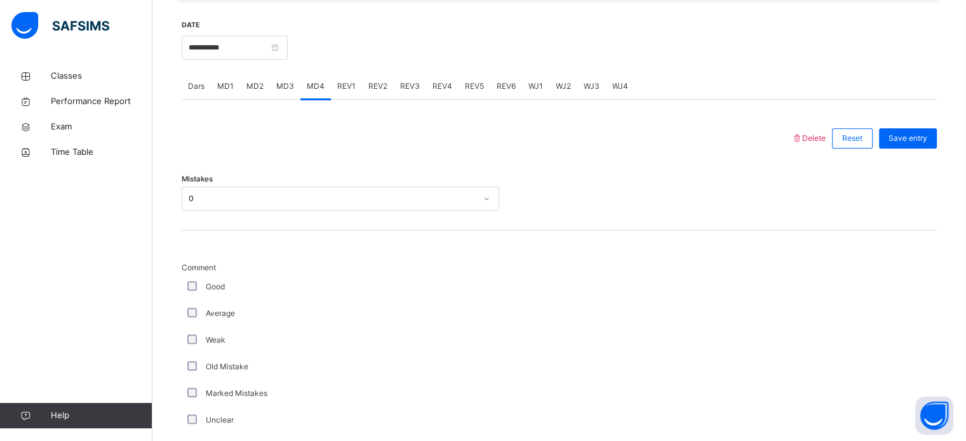
scroll to position [480, 0]
click at [213, 86] on div "MD1" at bounding box center [225, 87] width 29 height 25
click at [182, 95] on div "Dars" at bounding box center [196, 87] width 29 height 25
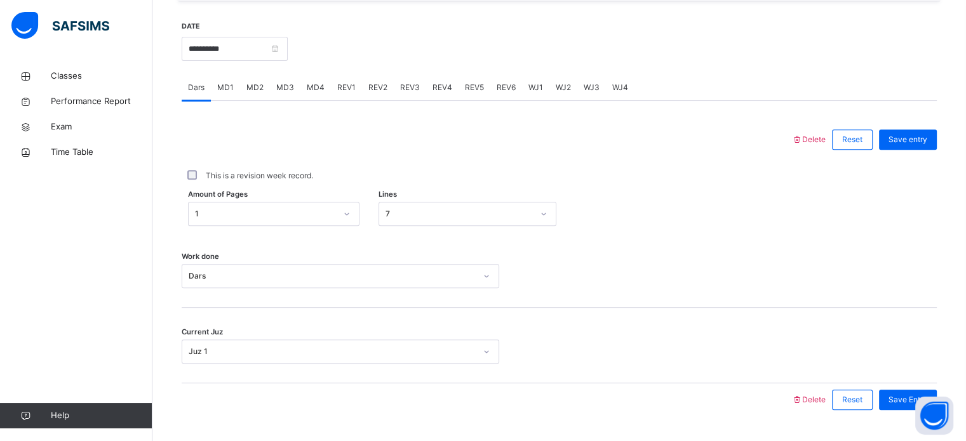
click at [297, 86] on div "MD3" at bounding box center [285, 87] width 30 height 25
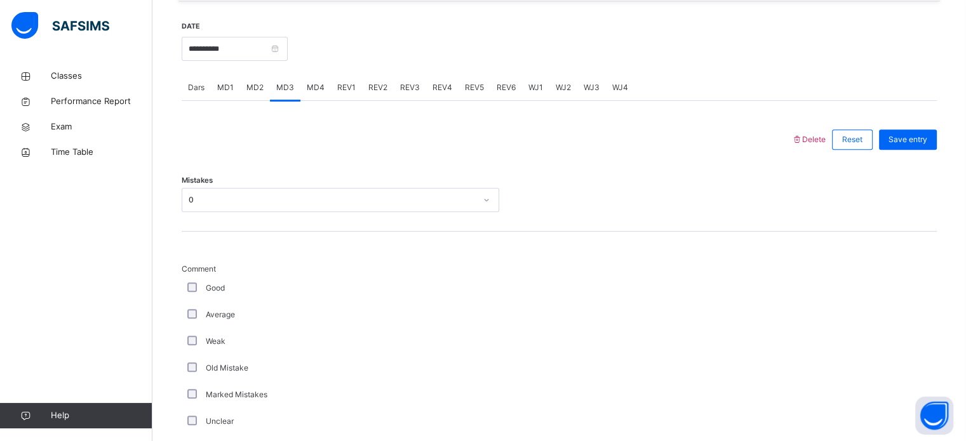
click at [343, 95] on div "REV1" at bounding box center [346, 87] width 31 height 25
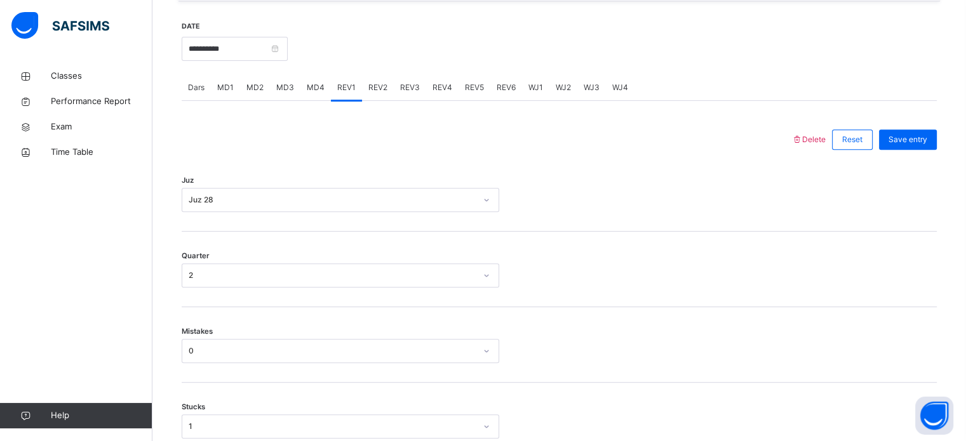
click at [378, 93] on span "REV2" at bounding box center [377, 87] width 19 height 11
click at [403, 84] on span "REV3" at bounding box center [410, 87] width 20 height 11
click at [447, 96] on div "REV4" at bounding box center [442, 87] width 32 height 25
click at [937, 142] on div "Save entry" at bounding box center [908, 140] width 58 height 20
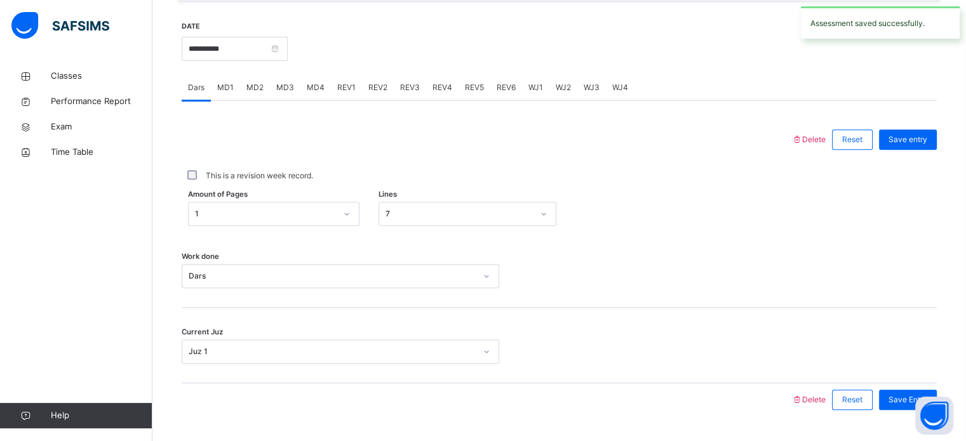
click at [406, 98] on div "REV3" at bounding box center [410, 87] width 32 height 25
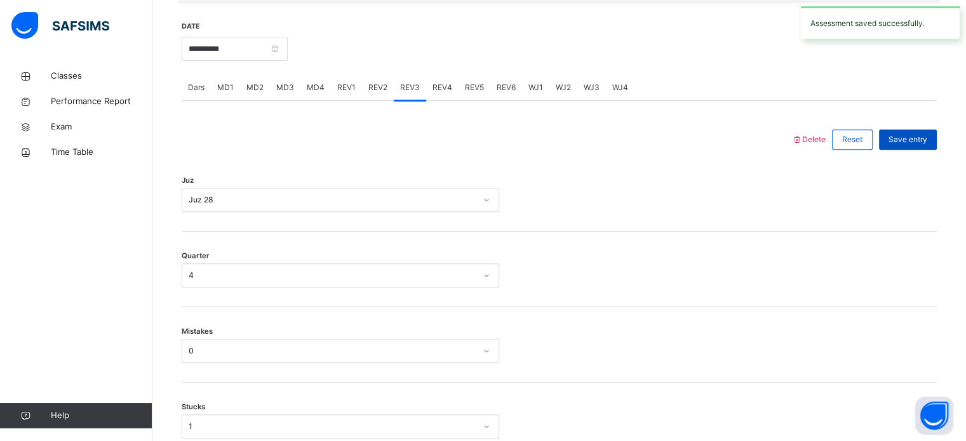
click at [921, 133] on div "Save entry" at bounding box center [908, 140] width 58 height 20
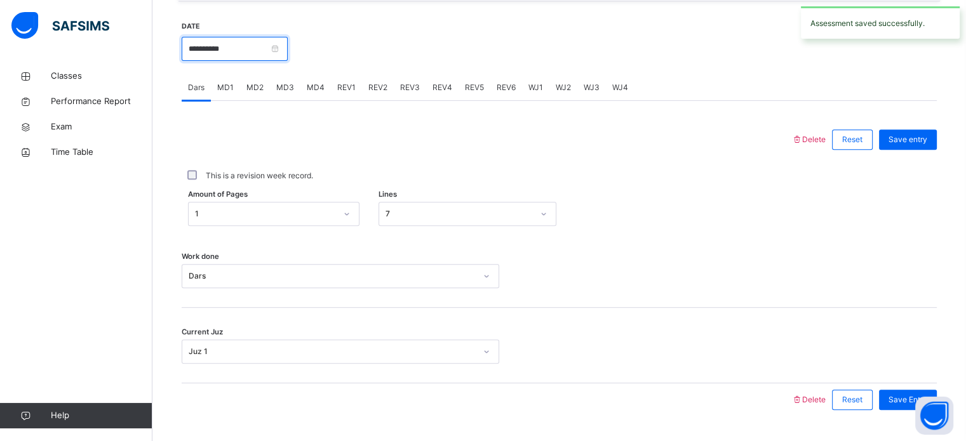
click at [277, 40] on input "**********" at bounding box center [235, 49] width 106 height 24
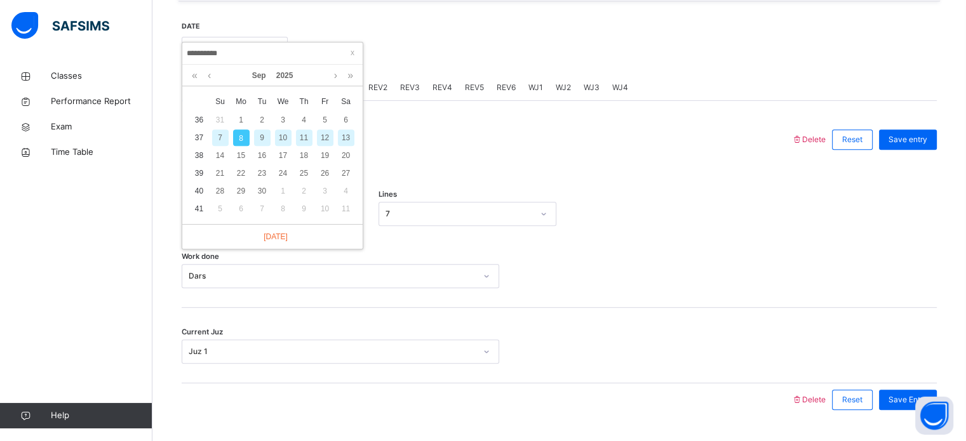
click at [258, 138] on div "9" at bounding box center [262, 138] width 17 height 17
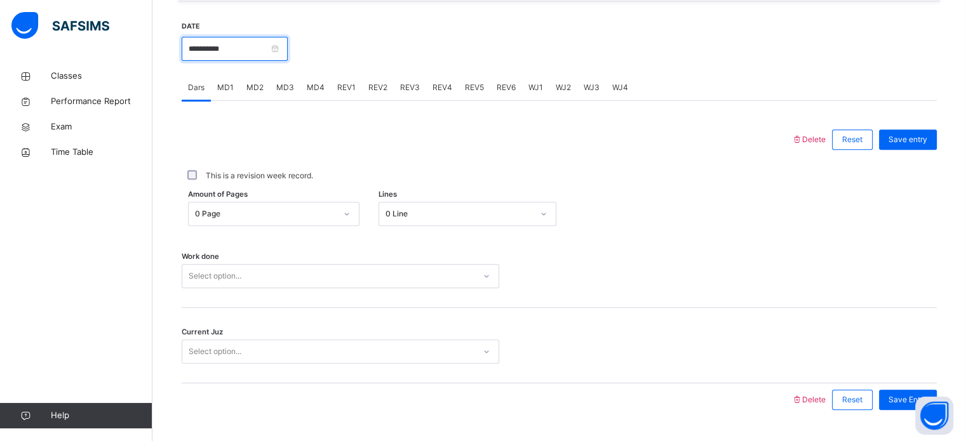
click at [287, 50] on input "**********" at bounding box center [235, 49] width 106 height 24
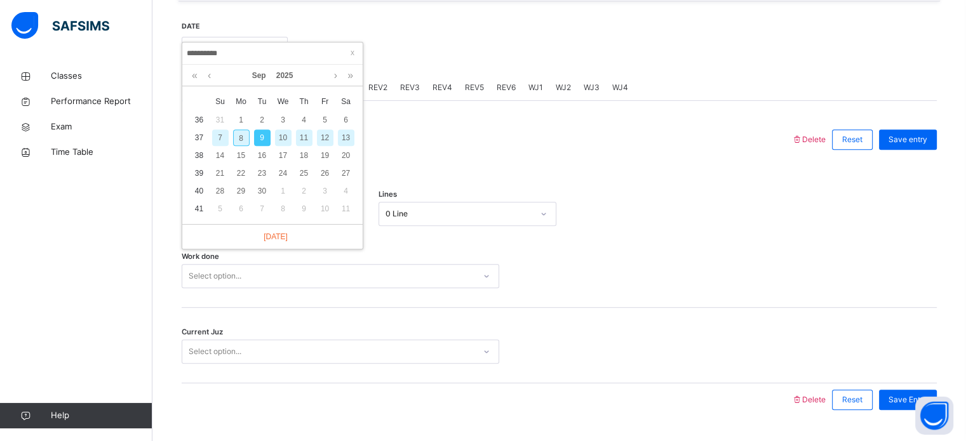
click at [239, 138] on div "8" at bounding box center [241, 138] width 17 height 17
type input "**********"
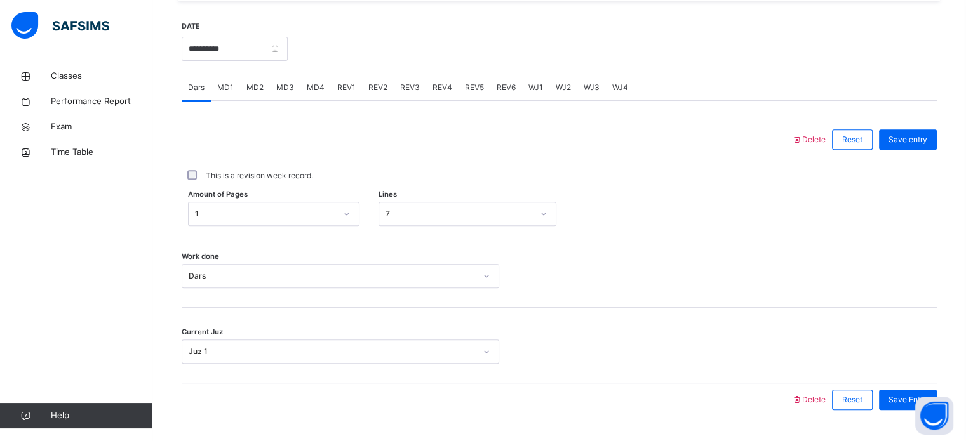
click at [428, 44] on div at bounding box center [612, 47] width 636 height 55
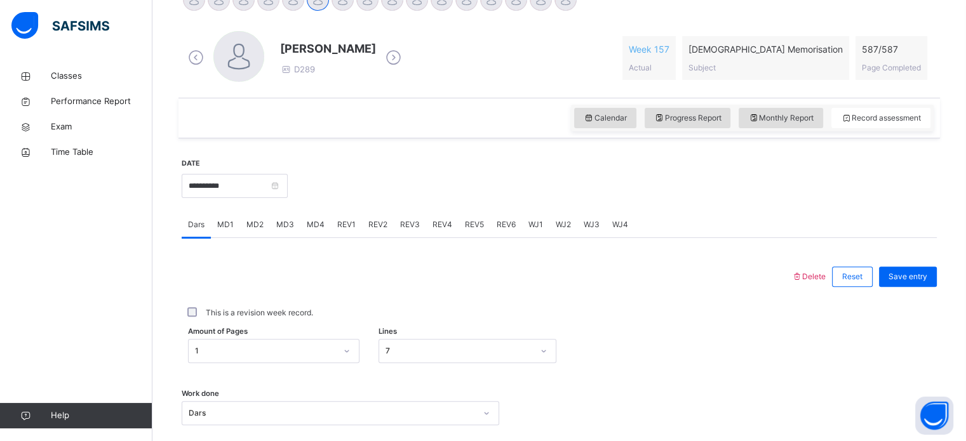
scroll to position [328, 0]
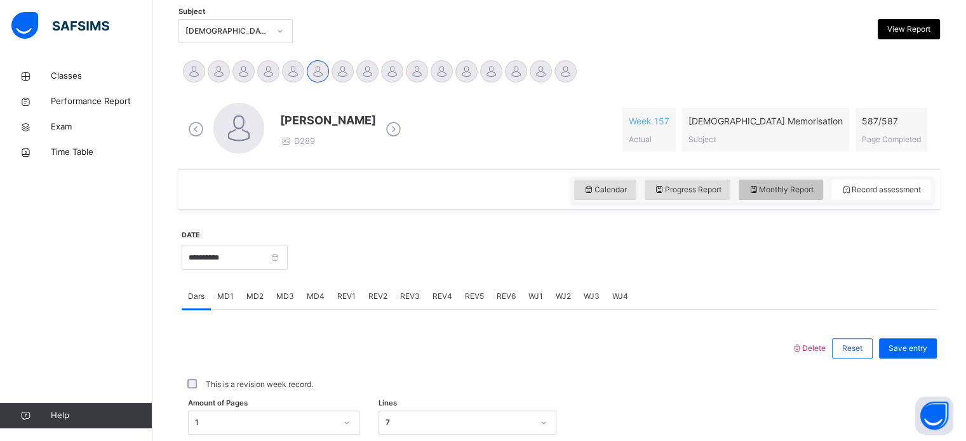
click at [796, 187] on span "Monthly Report" at bounding box center [780, 189] width 65 height 11
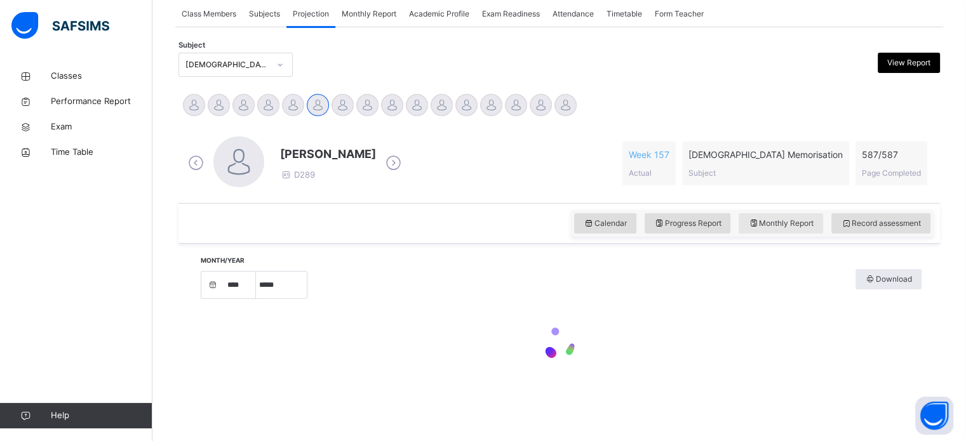
select select "****"
select select "*"
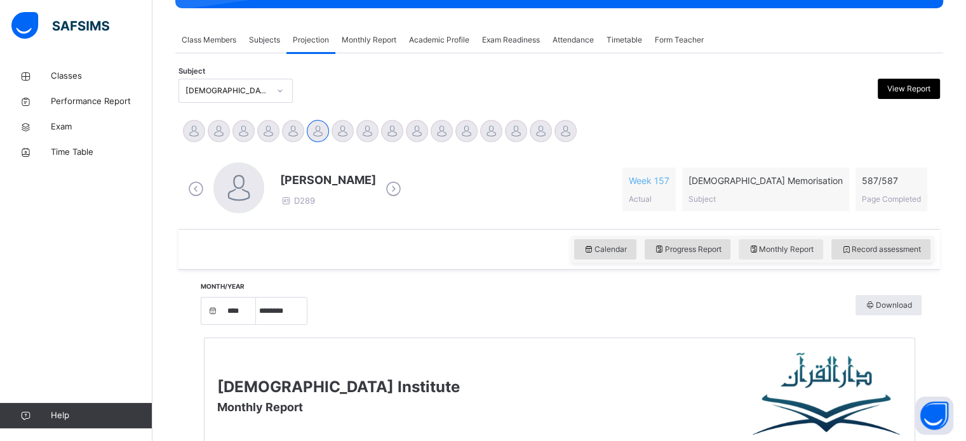
scroll to position [210, 0]
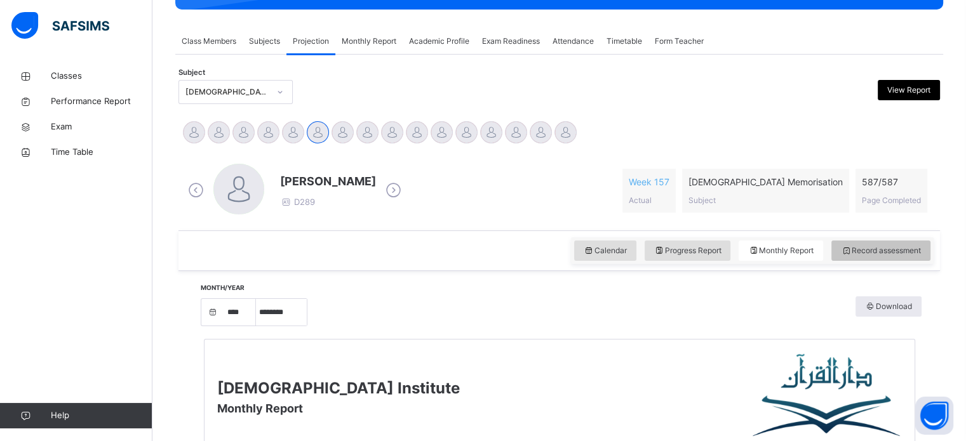
click at [907, 254] on span "Record assessment" at bounding box center [881, 250] width 80 height 11
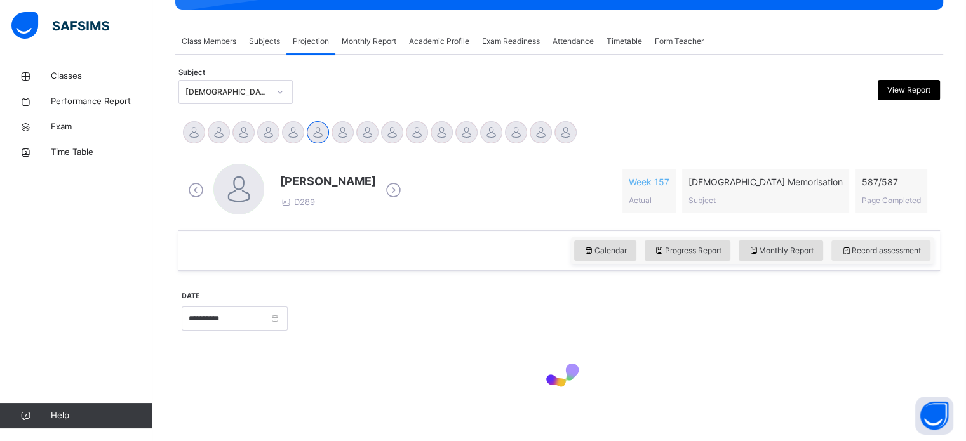
click at [921, 253] on span "Record assessment" at bounding box center [881, 250] width 80 height 11
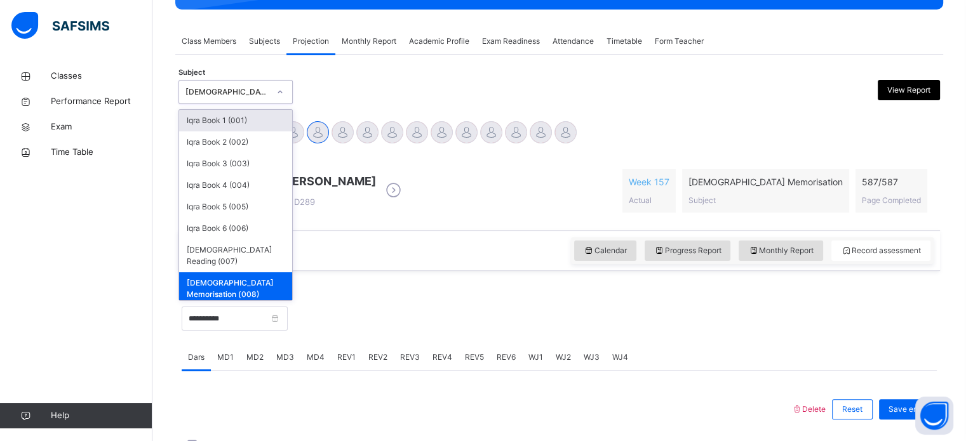
click at [272, 96] on div at bounding box center [280, 92] width 22 height 20
click at [277, 119] on div "Iqra Book 1 (001)" at bounding box center [235, 121] width 113 height 22
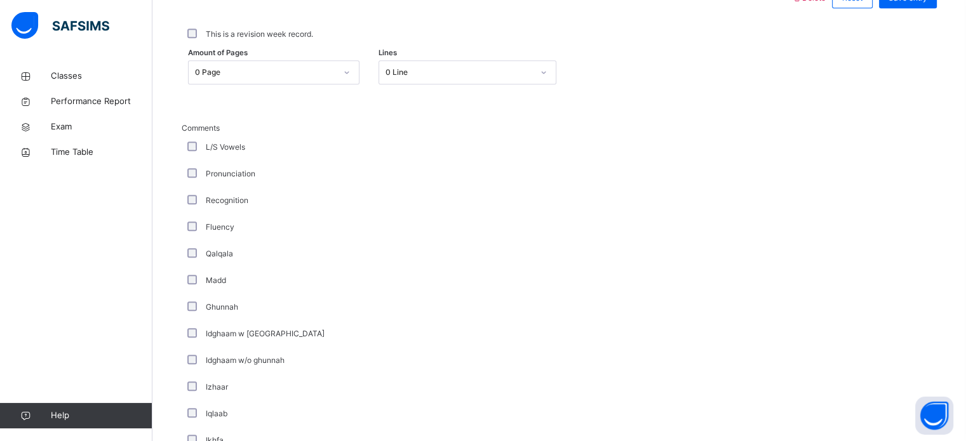
scroll to position [388, 0]
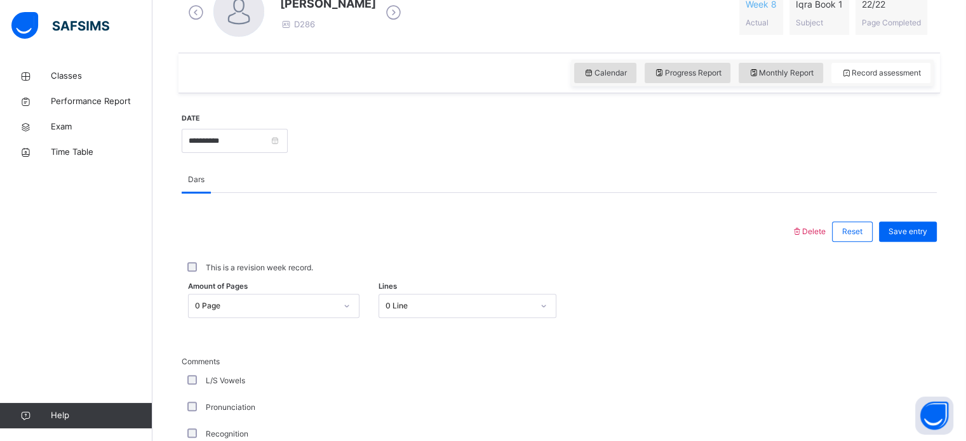
click at [797, 267] on div "This is a revision week record." at bounding box center [559, 267] width 749 height 11
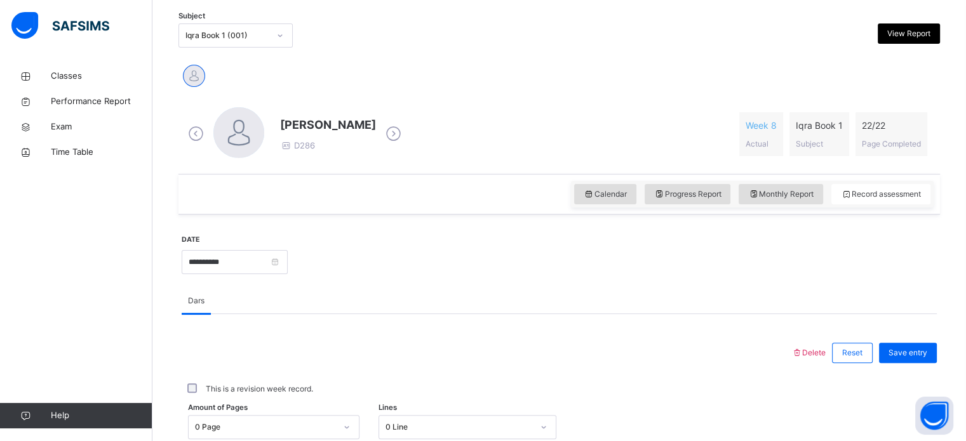
click at [795, 197] on span "Monthly Report" at bounding box center [780, 194] width 65 height 11
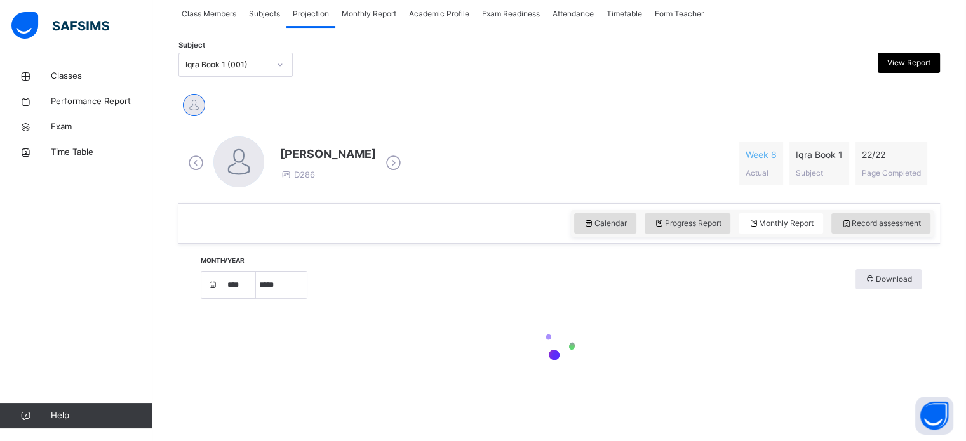
select select "****"
select select "*"
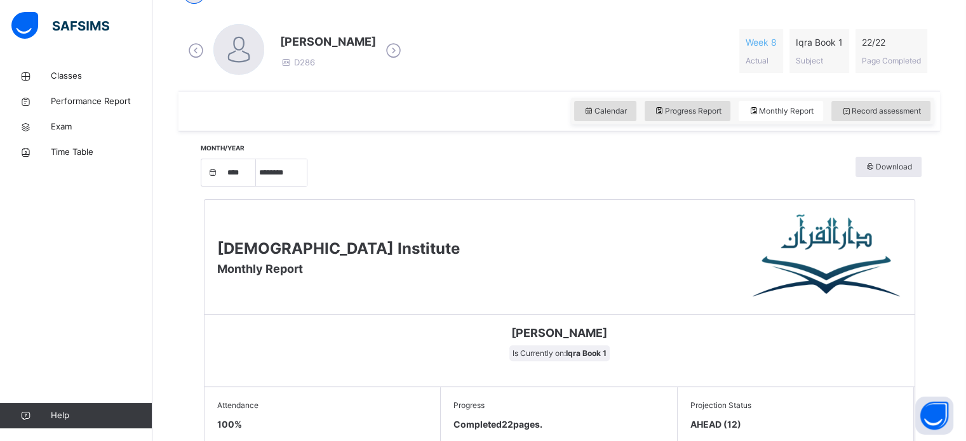
scroll to position [345, 0]
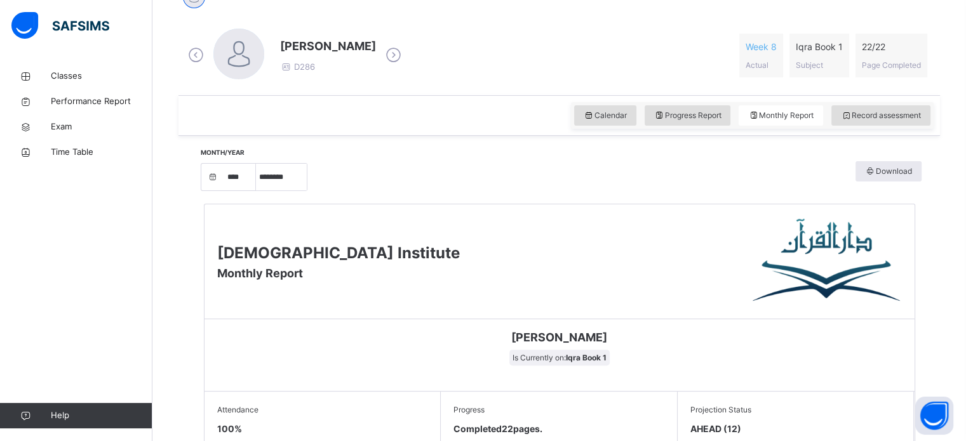
click at [876, 105] on div "Record assessment" at bounding box center [880, 115] width 99 height 20
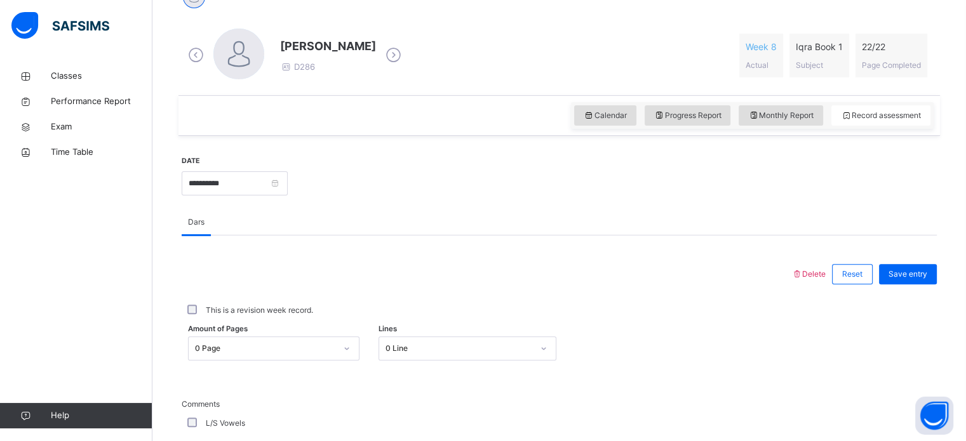
click at [808, 284] on div "Delete Reset Save entry" at bounding box center [863, 274] width 145 height 33
click at [815, 287] on div "Delete Reset Save entry" at bounding box center [863, 274] width 145 height 33
click at [802, 274] on icon at bounding box center [796, 274] width 11 height 10
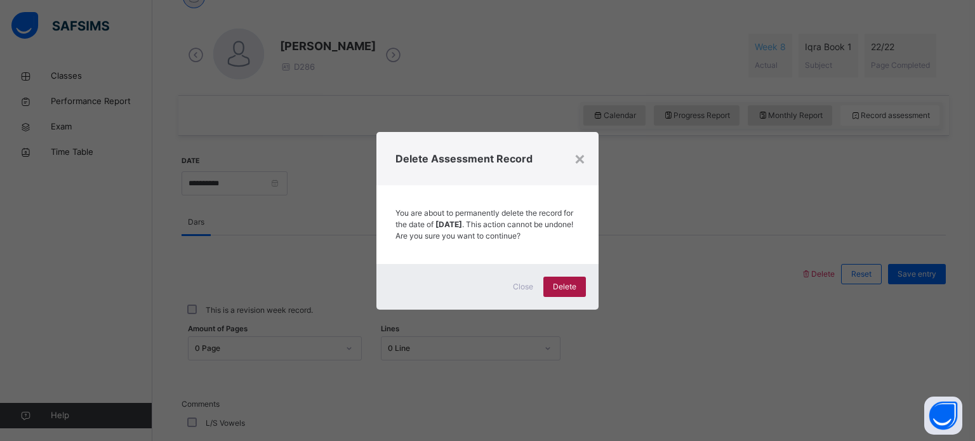
click at [561, 289] on span "Delete" at bounding box center [564, 286] width 23 height 11
click at [546, 297] on div "Delete" at bounding box center [565, 287] width 43 height 20
click at [578, 154] on div "×" at bounding box center [580, 158] width 12 height 27
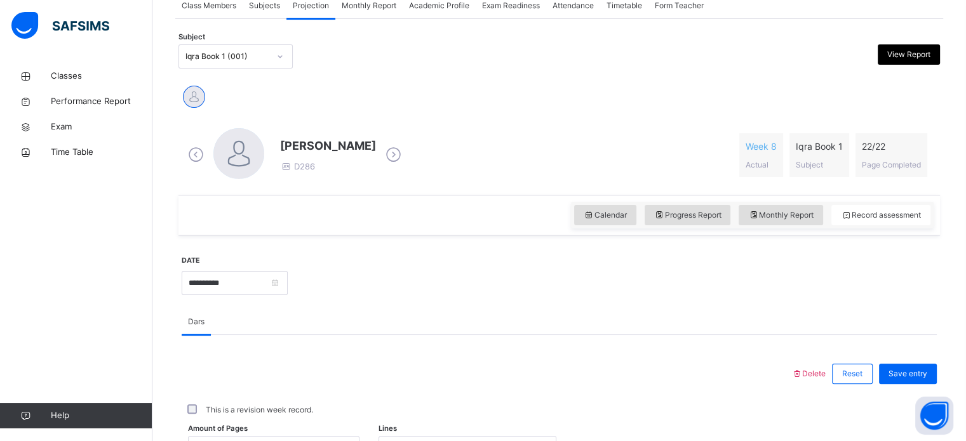
scroll to position [241, 0]
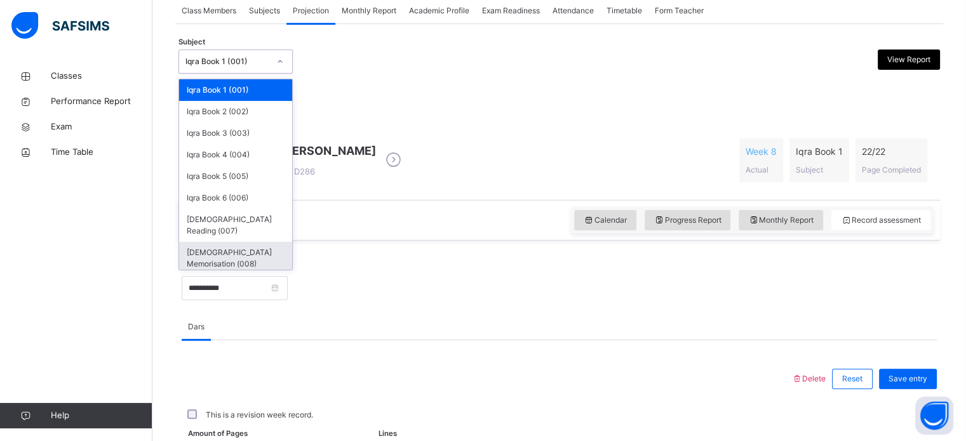
click at [220, 242] on div "[DEMOGRAPHIC_DATA] Memorisation (008)" at bounding box center [235, 258] width 113 height 33
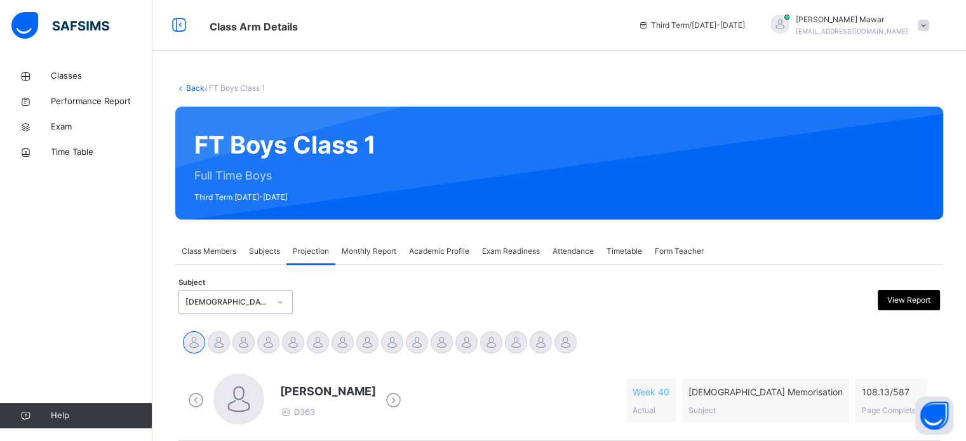
scroll to position [34, 0]
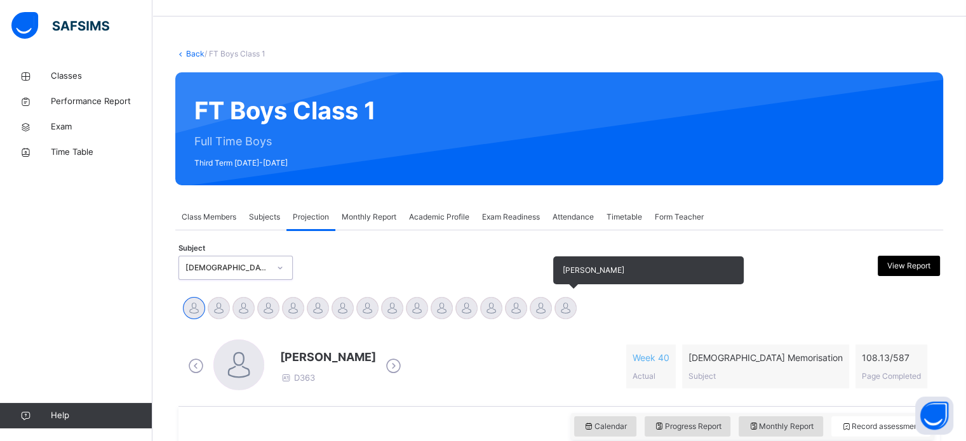
click at [568, 307] on div at bounding box center [565, 308] width 22 height 22
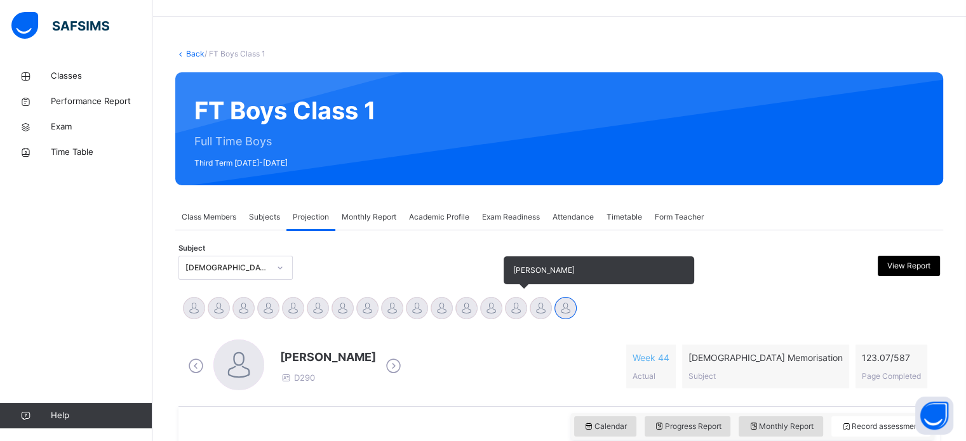
click at [518, 312] on div at bounding box center [516, 308] width 22 height 22
click at [536, 310] on div at bounding box center [541, 308] width 22 height 22
click at [489, 309] on div at bounding box center [491, 308] width 22 height 22
click at [495, 308] on div at bounding box center [491, 308] width 22 height 22
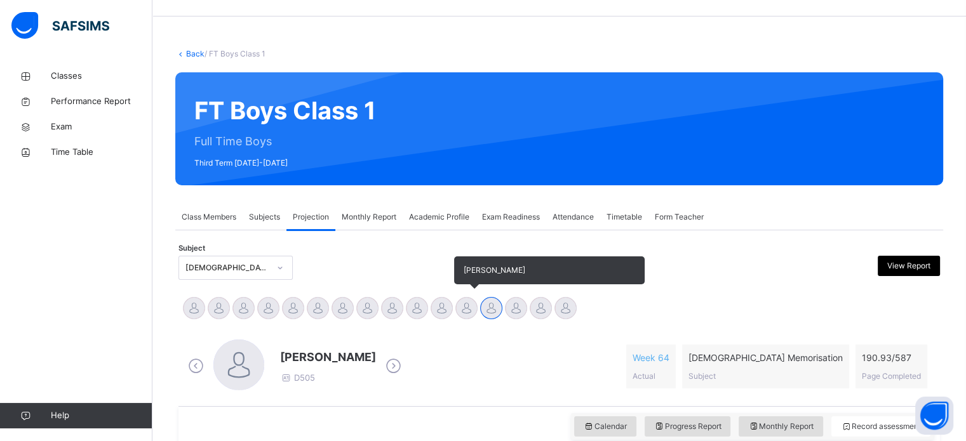
click at [465, 312] on div at bounding box center [466, 308] width 22 height 22
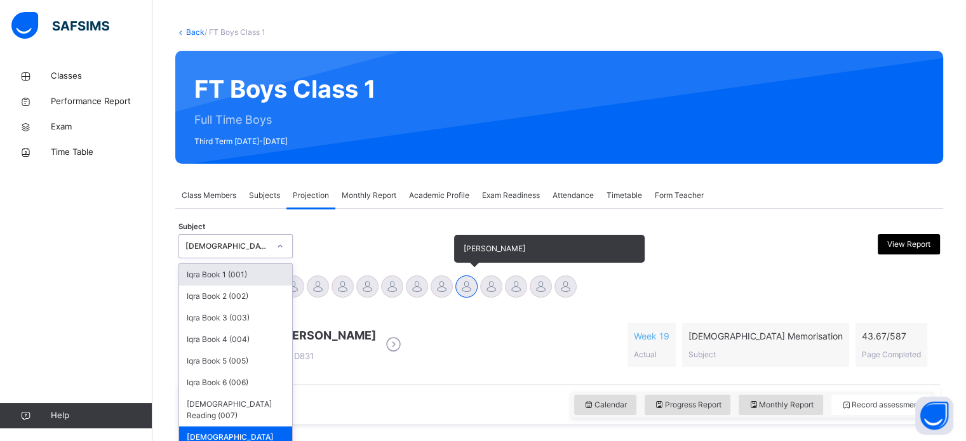
scroll to position [57, 0]
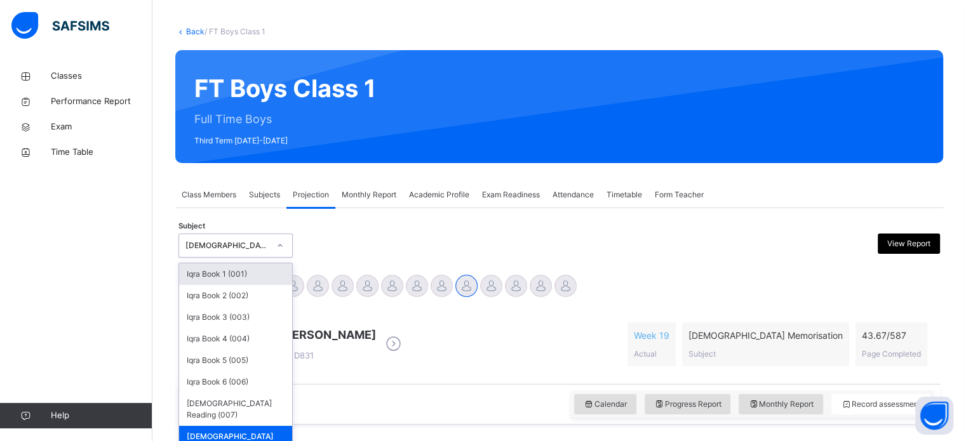
click at [208, 278] on div "Iqra Book 1 (001)" at bounding box center [235, 274] width 113 height 22
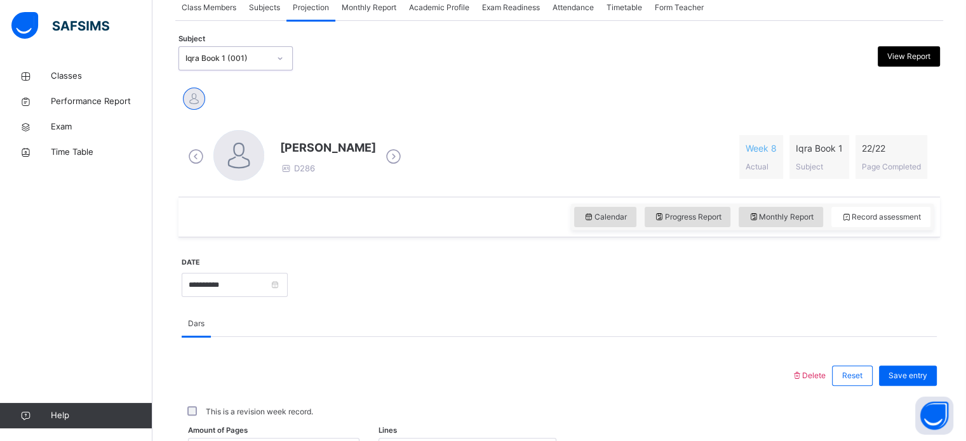
scroll to position [243, 0]
click at [232, 162] on div at bounding box center [238, 156] width 51 height 51
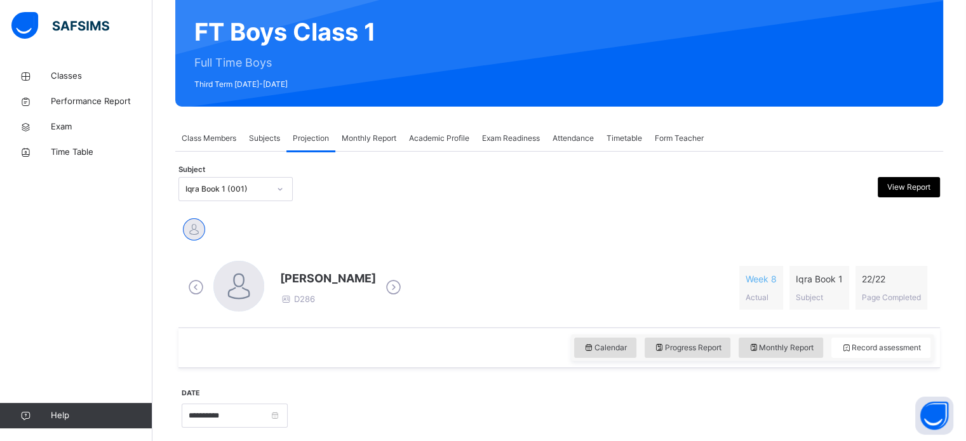
scroll to position [110, 0]
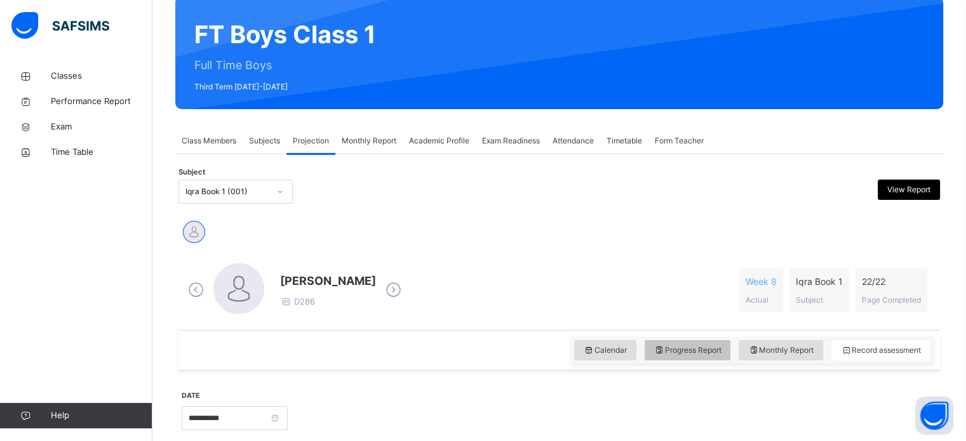
click at [711, 357] on div "Progress Report" at bounding box center [687, 350] width 86 height 20
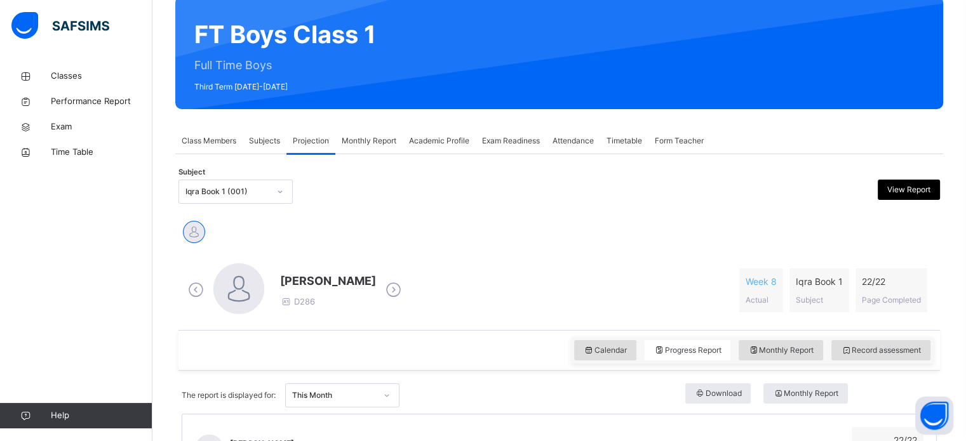
click at [209, 144] on span "Class Members" at bounding box center [209, 140] width 55 height 11
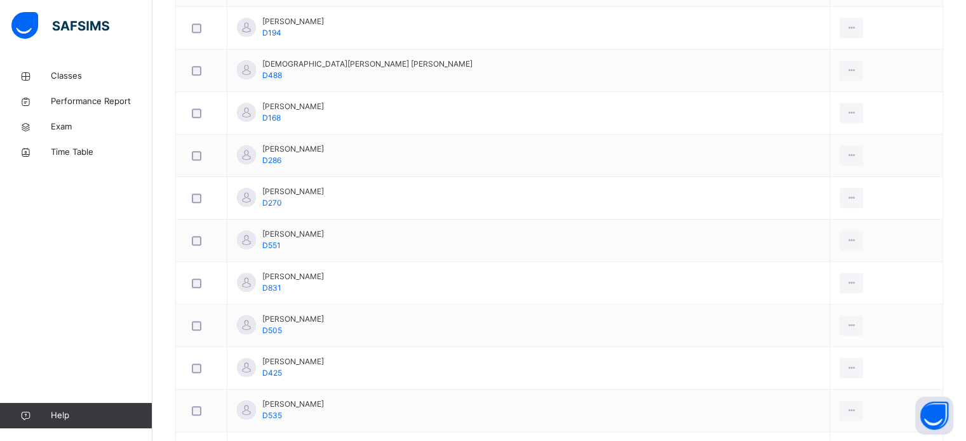
scroll to position [664, 0]
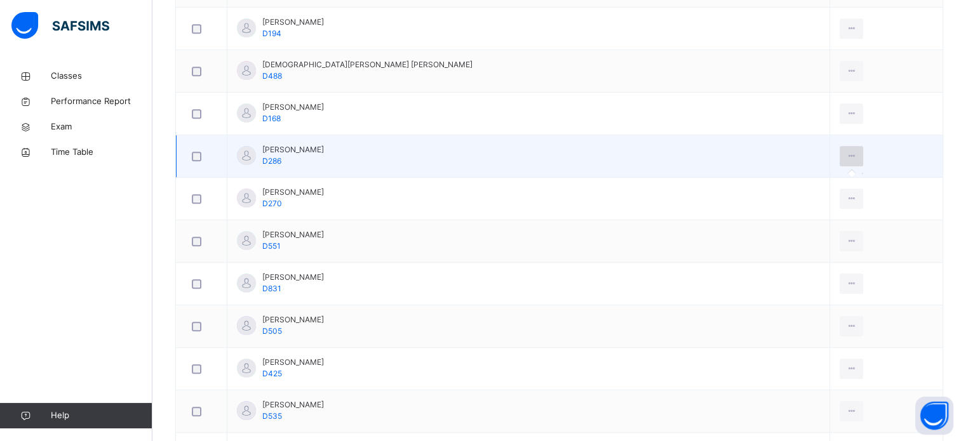
click at [846, 157] on icon at bounding box center [851, 155] width 11 height 11
click at [839, 164] on div at bounding box center [850, 156] width 23 height 20
click at [839, 156] on div at bounding box center [850, 156] width 23 height 20
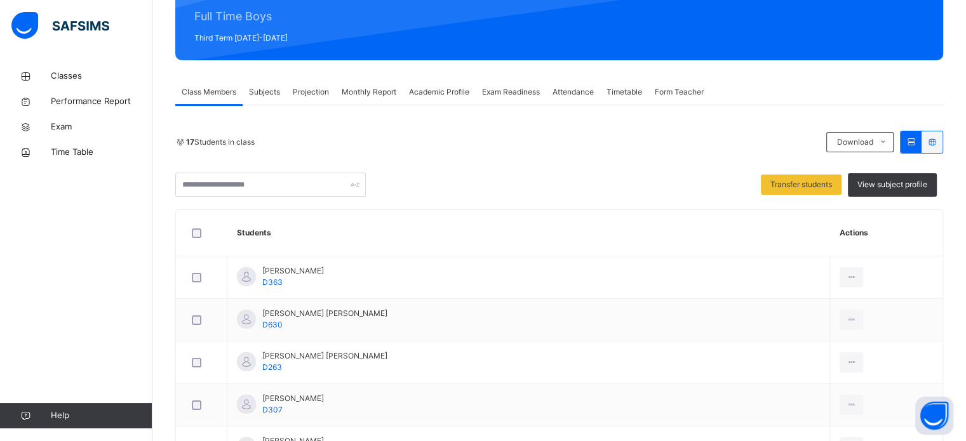
scroll to position [153, 0]
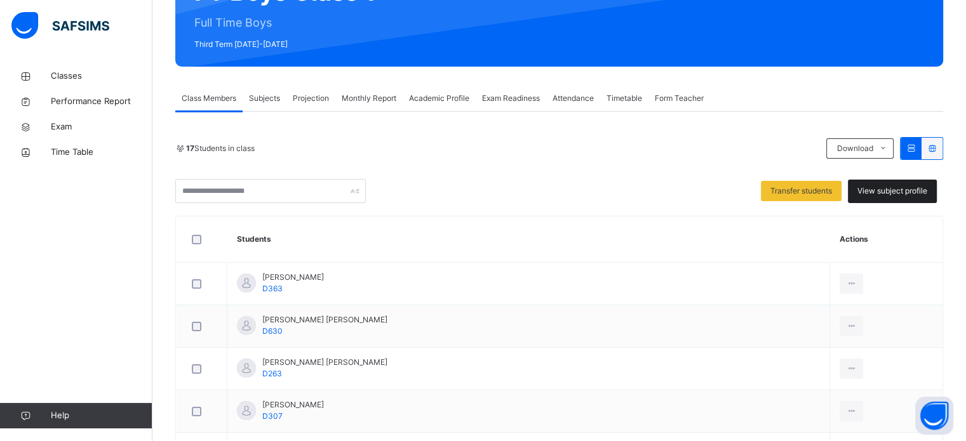
click at [909, 191] on span "View subject profile" at bounding box center [892, 190] width 70 height 11
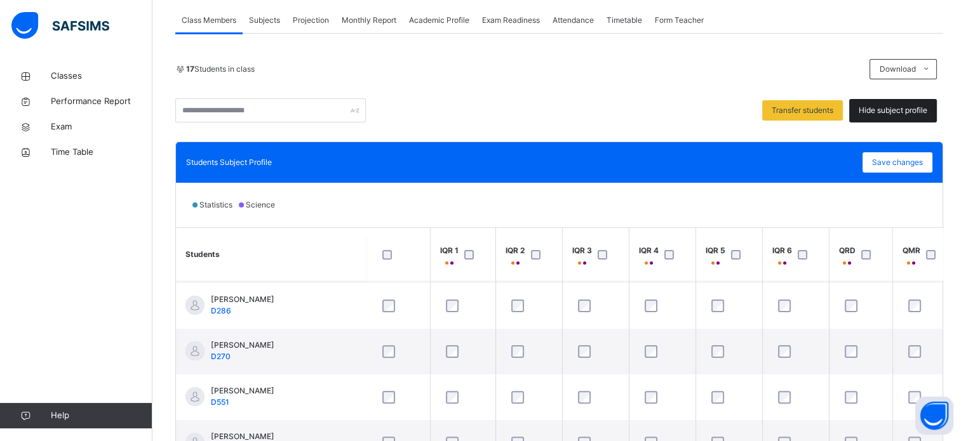
scroll to position [404, 0]
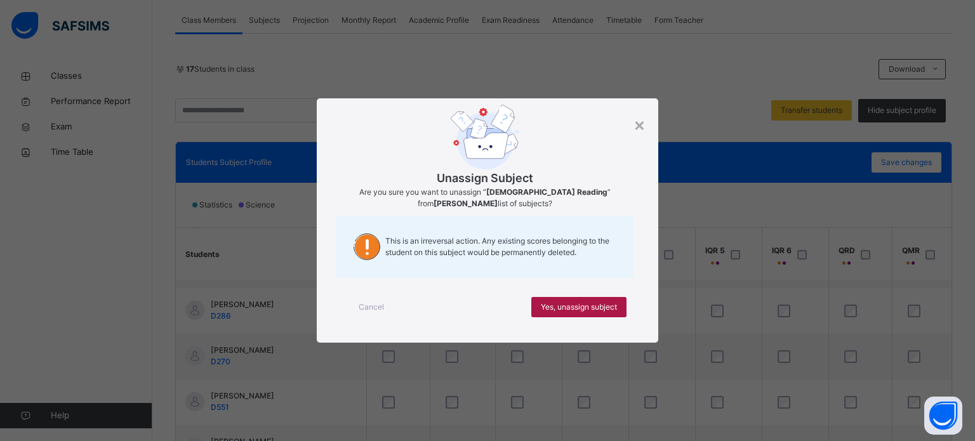
click at [607, 306] on span "Yes, unassign subject" at bounding box center [579, 307] width 76 height 11
click at [592, 307] on div "Yes, unassign subject" at bounding box center [578, 307] width 95 height 20
click at [595, 305] on span "Yes, unassign subject" at bounding box center [579, 307] width 76 height 11
click at [594, 302] on span "Yes, unassign subject" at bounding box center [579, 307] width 76 height 11
click at [582, 303] on span "Yes, unassign subject" at bounding box center [579, 307] width 76 height 11
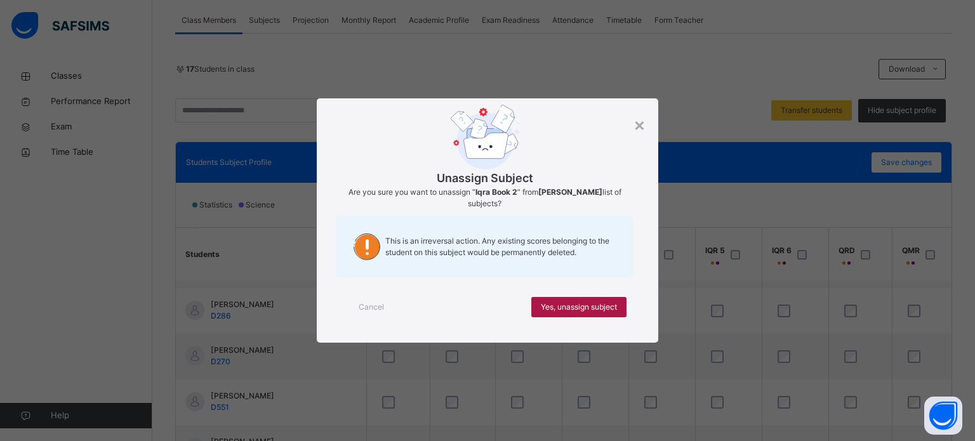
click at [571, 310] on div "Yes, unassign subject" at bounding box center [578, 307] width 95 height 20
click at [579, 308] on div "Yes, unassign subject" at bounding box center [578, 307] width 95 height 20
click at [615, 312] on span "Yes, unassign subject" at bounding box center [579, 307] width 76 height 11
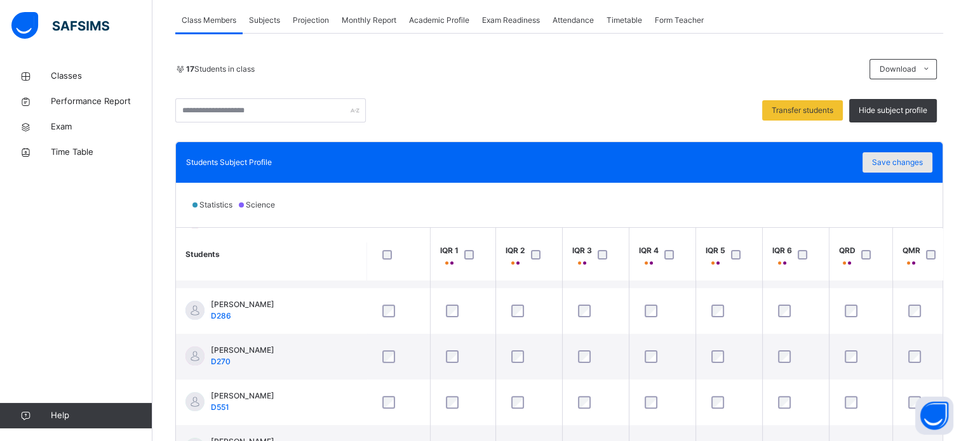
click at [912, 163] on span "Save changes" at bounding box center [897, 162] width 51 height 11
click at [923, 159] on span "Save changes" at bounding box center [897, 162] width 51 height 11
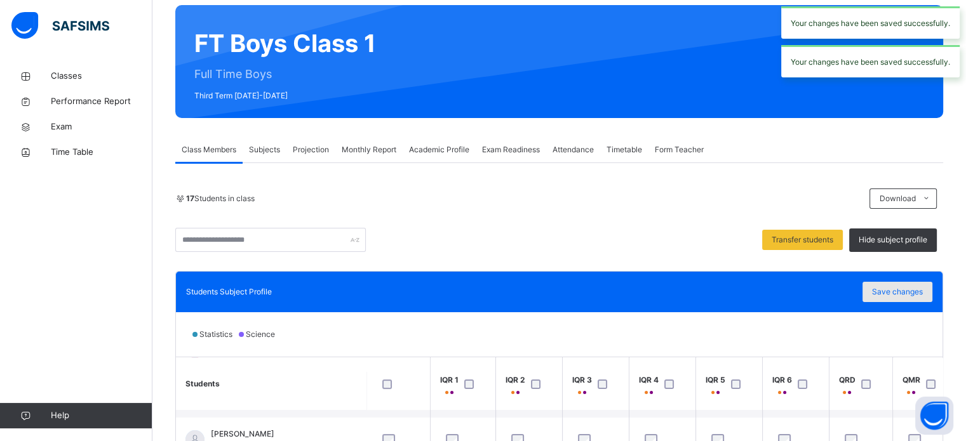
scroll to position [99, 0]
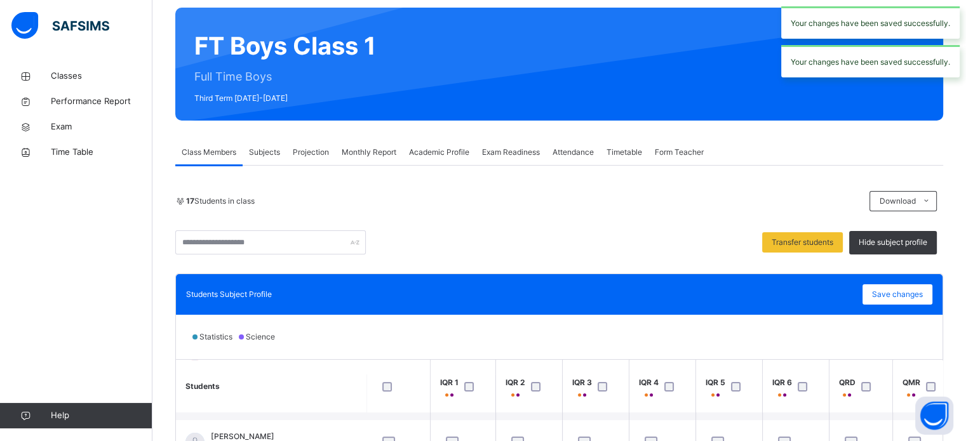
click at [312, 157] on div "Projection" at bounding box center [310, 152] width 49 height 25
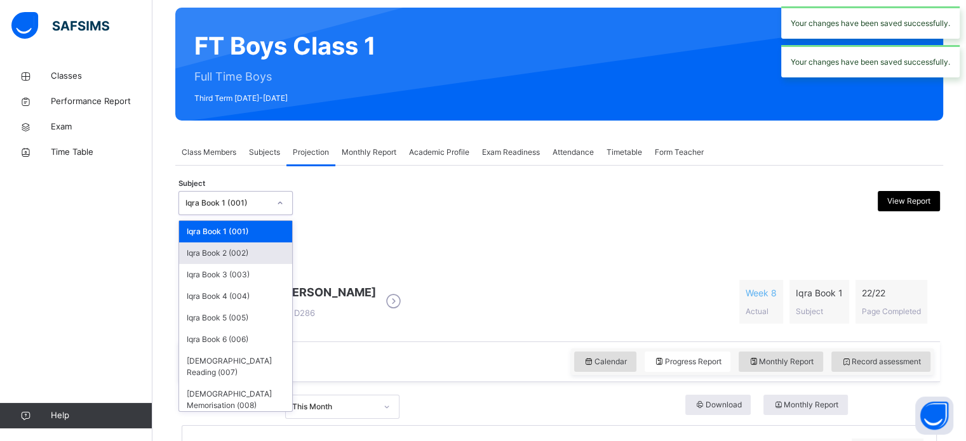
click at [203, 248] on div "Iqra Book 2 (002)" at bounding box center [235, 254] width 113 height 22
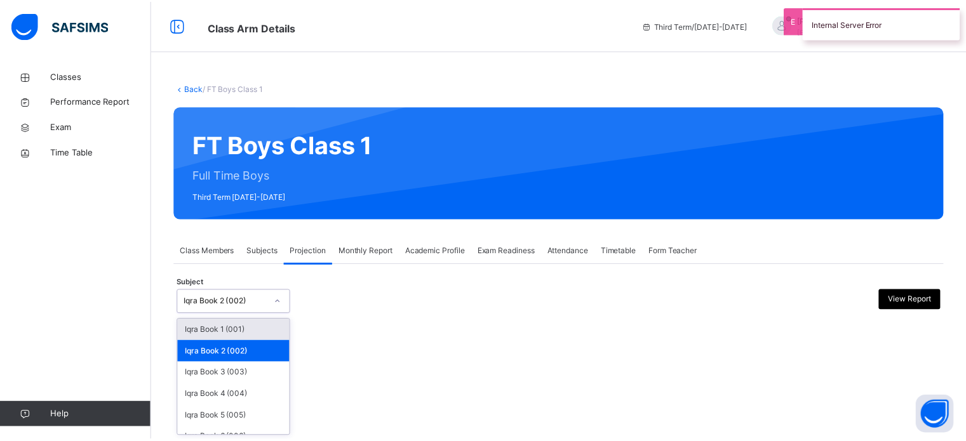
scroll to position [67, 0]
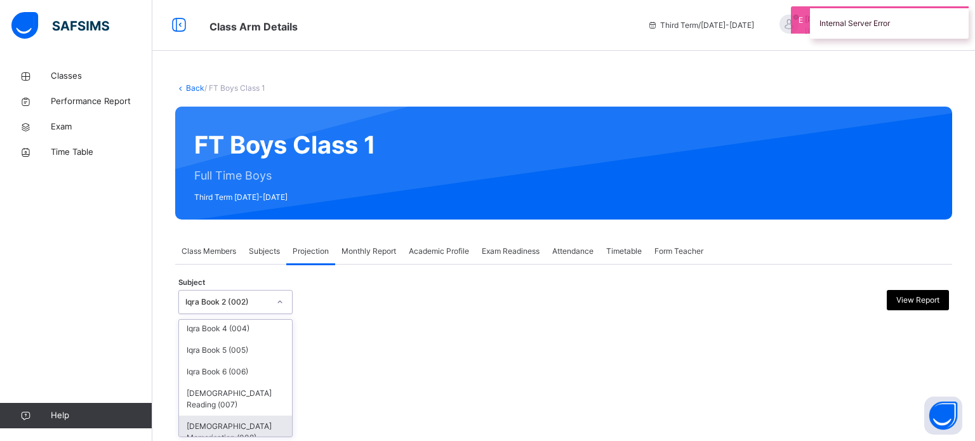
click at [217, 424] on div "Quran Memorisation (008)" at bounding box center [235, 432] width 113 height 33
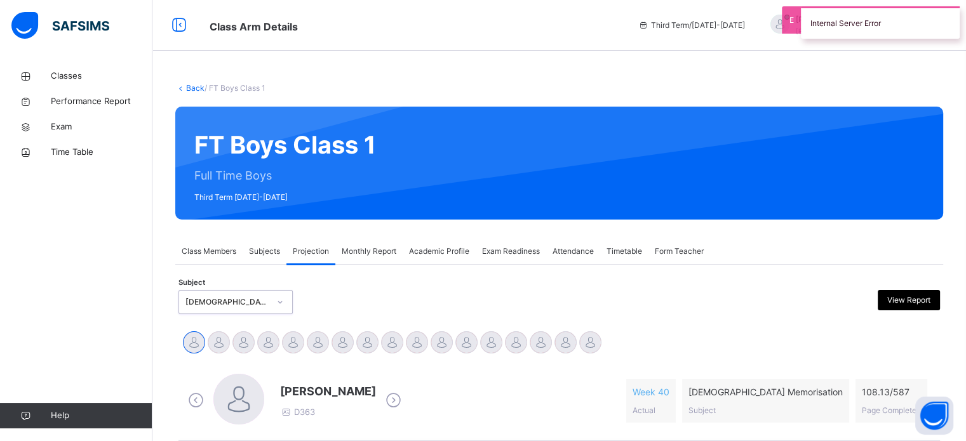
scroll to position [51, 0]
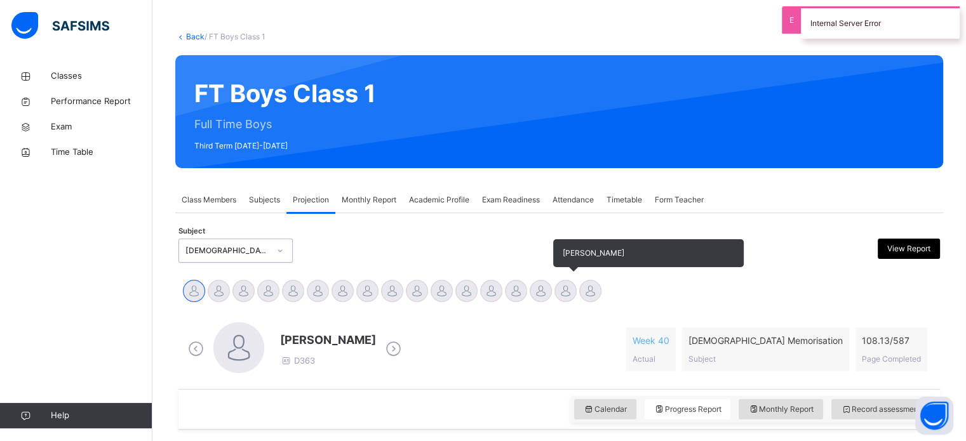
click at [554, 295] on div "Yusuf Aydin" at bounding box center [565, 293] width 25 height 28
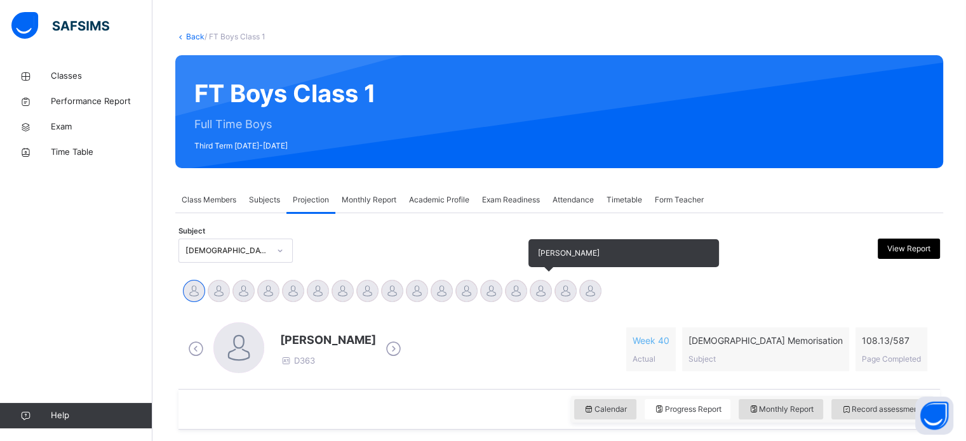
click at [540, 292] on div at bounding box center [541, 291] width 22 height 22
click at [513, 292] on div at bounding box center [516, 291] width 22 height 22
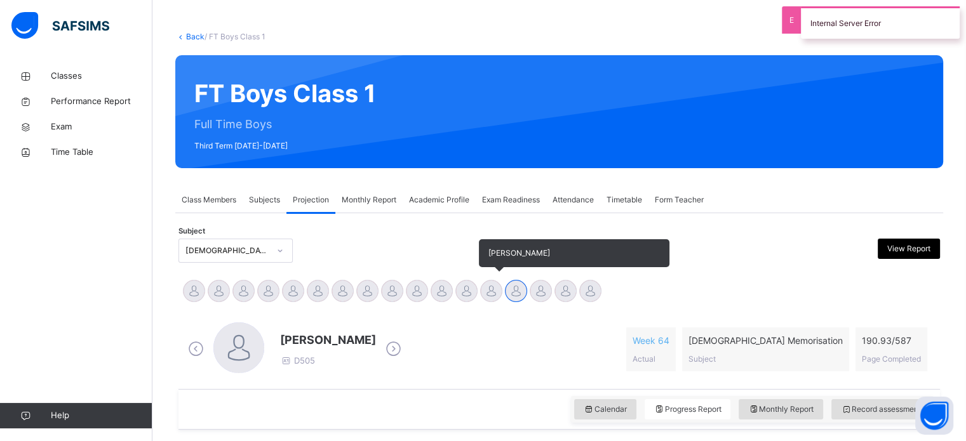
click at [492, 291] on div at bounding box center [491, 291] width 22 height 22
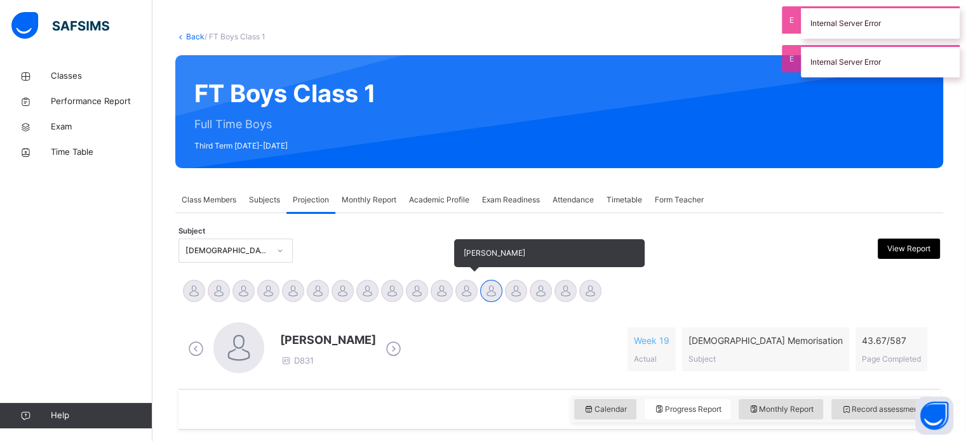
click at [465, 294] on div at bounding box center [466, 291] width 22 height 22
click at [434, 287] on div at bounding box center [441, 291] width 22 height 22
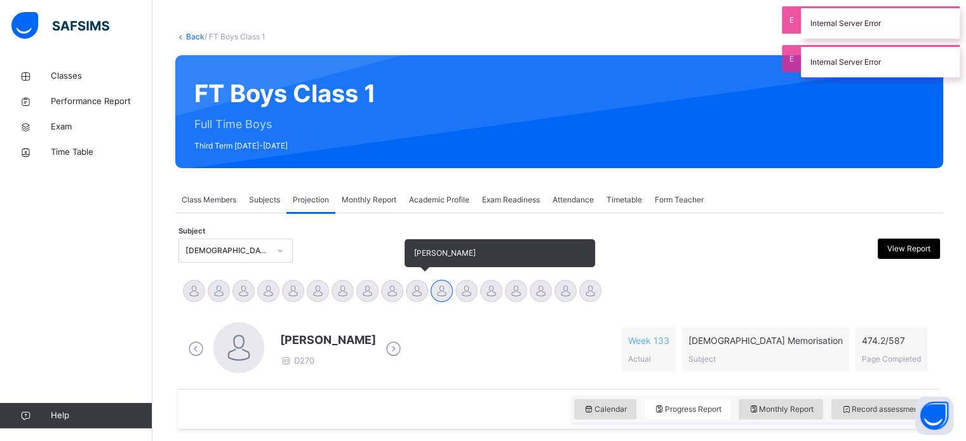
click at [412, 282] on div at bounding box center [417, 291] width 22 height 22
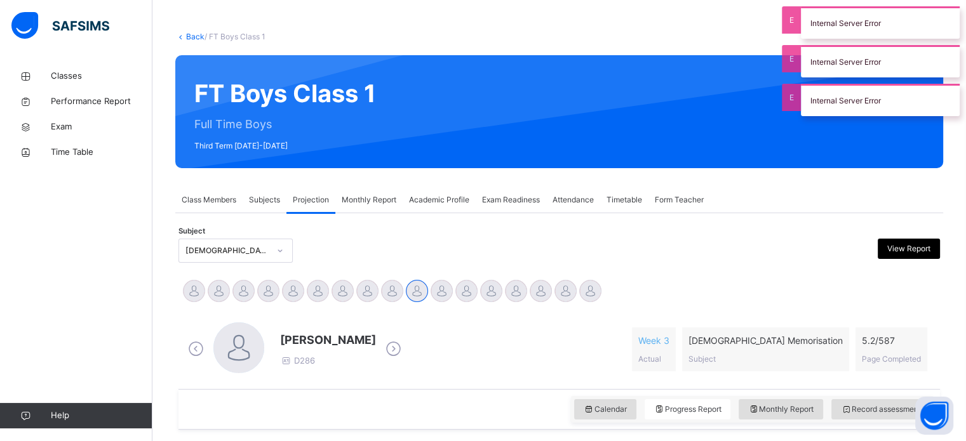
click at [3, 425] on link "Help" at bounding box center [76, 415] width 152 height 25
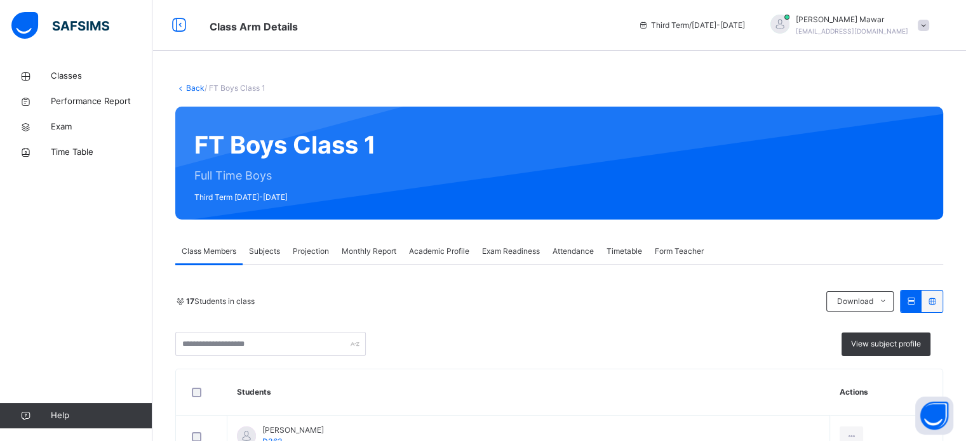
click at [300, 246] on span "Projection" at bounding box center [311, 251] width 36 height 11
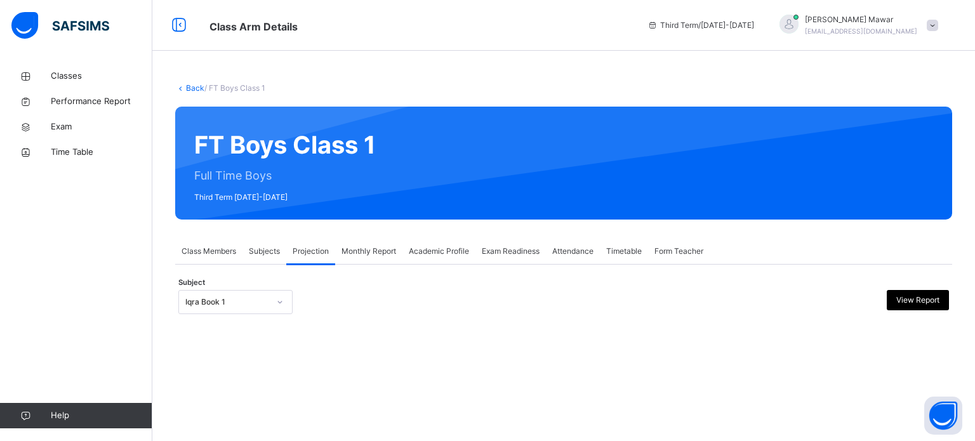
click at [232, 294] on div "Iqra Book 1" at bounding box center [223, 303] width 89 height 20
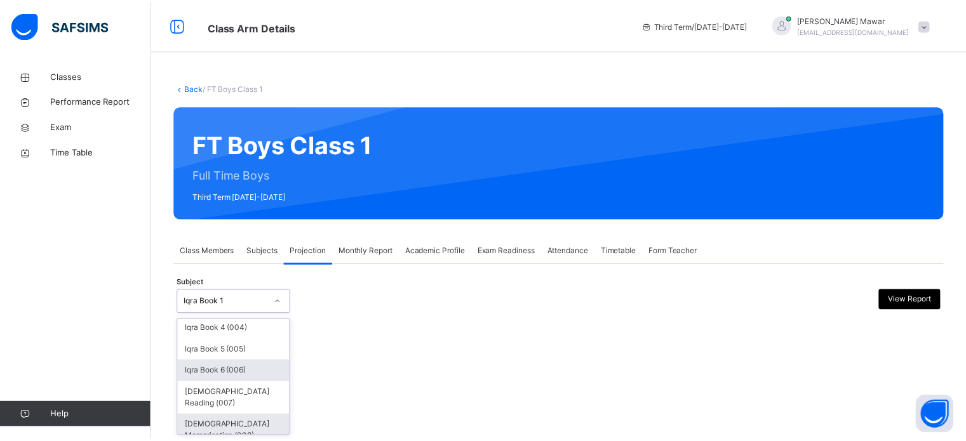
scroll to position [65, 0]
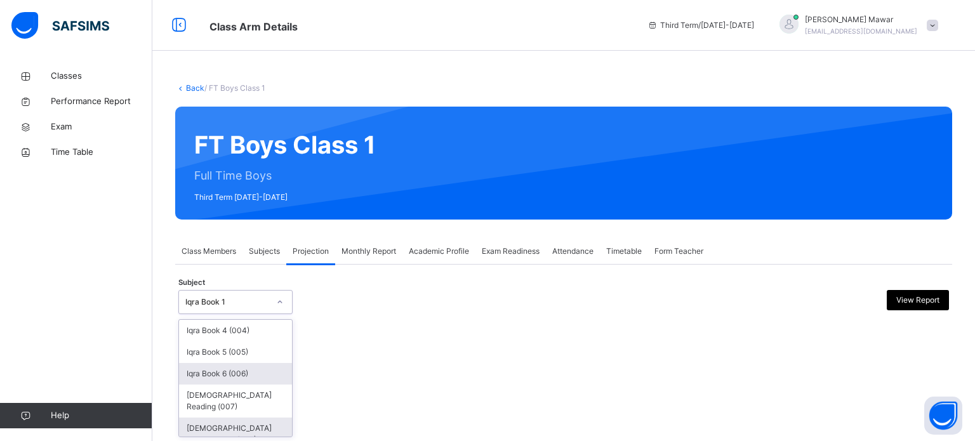
click at [231, 429] on div "[DEMOGRAPHIC_DATA] Memorisation (008)" at bounding box center [235, 434] width 113 height 33
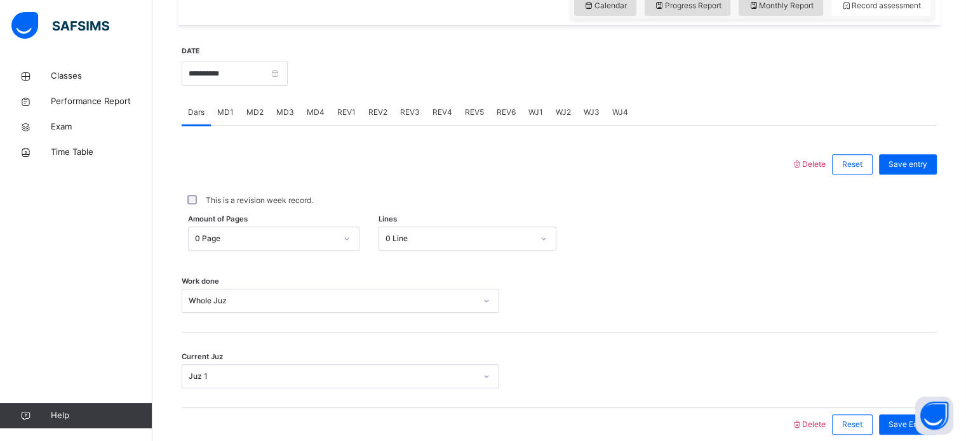
scroll to position [450, 0]
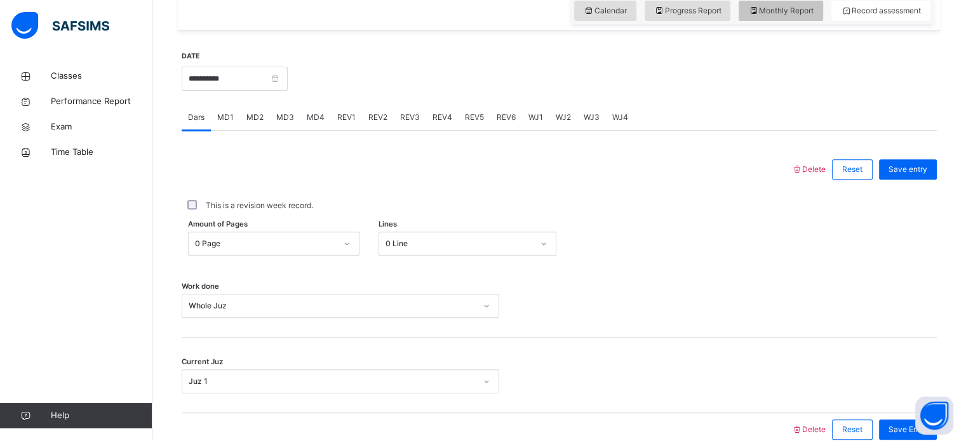
click at [769, 10] on span "Monthly Report" at bounding box center [780, 10] width 65 height 11
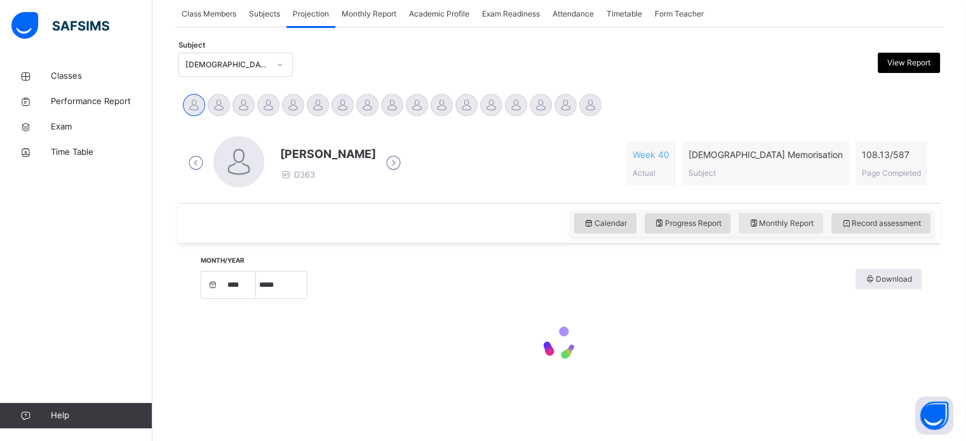
select select "****"
select select "*"
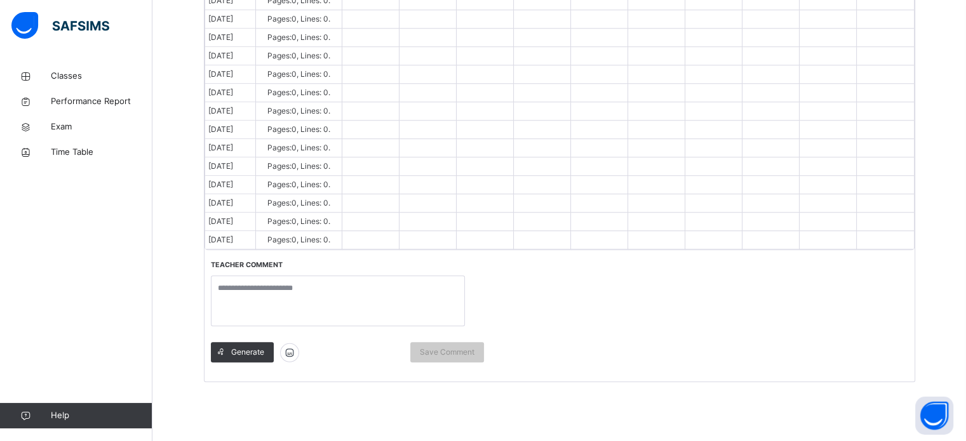
scroll to position [1117, 0]
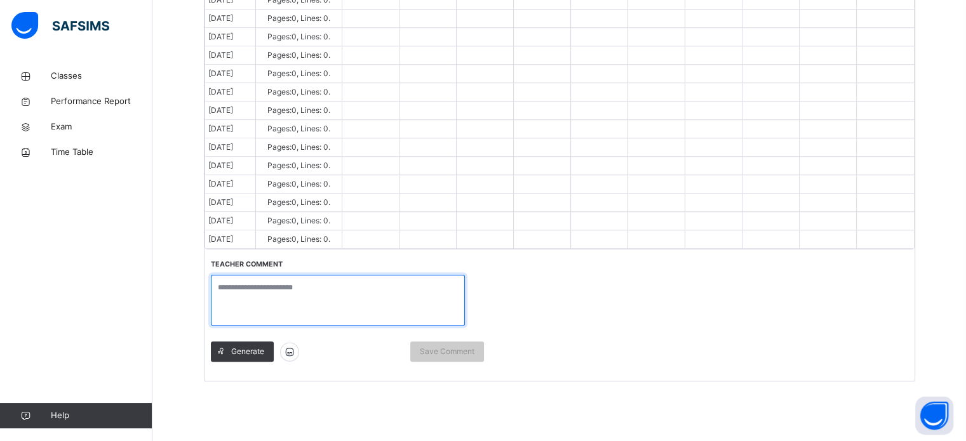
click at [391, 300] on textarea at bounding box center [338, 300] width 254 height 51
type textarea "*"
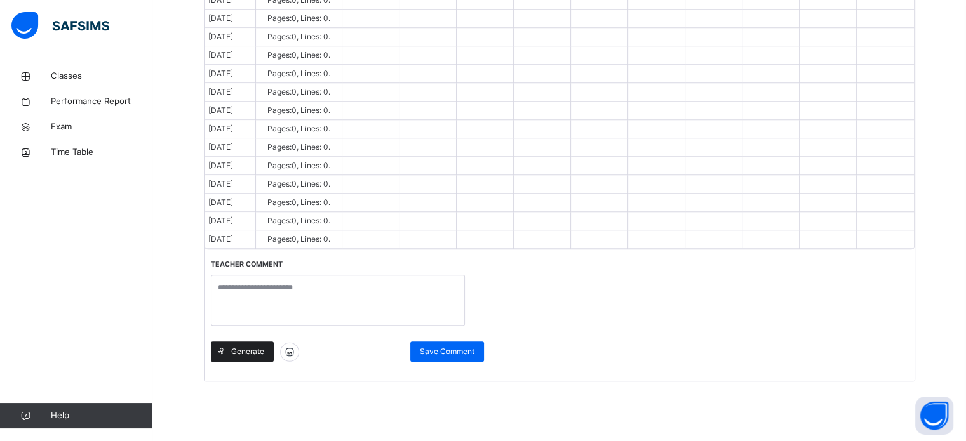
click at [239, 354] on div "Generate" at bounding box center [242, 352] width 63 height 20
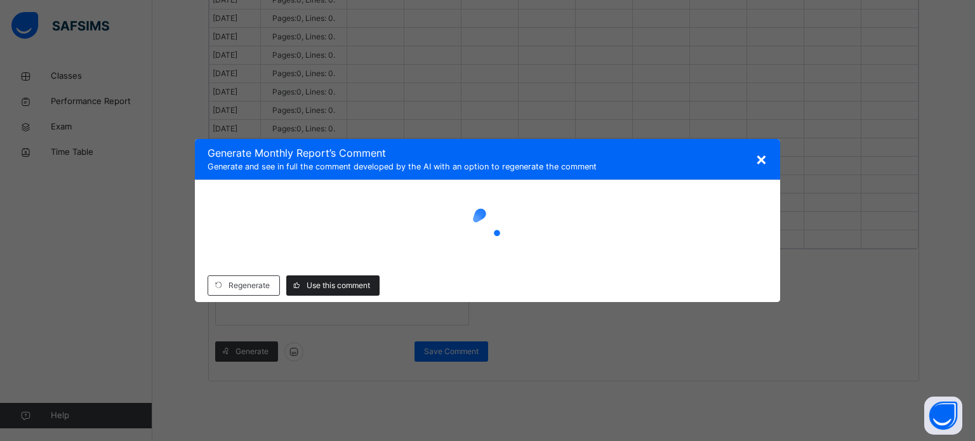
click at [337, 288] on span "Use this comment" at bounding box center [338, 285] width 63 height 11
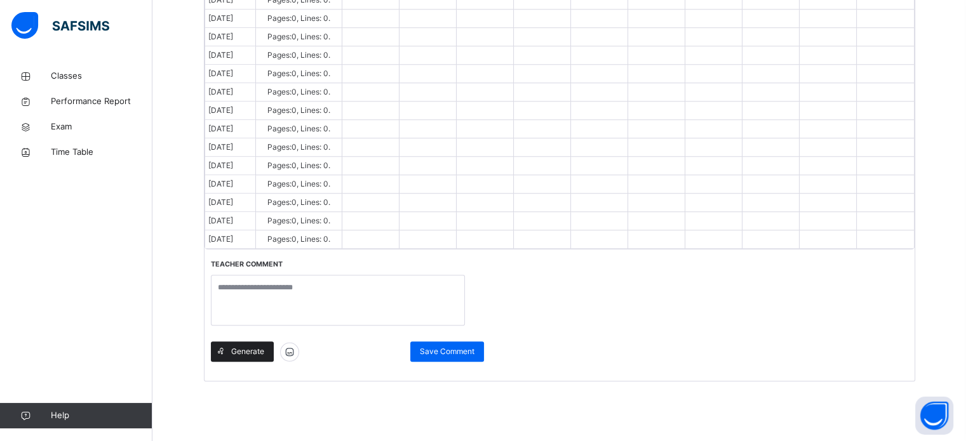
click at [262, 352] on span "Generate" at bounding box center [247, 351] width 33 height 11
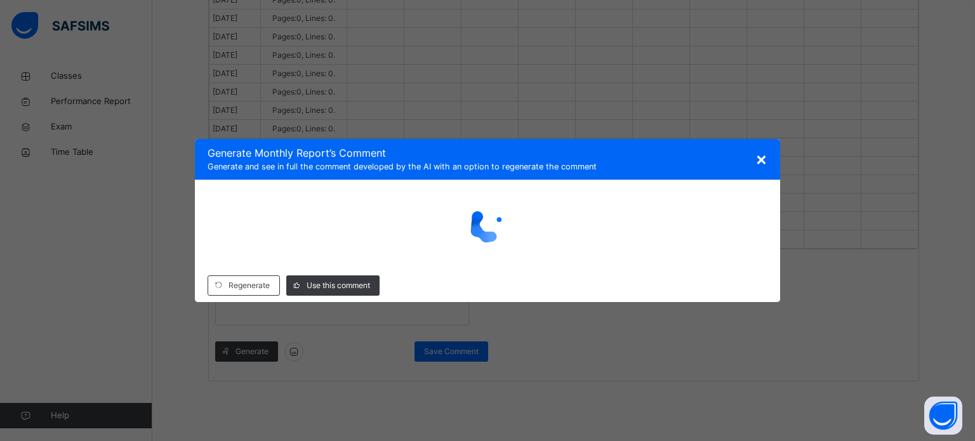
click at [127, 235] on div "× Generate Monthly Report ’s Comment Generate and see in full the comment devel…" at bounding box center [487, 220] width 975 height 441
click at [115, 235] on div "× Generate Monthly Report ’s Comment Generate and see in full the comment devel…" at bounding box center [487, 220] width 975 height 441
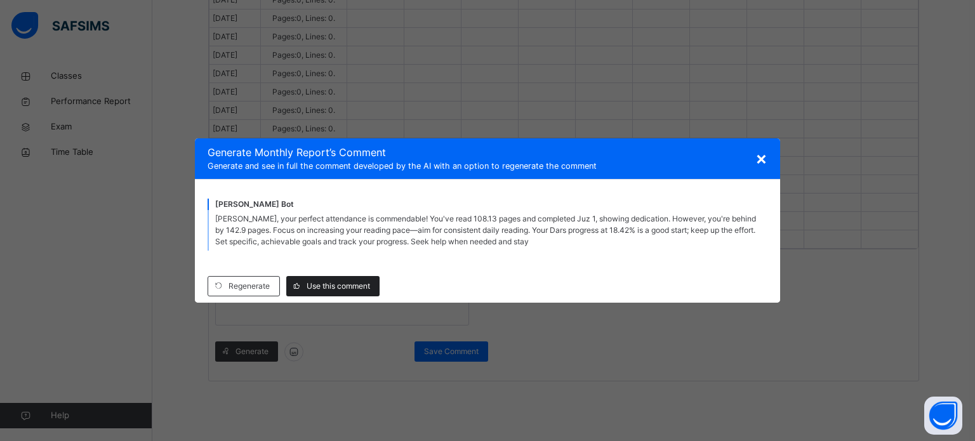
click at [352, 286] on span "Use this comment" at bounding box center [338, 286] width 63 height 11
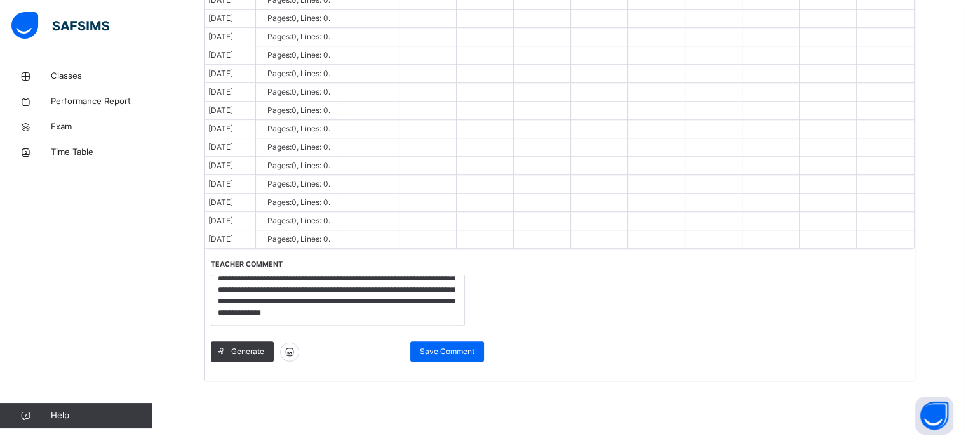
scroll to position [0, 0]
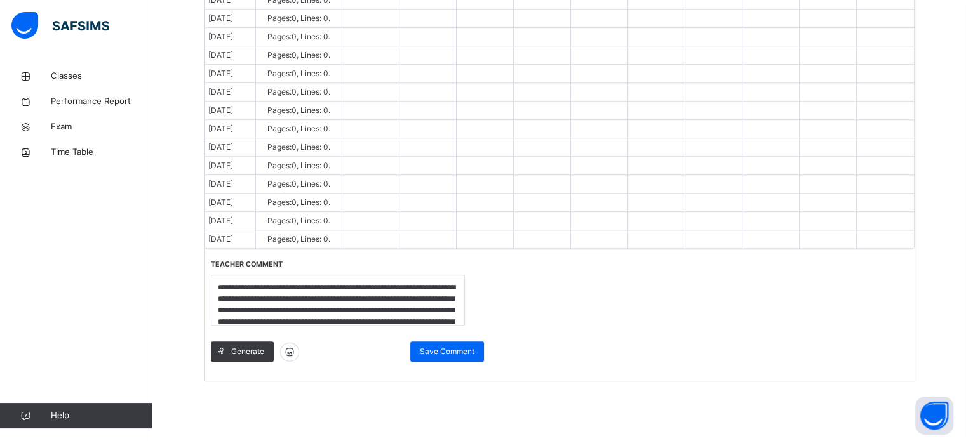
click at [295, 353] on img at bounding box center [289, 352] width 19 height 20
click at [297, 356] on img at bounding box center [289, 352] width 19 height 20
click at [260, 356] on div "Generate" at bounding box center [242, 352] width 63 height 20
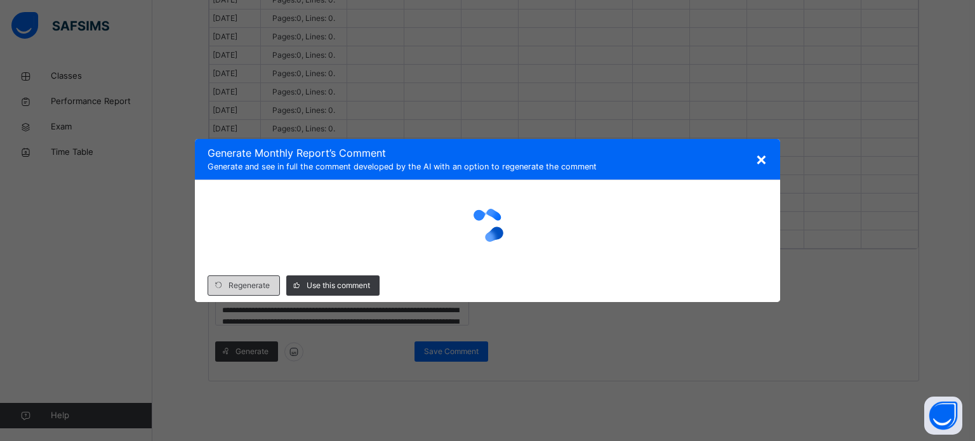
click at [259, 290] on span "Regenerate" at bounding box center [249, 285] width 41 height 11
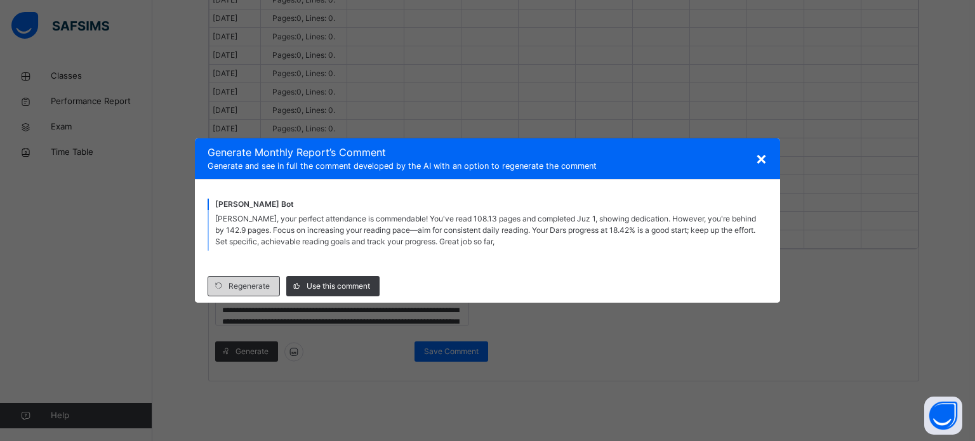
click at [246, 286] on span "Regenerate" at bounding box center [249, 286] width 41 height 11
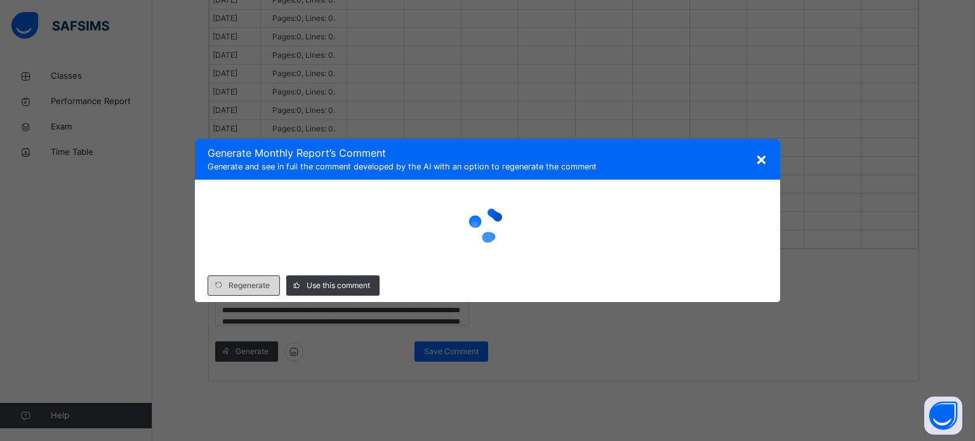
click at [366, 269] on div "Regenerate Use this comment" at bounding box center [487, 285] width 585 height 33
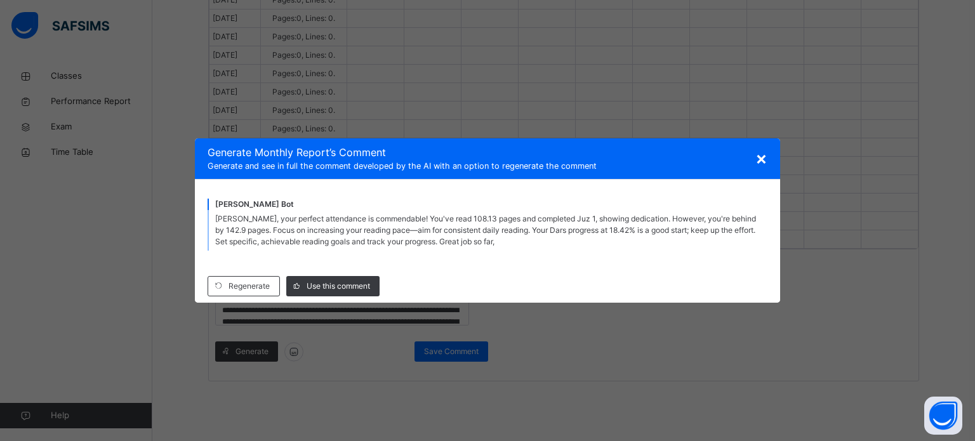
click at [335, 90] on div "× Generate Monthly Report ’s Comment Generate and see in full the comment devel…" at bounding box center [487, 220] width 975 height 441
click at [269, 108] on div "× Generate Monthly Report ’s Comment Generate and see in full the comment devel…" at bounding box center [487, 220] width 975 height 441
click at [318, 95] on div "× Generate Monthly Report ’s Comment Generate and see in full the comment devel…" at bounding box center [487, 220] width 975 height 441
click at [764, 160] on span "×" at bounding box center [762, 158] width 12 height 22
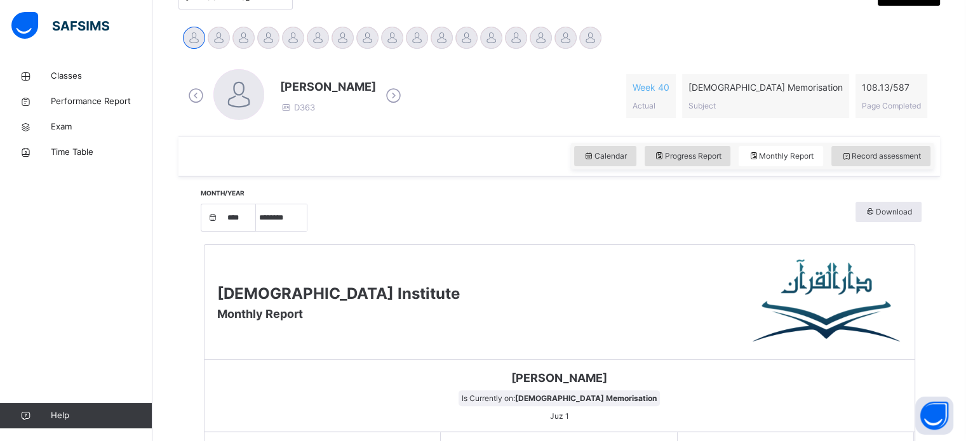
scroll to position [307, 0]
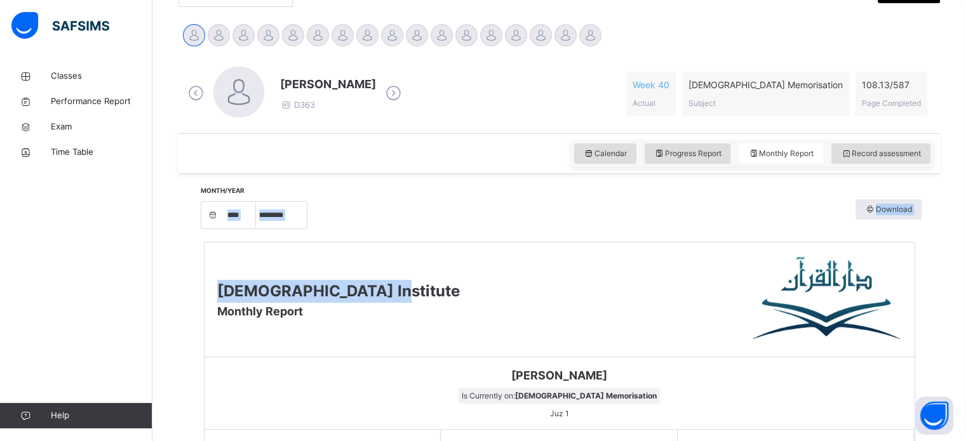
drag, startPoint x: 764, startPoint y: 160, endPoint x: 578, endPoint y: 217, distance: 195.2
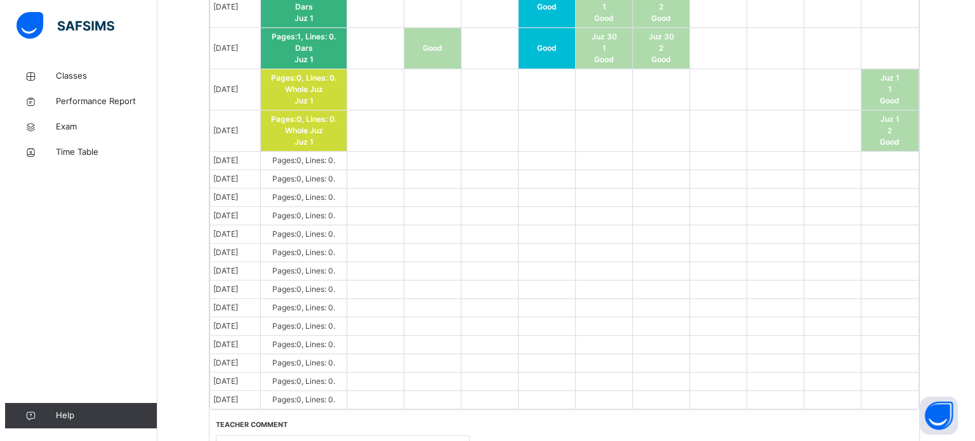
scroll to position [1117, 0]
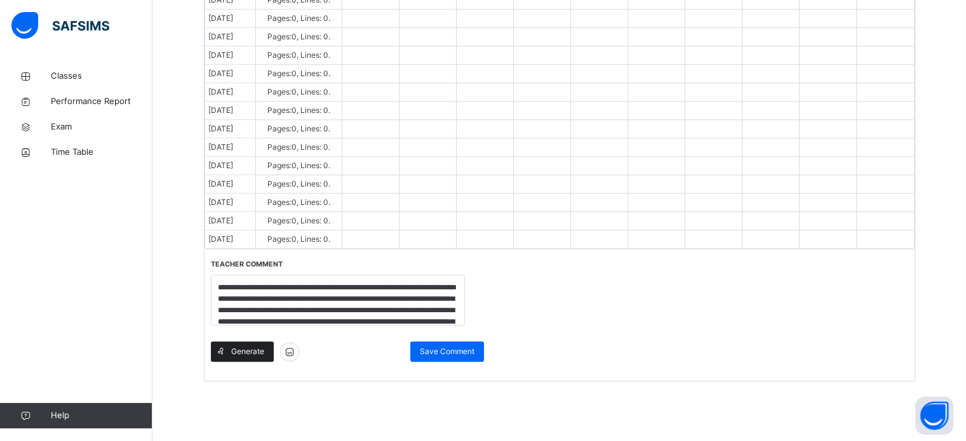
click at [236, 350] on span "Generate" at bounding box center [247, 351] width 33 height 11
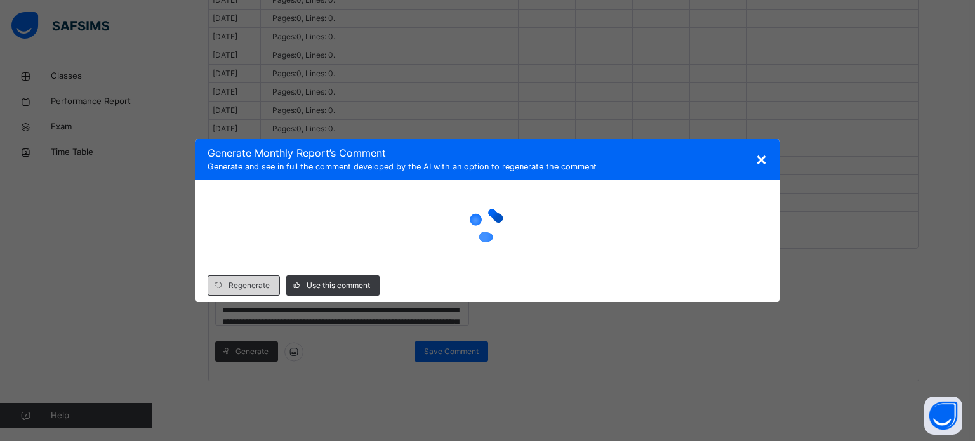
click at [231, 288] on span "Regenerate" at bounding box center [249, 285] width 41 height 11
click at [228, 288] on span at bounding box center [218, 286] width 20 height 20
click at [231, 286] on span "Regenerate" at bounding box center [249, 285] width 41 height 11
click at [230, 288] on span "Regenerate" at bounding box center [249, 285] width 41 height 11
click at [221, 283] on icon at bounding box center [219, 286] width 10 height 10
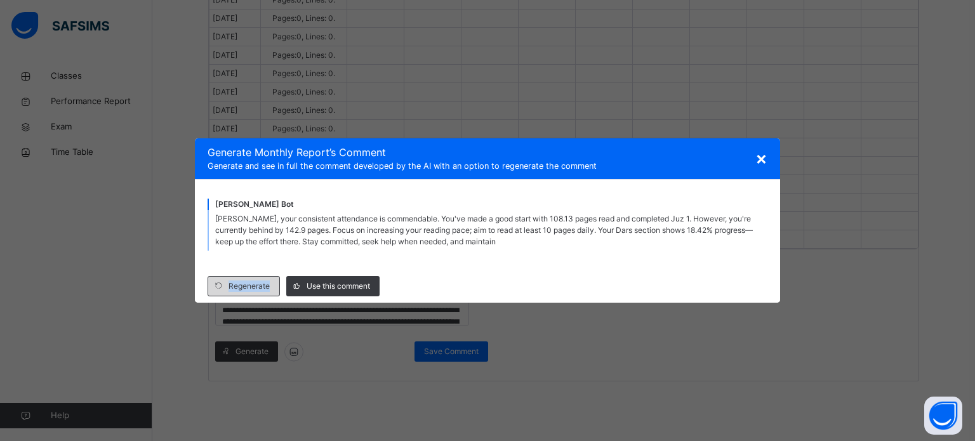
click at [239, 295] on div "Regenerate" at bounding box center [244, 286] width 72 height 20
click at [237, 291] on span "Regenerate" at bounding box center [249, 286] width 41 height 11
click at [230, 295] on div "Regenerate" at bounding box center [244, 286] width 72 height 20
click at [815, 25] on div "× Generate Monthly Report ’s Comment Generate and see in full the comment devel…" at bounding box center [487, 220] width 975 height 441
click at [293, 76] on div "× Generate Monthly Report ’s Comment Generate and see in full the comment devel…" at bounding box center [487, 220] width 975 height 441
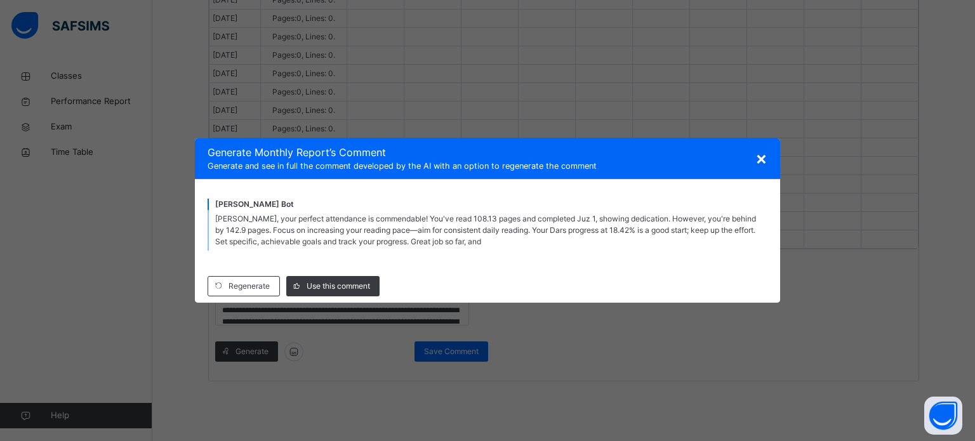
click at [246, 63] on div "× Generate Monthly Report ’s Comment Generate and see in full the comment devel…" at bounding box center [487, 220] width 975 height 441
click at [357, 131] on div "× Generate Monthly Report ’s Comment Generate and see in full the comment devel…" at bounding box center [487, 220] width 975 height 441
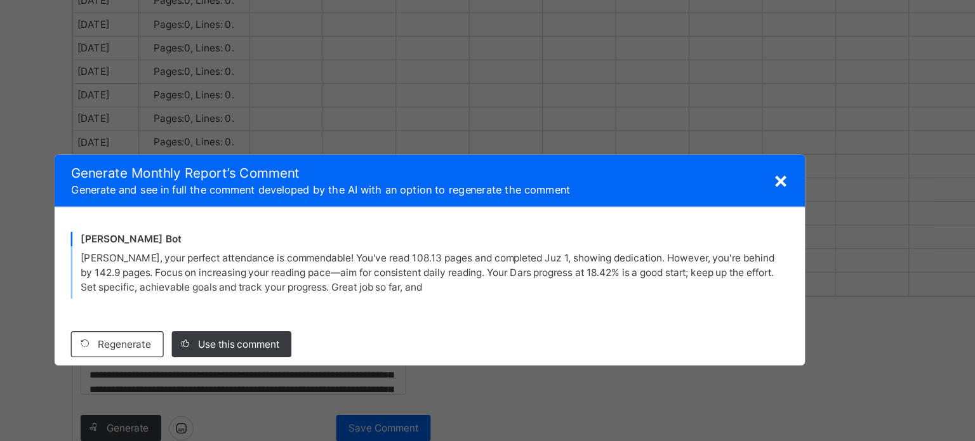
click at [454, 95] on div "× Generate Monthly Report ’s Comment Generate and see in full the comment devel…" at bounding box center [487, 220] width 975 height 441
click at [764, 167] on span "×" at bounding box center [762, 158] width 12 height 22
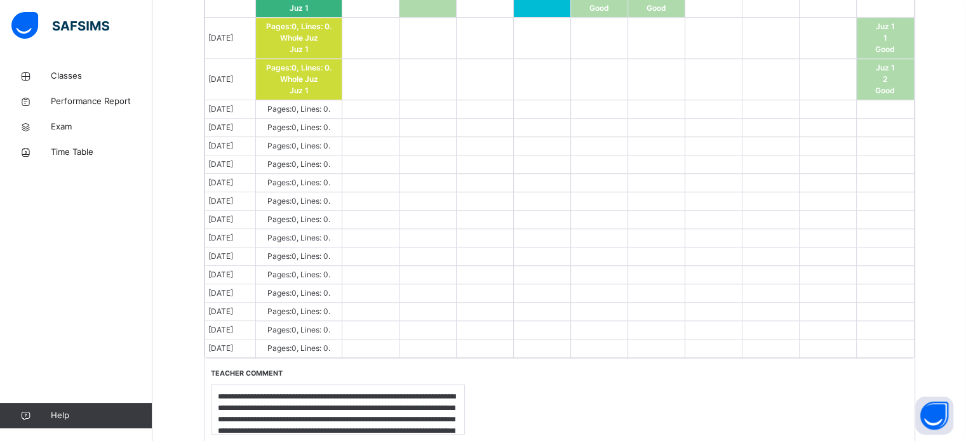
click at [762, 137] on td at bounding box center [770, 146] width 57 height 18
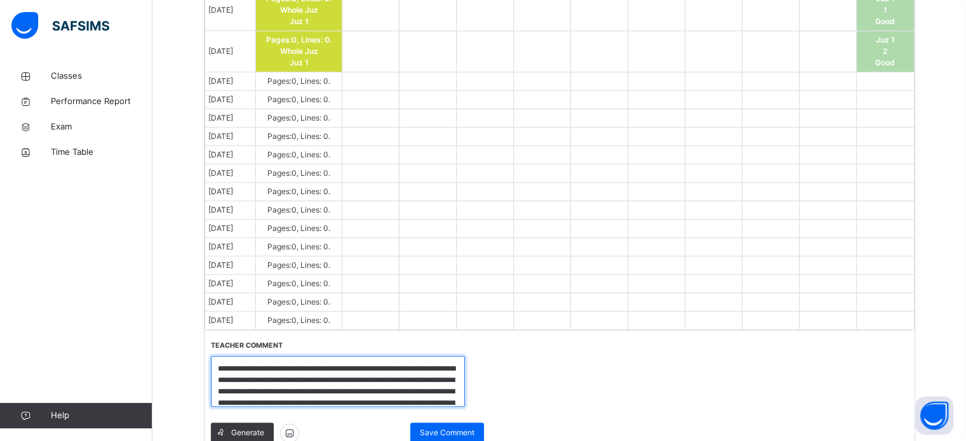
click at [391, 391] on textarea "**********" at bounding box center [338, 381] width 254 height 51
click at [448, 396] on textarea "**********" at bounding box center [338, 381] width 254 height 51
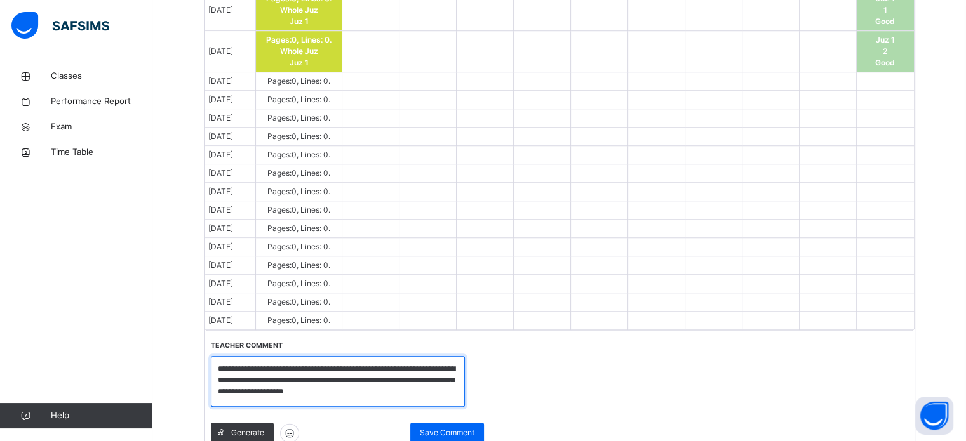
scroll to position [0, 0]
click at [371, 390] on textarea "**********" at bounding box center [338, 381] width 254 height 51
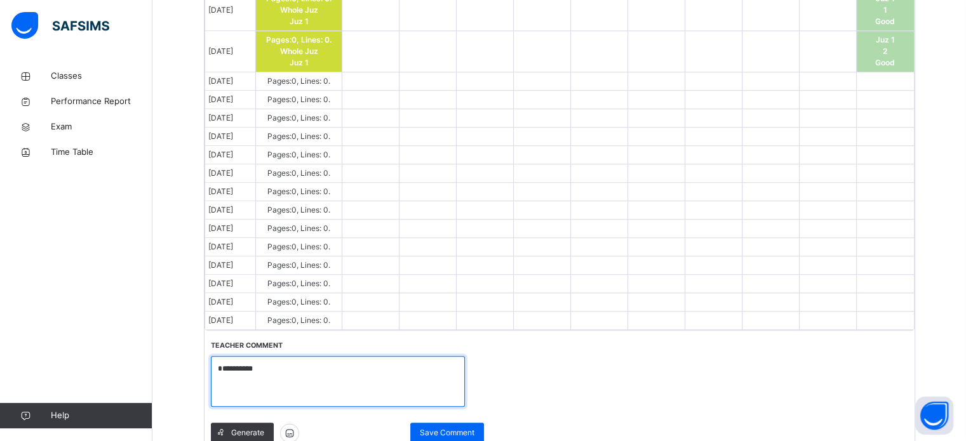
type textarea "****"
type textarea "**********"
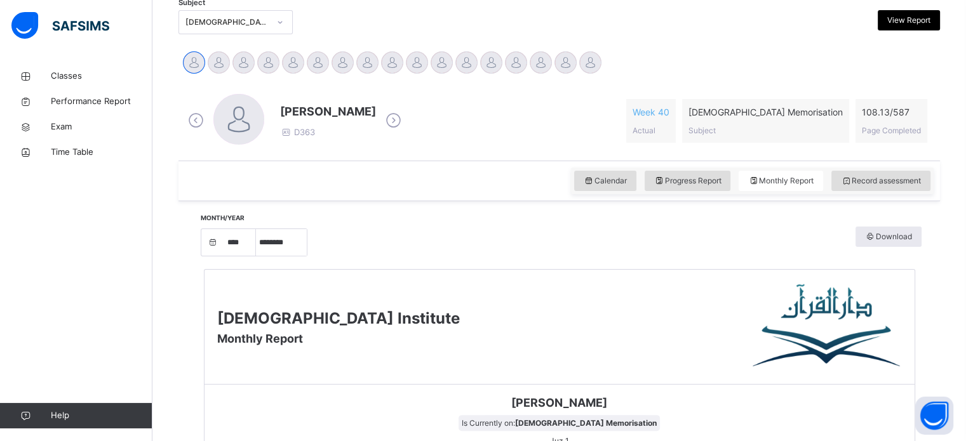
scroll to position [261, 0]
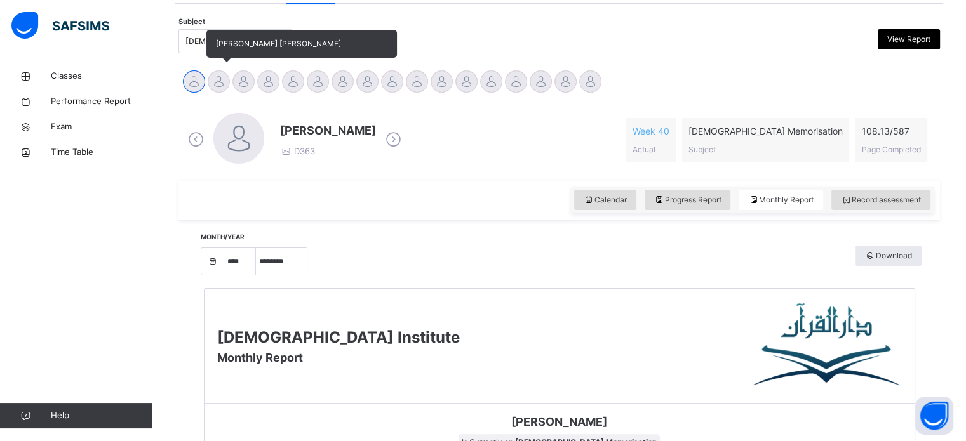
click at [217, 95] on div "[PERSON_NAME] [PERSON_NAME]" at bounding box center [218, 83] width 25 height 28
click at [218, 79] on div at bounding box center [219, 81] width 22 height 22
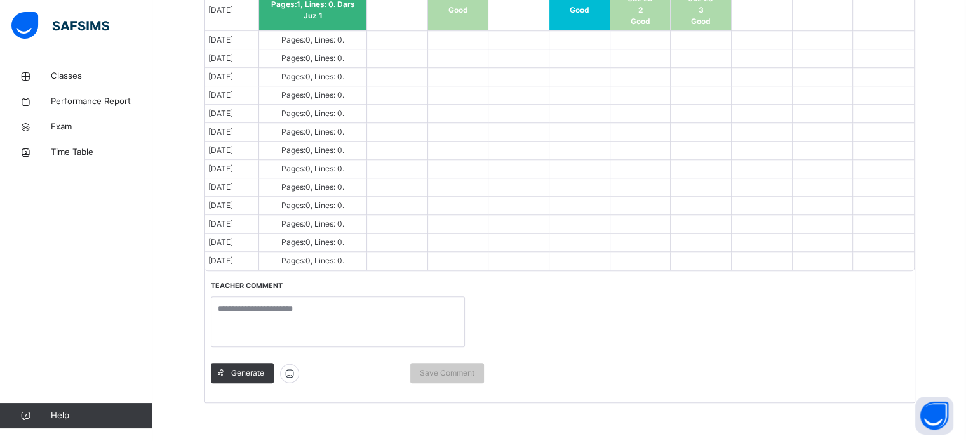
scroll to position [1080, 0]
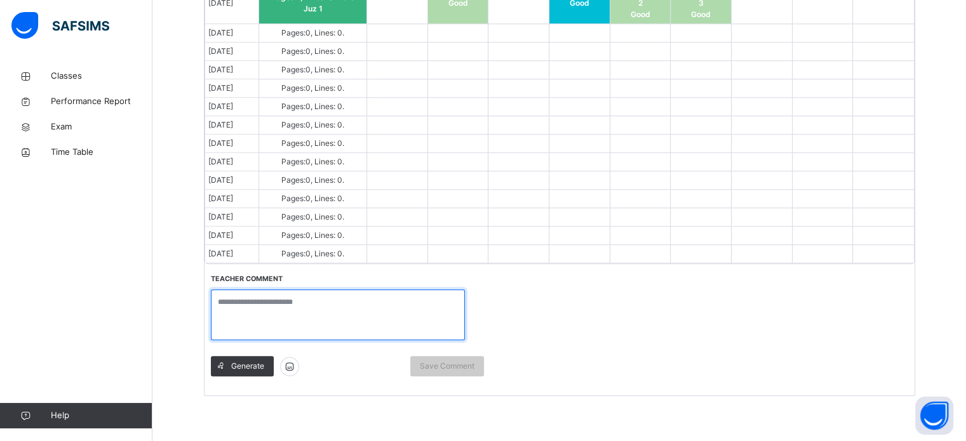
click at [348, 324] on textarea at bounding box center [338, 315] width 254 height 51
click at [424, 297] on textarea "**********" at bounding box center [338, 315] width 254 height 51
type textarea "*"
click at [424, 297] on textarea "*" at bounding box center [338, 315] width 254 height 51
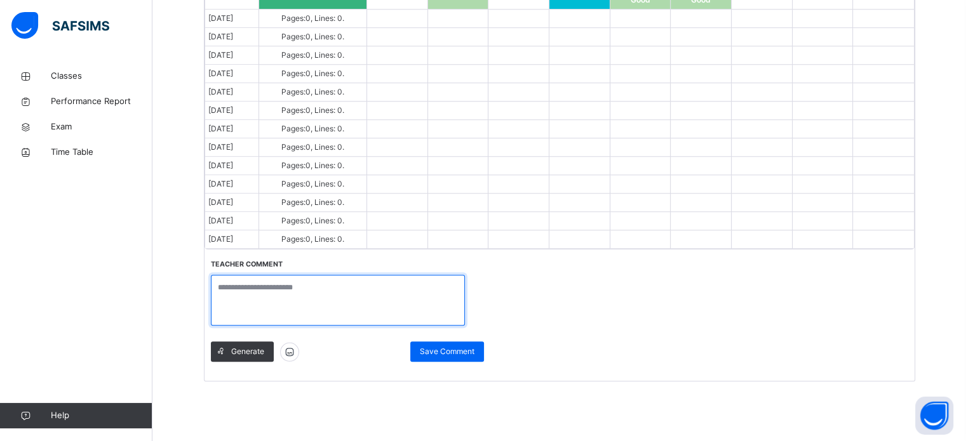
scroll to position [1081, 0]
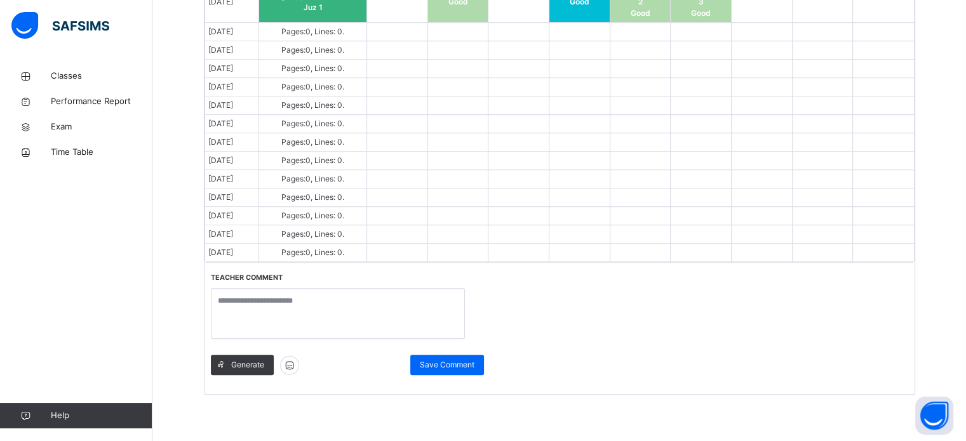
click at [543, 293] on div "Date Dars MD1 MD2 MD3 MD4 REV1 REV2 REV3 REV4 WJ1 Sep 1, 2025 Pages: 0 , Lines:…" at bounding box center [559, 53] width 710 height 681
click at [667, 336] on div "Date Dars MD1 MD2 MD3 MD4 REV1 REV2 REV3 REV4 WJ1 Sep 1, 2025 Pages: 0 , Lines:…" at bounding box center [559, 53] width 710 height 681
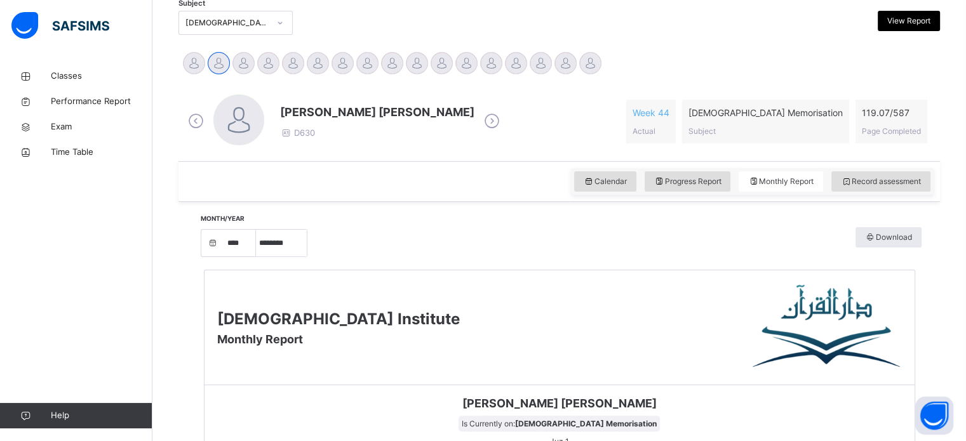
scroll to position [279, 0]
click at [890, 179] on span "Record assessment" at bounding box center [881, 181] width 80 height 11
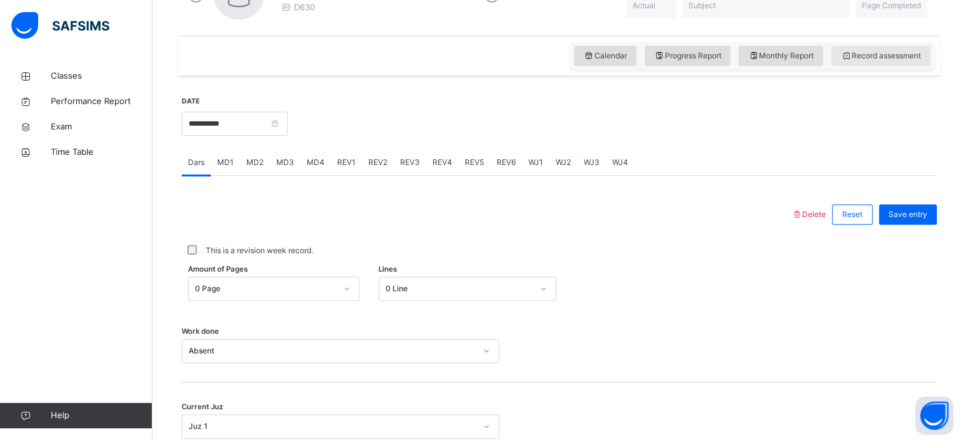
scroll to position [410, 0]
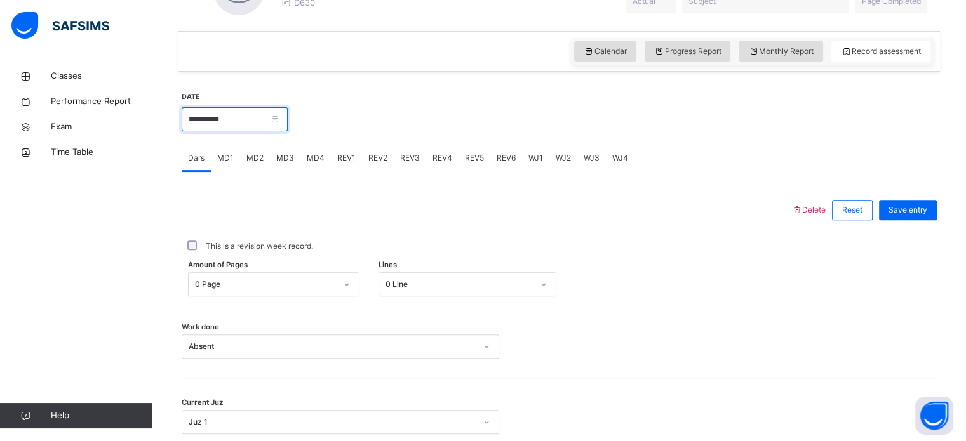
click at [203, 124] on input "**********" at bounding box center [235, 119] width 106 height 24
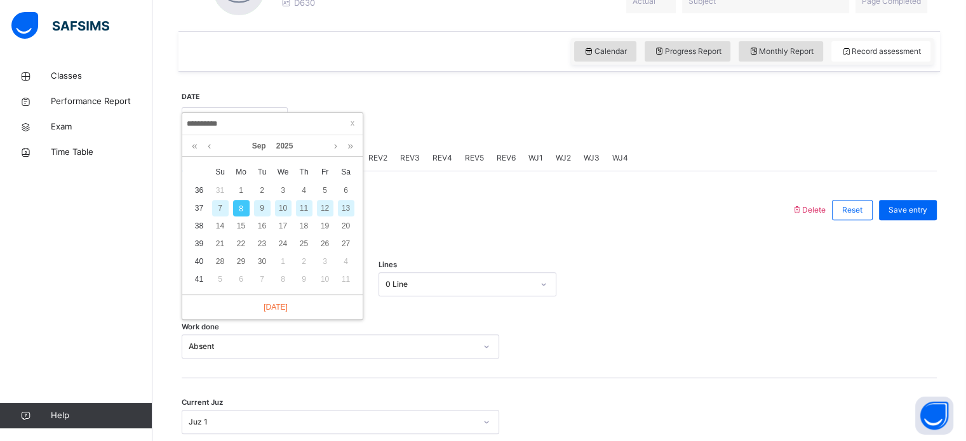
click at [567, 323] on div "Work done Absent" at bounding box center [559, 341] width 755 height 76
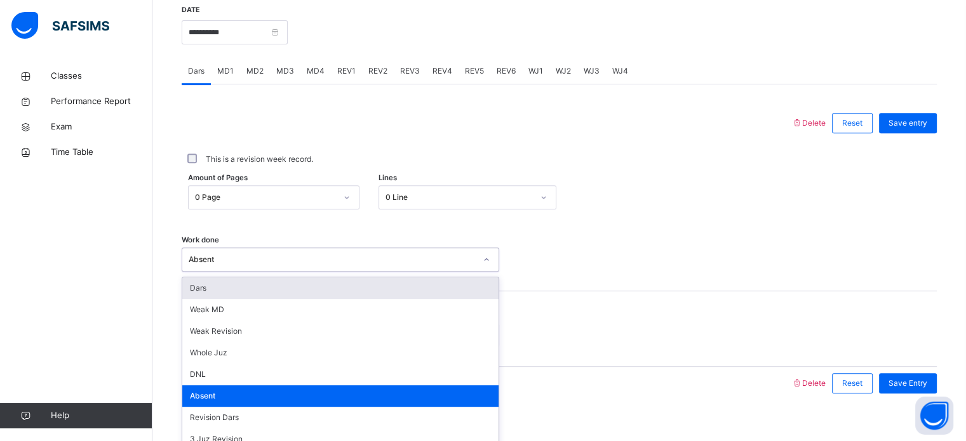
scroll to position [512, 0]
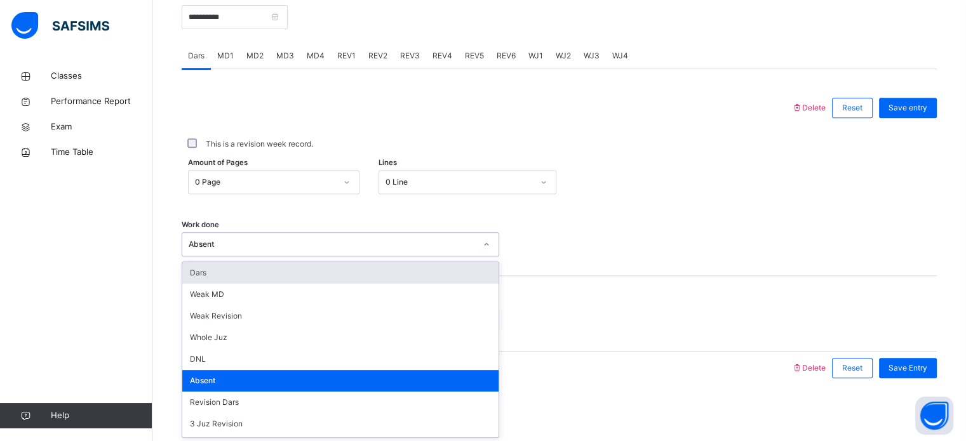
click at [733, 225] on div "Work done option Dars focused, 1 of 16. 16 results available. Use Up and Down t…" at bounding box center [559, 239] width 755 height 76
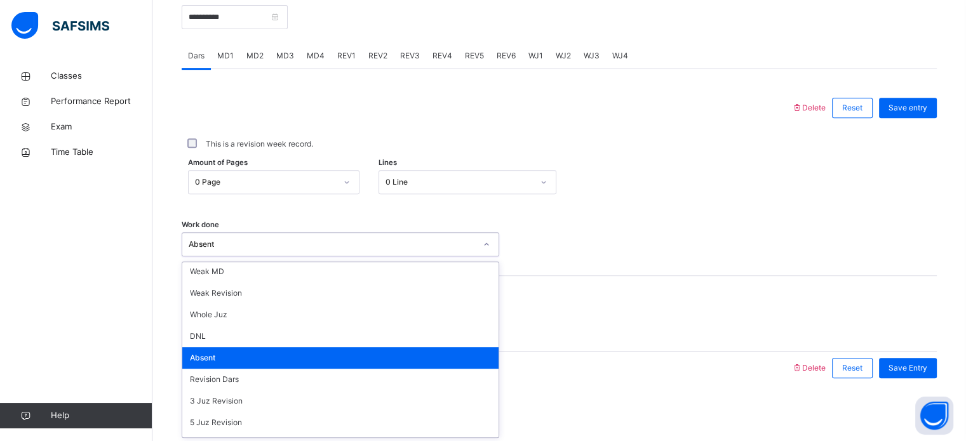
scroll to position [23, 0]
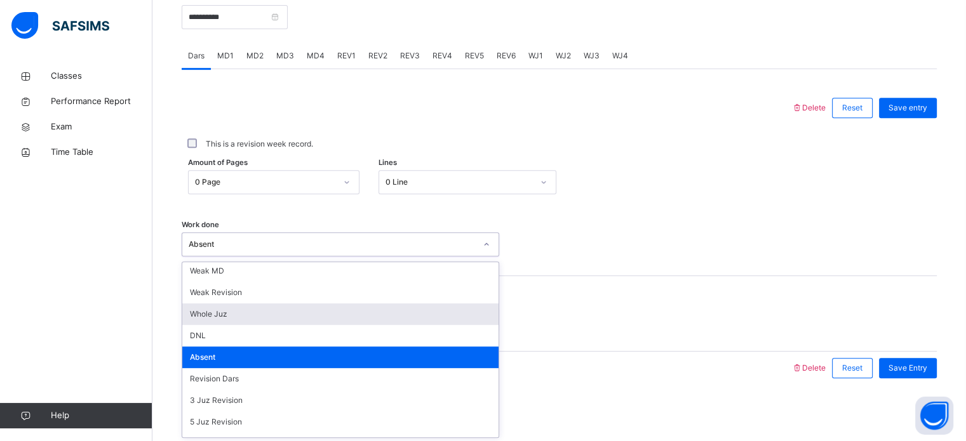
click at [191, 315] on div "Whole Juz" at bounding box center [340, 314] width 316 height 22
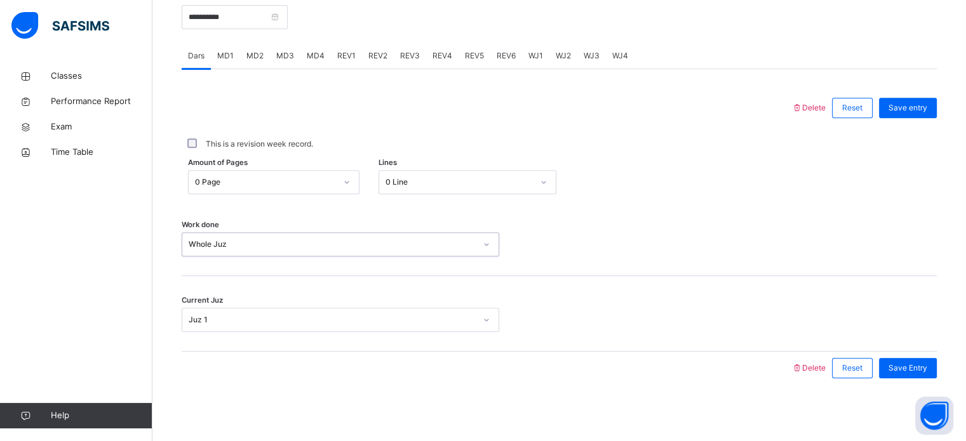
click at [919, 387] on div "**********" at bounding box center [559, 187] width 755 height 422
click at [925, 371] on span "Save Entry" at bounding box center [907, 368] width 39 height 11
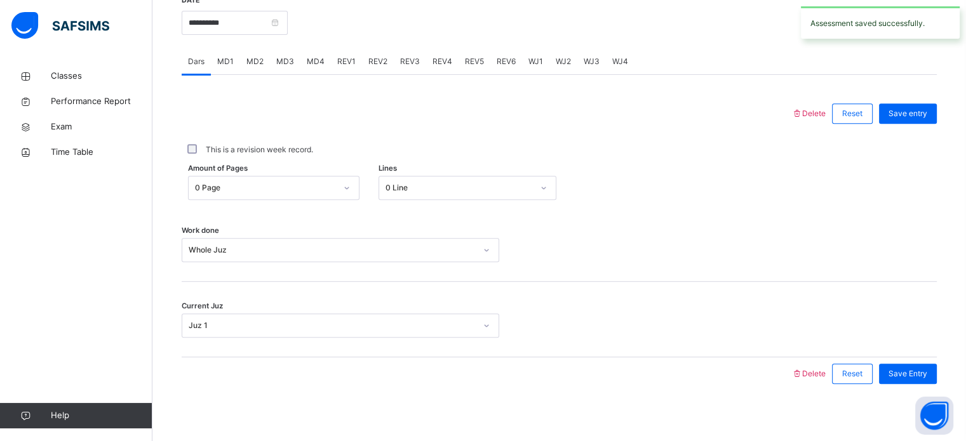
scroll to position [495, 0]
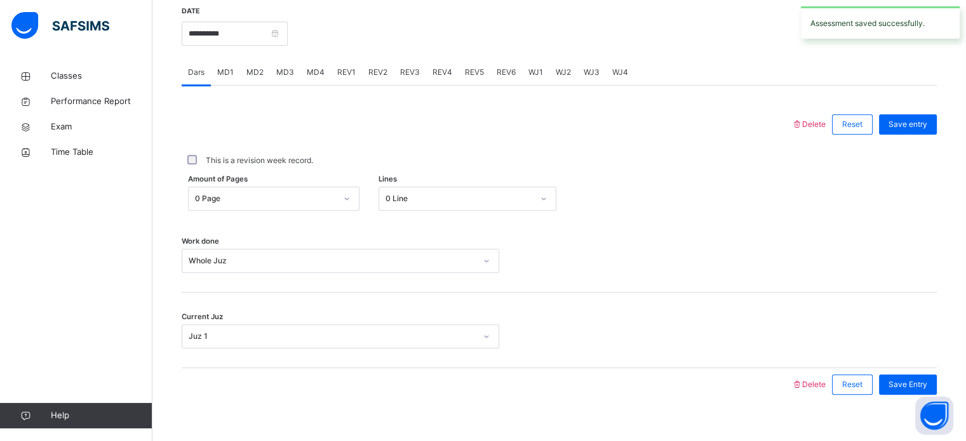
click at [302, 71] on div "MD4" at bounding box center [315, 72] width 30 height 25
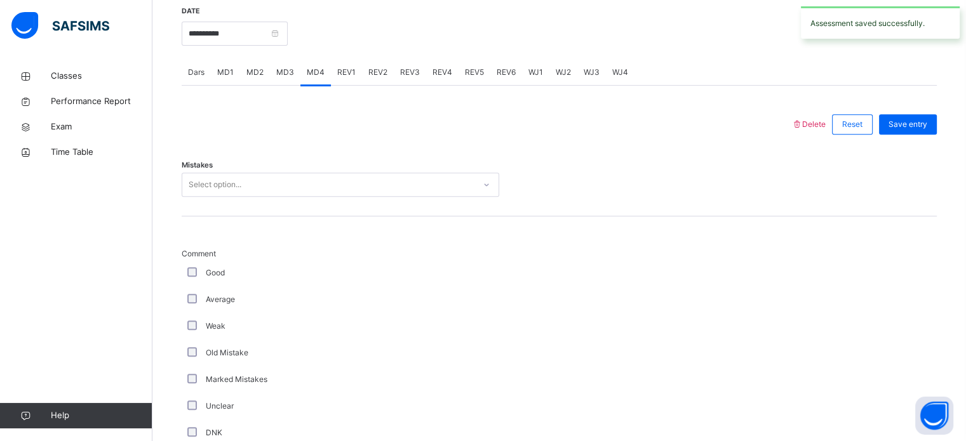
click at [243, 83] on div "MD2" at bounding box center [255, 72] width 30 height 25
click at [230, 76] on span "MD1" at bounding box center [225, 72] width 17 height 11
click at [304, 82] on div "MD4" at bounding box center [315, 72] width 30 height 25
click at [290, 78] on div "MD3" at bounding box center [285, 72] width 30 height 25
click at [356, 81] on div "REV1" at bounding box center [346, 72] width 31 height 25
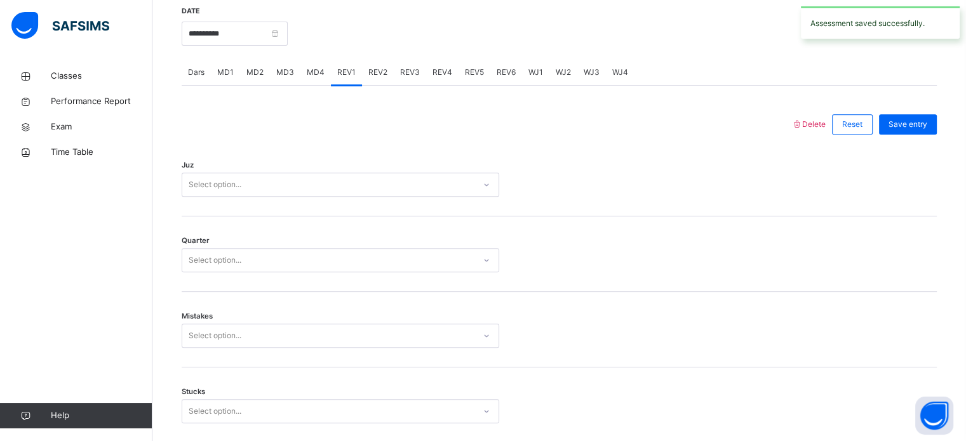
click at [377, 81] on div "REV2" at bounding box center [378, 72] width 32 height 25
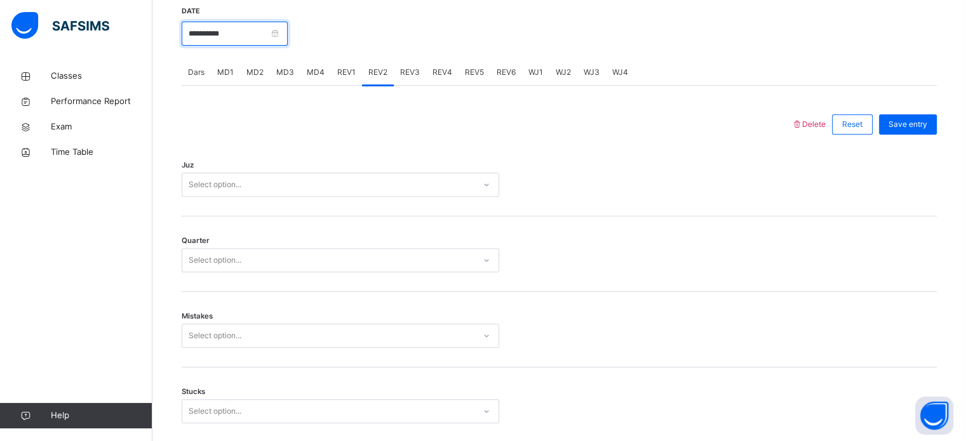
click at [246, 35] on input "**********" at bounding box center [235, 34] width 106 height 24
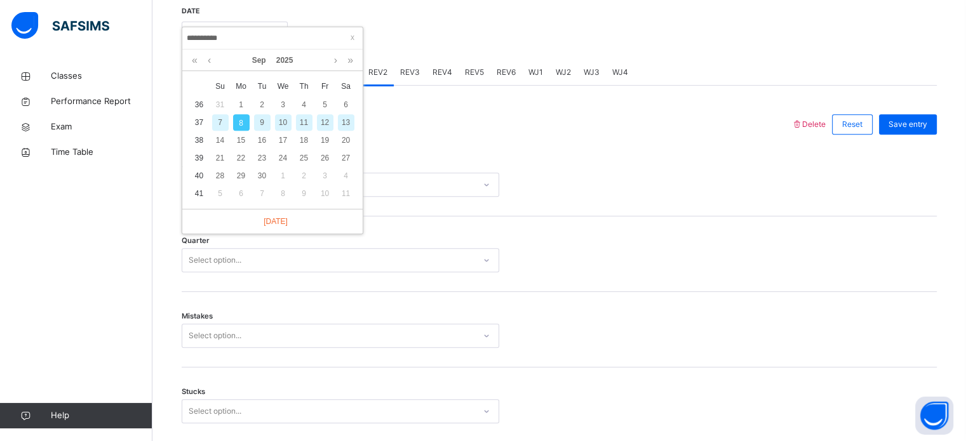
click at [219, 124] on div "7" at bounding box center [220, 122] width 17 height 17
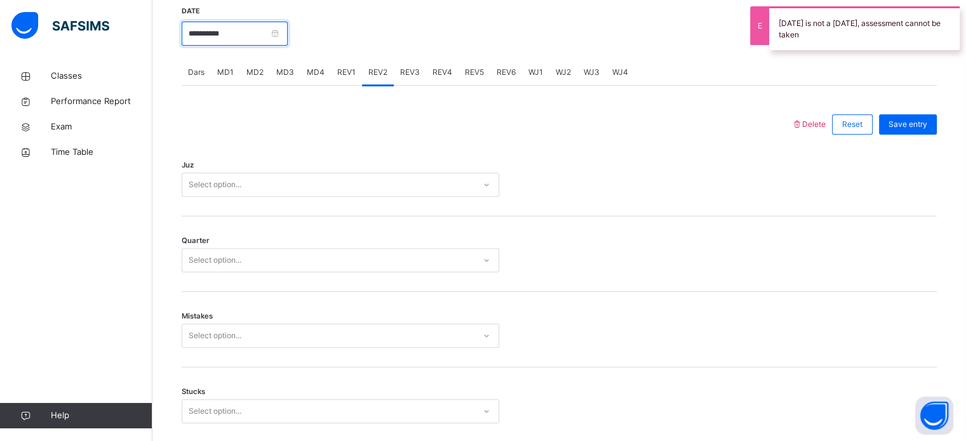
click at [204, 36] on input "**********" at bounding box center [235, 34] width 106 height 24
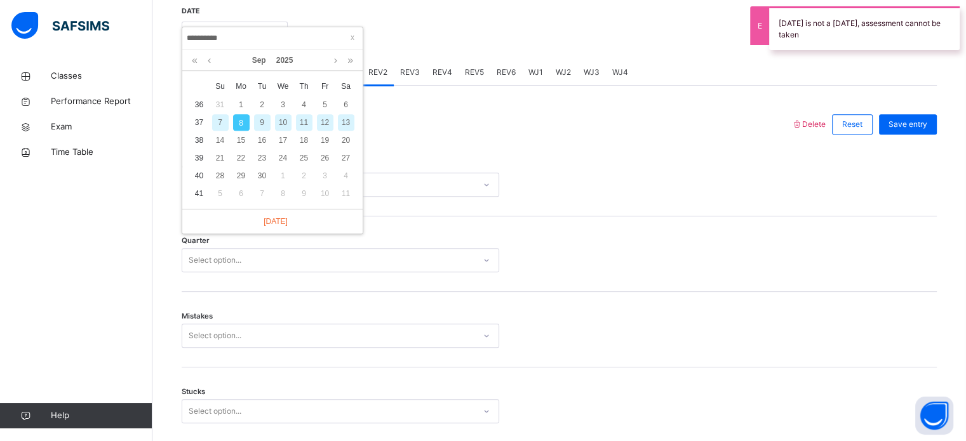
click at [346, 125] on div "13" at bounding box center [346, 122] width 17 height 17
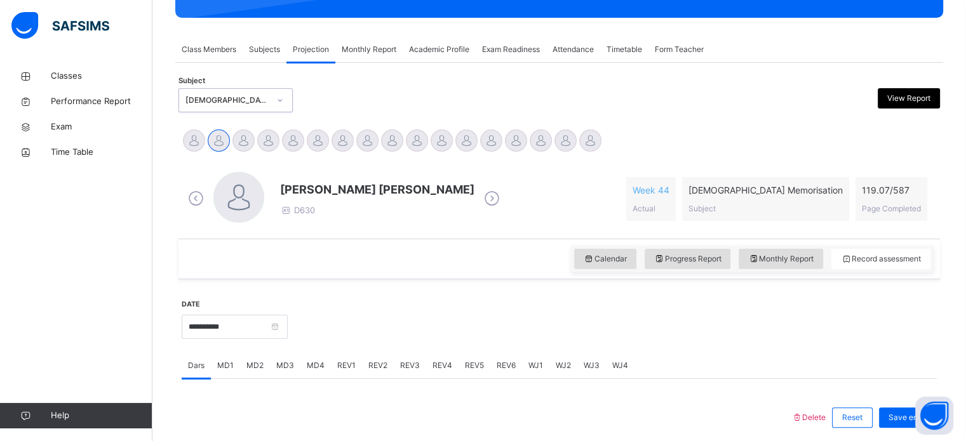
scroll to position [213, 0]
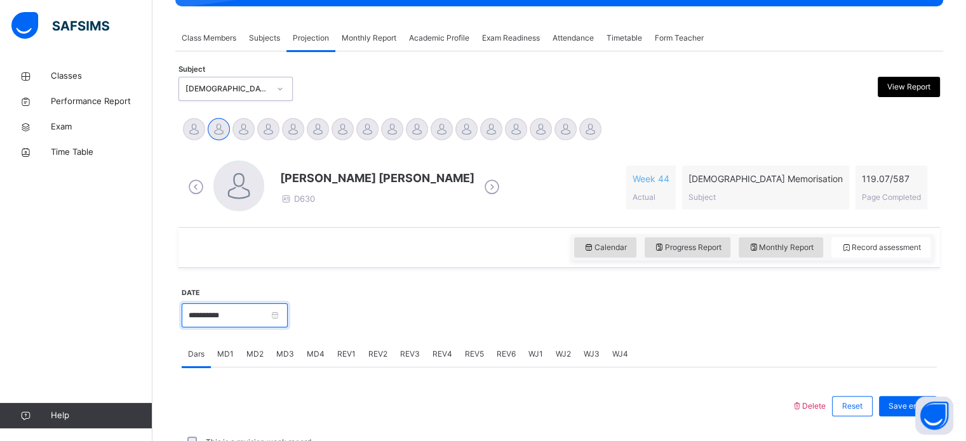
click at [198, 317] on input "**********" at bounding box center [235, 315] width 106 height 24
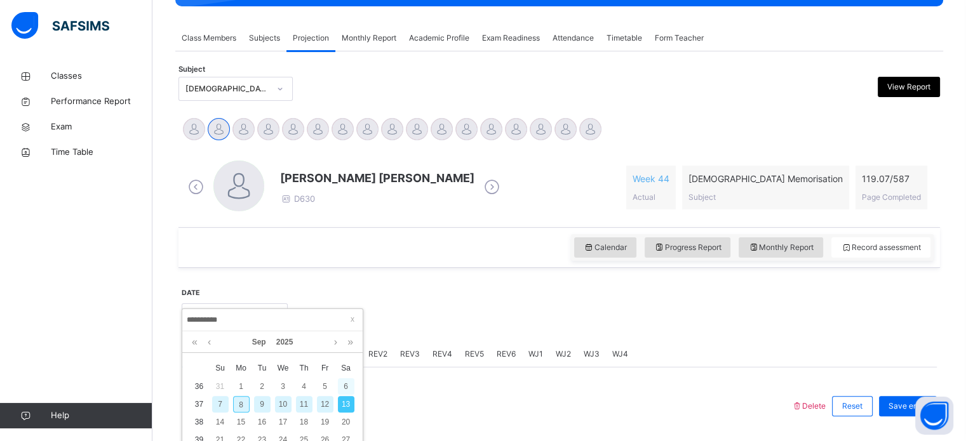
click at [347, 388] on div "6" at bounding box center [346, 386] width 17 height 17
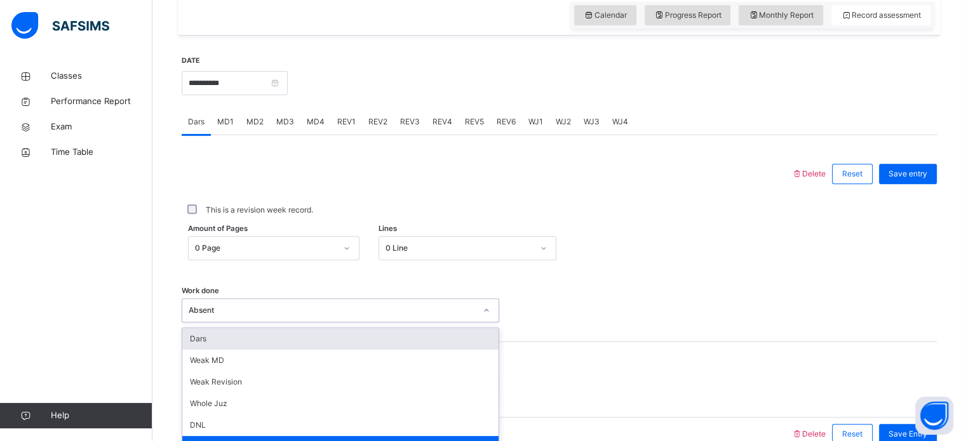
scroll to position [512, 0]
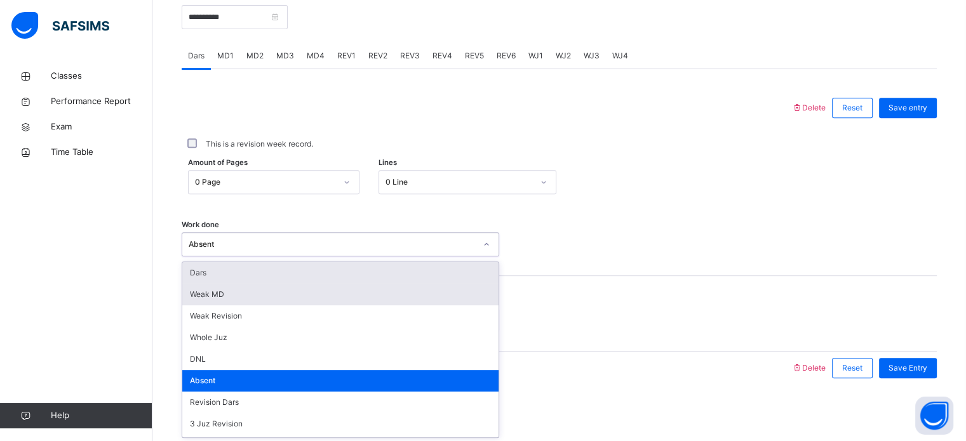
click at [385, 285] on div "Weak MD" at bounding box center [340, 295] width 316 height 22
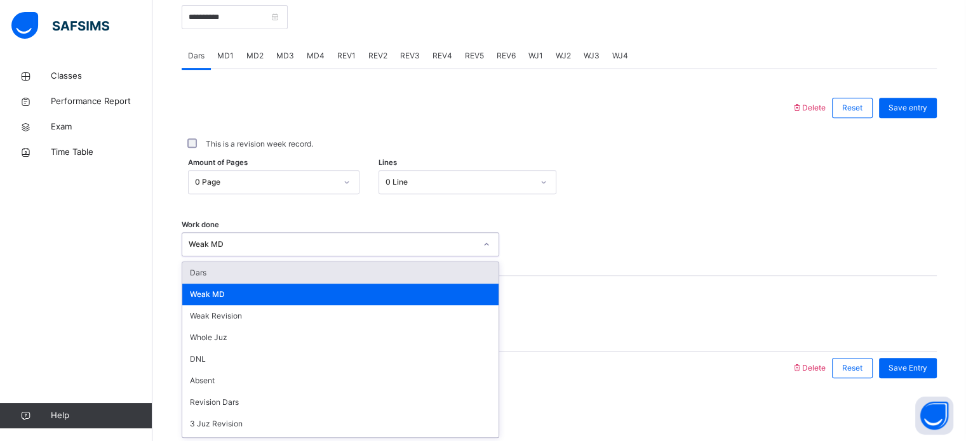
click at [368, 279] on div "Dars" at bounding box center [340, 273] width 316 height 22
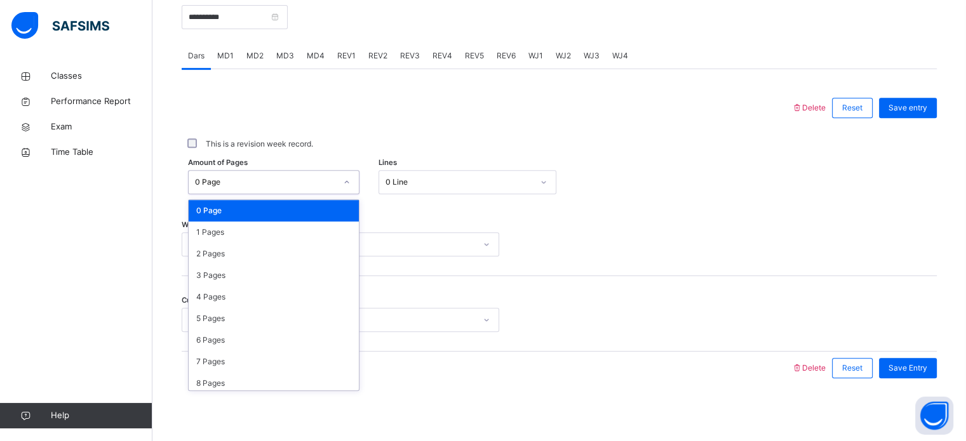
click at [447, 213] on div "Work done Dars" at bounding box center [559, 239] width 755 height 76
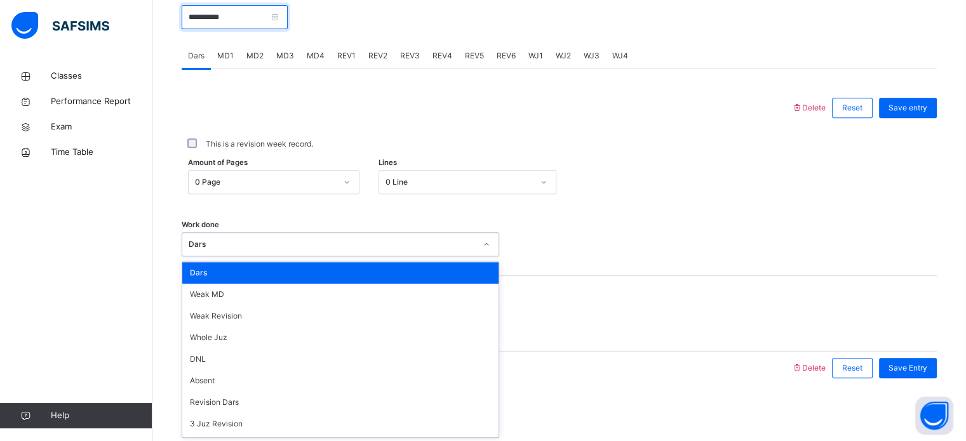
click at [254, 21] on input "**********" at bounding box center [235, 17] width 106 height 24
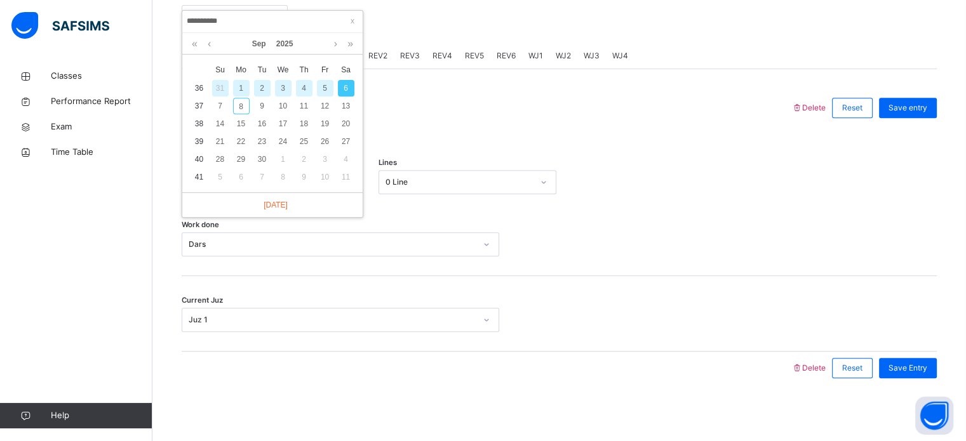
click at [740, 208] on div "Work done Dars" at bounding box center [559, 239] width 755 height 76
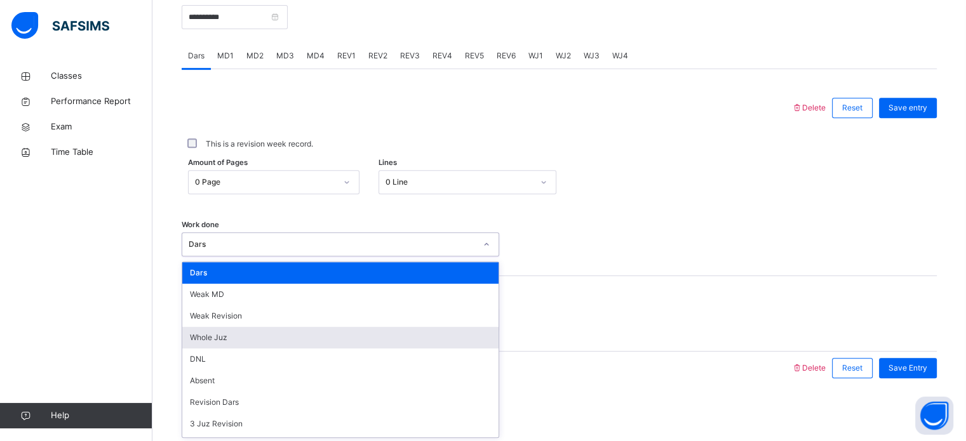
click at [193, 345] on div "Whole Juz" at bounding box center [340, 338] width 316 height 22
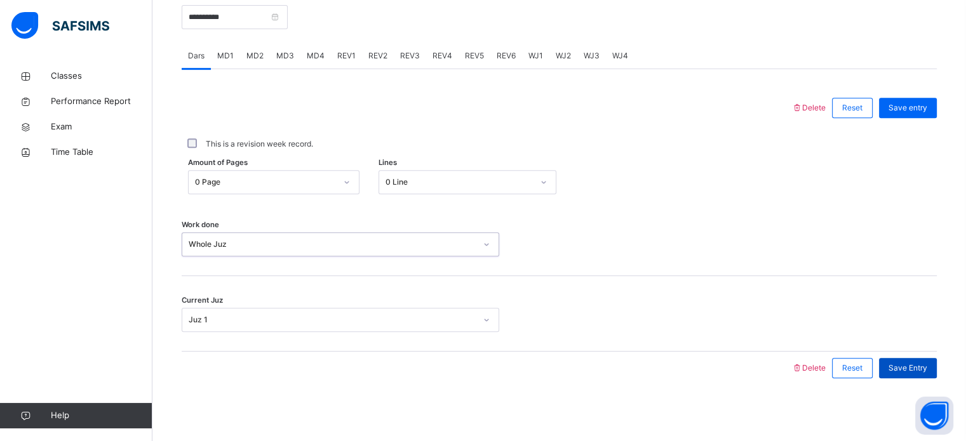
click at [922, 367] on span "Save Entry" at bounding box center [907, 368] width 39 height 11
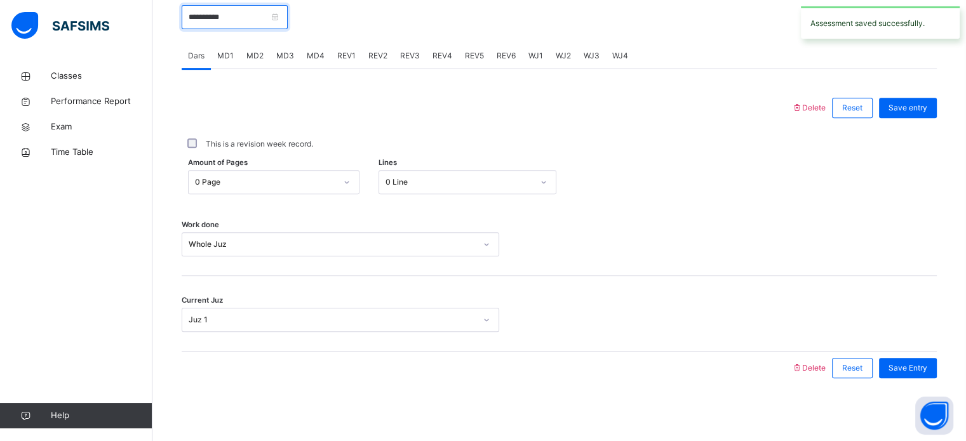
click at [201, 21] on input "**********" at bounding box center [235, 17] width 106 height 24
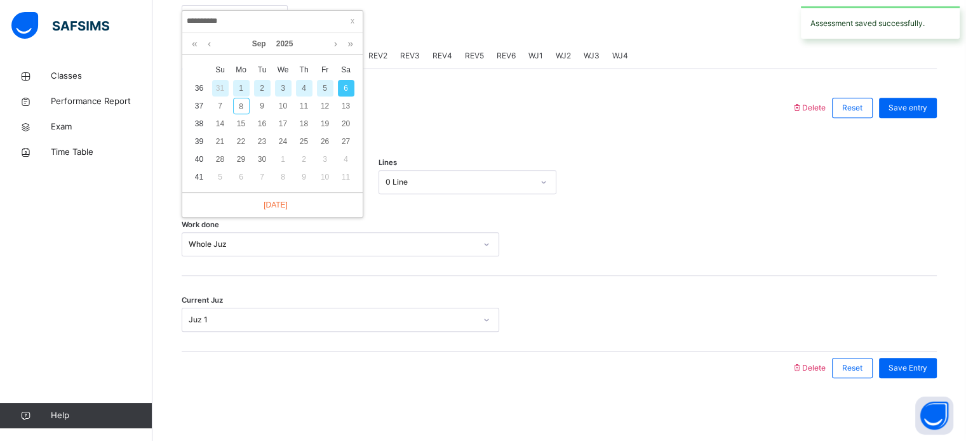
click at [324, 88] on div "5" at bounding box center [325, 88] width 17 height 17
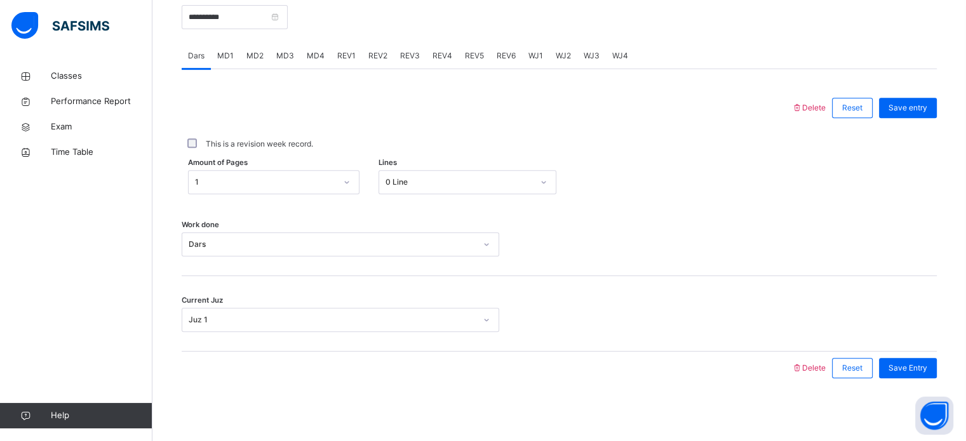
scroll to position [487, 0]
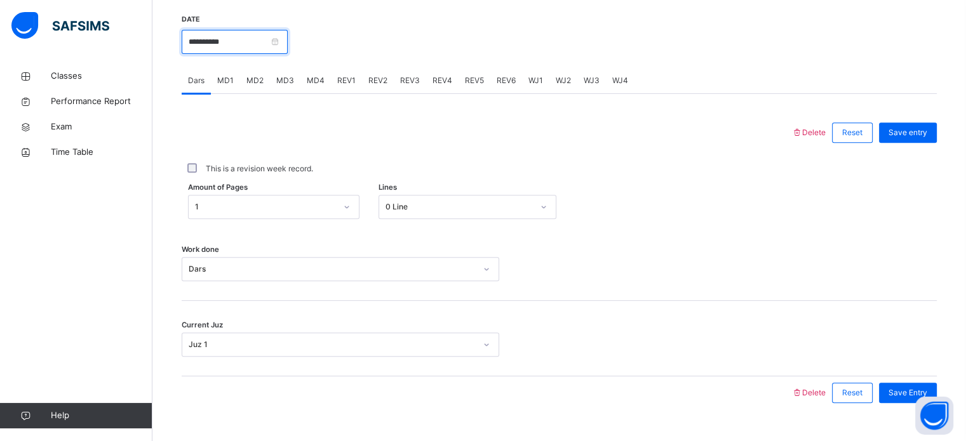
click at [210, 40] on input "**********" at bounding box center [235, 42] width 106 height 24
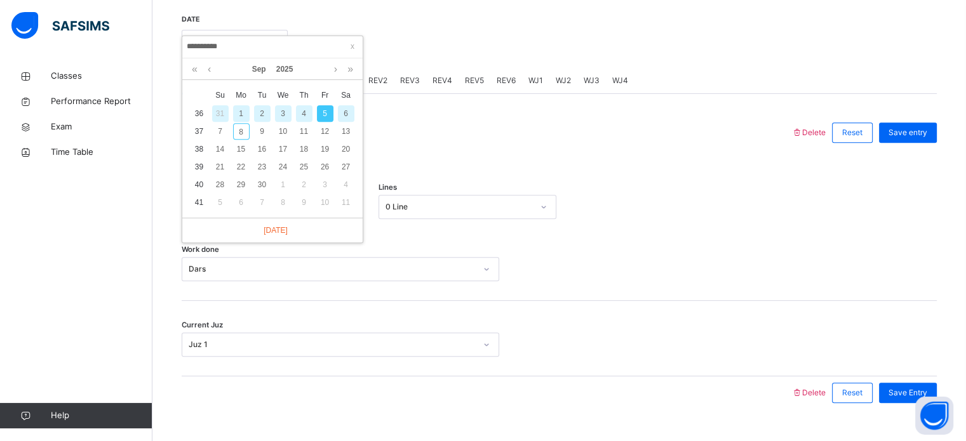
click at [305, 113] on div "4" at bounding box center [304, 113] width 17 height 17
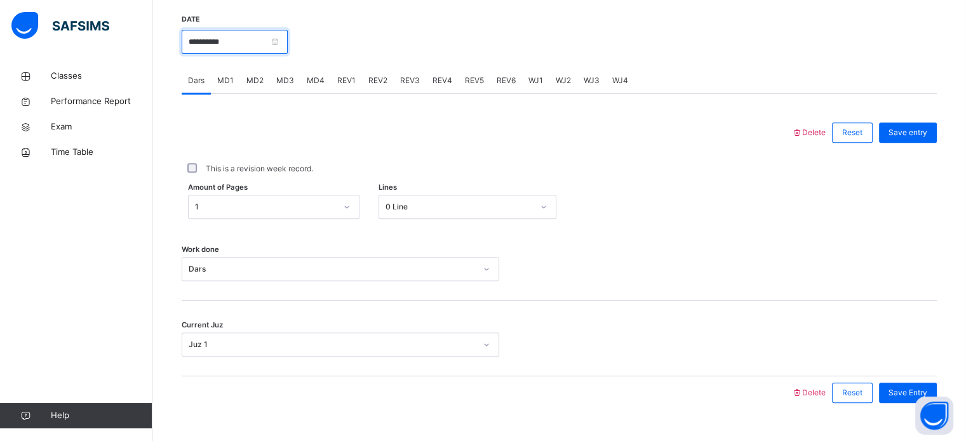
click at [197, 37] on input "**********" at bounding box center [235, 42] width 106 height 24
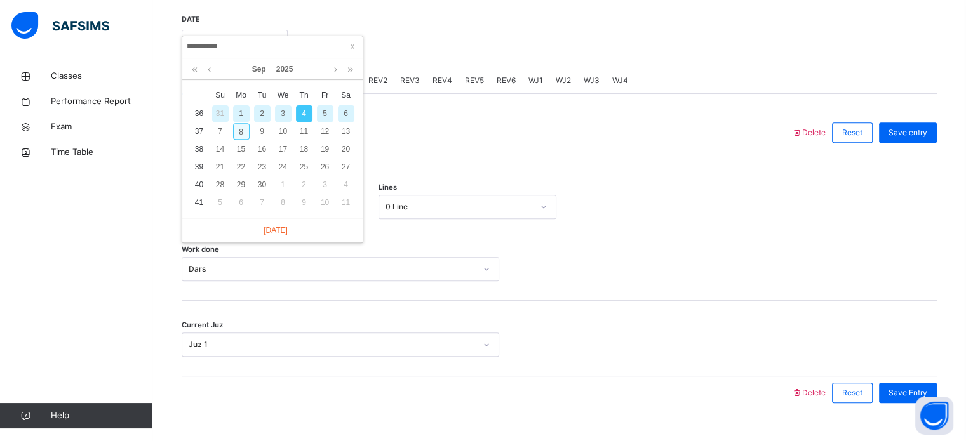
click at [240, 128] on div "8" at bounding box center [241, 131] width 17 height 17
type input "**********"
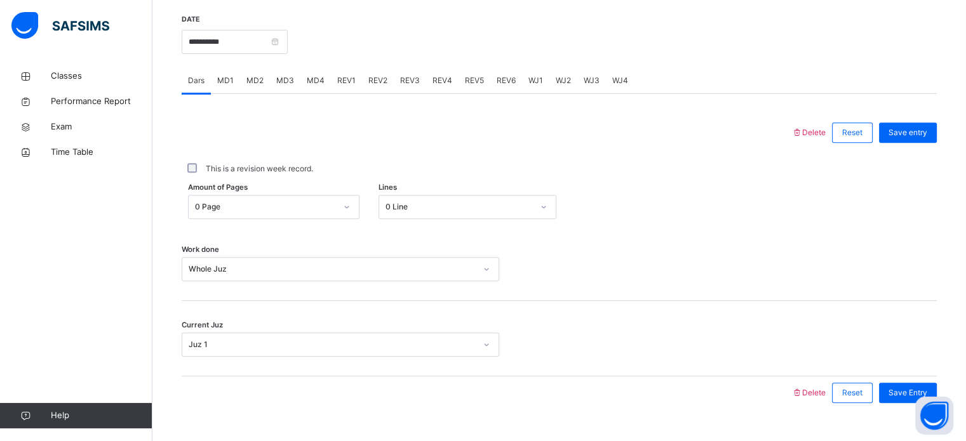
click at [343, 79] on span "REV1" at bounding box center [346, 80] width 18 height 11
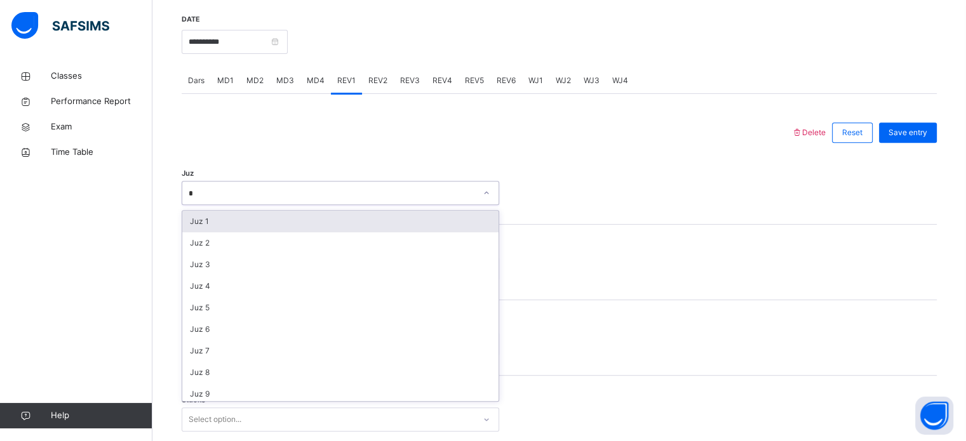
type input "**"
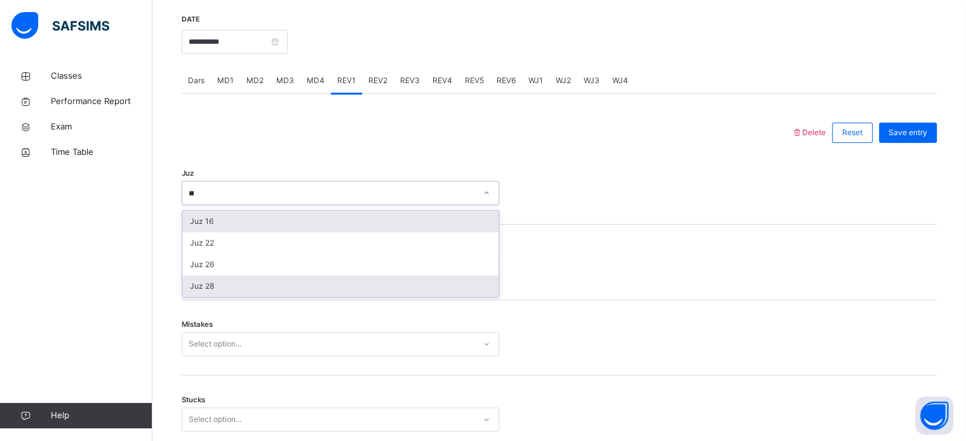
click at [193, 292] on div "Juz 28" at bounding box center [340, 287] width 316 height 22
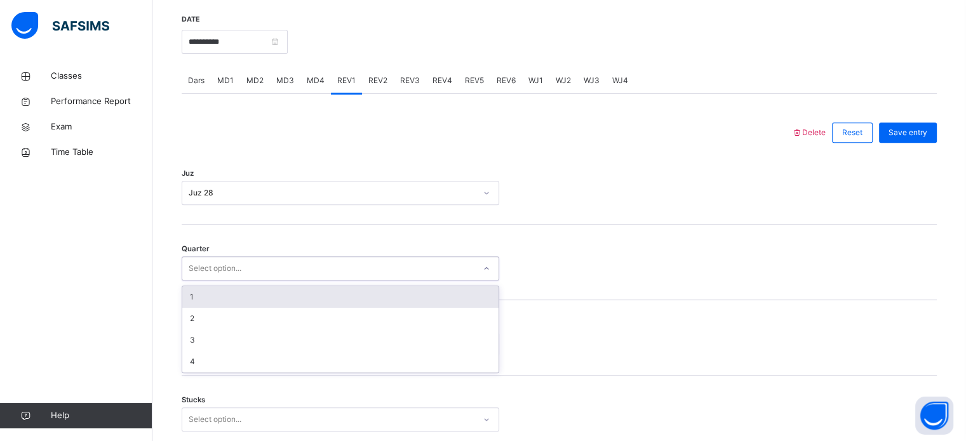
click at [184, 297] on div "1" at bounding box center [340, 297] width 316 height 22
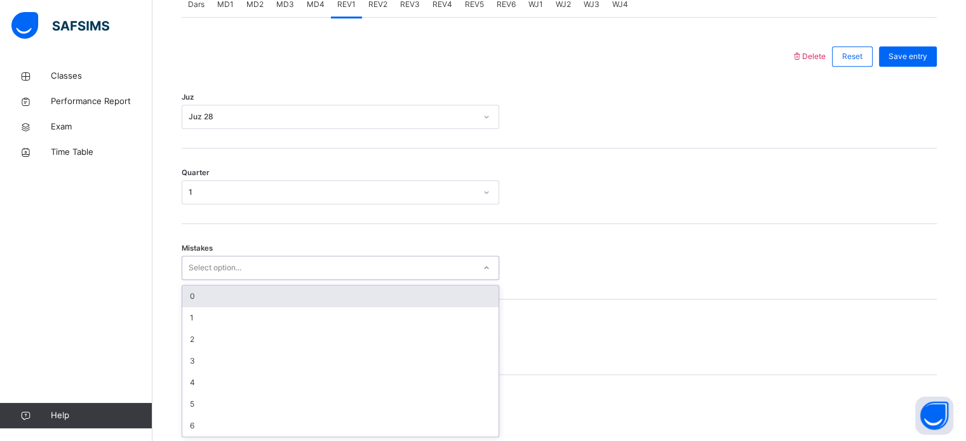
scroll to position [564, 0]
click at [184, 297] on div "0" at bounding box center [340, 296] width 316 height 22
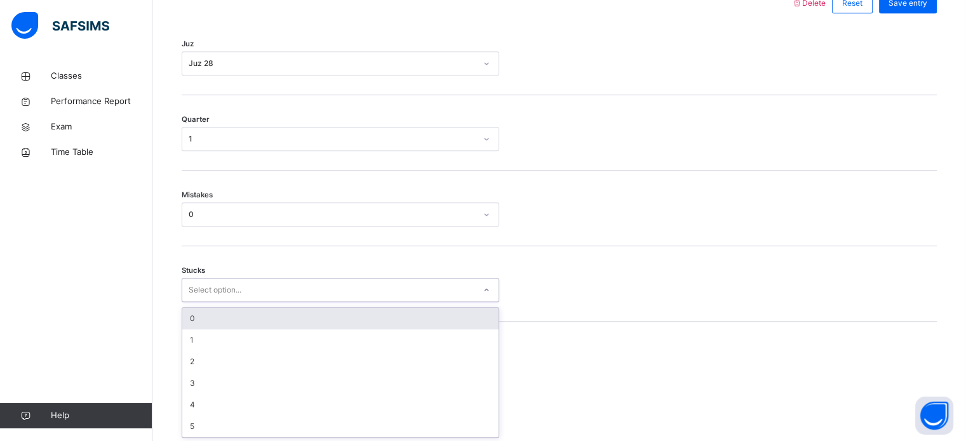
scroll to position [617, 0]
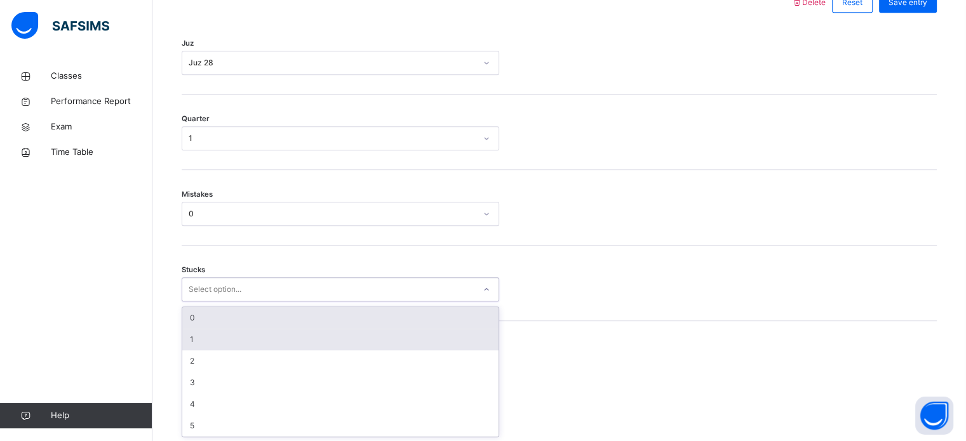
click at [183, 336] on div "1" at bounding box center [340, 340] width 316 height 22
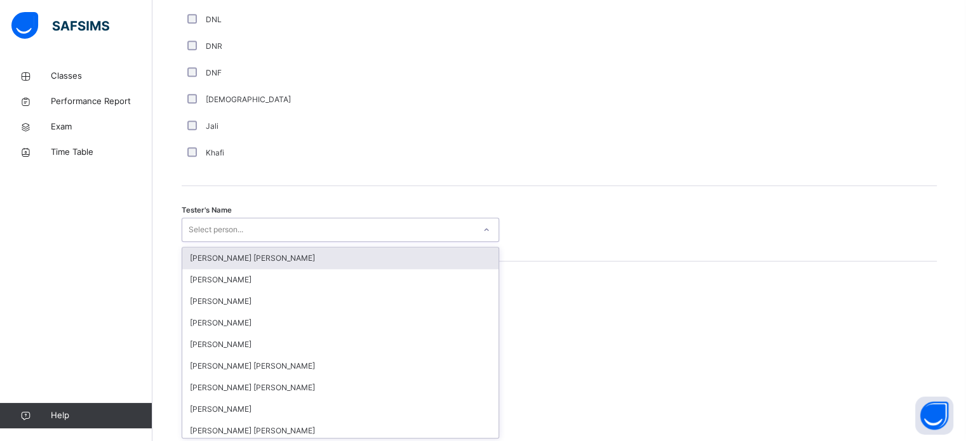
scroll to position [1163, 0]
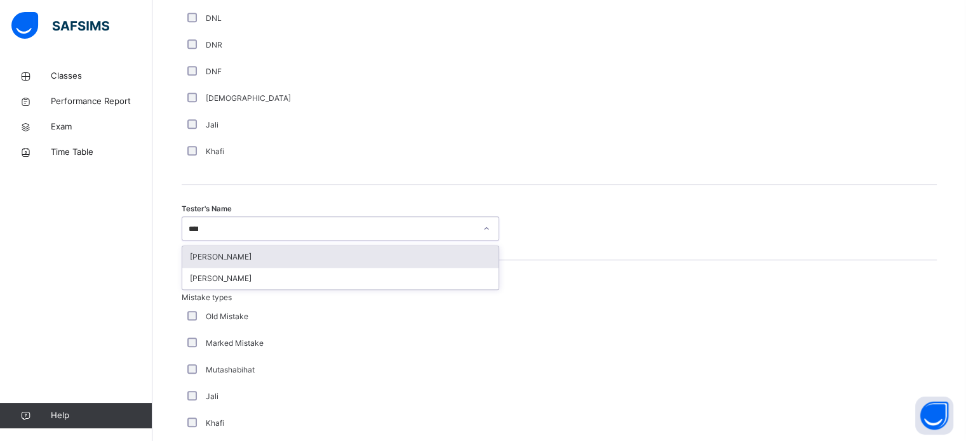
type input "*****"
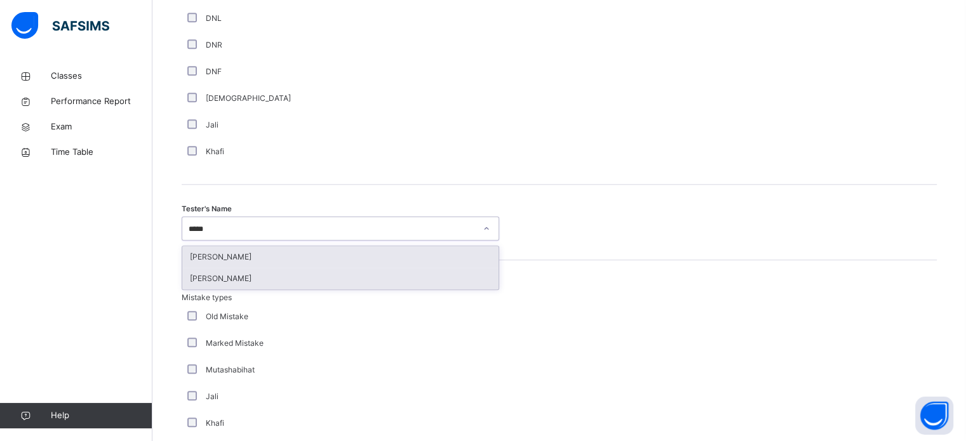
click at [190, 280] on div "[PERSON_NAME]" at bounding box center [340, 279] width 316 height 22
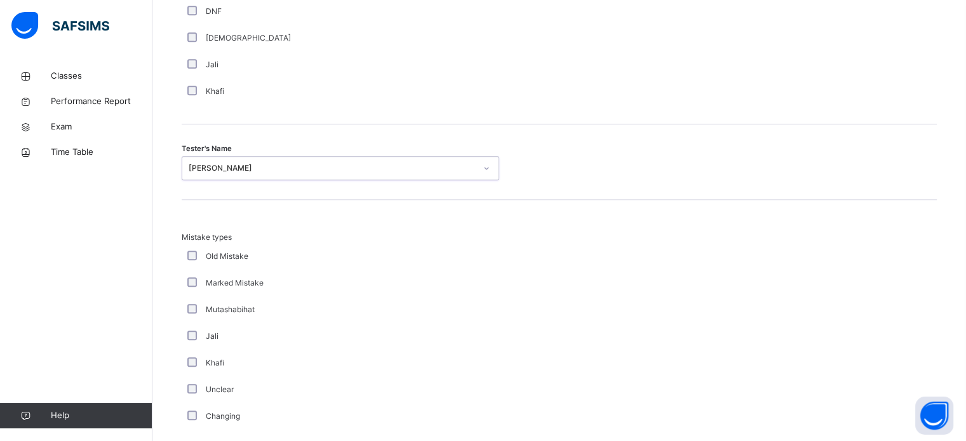
scroll to position [1396, 0]
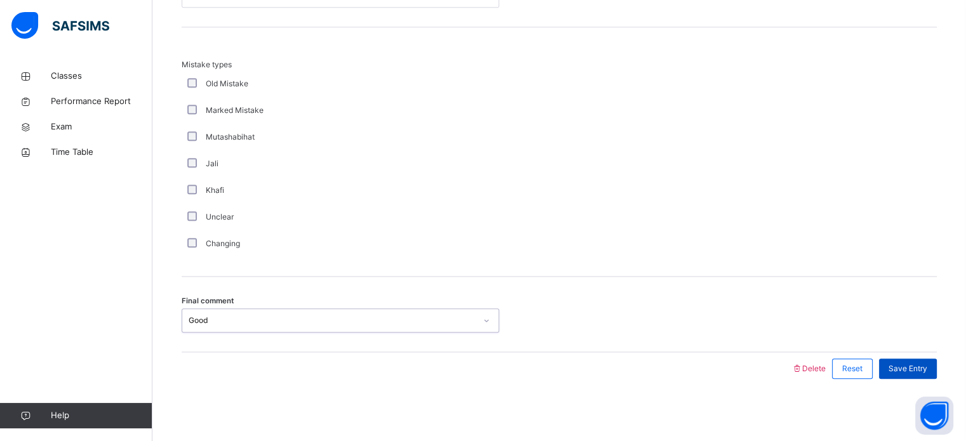
click at [917, 368] on span "Save Entry" at bounding box center [907, 368] width 39 height 11
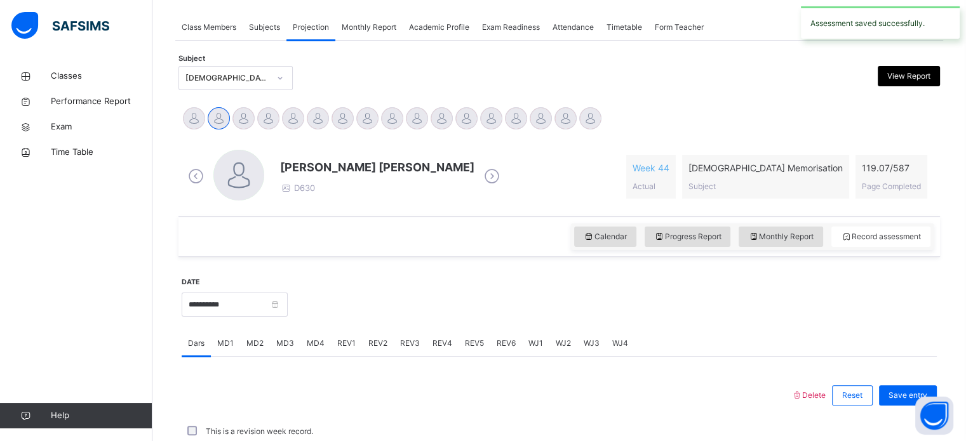
scroll to position [512, 0]
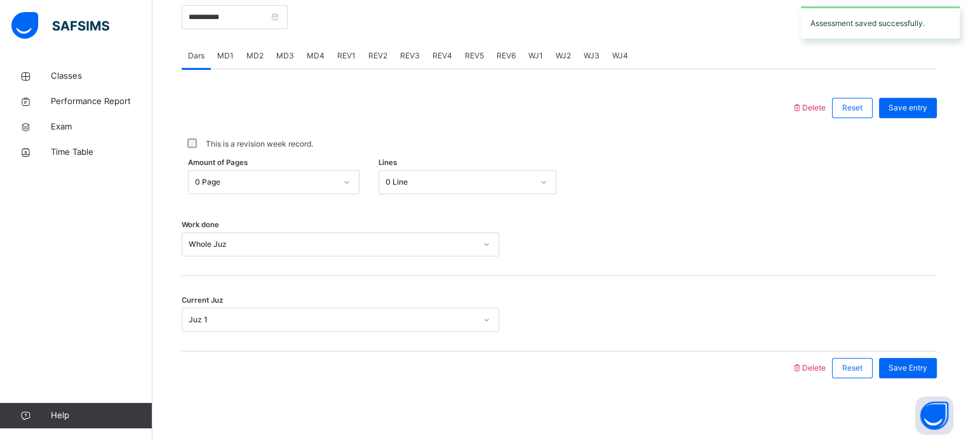
click at [381, 68] on div "REV2" at bounding box center [378, 55] width 32 height 25
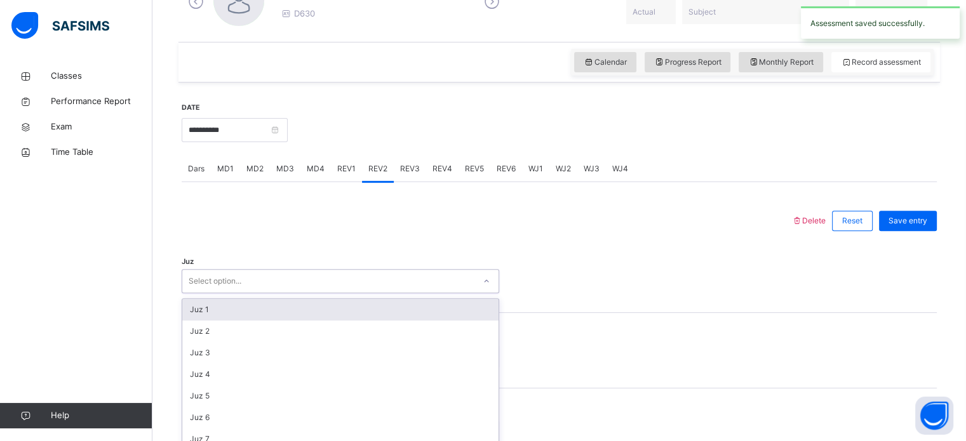
scroll to position [452, 0]
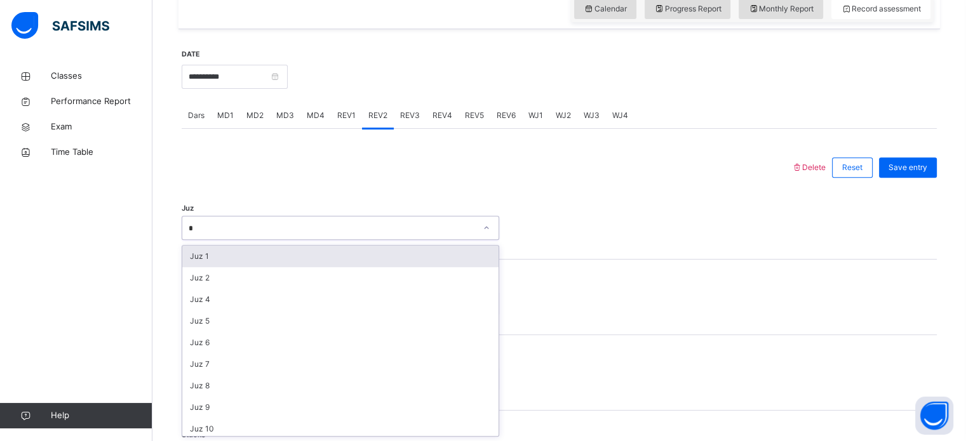
type input "**"
click at [193, 259] on div "Juz 28" at bounding box center [340, 257] width 316 height 22
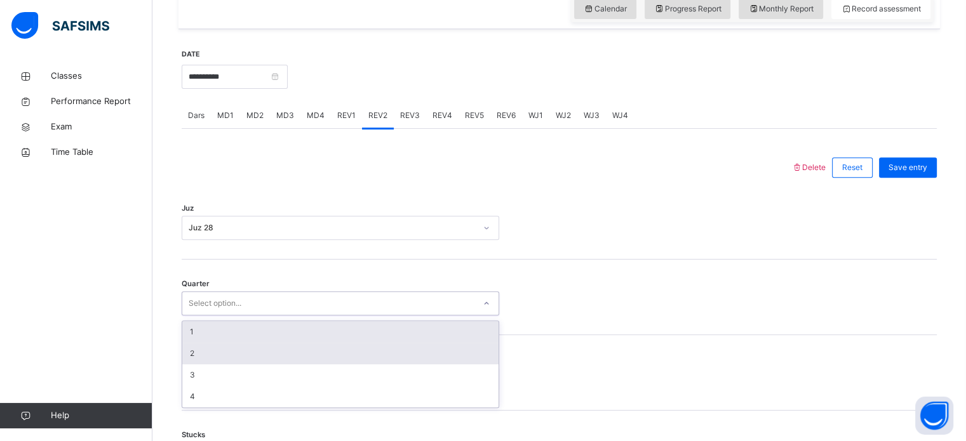
click at [183, 352] on div "2" at bounding box center [340, 354] width 316 height 22
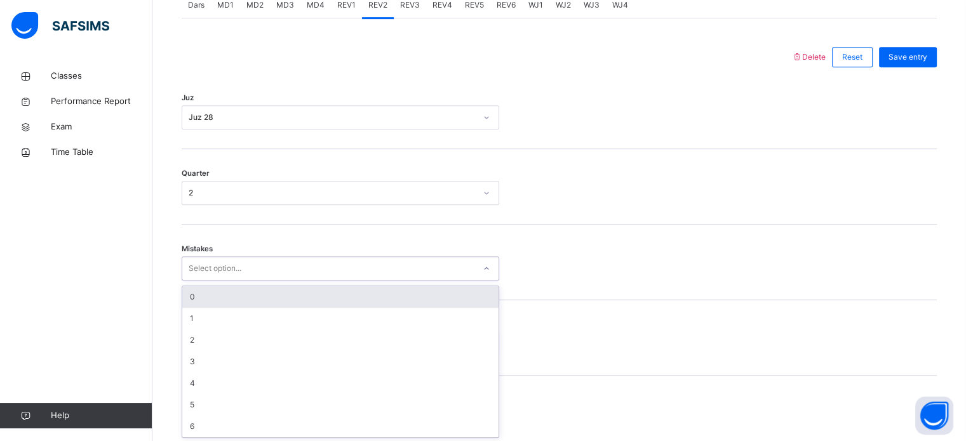
scroll to position [564, 0]
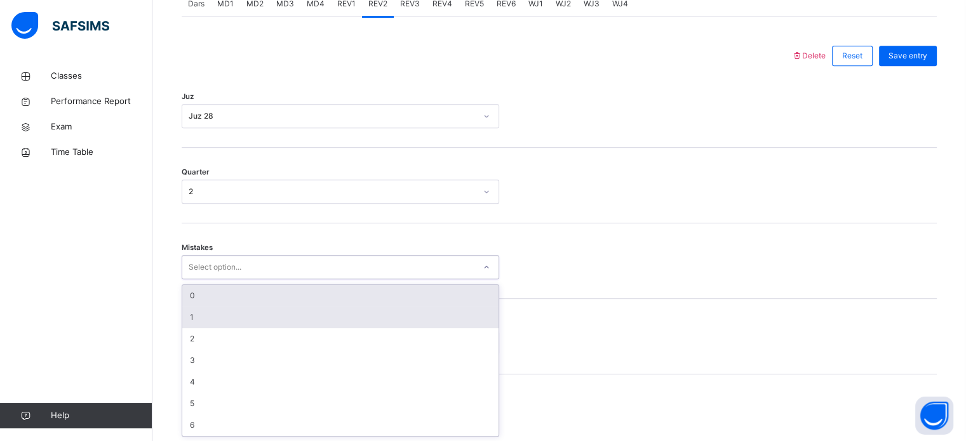
click at [190, 315] on div "1" at bounding box center [340, 318] width 316 height 22
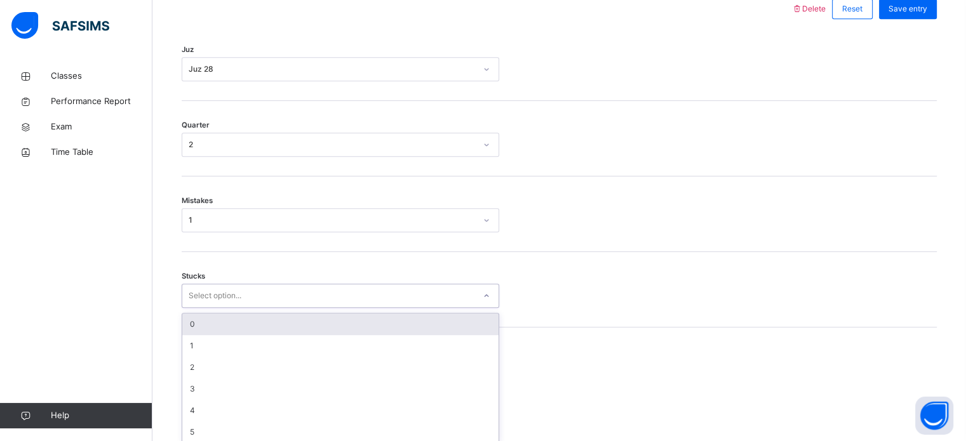
scroll to position [617, 0]
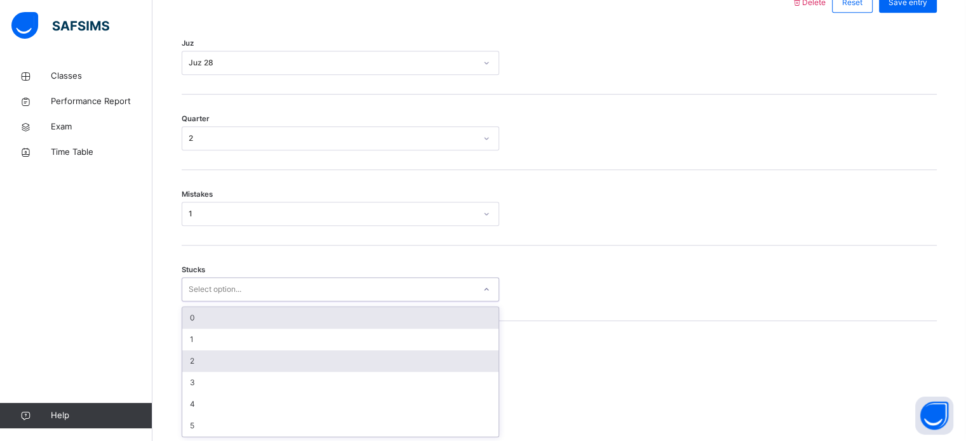
click at [185, 361] on div "2" at bounding box center [340, 361] width 316 height 22
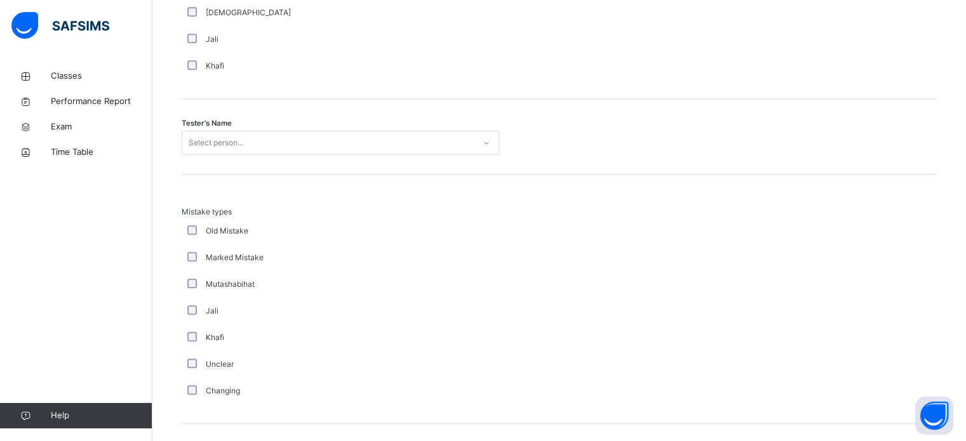
scroll to position [1250, 0]
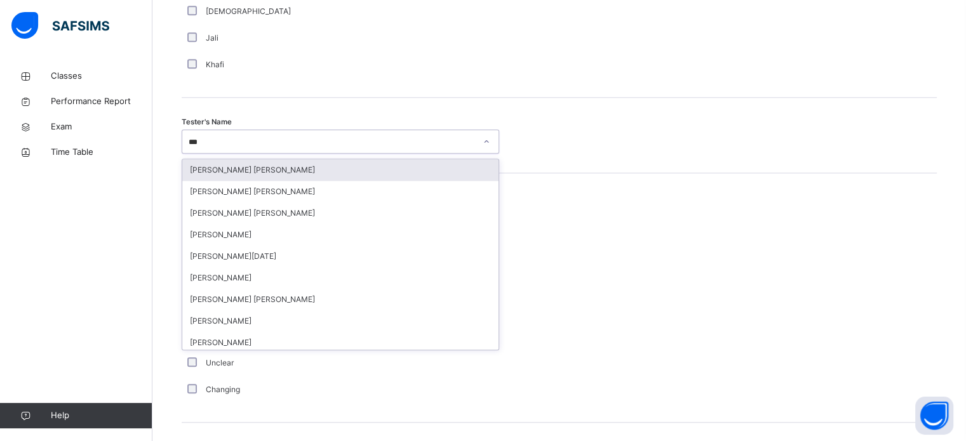
type input "****"
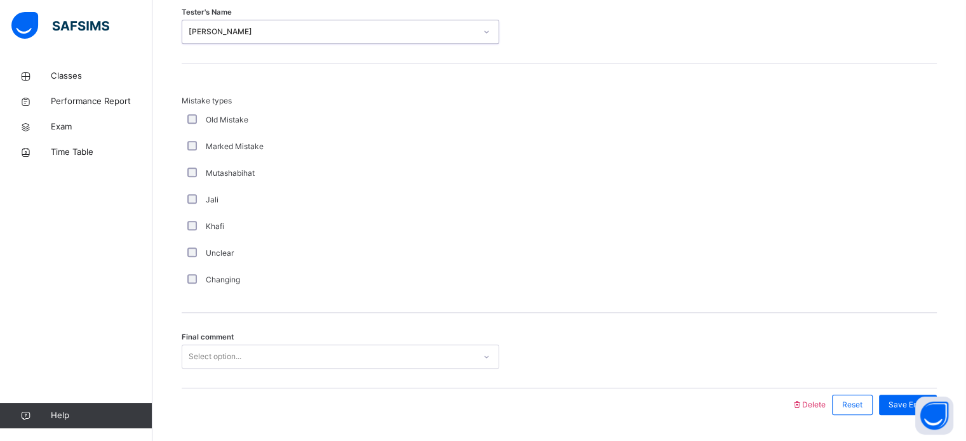
scroll to position [1396, 0]
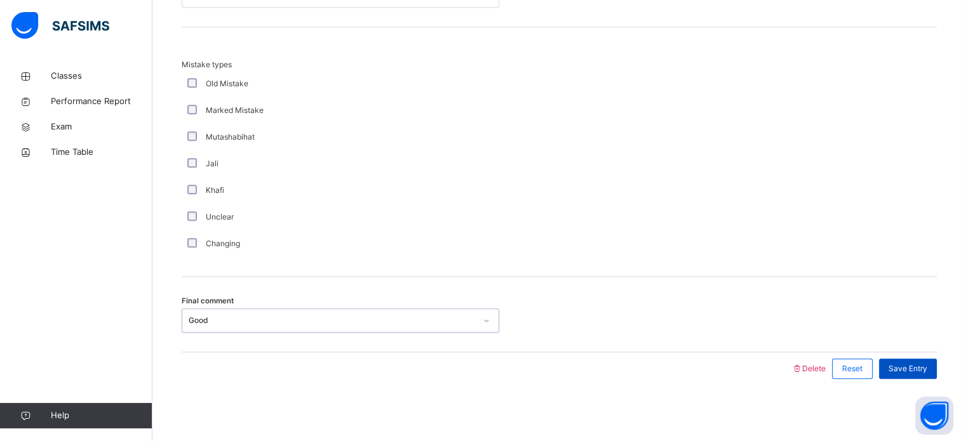
click at [937, 376] on div "Save Entry" at bounding box center [908, 369] width 58 height 20
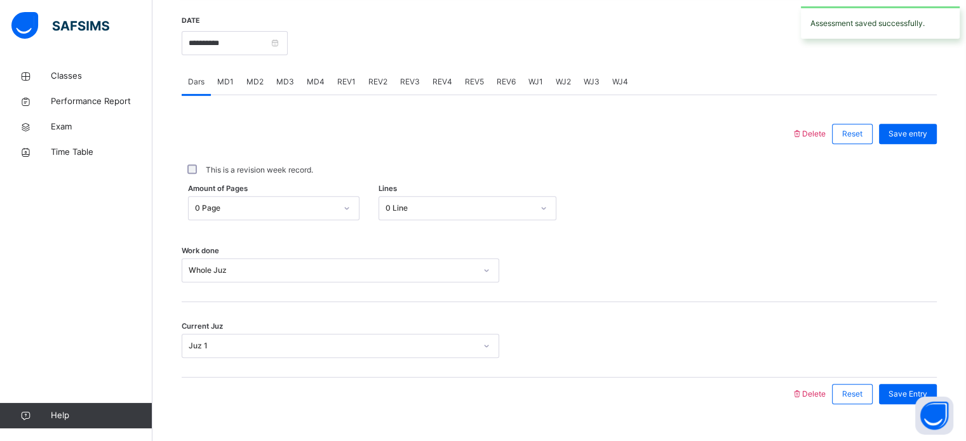
scroll to position [484, 0]
click at [406, 88] on span "REV3" at bounding box center [410, 82] width 20 height 11
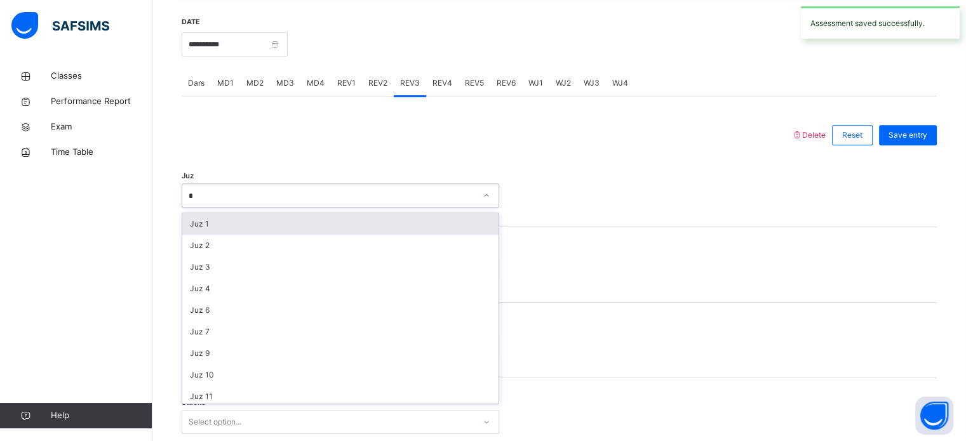
type input "**"
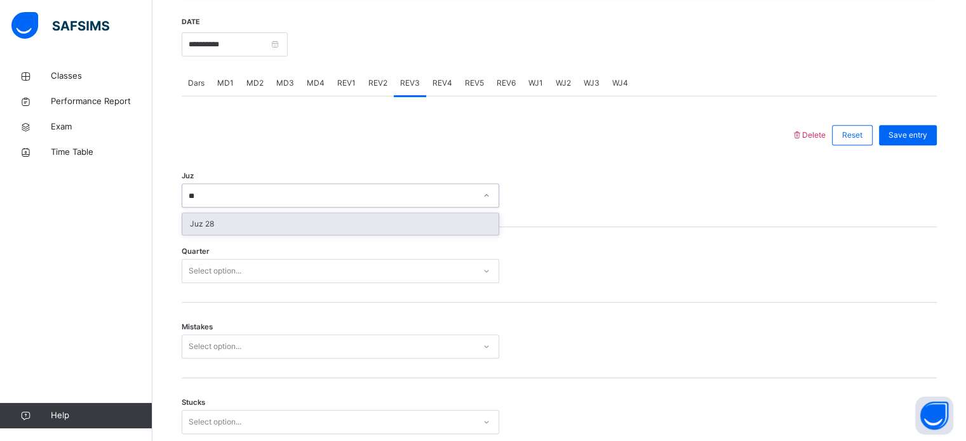
click at [192, 227] on div "Juz 28" at bounding box center [340, 224] width 316 height 22
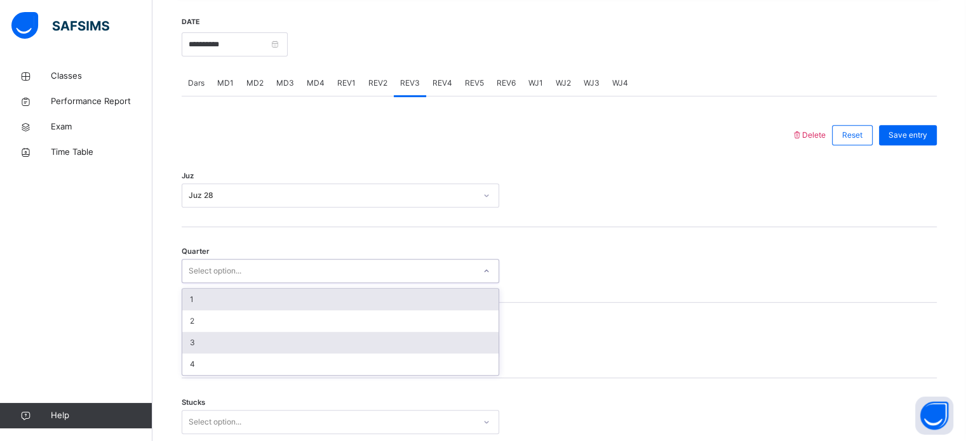
click at [189, 344] on div "3" at bounding box center [340, 343] width 316 height 22
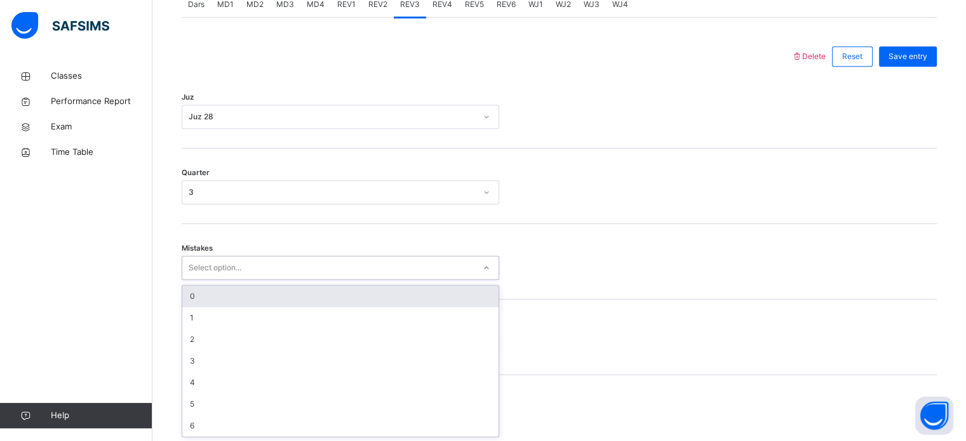
scroll to position [564, 0]
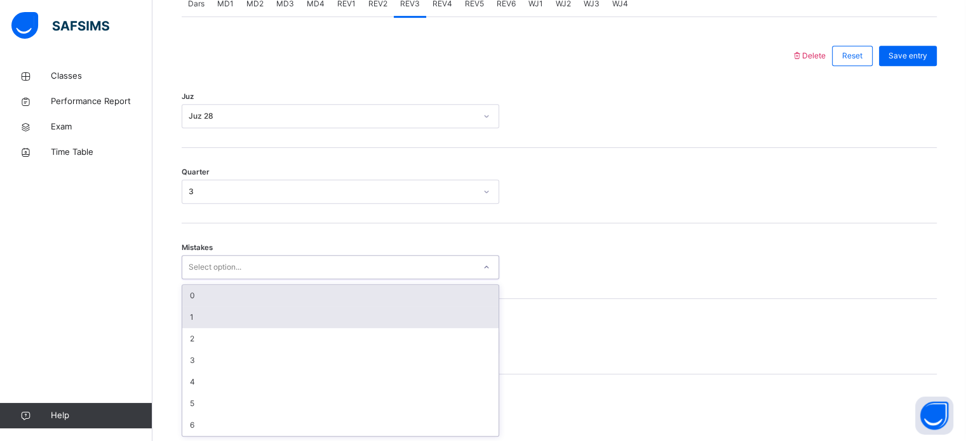
click at [191, 316] on div "1" at bounding box center [340, 318] width 316 height 22
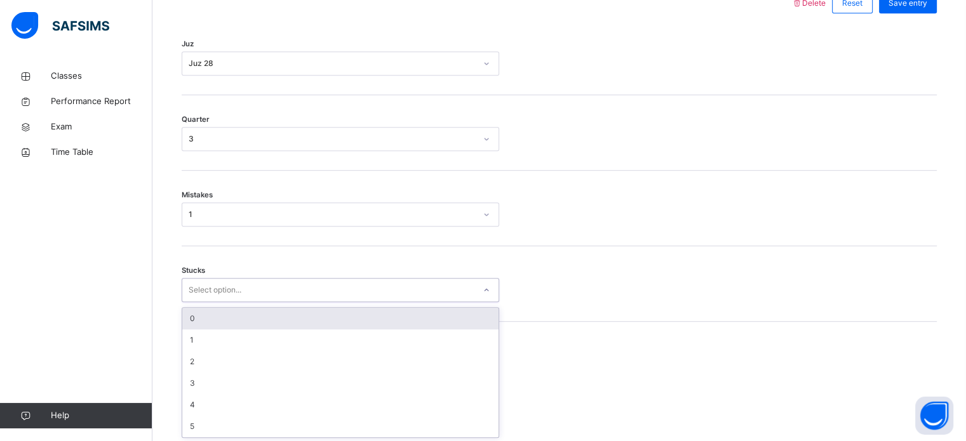
scroll to position [617, 0]
click at [189, 213] on div "1" at bounding box center [332, 213] width 287 height 11
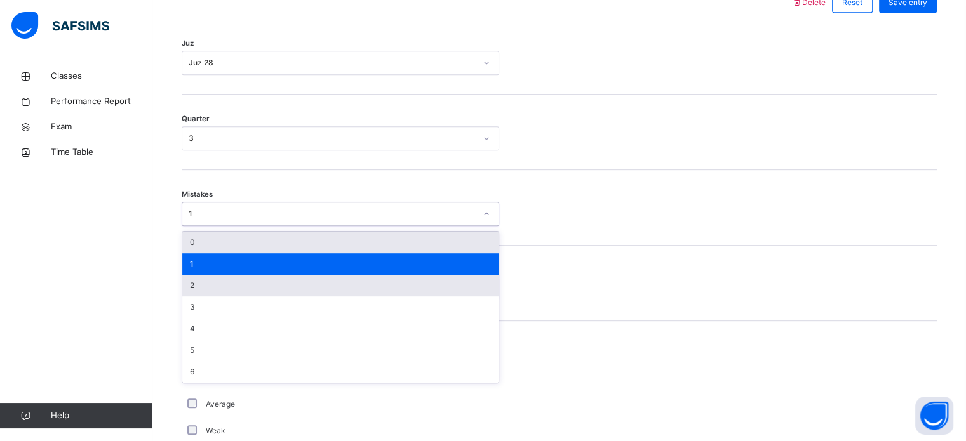
click at [189, 283] on div "2" at bounding box center [340, 286] width 316 height 22
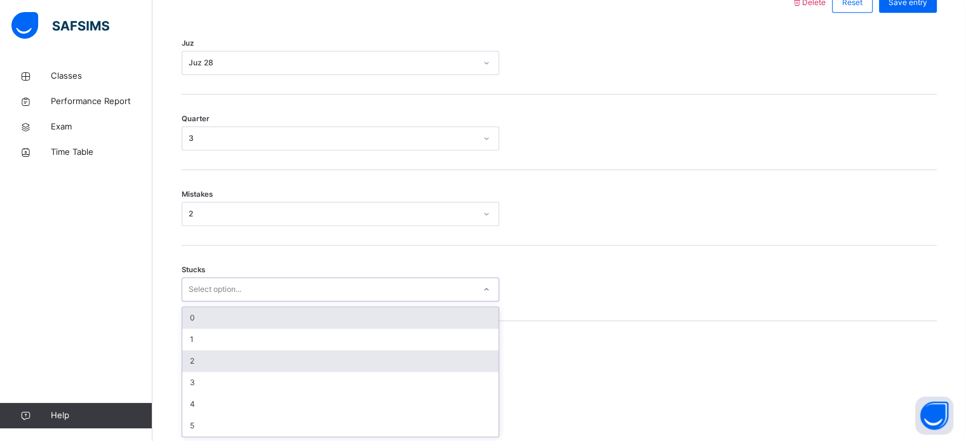
click at [188, 361] on div "2" at bounding box center [340, 361] width 316 height 22
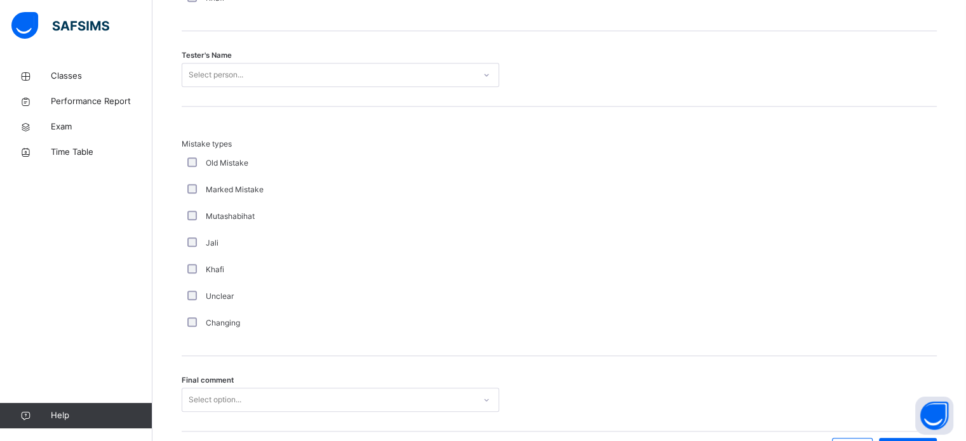
scroll to position [1277, 0]
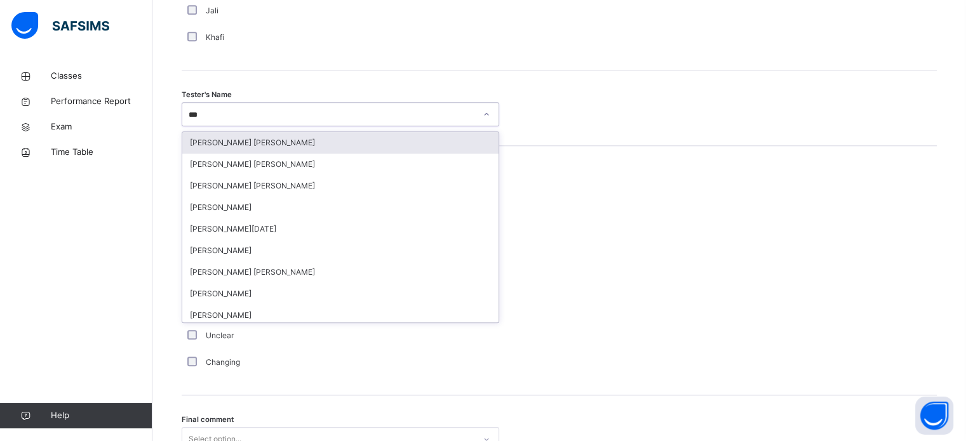
type input "****"
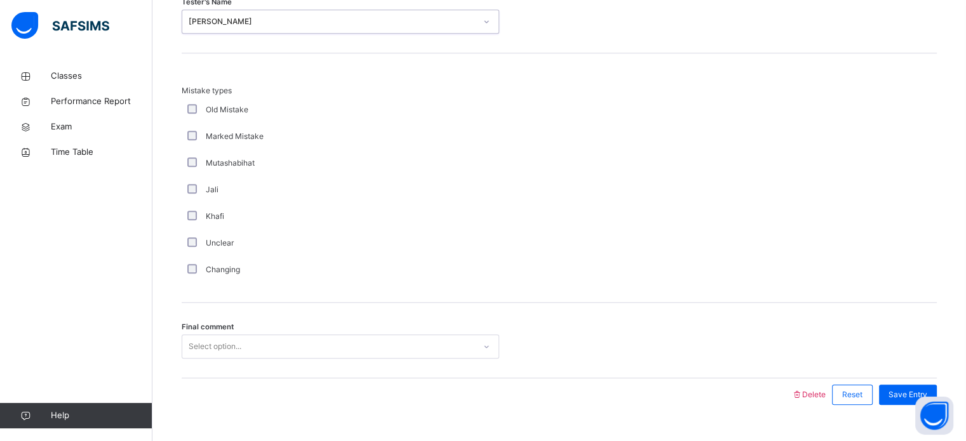
scroll to position [1396, 0]
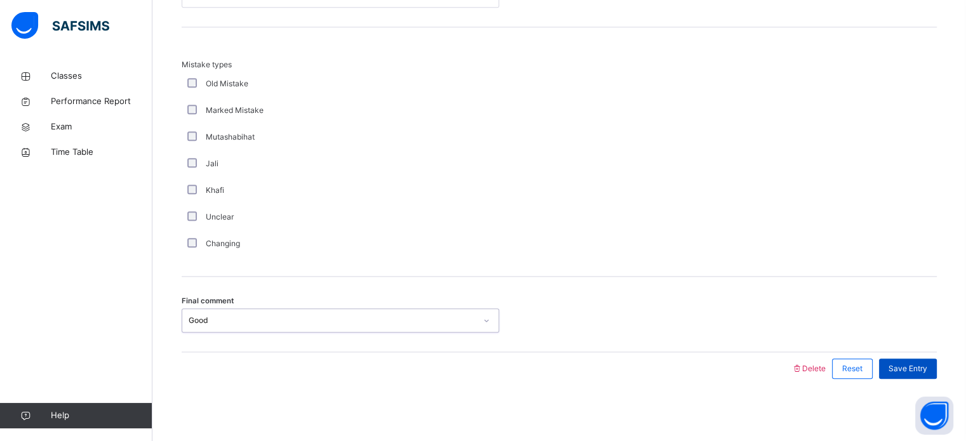
click at [924, 366] on span "Save Entry" at bounding box center [907, 368] width 39 height 11
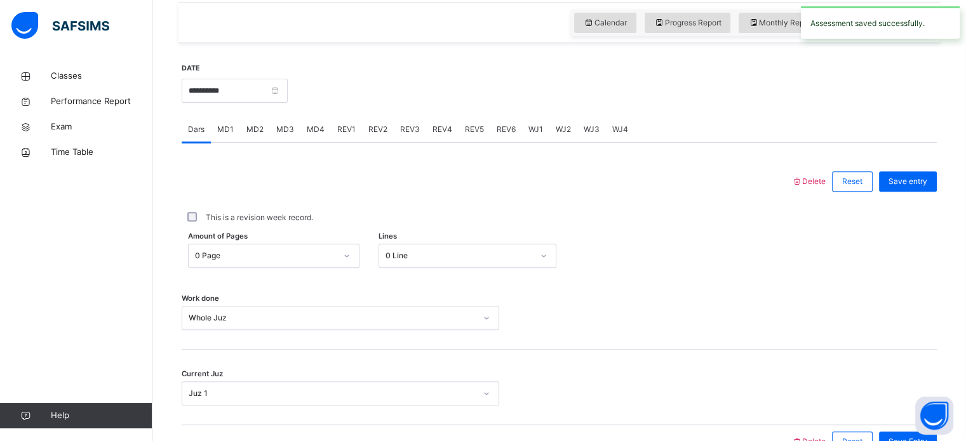
scroll to position [437, 0]
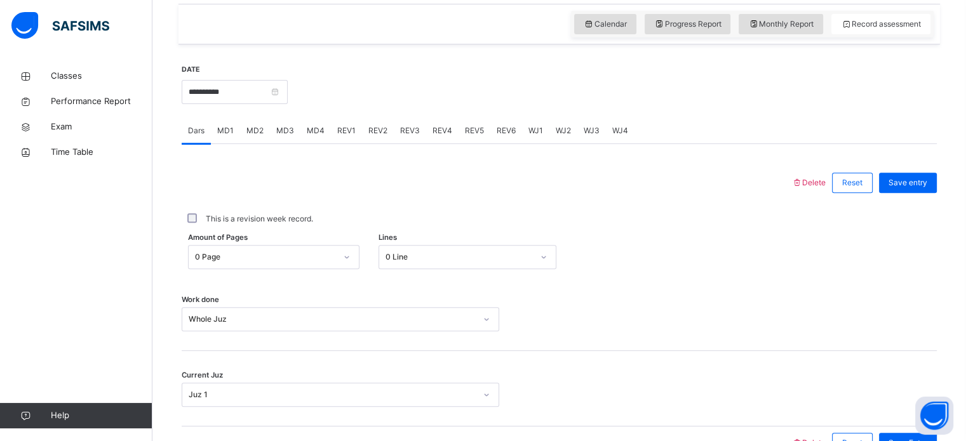
click at [536, 137] on div "WJ1" at bounding box center [535, 130] width 27 height 25
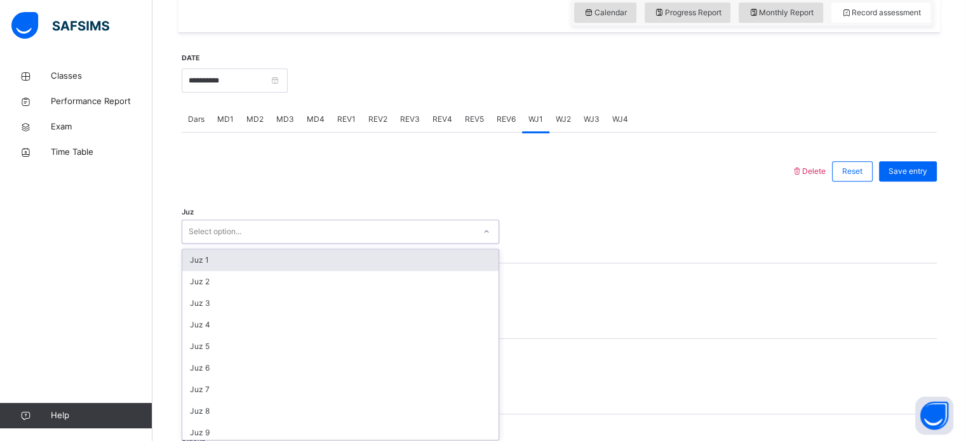
scroll to position [452, 0]
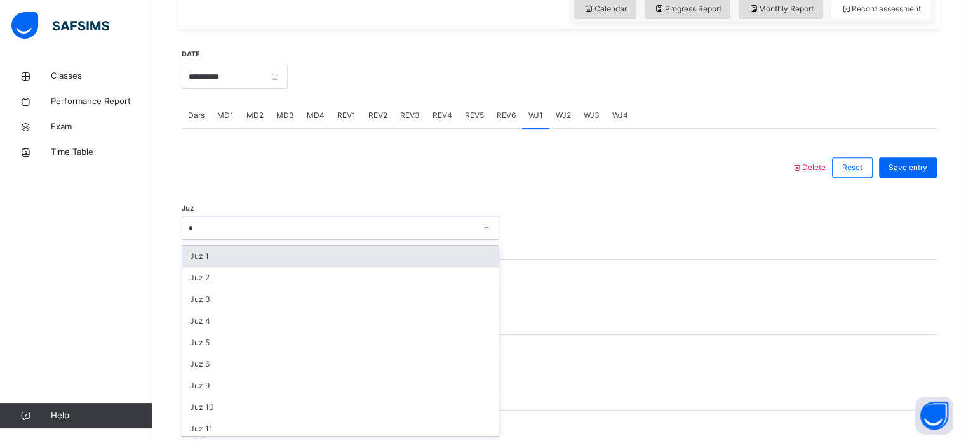
type input "*"
click at [206, 262] on div "Juz 1" at bounding box center [340, 257] width 316 height 22
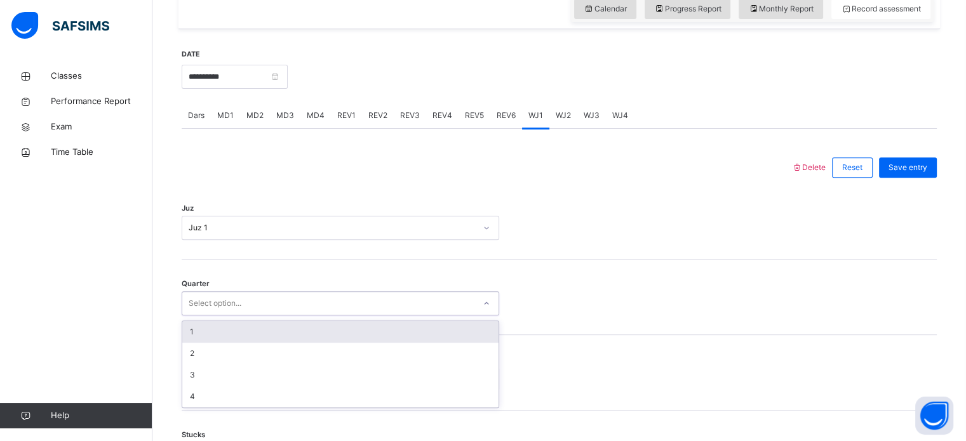
click at [194, 328] on div "1" at bounding box center [340, 332] width 316 height 22
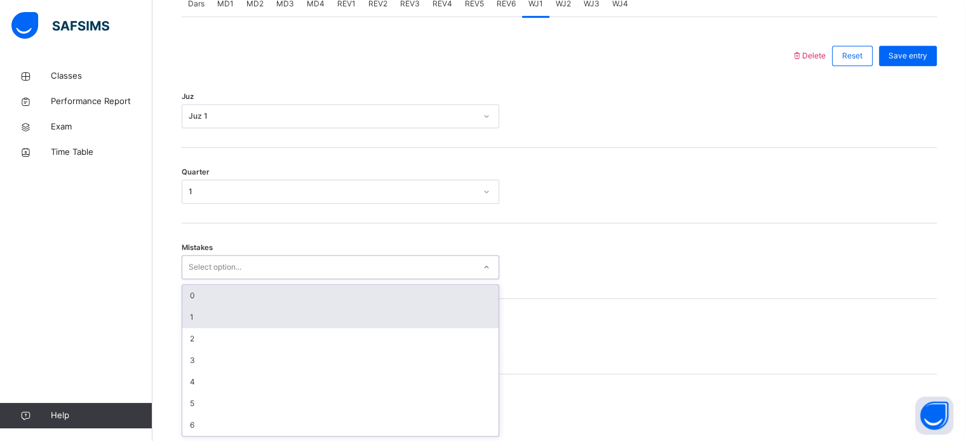
click at [185, 320] on div "1" at bounding box center [340, 318] width 316 height 22
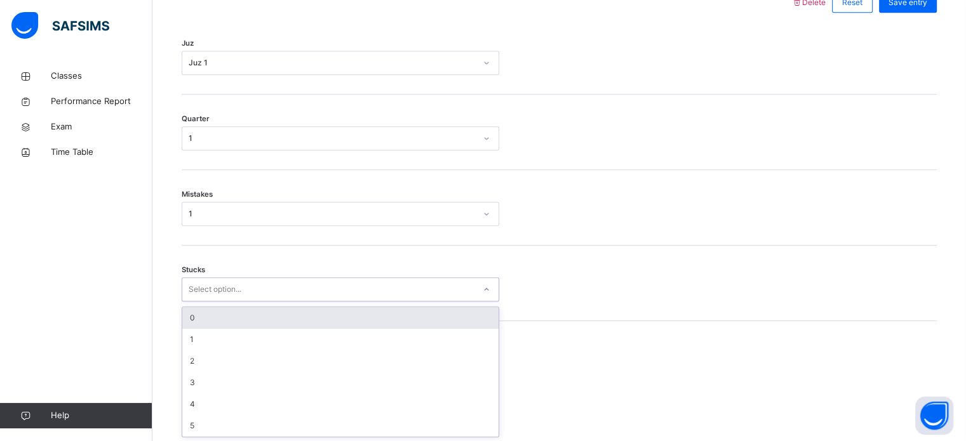
scroll to position [617, 0]
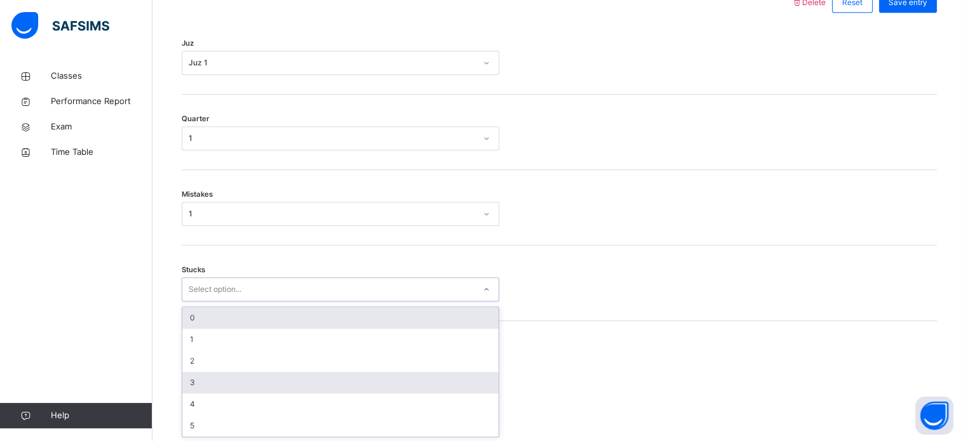
click at [190, 382] on div "3" at bounding box center [340, 383] width 316 height 22
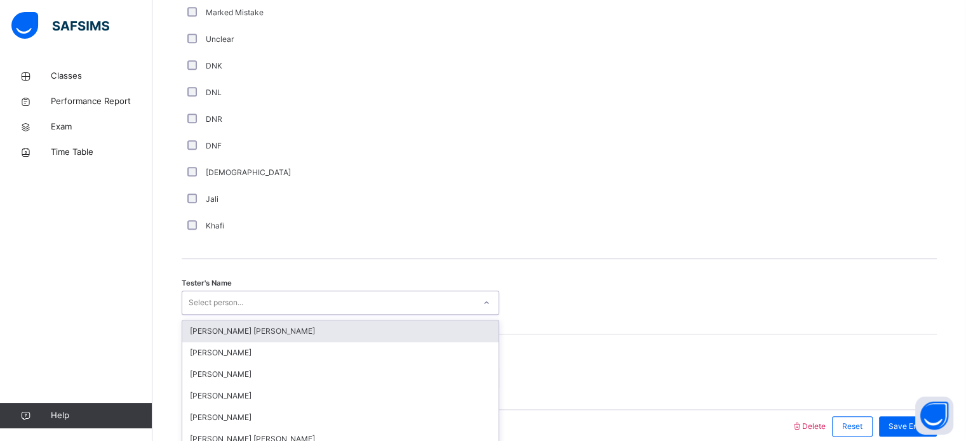
scroll to position [1147, 0]
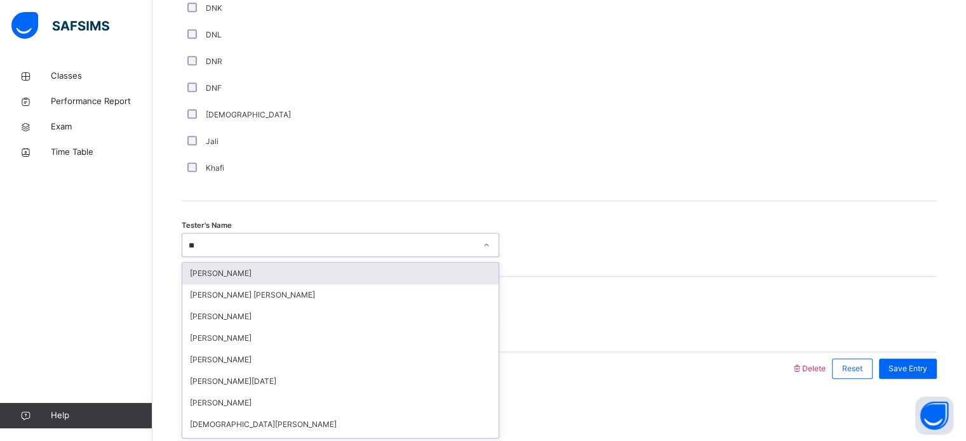
type input "***"
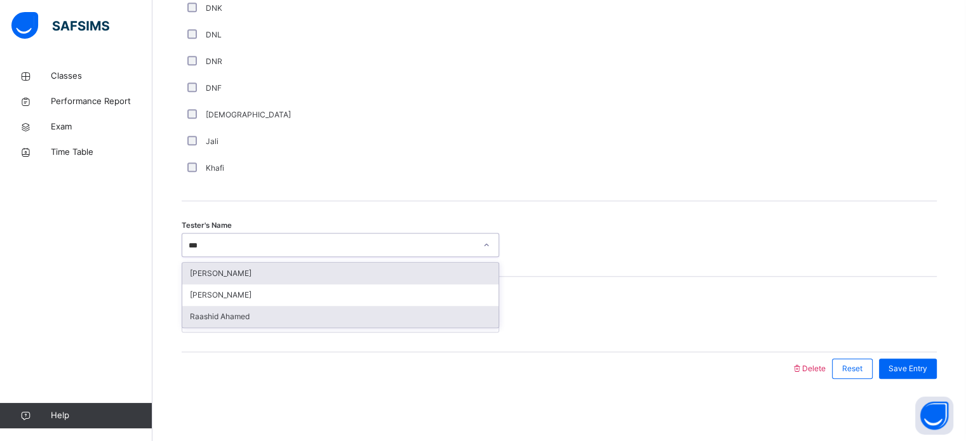
click at [201, 315] on div "Raashid Ahamed" at bounding box center [340, 317] width 316 height 22
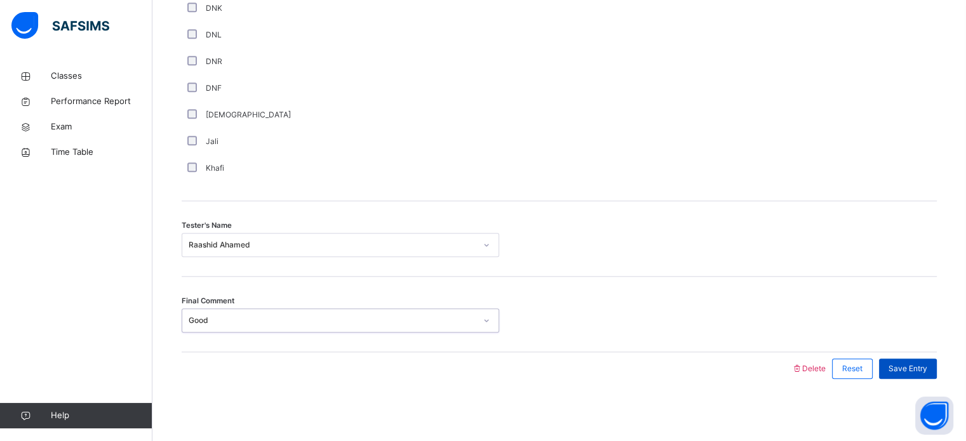
click at [919, 375] on div "Save Entry" at bounding box center [908, 369] width 58 height 20
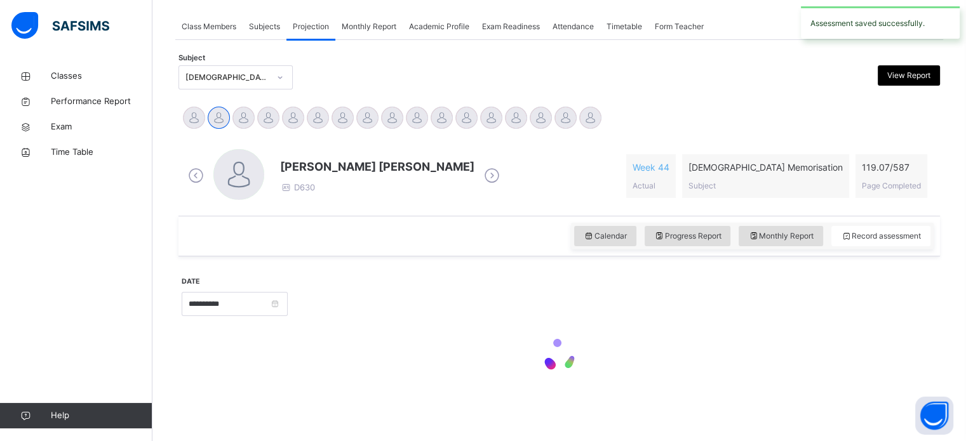
scroll to position [224, 0]
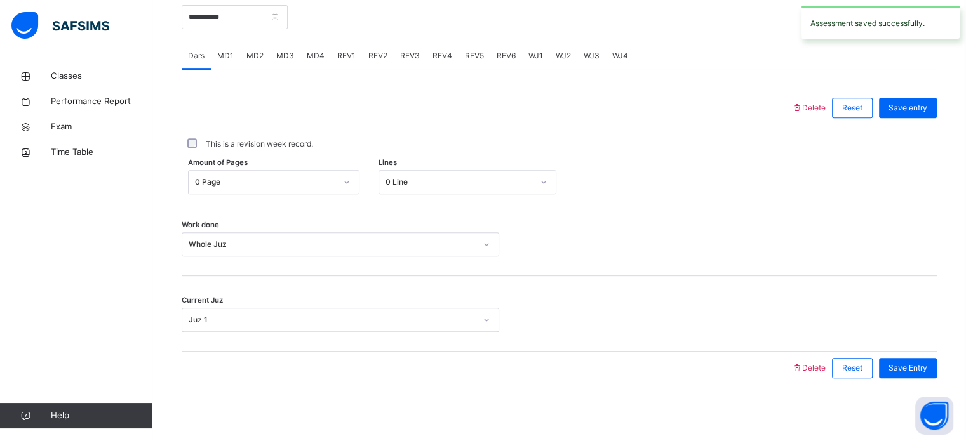
click at [556, 60] on span "WJ2" at bounding box center [563, 55] width 15 height 11
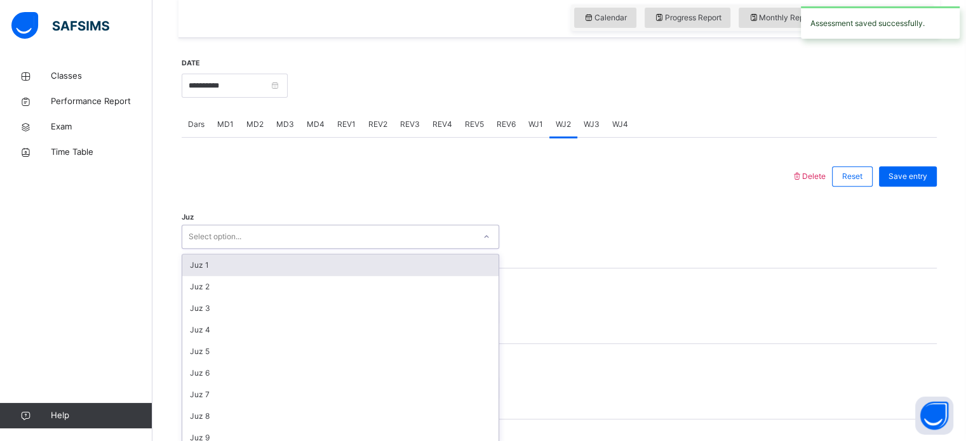
scroll to position [452, 0]
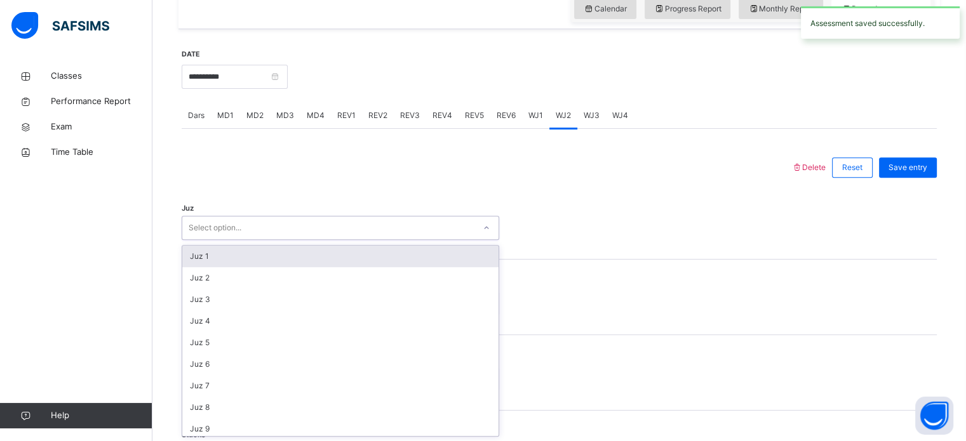
type input "*"
click at [191, 246] on div "Juz 1" at bounding box center [340, 257] width 316 height 22
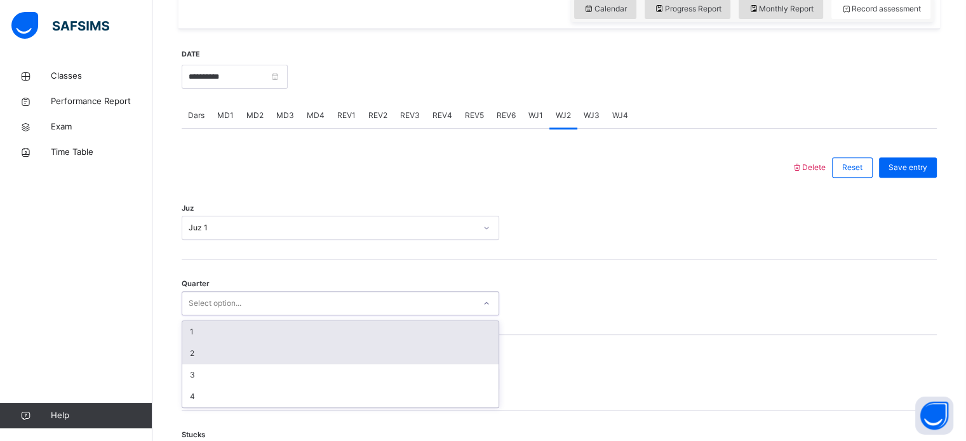
click at [184, 350] on div "2" at bounding box center [340, 354] width 316 height 22
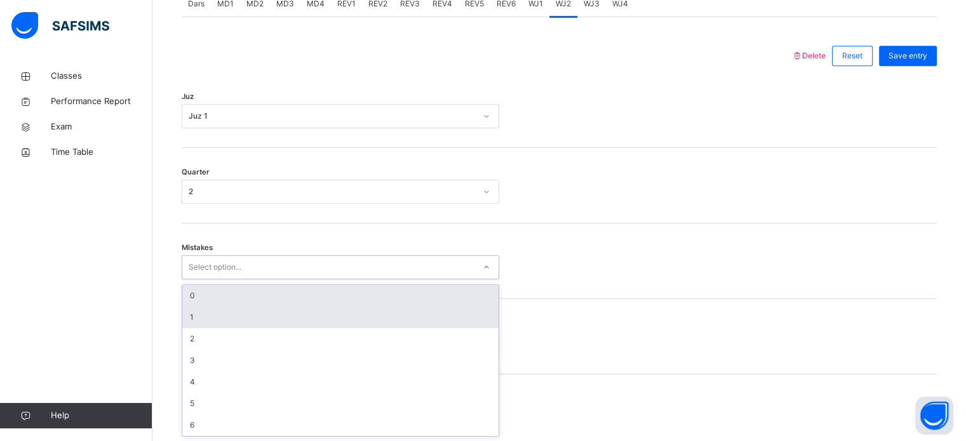
click at [183, 312] on div "1" at bounding box center [340, 318] width 316 height 22
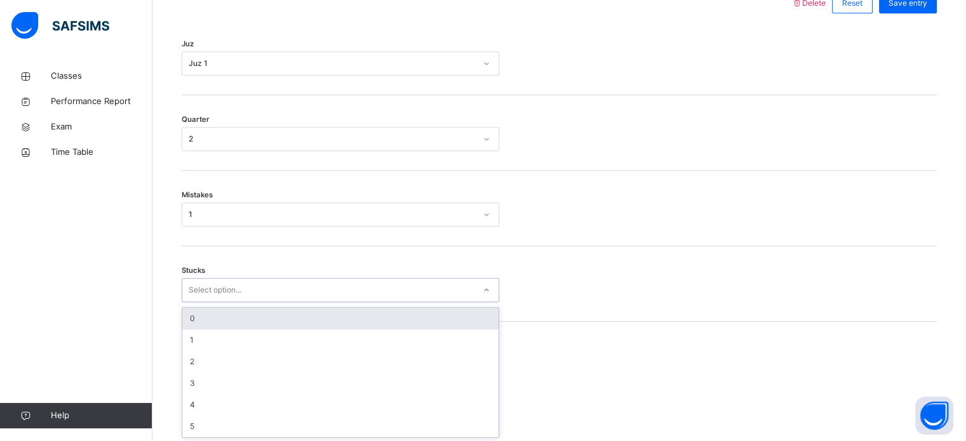
scroll to position [617, 0]
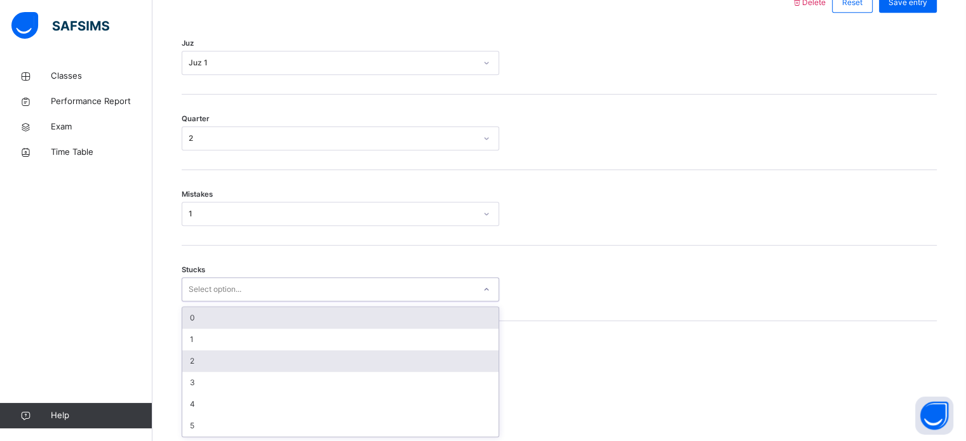
click at [185, 358] on div "2" at bounding box center [340, 361] width 316 height 22
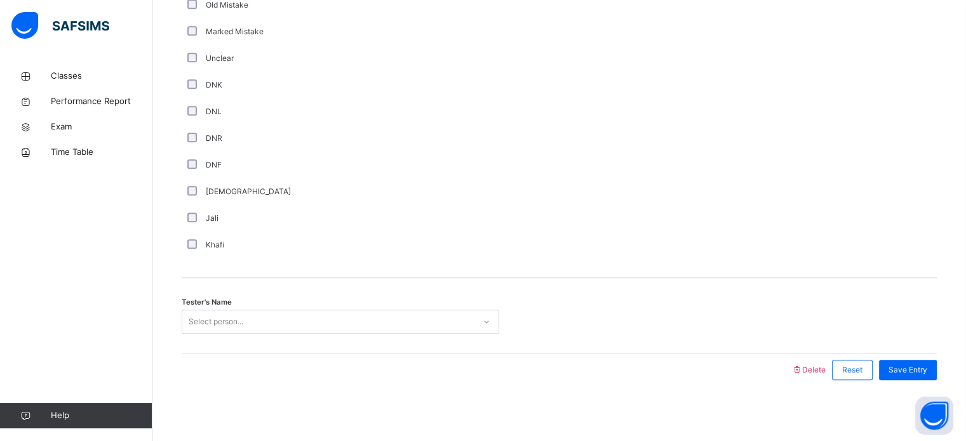
scroll to position [1071, 0]
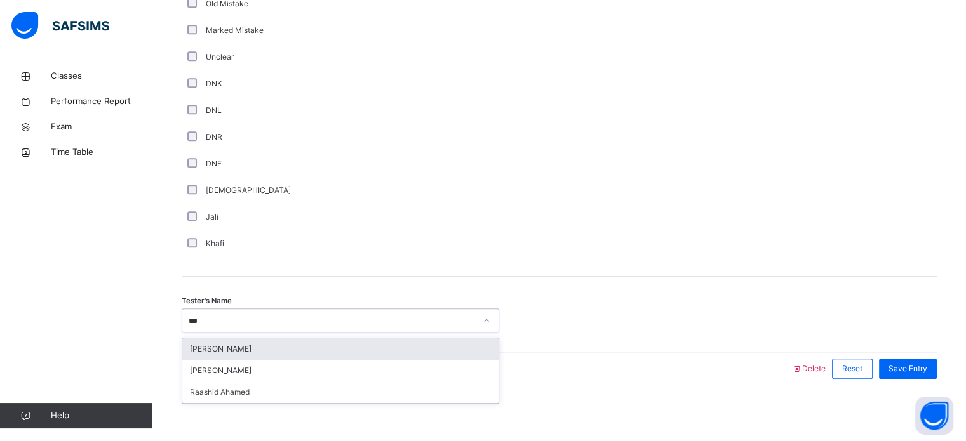
type input "****"
click at [190, 340] on div "Raashid Ahamed" at bounding box center [340, 349] width 316 height 22
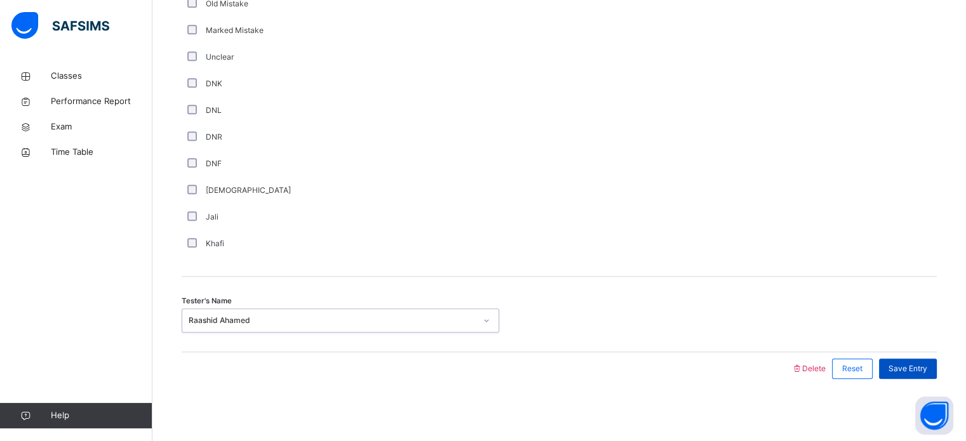
click at [930, 375] on div "Save Entry" at bounding box center [908, 369] width 58 height 20
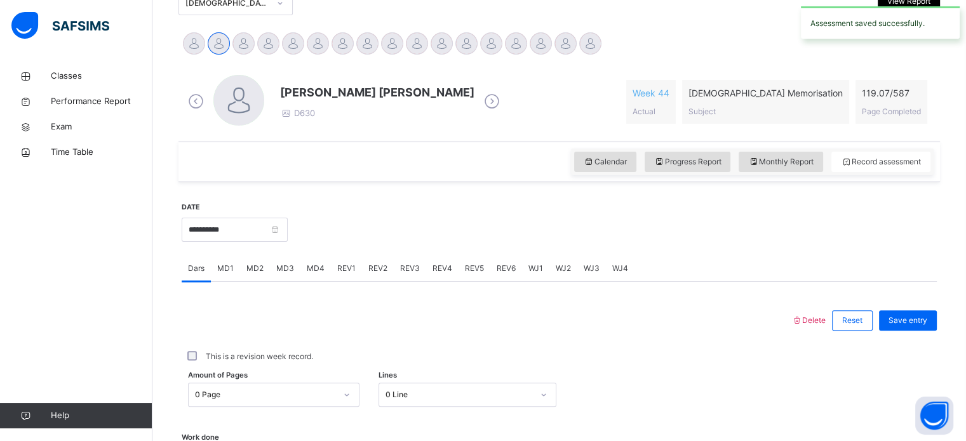
scroll to position [295, 0]
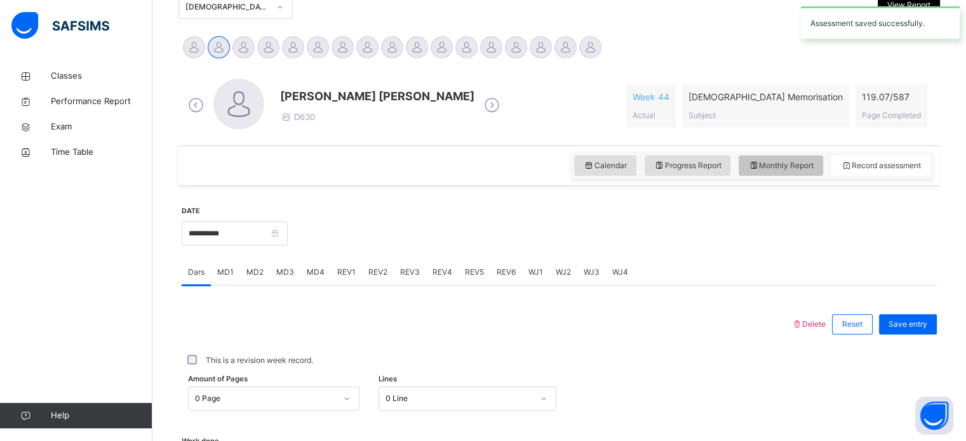
click at [770, 170] on span "Monthly Report" at bounding box center [780, 165] width 65 height 11
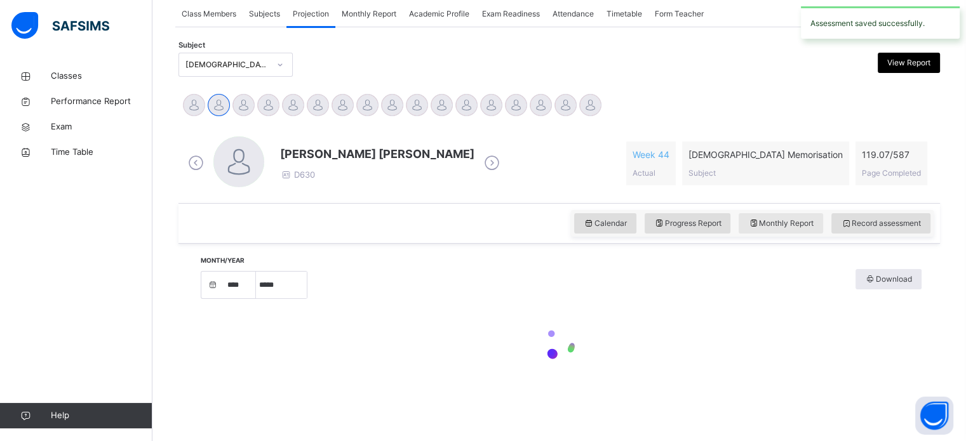
select select "****"
select select "*"
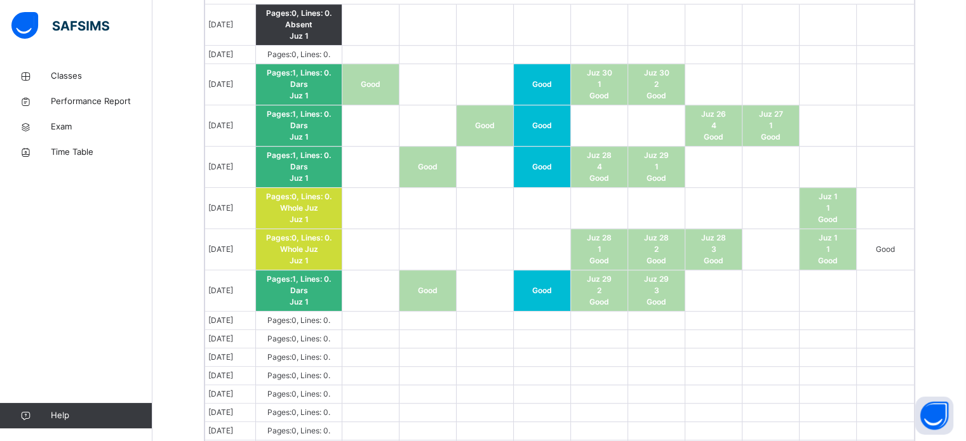
scroll to position [816, 0]
drag, startPoint x: 446, startPoint y: 277, endPoint x: 497, endPoint y: 279, distance: 50.8
click at [497, 279] on tr "Sep 9, 2025 Pages: 1 , Lines: 0 . Dars Juz 1 Good Good Juz 29 2 Good Juz 29 3 G…" at bounding box center [559, 290] width 709 height 41
click at [497, 279] on td at bounding box center [485, 290] width 57 height 41
click at [449, 291] on td "Good" at bounding box center [427, 290] width 57 height 41
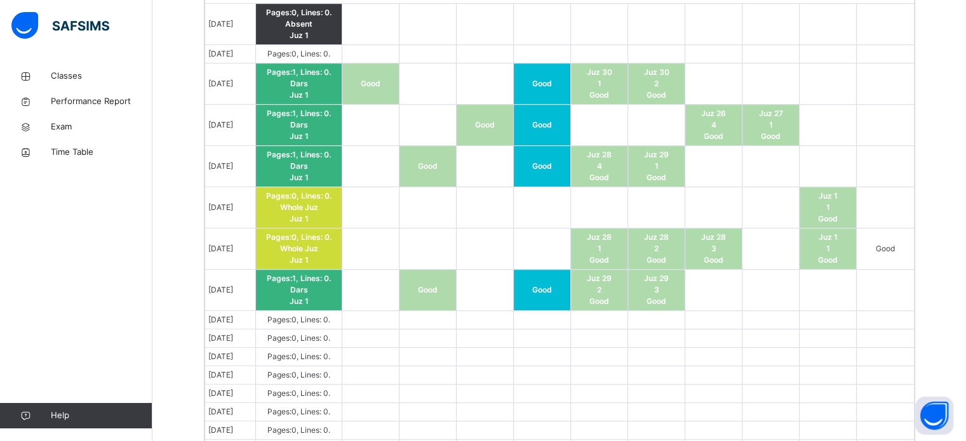
click at [449, 290] on td "Good" at bounding box center [427, 290] width 57 height 41
click at [439, 281] on td "Good" at bounding box center [427, 290] width 57 height 41
click at [437, 285] on span "Good" at bounding box center [428, 290] width 20 height 10
click at [437, 289] on span "Good" at bounding box center [428, 290] width 20 height 10
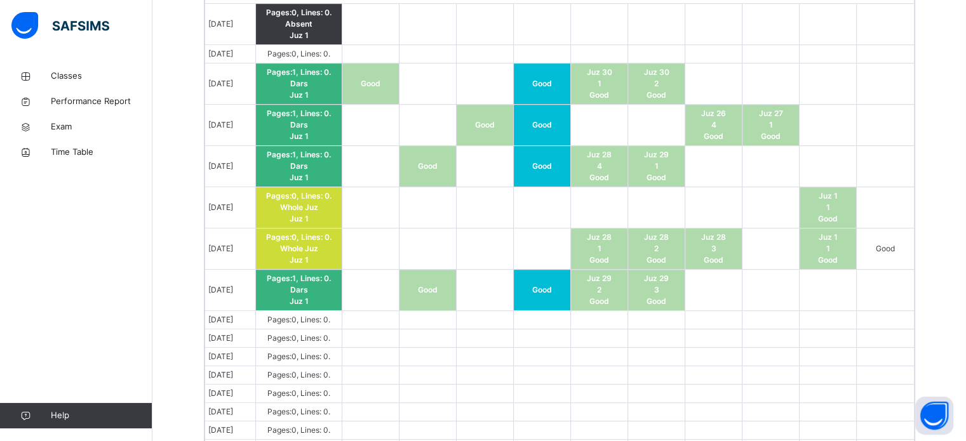
click at [437, 286] on span "Good" at bounding box center [428, 290] width 20 height 10
click at [444, 287] on td "Good" at bounding box center [427, 290] width 57 height 41
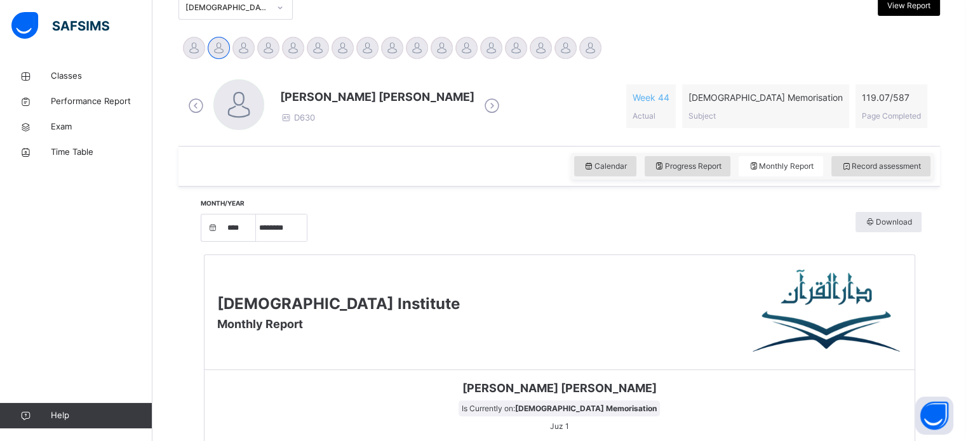
scroll to position [294, 0]
click at [888, 161] on span "Record assessment" at bounding box center [881, 166] width 80 height 11
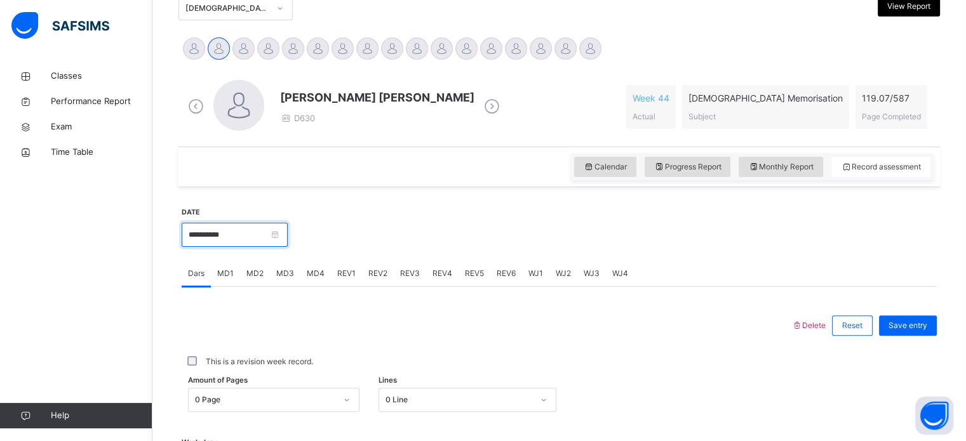
click at [199, 244] on input "**********" at bounding box center [235, 235] width 106 height 24
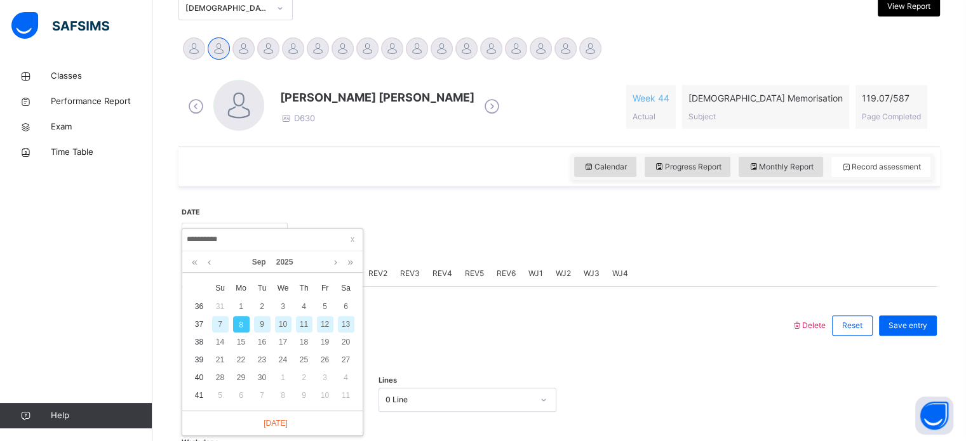
click at [262, 326] on div "9" at bounding box center [262, 324] width 17 height 17
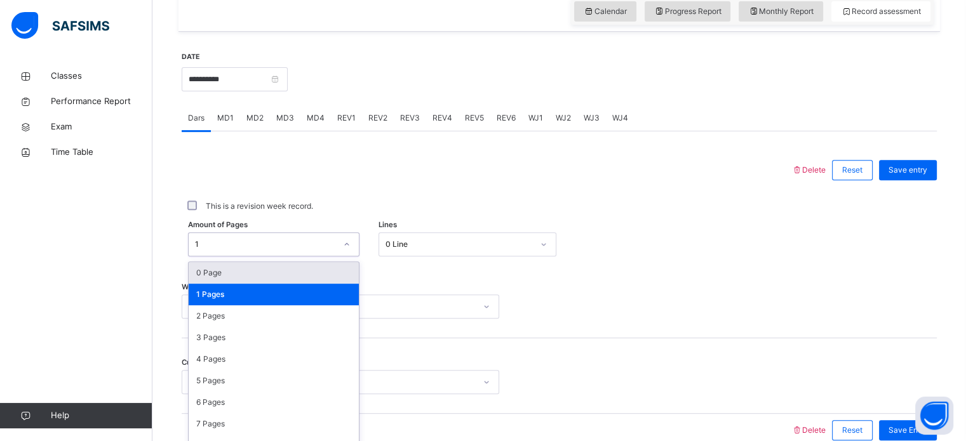
scroll to position [466, 0]
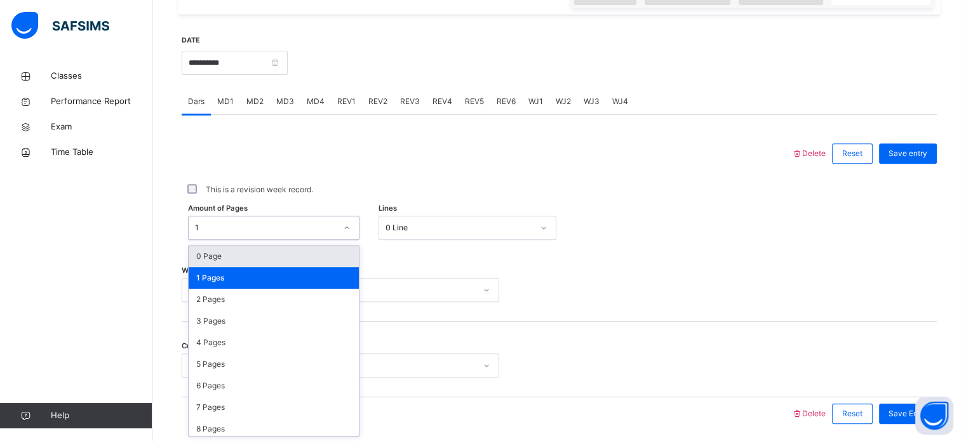
click at [195, 260] on div "0 Page" at bounding box center [274, 257] width 170 height 22
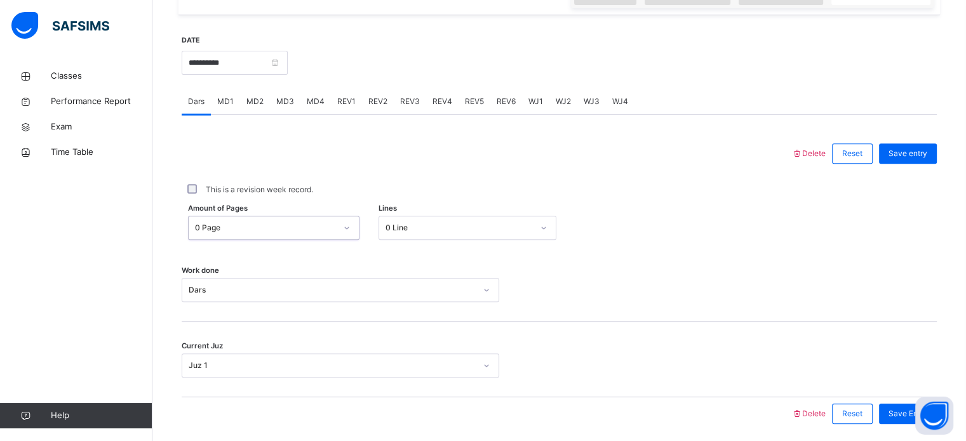
scroll to position [512, 0]
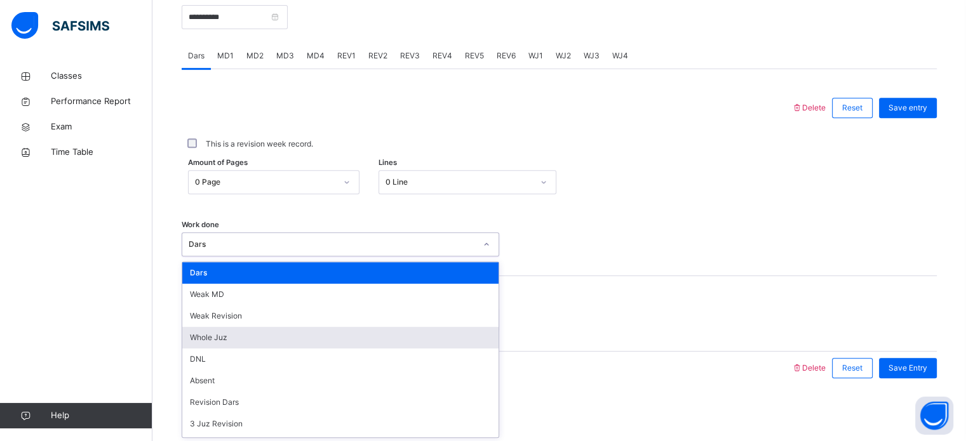
click at [192, 337] on div "Whole Juz" at bounding box center [340, 338] width 316 height 22
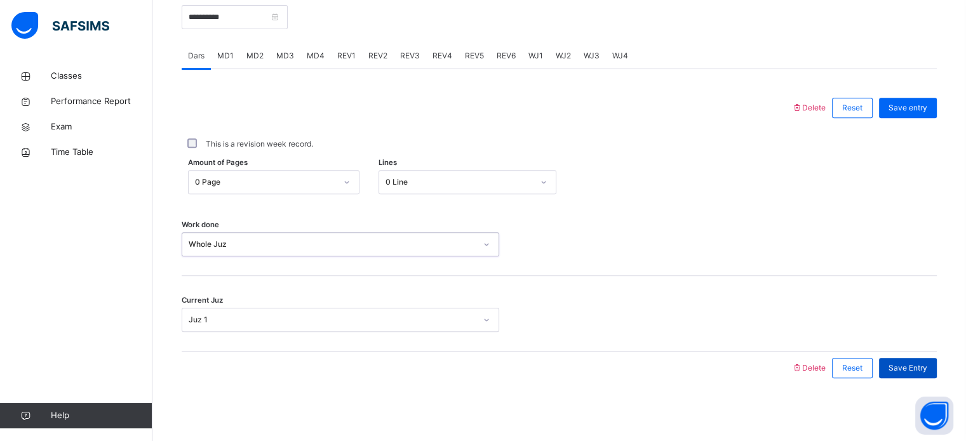
click at [926, 373] on div "Save Entry" at bounding box center [908, 368] width 58 height 20
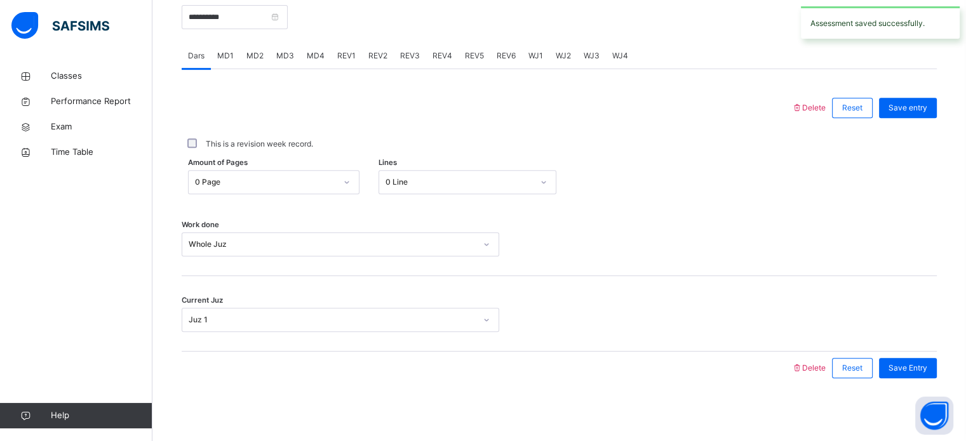
click at [542, 53] on div "WJ1" at bounding box center [535, 55] width 27 height 25
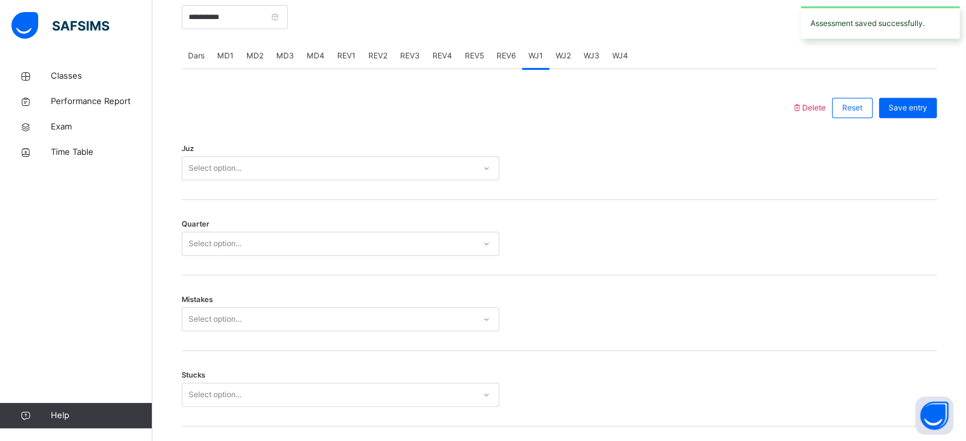
click at [485, 56] on div "REV5" at bounding box center [474, 55] width 32 height 25
click at [429, 58] on div "REV4" at bounding box center [442, 55] width 32 height 25
click at [394, 54] on div "REV3" at bounding box center [410, 55] width 32 height 25
click at [357, 65] on div "REV1" at bounding box center [346, 55] width 31 height 25
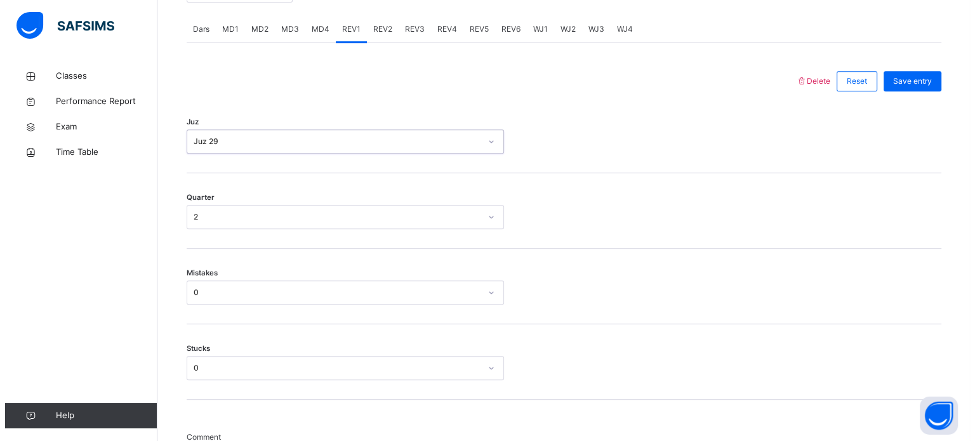
scroll to position [539, 0]
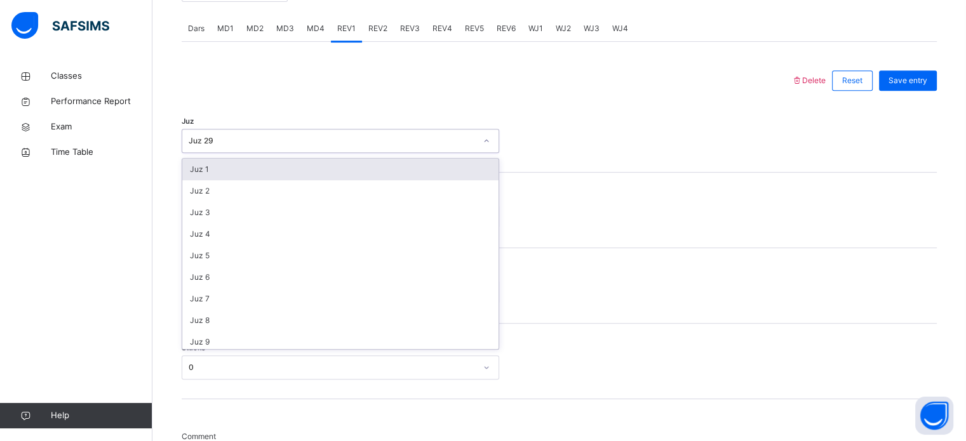
click at [474, 107] on div "Juz option Juz 1 focused, 1 of 30. 30 results available. Use Up and Down to cho…" at bounding box center [559, 135] width 755 height 76
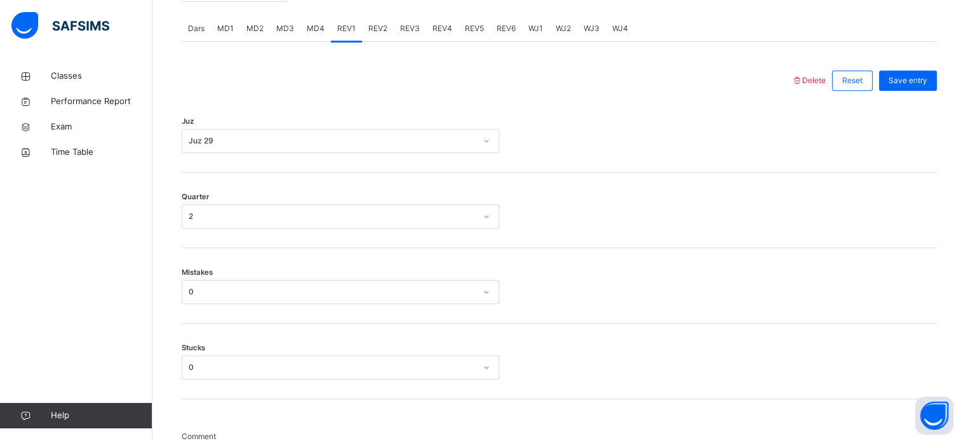
click at [813, 82] on span "Delete" at bounding box center [808, 81] width 34 height 10
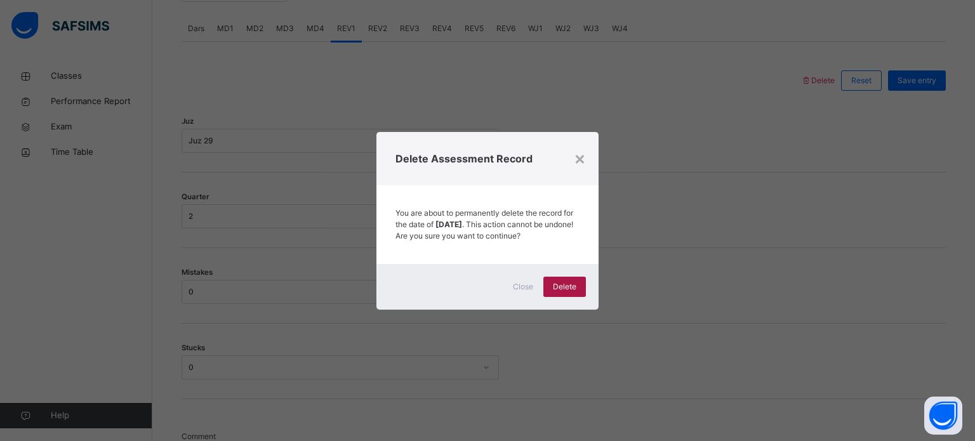
click at [570, 291] on span "Delete" at bounding box center [564, 286] width 23 height 11
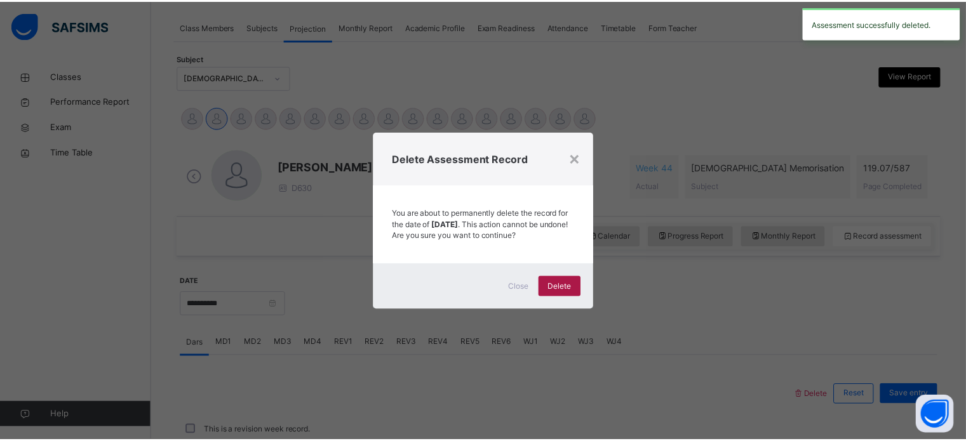
scroll to position [512, 0]
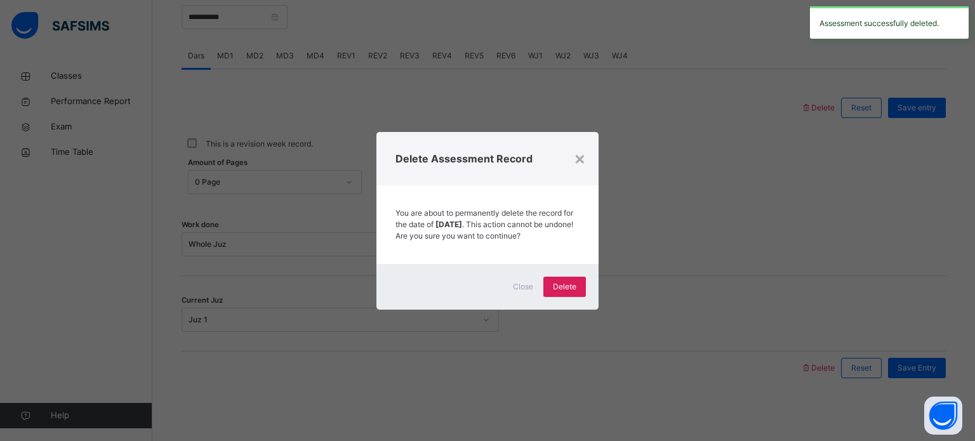
click at [654, 259] on div "× Delete Assessment Record You are about to permanently delete the record for t…" at bounding box center [487, 220] width 975 height 441
click at [579, 151] on div "×" at bounding box center [580, 158] width 12 height 27
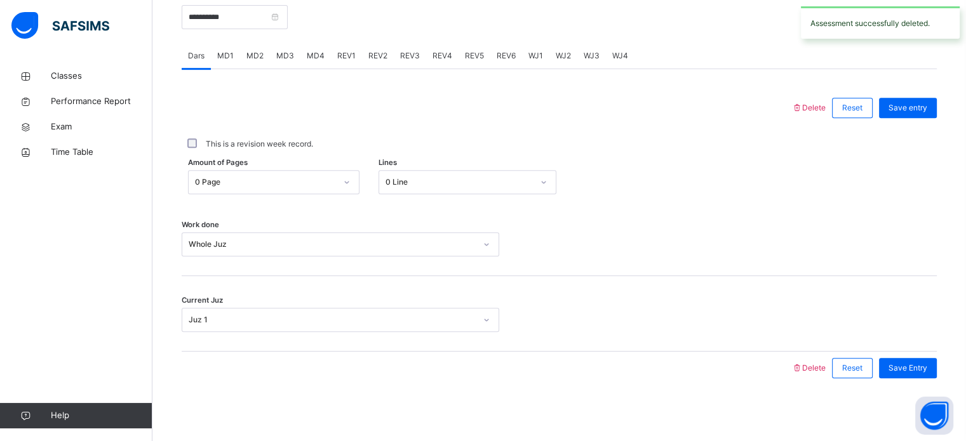
click at [373, 51] on span "REV2" at bounding box center [377, 55] width 19 height 11
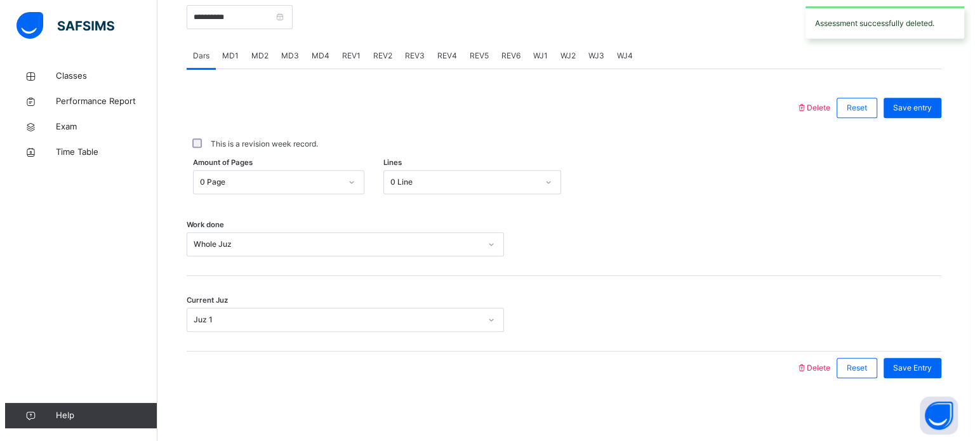
scroll to position [539, 0]
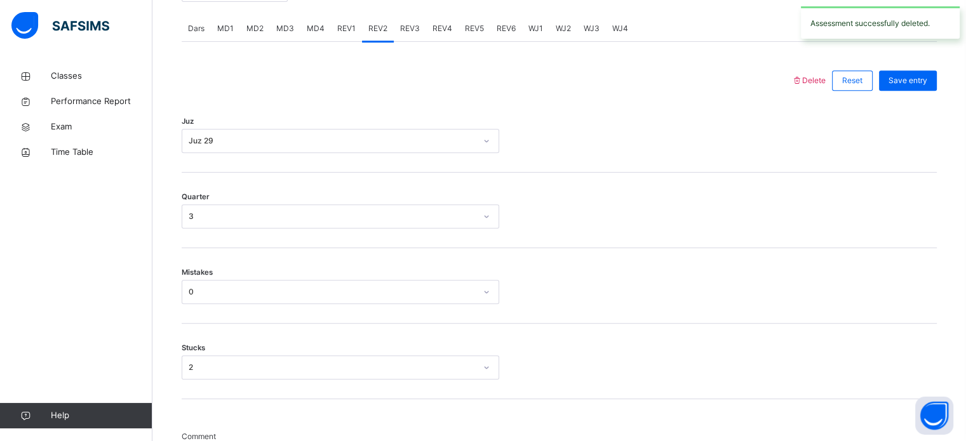
click at [812, 81] on span "Delete" at bounding box center [808, 81] width 34 height 10
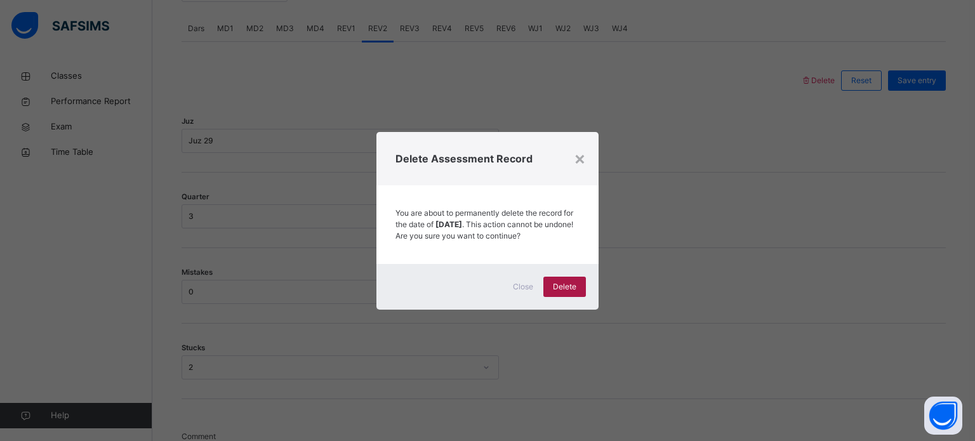
click at [569, 290] on span "Delete" at bounding box center [564, 286] width 23 height 11
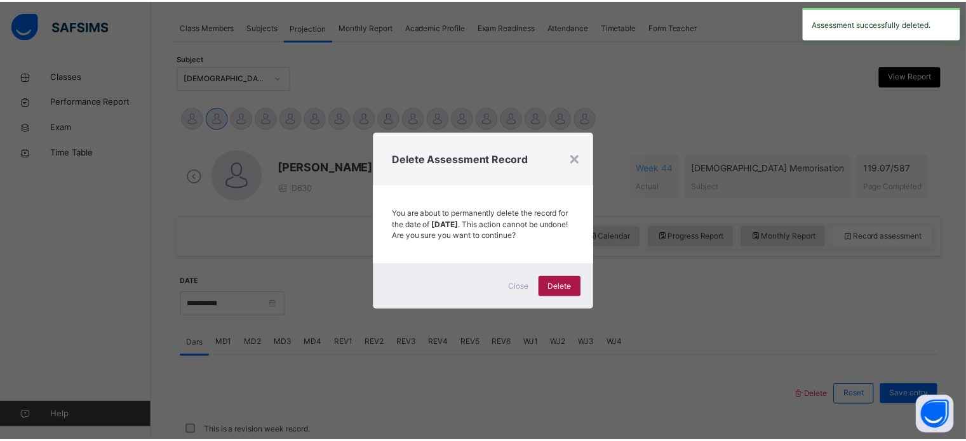
scroll to position [512, 0]
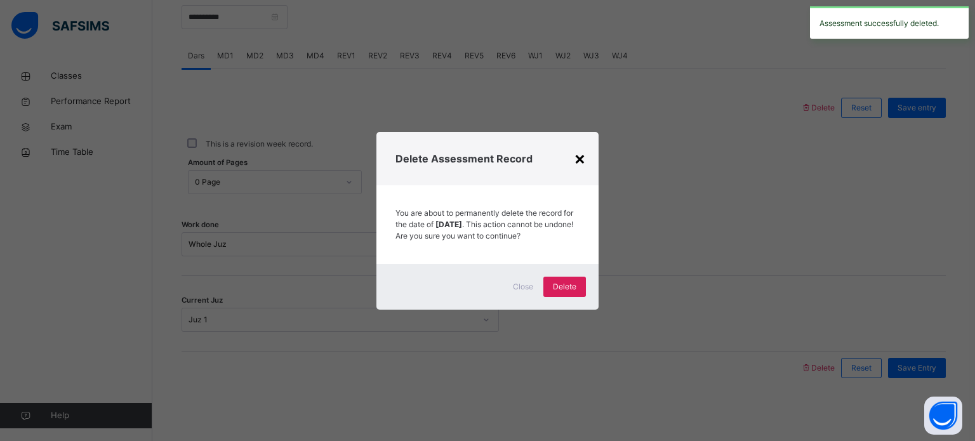
click at [584, 145] on div "×" at bounding box center [580, 158] width 12 height 27
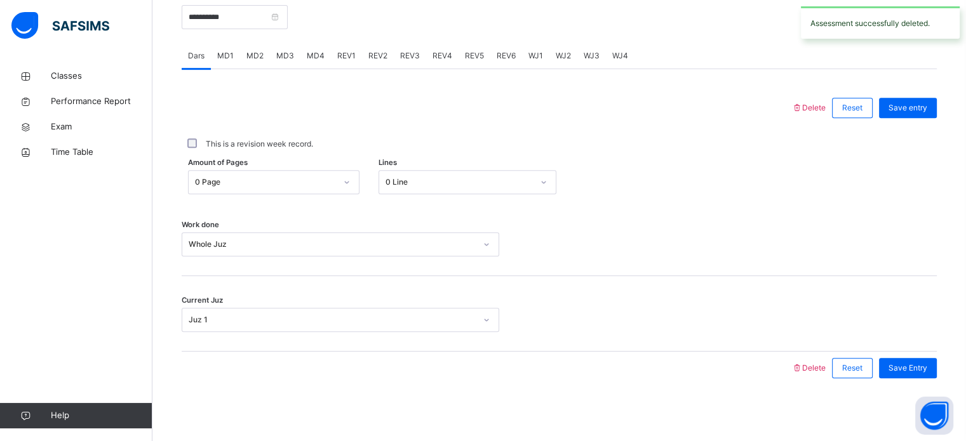
click at [335, 48] on div "REV1" at bounding box center [346, 55] width 31 height 25
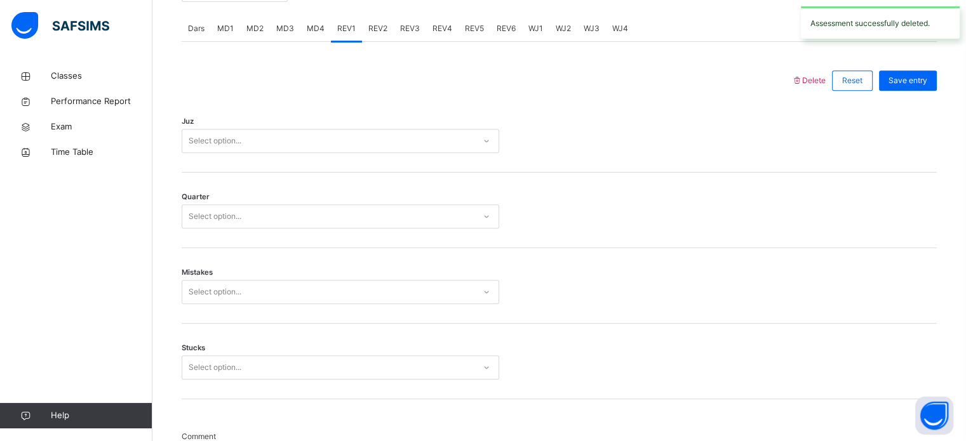
click at [385, 28] on div "REV2" at bounding box center [378, 28] width 32 height 25
click at [421, 28] on div "REV3" at bounding box center [410, 28] width 32 height 25
click at [434, 37] on div "REV4" at bounding box center [442, 28] width 32 height 25
click at [313, 33] on span "MD4" at bounding box center [316, 28] width 18 height 11
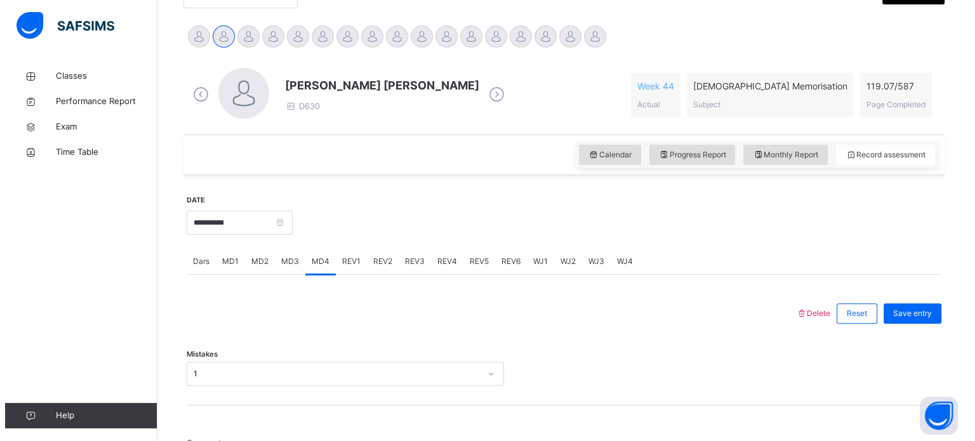
scroll to position [309, 0]
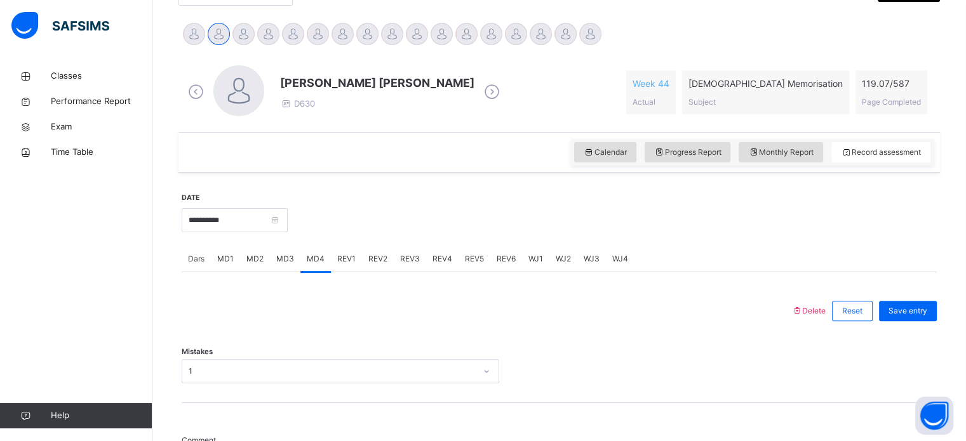
click at [813, 312] on span "Delete" at bounding box center [808, 311] width 34 height 10
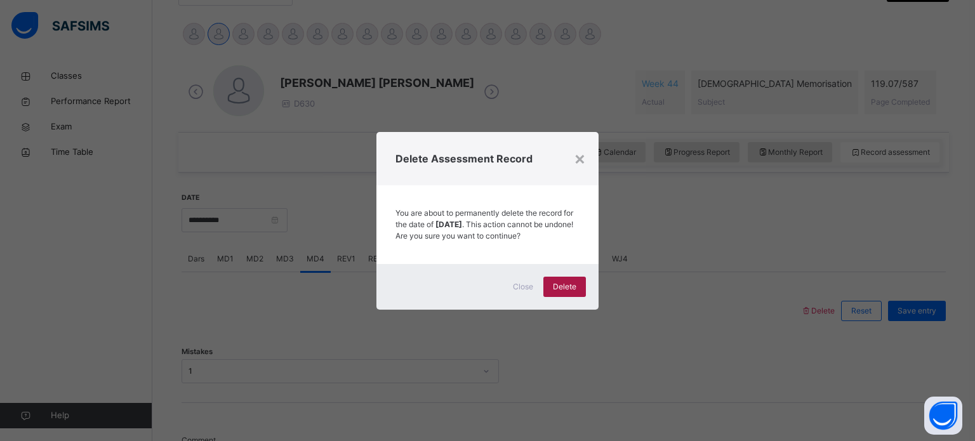
click at [561, 297] on div "Delete" at bounding box center [565, 287] width 43 height 20
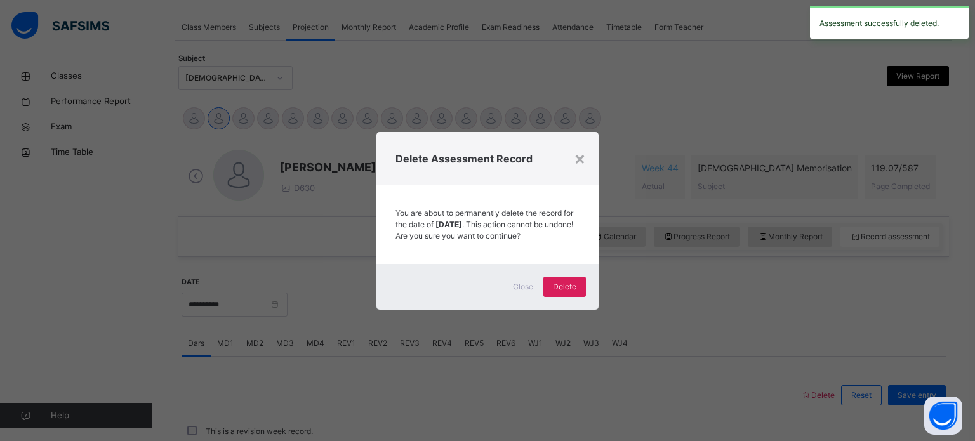
click at [657, 265] on div "× Delete Assessment Record You are about to permanently delete the record for t…" at bounding box center [487, 220] width 975 height 441
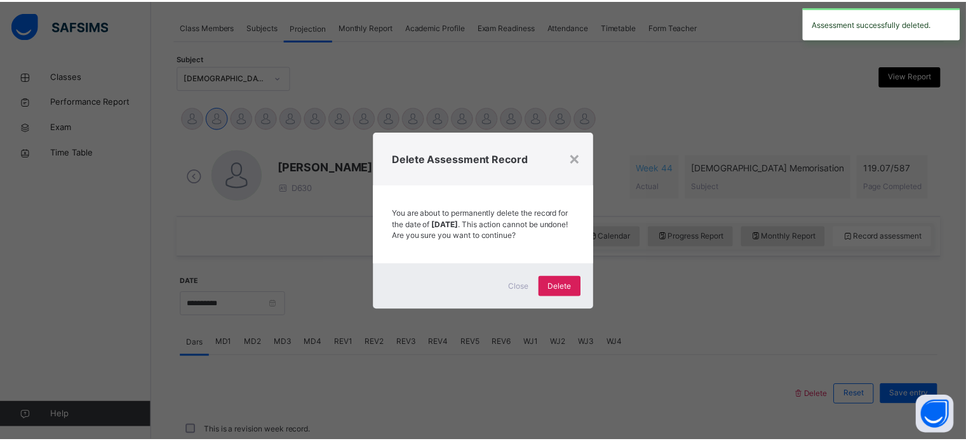
scroll to position [309, 0]
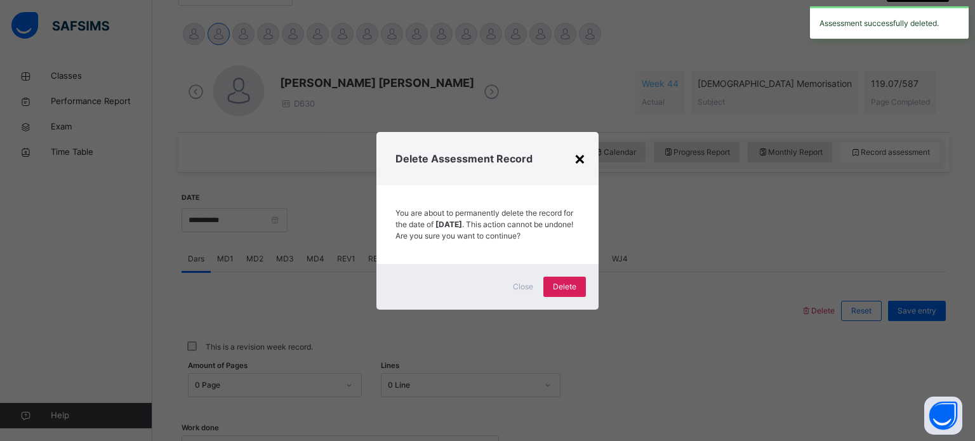
click at [577, 154] on div "×" at bounding box center [580, 158] width 12 height 27
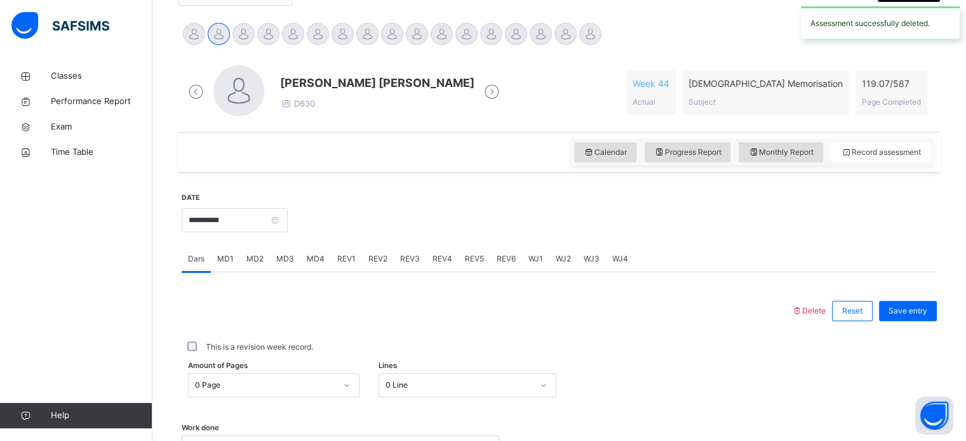
click at [230, 269] on div "MD1" at bounding box center [225, 258] width 29 height 25
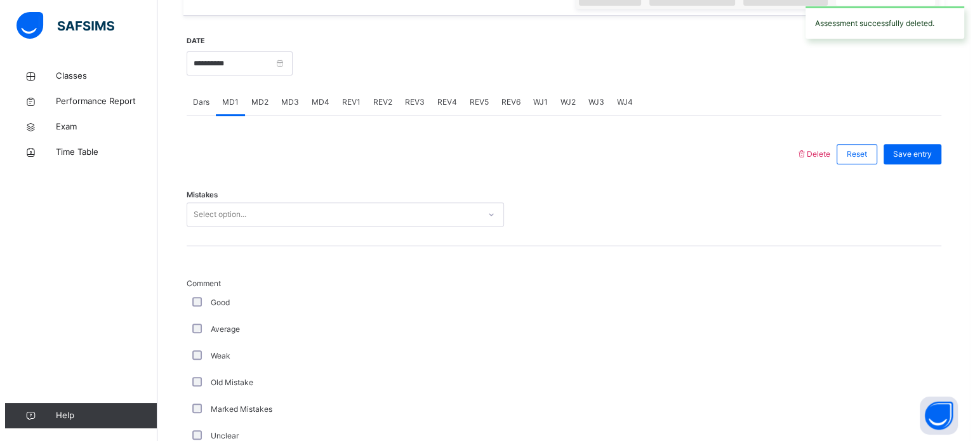
scroll to position [467, 0]
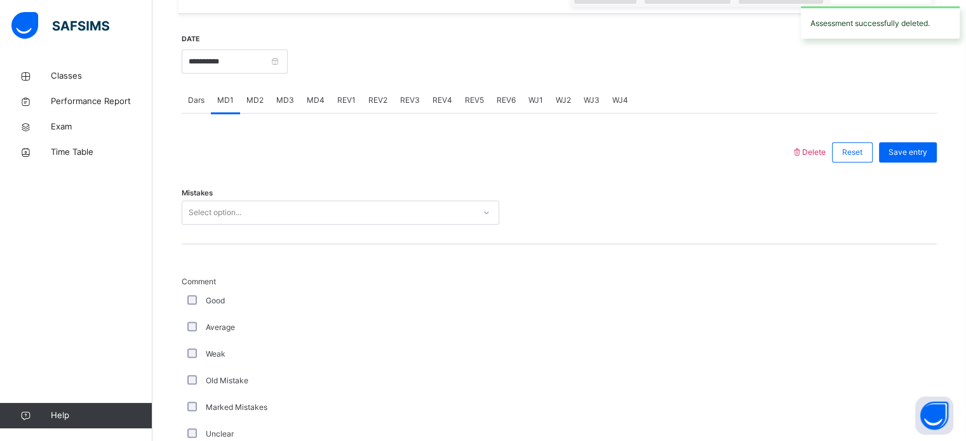
click at [272, 92] on div "MD3" at bounding box center [285, 100] width 30 height 25
click at [255, 109] on div "MD2" at bounding box center [255, 100] width 30 height 25
click at [820, 154] on span "Delete" at bounding box center [808, 152] width 34 height 10
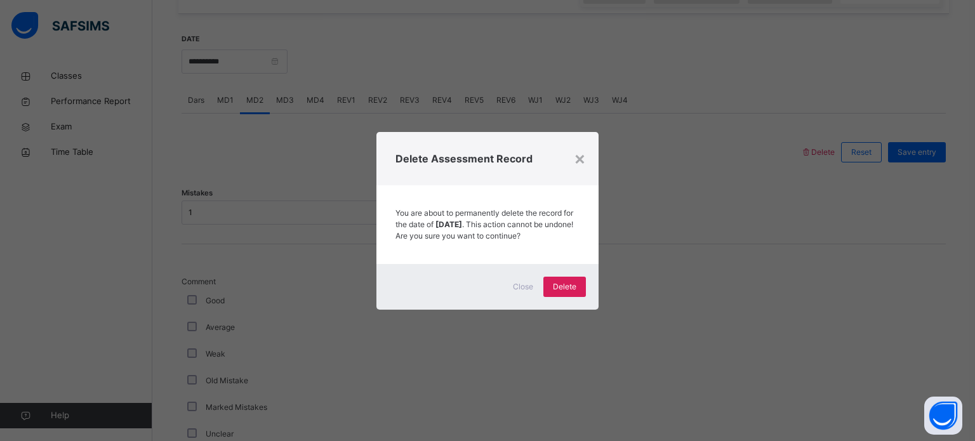
click at [778, 173] on div "× Delete Assessment Record You are about to permanently delete the record for t…" at bounding box center [487, 220] width 975 height 441
click at [561, 297] on div "Delete" at bounding box center [565, 287] width 43 height 20
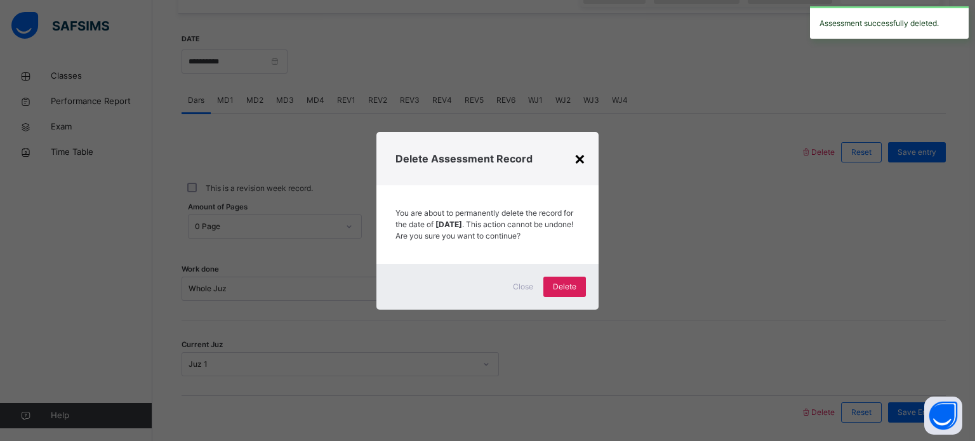
click at [575, 155] on div "×" at bounding box center [580, 158] width 12 height 27
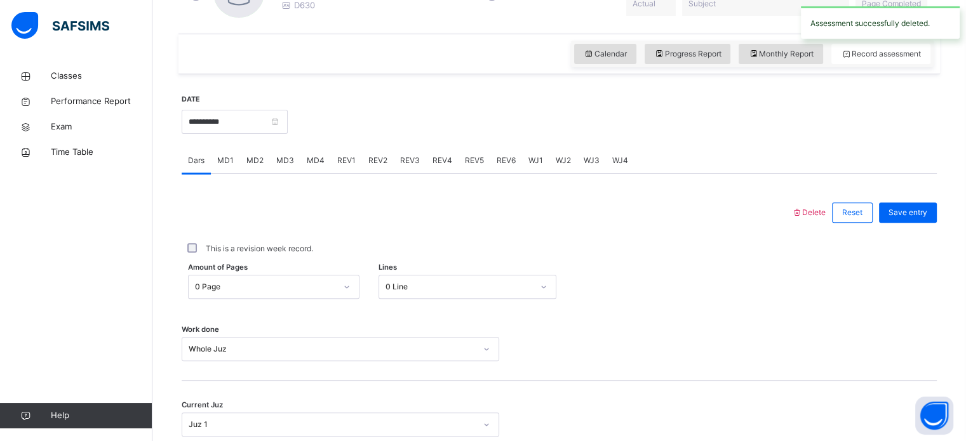
scroll to position [404, 0]
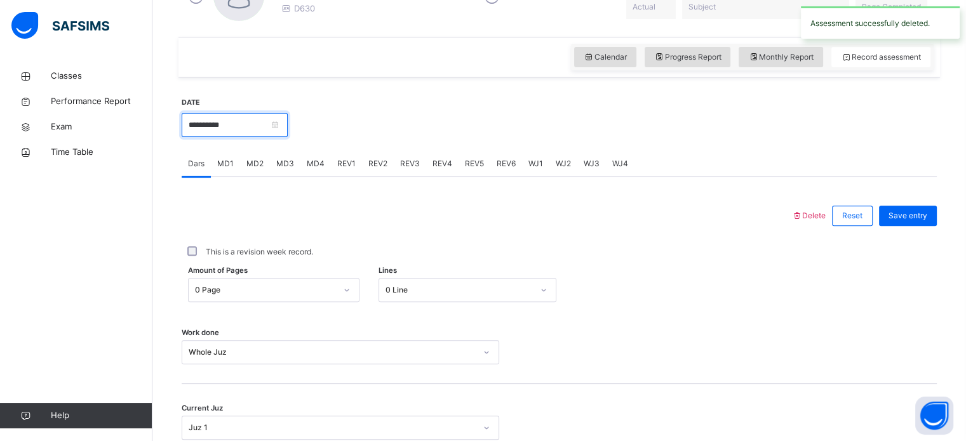
click at [254, 127] on input "**********" at bounding box center [235, 125] width 106 height 24
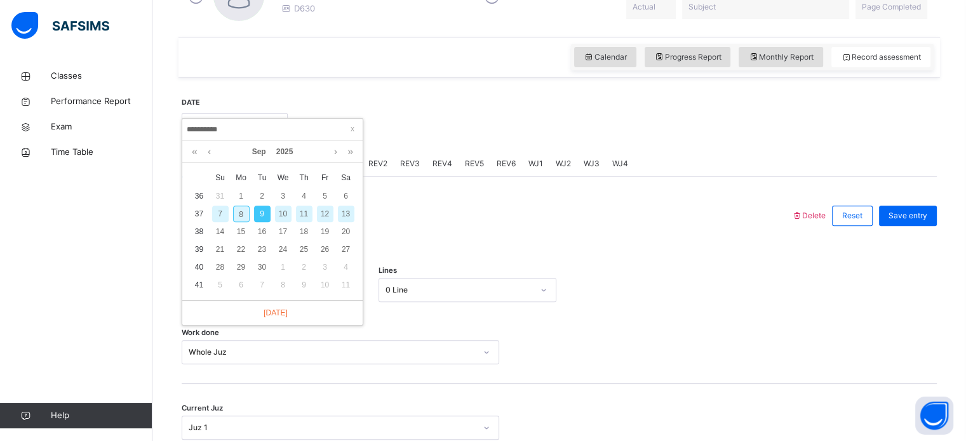
click at [239, 220] on div "8" at bounding box center [241, 214] width 17 height 17
type input "**********"
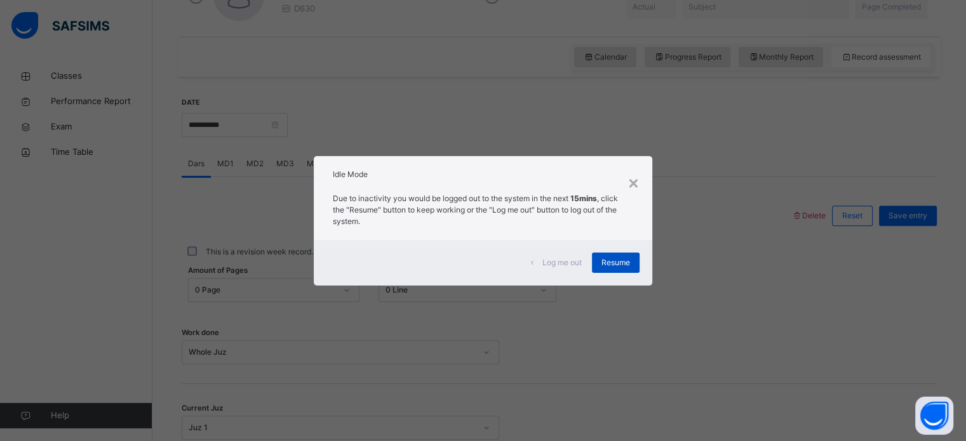
click at [625, 271] on div "Resume" at bounding box center [616, 263] width 48 height 20
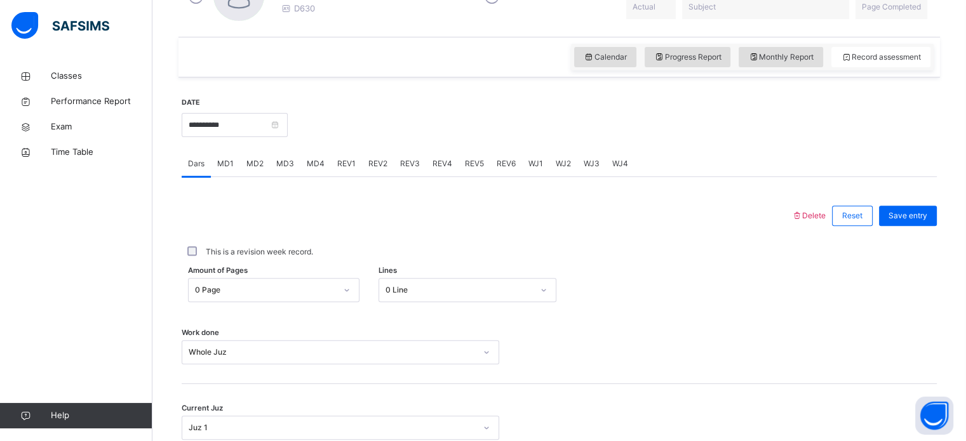
click at [347, 170] on div "REV1" at bounding box center [346, 163] width 31 height 25
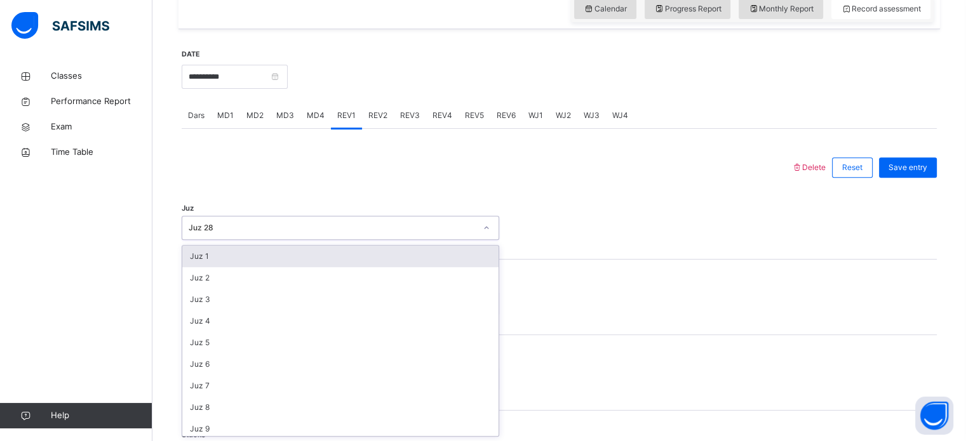
click at [504, 172] on div at bounding box center [486, 167] width 597 height 33
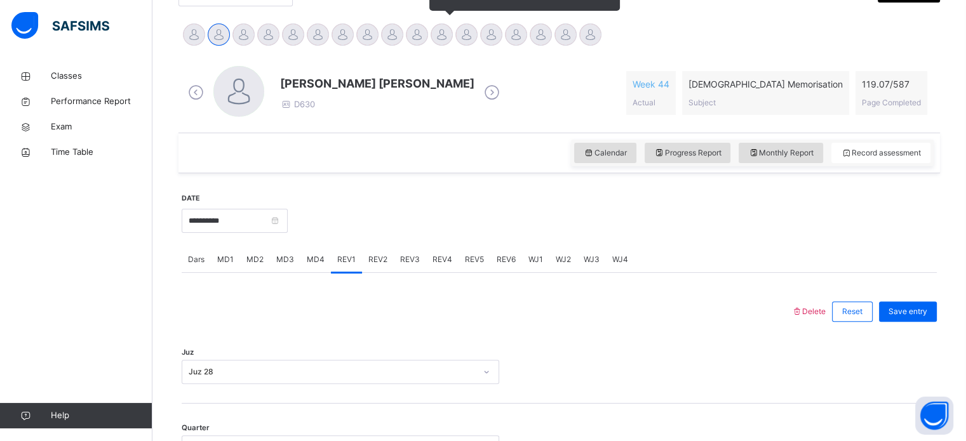
click at [432, 36] on div at bounding box center [441, 34] width 22 height 22
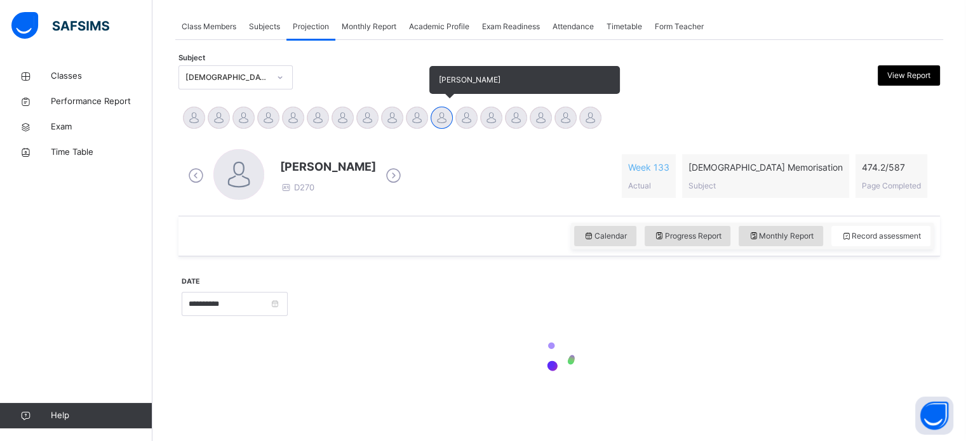
scroll to position [224, 0]
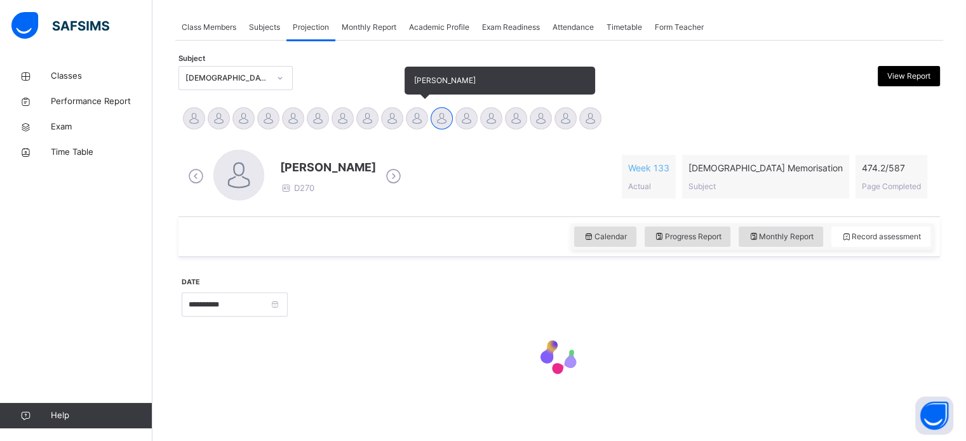
click at [419, 115] on div at bounding box center [417, 118] width 22 height 22
click at [442, 116] on div at bounding box center [441, 118] width 22 height 22
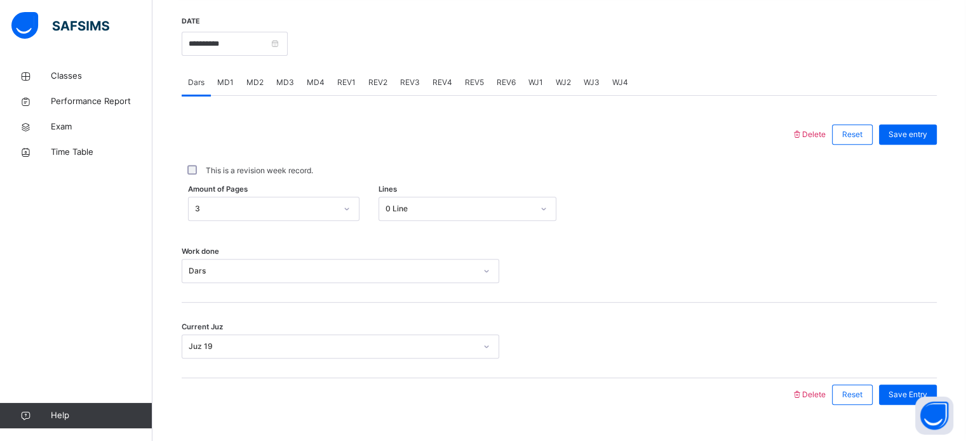
scroll to position [477, 0]
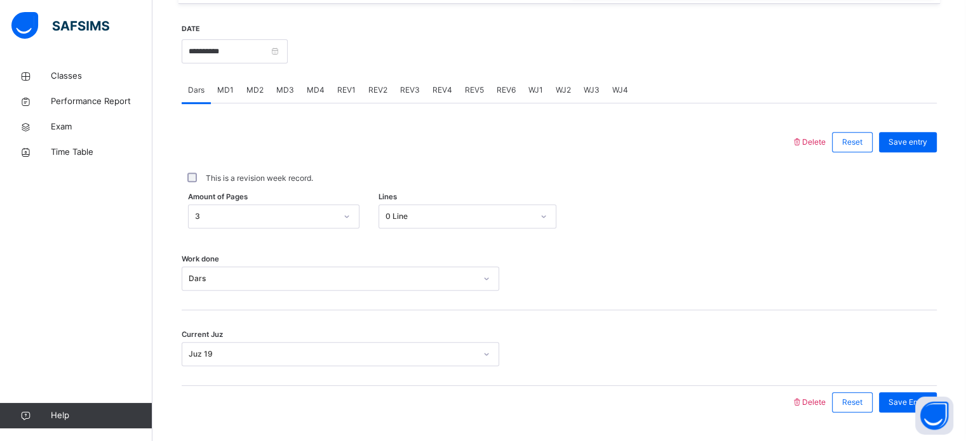
click at [221, 91] on span "MD1" at bounding box center [225, 89] width 17 height 11
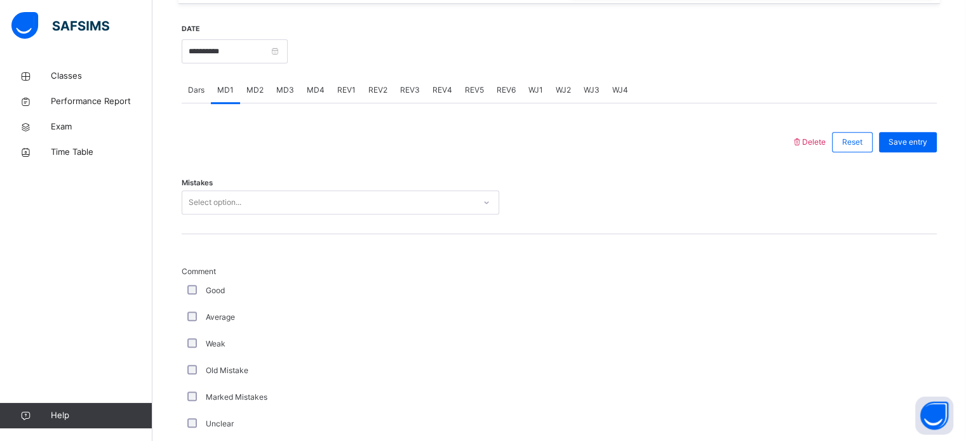
click at [262, 100] on div "MD2" at bounding box center [255, 89] width 30 height 25
click at [283, 95] on span "MD3" at bounding box center [285, 89] width 18 height 11
click at [305, 100] on div "MD4" at bounding box center [315, 89] width 30 height 25
click at [338, 99] on div "REV1" at bounding box center [346, 89] width 31 height 25
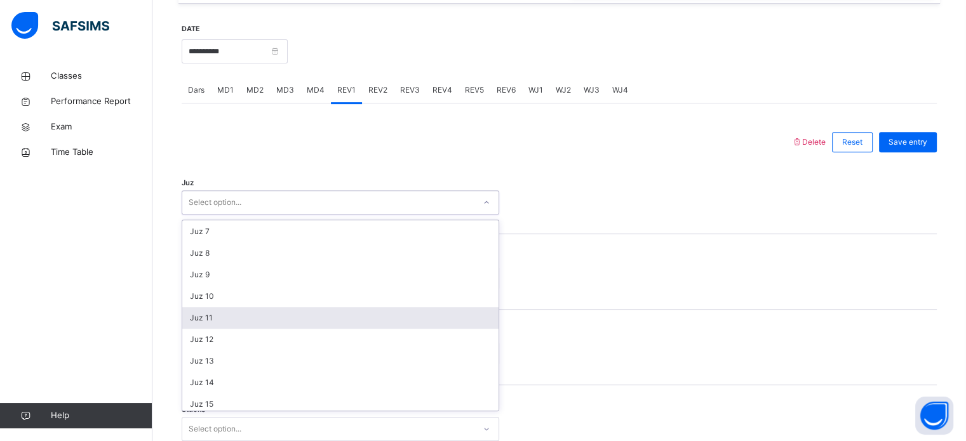
click at [229, 316] on div "Juz 11" at bounding box center [340, 318] width 316 height 22
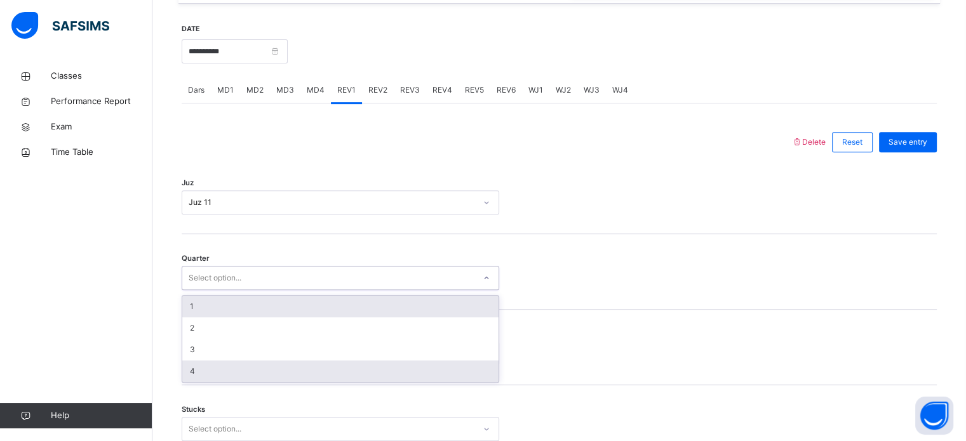
click at [218, 367] on div "4" at bounding box center [340, 372] width 316 height 22
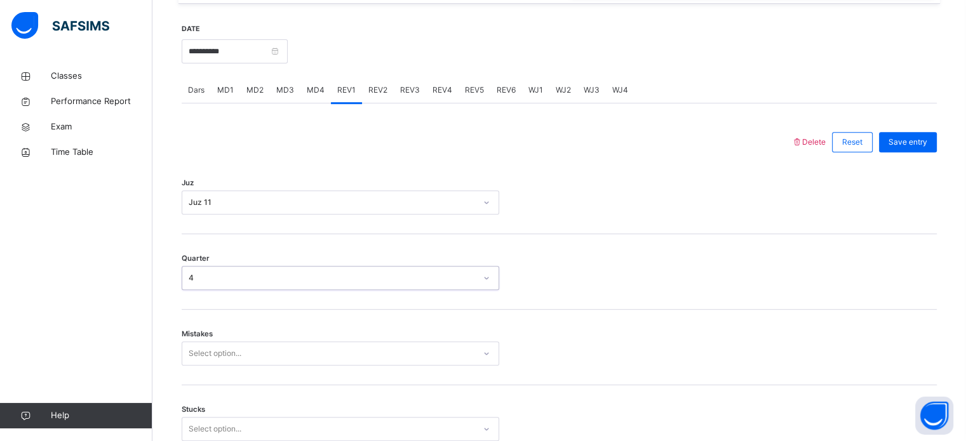
click at [222, 378] on div "Mistakes Select option..." at bounding box center [559, 348] width 755 height 76
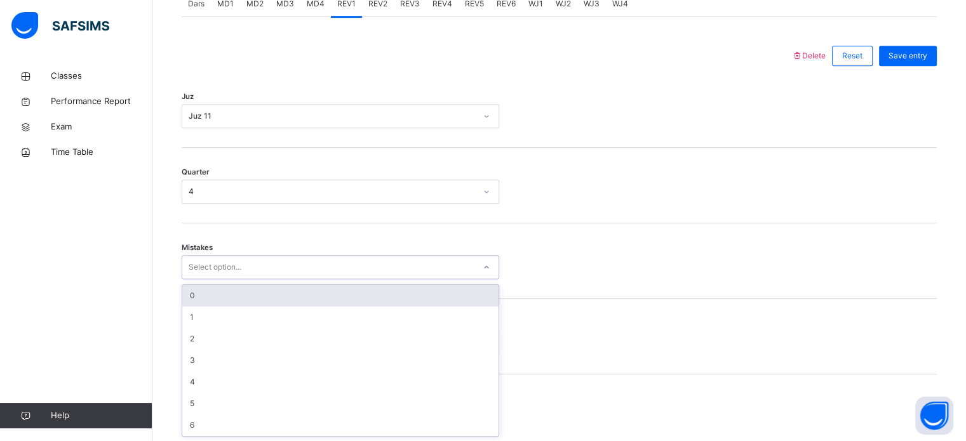
click at [239, 285] on div "0" at bounding box center [340, 296] width 316 height 22
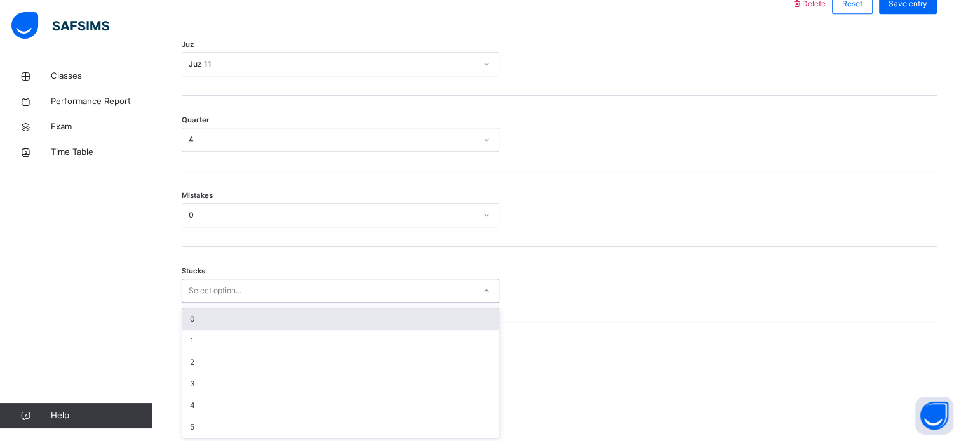
scroll to position [617, 0]
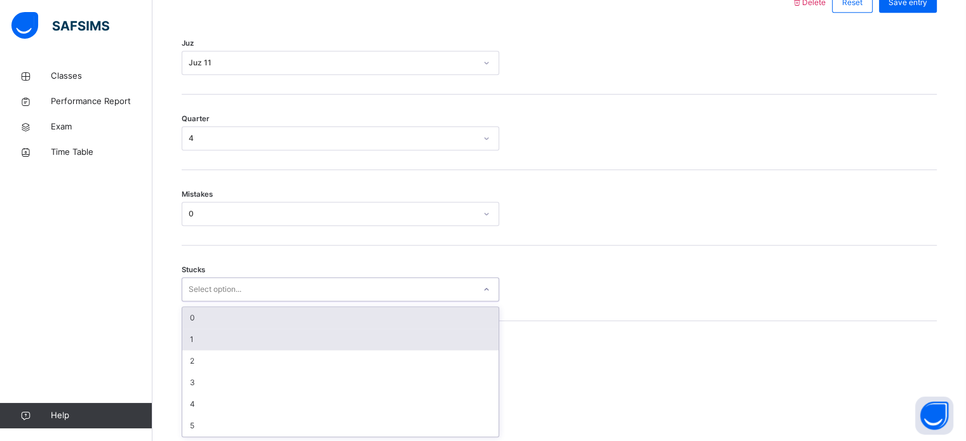
click at [224, 338] on div "1" at bounding box center [340, 340] width 316 height 22
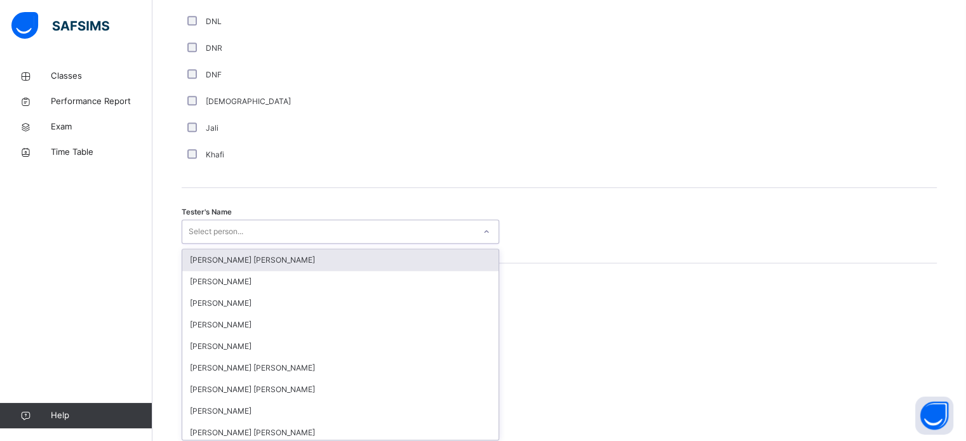
scroll to position [1163, 0]
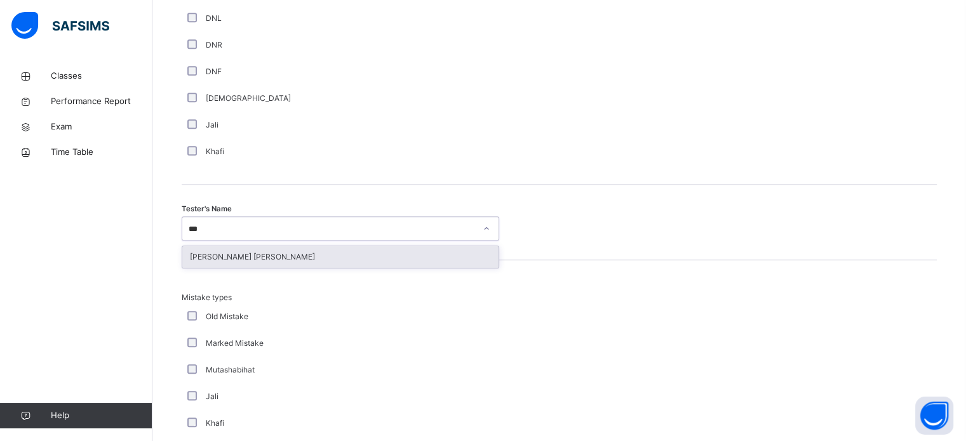
type input "****"
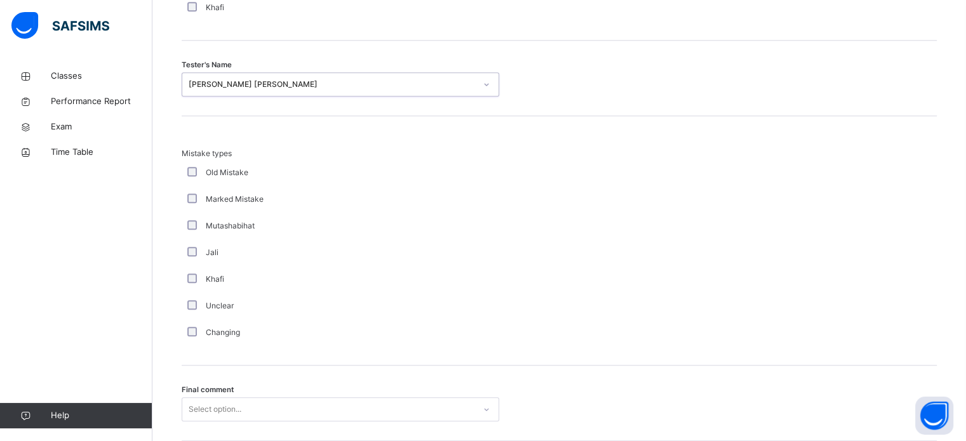
scroll to position [1396, 0]
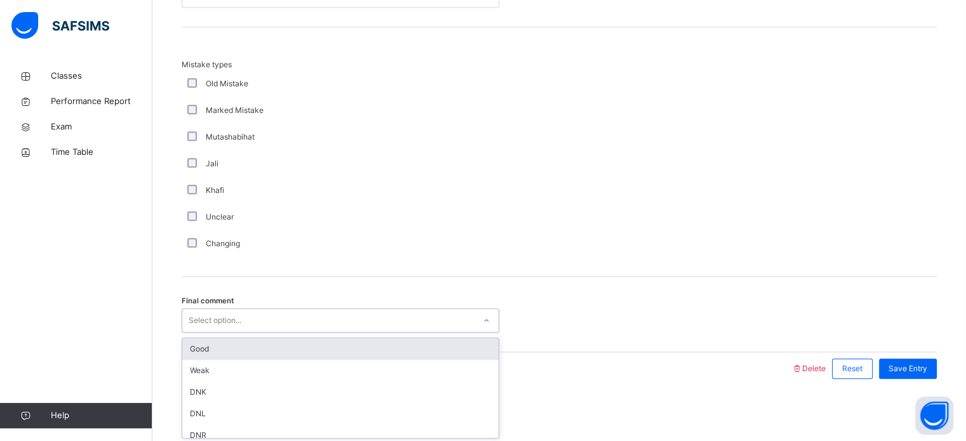
click at [321, 343] on div "Good" at bounding box center [340, 349] width 316 height 22
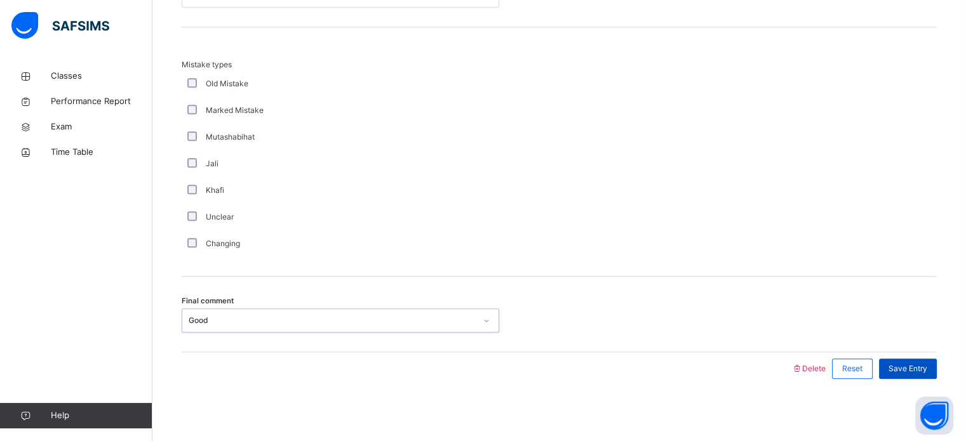
click at [914, 371] on span "Save Entry" at bounding box center [907, 368] width 39 height 11
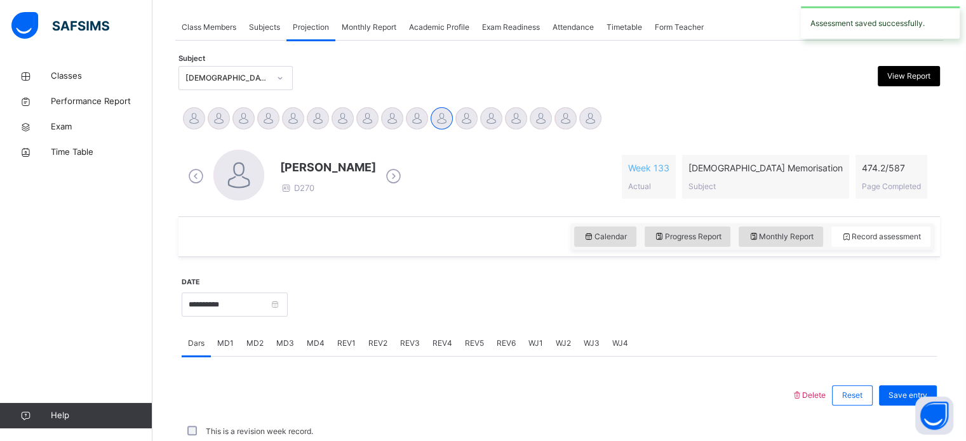
scroll to position [512, 0]
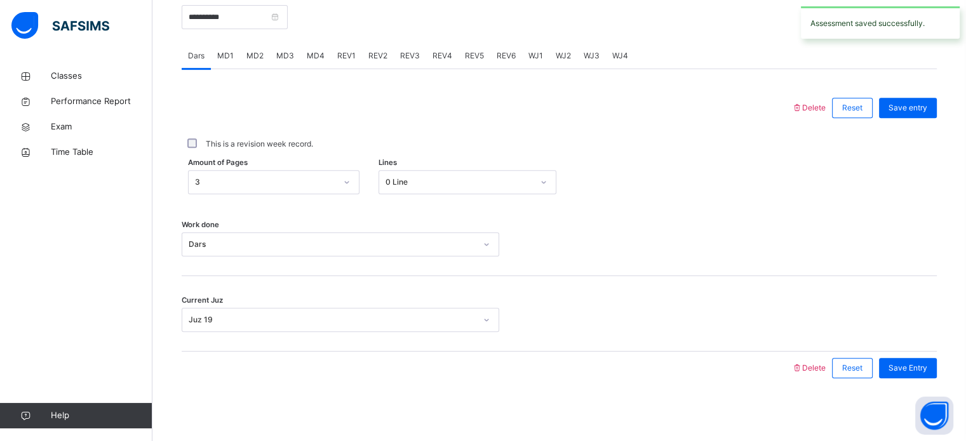
click at [352, 60] on span "REV1" at bounding box center [346, 55] width 18 height 11
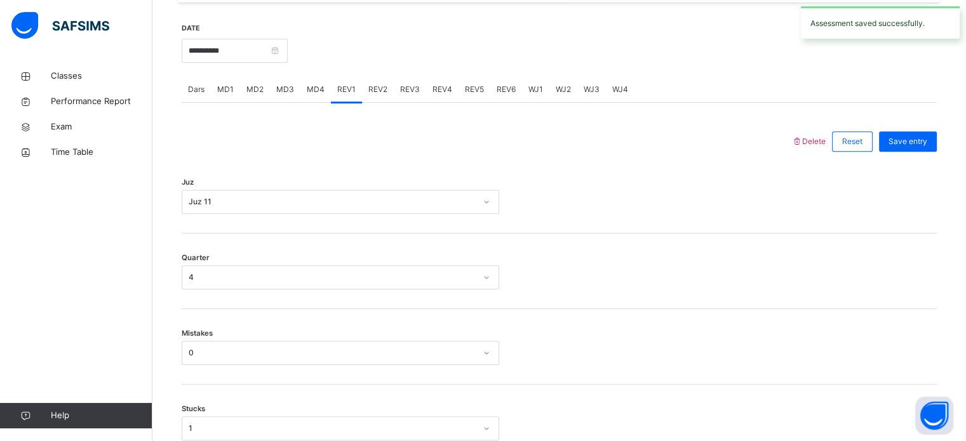
scroll to position [477, 0]
click at [382, 96] on div "REV2" at bounding box center [378, 89] width 32 height 25
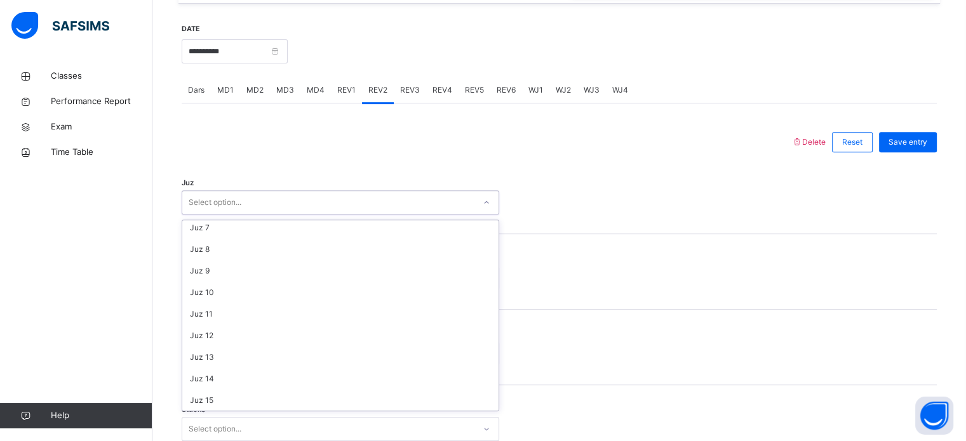
scroll to position [132, 0]
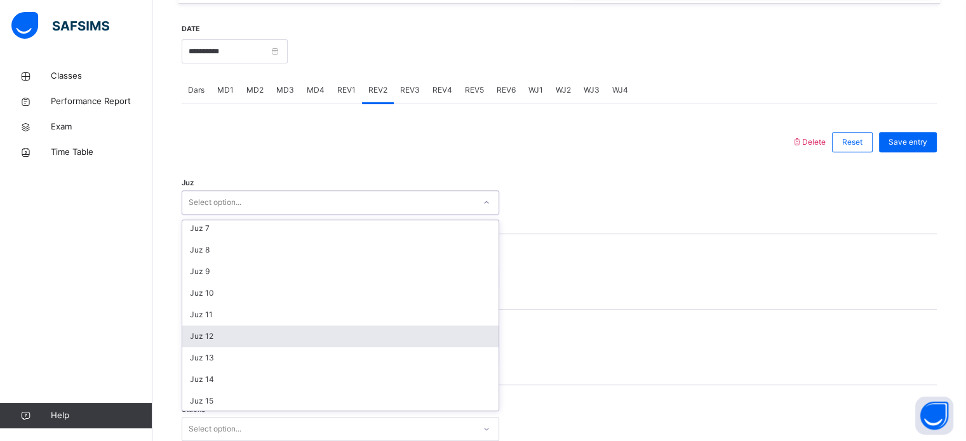
click at [235, 345] on div "Juz 12" at bounding box center [340, 337] width 316 height 22
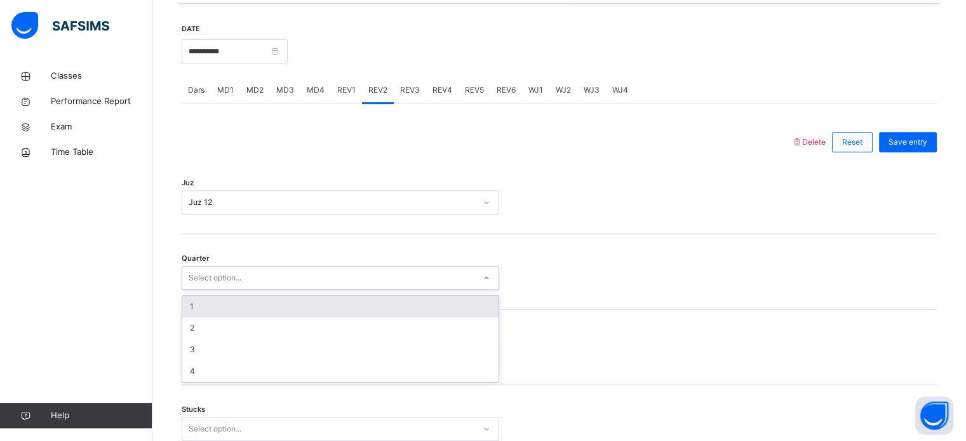
click at [246, 312] on div "1" at bounding box center [340, 307] width 316 height 22
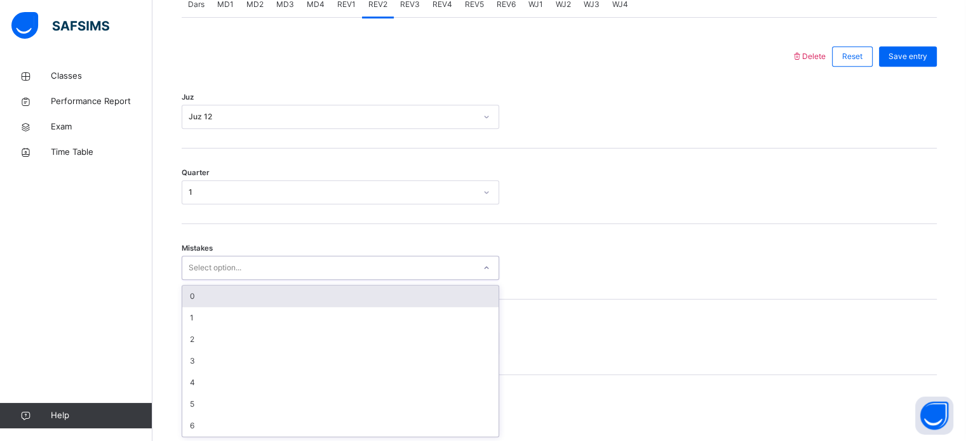
scroll to position [564, 0]
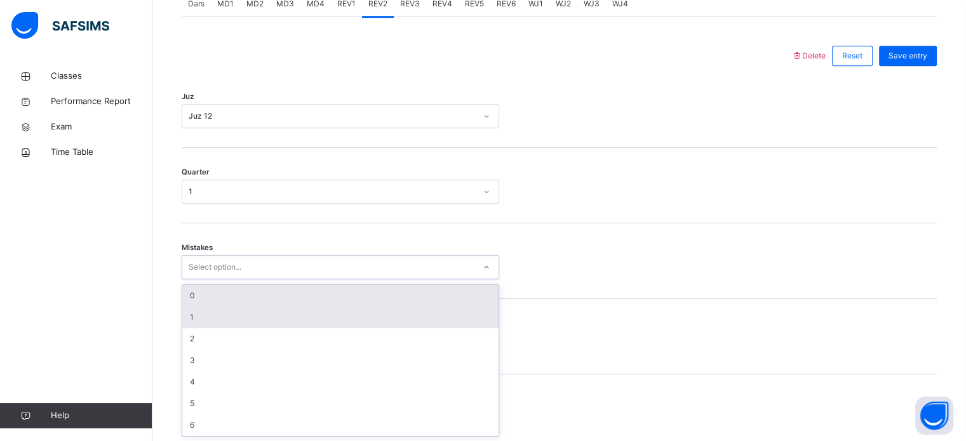
click at [220, 318] on div "1" at bounding box center [340, 318] width 316 height 22
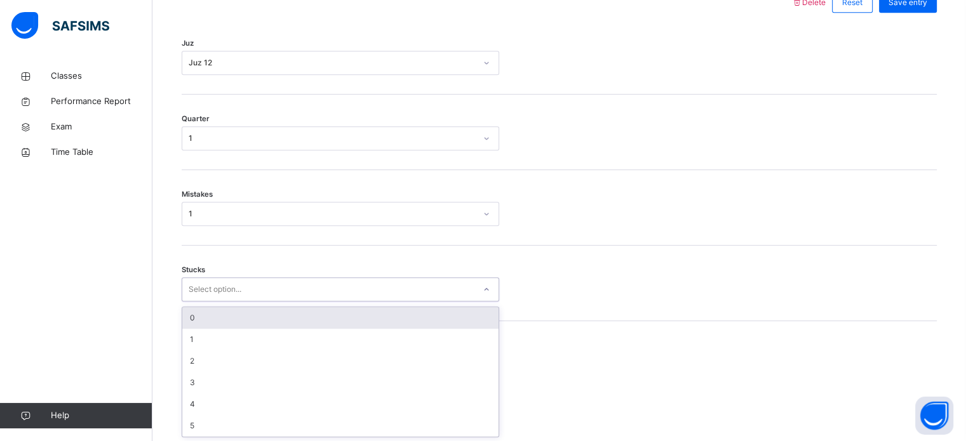
scroll to position [617, 0]
click at [249, 324] on div "0" at bounding box center [340, 318] width 316 height 22
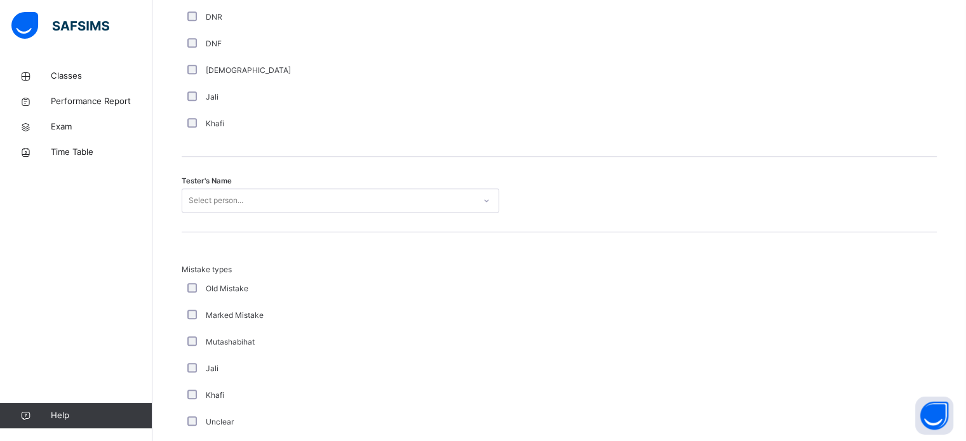
scroll to position [1187, 0]
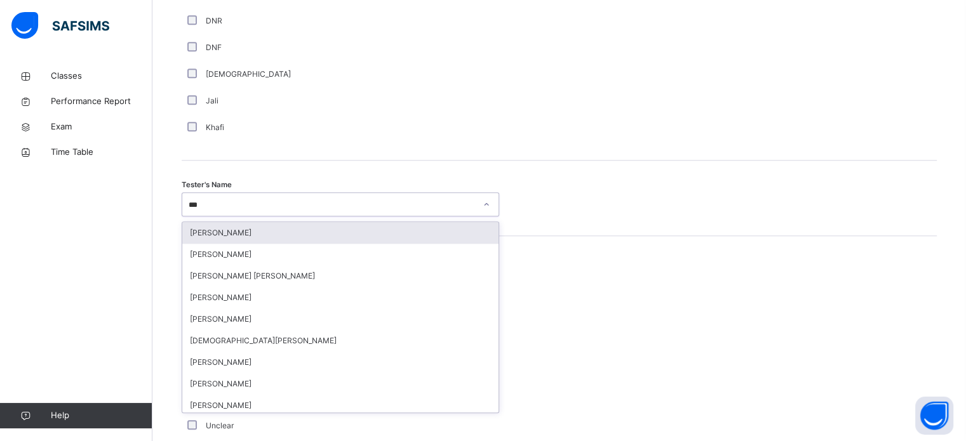
type input "****"
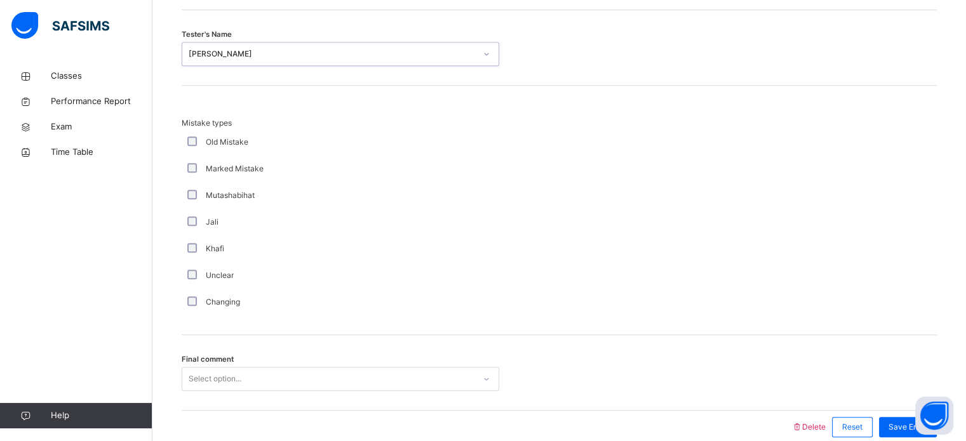
scroll to position [1396, 0]
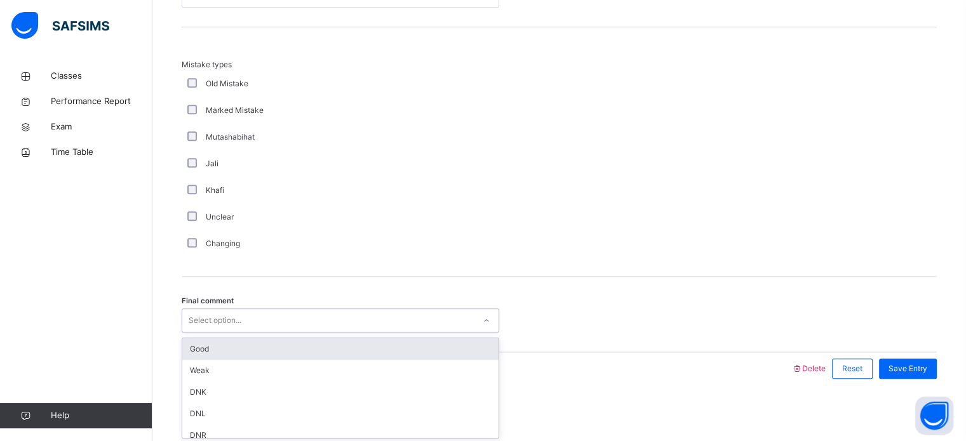
click at [301, 345] on div "Good" at bounding box center [340, 349] width 316 height 22
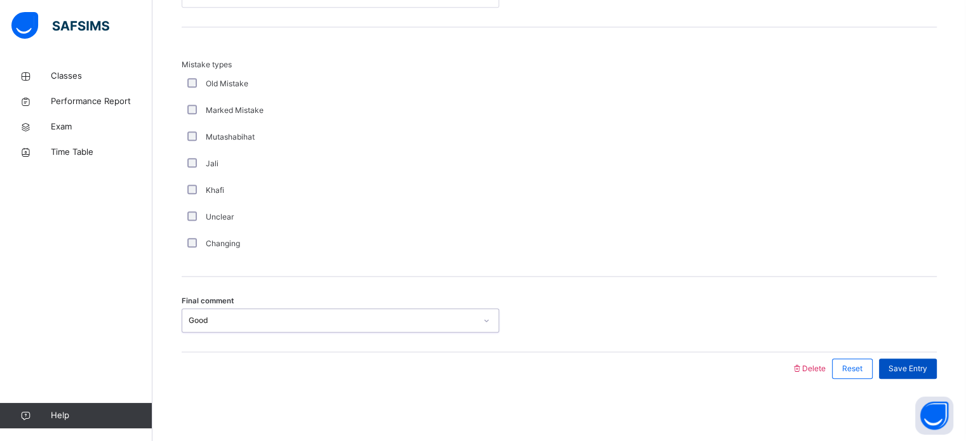
click at [924, 375] on div "Save Entry" at bounding box center [908, 369] width 58 height 20
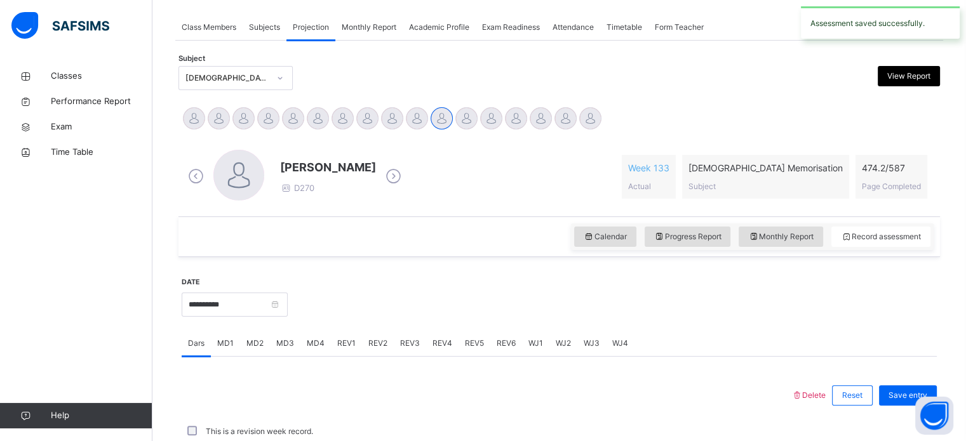
scroll to position [512, 0]
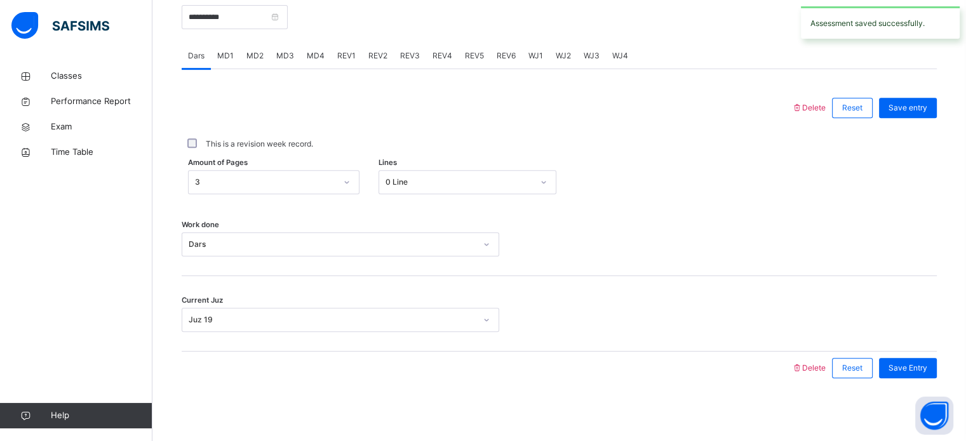
click at [406, 67] on div "REV3" at bounding box center [410, 55] width 32 height 25
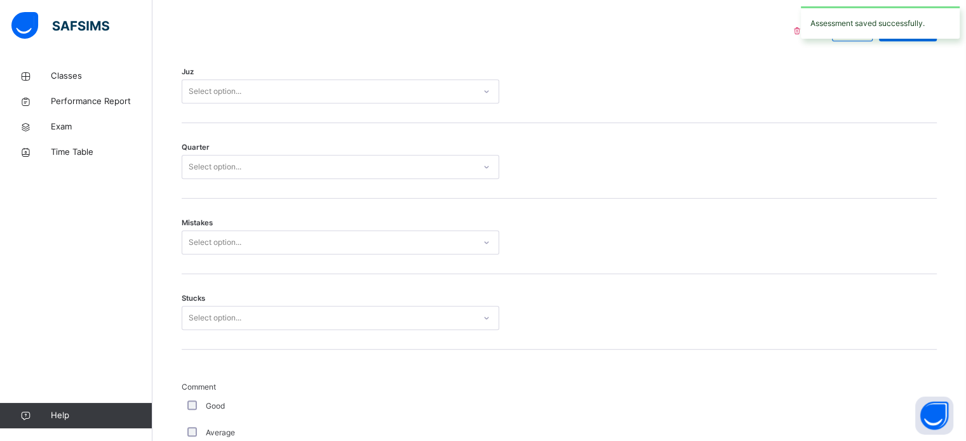
scroll to position [587, 0]
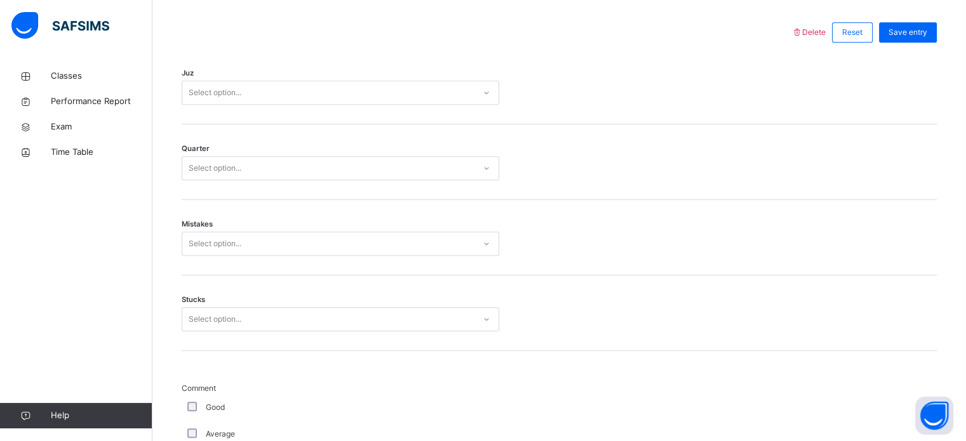
click at [404, 114] on div "Juz Select option..." at bounding box center [559, 87] width 755 height 76
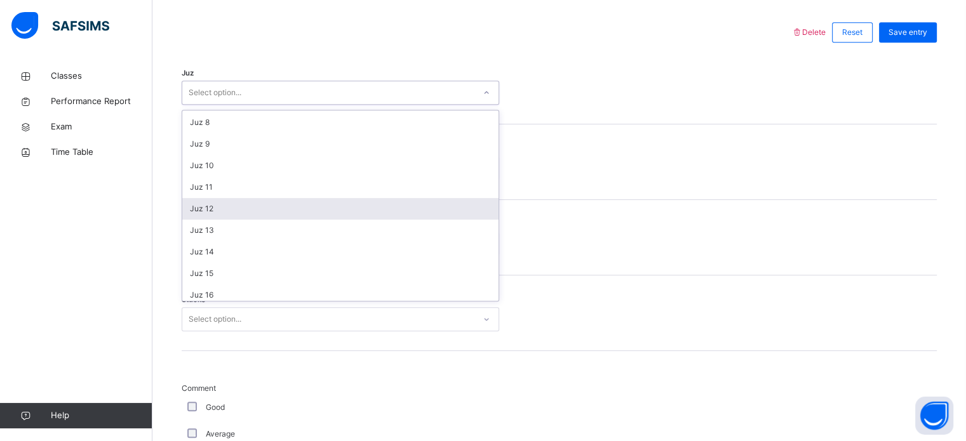
click at [230, 205] on div "Juz 12" at bounding box center [340, 209] width 316 height 22
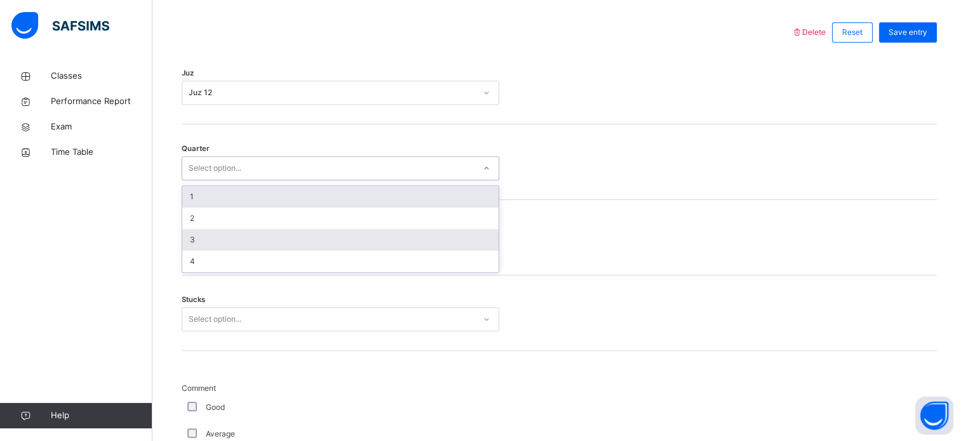
click at [217, 239] on div "3" at bounding box center [340, 240] width 316 height 22
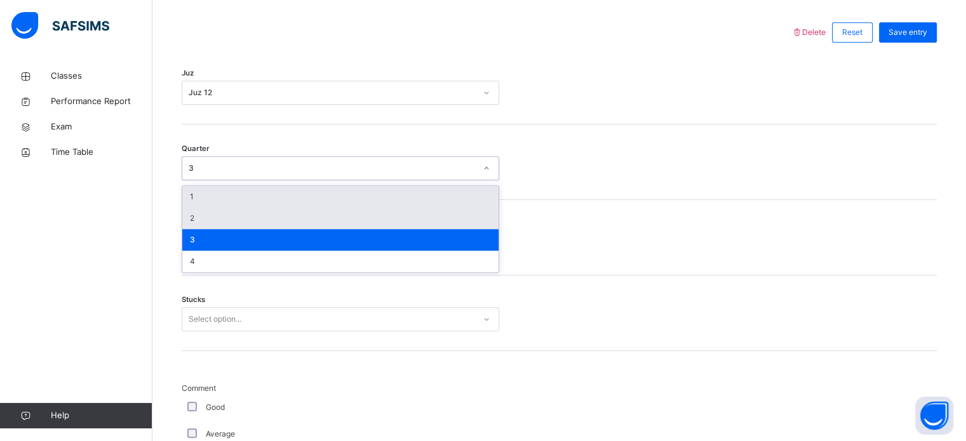
click at [244, 223] on div "2" at bounding box center [340, 219] width 316 height 22
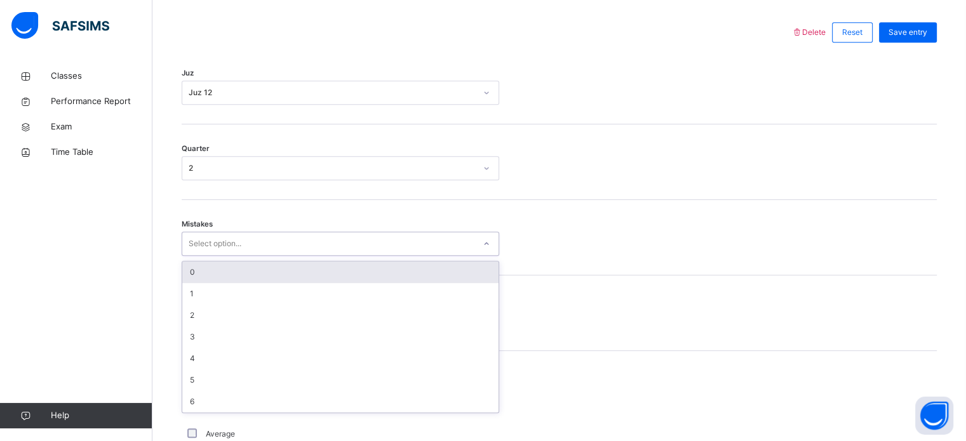
click at [239, 277] on div "0" at bounding box center [340, 273] width 316 height 22
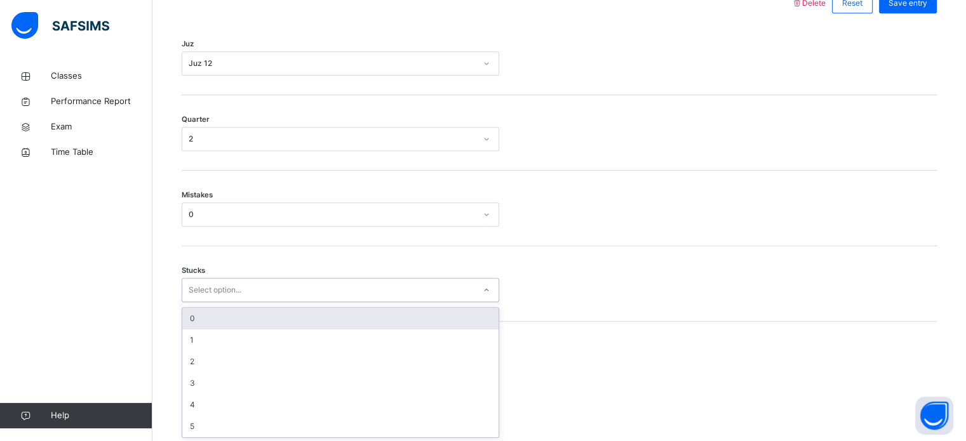
scroll to position [617, 0]
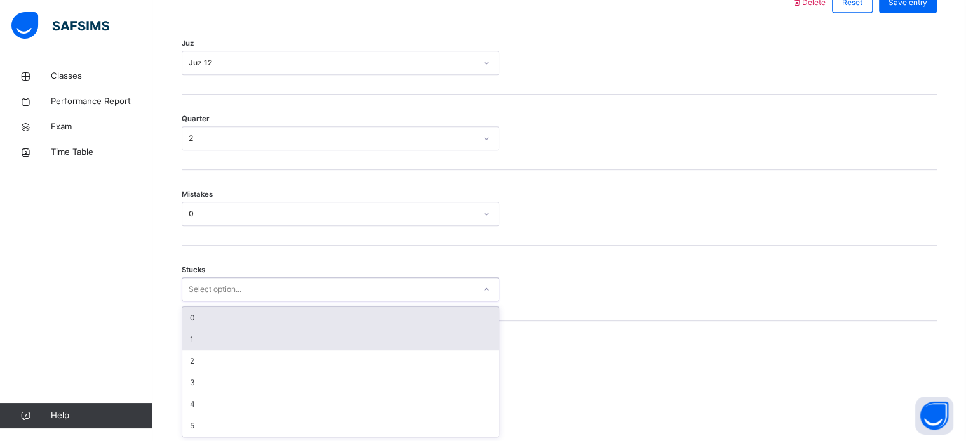
click at [223, 337] on div "1" at bounding box center [340, 340] width 316 height 22
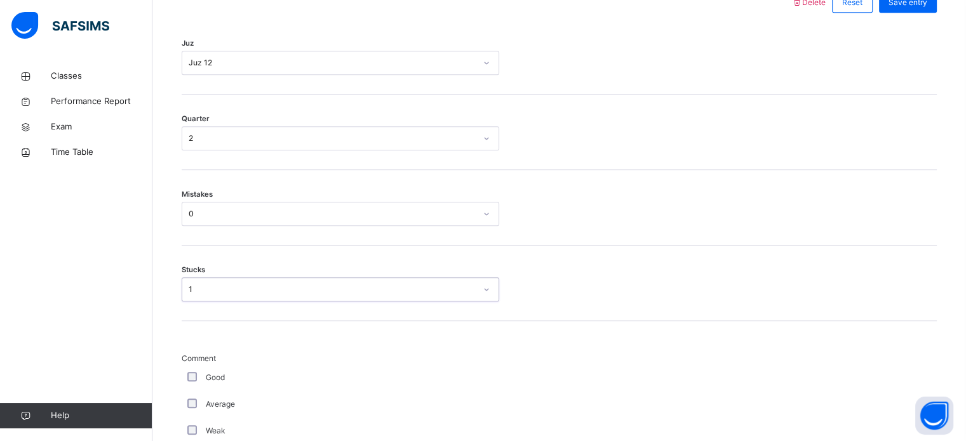
click at [241, 361] on span "Comment" at bounding box center [340, 358] width 317 height 11
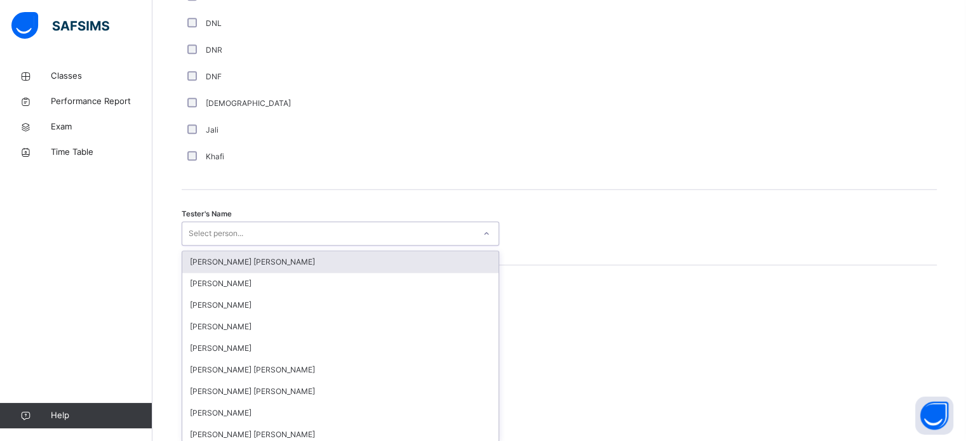
scroll to position [1163, 0]
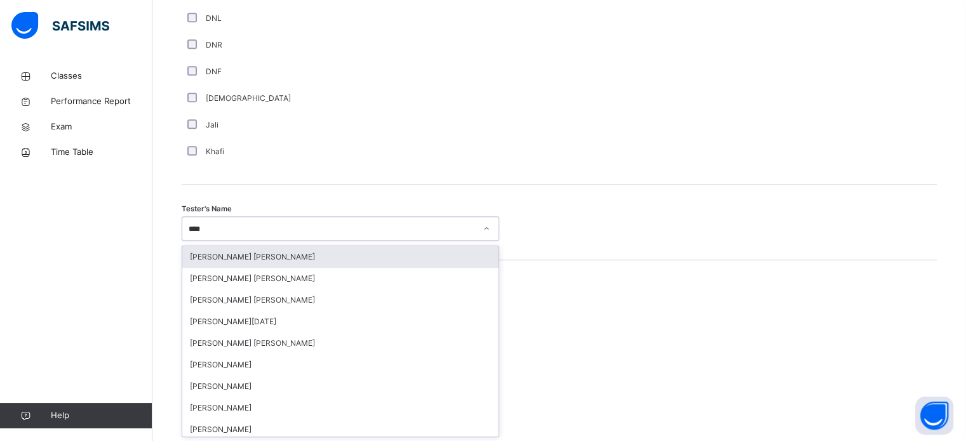
type input "*****"
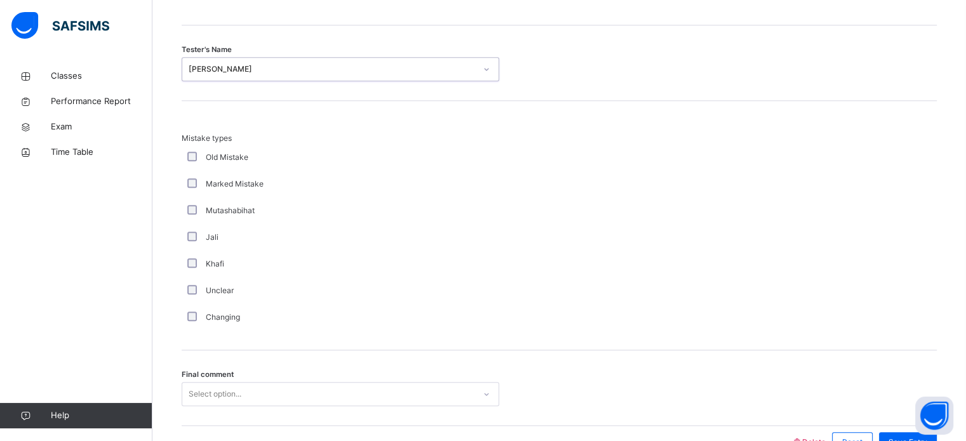
scroll to position [1396, 0]
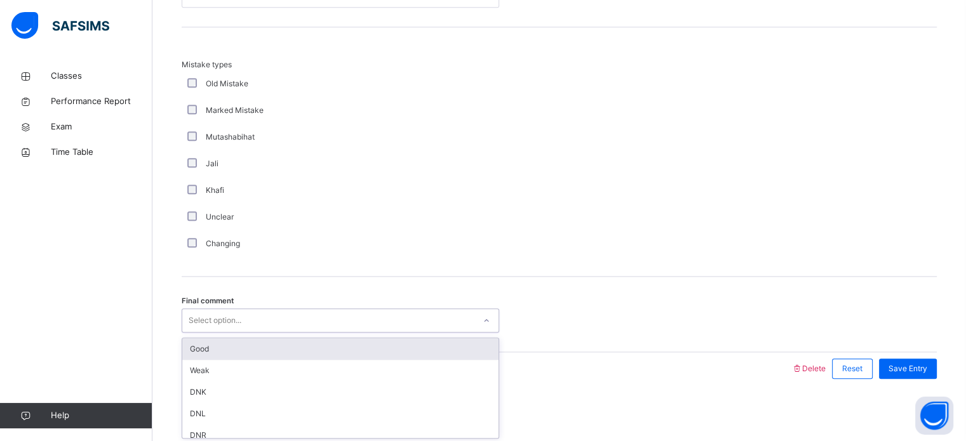
click at [333, 348] on div "Good" at bounding box center [340, 349] width 316 height 22
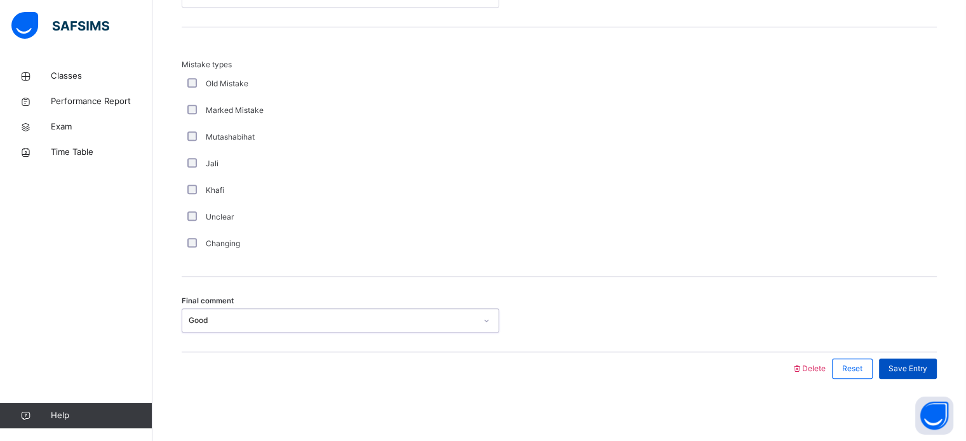
click at [917, 370] on span "Save Entry" at bounding box center [907, 368] width 39 height 11
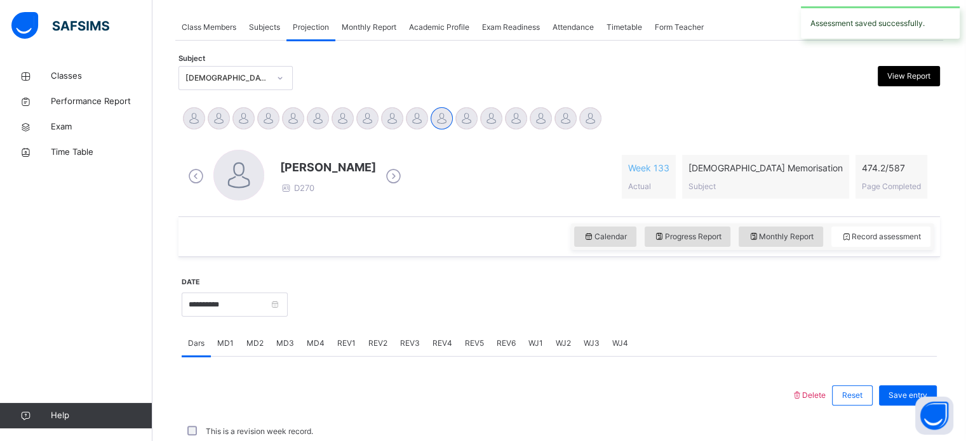
scroll to position [512, 0]
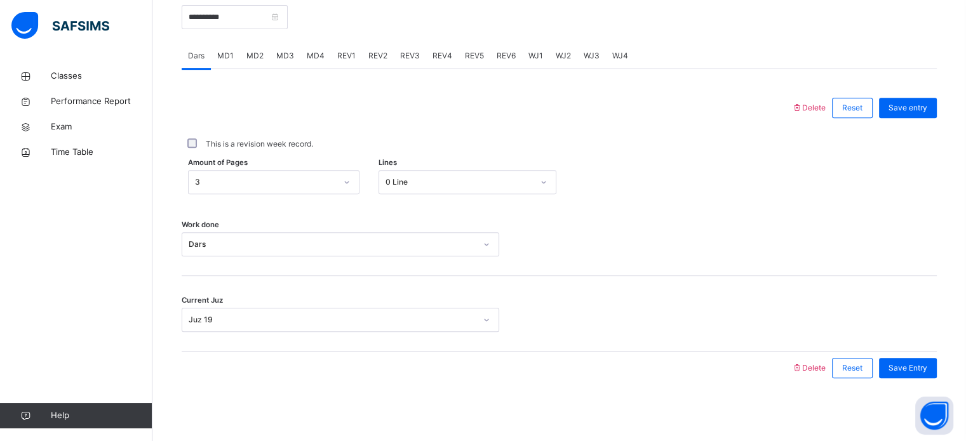
click at [458, 63] on div "REV5" at bounding box center [474, 55] width 32 height 25
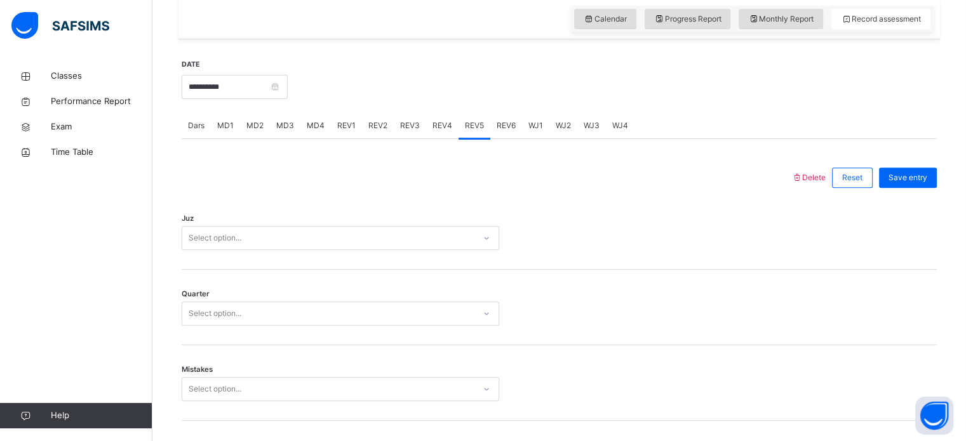
click at [432, 129] on span "REV4" at bounding box center [442, 125] width 20 height 11
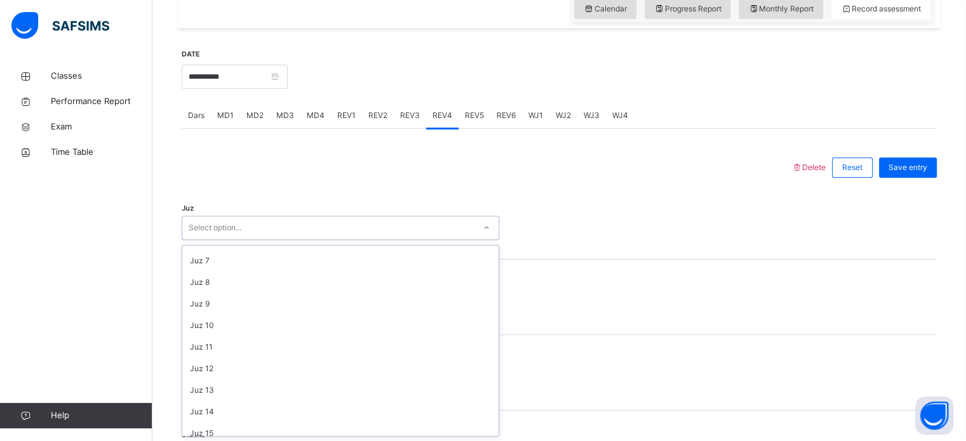
scroll to position [167, 0]
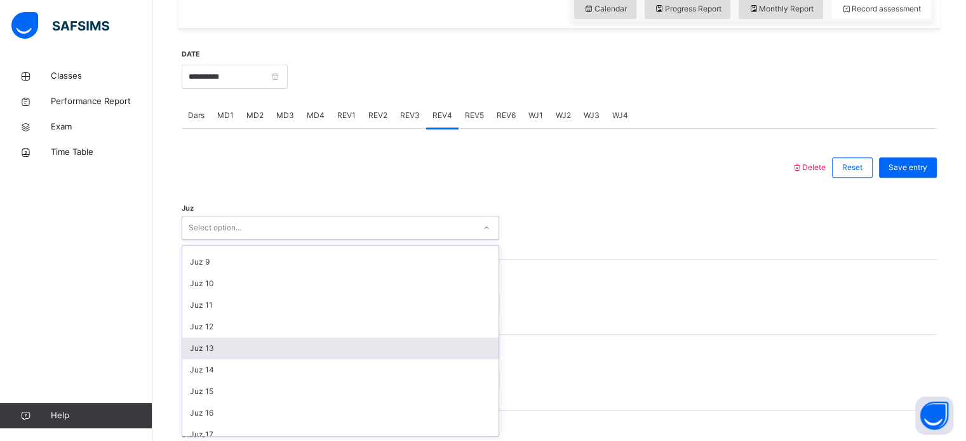
click at [226, 348] on div "Juz 13" at bounding box center [340, 349] width 316 height 22
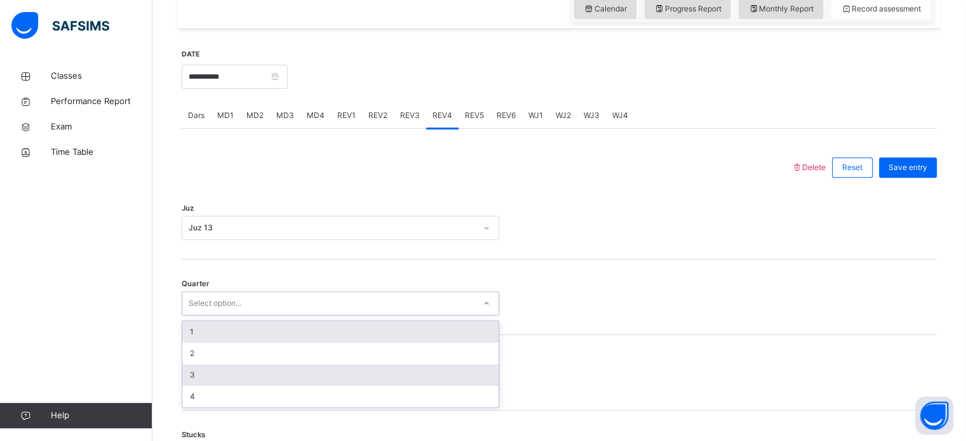
click at [217, 384] on div "3" at bounding box center [340, 375] width 316 height 22
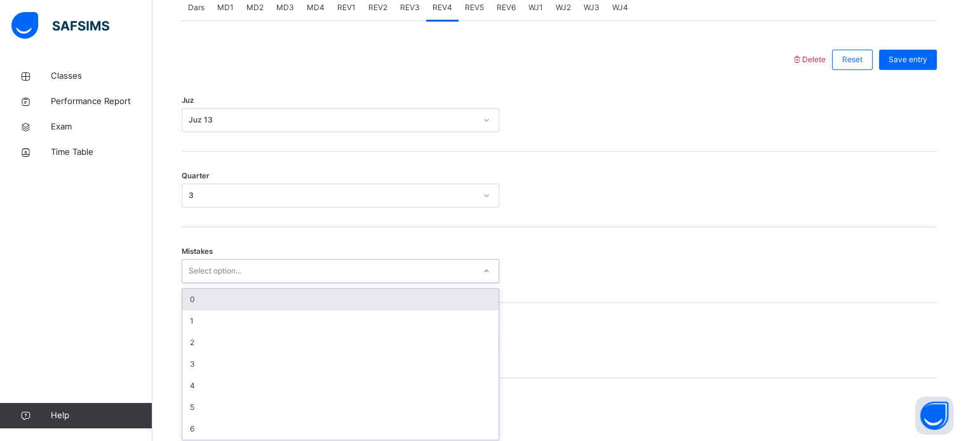
scroll to position [564, 0]
click at [249, 303] on div "0" at bounding box center [340, 296] width 316 height 22
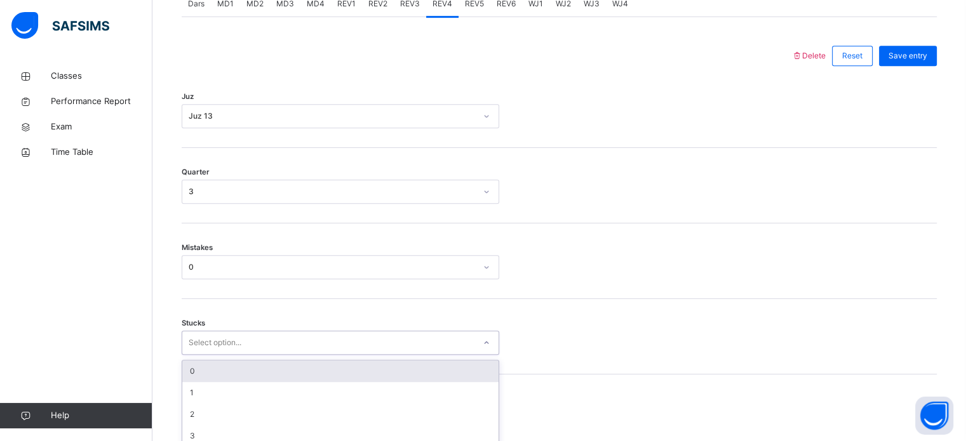
scroll to position [617, 0]
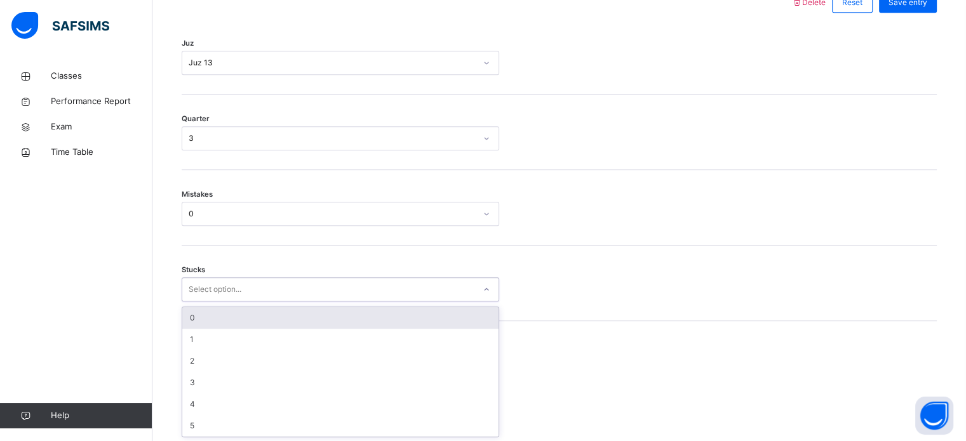
click at [269, 316] on div "0" at bounding box center [340, 318] width 316 height 22
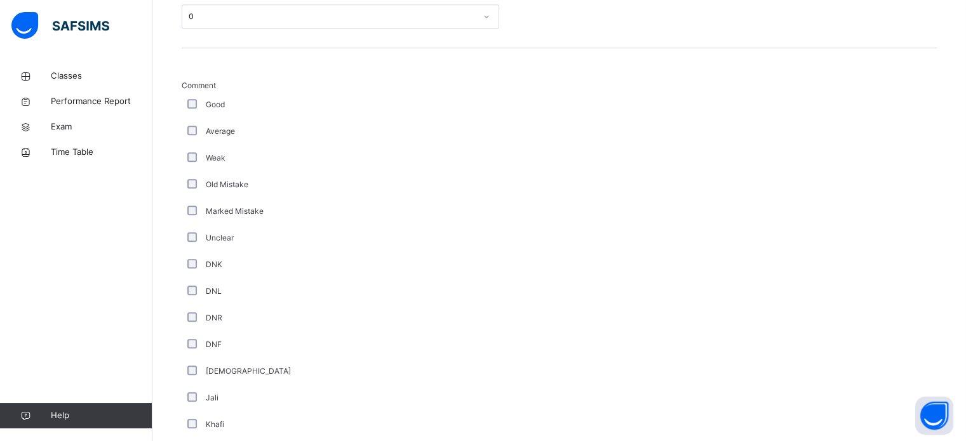
scroll to position [886, 0]
click at [188, 145] on div "Average" at bounding box center [340, 135] width 317 height 27
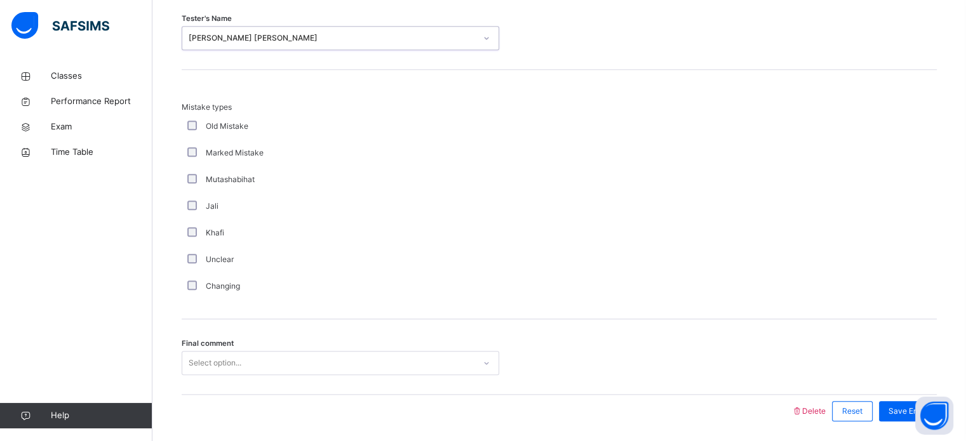
scroll to position [1396, 0]
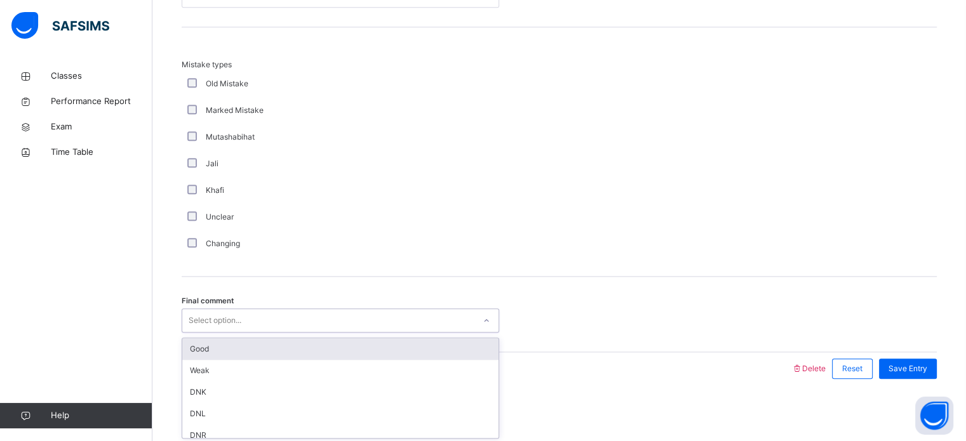
click at [361, 340] on div "Good" at bounding box center [340, 349] width 316 height 22
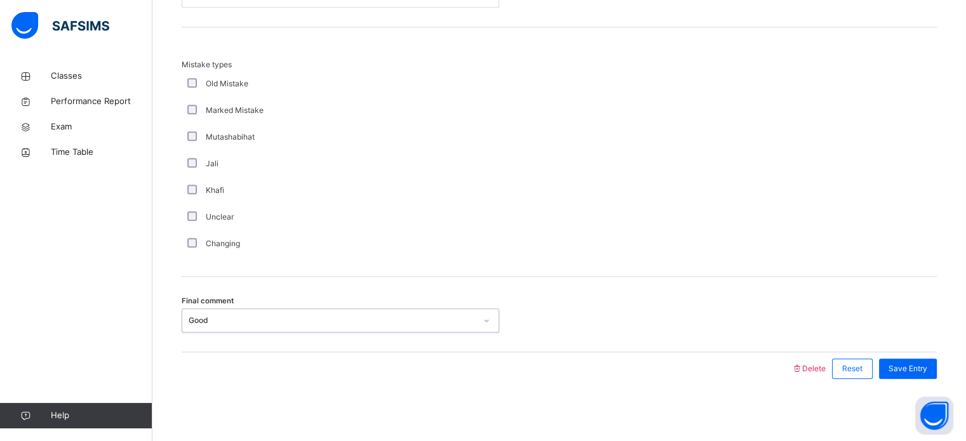
click at [894, 368] on div "Save Entry" at bounding box center [908, 369] width 58 height 20
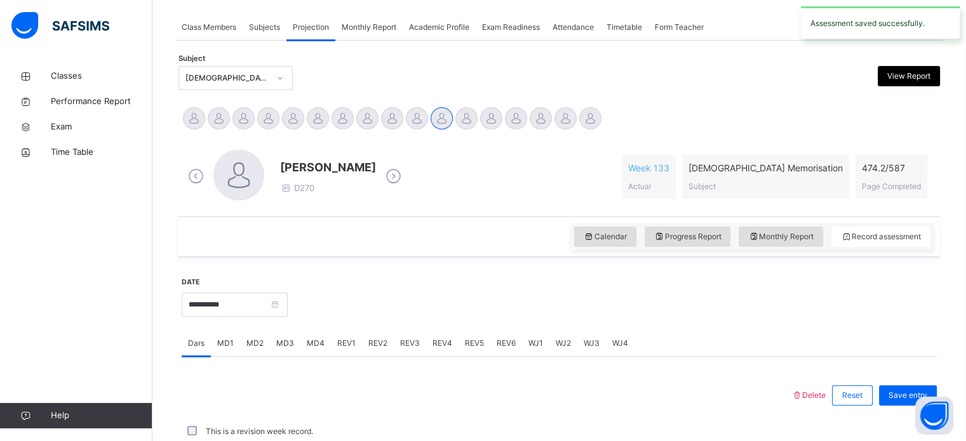
scroll to position [512, 0]
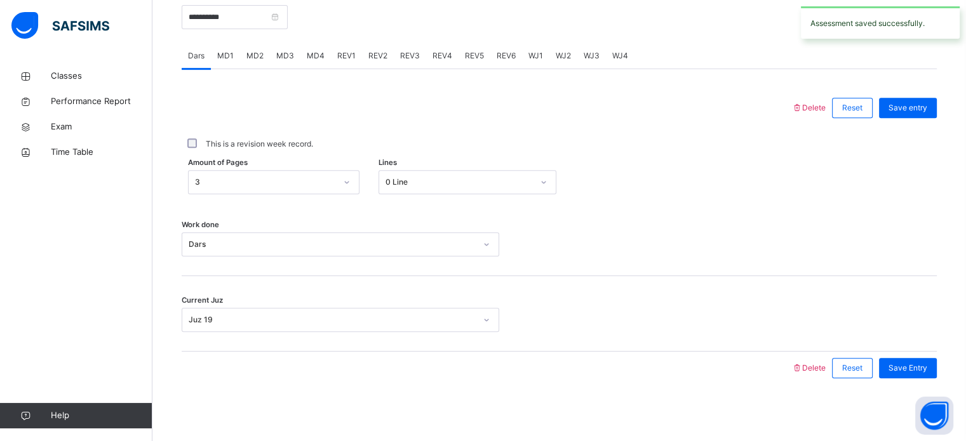
click at [355, 60] on div "REV1" at bounding box center [346, 55] width 31 height 25
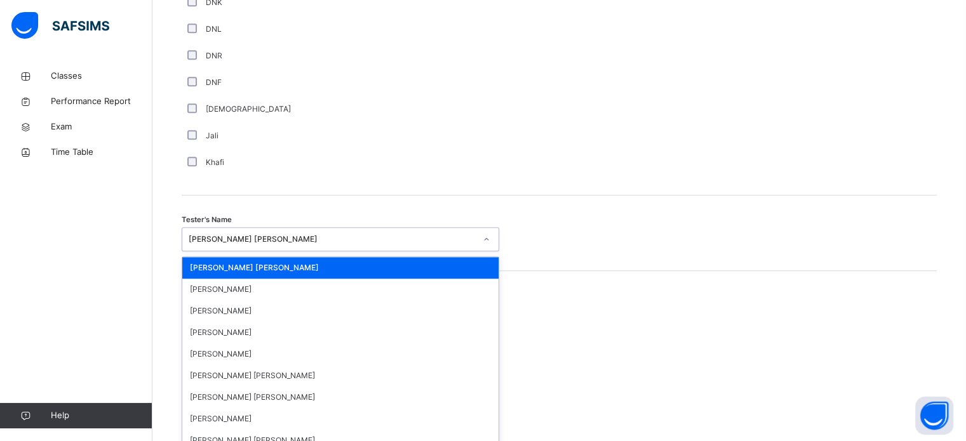
scroll to position [1163, 0]
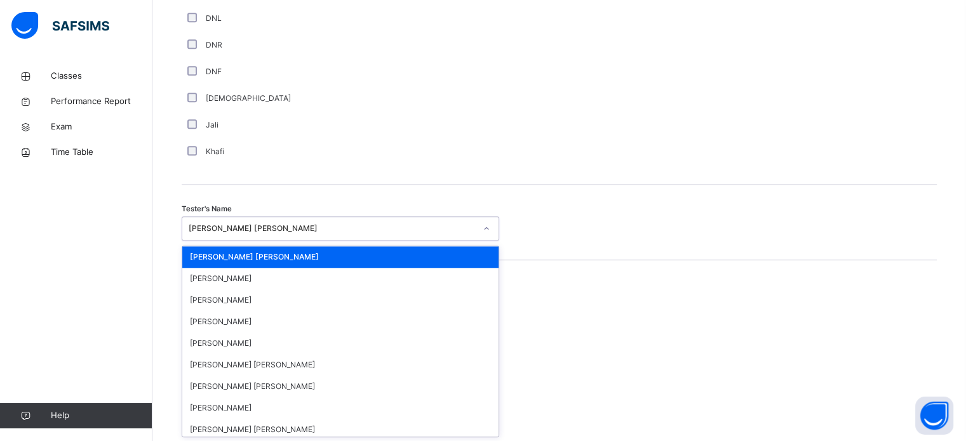
click at [837, 287] on div "Mistake types Old Mistake Marked Mistake Mutashabihat Jali Khafi Unclear Changi…" at bounding box center [559, 385] width 755 height 250
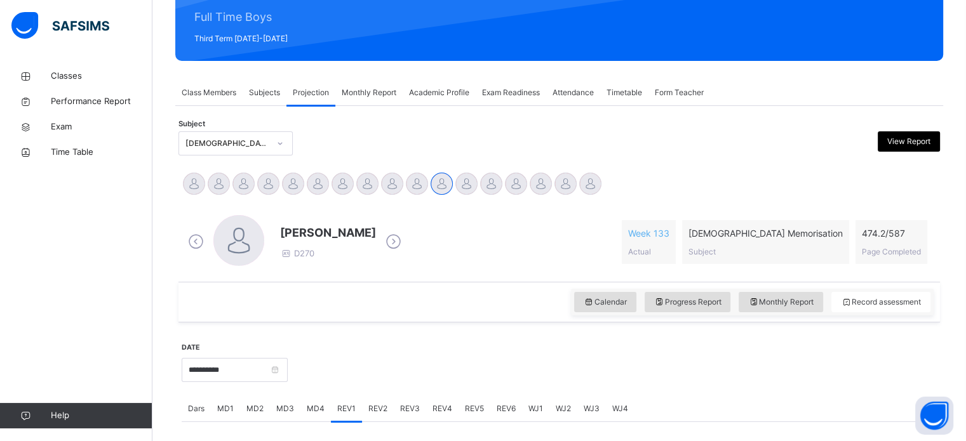
scroll to position [277, 0]
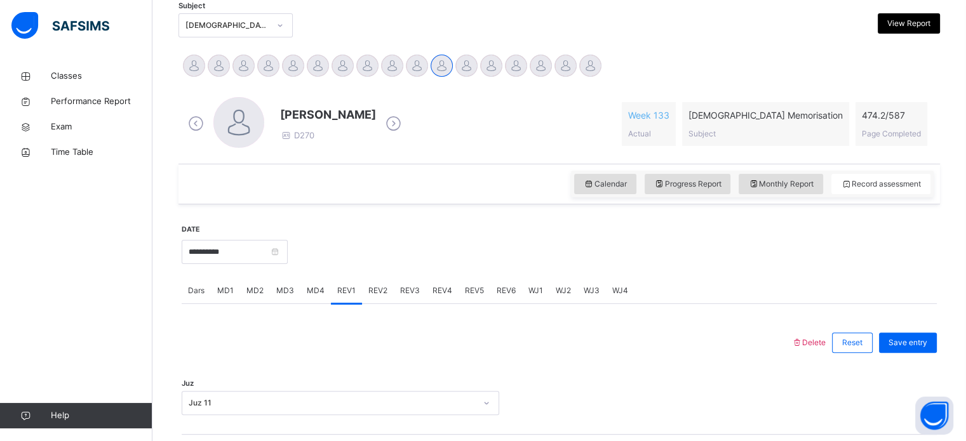
click at [197, 299] on div "Dars" at bounding box center [196, 290] width 29 height 25
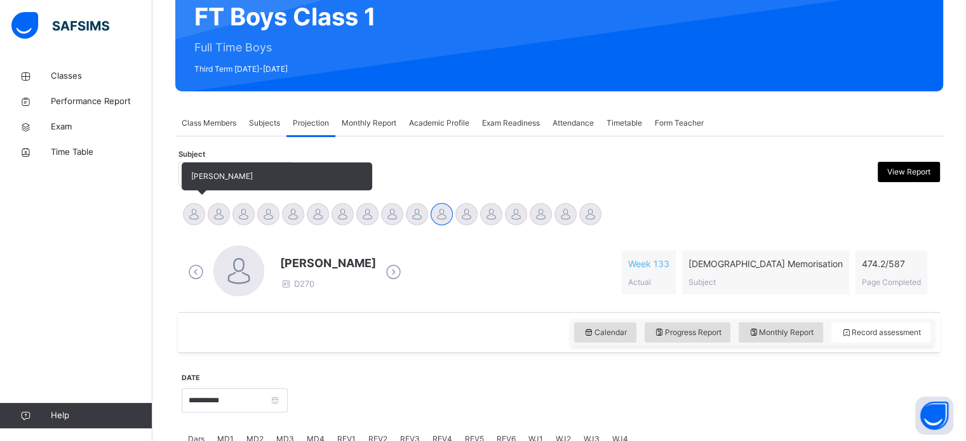
click at [192, 223] on div at bounding box center [194, 214] width 22 height 22
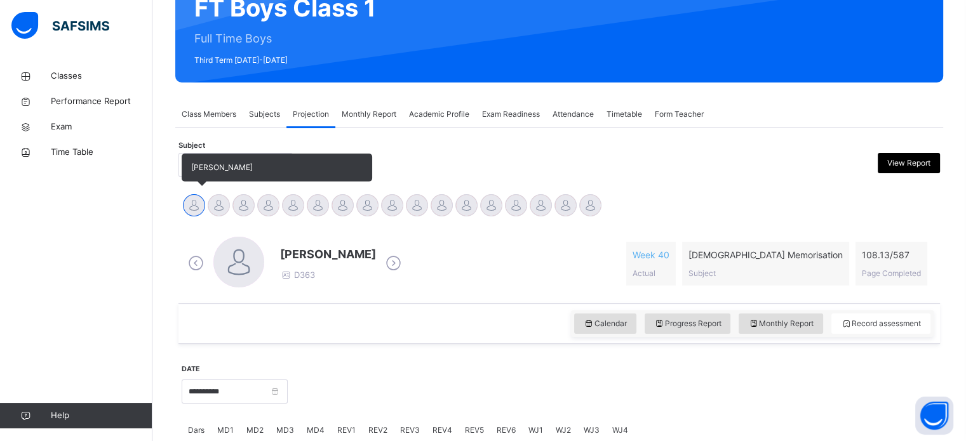
scroll to position [152, 0]
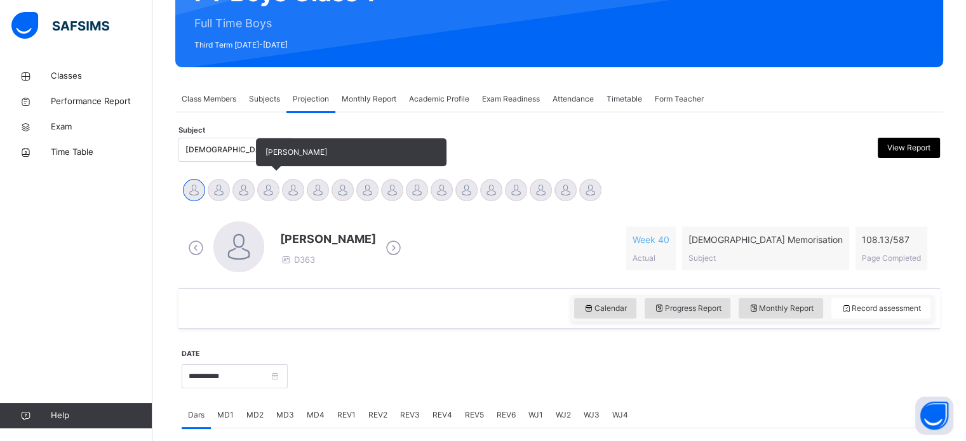
click at [260, 203] on div "Abdurrahman Ahmad" at bounding box center [268, 192] width 25 height 28
click at [263, 197] on div at bounding box center [268, 190] width 22 height 22
click at [276, 196] on div at bounding box center [268, 190] width 22 height 22
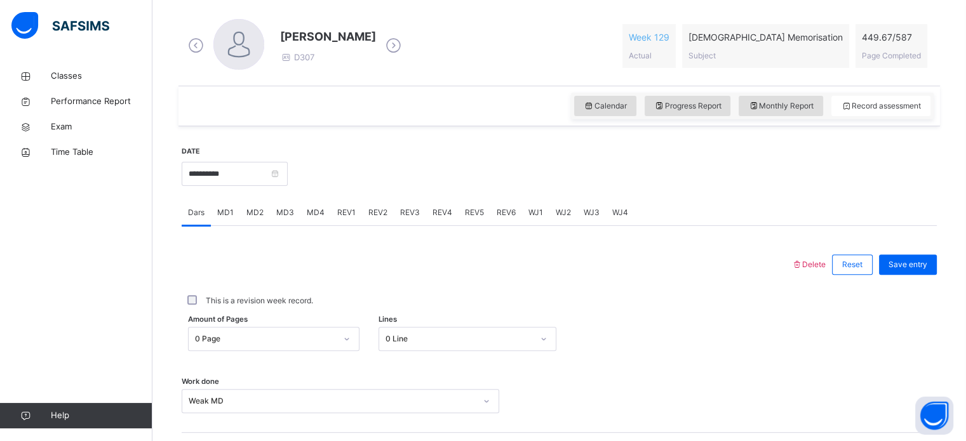
scroll to position [396, 0]
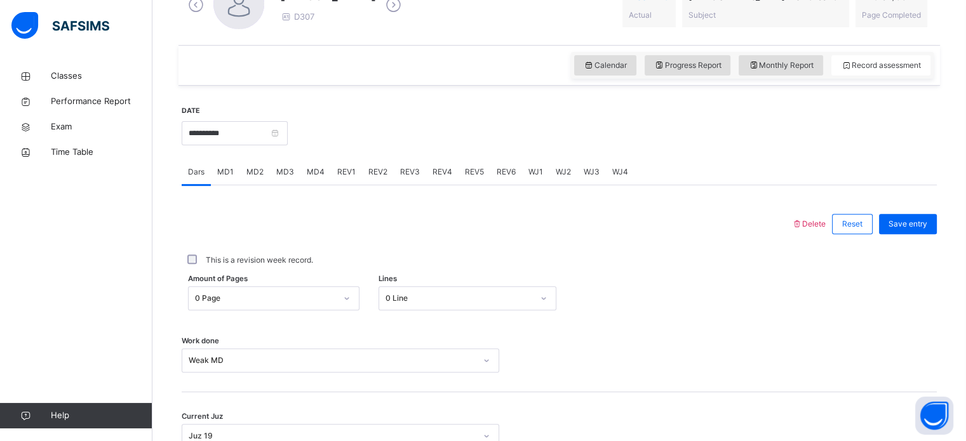
click at [406, 165] on div "REV3" at bounding box center [410, 171] width 32 height 25
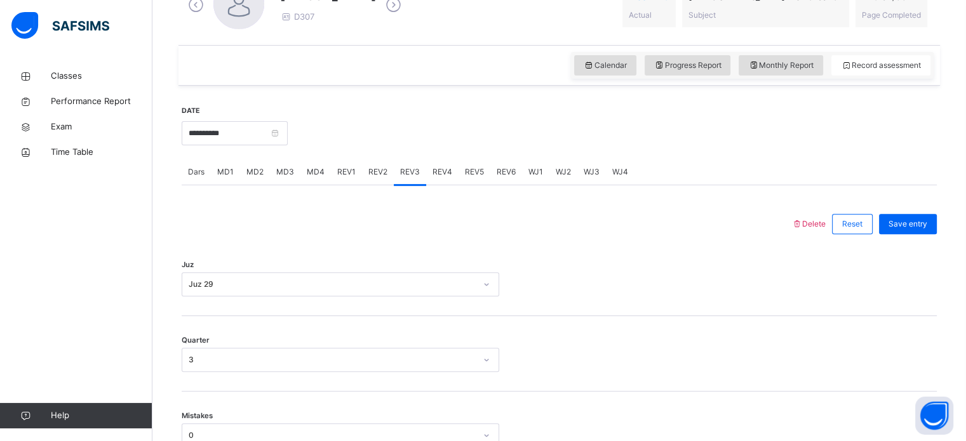
click at [446, 159] on div "REV4" at bounding box center [442, 171] width 32 height 25
click at [472, 161] on div "REV5" at bounding box center [474, 171] width 32 height 25
click at [450, 181] on div "REV4" at bounding box center [442, 171] width 32 height 25
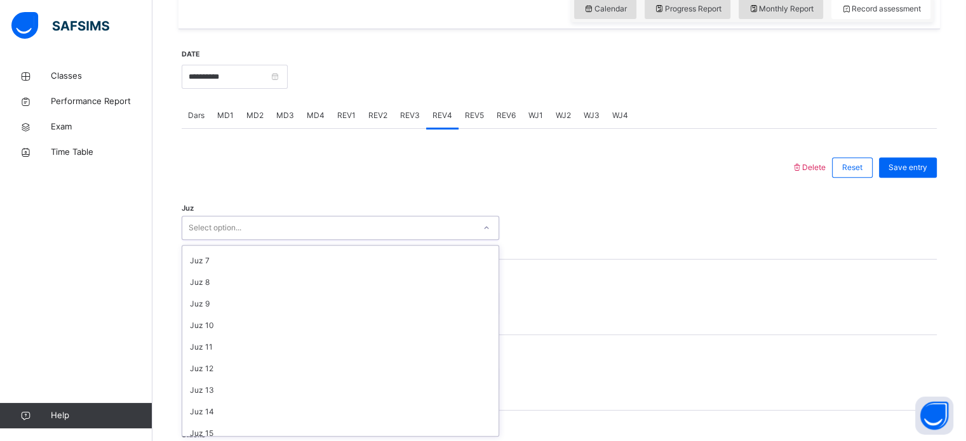
scroll to position [166, 0]
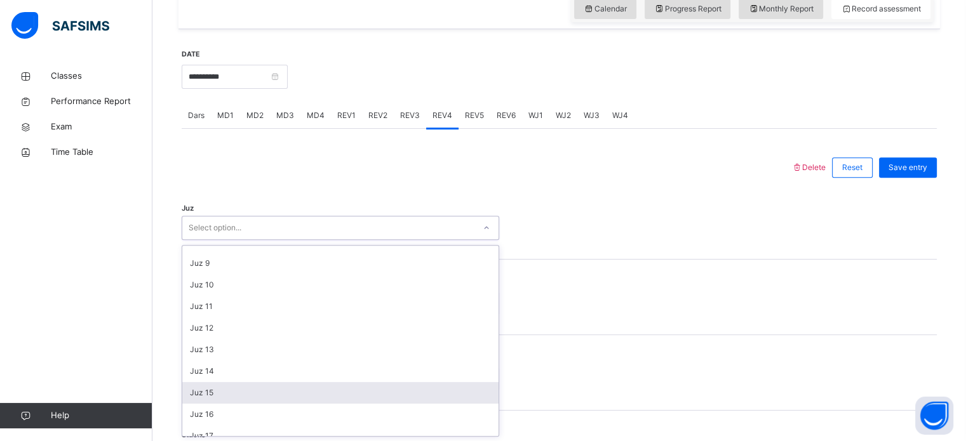
click at [226, 389] on div "Juz 15" at bounding box center [340, 393] width 316 height 22
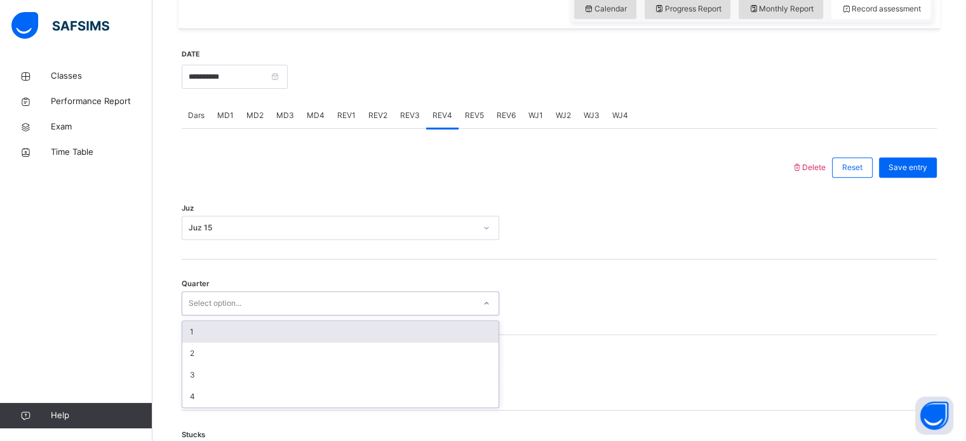
click at [230, 333] on div "1" at bounding box center [340, 332] width 316 height 22
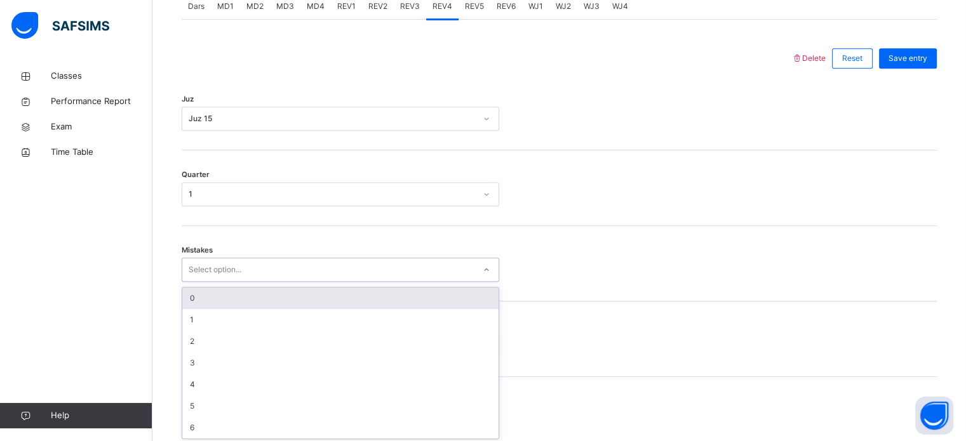
scroll to position [564, 0]
click at [221, 297] on div "0" at bounding box center [340, 296] width 316 height 22
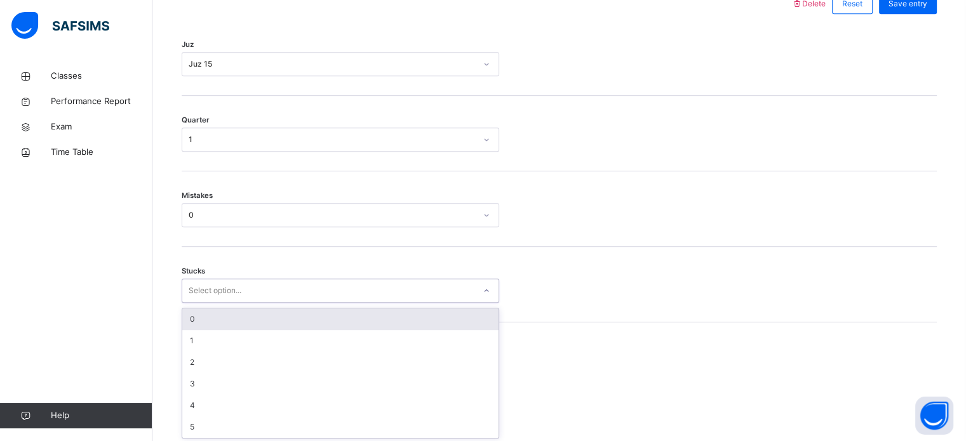
scroll to position [617, 0]
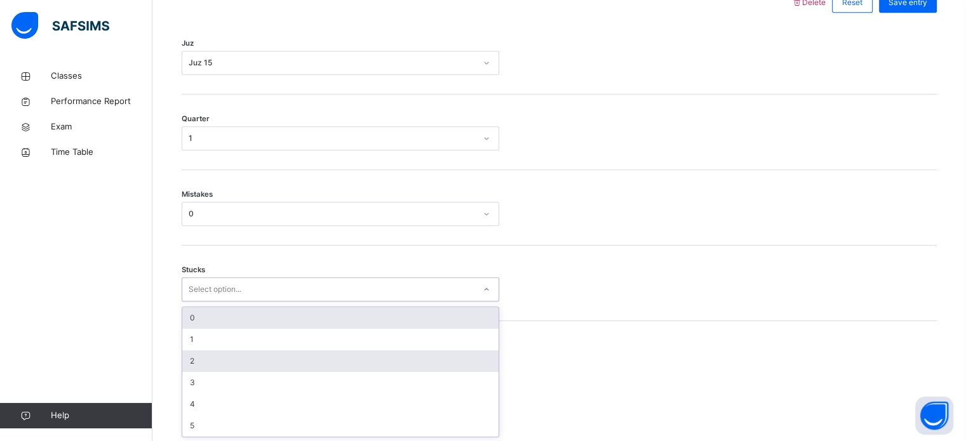
click at [222, 360] on div "2" at bounding box center [340, 361] width 316 height 22
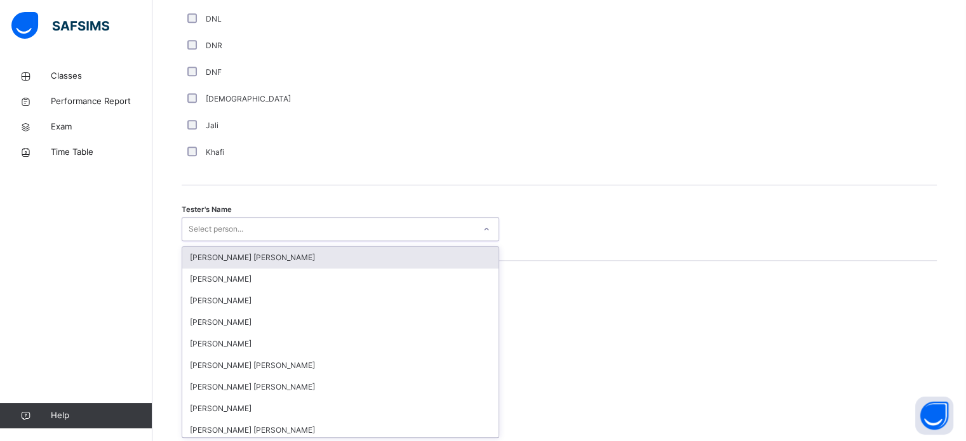
scroll to position [1163, 0]
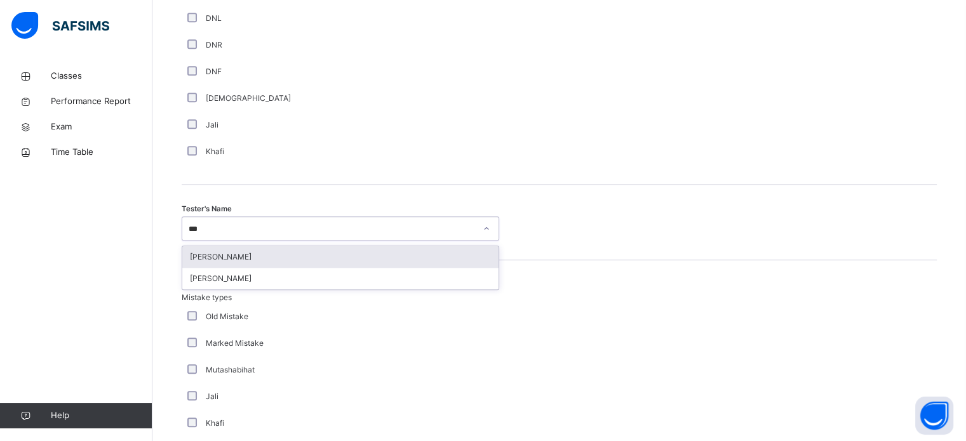
type input "****"
click at [365, 263] on div "Raaidh Rushan" at bounding box center [340, 257] width 316 height 22
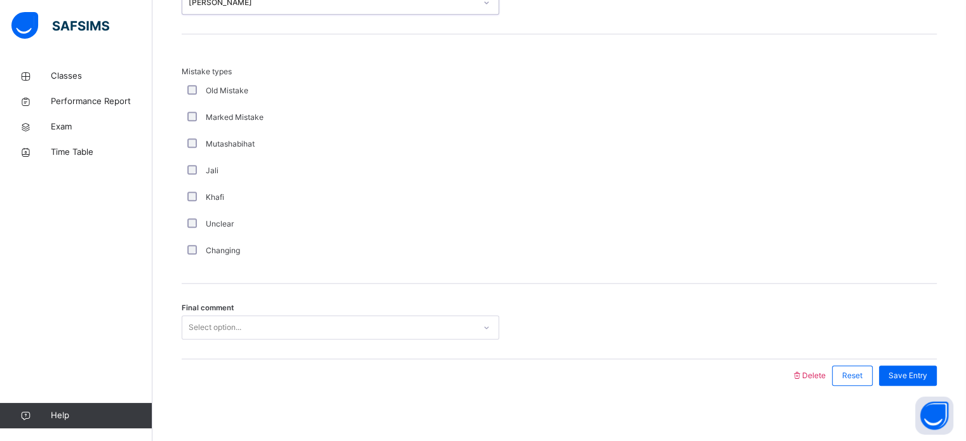
scroll to position [1396, 0]
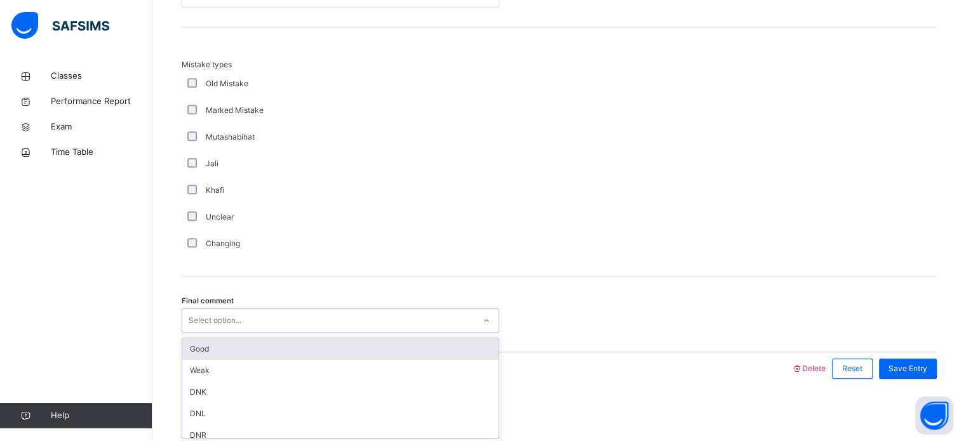
click at [267, 350] on div "Good" at bounding box center [340, 349] width 316 height 22
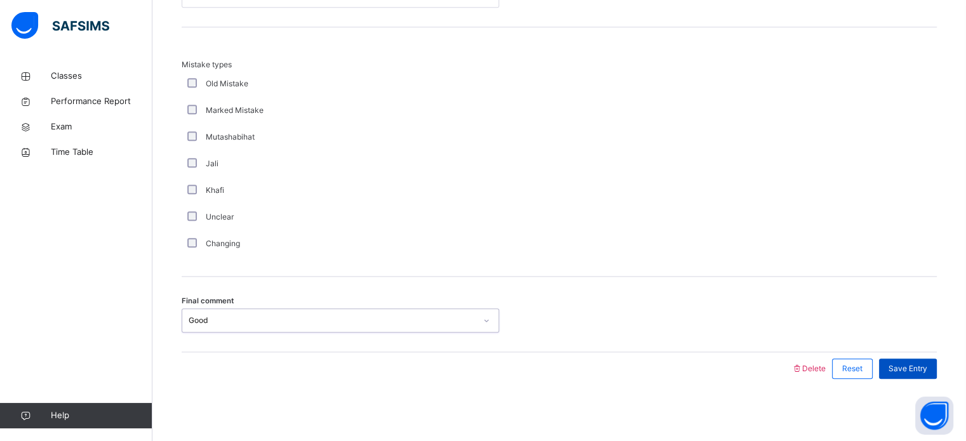
click at [912, 366] on span "Save Entry" at bounding box center [907, 368] width 39 height 11
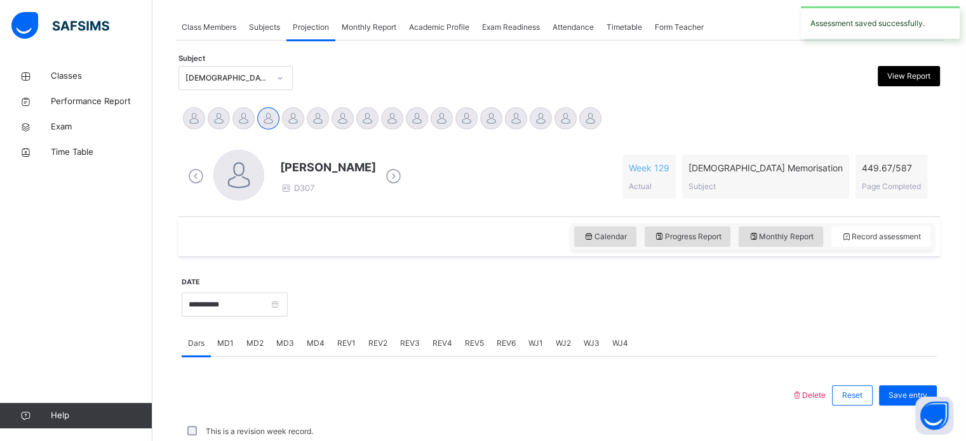
scroll to position [512, 0]
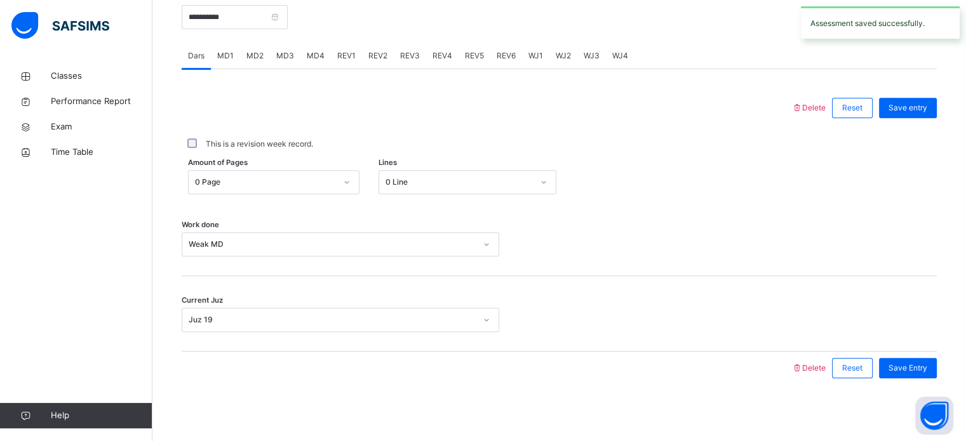
click at [341, 66] on div "REV1" at bounding box center [346, 55] width 31 height 25
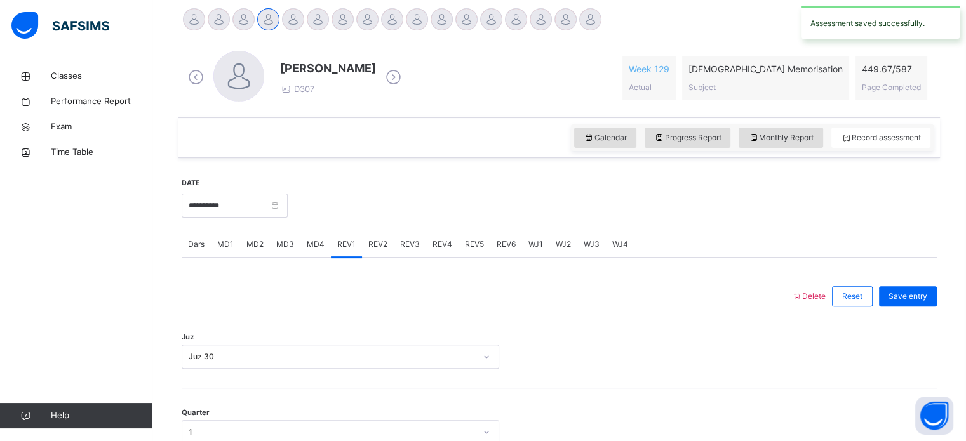
scroll to position [344, 0]
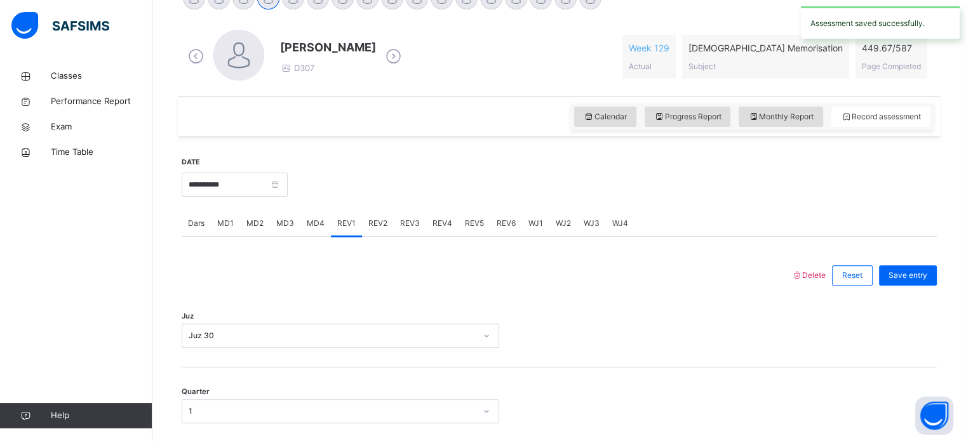
click at [371, 226] on span "REV2" at bounding box center [377, 223] width 19 height 11
click at [411, 222] on span "REV3" at bounding box center [410, 223] width 20 height 11
click at [444, 213] on div "REV4" at bounding box center [442, 223] width 32 height 25
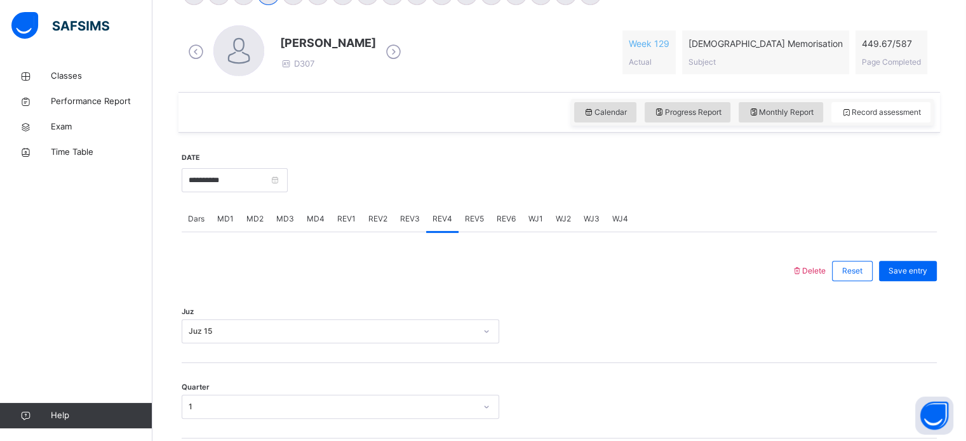
scroll to position [417, 0]
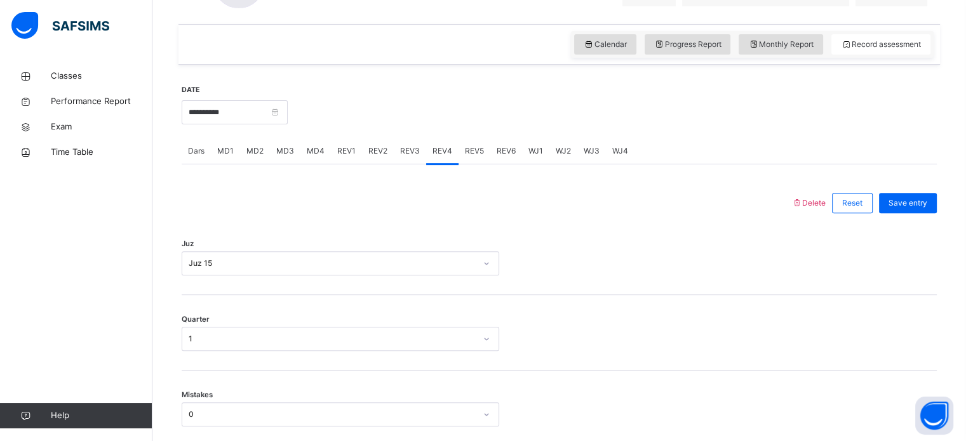
click at [467, 159] on div "REV5" at bounding box center [474, 150] width 32 height 25
click at [335, 239] on div "Juz Select option..." at bounding box center [559, 258] width 755 height 76
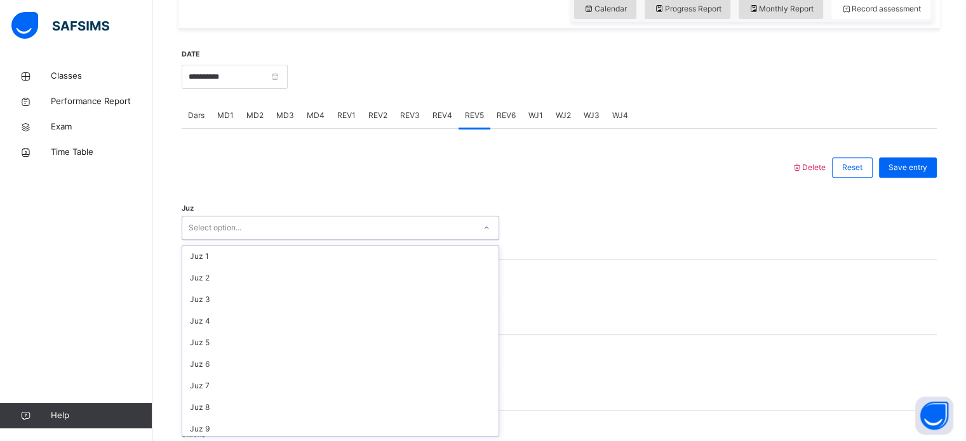
scroll to position [457, 0]
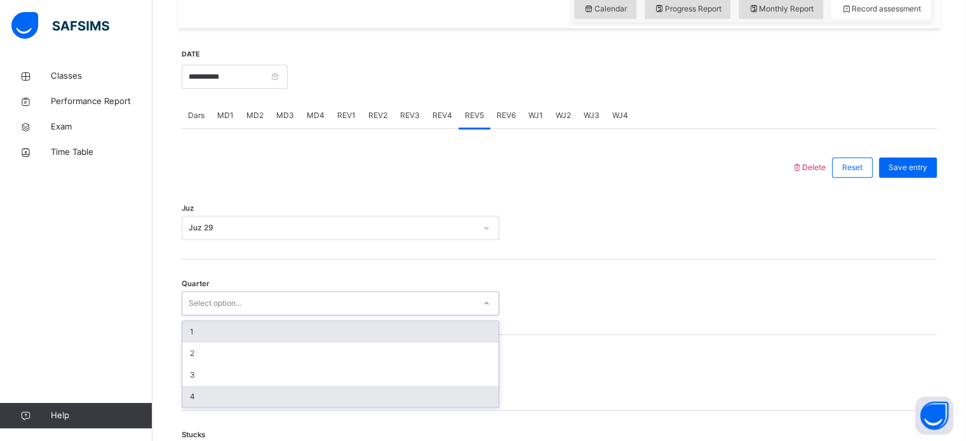
click at [232, 399] on div "4" at bounding box center [340, 397] width 316 height 22
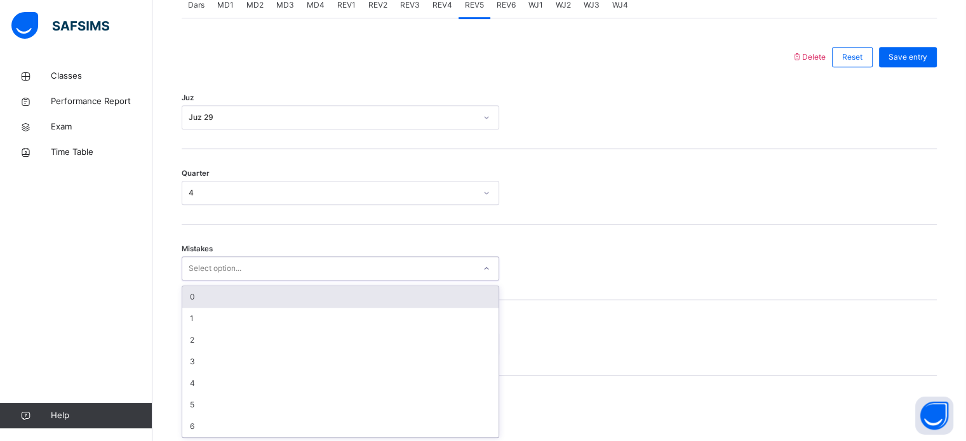
scroll to position [564, 0]
click at [222, 296] on div "0" at bounding box center [340, 296] width 316 height 22
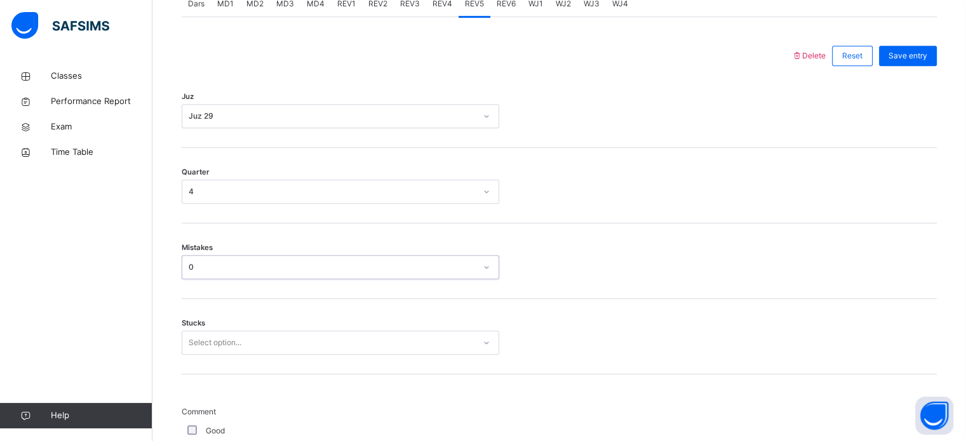
click at [213, 364] on div "Stucks Select option..." at bounding box center [559, 337] width 755 height 76
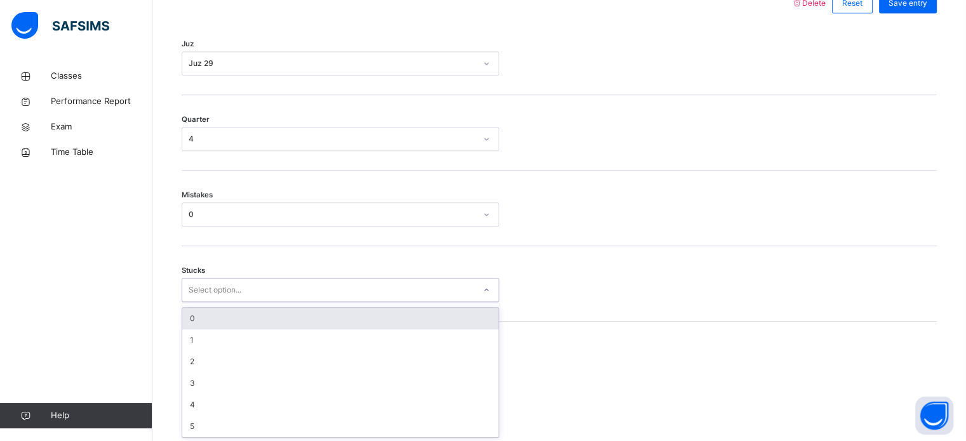
scroll to position [617, 0]
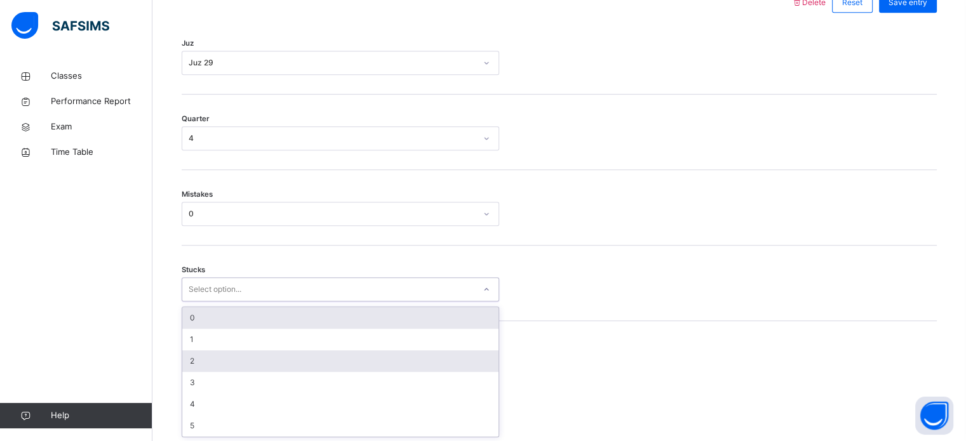
click at [222, 363] on div "2" at bounding box center [340, 361] width 316 height 22
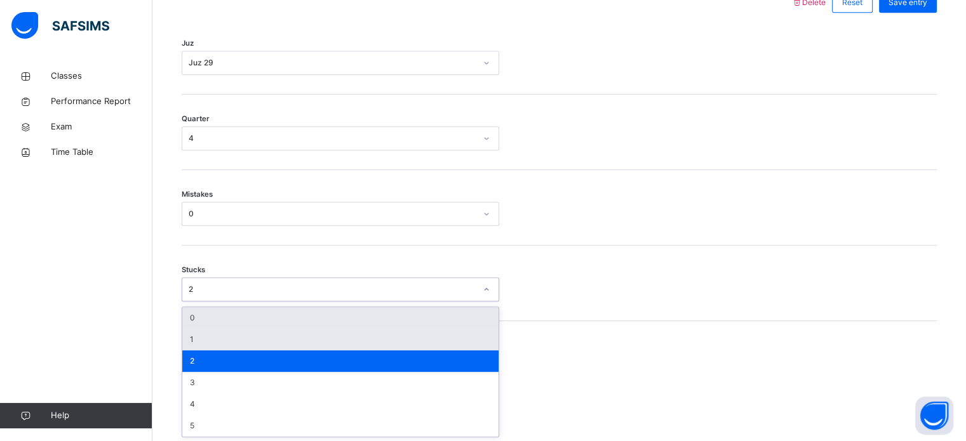
click at [231, 338] on div "1" at bounding box center [340, 340] width 316 height 22
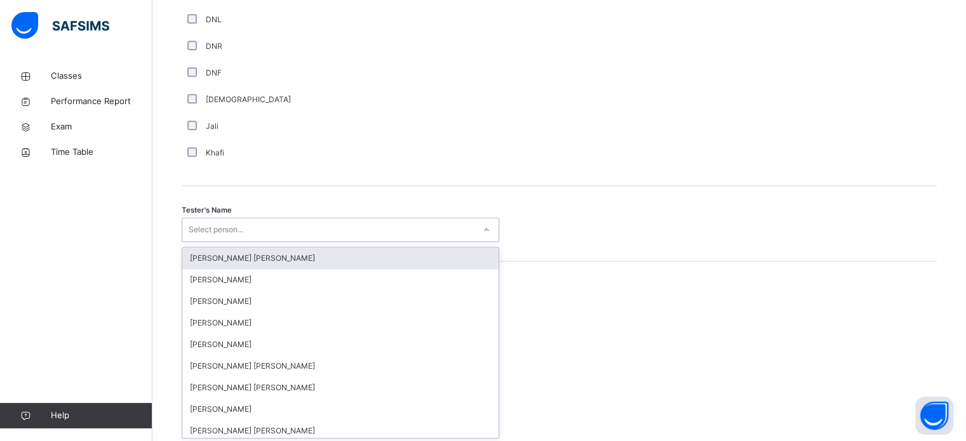
scroll to position [1163, 0]
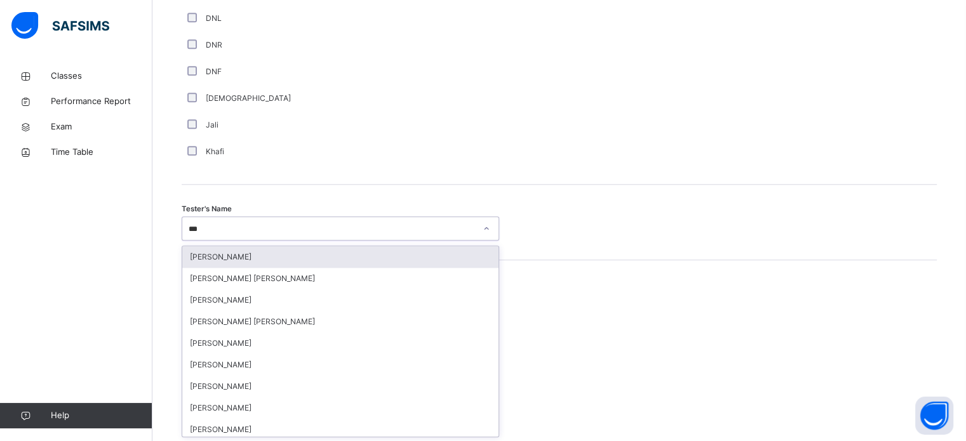
type input "****"
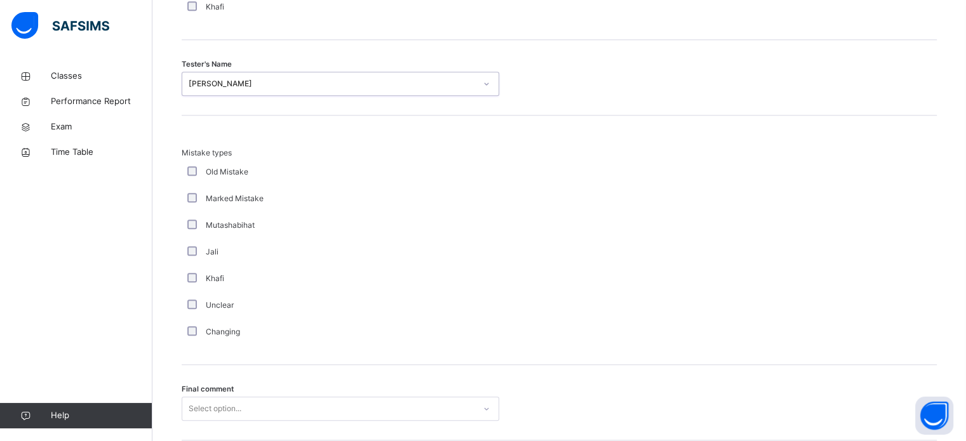
scroll to position [1396, 0]
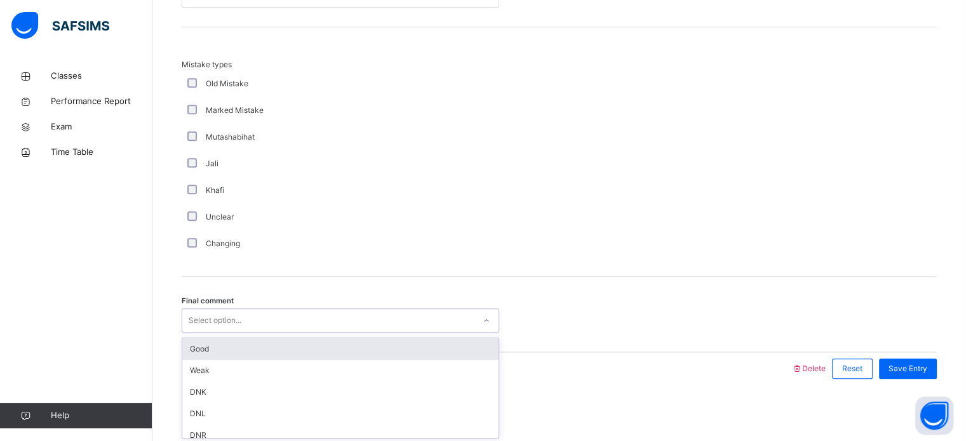
click at [451, 338] on div "Good" at bounding box center [340, 349] width 316 height 22
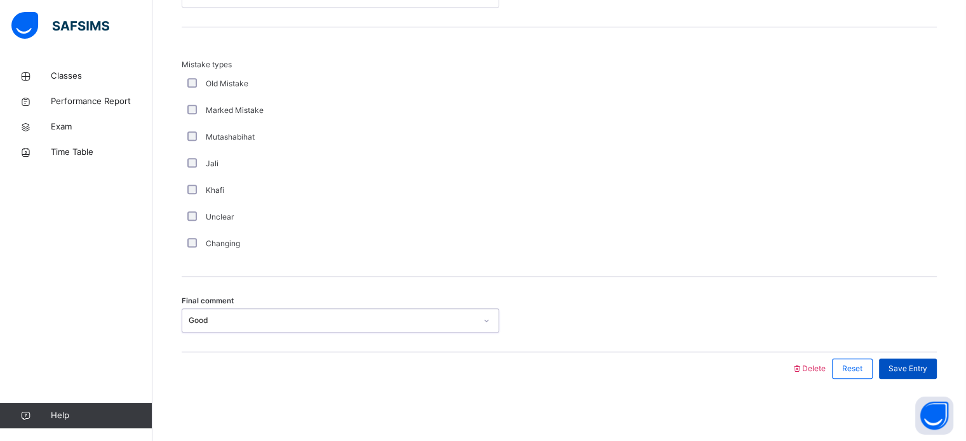
click at [927, 371] on span "Save Entry" at bounding box center [907, 368] width 39 height 11
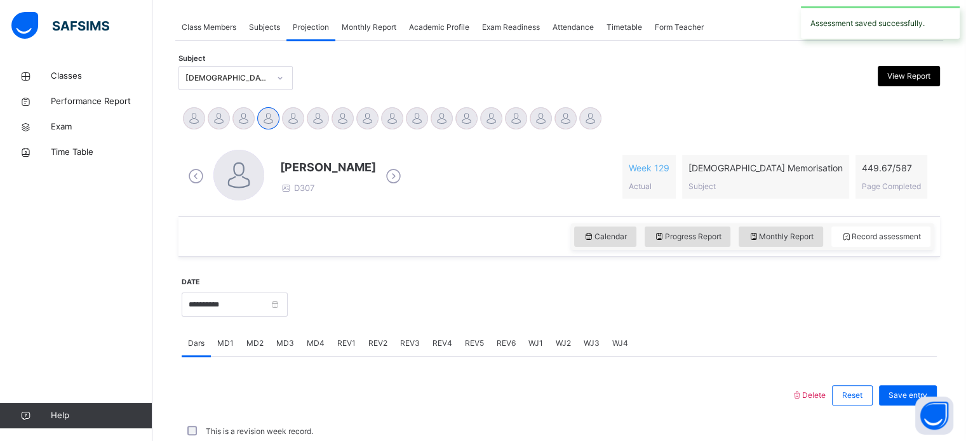
scroll to position [512, 0]
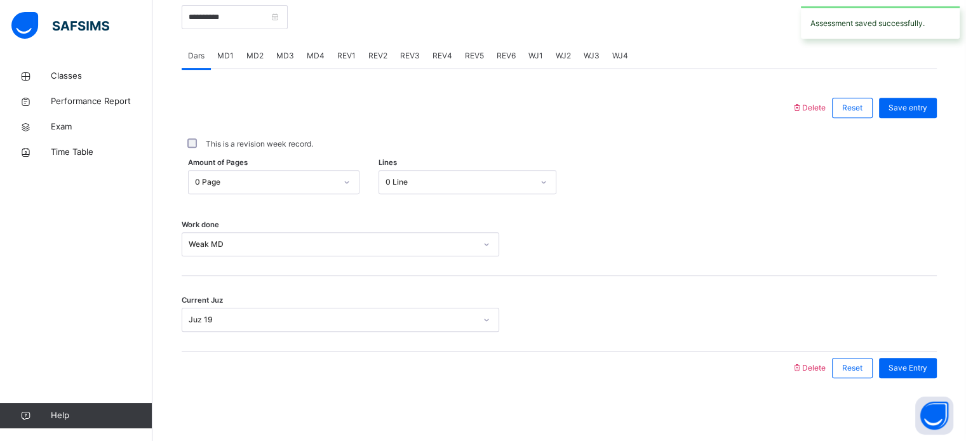
click at [493, 64] on div "REV6" at bounding box center [506, 55] width 32 height 25
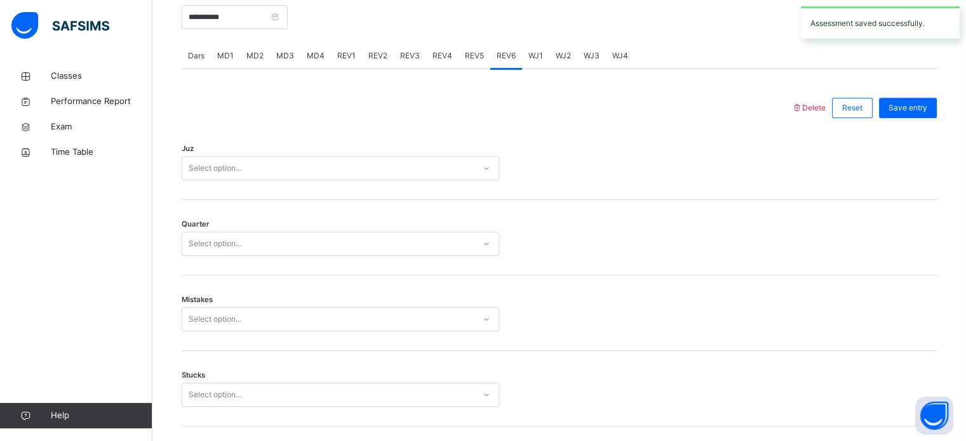
scroll to position [1396, 0]
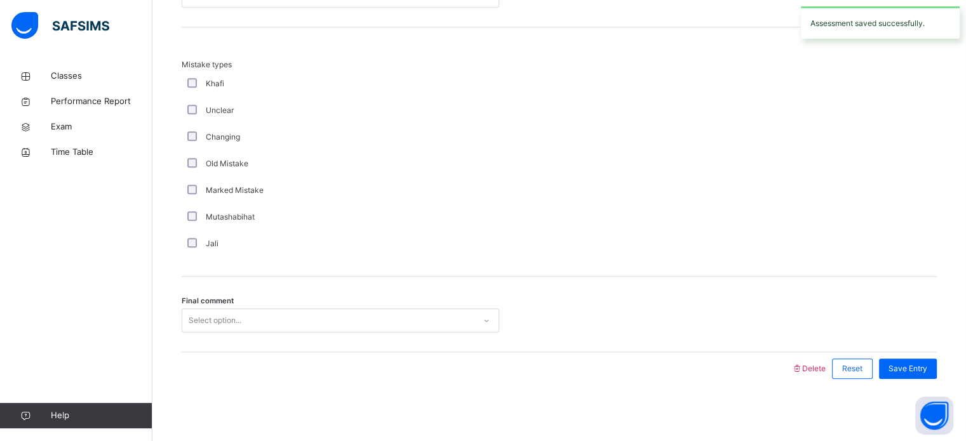
click at [333, 151] on div "Old Mistake" at bounding box center [340, 163] width 317 height 27
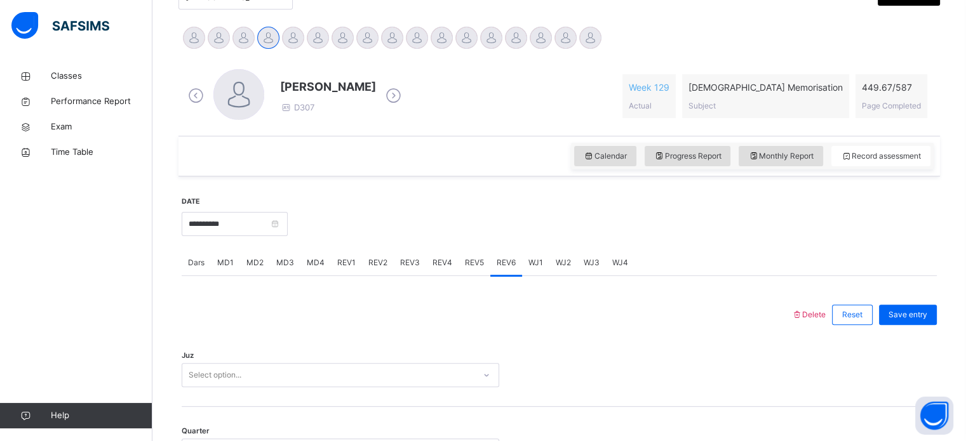
scroll to position [303, 0]
click at [333, 258] on div "REV1" at bounding box center [346, 263] width 31 height 25
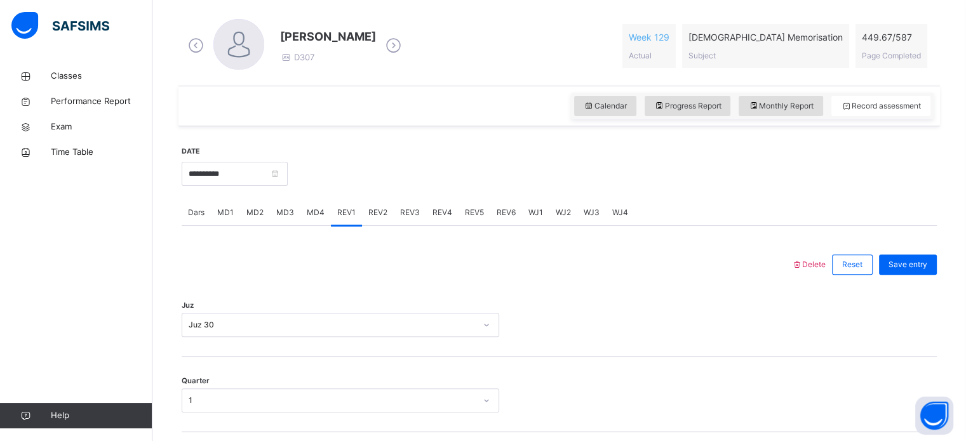
scroll to position [362, 0]
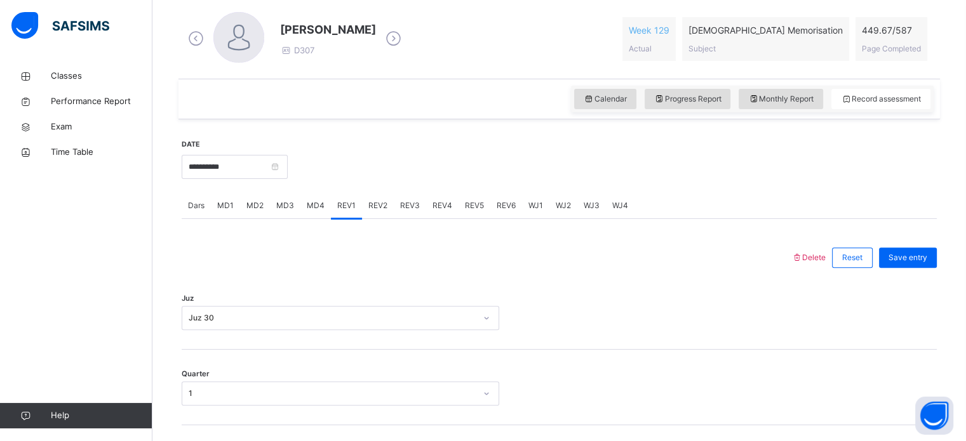
click at [356, 218] on div "REV1" at bounding box center [346, 205] width 31 height 25
click at [365, 211] on div "REV2" at bounding box center [378, 205] width 32 height 25
click at [505, 199] on div "REV6" at bounding box center [506, 205] width 32 height 25
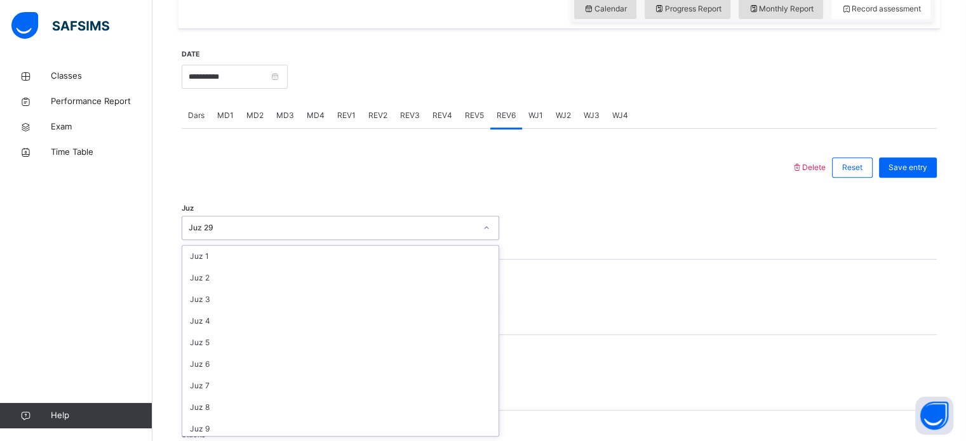
scroll to position [457, 0]
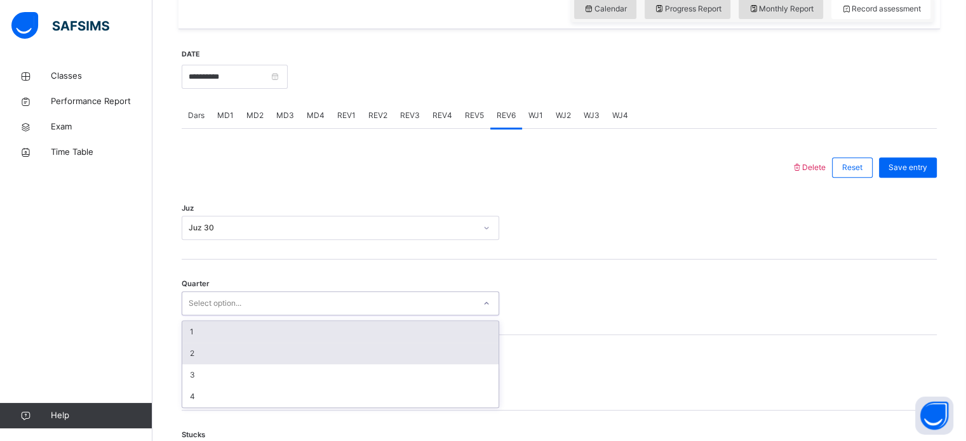
click at [187, 354] on div "2" at bounding box center [340, 354] width 316 height 22
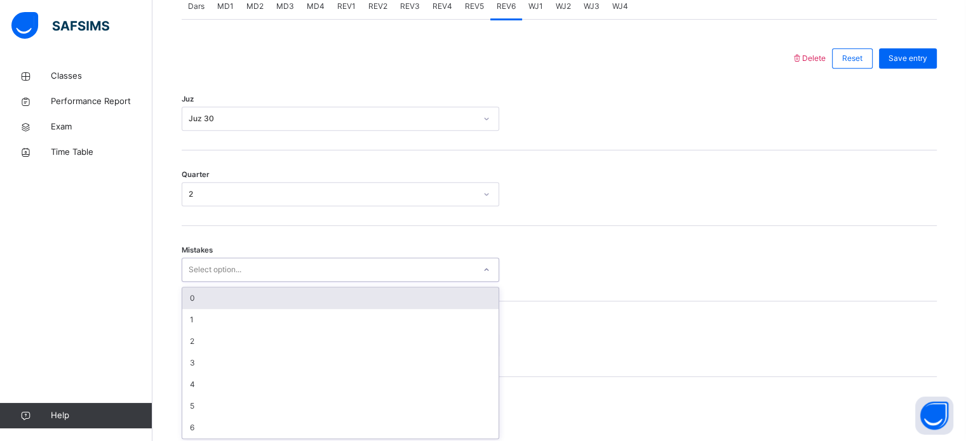
scroll to position [564, 0]
click at [189, 290] on div "0" at bounding box center [340, 296] width 316 height 22
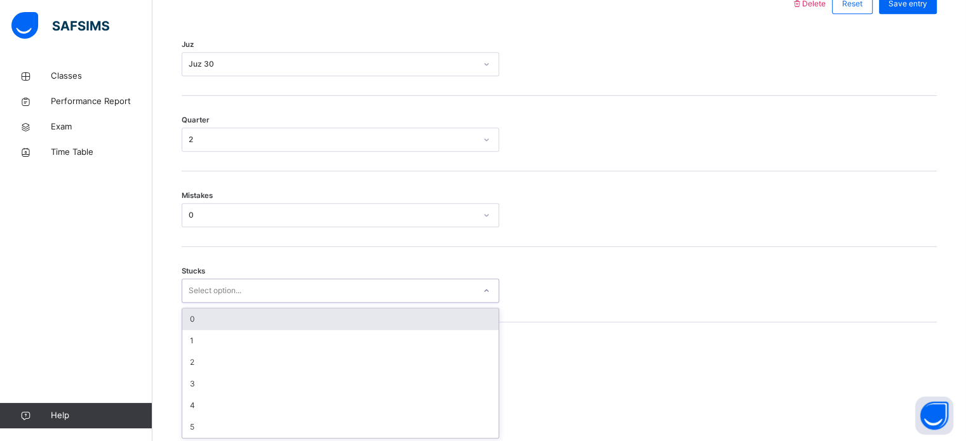
scroll to position [617, 0]
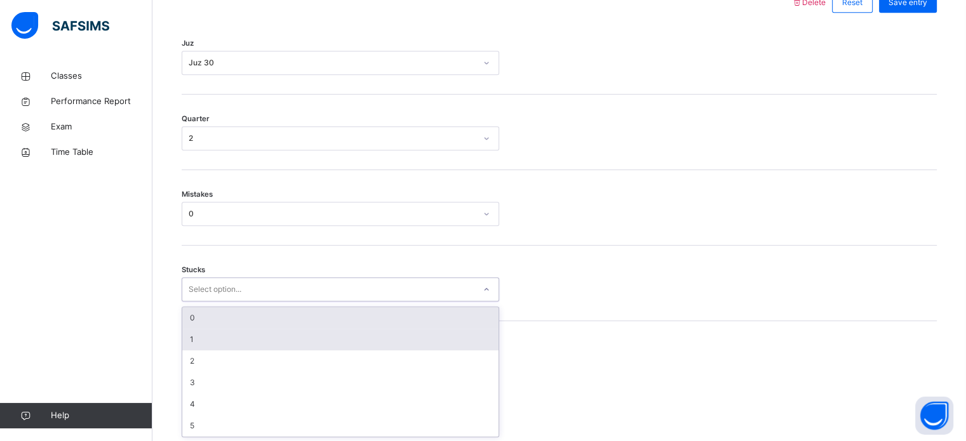
click at [188, 333] on div "1" at bounding box center [340, 340] width 316 height 22
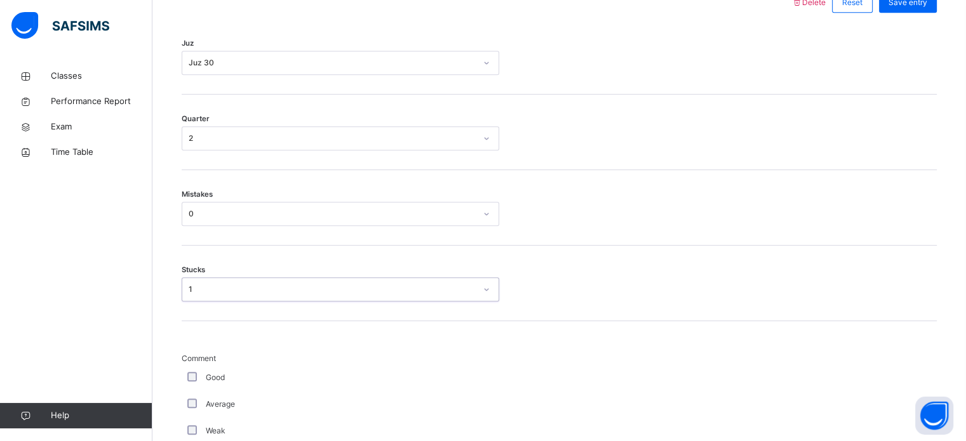
click at [188, 364] on div "Good" at bounding box center [340, 377] width 317 height 27
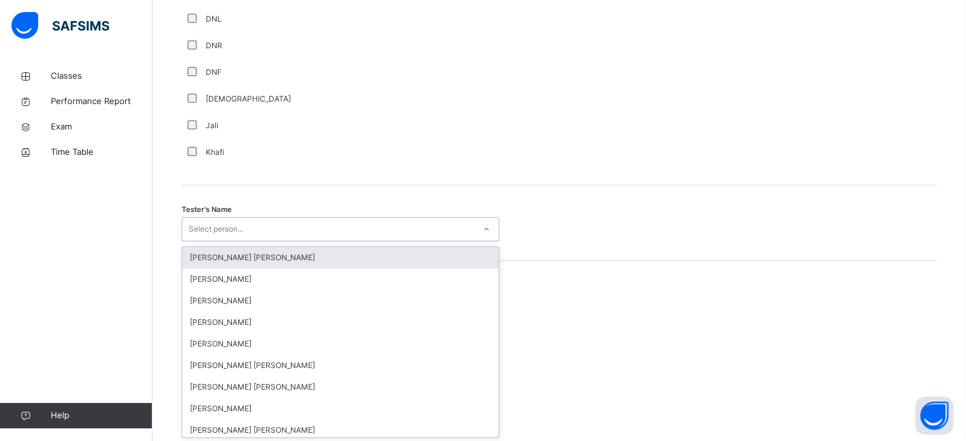
scroll to position [1163, 0]
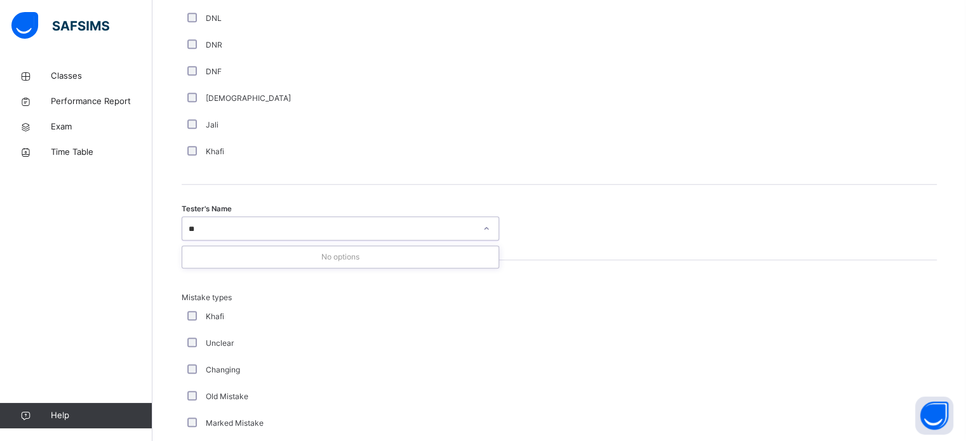
type input "***"
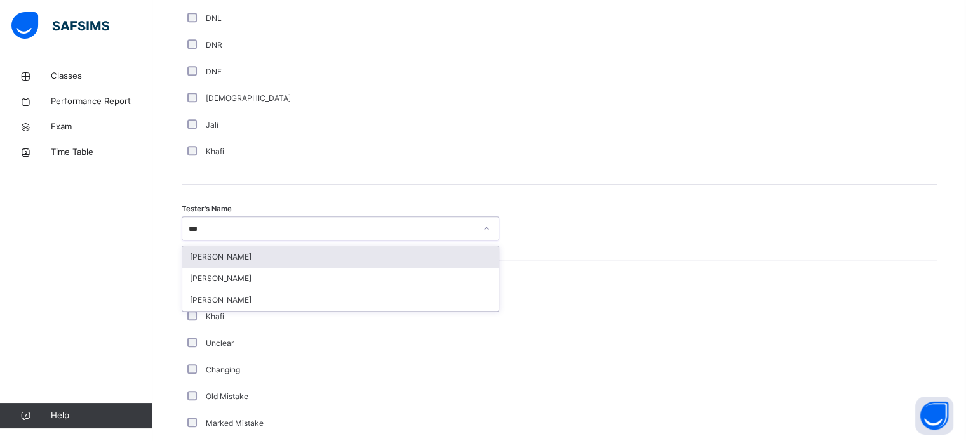
type input "****"
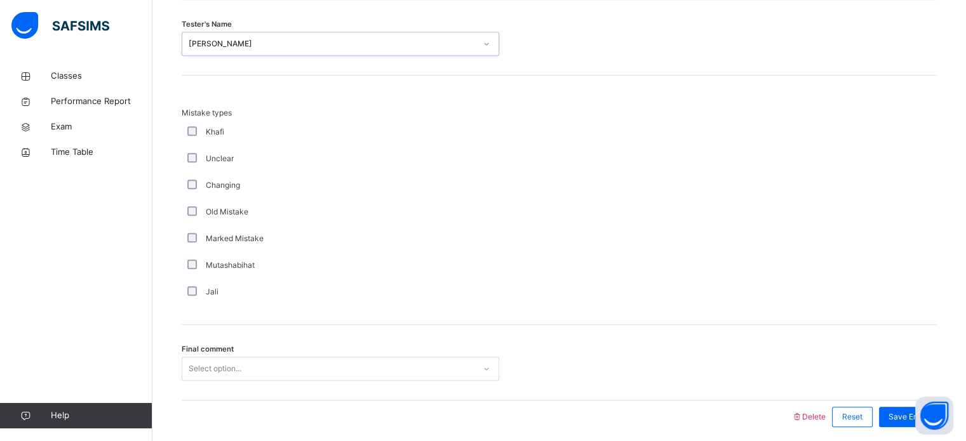
scroll to position [1396, 0]
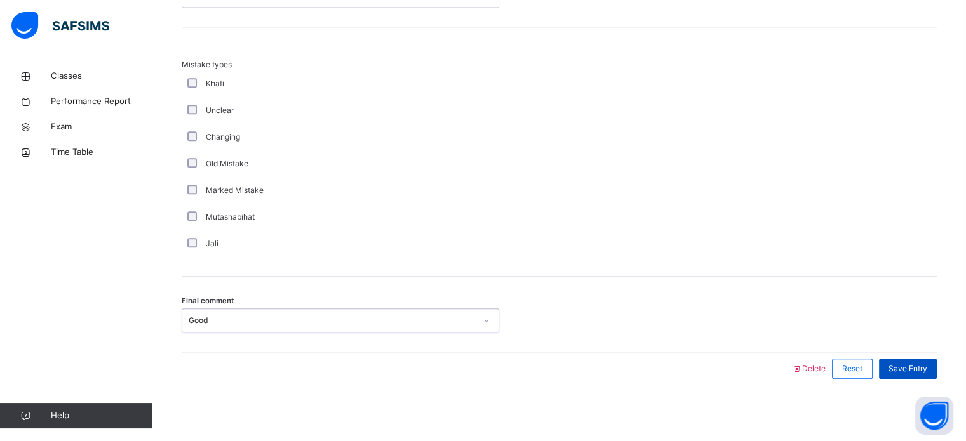
click at [923, 367] on span "Save Entry" at bounding box center [907, 368] width 39 height 11
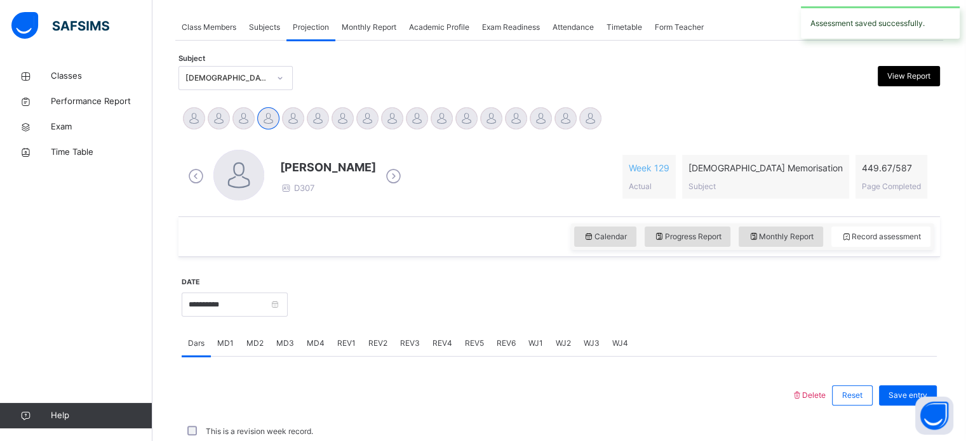
scroll to position [512, 0]
